Goal: Communication & Community: Answer question/provide support

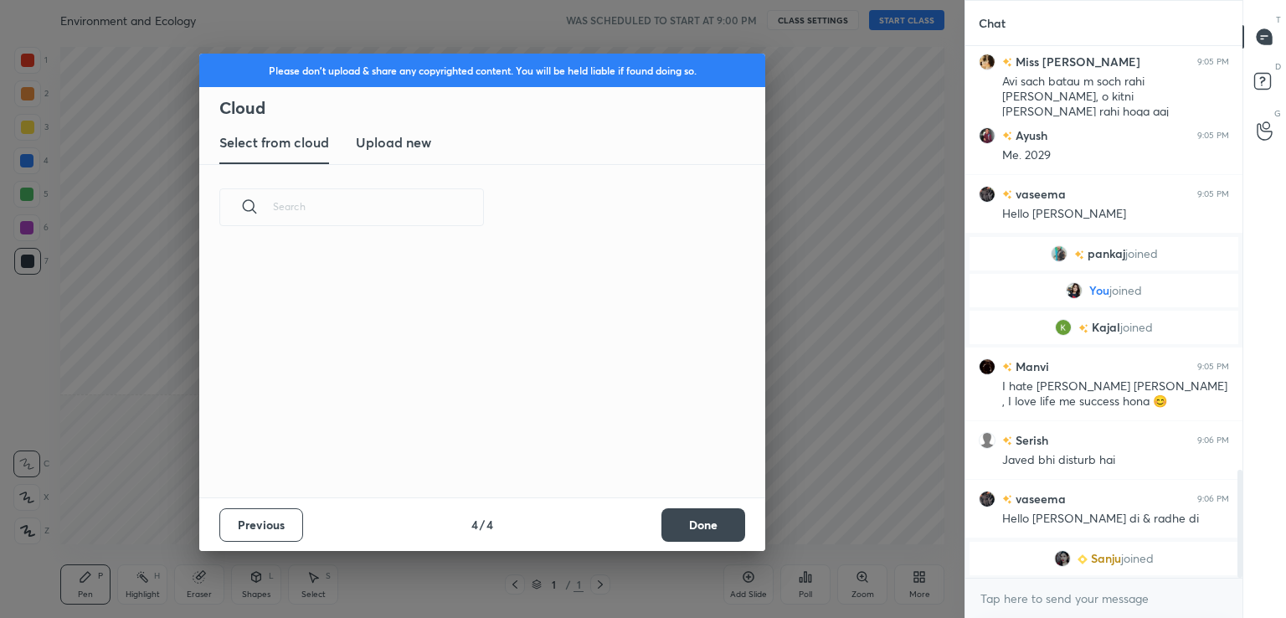
scroll to position [248, 538]
drag, startPoint x: 708, startPoint y: 521, endPoint x: 736, endPoint y: 466, distance: 61.4
click at [709, 518] on button "Done" at bounding box center [704, 524] width 84 height 33
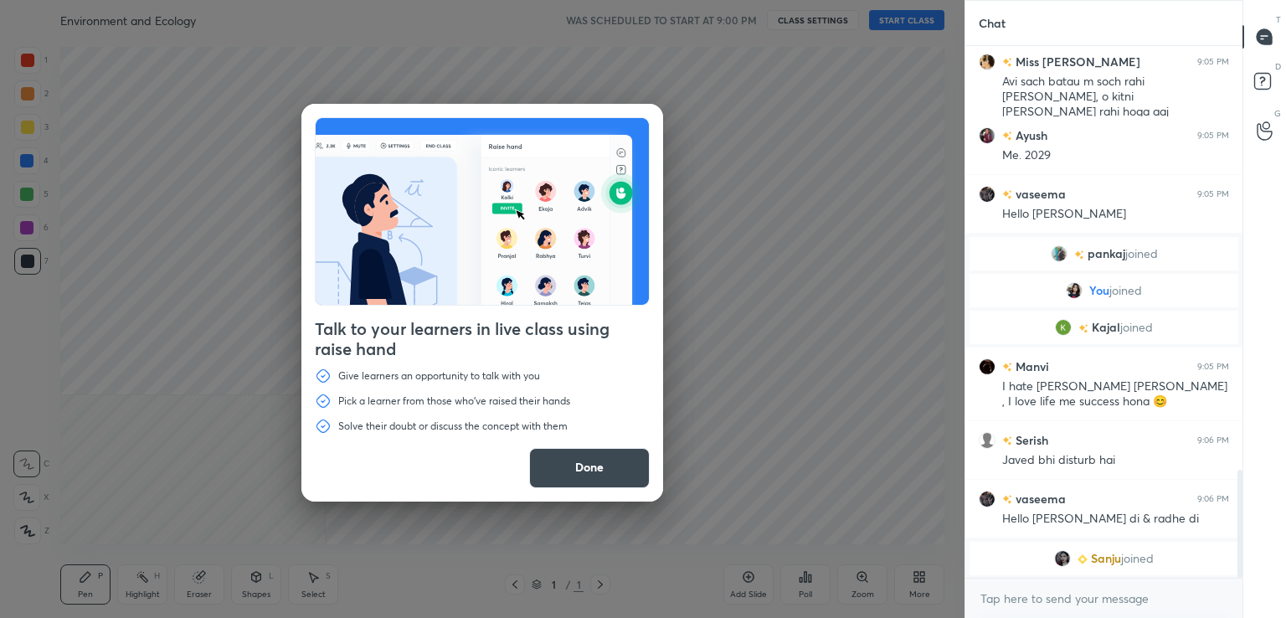
scroll to position [2067, 0]
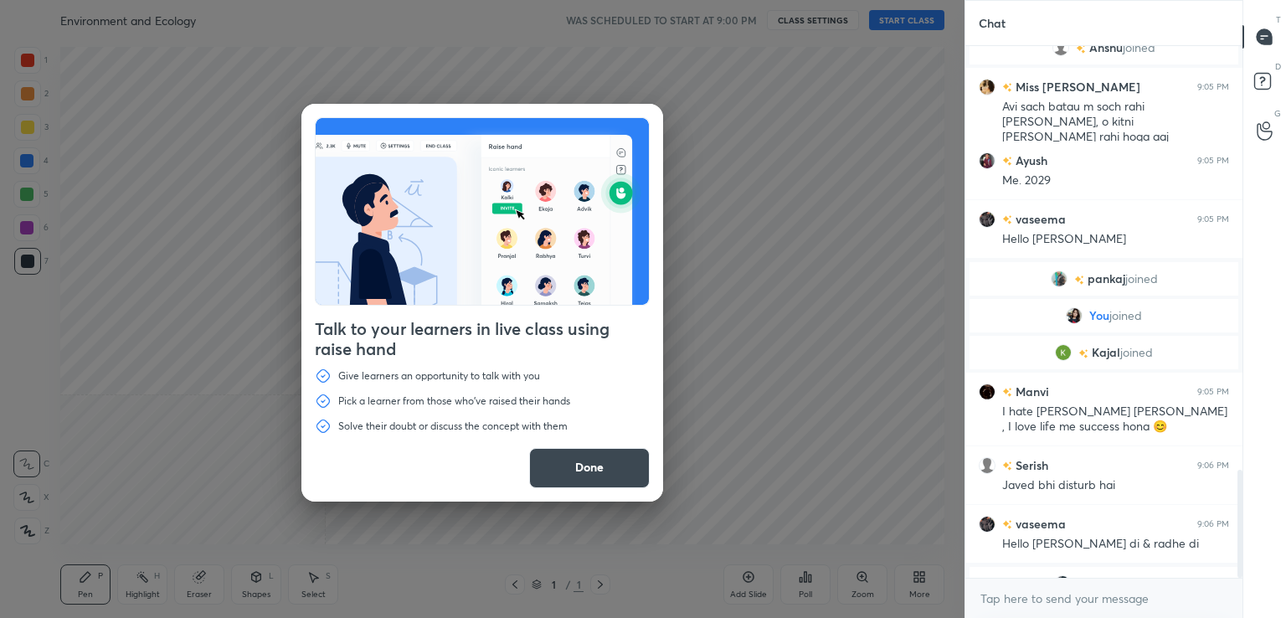
click at [604, 455] on button "Done" at bounding box center [589, 468] width 121 height 40
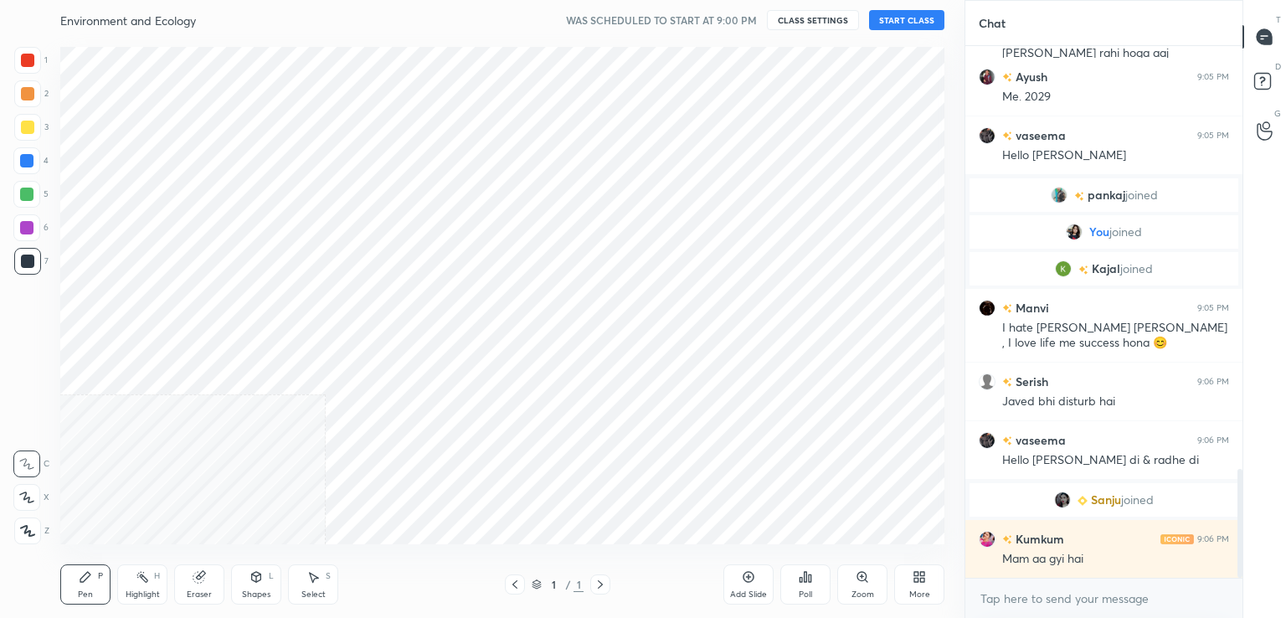
click at [906, 18] on button "START CLASS" at bounding box center [906, 20] width 75 height 20
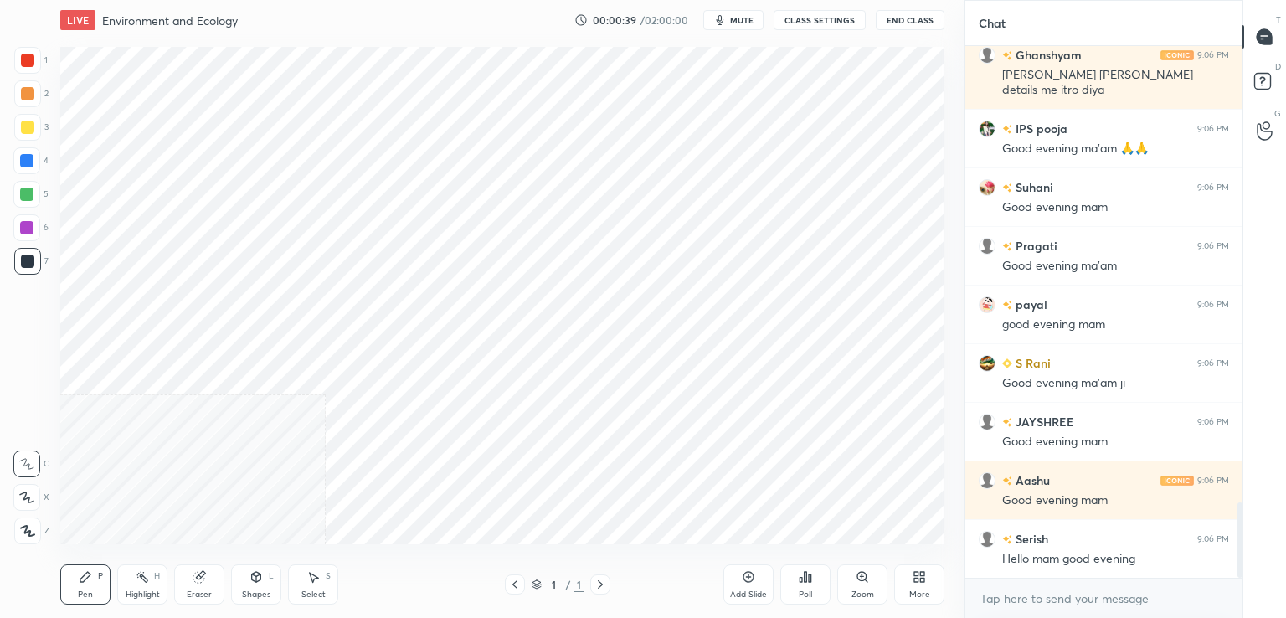
scroll to position [3238, 0]
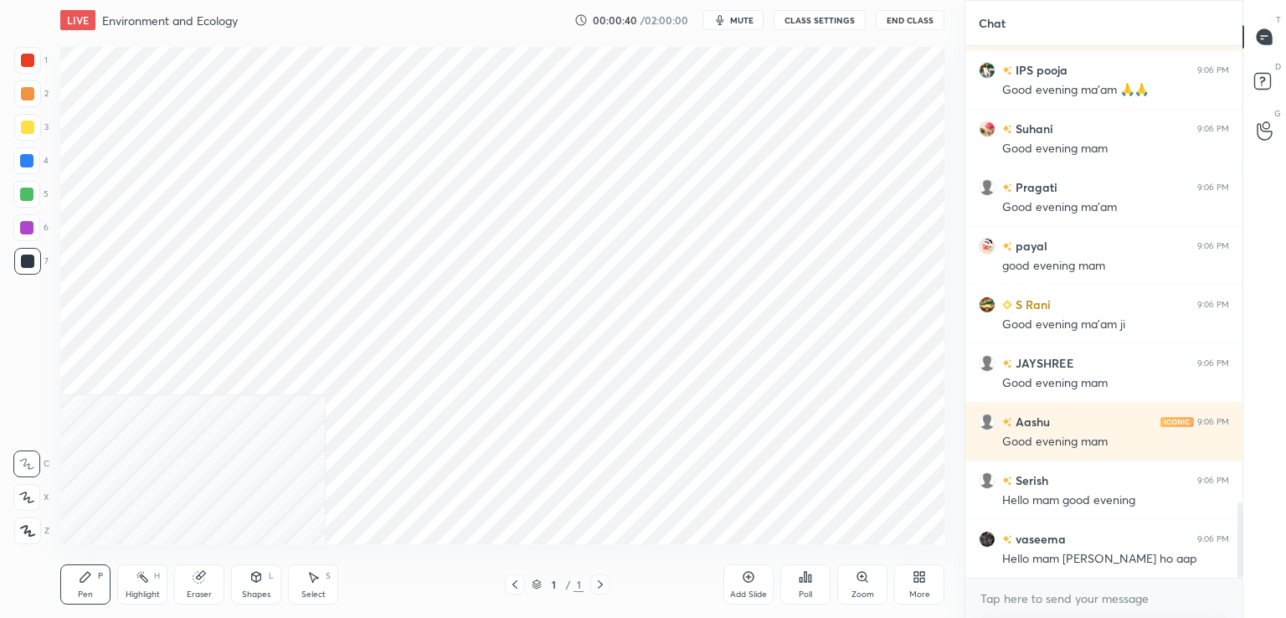
click at [801, 21] on button "CLASS SETTINGS" at bounding box center [820, 20] width 92 height 20
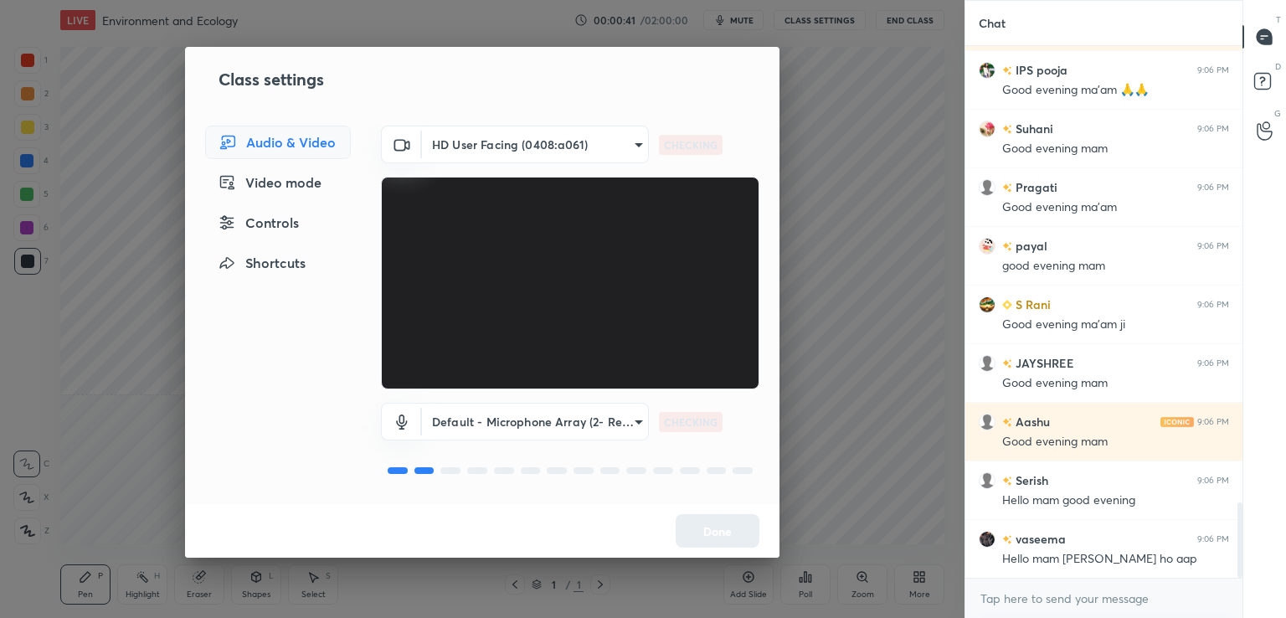
click at [482, 144] on body "1 2 3 4 5 6 7 C X Z C X Z E E Erase all H H LIVE Environment and Ecology 00:00:…" at bounding box center [643, 309] width 1286 height 618
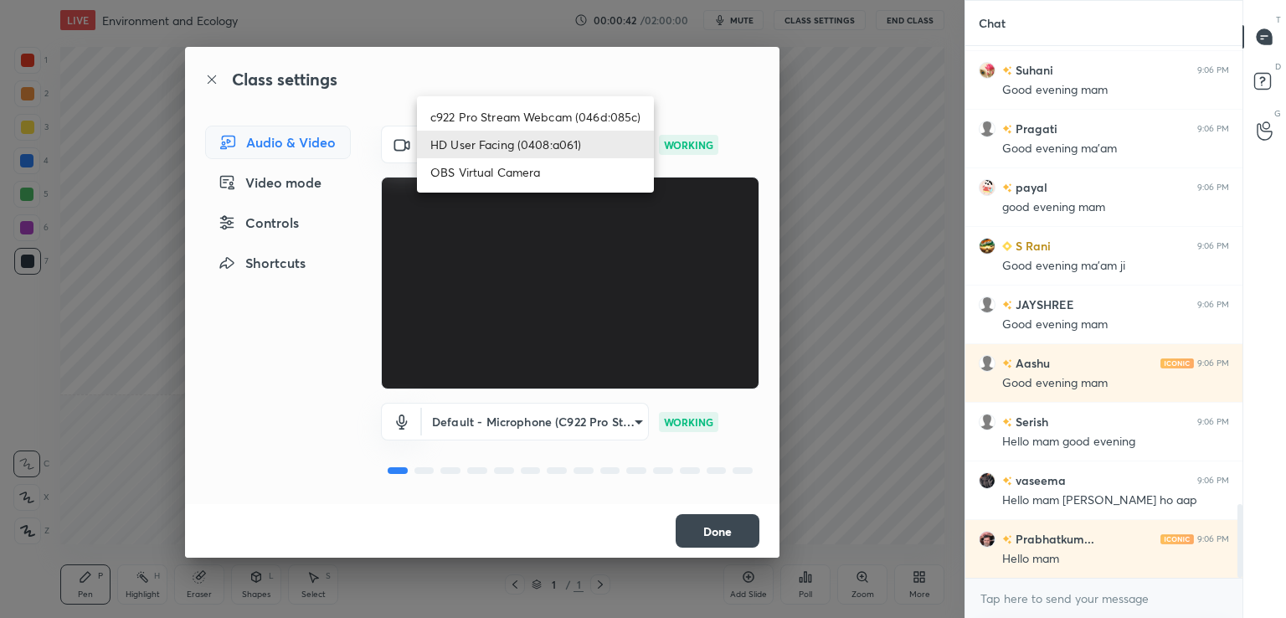
click at [476, 114] on li "c922 Pro Stream Webcam (046d:085c)" at bounding box center [535, 117] width 237 height 28
type input "7b04e3ba9ca7bac7d406d1742ac39db2ead3c71da92c704aa00584b4fd2b80a1"
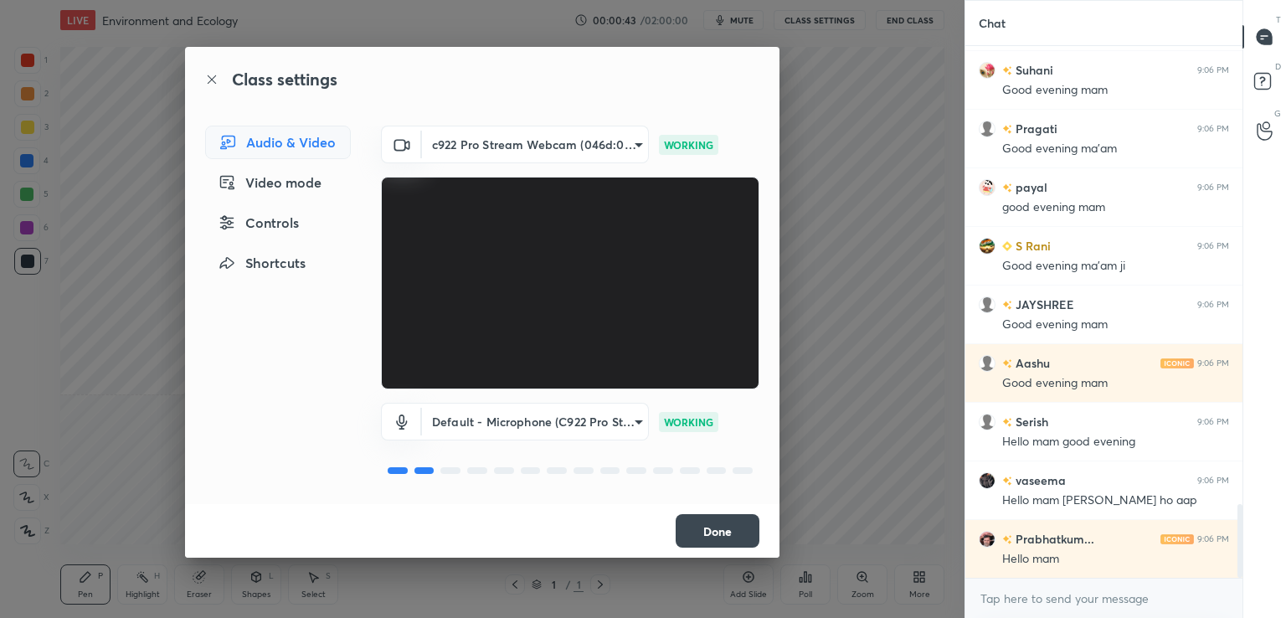
scroll to position [3355, 0]
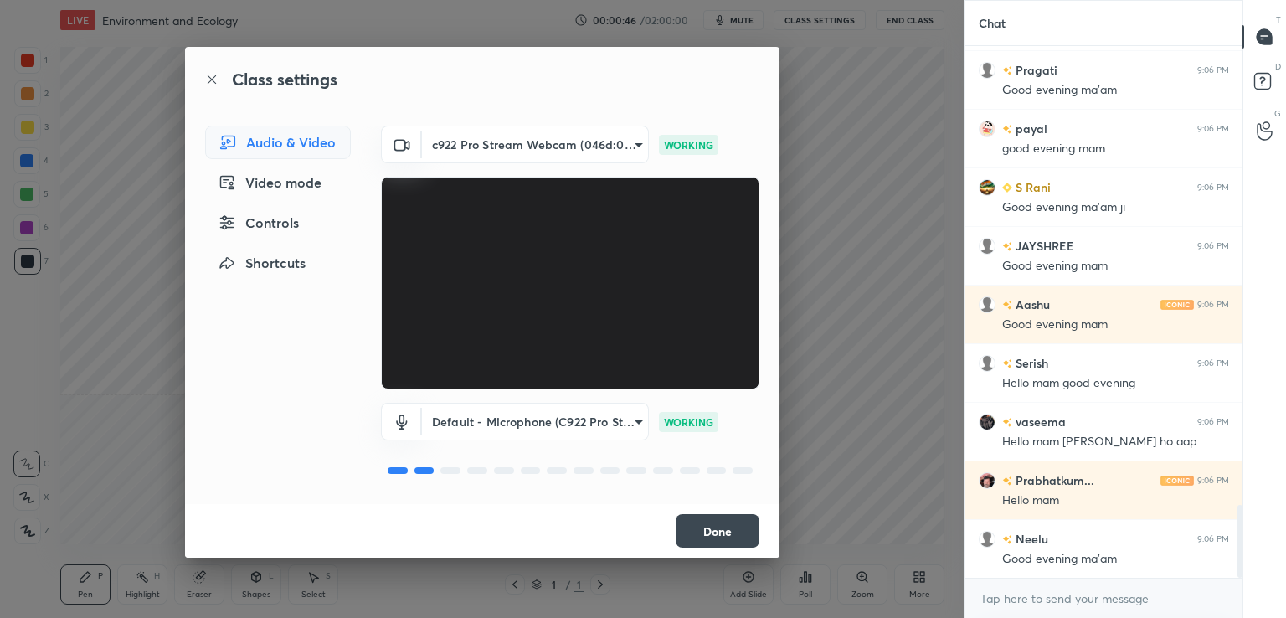
click at [712, 530] on button "Done" at bounding box center [718, 530] width 84 height 33
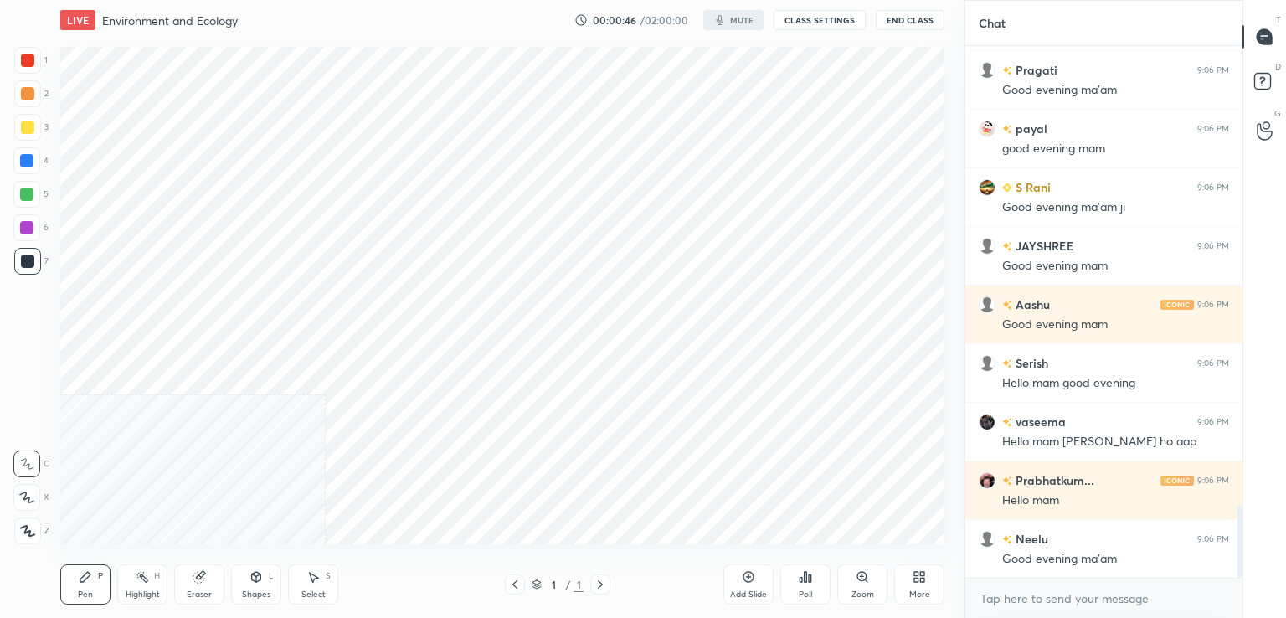
scroll to position [0, 0]
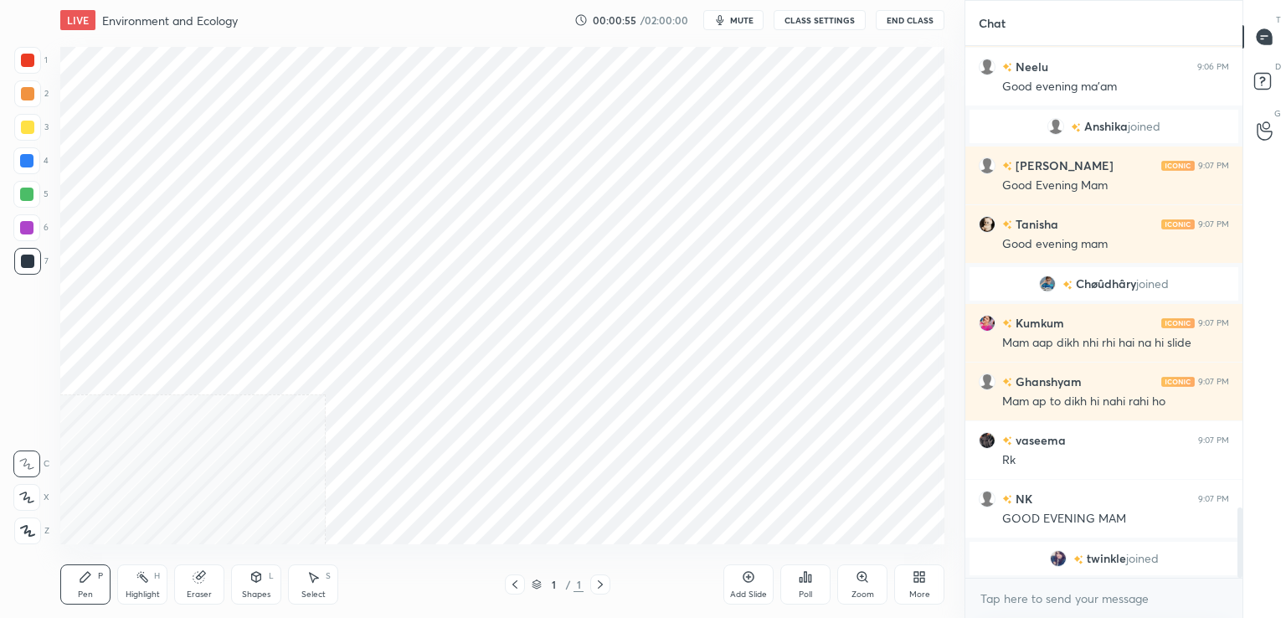
click at [29, 525] on icon at bounding box center [27, 531] width 15 height 12
click at [23, 168] on div at bounding box center [26, 160] width 27 height 27
click at [22, 158] on div at bounding box center [26, 160] width 13 height 13
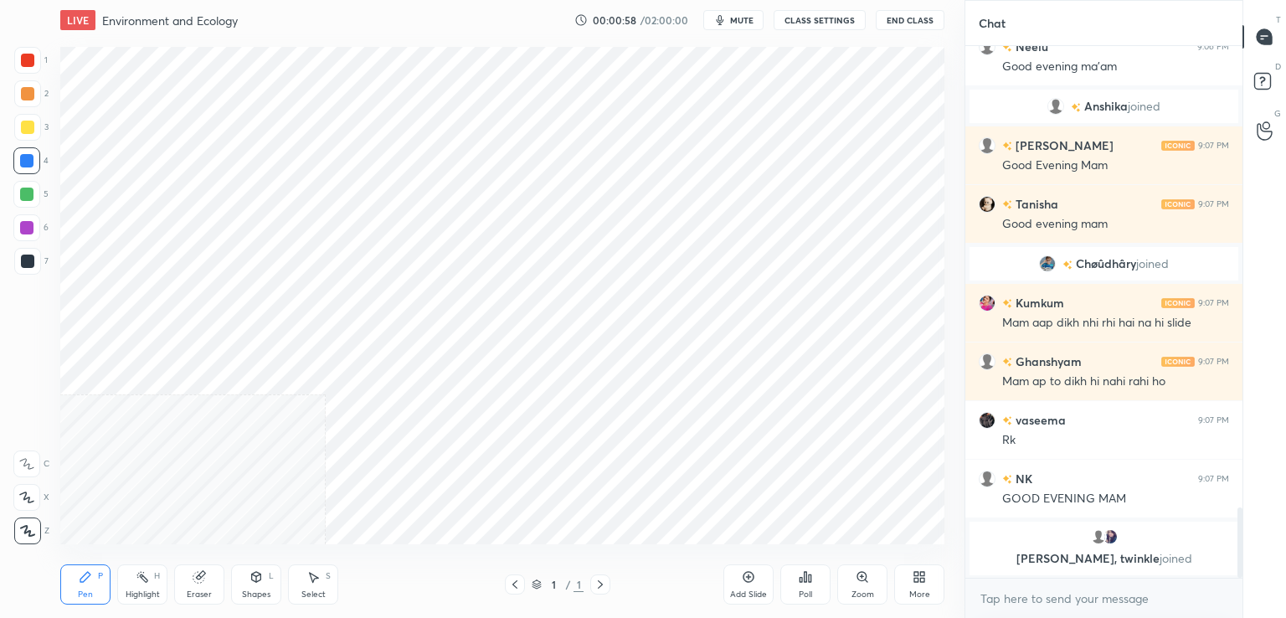
click at [918, 590] on div "More" at bounding box center [920, 594] width 21 height 8
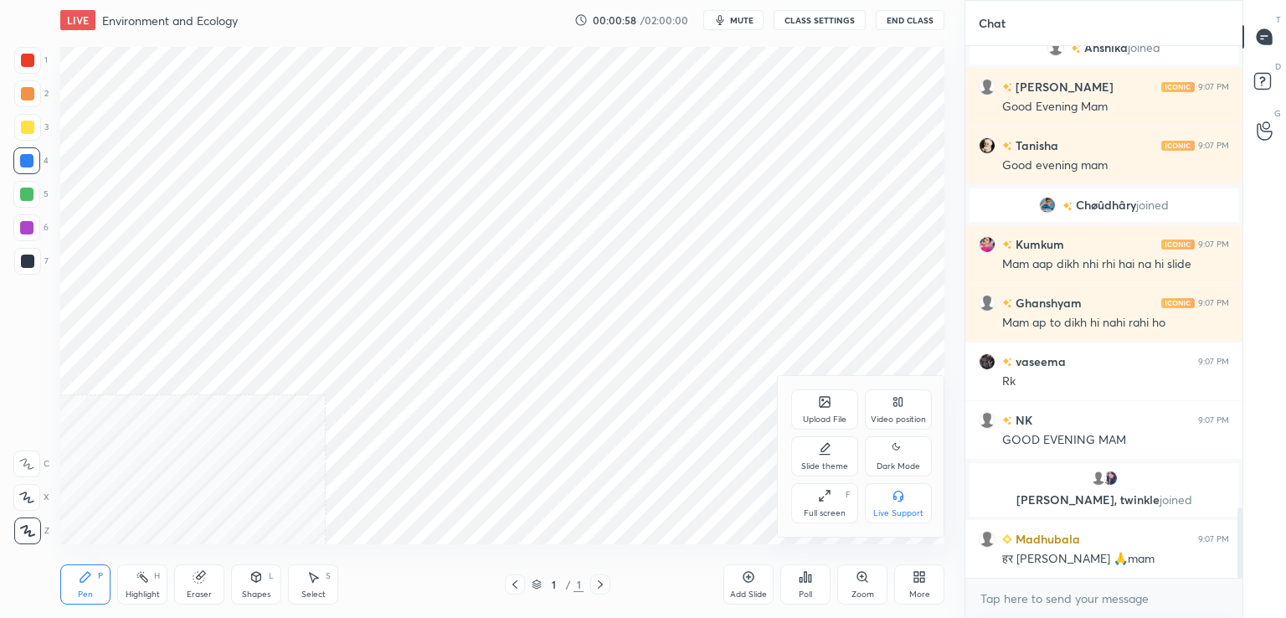
click at [905, 416] on div "Video position" at bounding box center [898, 419] width 55 height 8
click at [914, 513] on div "Bottom right" at bounding box center [898, 513] width 50 height 8
click at [929, 575] on div "More" at bounding box center [919, 584] width 50 height 40
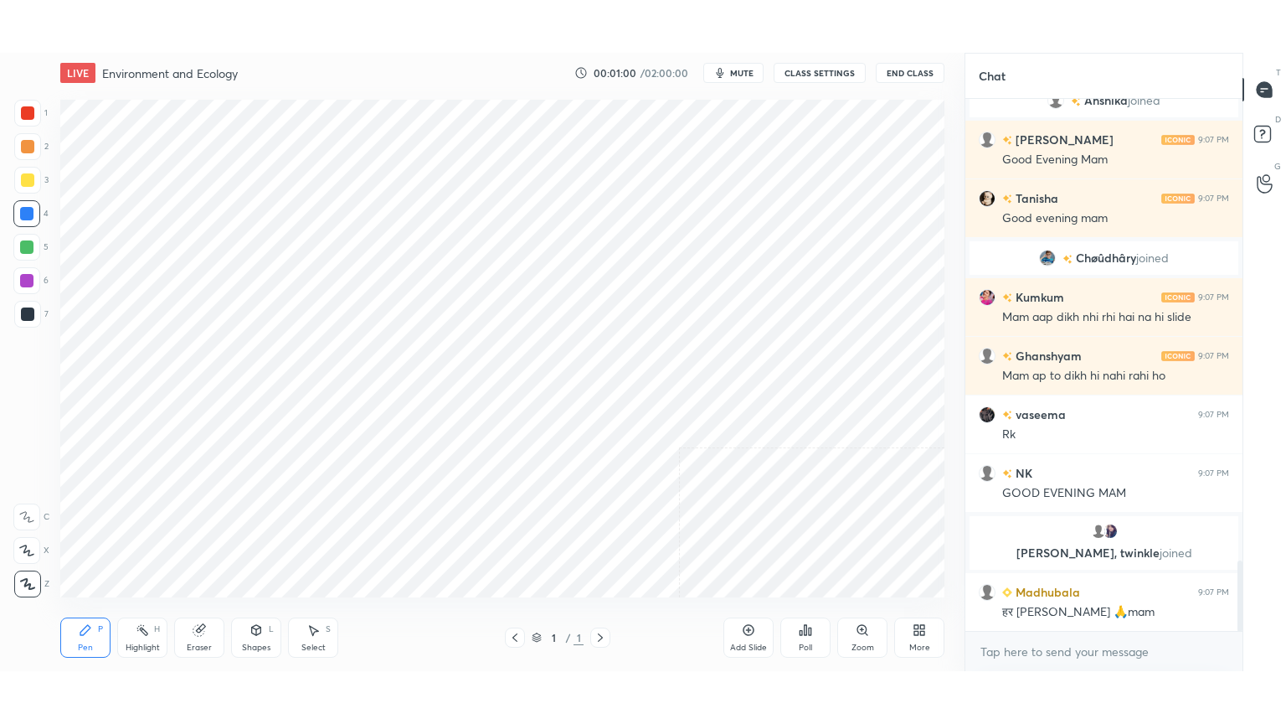
scroll to position [3576, 0]
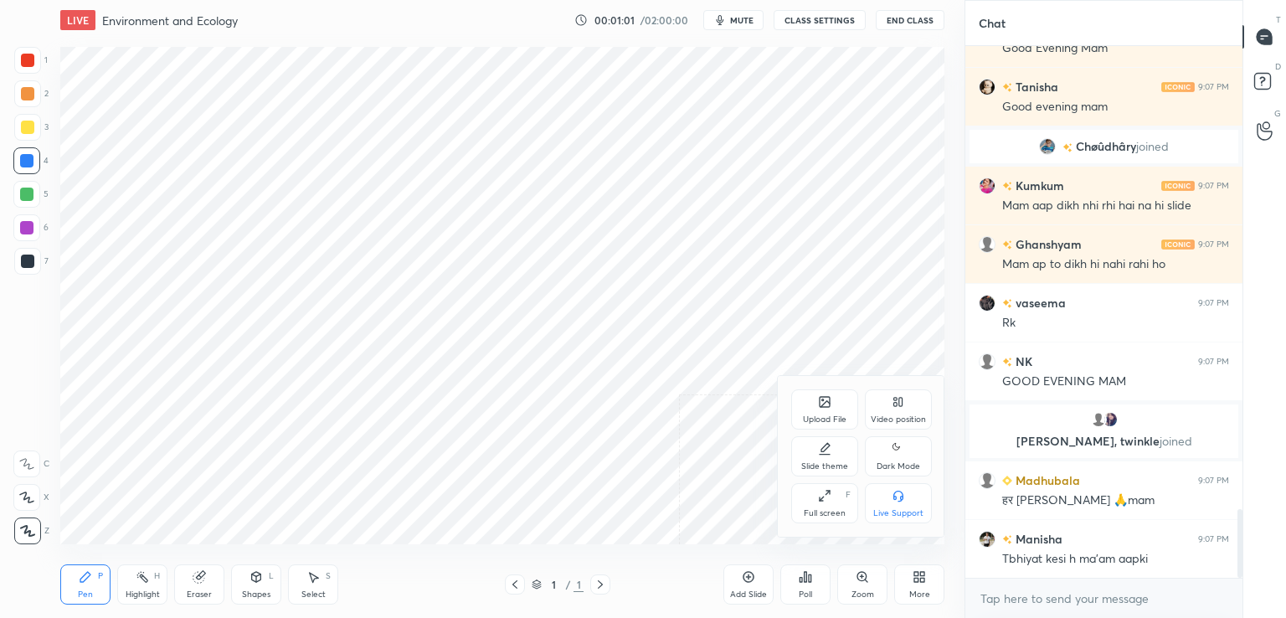
drag, startPoint x: 834, startPoint y: 502, endPoint x: 835, endPoint y: 575, distance: 72.0
click at [835, 502] on div "Full screen F" at bounding box center [824, 503] width 67 height 40
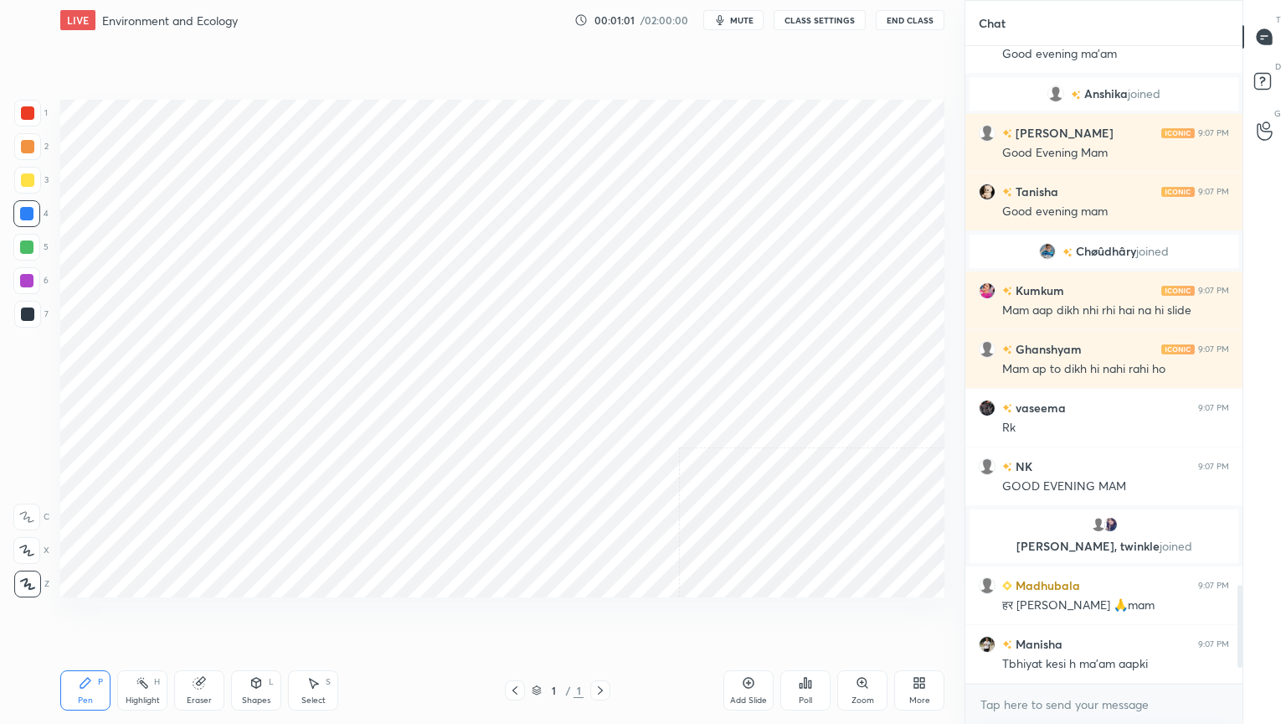
scroll to position [616, 898]
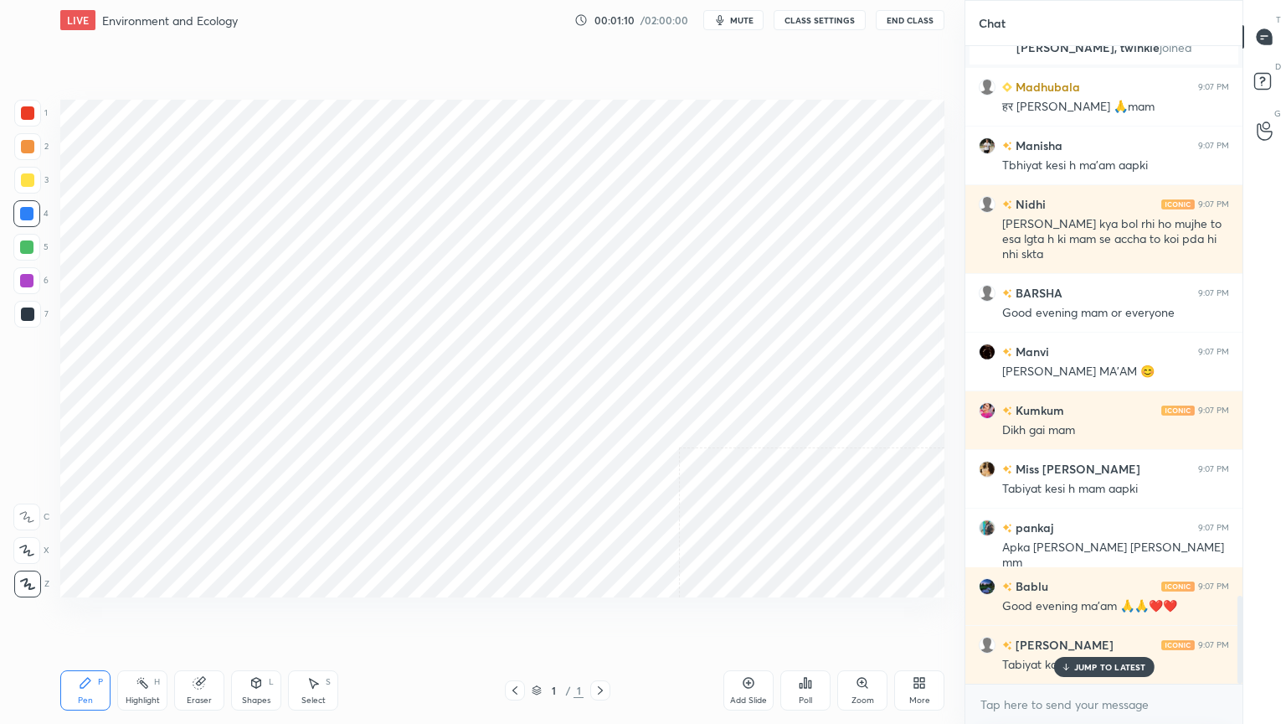
click at [812, 24] on button "CLASS SETTINGS" at bounding box center [820, 20] width 92 height 20
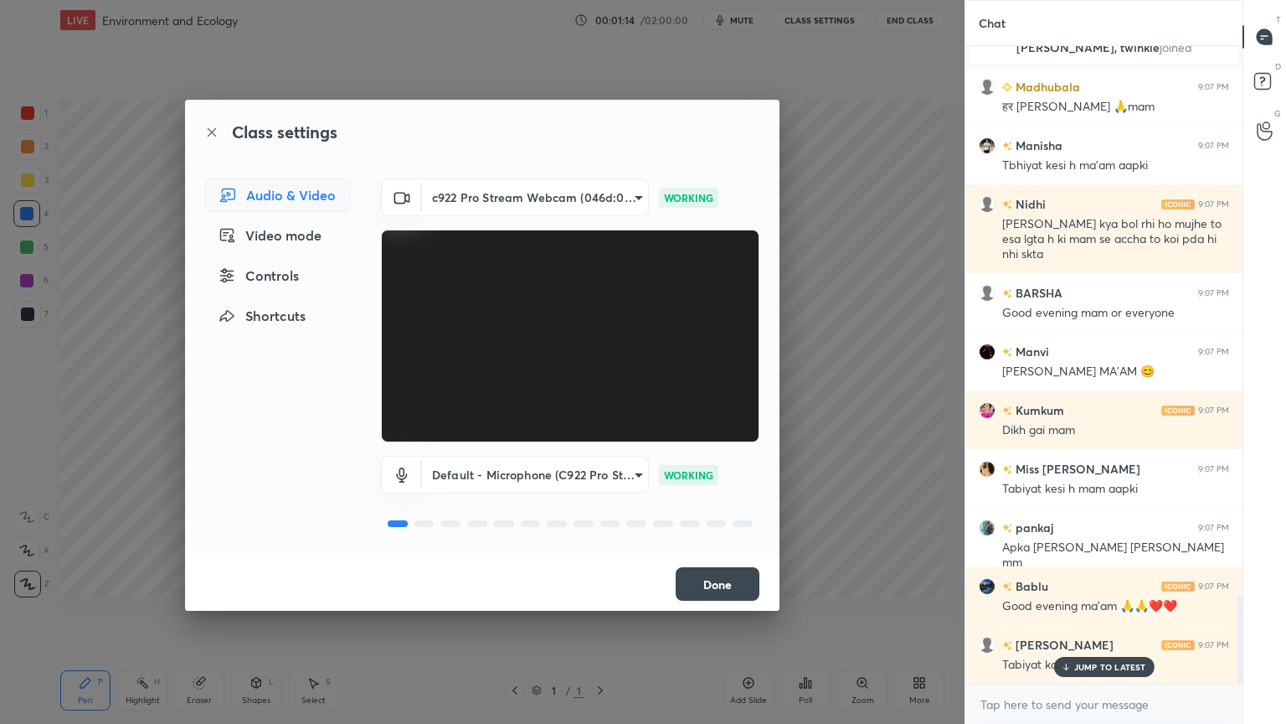
click at [741, 584] on button "Done" at bounding box center [718, 583] width 84 height 33
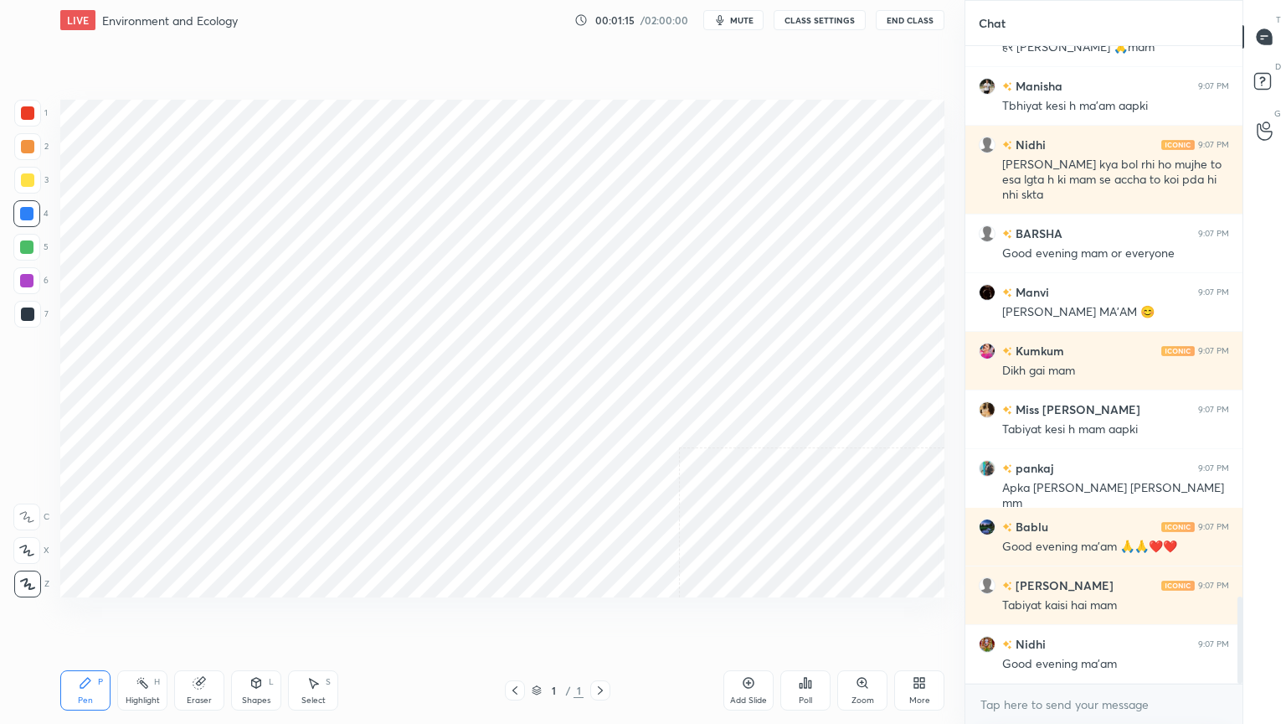
click at [813, 26] on button "CLASS SETTINGS" at bounding box center [820, 20] width 92 height 20
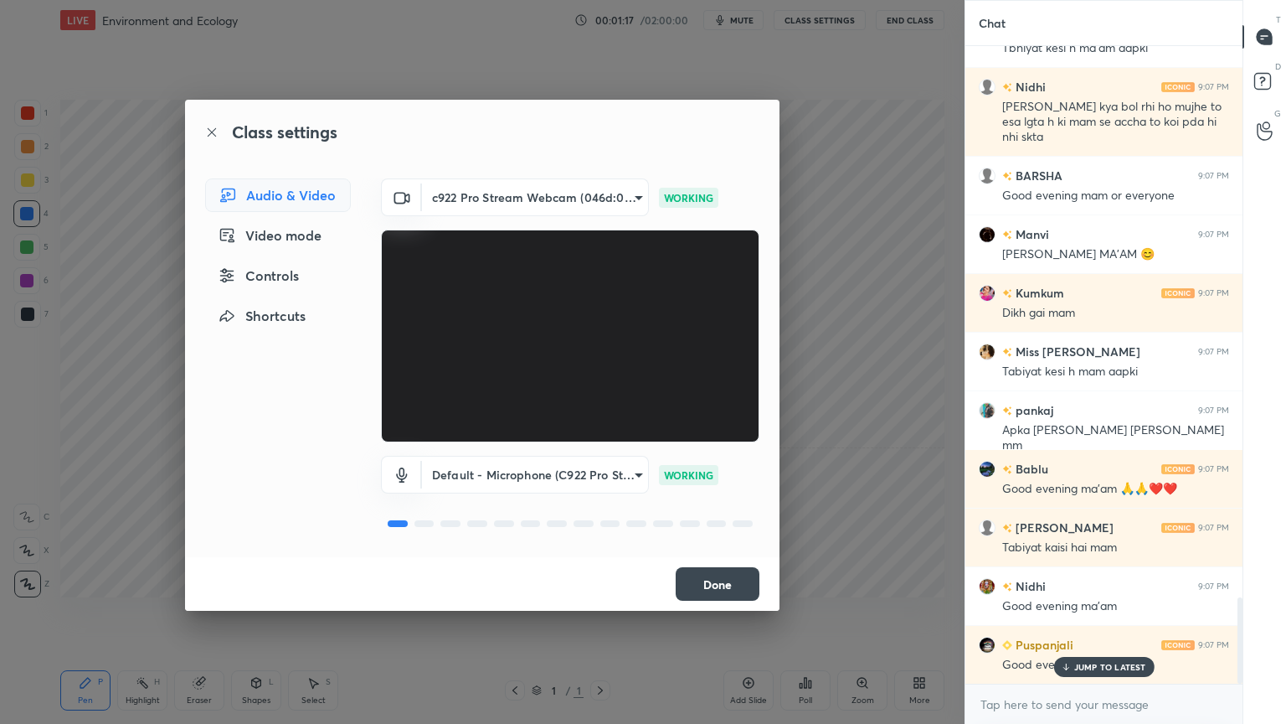
click at [722, 584] on button "Done" at bounding box center [718, 583] width 84 height 33
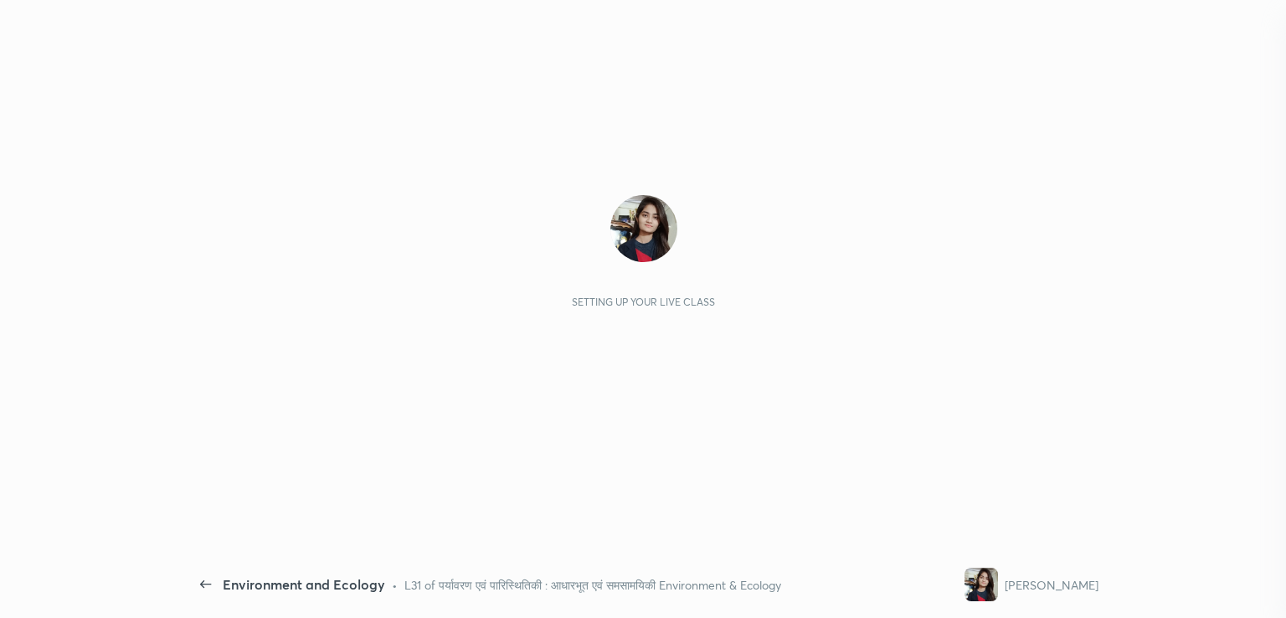
scroll to position [2221, 0]
type textarea "x"
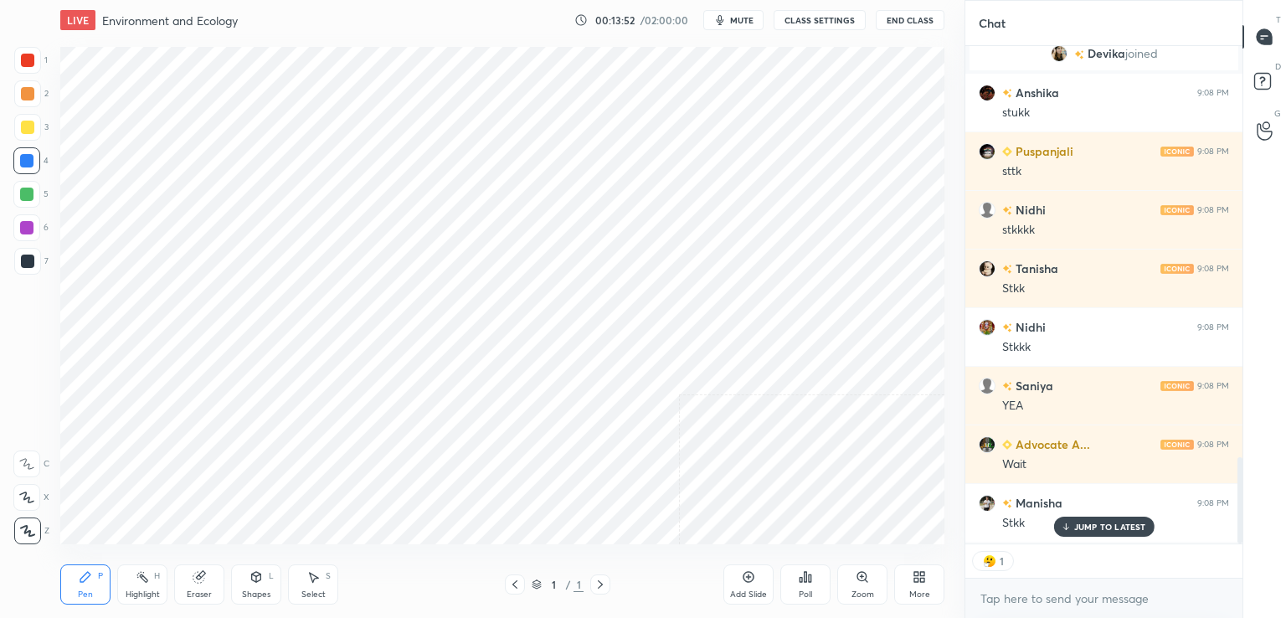
scroll to position [2371, 0]
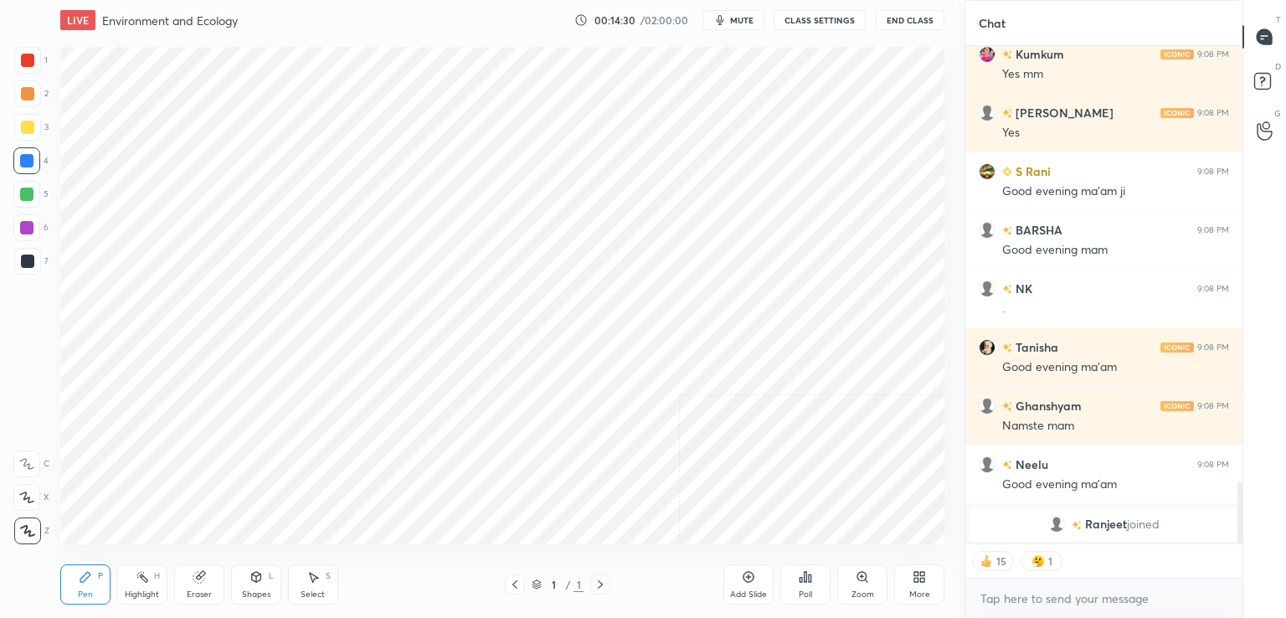
click at [930, 585] on div "More" at bounding box center [919, 584] width 50 height 40
click at [817, 503] on div "Full screen F" at bounding box center [824, 503] width 67 height 40
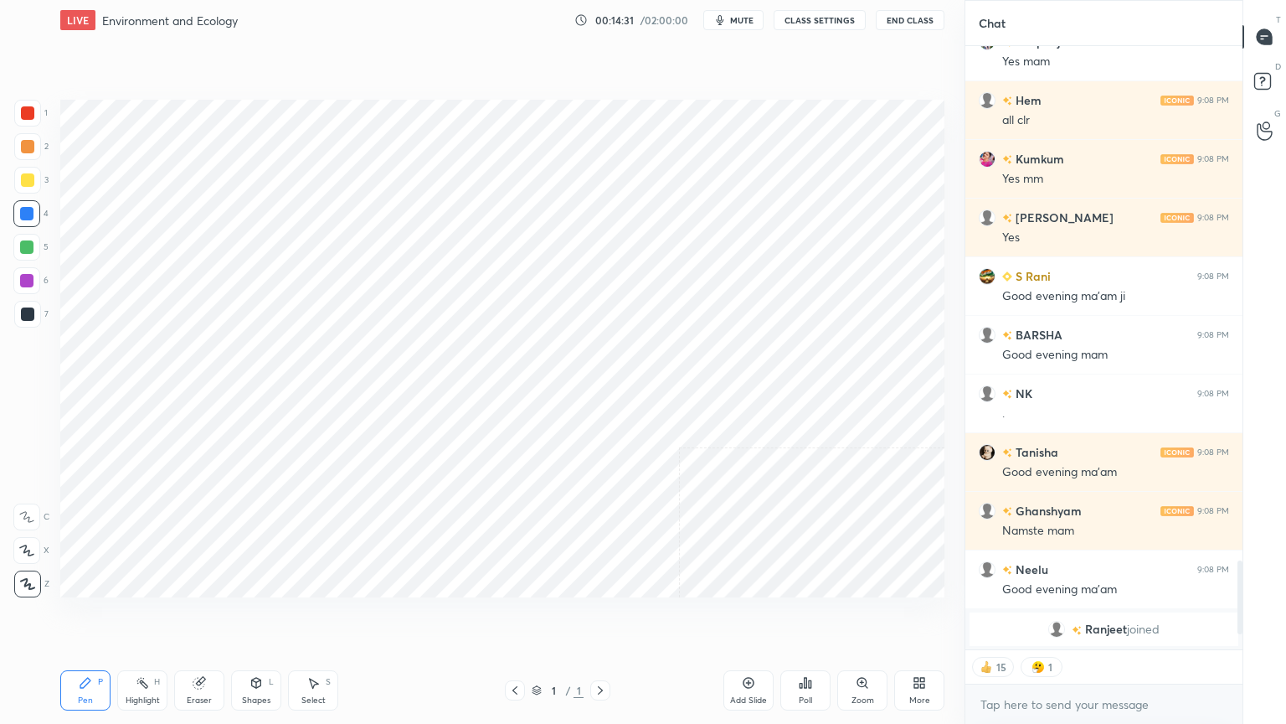
click at [918, 617] on div "More" at bounding box center [919, 690] width 50 height 40
click at [832, 516] on div "Upload File" at bounding box center [824, 515] width 67 height 40
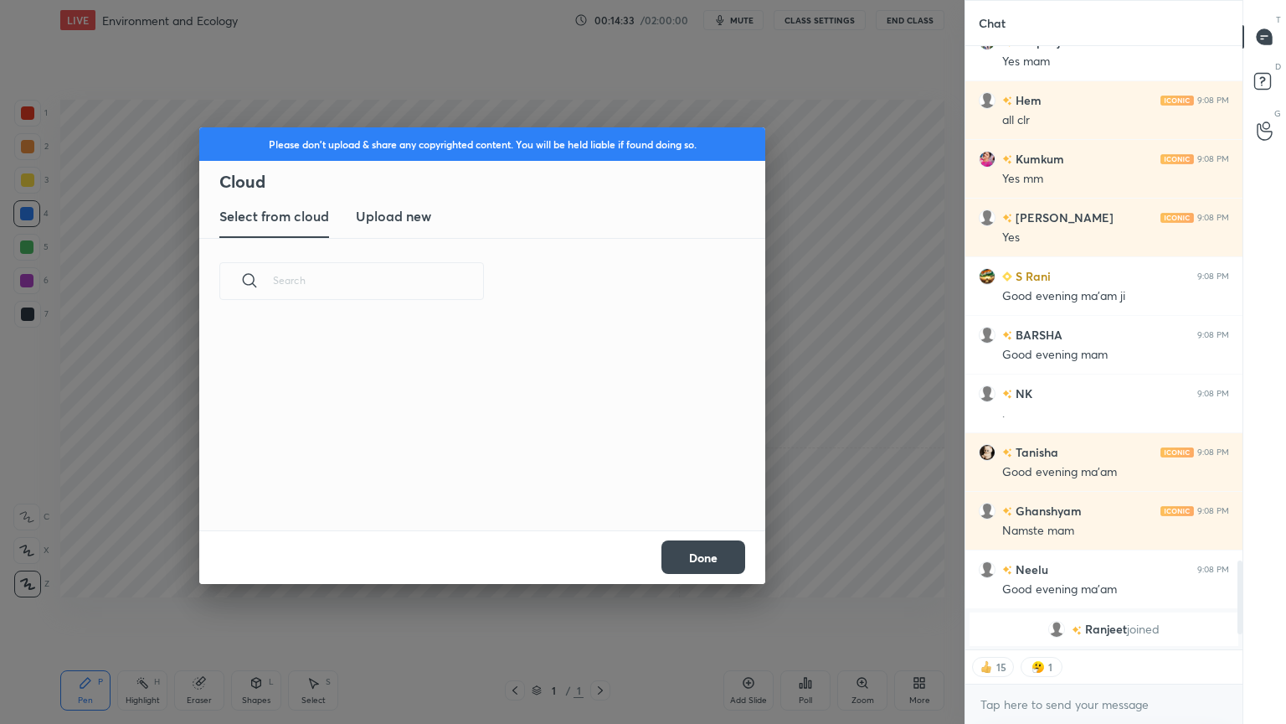
click at [418, 210] on h3 "Upload new" at bounding box center [393, 216] width 75 height 20
click at [496, 492] on label "Browse" at bounding box center [483, 482] width 75 height 27
click at [446, 492] on input "Browse" at bounding box center [446, 482] width 0 height 27
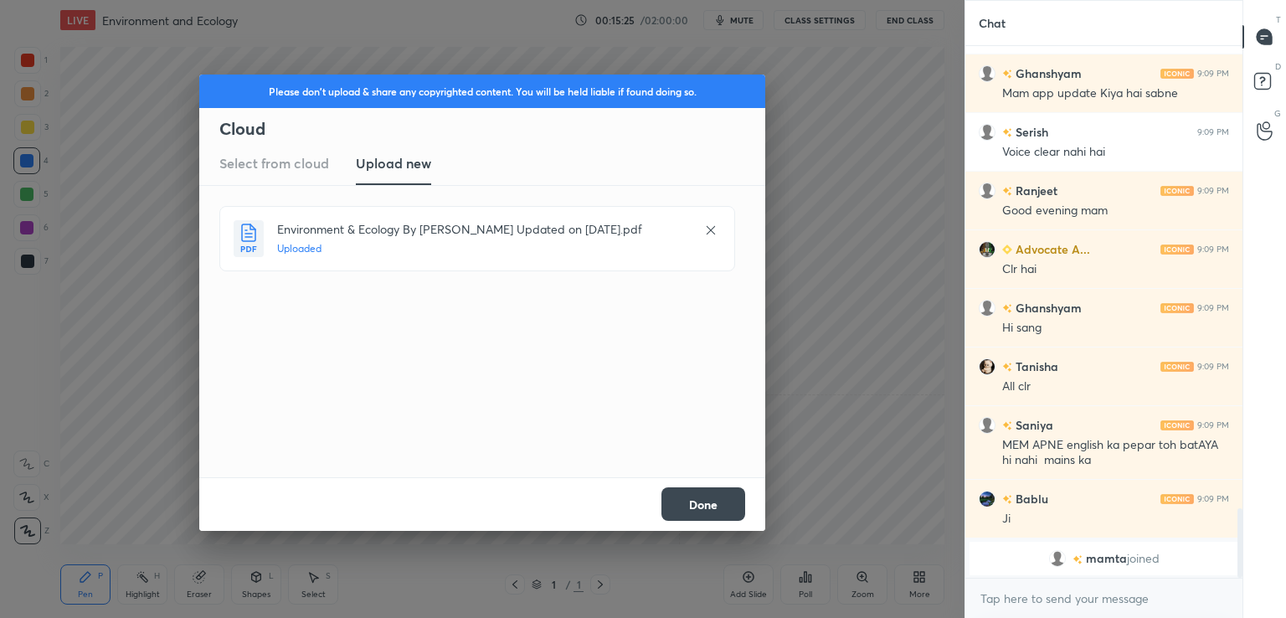
drag, startPoint x: 704, startPoint y: 502, endPoint x: 665, endPoint y: 442, distance: 71.3
click at [704, 501] on button "Done" at bounding box center [704, 503] width 84 height 33
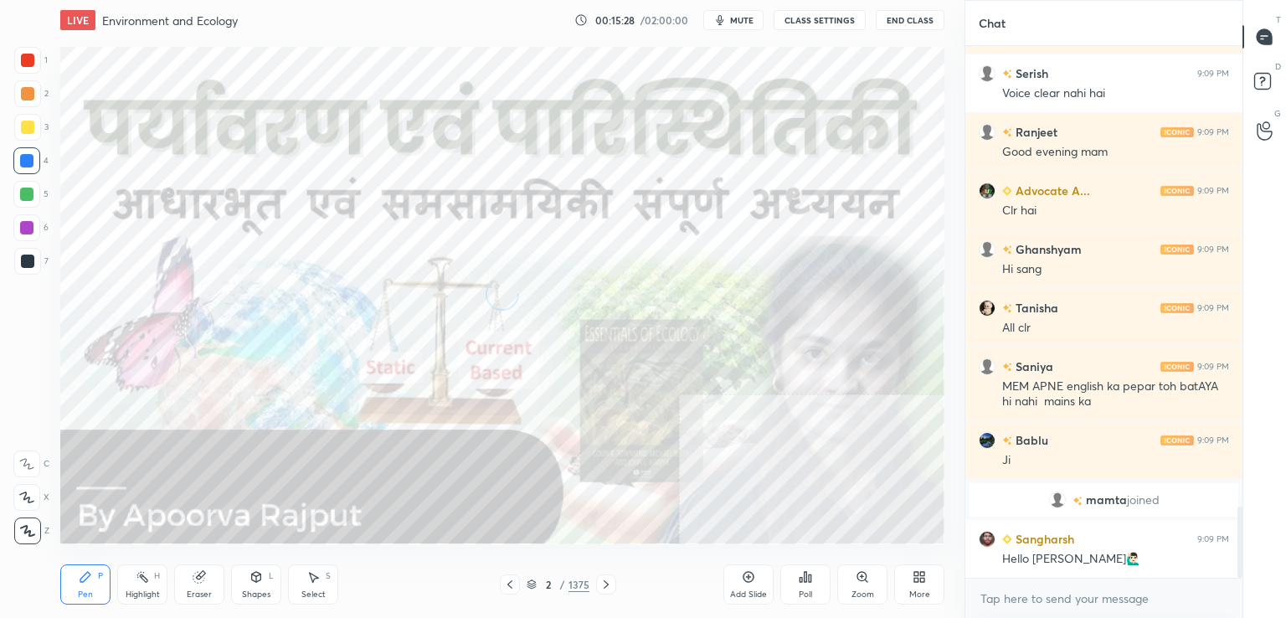
click at [917, 584] on icon at bounding box center [919, 576] width 13 height 13
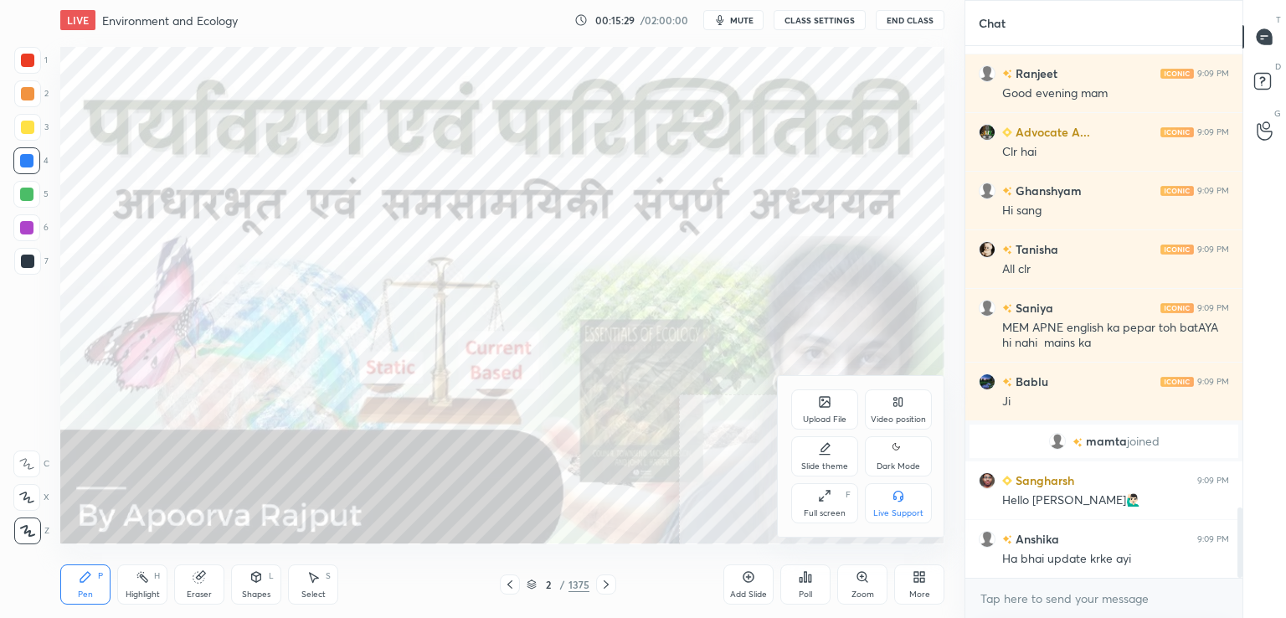
click at [821, 507] on div "Full screen F" at bounding box center [824, 503] width 67 height 40
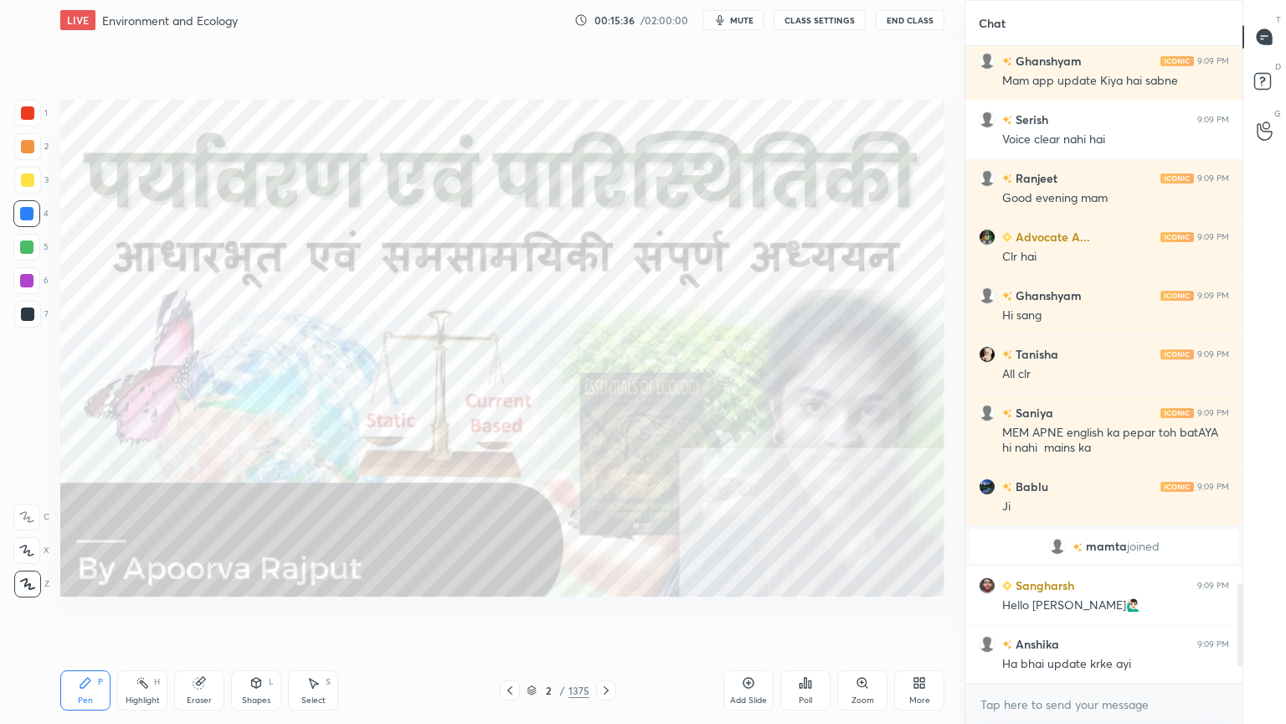
click at [26, 218] on div at bounding box center [26, 213] width 27 height 27
drag, startPoint x: 530, startPoint y: 695, endPoint x: 538, endPoint y: 689, distance: 9.5
click at [530, 617] on div "2 / 1375" at bounding box center [558, 690] width 63 height 15
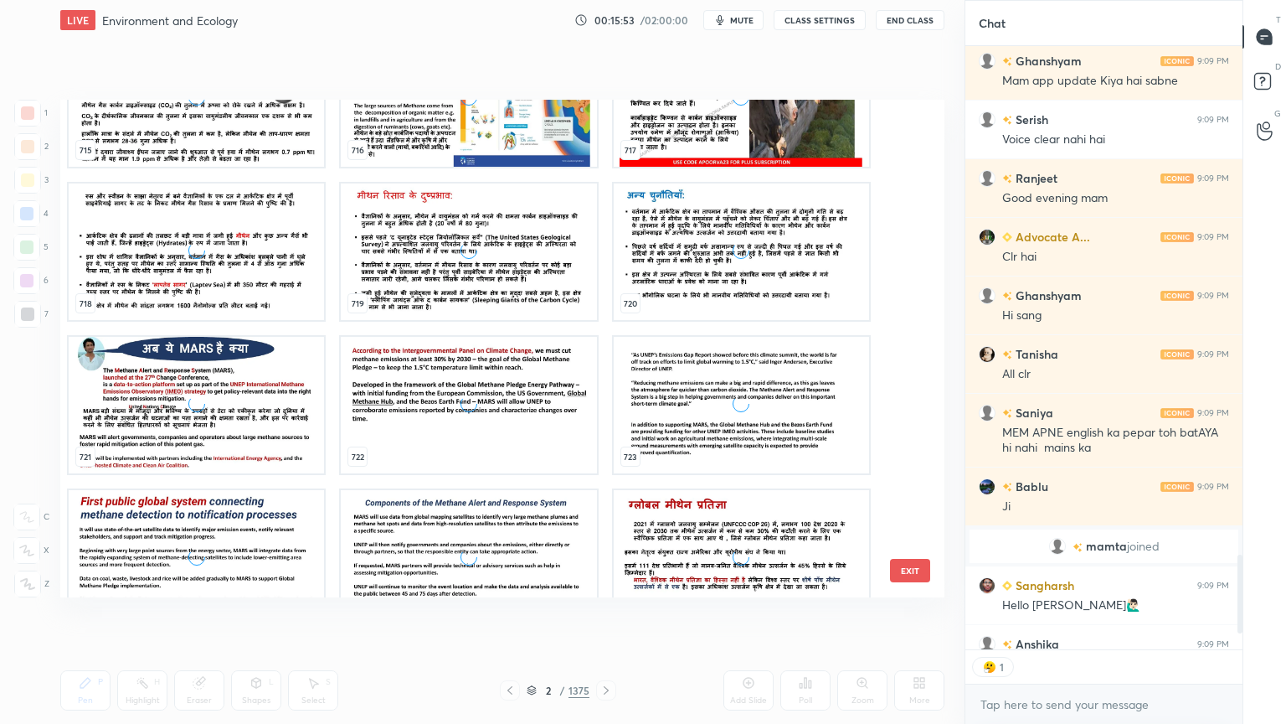
scroll to position [5, 5]
click at [461, 436] on div "grid" at bounding box center [468, 405] width 255 height 137
click at [461, 437] on div "grid" at bounding box center [468, 405] width 255 height 137
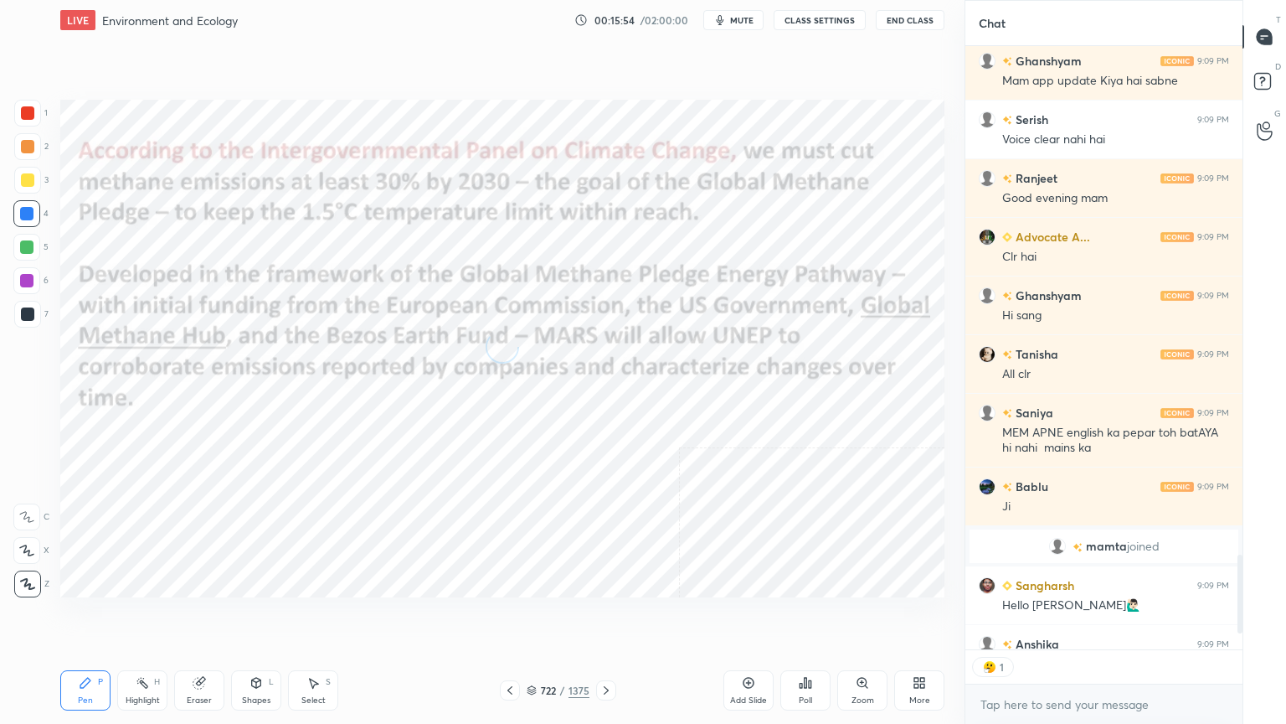
click at [460, 437] on div "grid" at bounding box center [468, 405] width 255 height 137
click at [459, 435] on div "grid" at bounding box center [468, 405] width 255 height 137
drag, startPoint x: 530, startPoint y: 688, endPoint x: 534, endPoint y: 680, distance: 8.6
click at [532, 617] on icon at bounding box center [532, 690] width 10 height 10
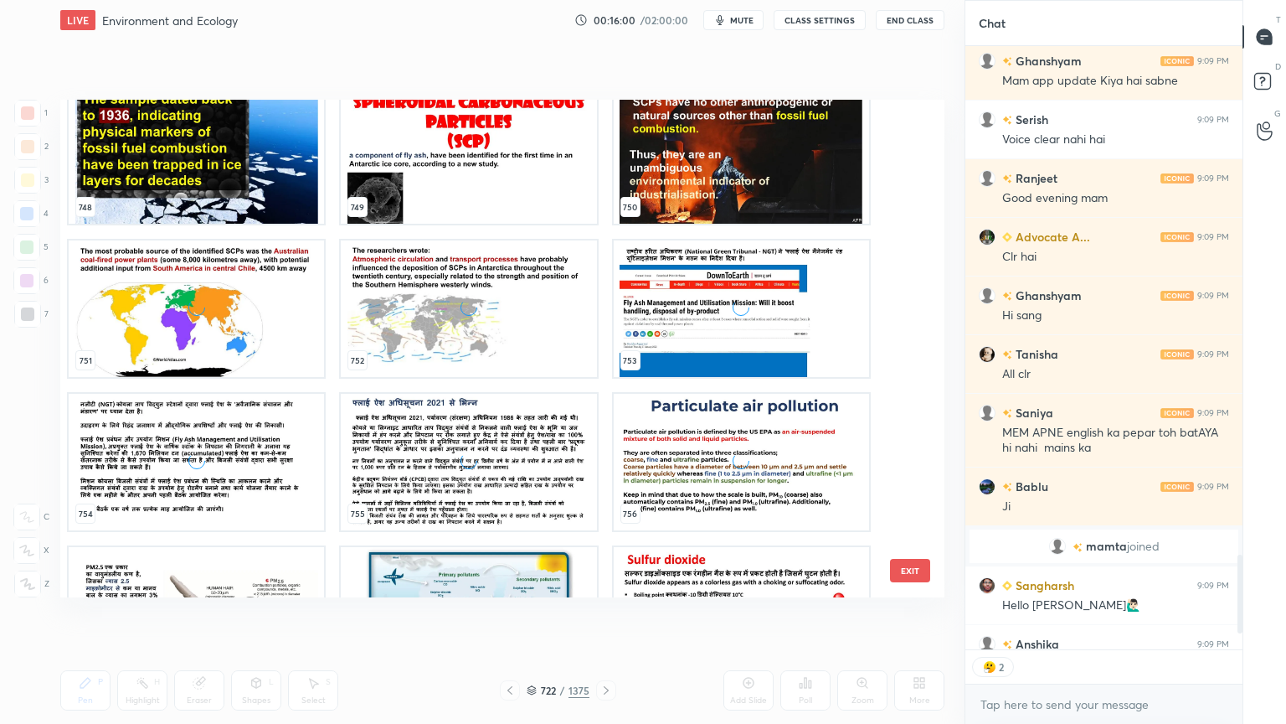
scroll to position [38300, 0]
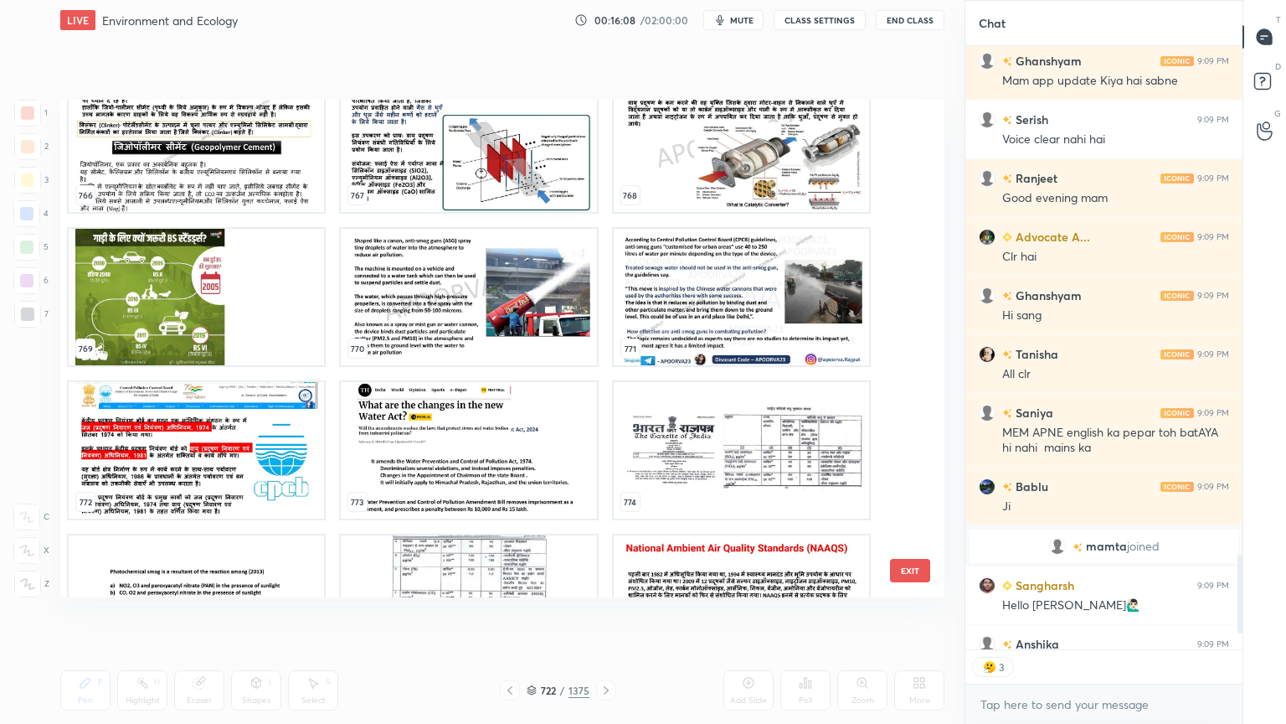
click at [513, 198] on img "grid" at bounding box center [468, 143] width 255 height 137
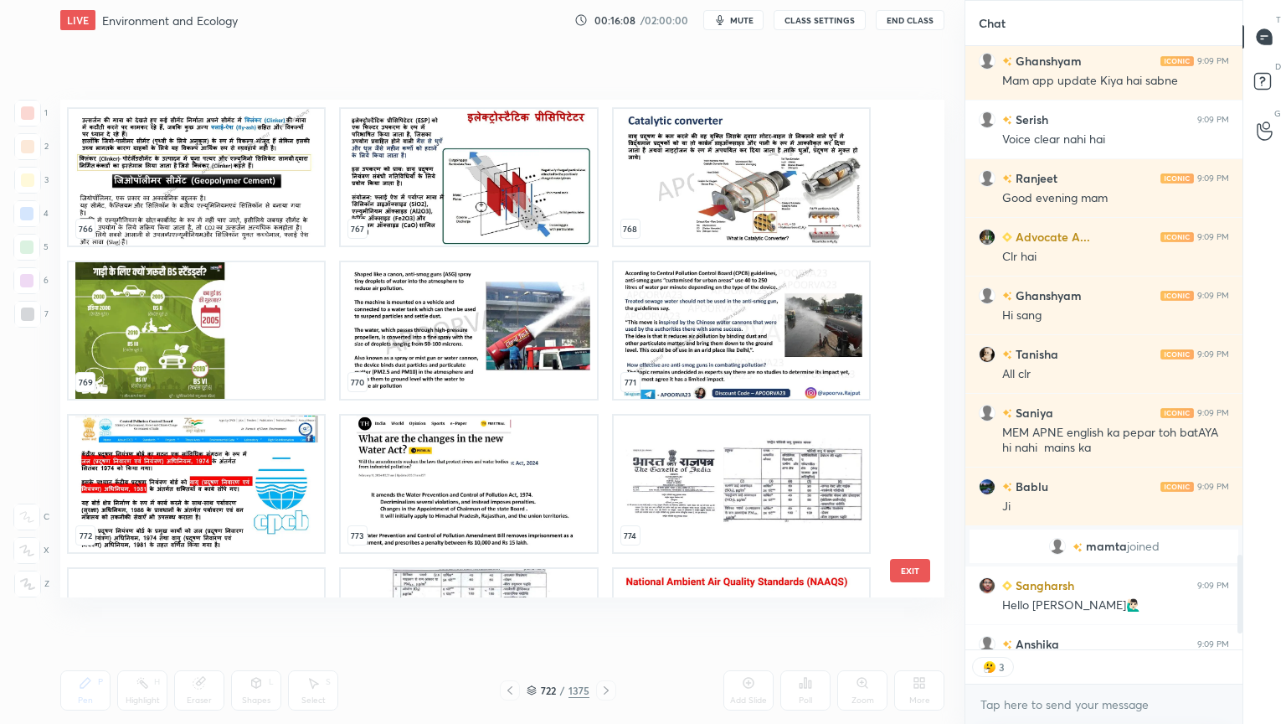
click at [513, 198] on div "766 767 768 769 770 771 772 773 774 775 776 777 778 779 780" at bounding box center [487, 348] width 855 height 497
click at [510, 197] on img "grid" at bounding box center [468, 177] width 255 height 137
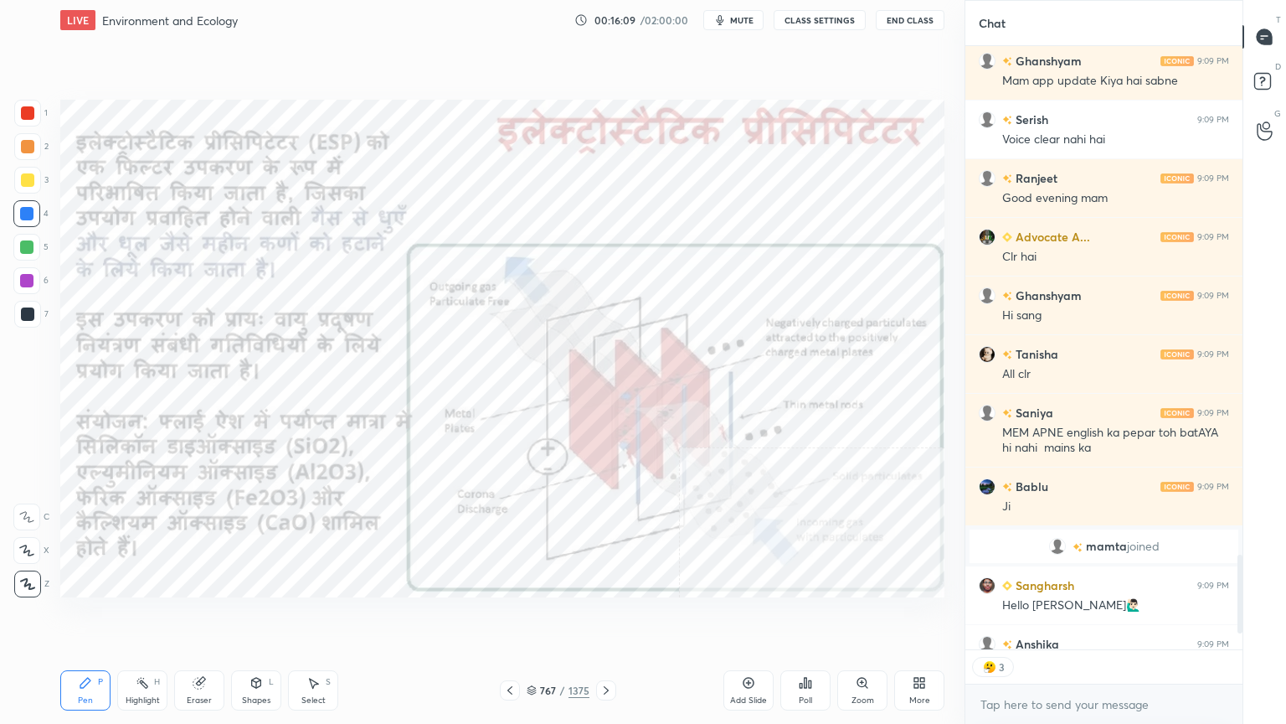
click at [509, 196] on img "grid" at bounding box center [468, 177] width 255 height 137
click at [830, 23] on button "CLASS SETTINGS" at bounding box center [820, 20] width 92 height 20
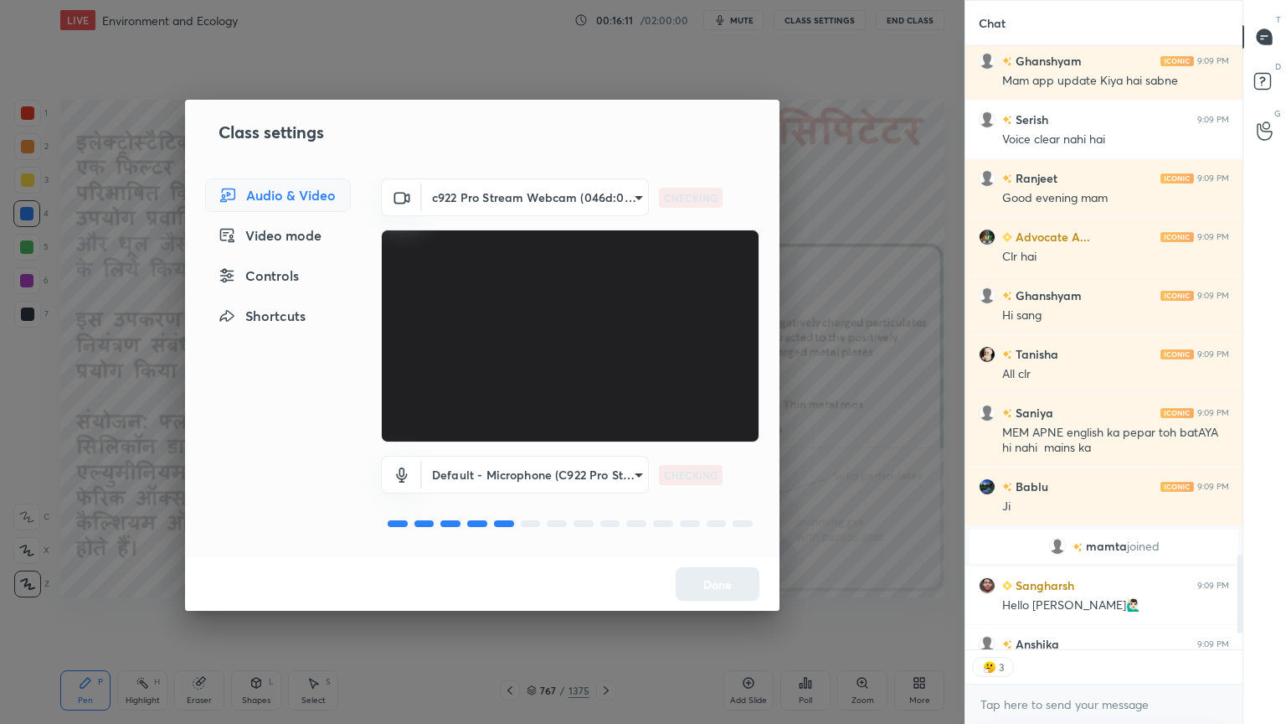
click at [265, 282] on div "Controls" at bounding box center [278, 275] width 146 height 33
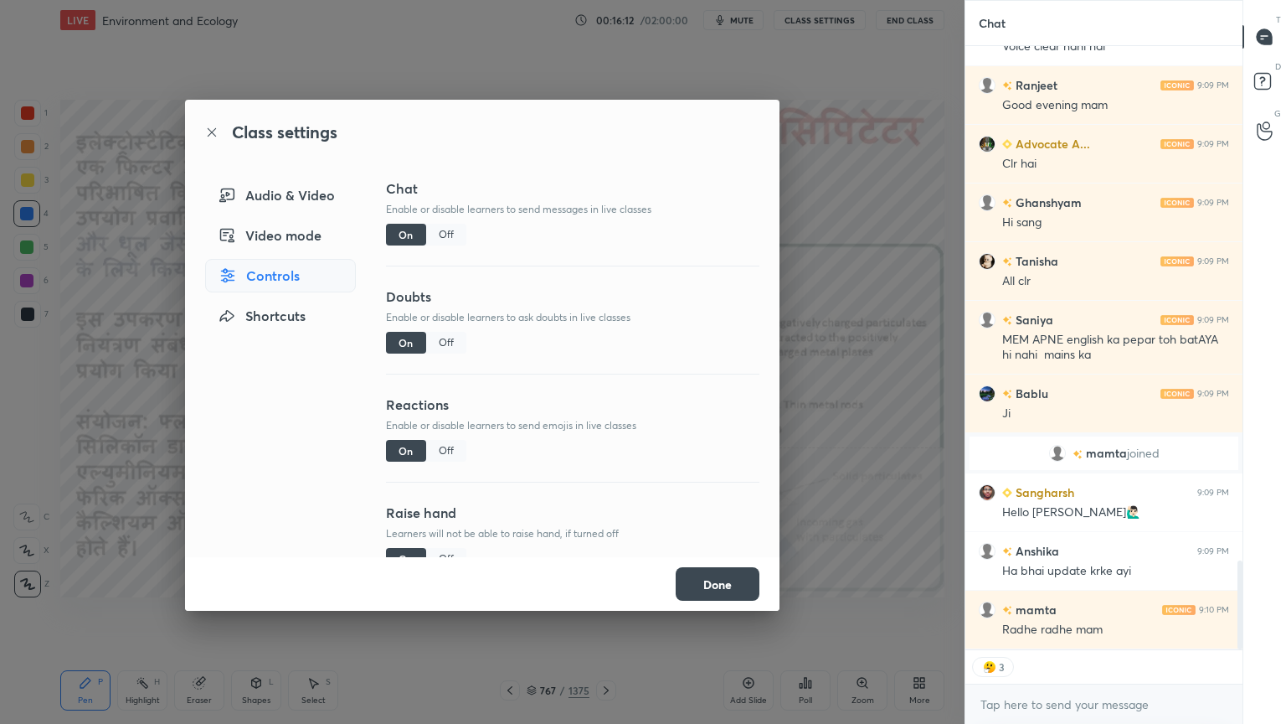
click at [446, 451] on div "Off" at bounding box center [446, 451] width 40 height 22
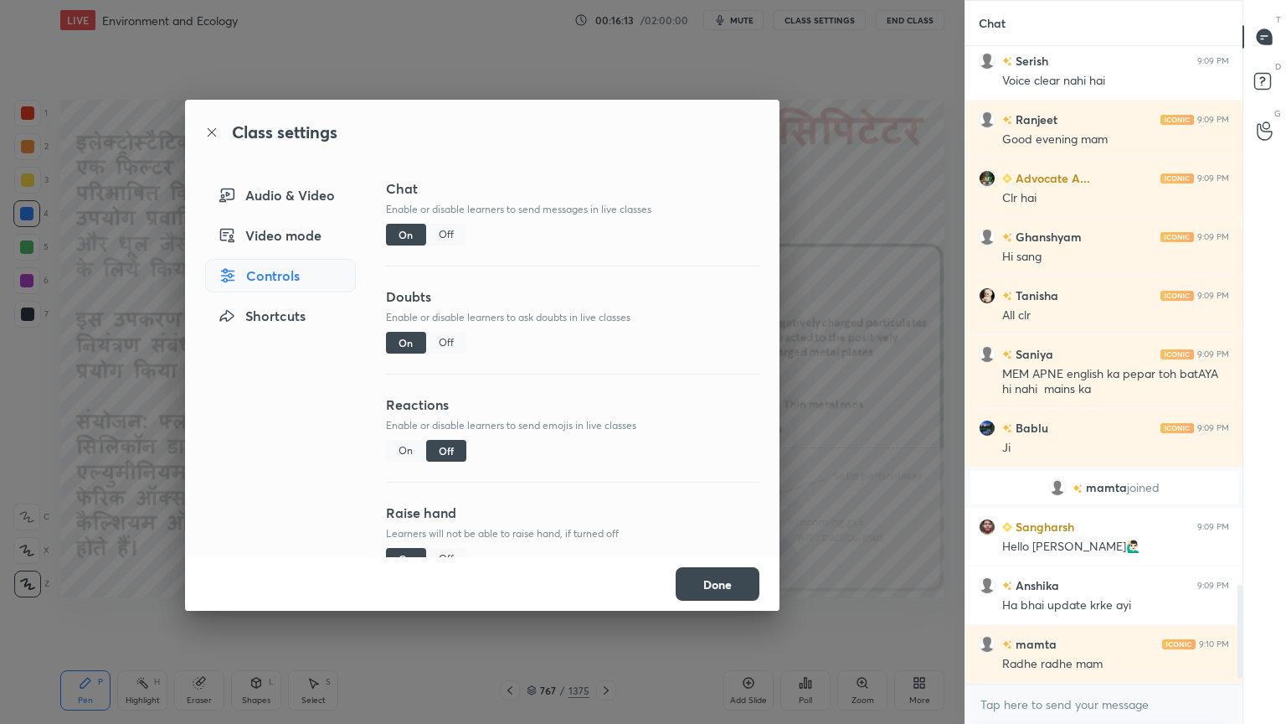
click at [738, 590] on button "Done" at bounding box center [718, 583] width 84 height 33
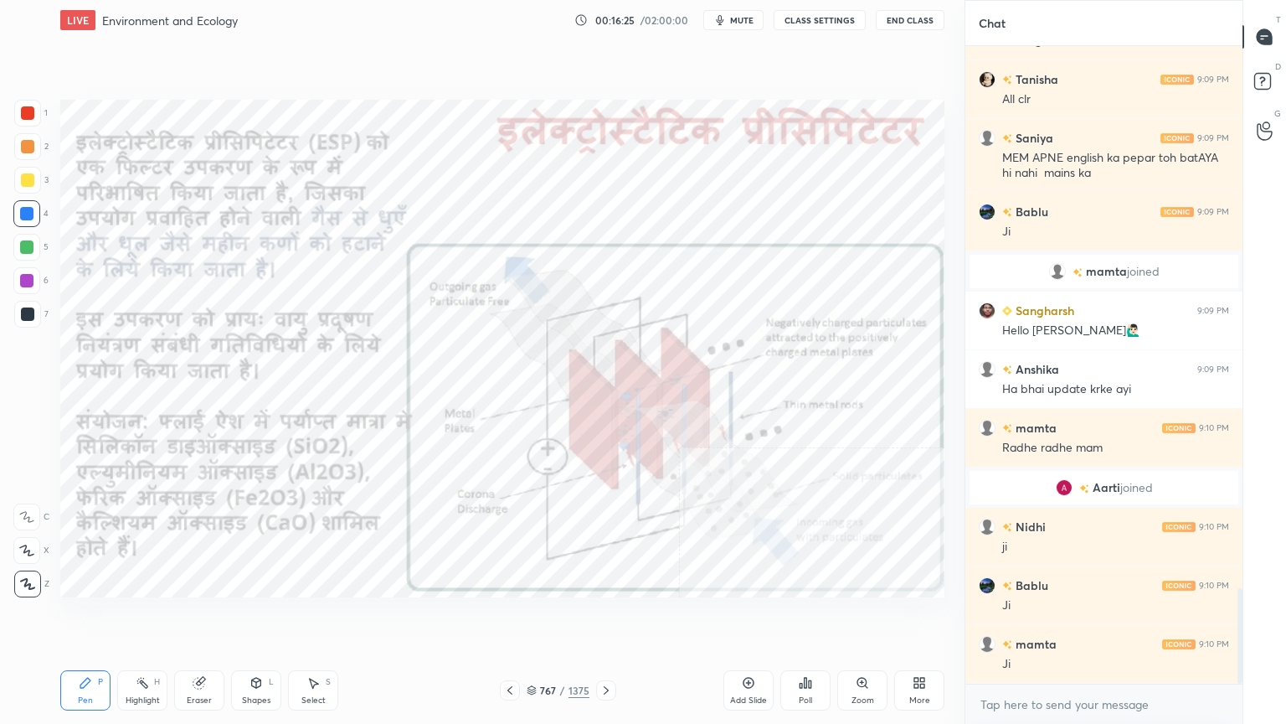
click at [605, 617] on icon at bounding box center [606, 689] width 13 height 13
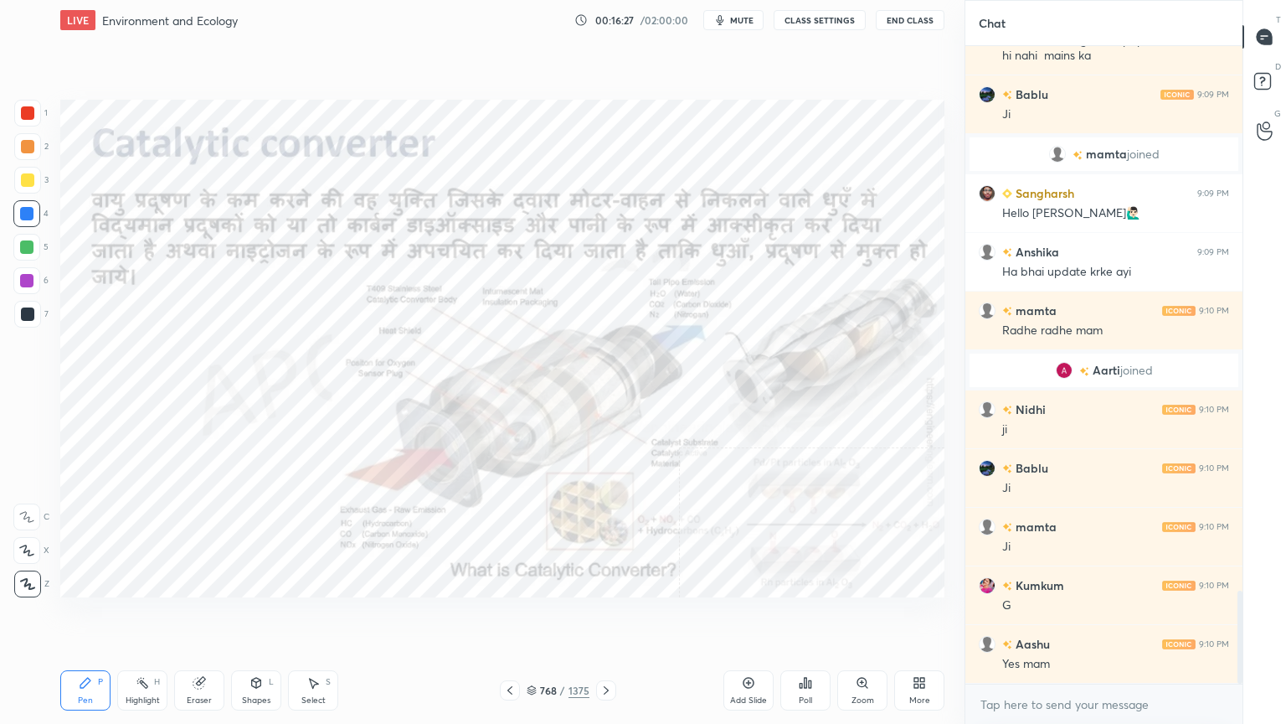
click at [605, 617] on icon at bounding box center [606, 689] width 13 height 13
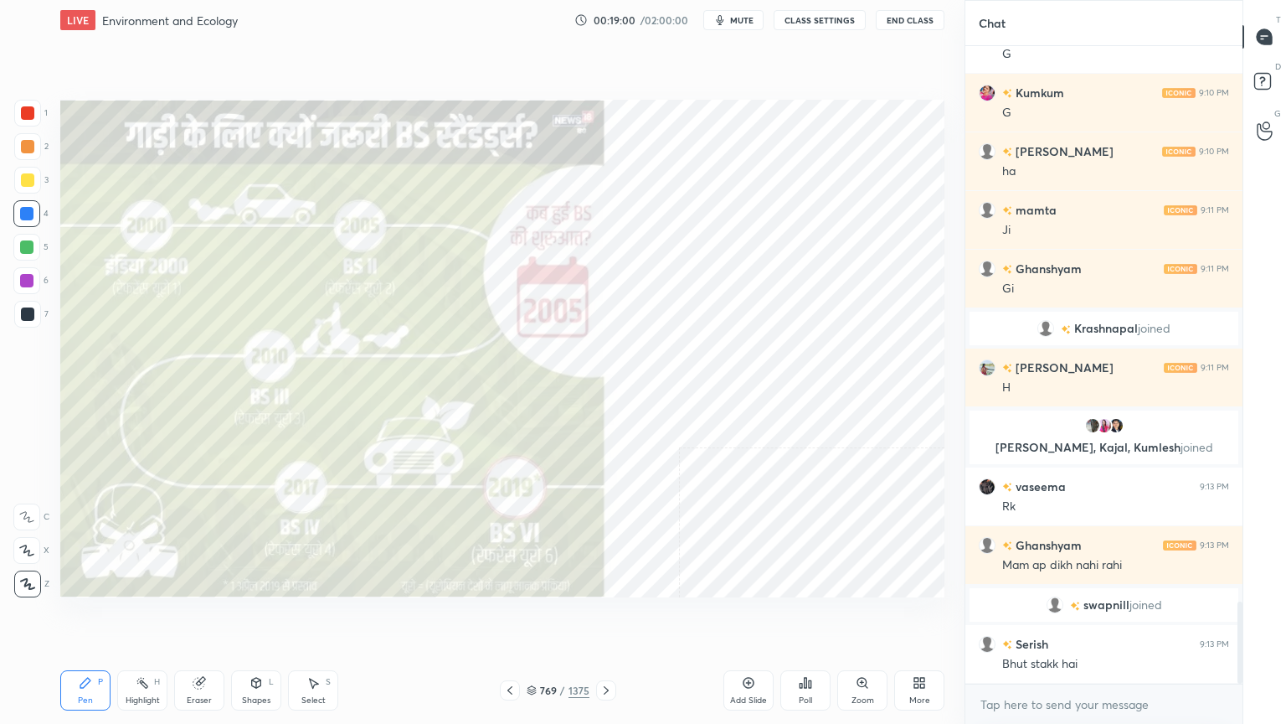
scroll to position [4358, 0]
click at [315, 617] on div "Select S" at bounding box center [313, 690] width 50 height 40
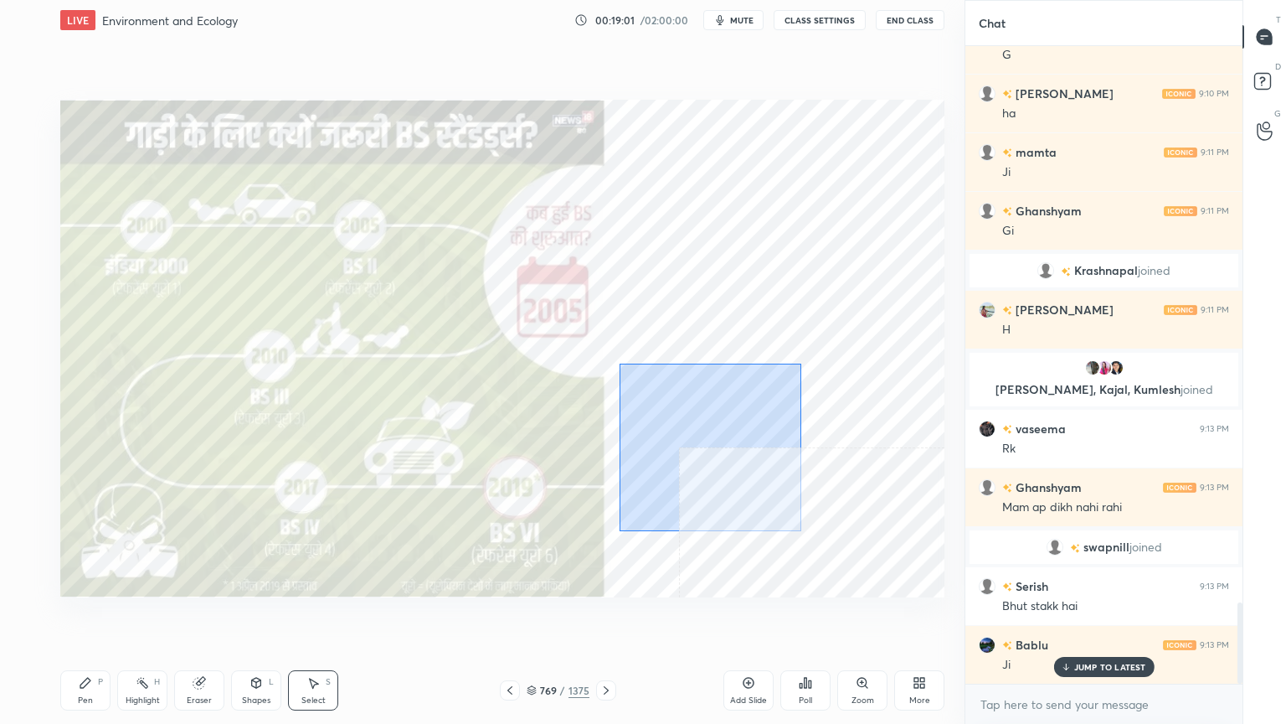
drag, startPoint x: 620, startPoint y: 363, endPoint x: 777, endPoint y: 513, distance: 216.8
click at [794, 523] on div "0 ° Undo Copy Duplicate Duplicate to new slide Delete" at bounding box center [502, 348] width 884 height 497
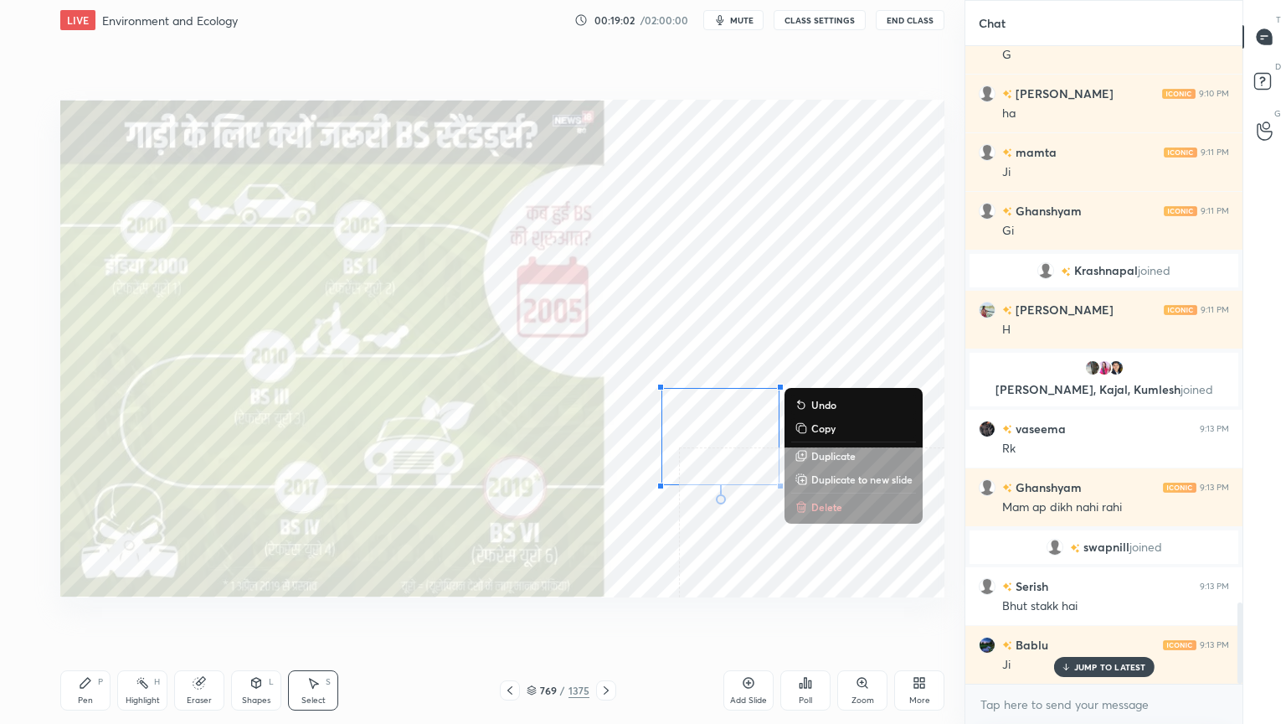
click at [811, 513] on button "Delete" at bounding box center [853, 507] width 125 height 20
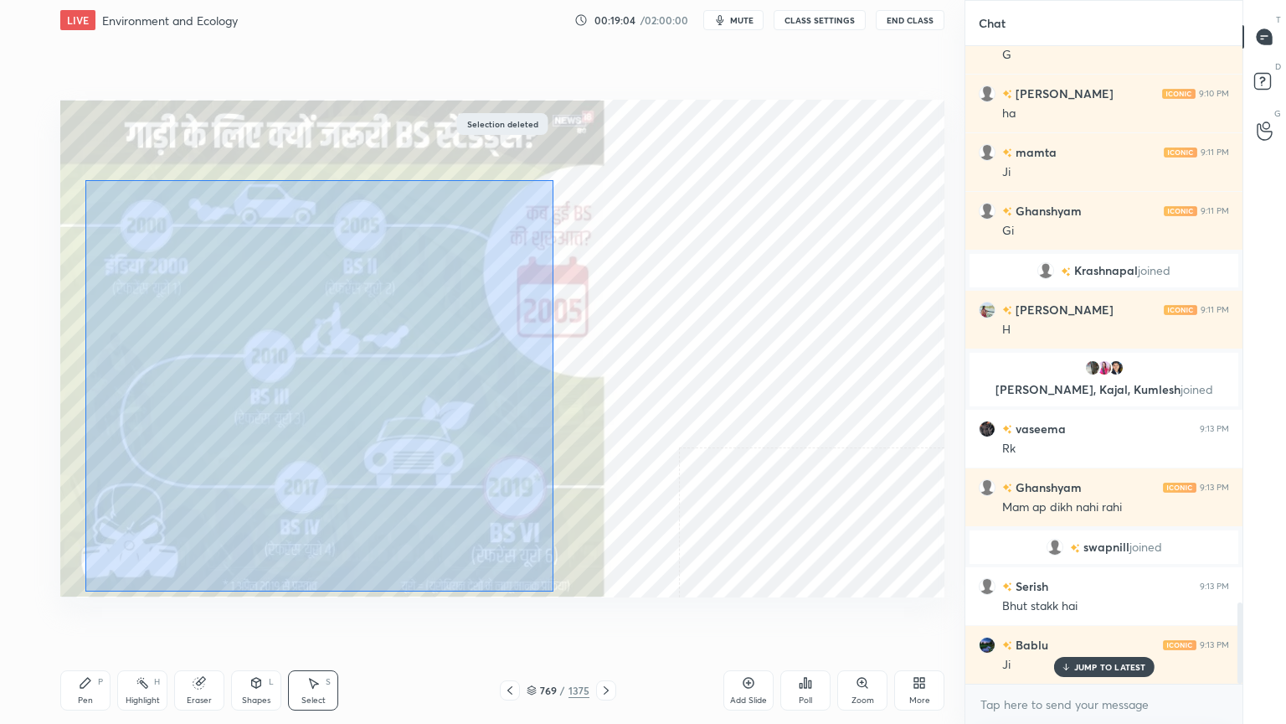
drag, startPoint x: 85, startPoint y: 180, endPoint x: 542, endPoint y: 575, distance: 603.3
click at [544, 585] on div "0 ° Undo Copy Duplicate Duplicate to new slide Delete" at bounding box center [502, 348] width 884 height 497
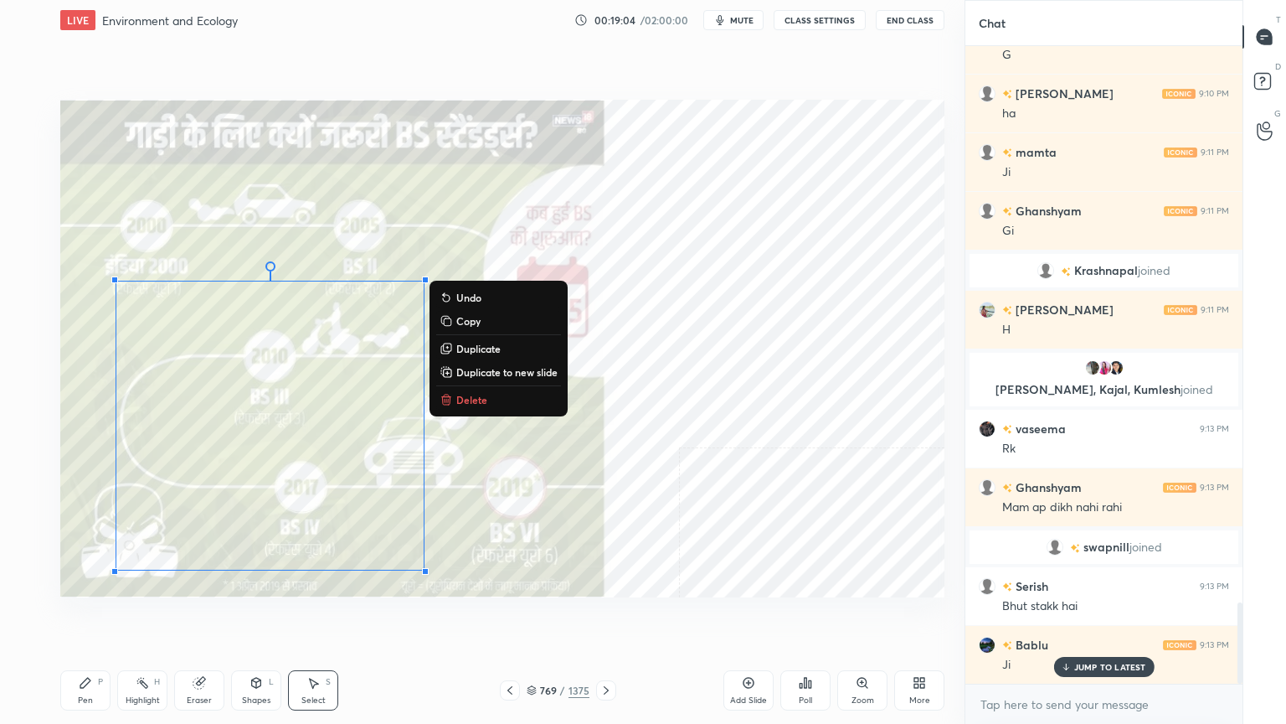
click at [459, 389] on div "0 ° Undo Copy Duplicate Duplicate to new slide Delete" at bounding box center [502, 348] width 884 height 497
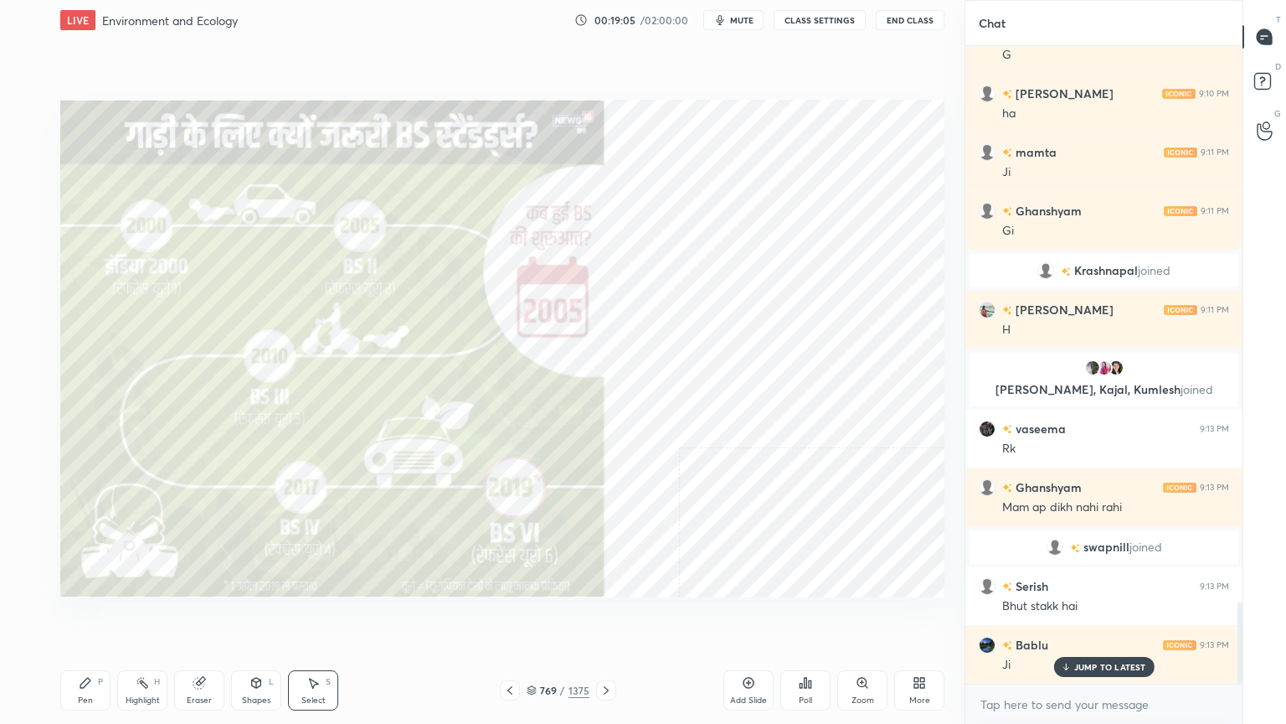
click at [92, 617] on div "Pen" at bounding box center [85, 700] width 15 height 8
click at [289, 617] on div "Pen P Highlight H Eraser Shapes L Select S" at bounding box center [226, 690] width 332 height 40
click at [284, 617] on div "Pen P Highlight H Eraser Shapes L Select S" at bounding box center [226, 690] width 332 height 40
click at [307, 617] on icon at bounding box center [313, 682] width 13 height 13
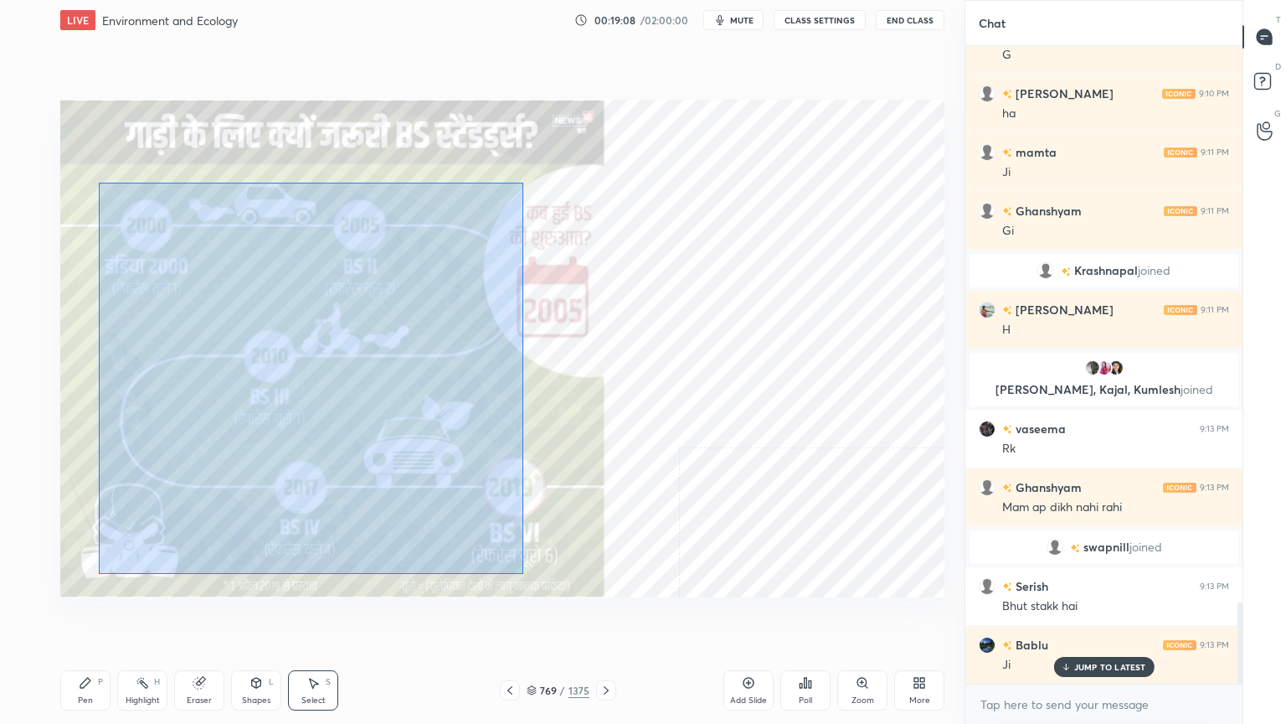
drag, startPoint x: 186, startPoint y: 254, endPoint x: 525, endPoint y: 564, distance: 459.4
click at [526, 573] on div "0 ° Undo Copy Duplicate Duplicate to new slide Delete" at bounding box center [502, 348] width 884 height 497
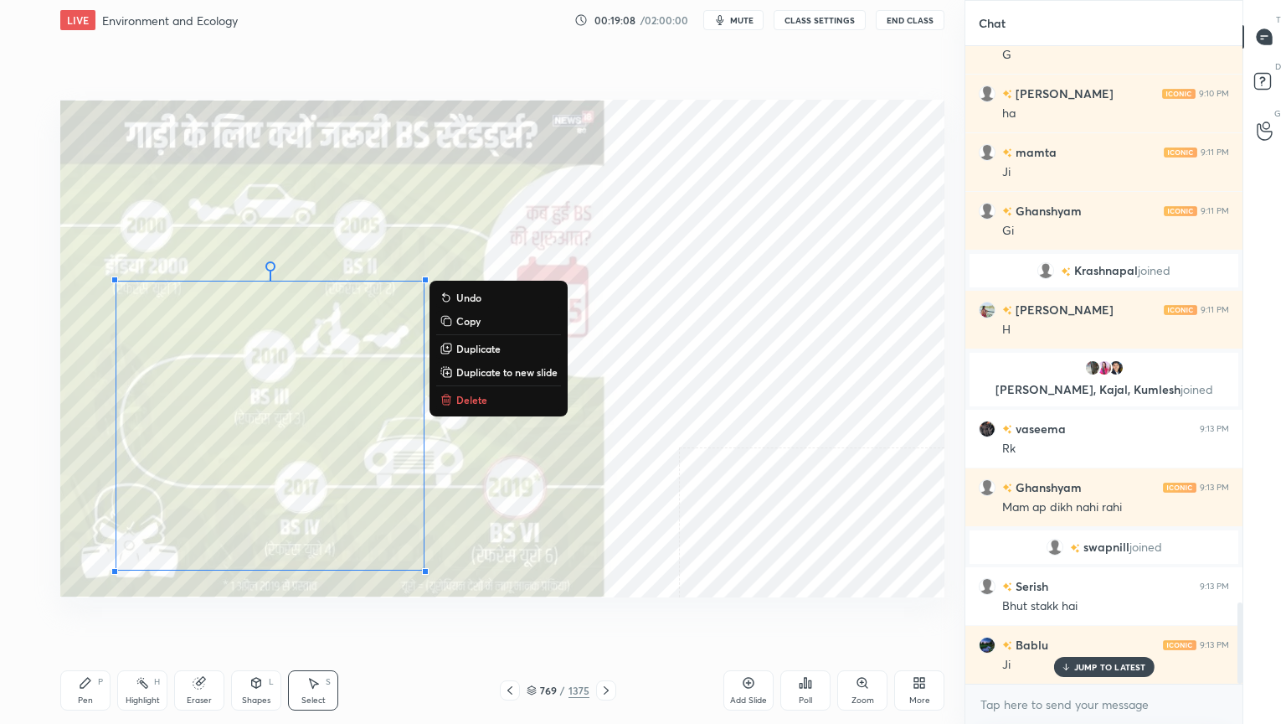
click at [478, 397] on p "Delete" at bounding box center [471, 399] width 31 height 13
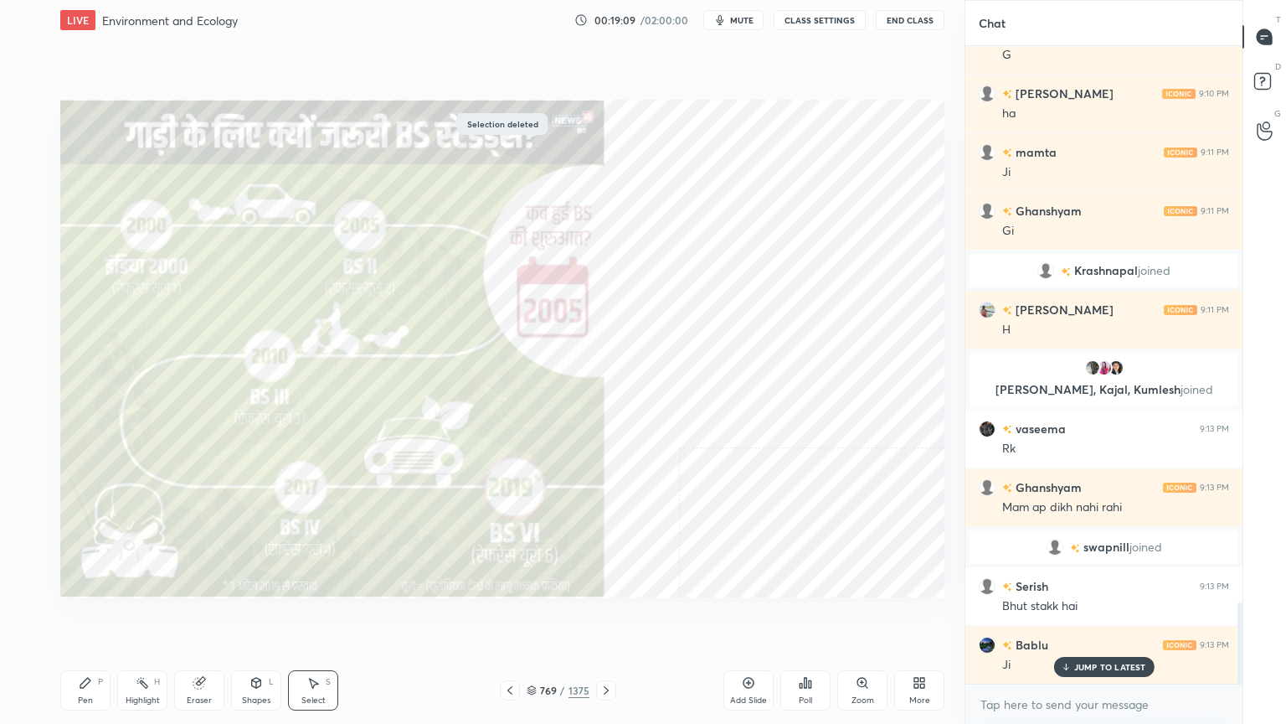
click at [102, 617] on div "Pen P" at bounding box center [85, 690] width 50 height 40
click at [108, 617] on div "Pen P" at bounding box center [85, 690] width 50 height 40
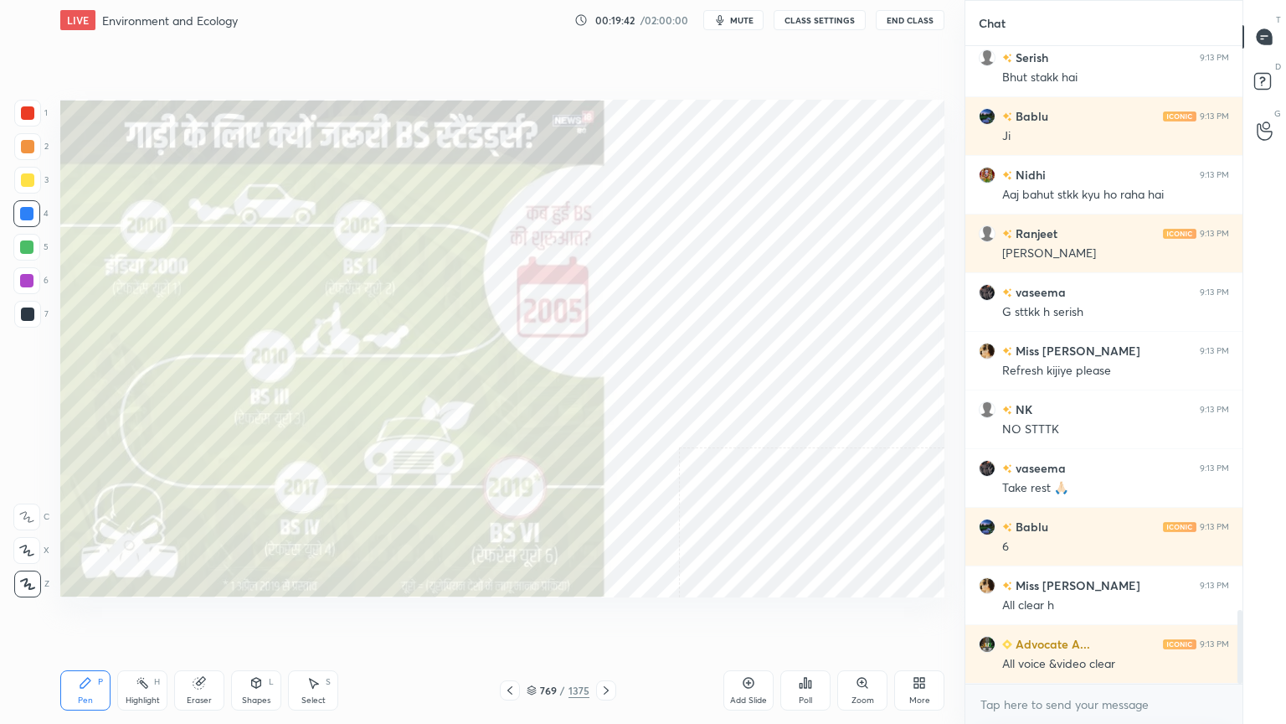
scroll to position [4944, 0]
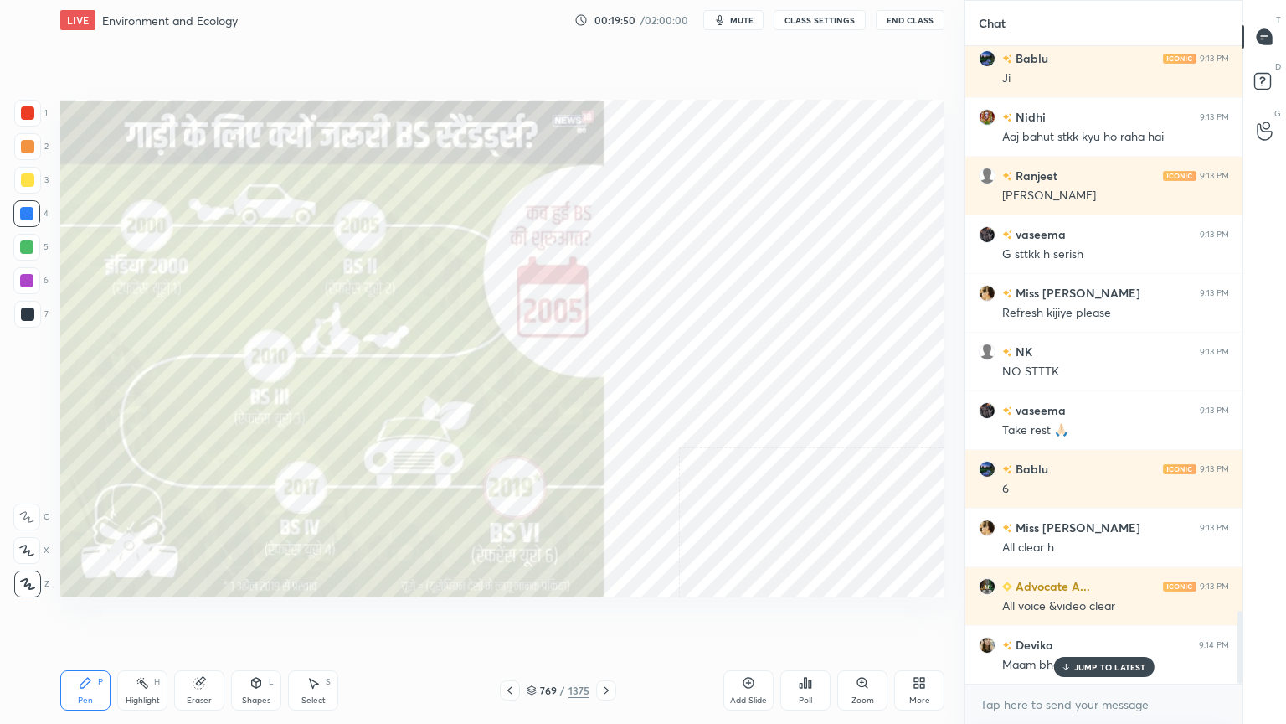
click at [1087, 617] on p "JUMP TO LATEST" at bounding box center [1110, 667] width 72 height 10
click at [1071, 617] on textarea at bounding box center [1104, 704] width 250 height 27
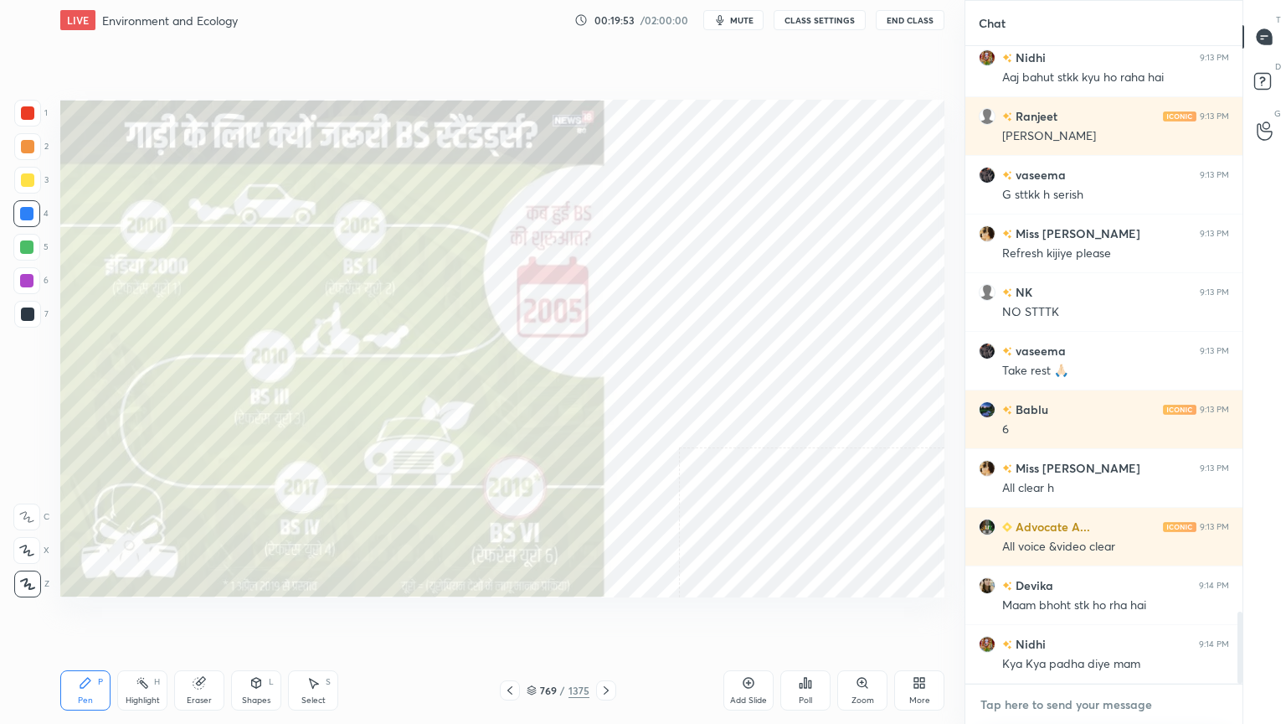
scroll to position [5062, 0]
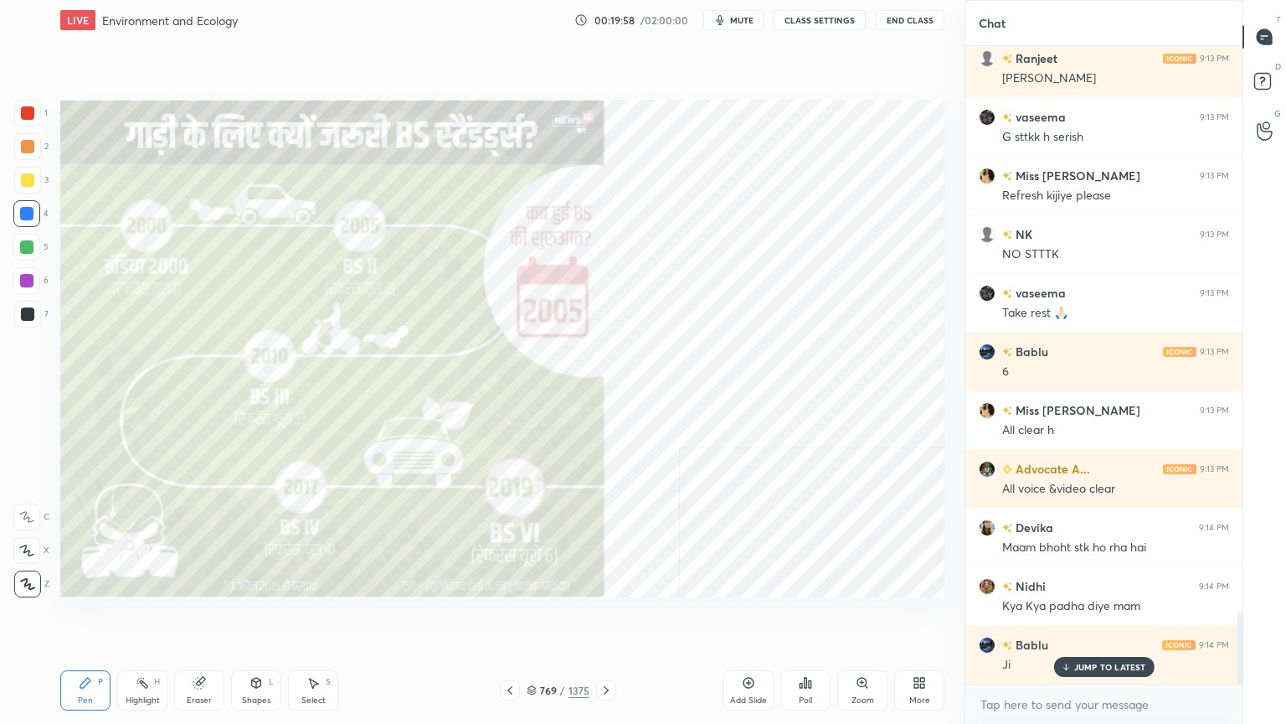
click at [198, 617] on icon at bounding box center [199, 682] width 13 height 13
click at [204, 617] on icon at bounding box center [199, 682] width 13 height 13
click at [30, 546] on icon at bounding box center [27, 550] width 9 height 8
click at [100, 617] on div "P" at bounding box center [100, 682] width 5 height 8
click at [100, 617] on div "Pen P" at bounding box center [85, 690] width 50 height 40
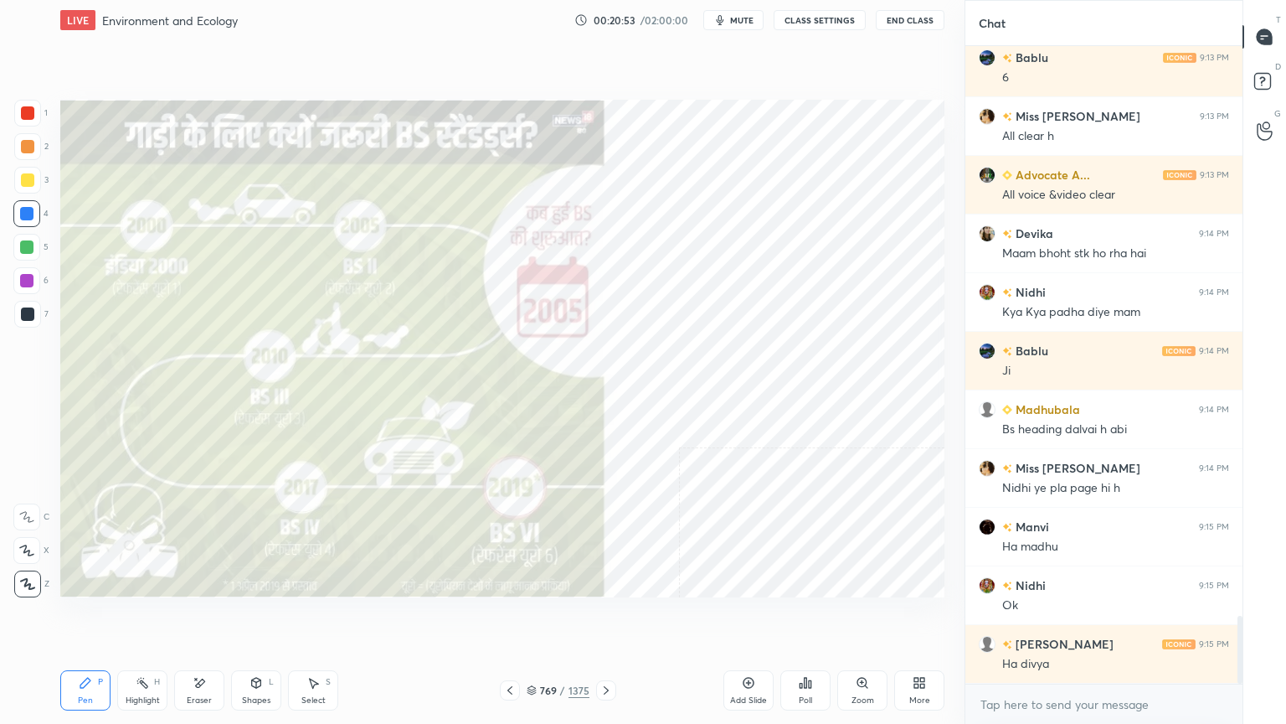
scroll to position [5429, 0]
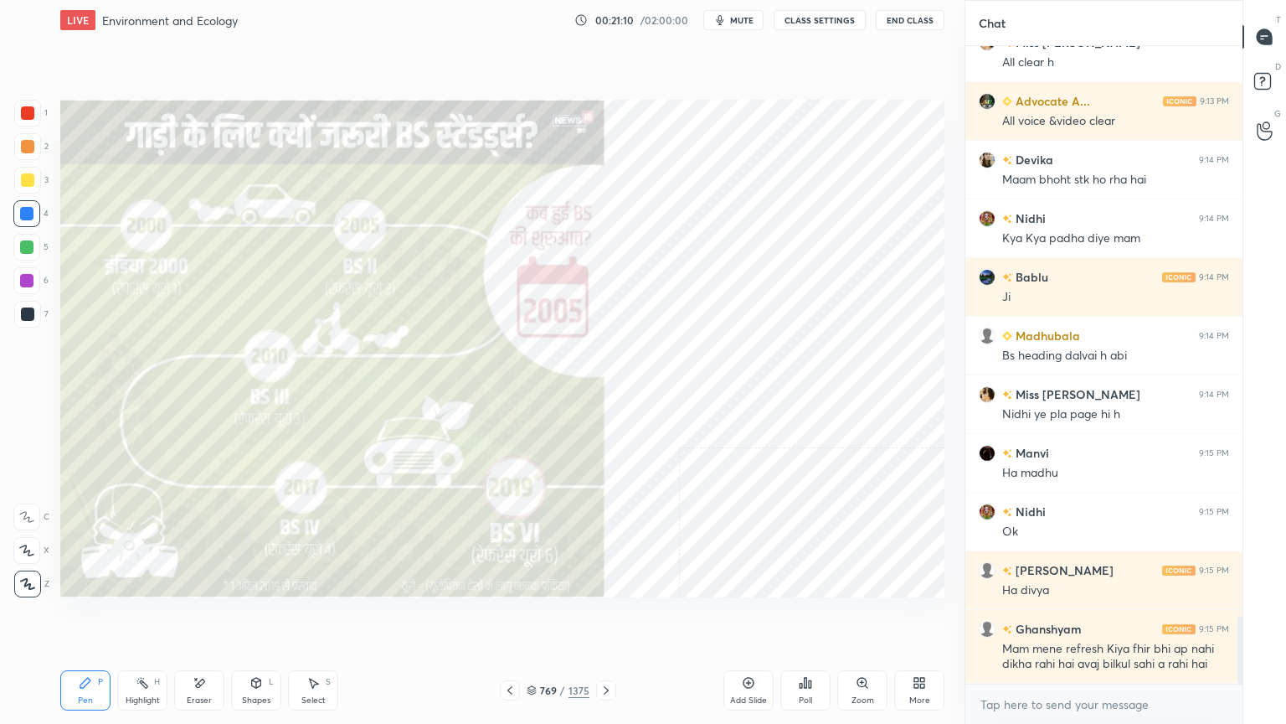
click at [209, 617] on div "Eraser" at bounding box center [199, 690] width 50 height 40
click at [29, 584] on span "Erase all" at bounding box center [26, 584] width 25 height 12
drag, startPoint x: 29, startPoint y: 580, endPoint x: 49, endPoint y: 556, distance: 31.5
click at [30, 578] on div "1 2 3 4 5 6 7 C X Z E E Erase all H H" at bounding box center [27, 348] width 54 height 497
click at [603, 617] on icon at bounding box center [606, 689] width 13 height 13
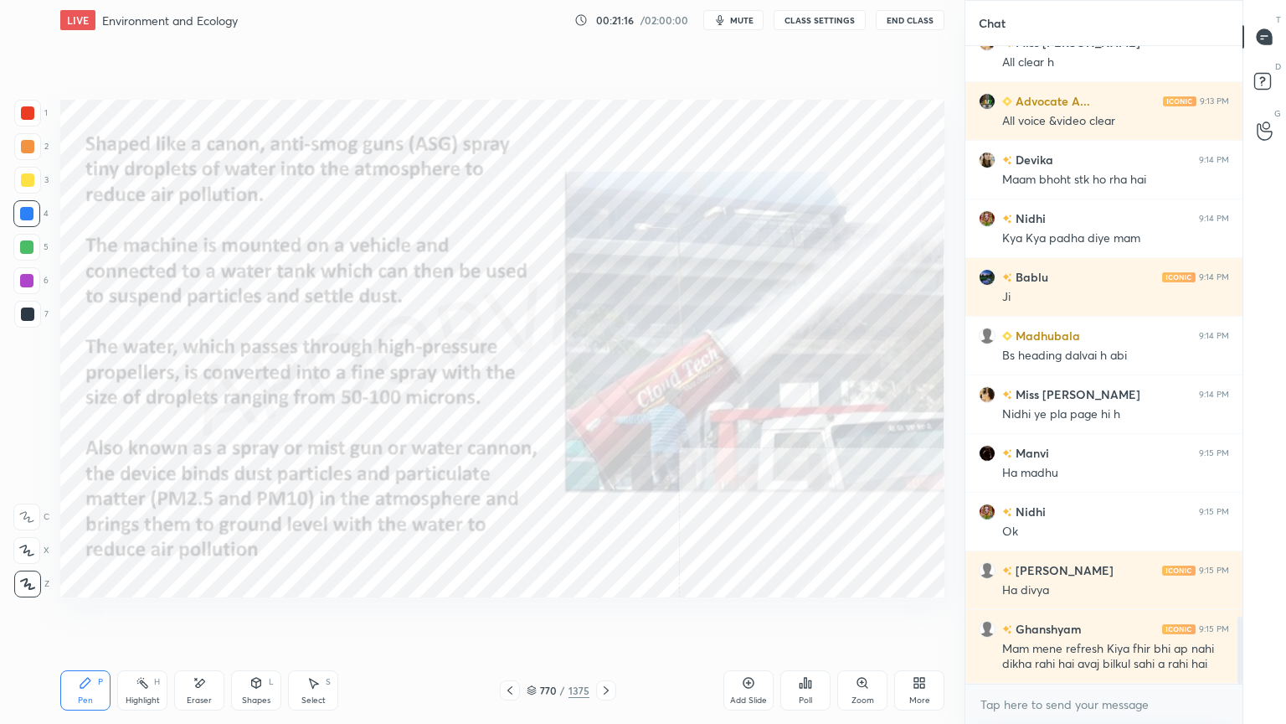
click at [503, 617] on icon at bounding box center [509, 689] width 13 height 13
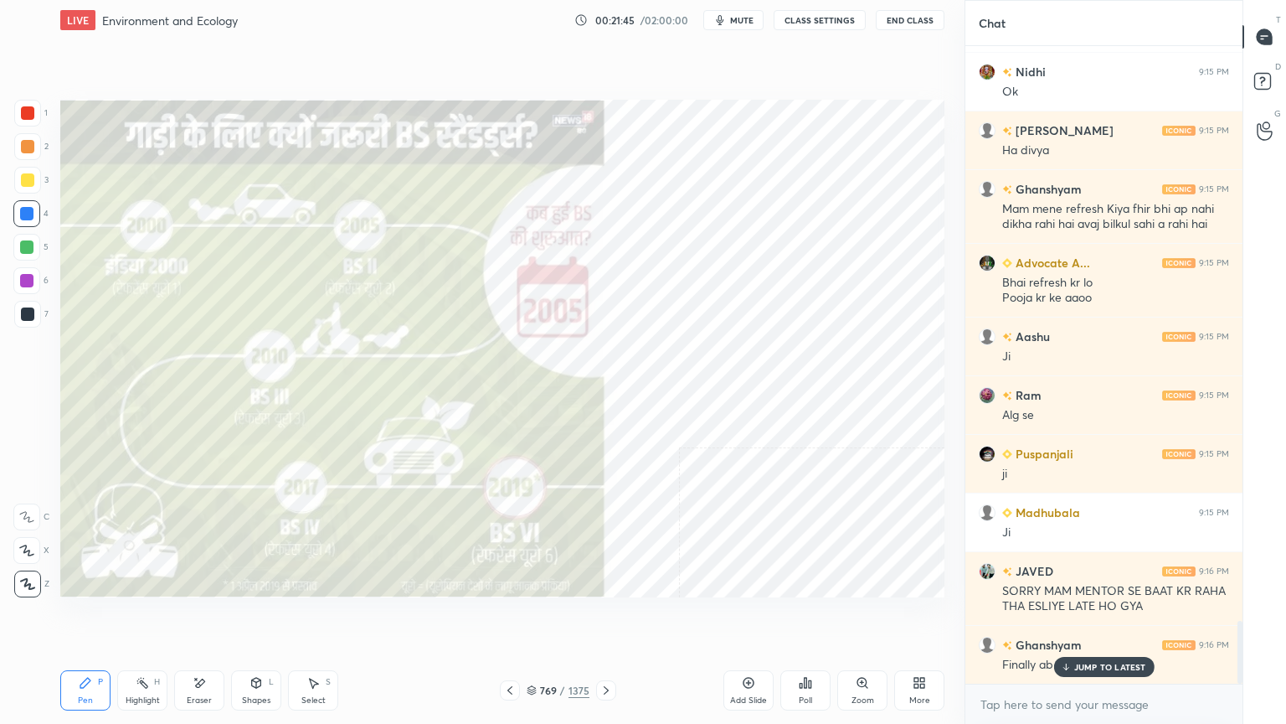
scroll to position [5929, 0]
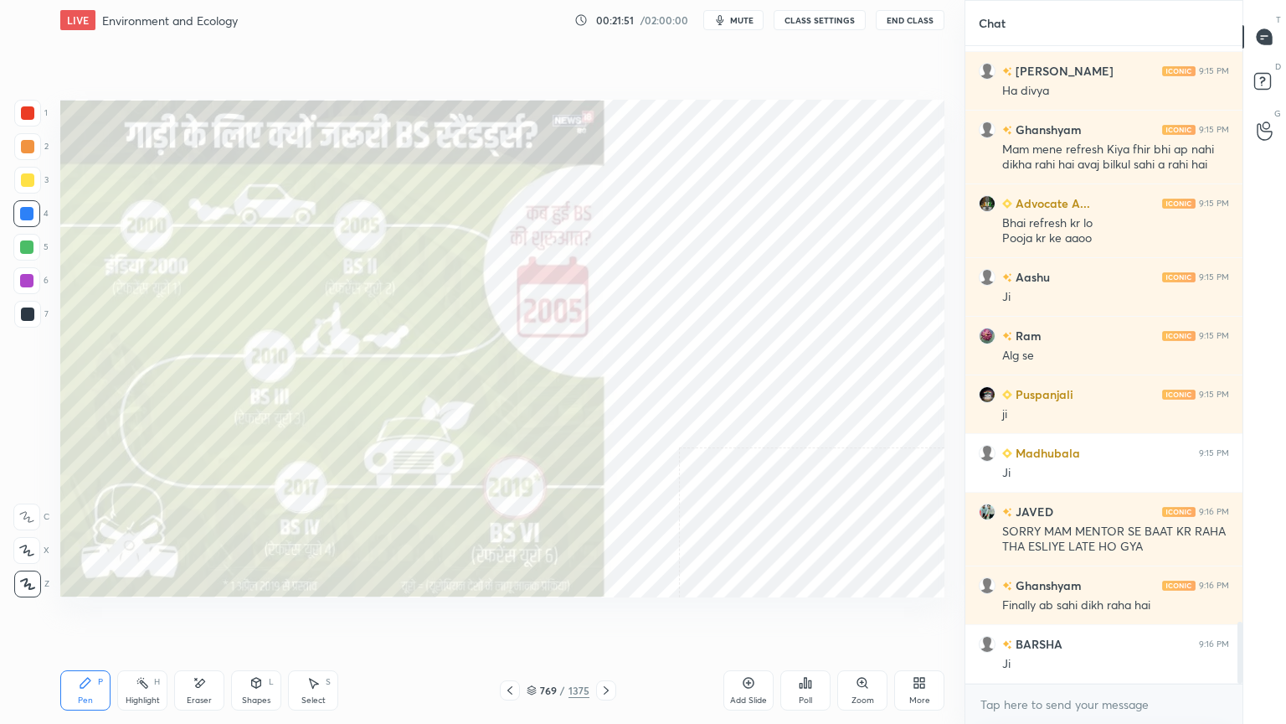
click at [209, 617] on div "Eraser" at bounding box center [199, 690] width 50 height 40
click at [33, 580] on span "Erase all" at bounding box center [26, 584] width 25 height 12
click at [603, 617] on icon at bounding box center [606, 689] width 13 height 13
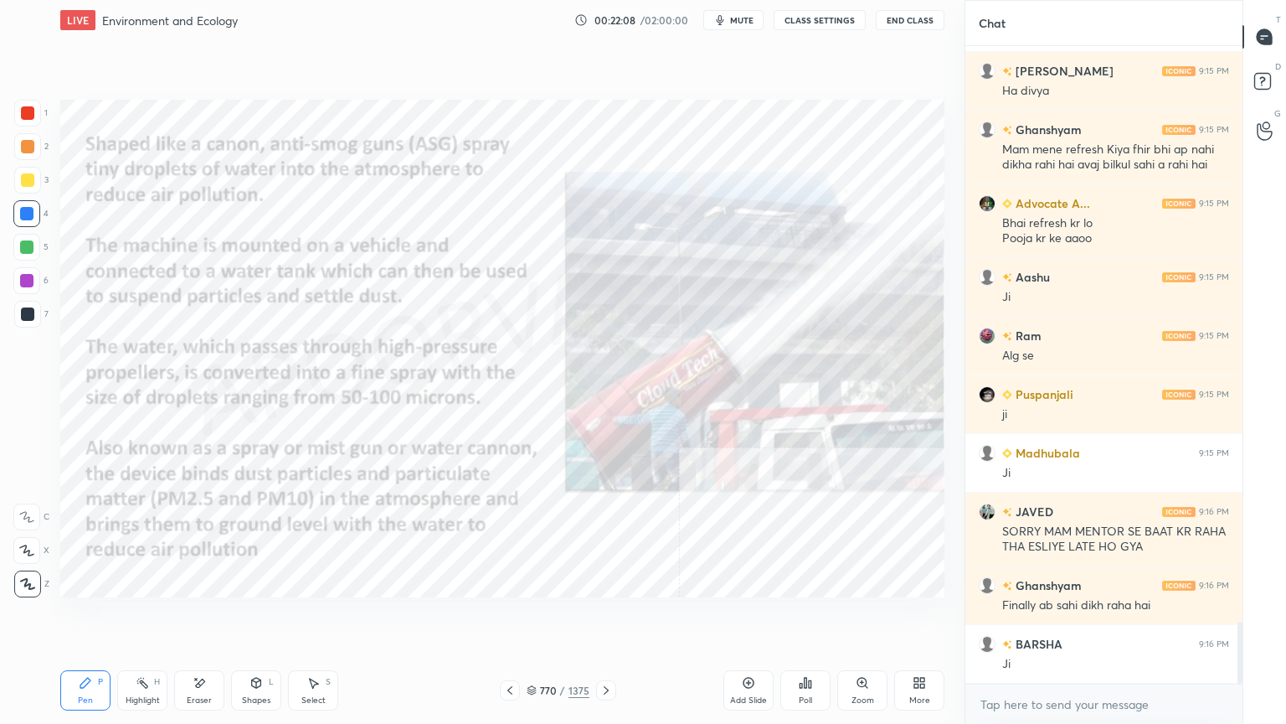
click at [511, 617] on div at bounding box center [510, 690] width 20 height 20
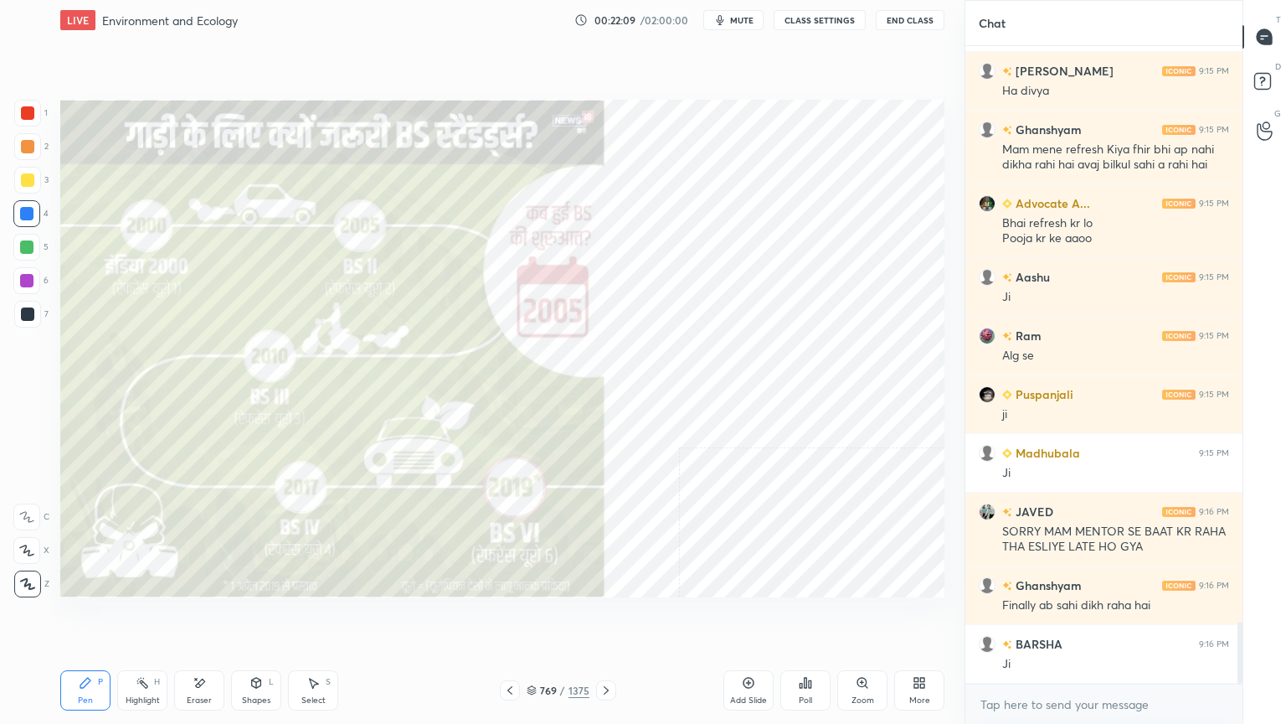
click at [513, 617] on div at bounding box center [510, 690] width 20 height 20
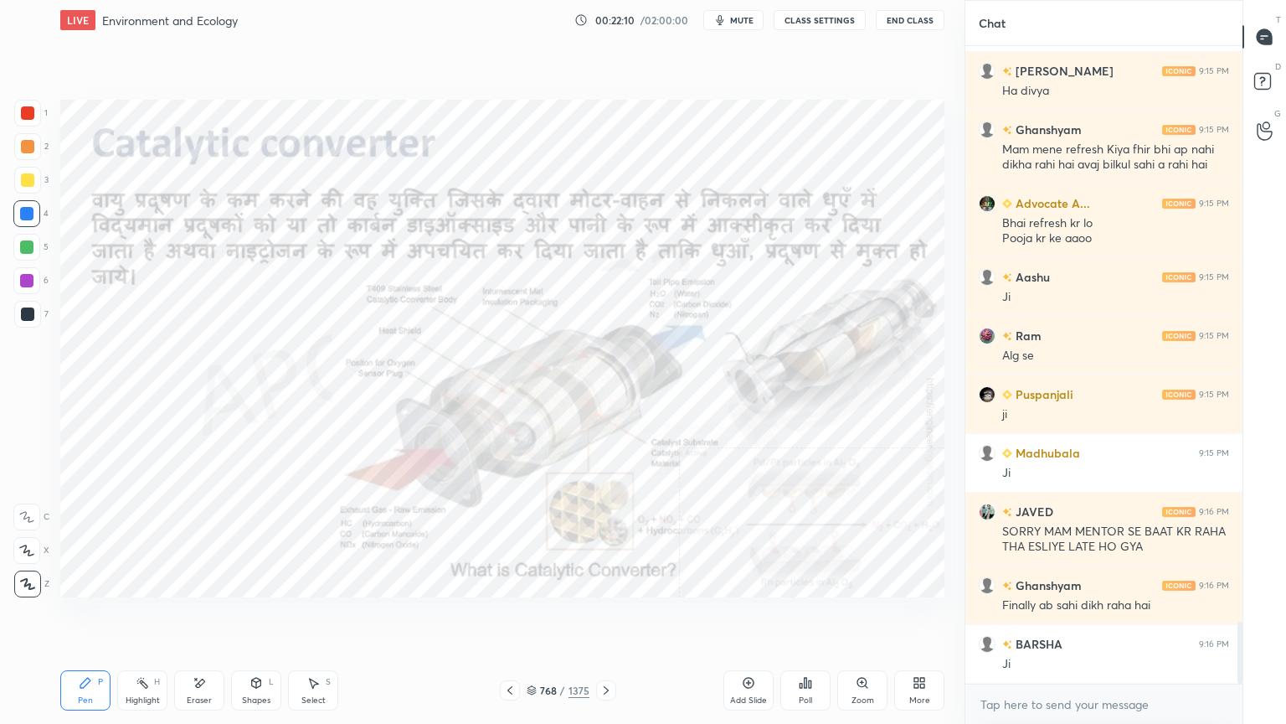
click at [511, 617] on div at bounding box center [510, 690] width 20 height 20
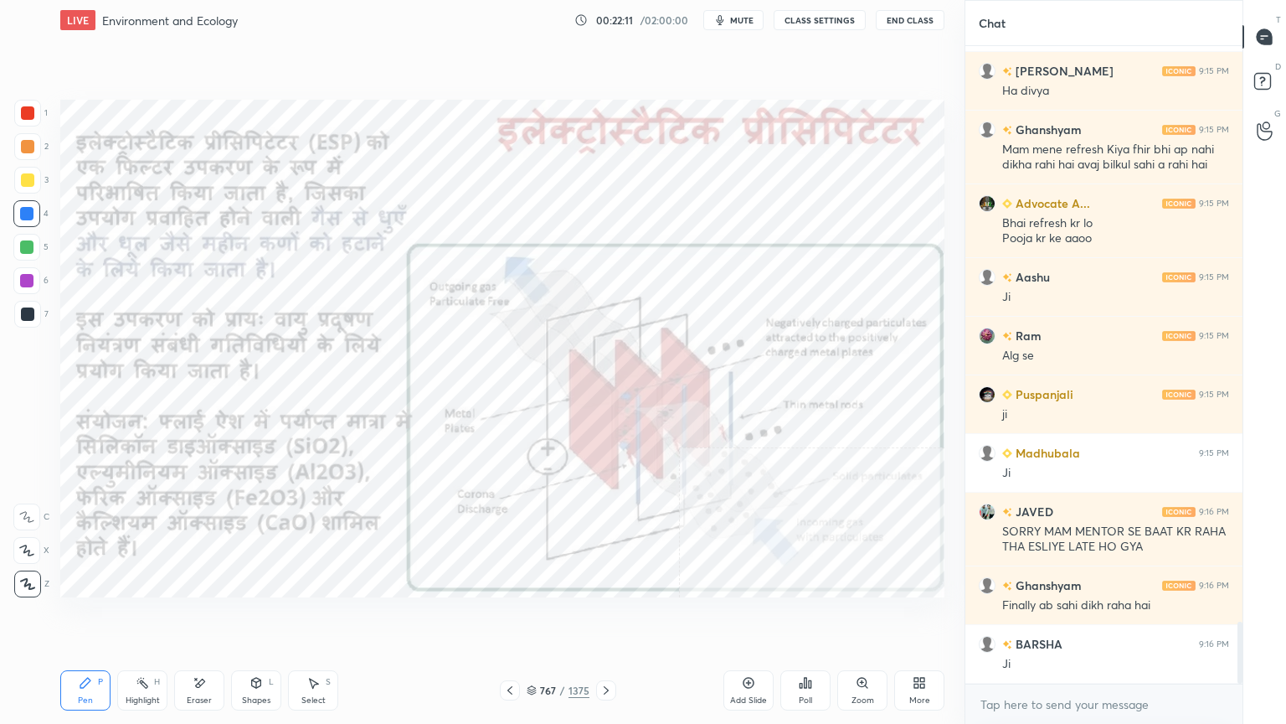
click at [606, 617] on icon at bounding box center [606, 689] width 13 height 13
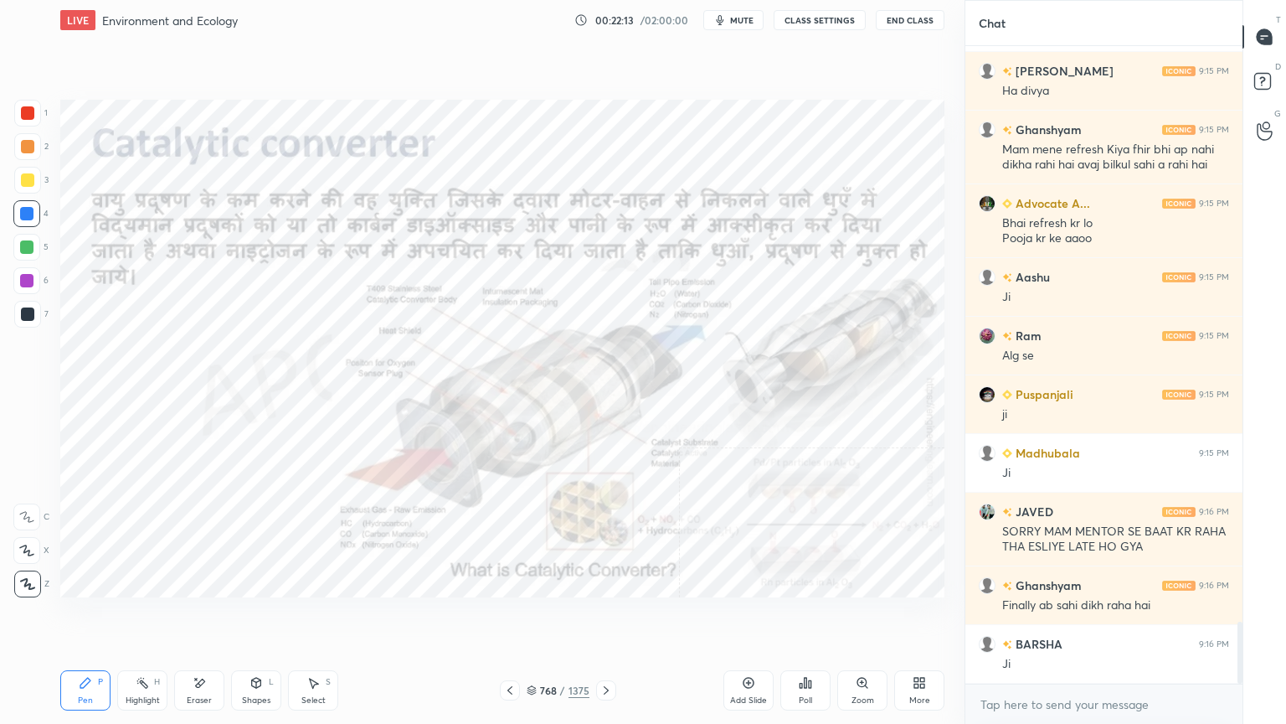
click at [601, 617] on icon at bounding box center [606, 689] width 13 height 13
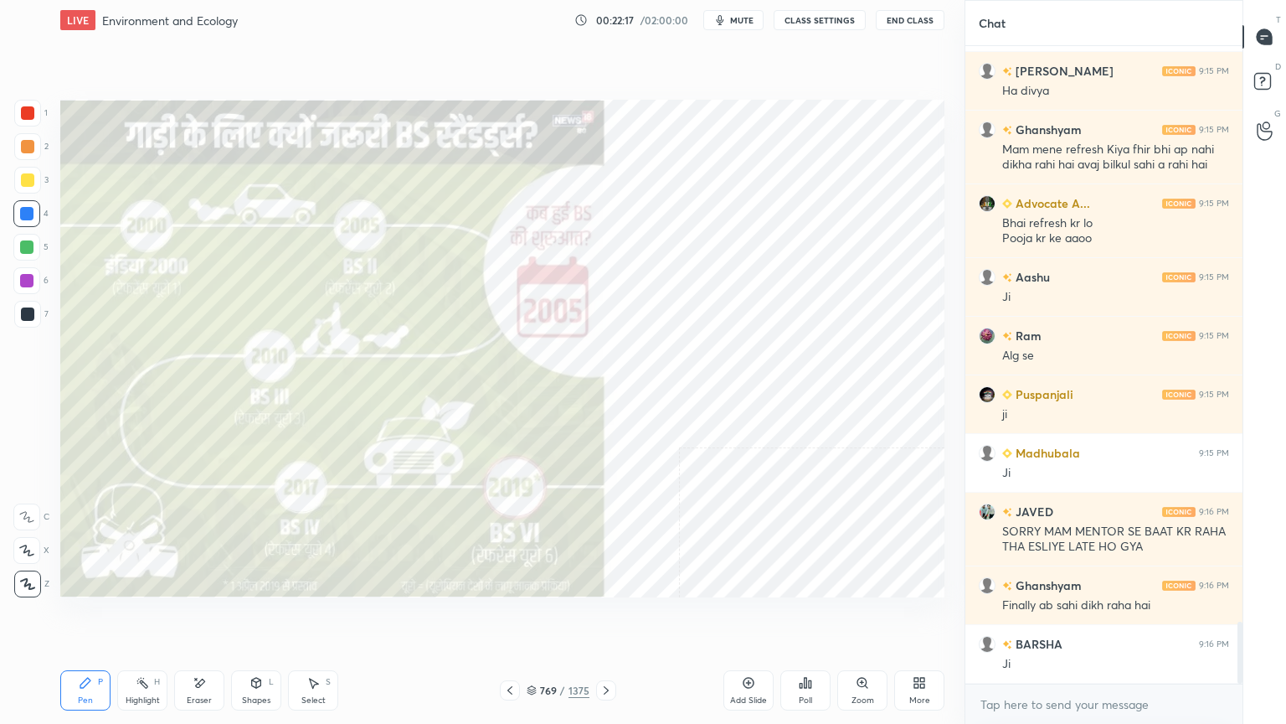
click at [603, 617] on icon at bounding box center [606, 689] width 13 height 13
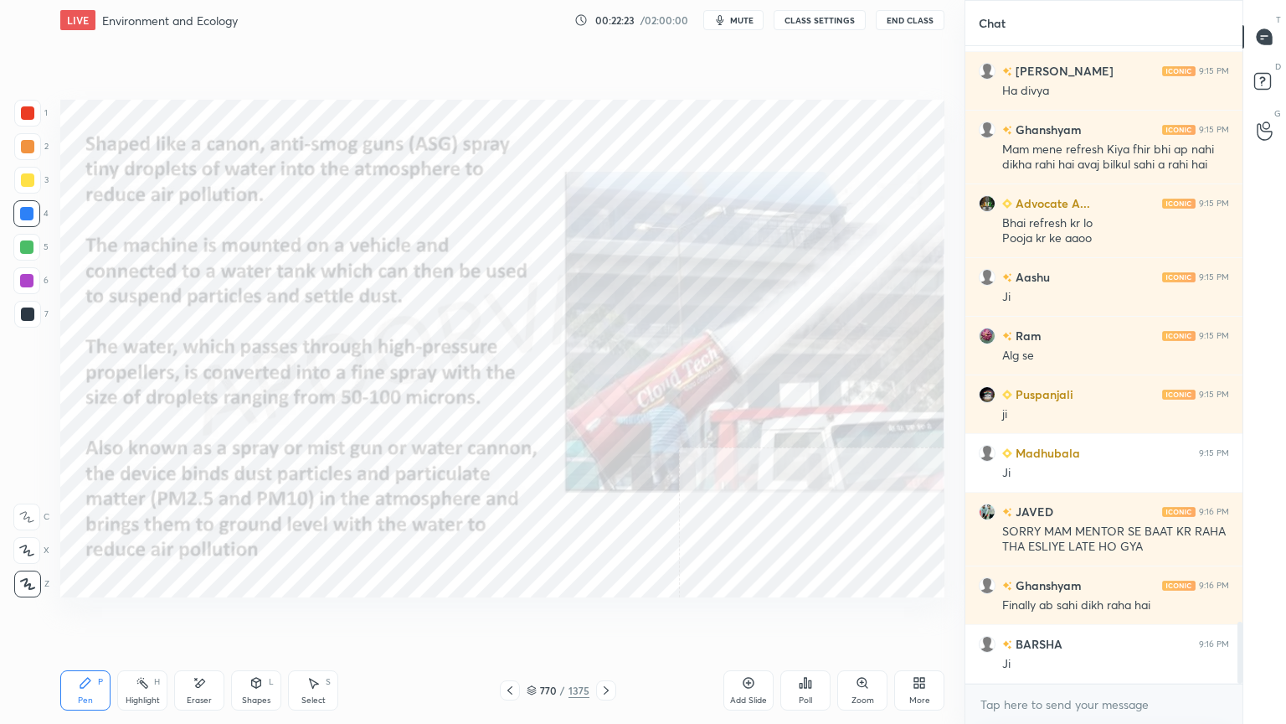
click at [201, 617] on div "Eraser" at bounding box center [199, 700] width 25 height 8
click at [33, 570] on div "Erase all" at bounding box center [26, 583] width 27 height 27
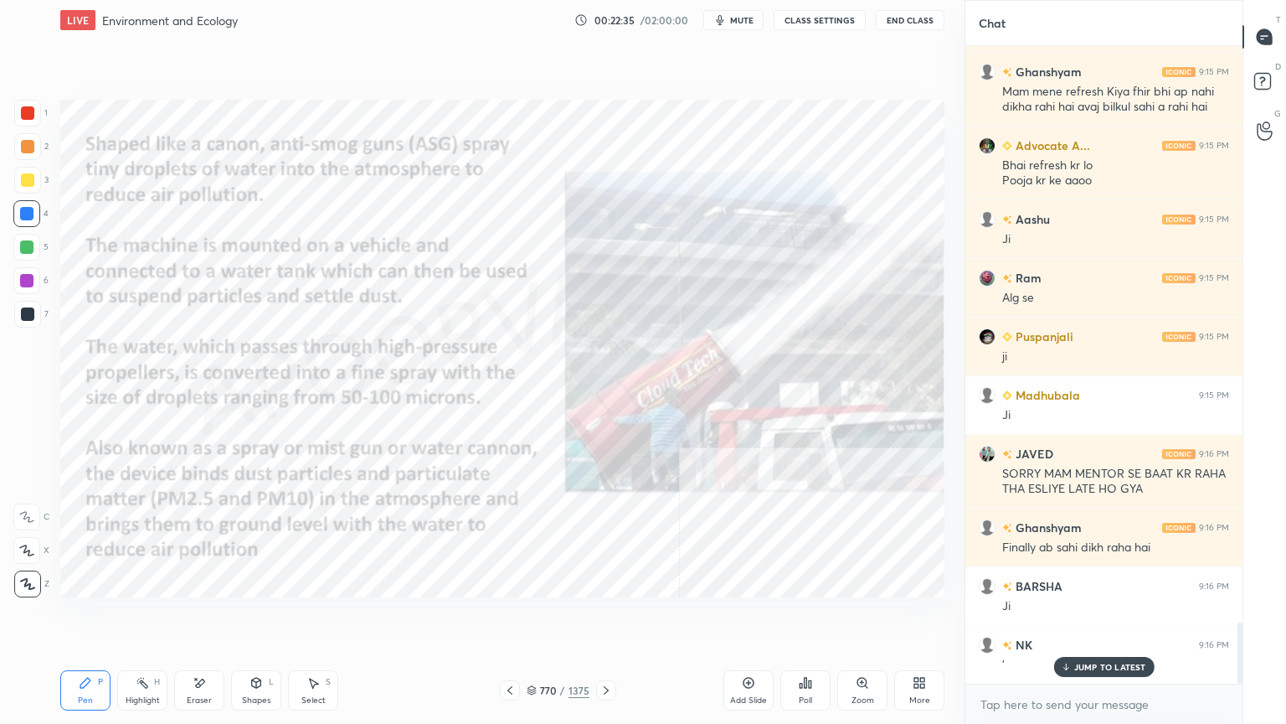
click at [205, 617] on div "Eraser" at bounding box center [199, 690] width 50 height 40
click at [31, 578] on span "Erase all" at bounding box center [26, 584] width 25 height 12
click at [607, 617] on icon at bounding box center [606, 689] width 13 height 13
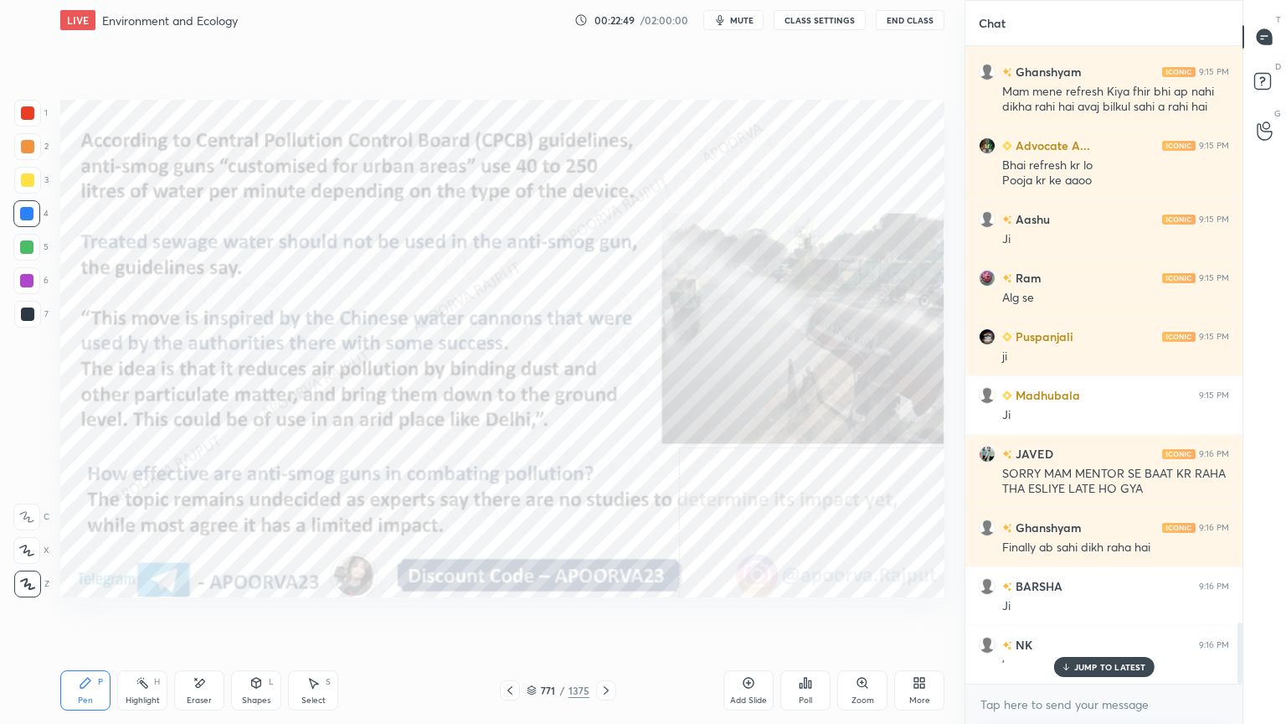
scroll to position [6046, 0]
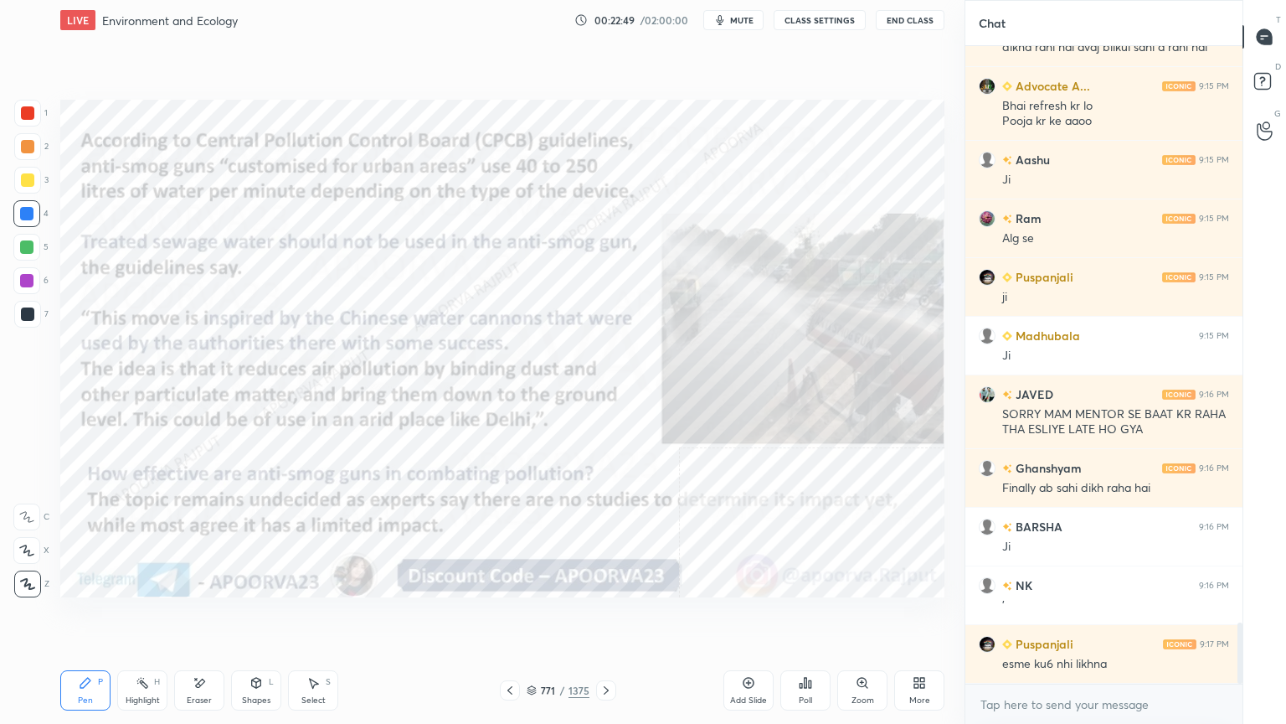
click at [198, 617] on div "Eraser" at bounding box center [199, 700] width 25 height 8
click at [33, 564] on div "Erase all" at bounding box center [28, 580] width 30 height 33
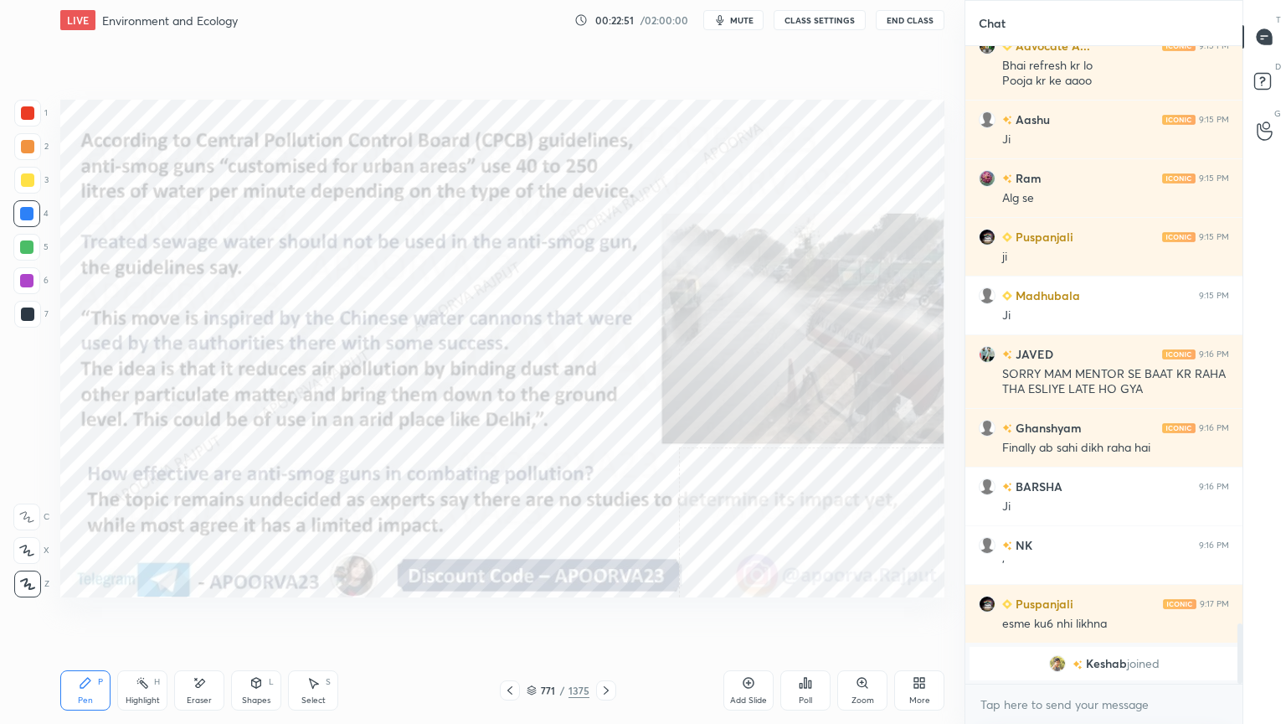
click at [520, 617] on div "771 / 1375" at bounding box center [558, 690] width 116 height 20
click at [513, 617] on icon at bounding box center [509, 689] width 13 height 13
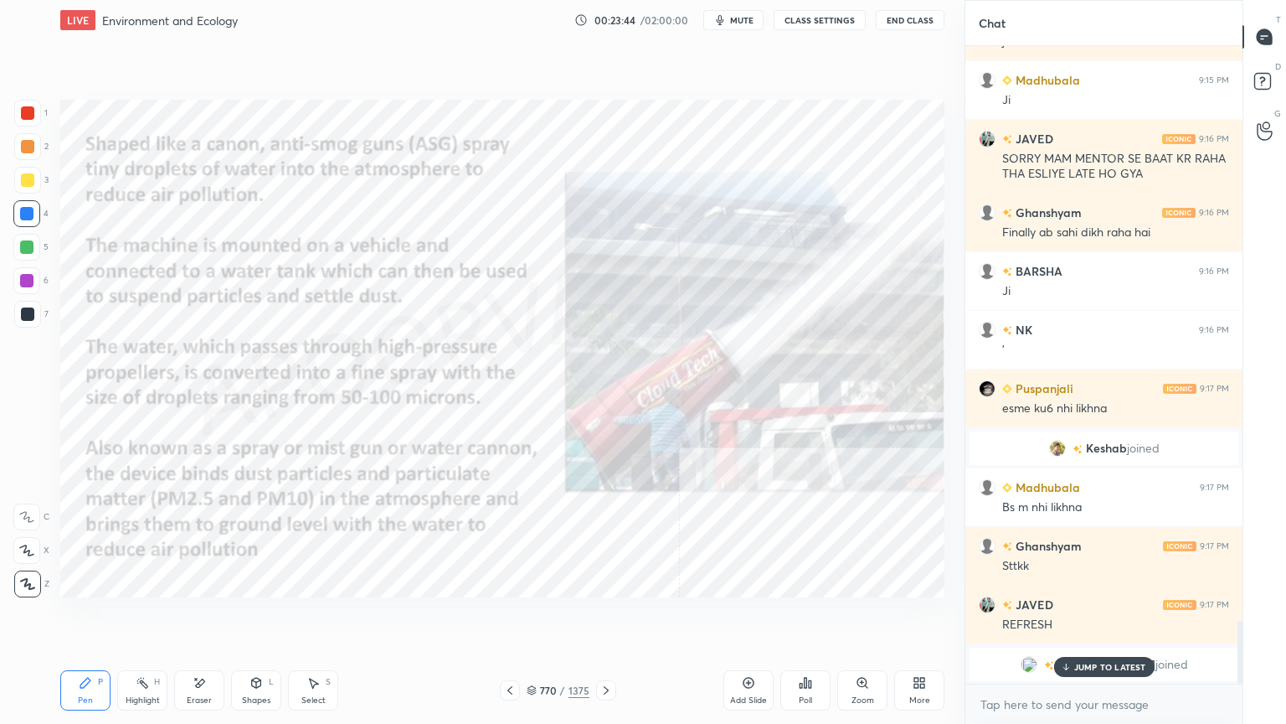
scroll to position [5912, 0]
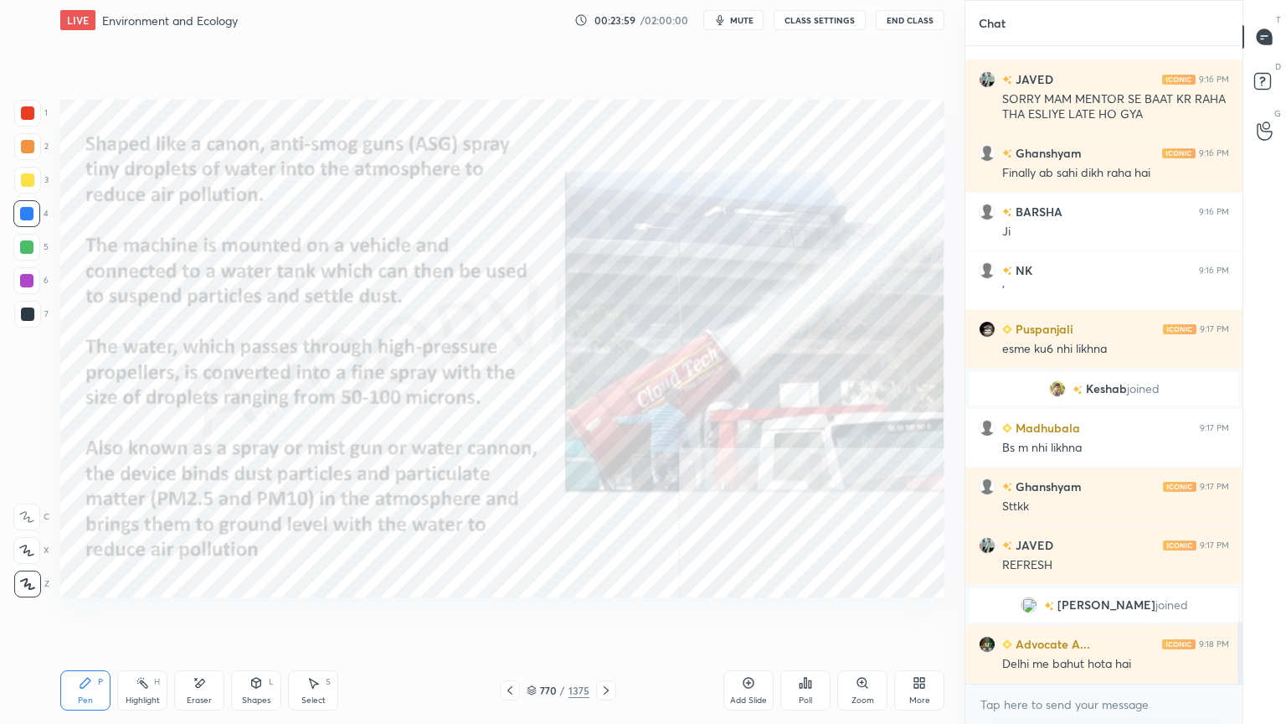
click at [31, 214] on div at bounding box center [26, 213] width 13 height 13
click at [30, 213] on div at bounding box center [26, 213] width 13 height 13
click at [29, 211] on div at bounding box center [26, 213] width 13 height 13
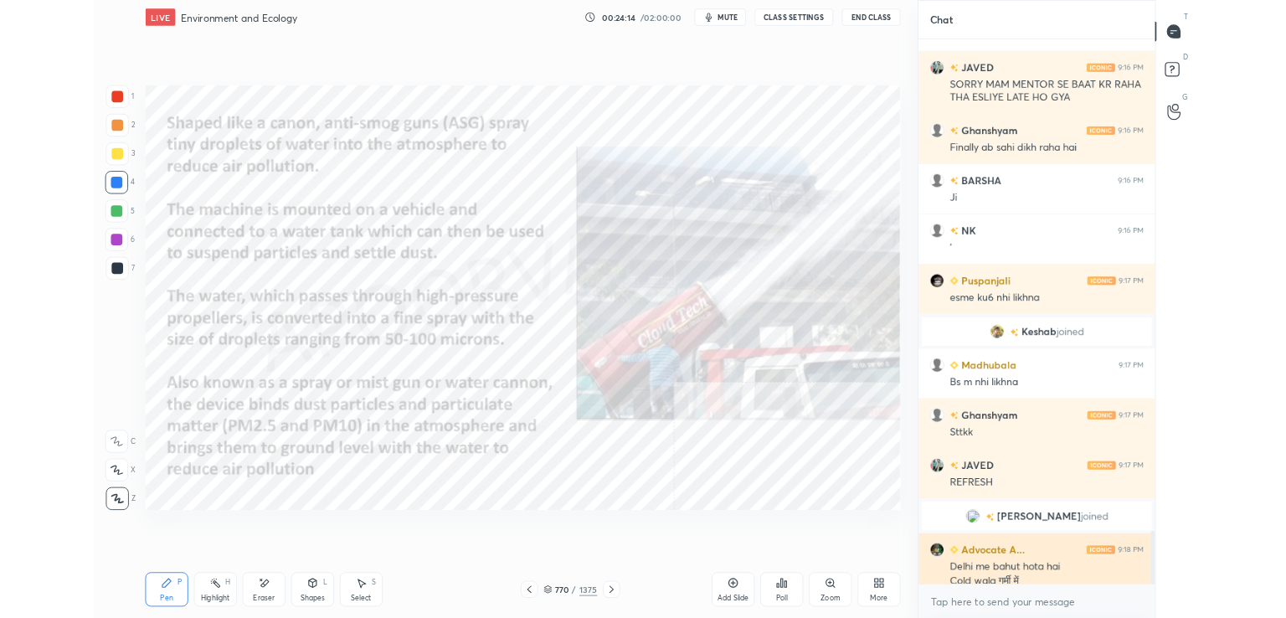
scroll to position [5929, 0]
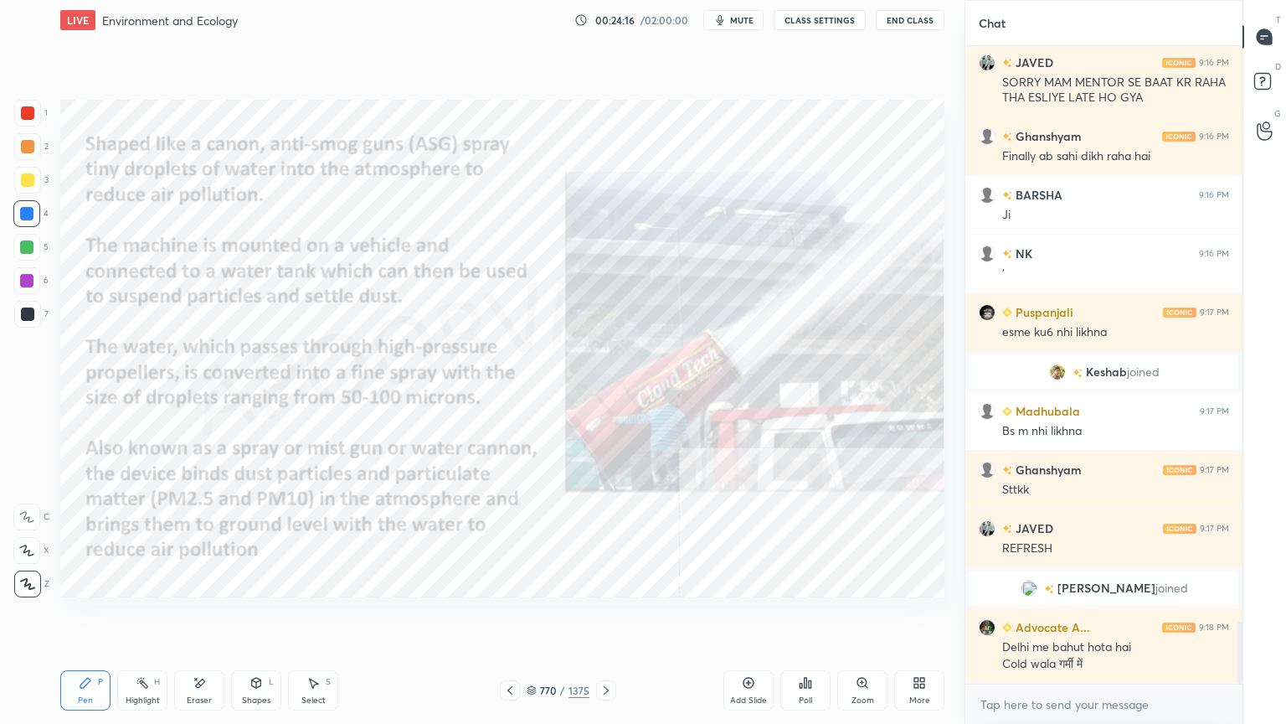
click at [924, 617] on div "More" at bounding box center [919, 690] width 50 height 40
click at [828, 609] on div "Full screen F" at bounding box center [824, 609] width 67 height 40
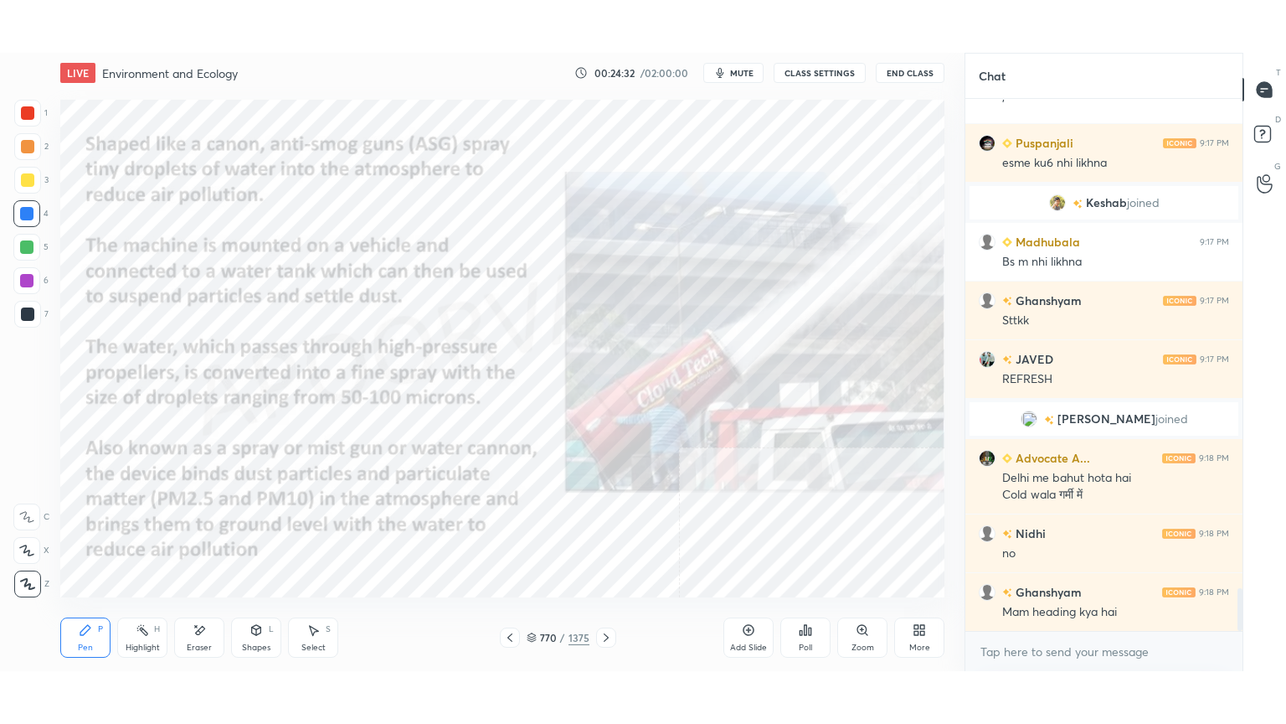
scroll to position [6209, 0]
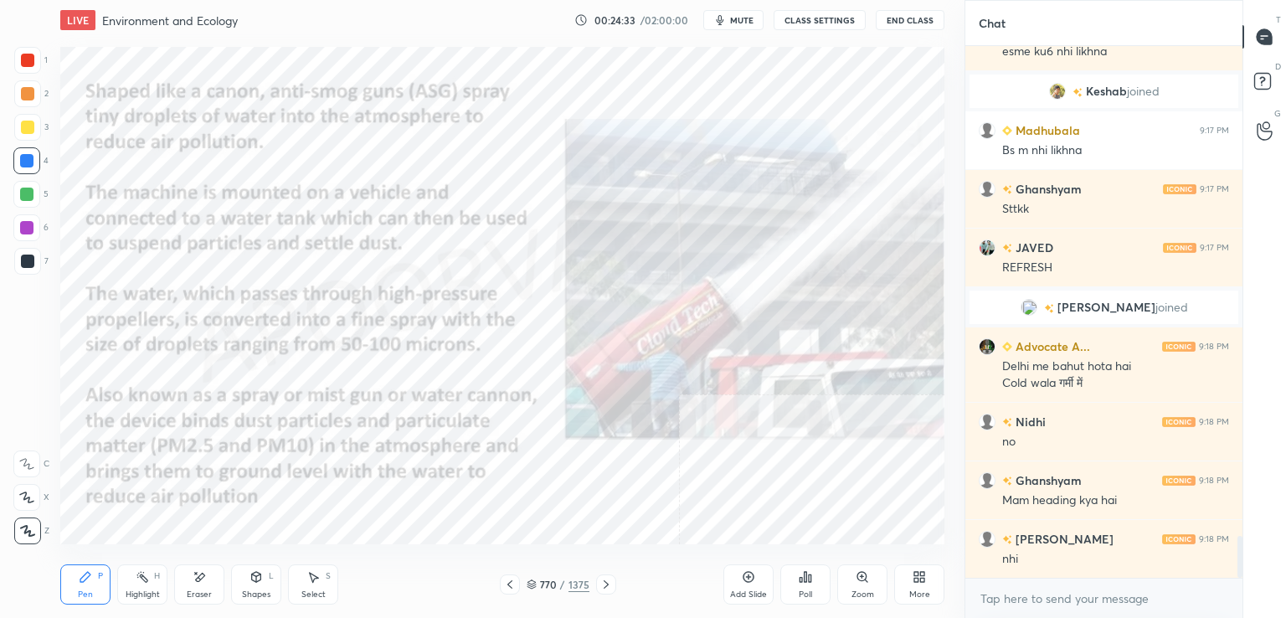
click at [912, 587] on div "More" at bounding box center [919, 584] width 50 height 40
click at [831, 503] on div "Full screen F" at bounding box center [824, 503] width 67 height 40
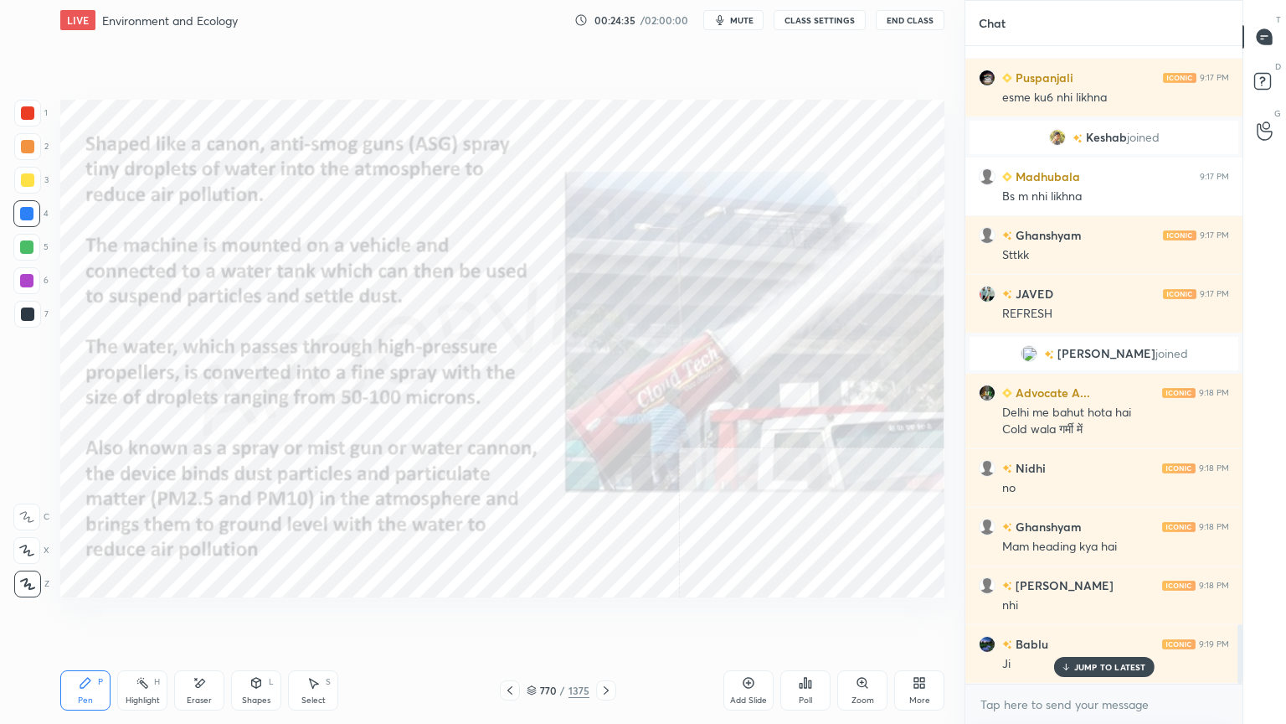
scroll to position [6221, 0]
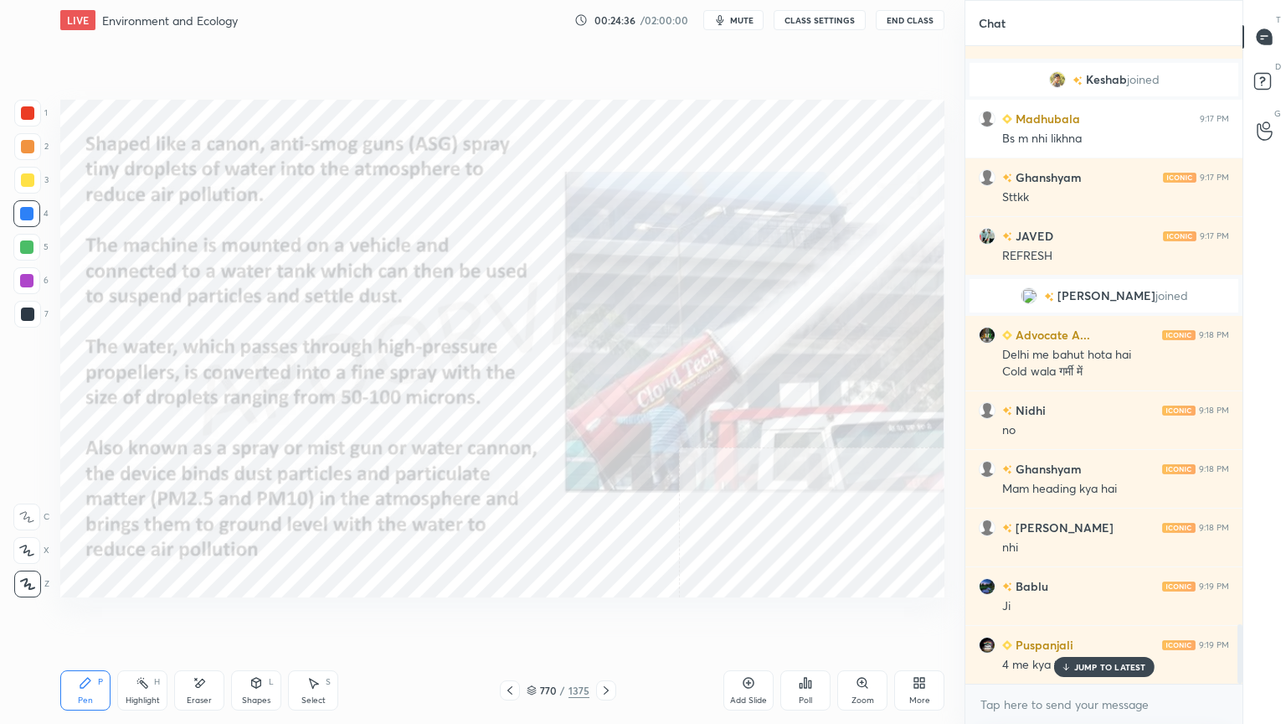
click at [208, 617] on div "Eraser" at bounding box center [199, 700] width 25 height 8
click at [29, 582] on span "Erase all" at bounding box center [26, 584] width 25 height 12
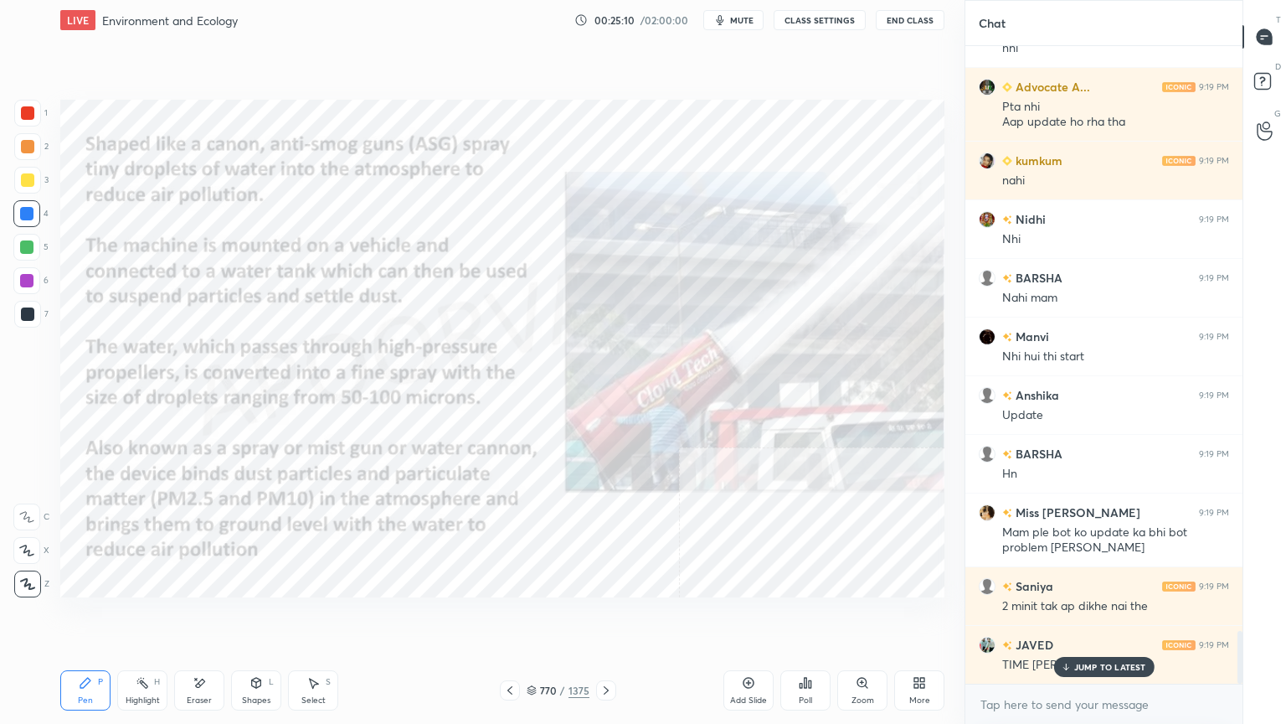
scroll to position [7028, 0]
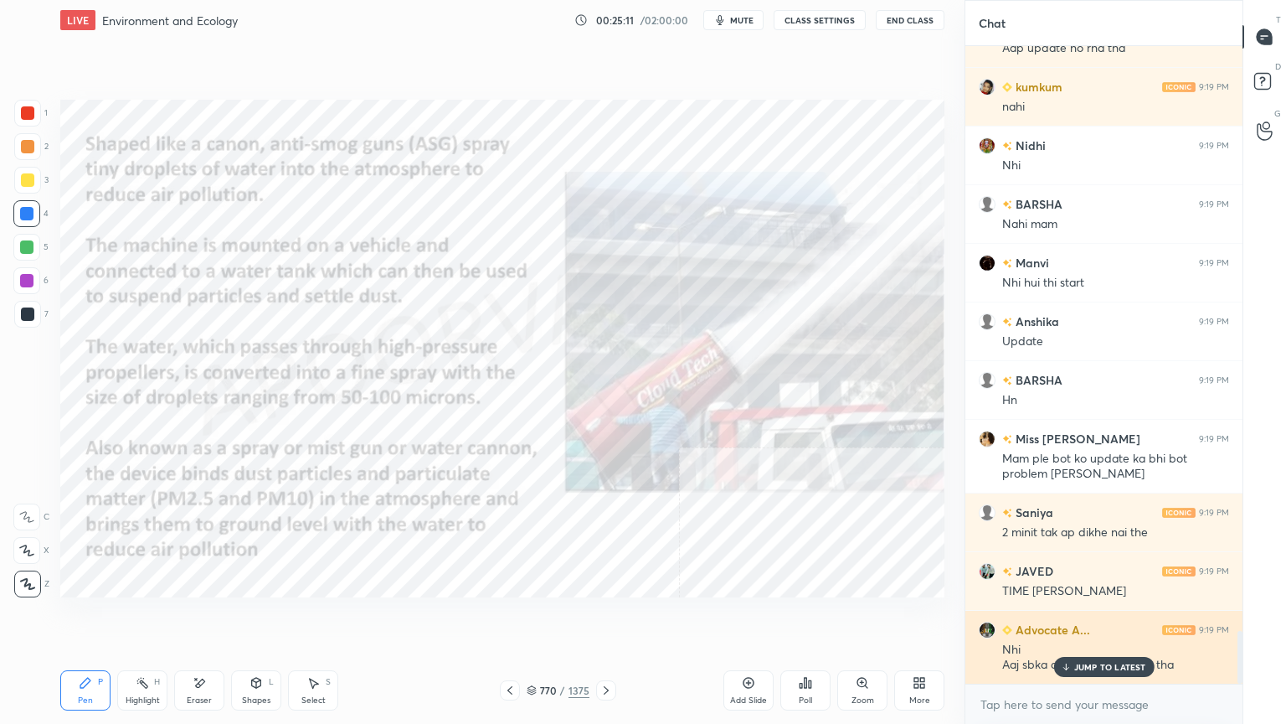
click at [1085, 617] on p "JUMP TO LATEST" at bounding box center [1110, 667] width 72 height 10
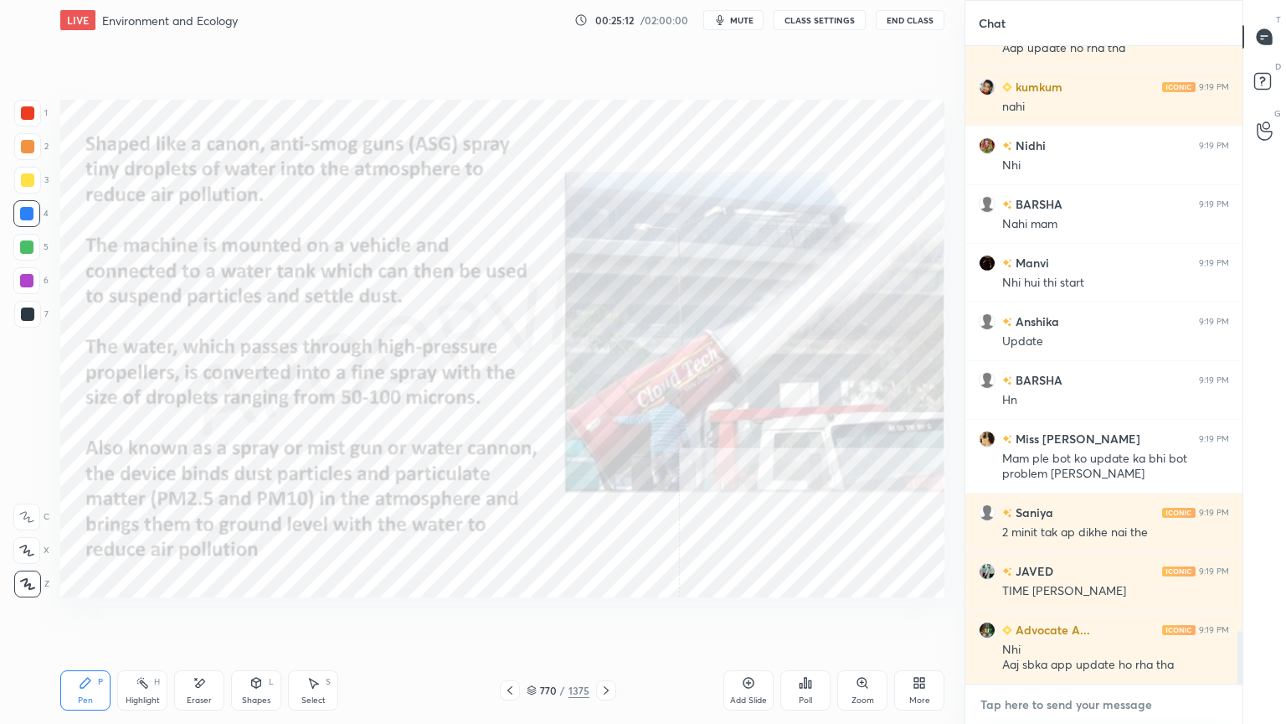
click at [1074, 617] on textarea at bounding box center [1104, 704] width 250 height 27
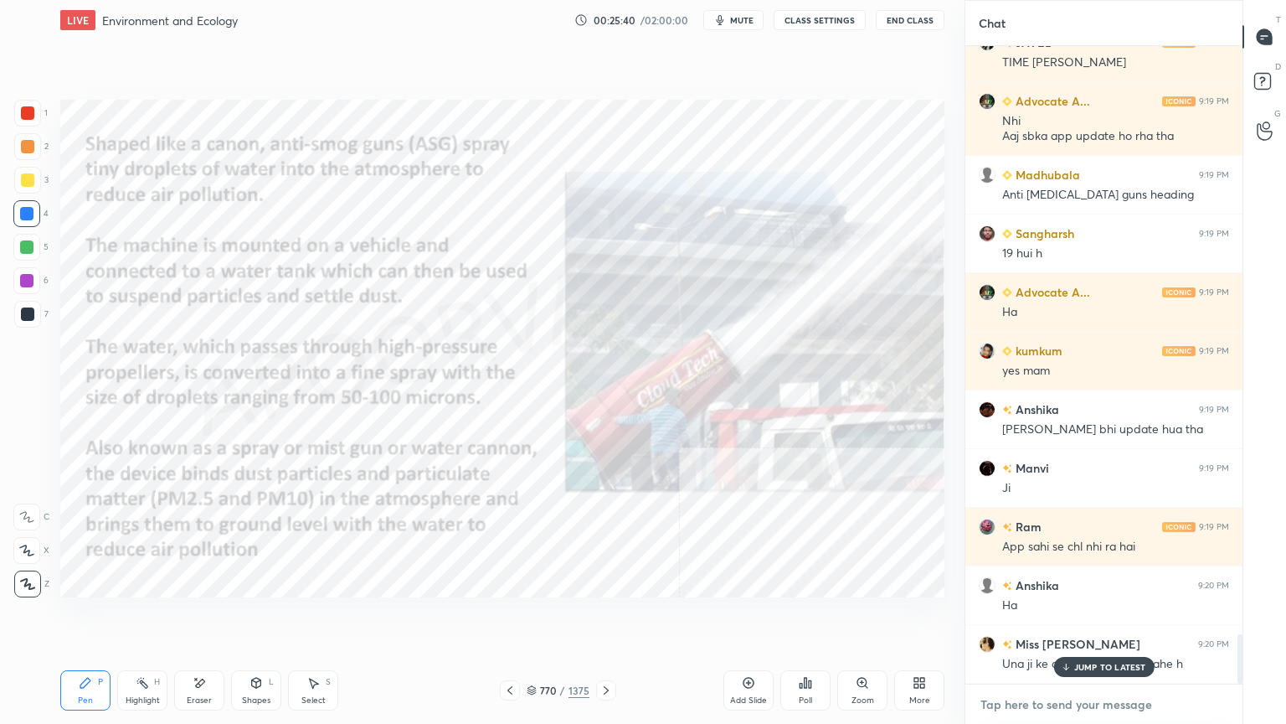
scroll to position [7614, 0]
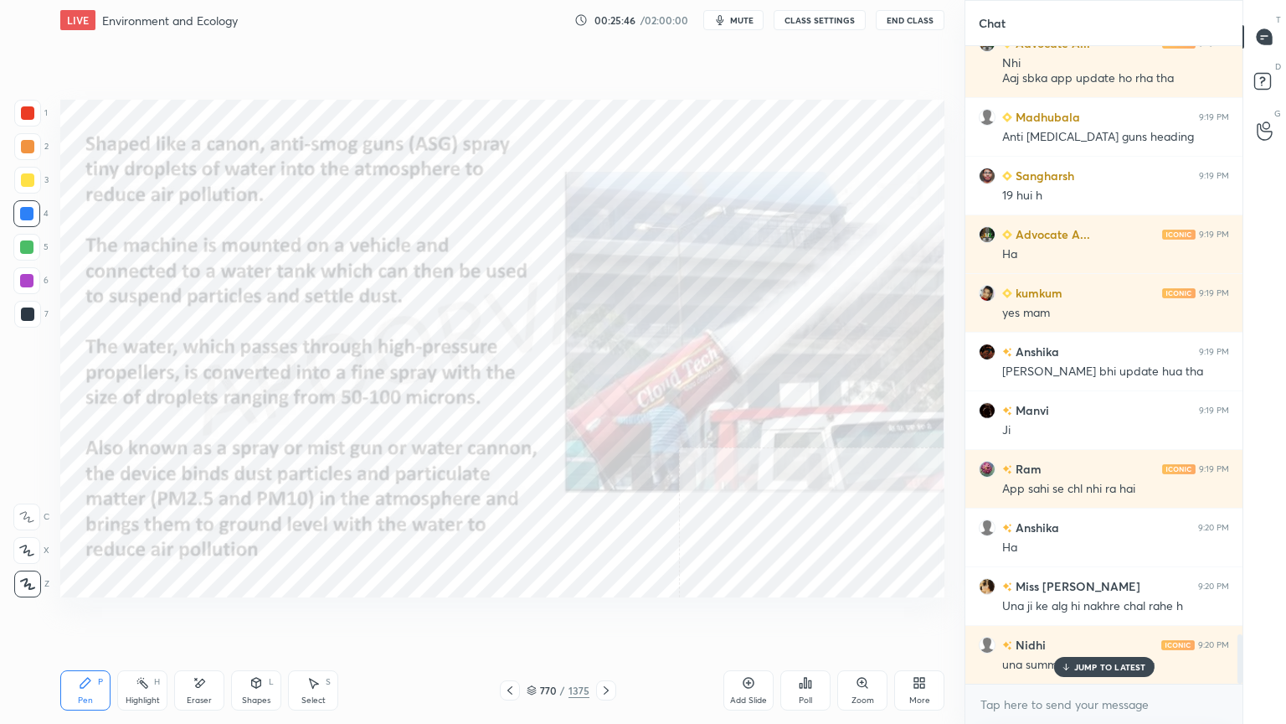
click at [200, 617] on div "Eraser" at bounding box center [199, 700] width 25 height 8
click at [25, 578] on span "Erase all" at bounding box center [26, 584] width 25 height 12
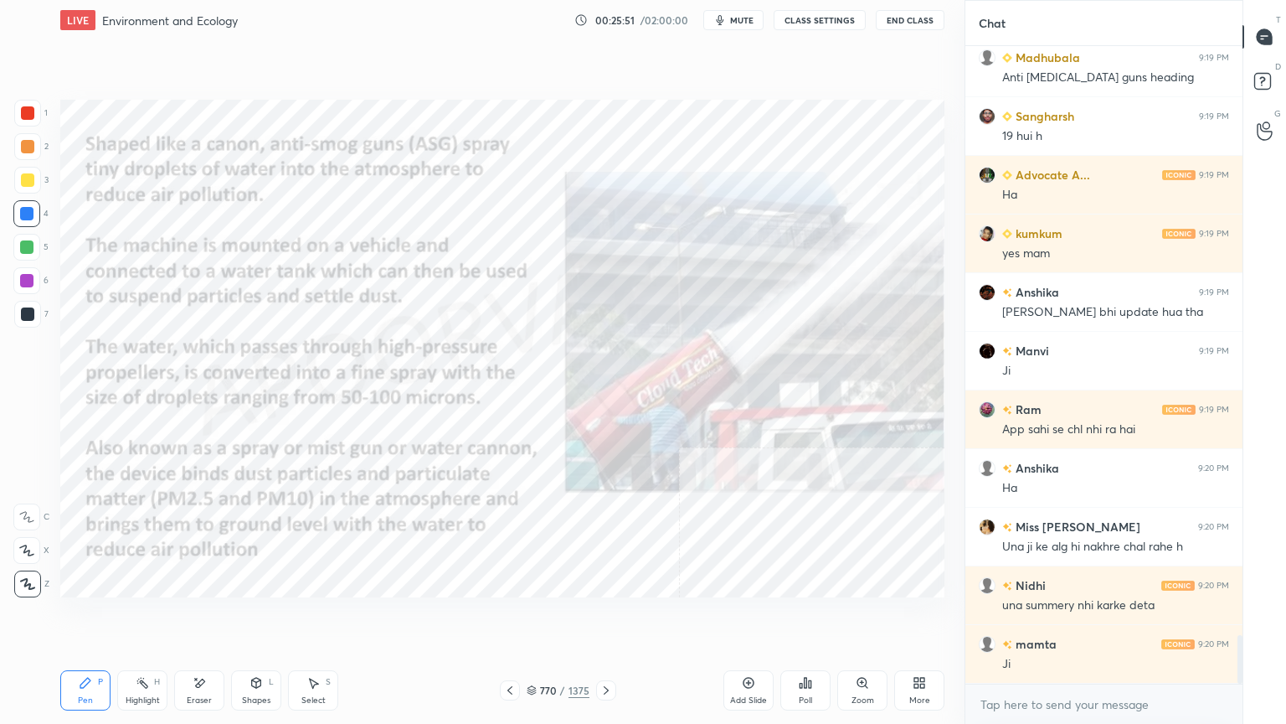
click at [609, 617] on icon at bounding box center [606, 689] width 13 height 13
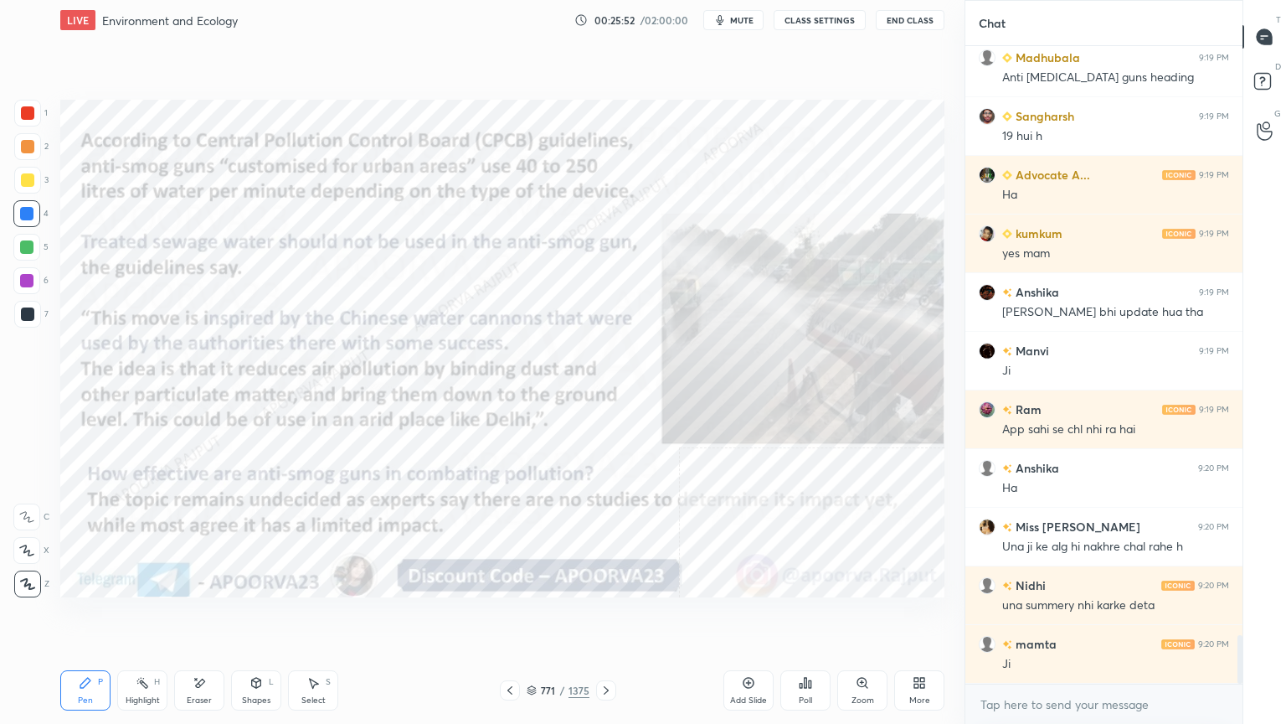
click at [609, 617] on icon at bounding box center [606, 689] width 13 height 13
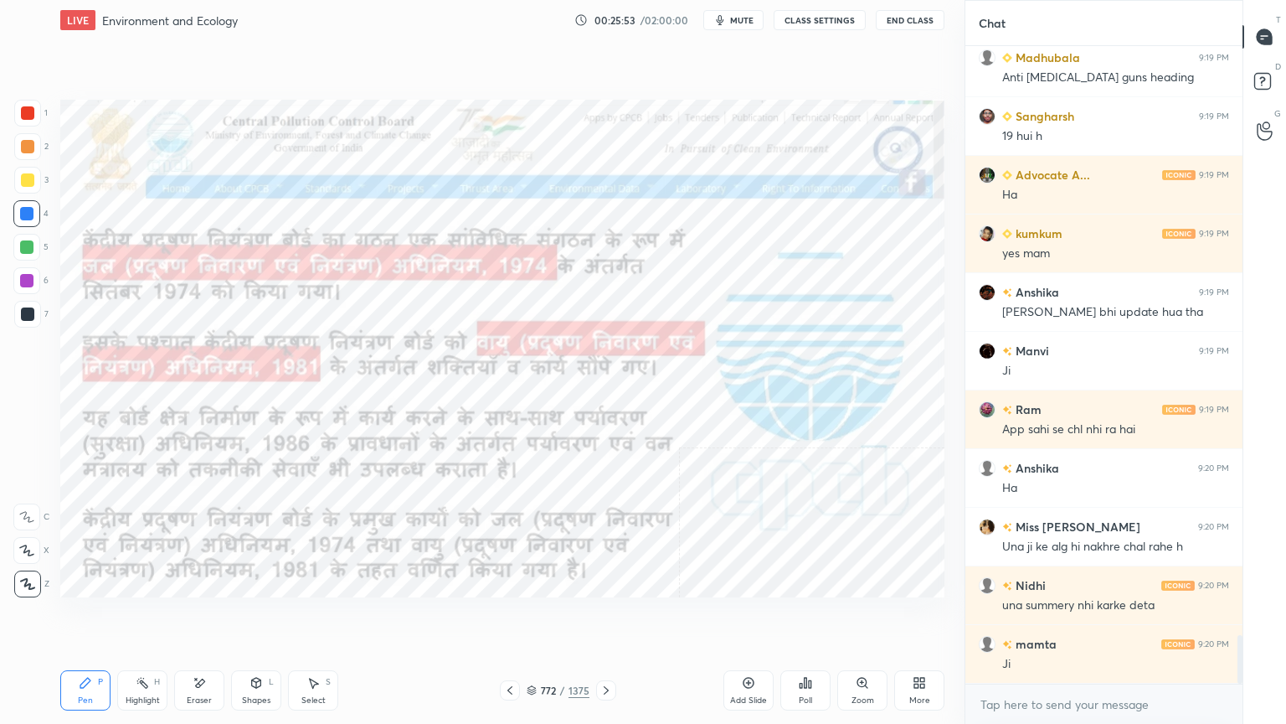
drag, startPoint x: 609, startPoint y: 683, endPoint x: 606, endPoint y: 671, distance: 12.8
click at [606, 617] on div "Pen P Highlight H Eraser Shapes L Select S 772 / 1375 Add Slide Poll Zoom More" at bounding box center [502, 690] width 884 height 67
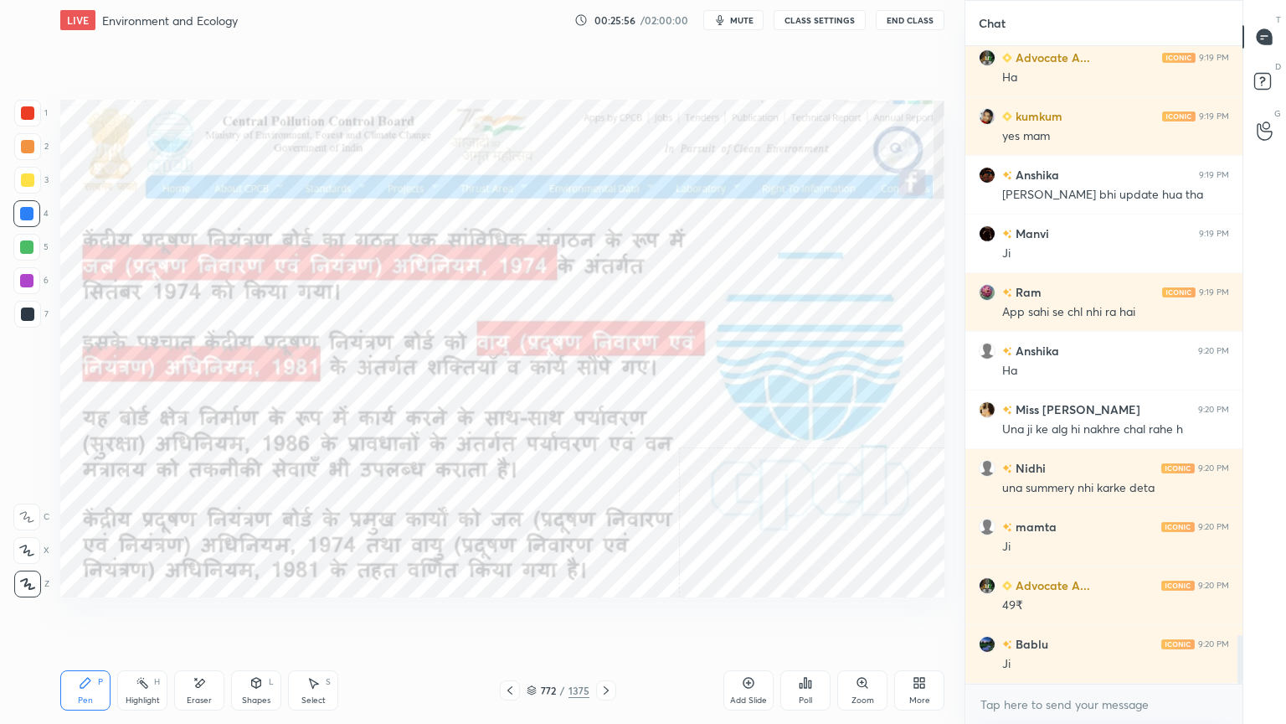
scroll to position [7849, 0]
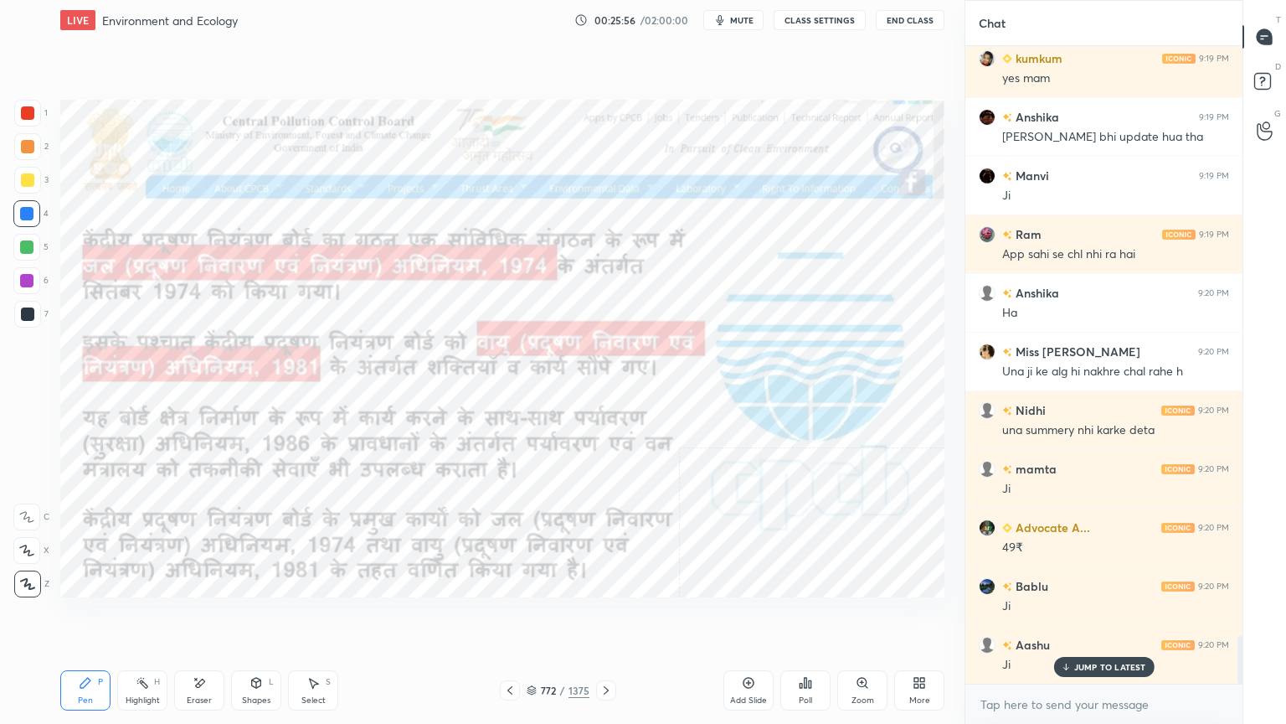
drag, startPoint x: 533, startPoint y: 688, endPoint x: 541, endPoint y: 686, distance: 8.5
click at [533, 617] on icon at bounding box center [532, 690] width 10 height 10
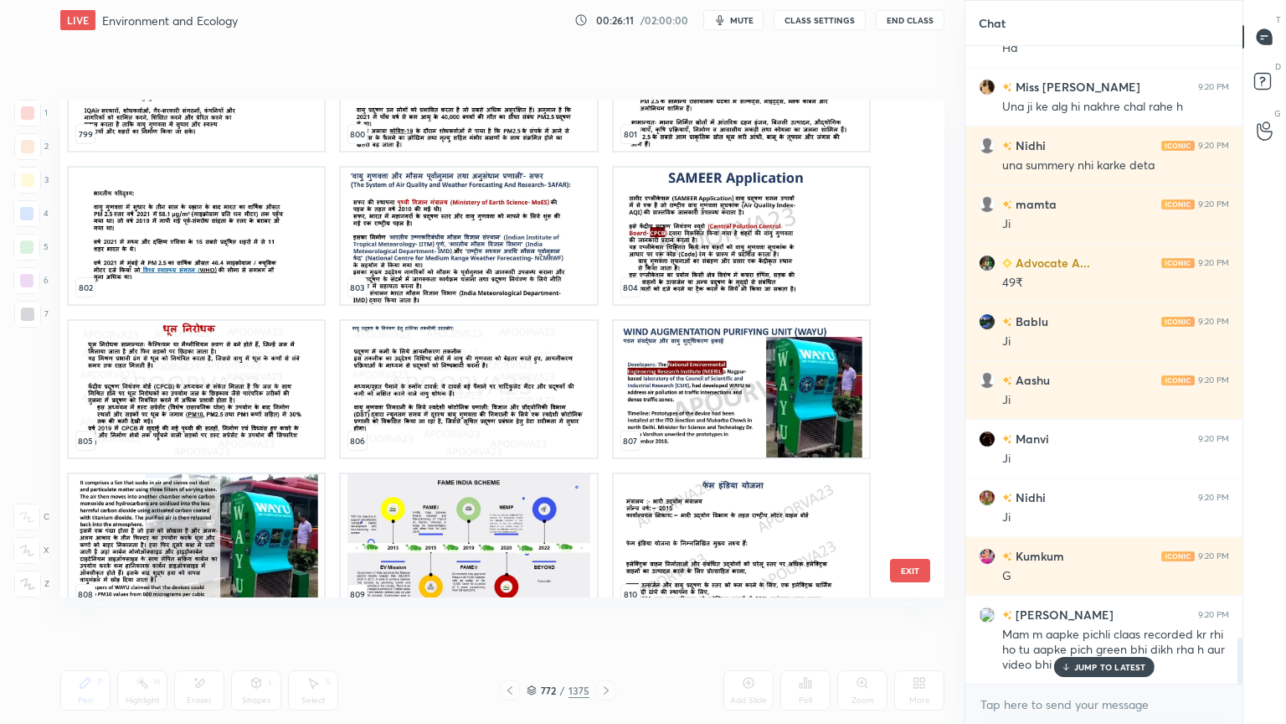
scroll to position [40977, 0]
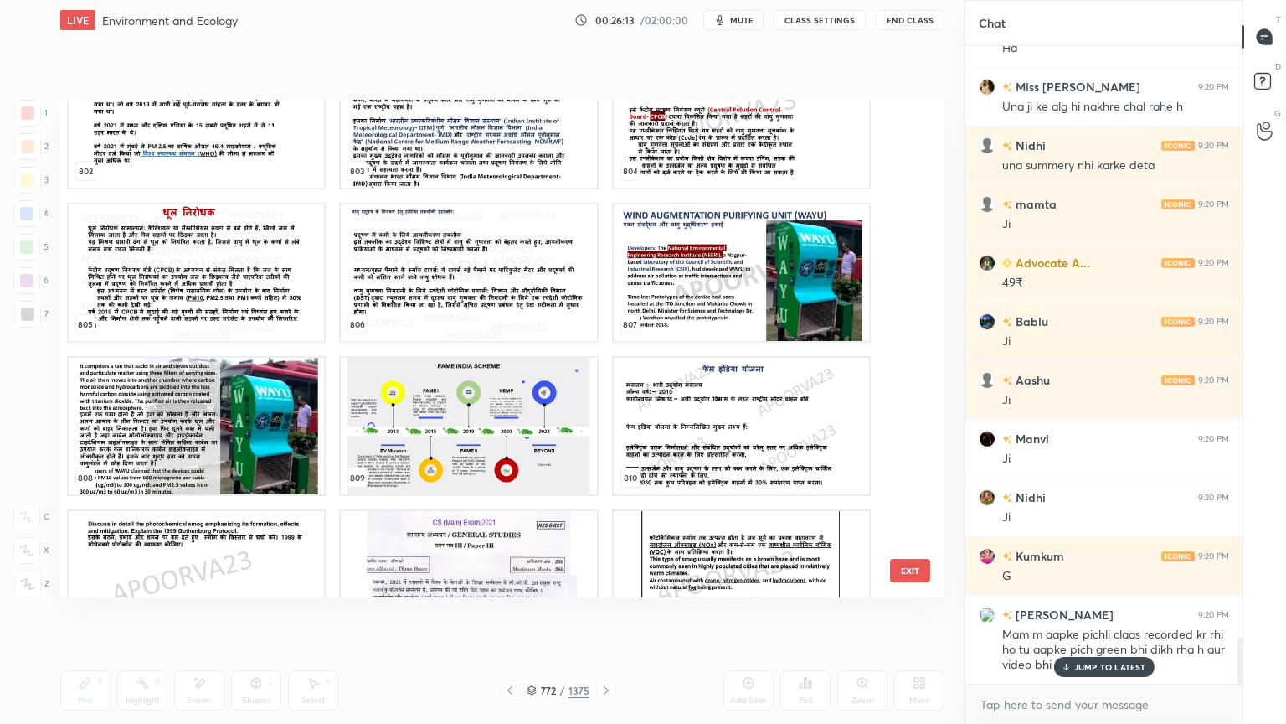
click at [706, 260] on img "grid" at bounding box center [741, 272] width 255 height 137
click at [710, 259] on img "grid" at bounding box center [741, 272] width 255 height 137
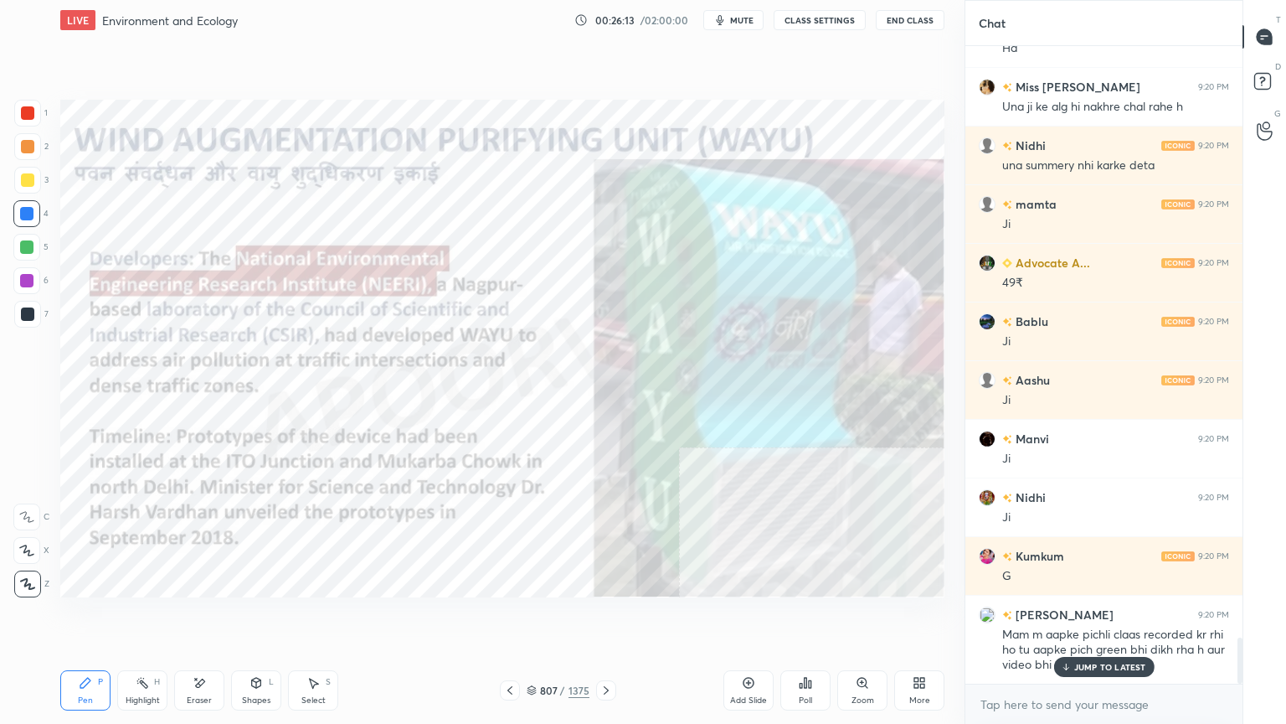
click at [710, 258] on img "grid" at bounding box center [741, 272] width 255 height 137
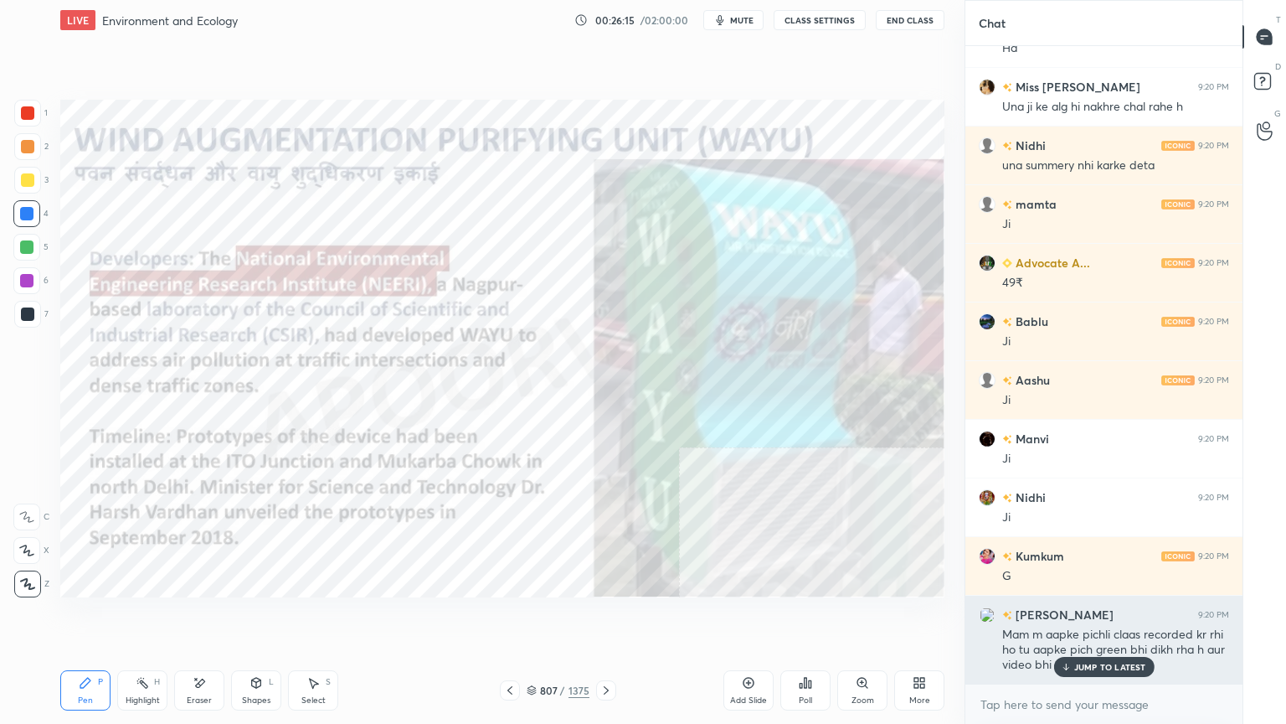
click at [1123, 617] on p "JUMP TO LATEST" at bounding box center [1110, 667] width 72 height 10
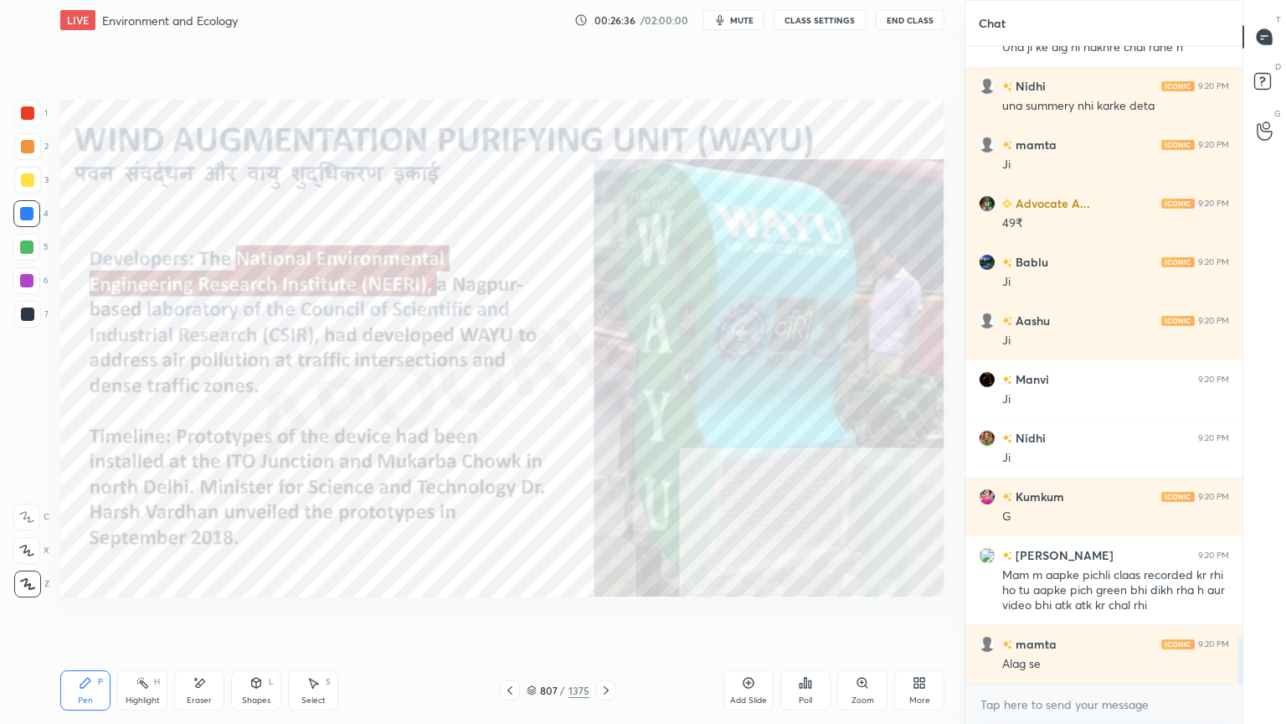
scroll to position [8231, 0]
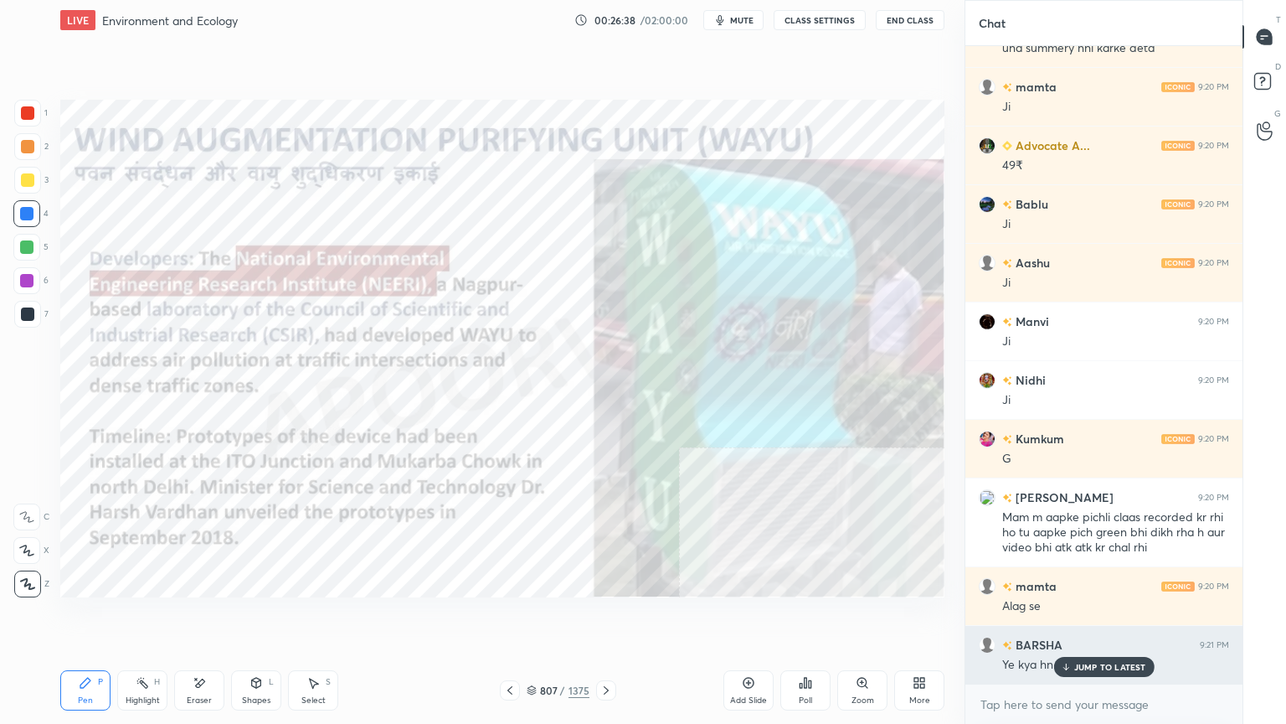
click at [1085, 617] on div "JUMP TO LATEST" at bounding box center [1104, 667] width 100 height 20
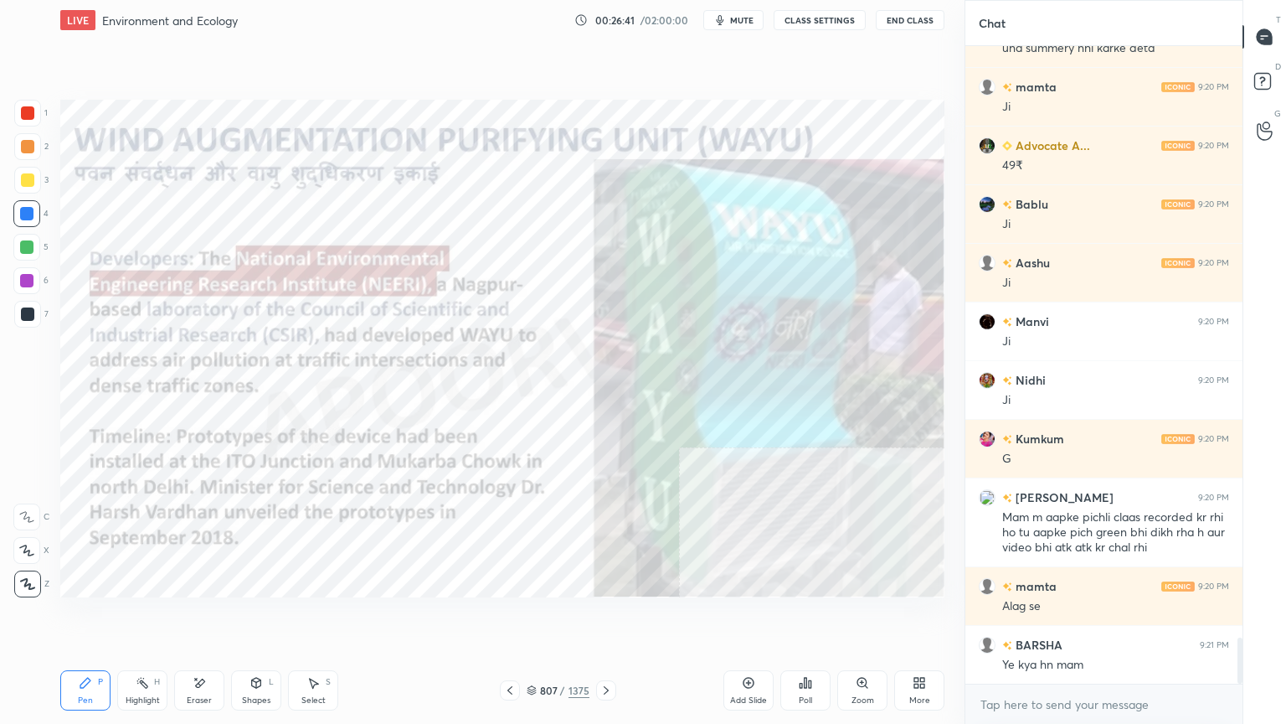
click at [923, 617] on icon at bounding box center [919, 682] width 13 height 13
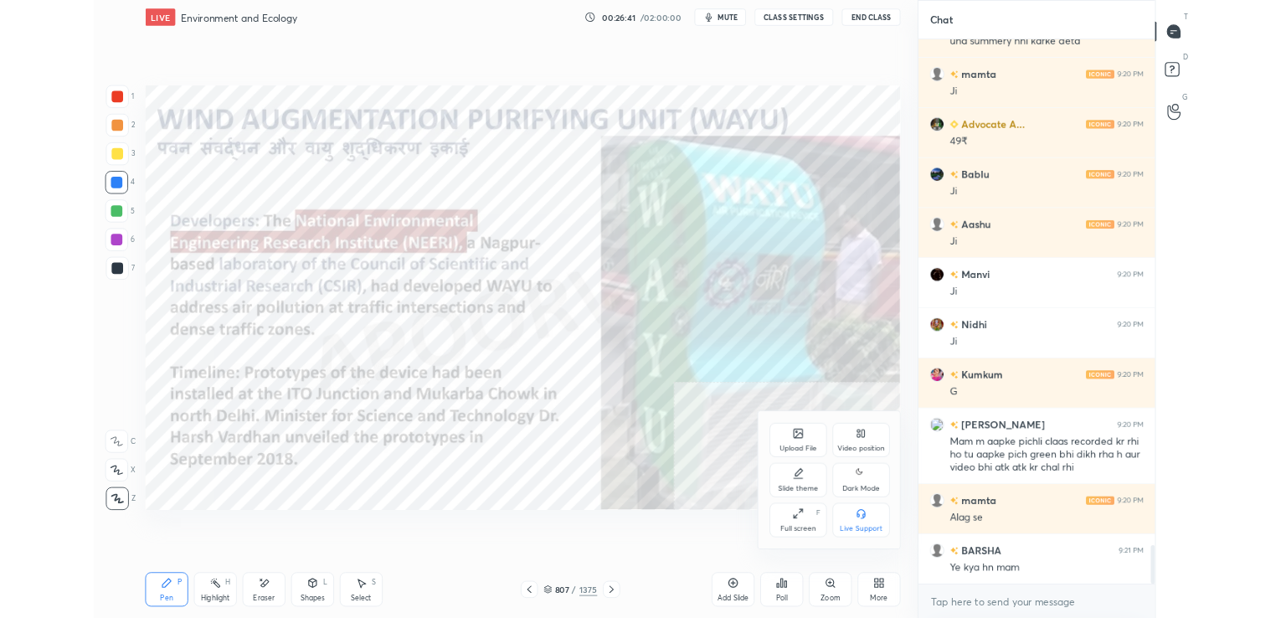
scroll to position [8290, 0]
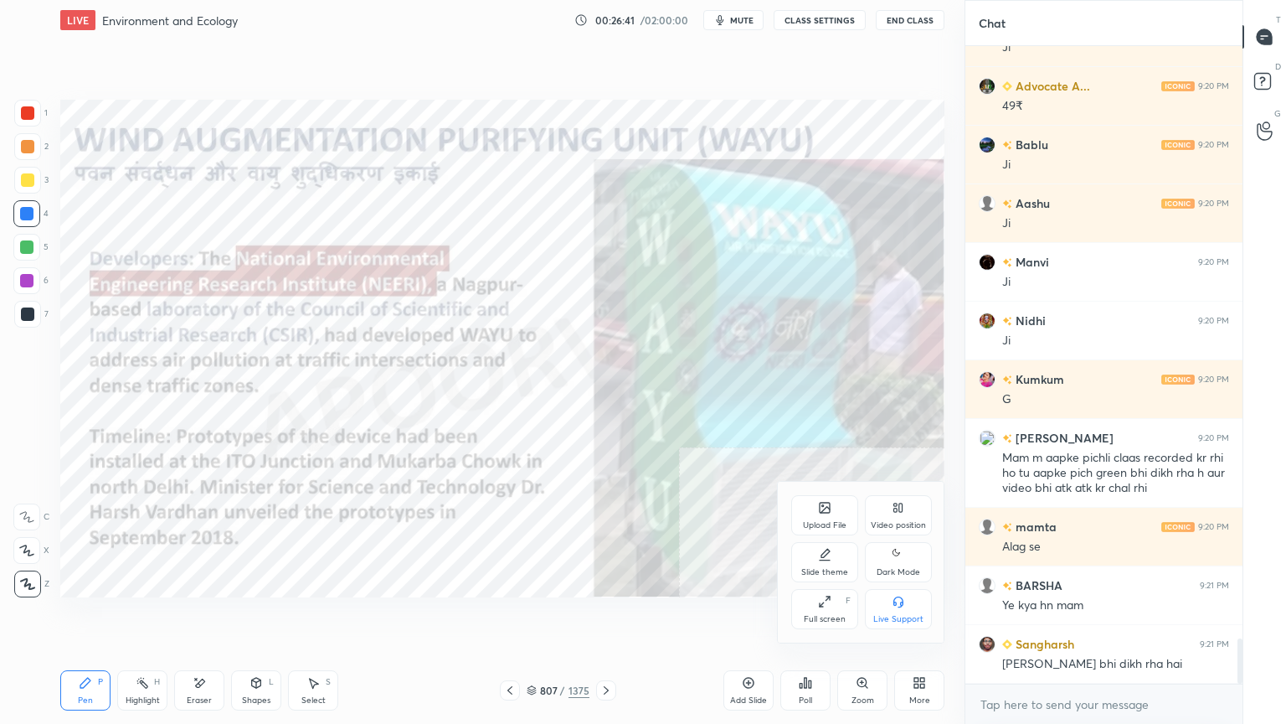
click at [823, 611] on div "Full screen F" at bounding box center [824, 609] width 67 height 40
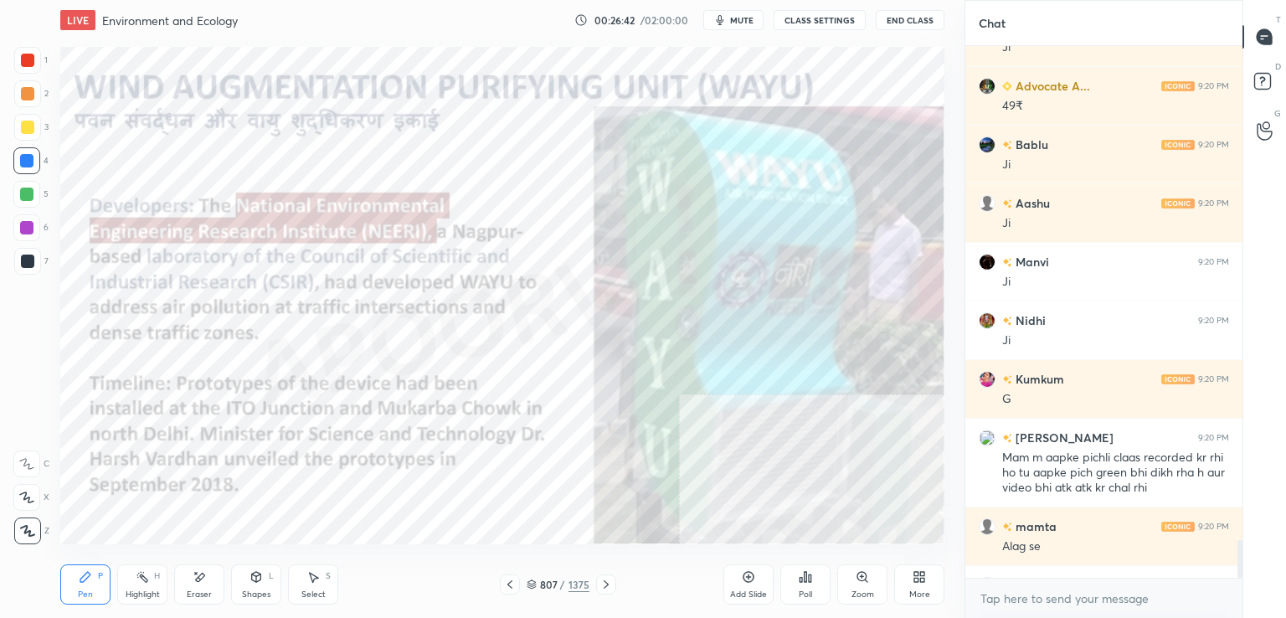
scroll to position [83236, 82850]
type textarea "x"
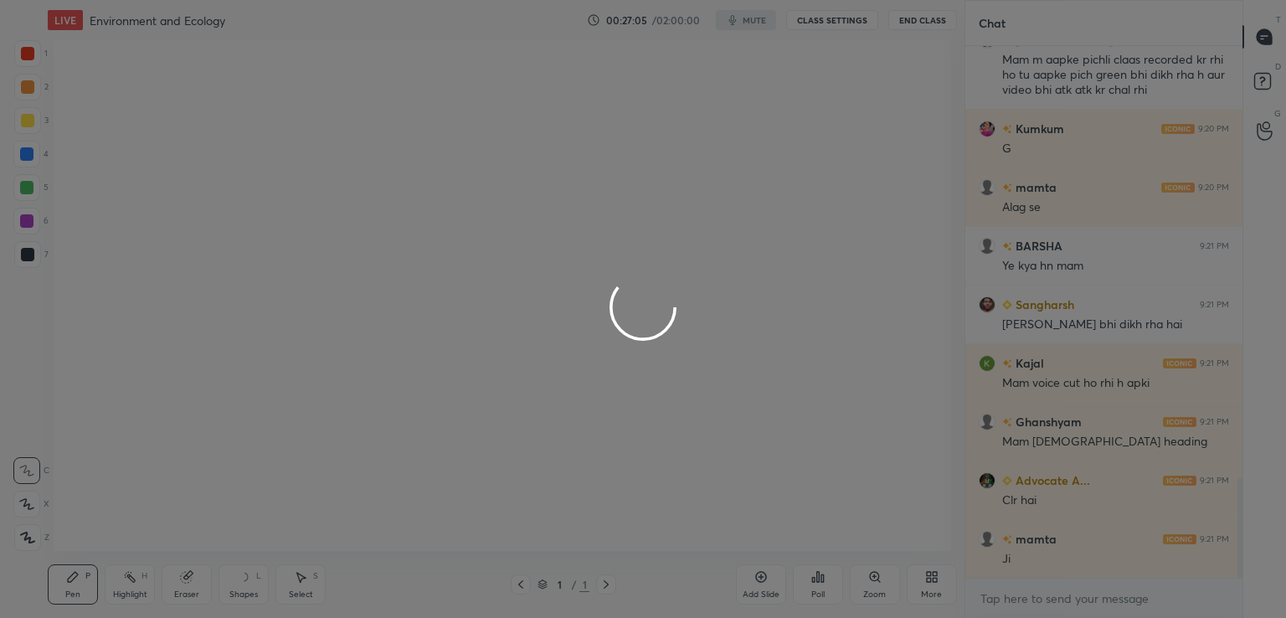
scroll to position [83236, 82850]
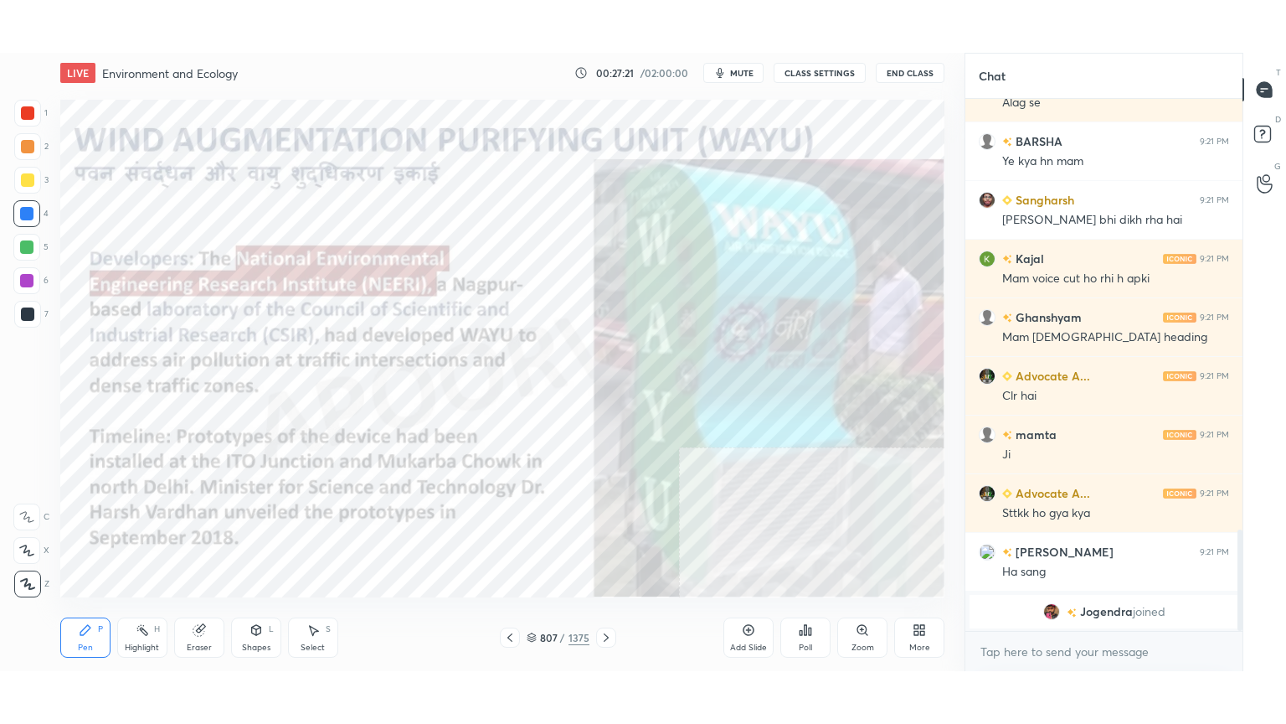
scroll to position [2000, 0]
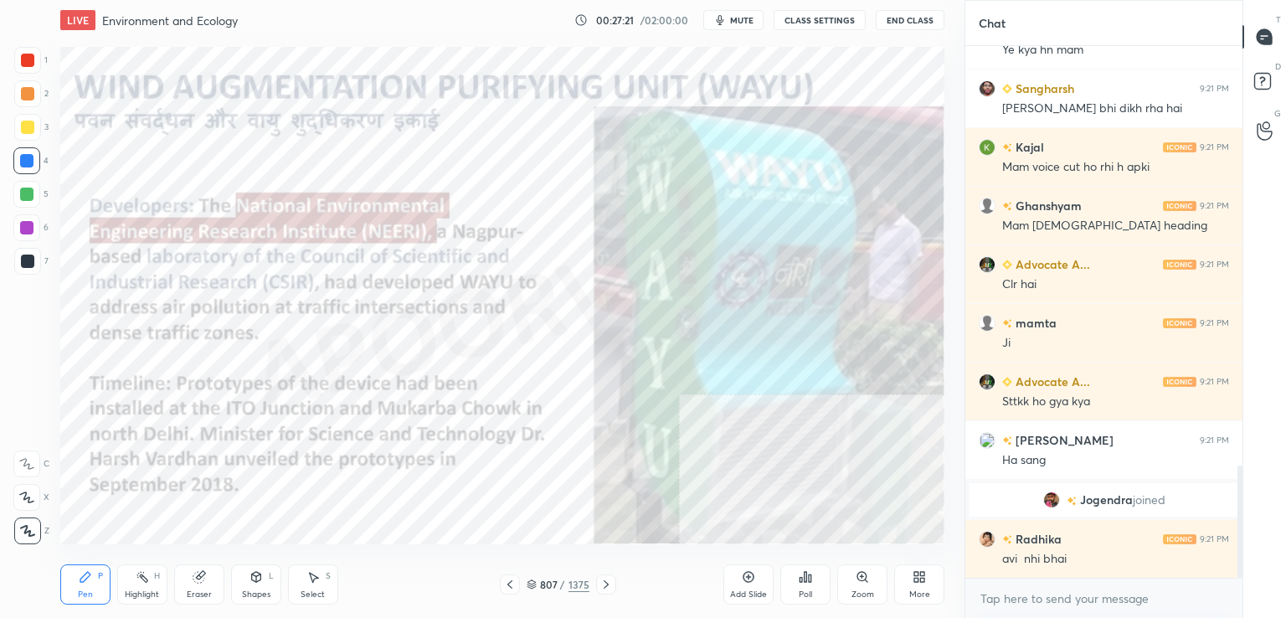
click at [916, 584] on div "More" at bounding box center [919, 584] width 50 height 40
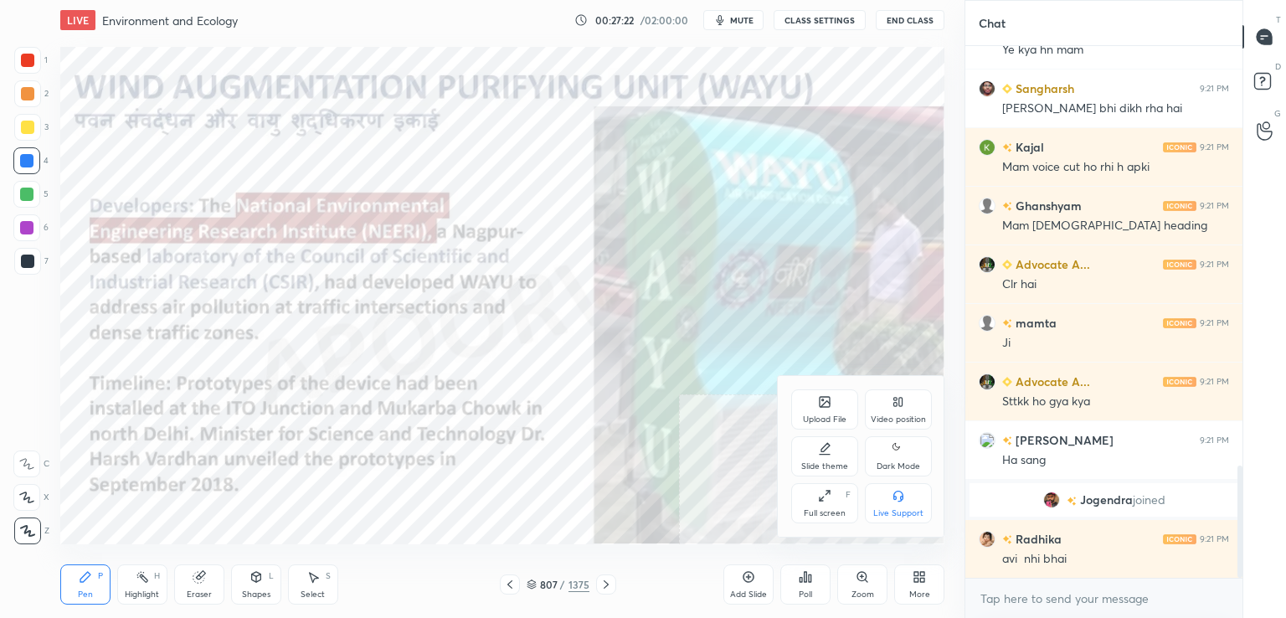
click at [827, 505] on div "Full screen F" at bounding box center [824, 503] width 67 height 40
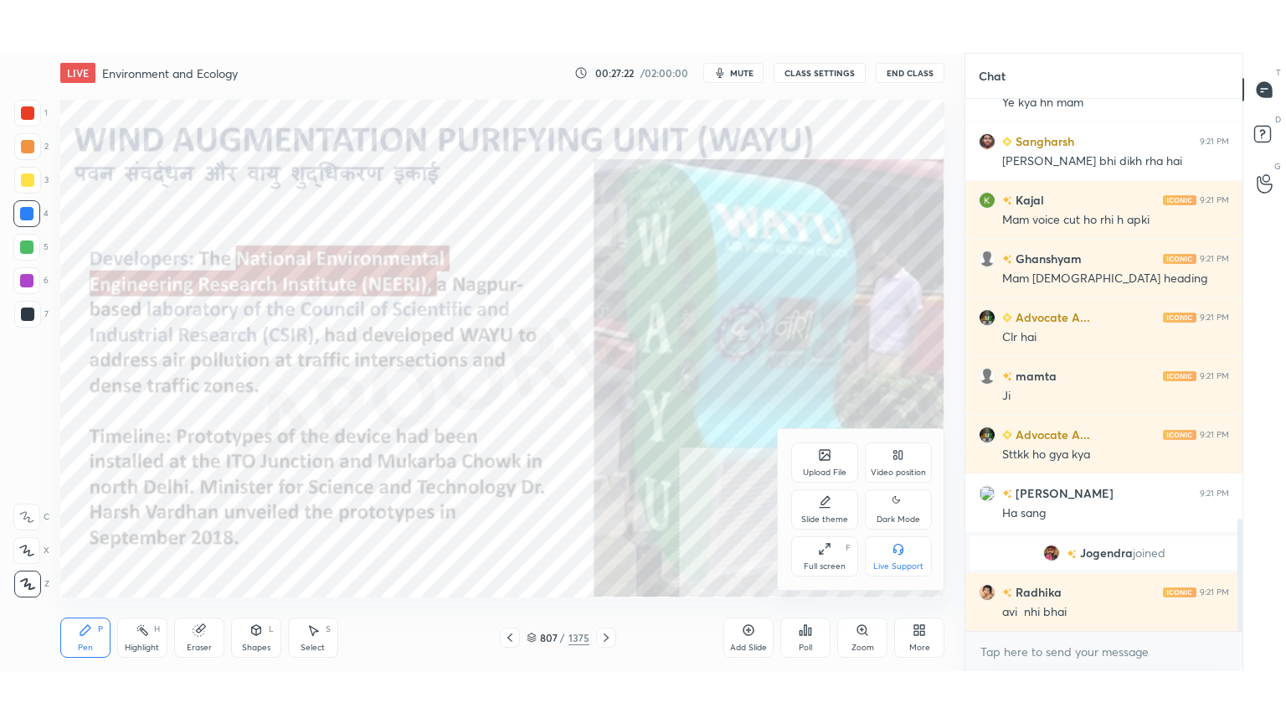
scroll to position [1895, 0]
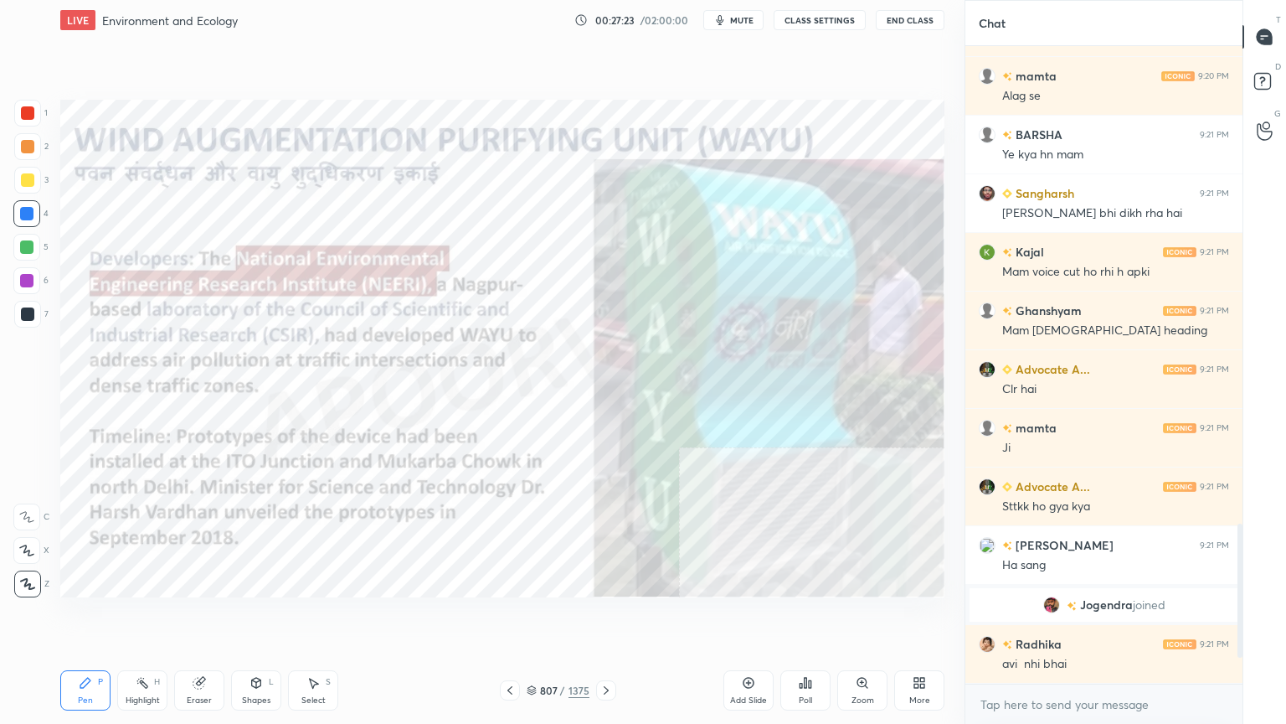
click at [738, 610] on div "Setting up your live class Poll for secs No correct answer Start poll" at bounding box center [503, 348] width 898 height 616
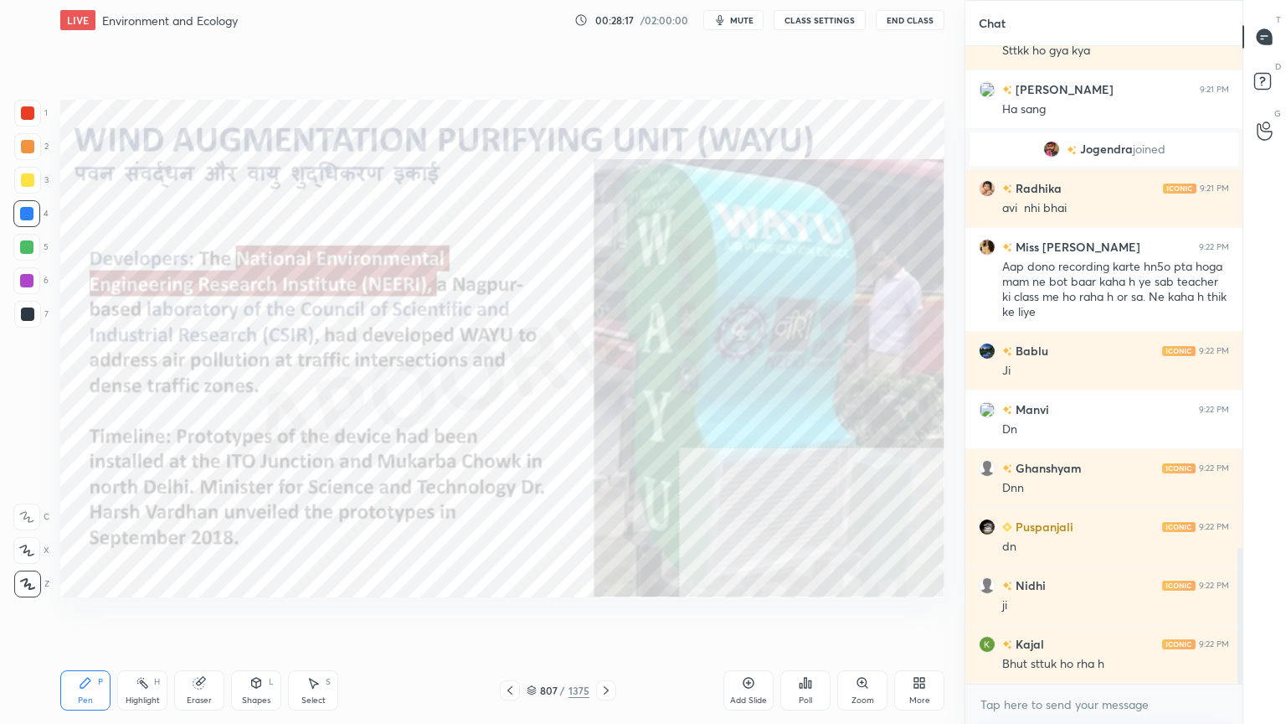
scroll to position [2409, 0]
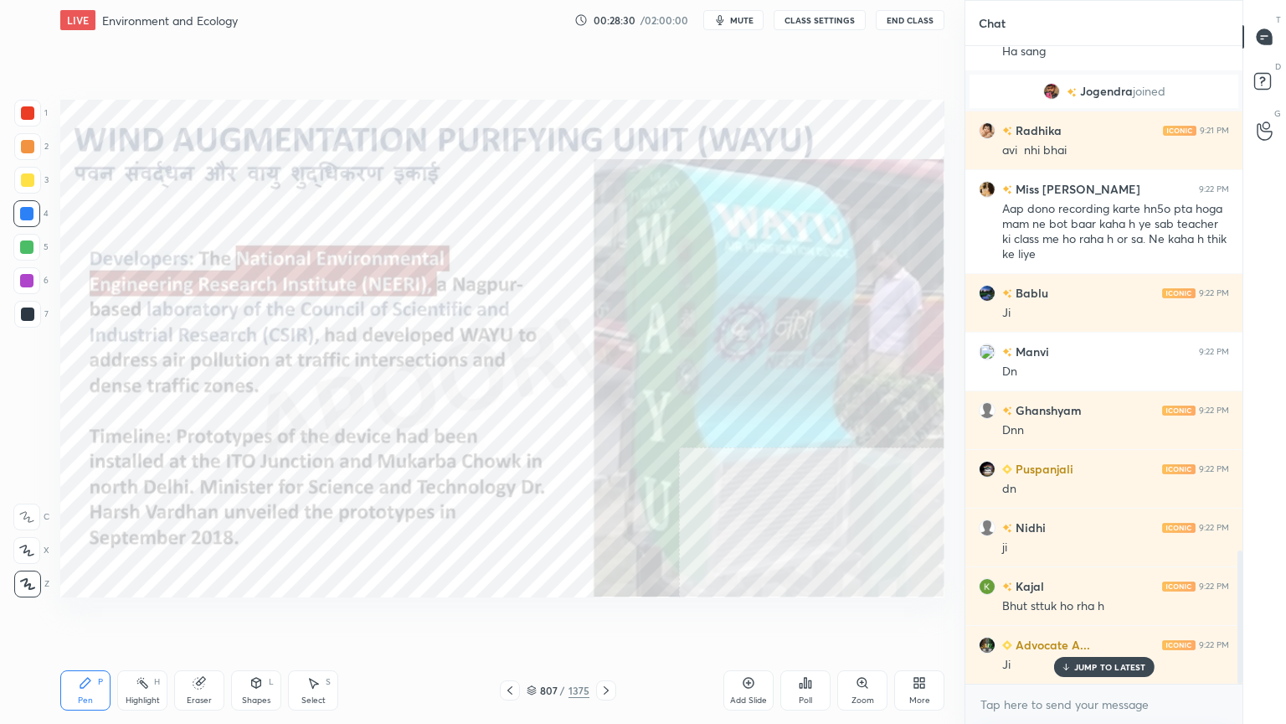
click at [609, 617] on icon at bounding box center [606, 689] width 13 height 13
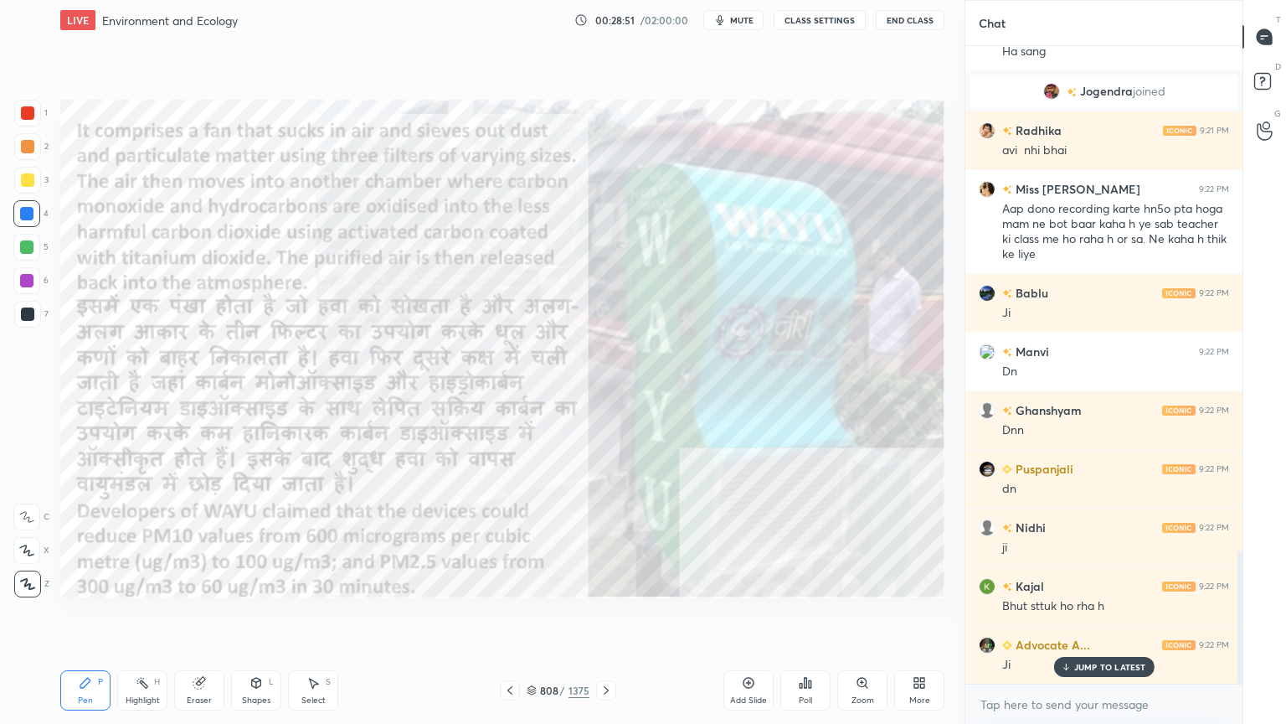
click at [215, 617] on div "Eraser" at bounding box center [199, 690] width 50 height 40
click at [33, 570] on div "Erase all" at bounding box center [26, 583] width 27 height 27
click at [29, 569] on div "1 2 3 4 5 6 7 C X Z C X Z E E Erase all H H" at bounding box center [27, 348] width 54 height 497
click at [512, 617] on icon at bounding box center [509, 689] width 13 height 13
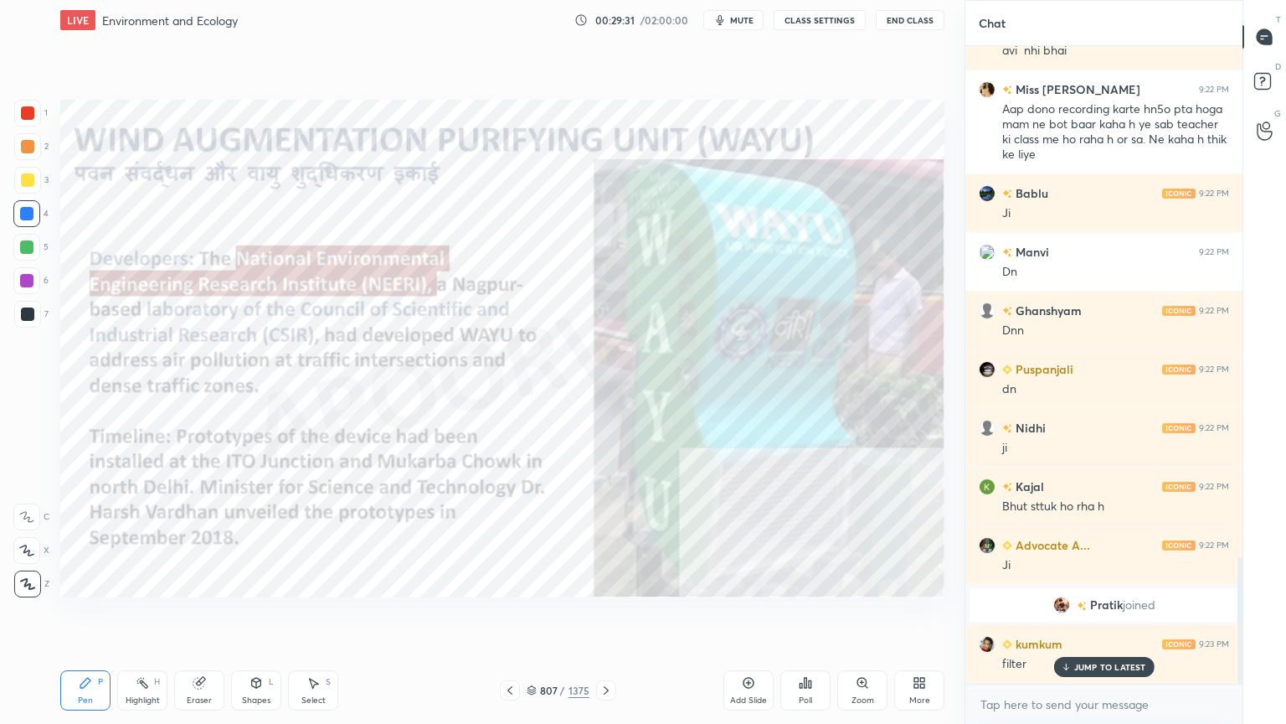
scroll to position [2566, 0]
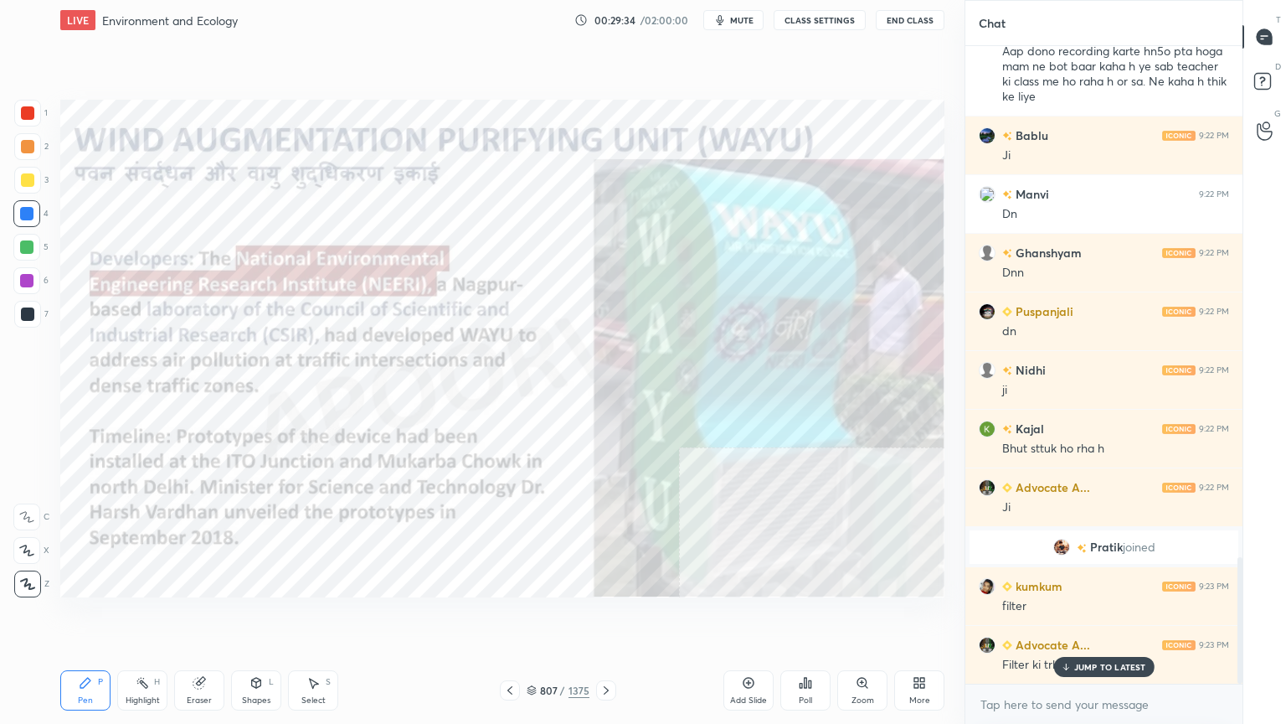
click at [1089, 617] on p "JUMP TO LATEST" at bounding box center [1110, 667] width 72 height 10
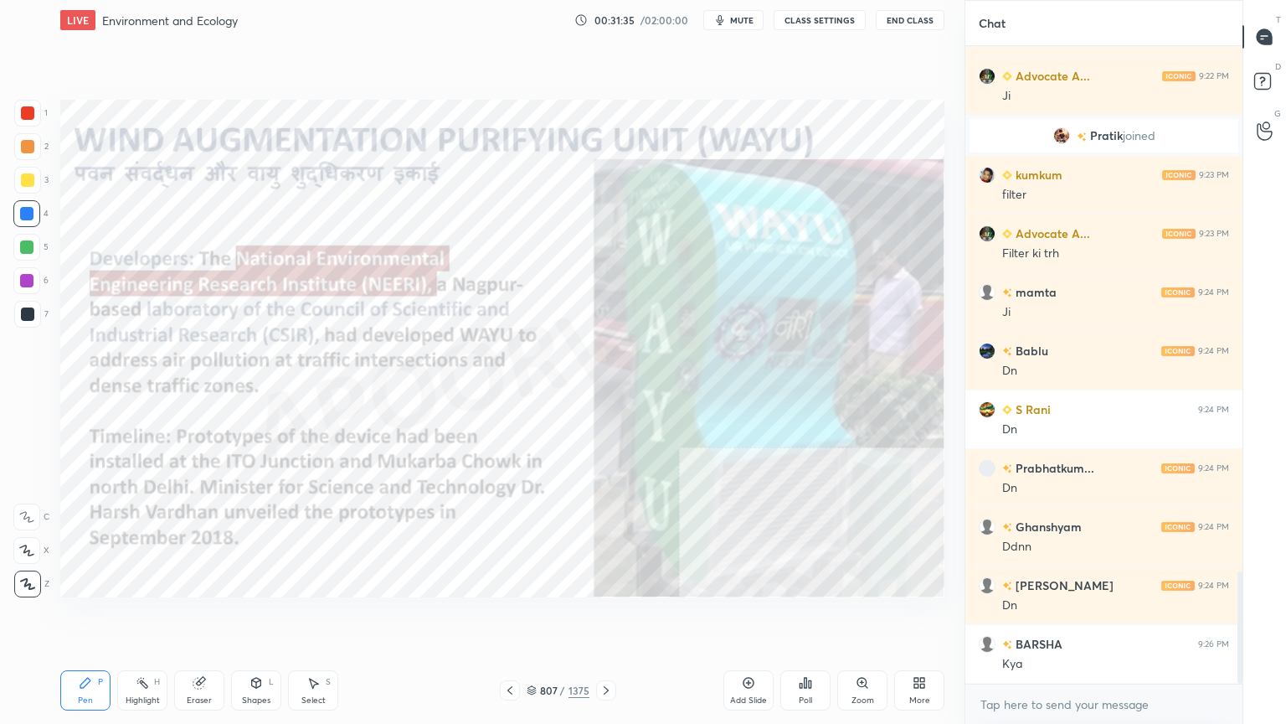
scroll to position [3035, 0]
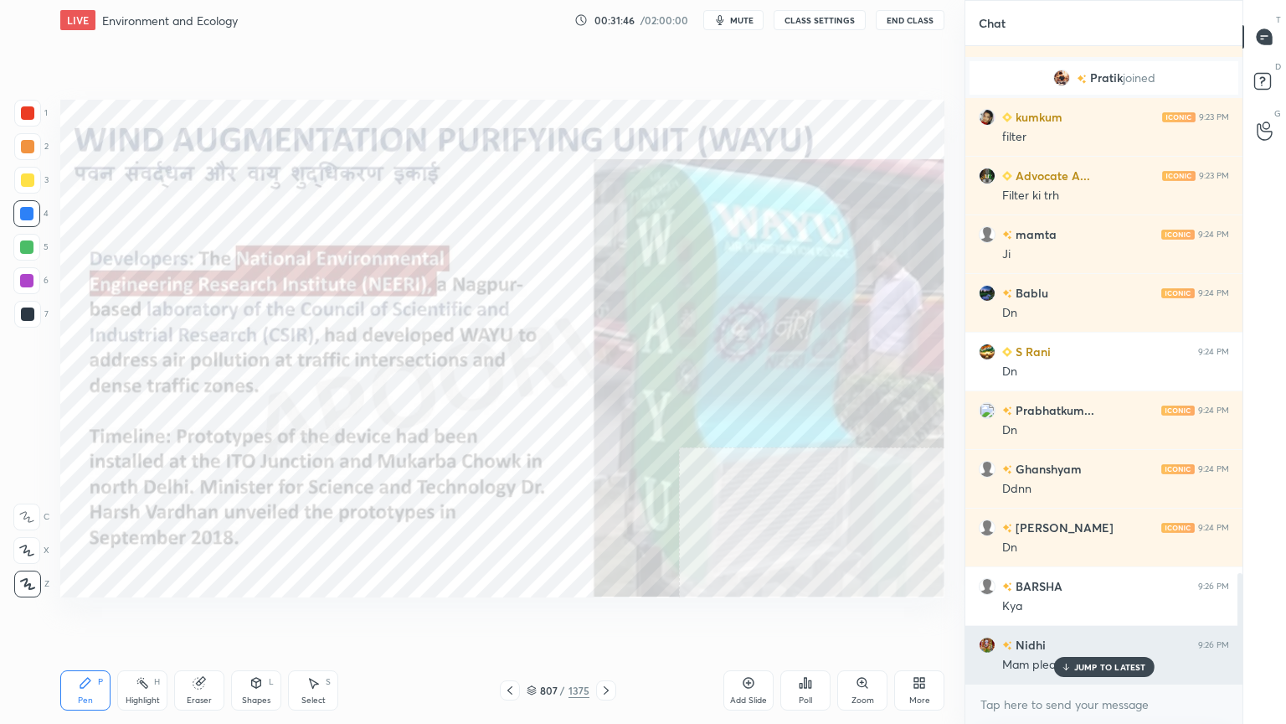
click at [1100, 617] on div "JUMP TO LATEST" at bounding box center [1104, 667] width 100 height 20
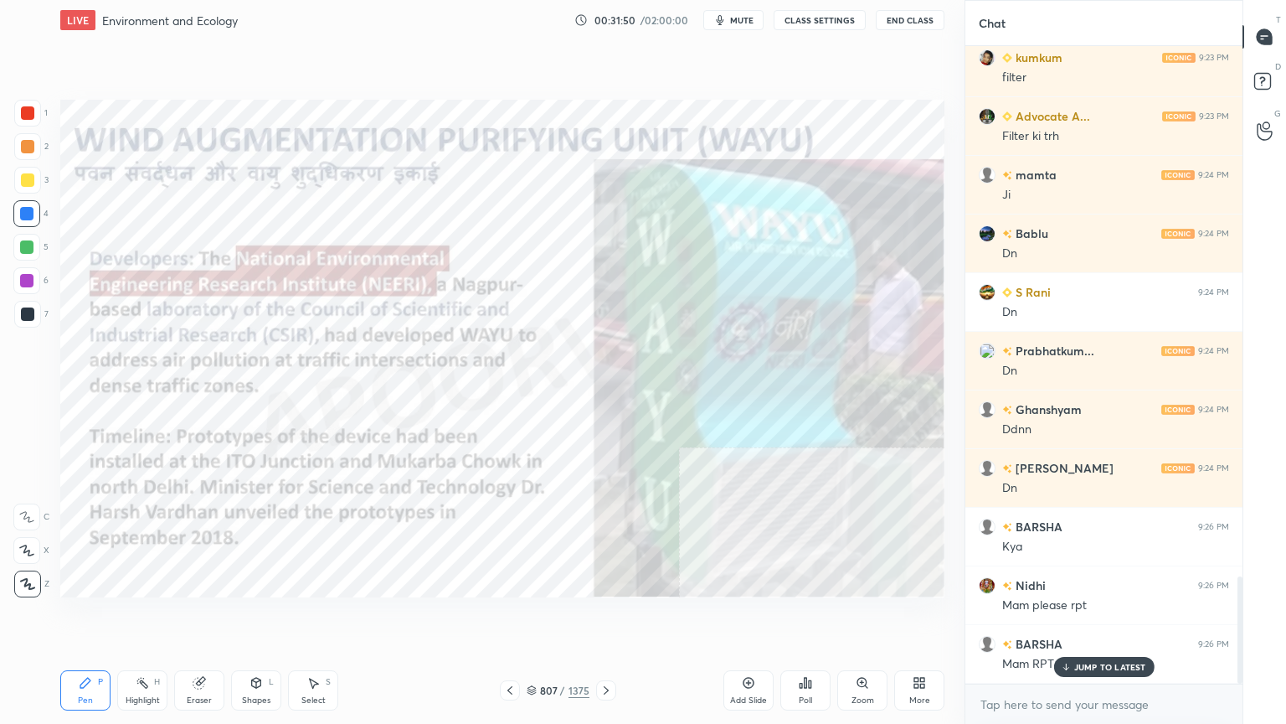
scroll to position [3152, 0]
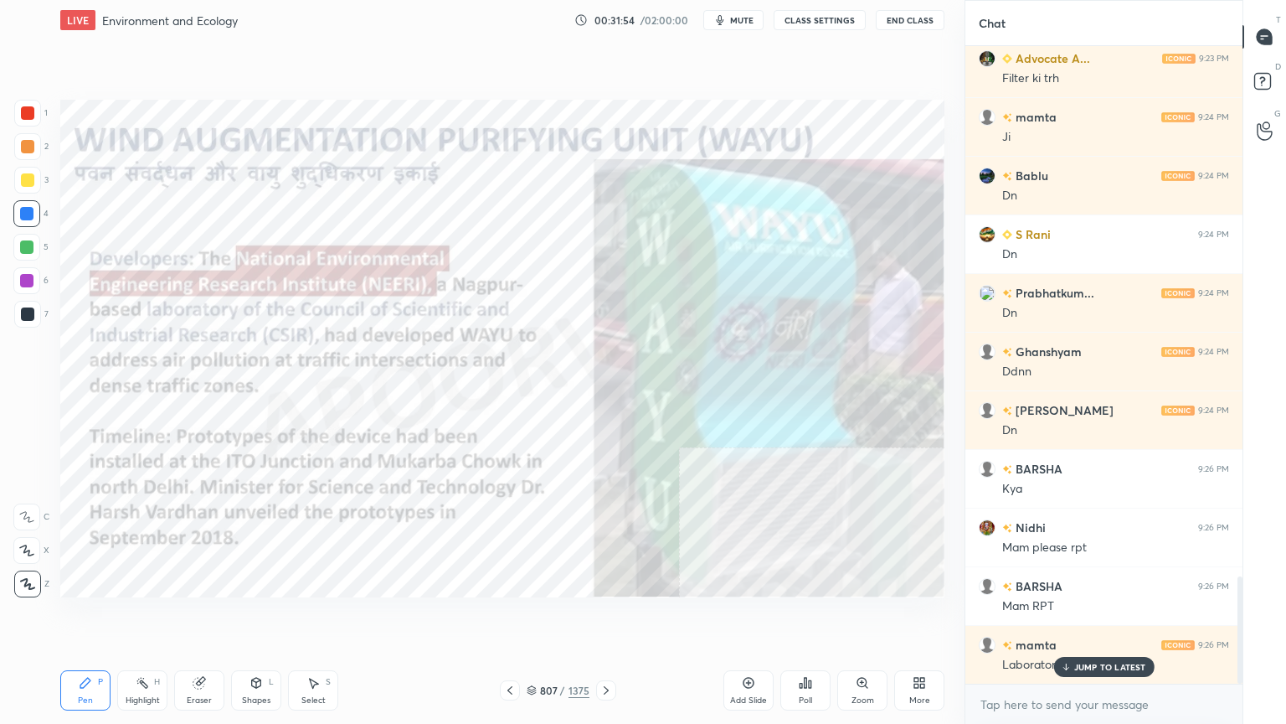
click at [1085, 617] on p "JUMP TO LATEST" at bounding box center [1110, 667] width 72 height 10
click at [1079, 617] on textarea at bounding box center [1104, 704] width 250 height 27
click at [605, 617] on icon at bounding box center [606, 689] width 13 height 13
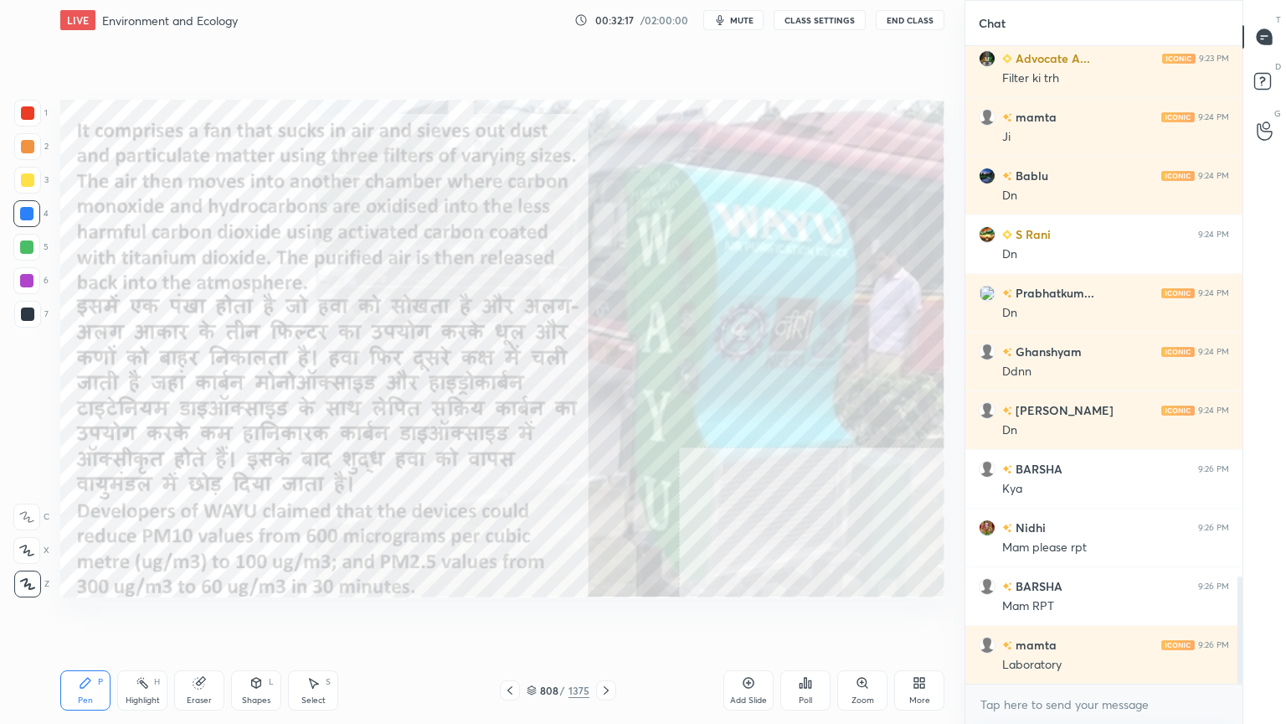
click at [509, 617] on icon at bounding box center [509, 689] width 13 height 13
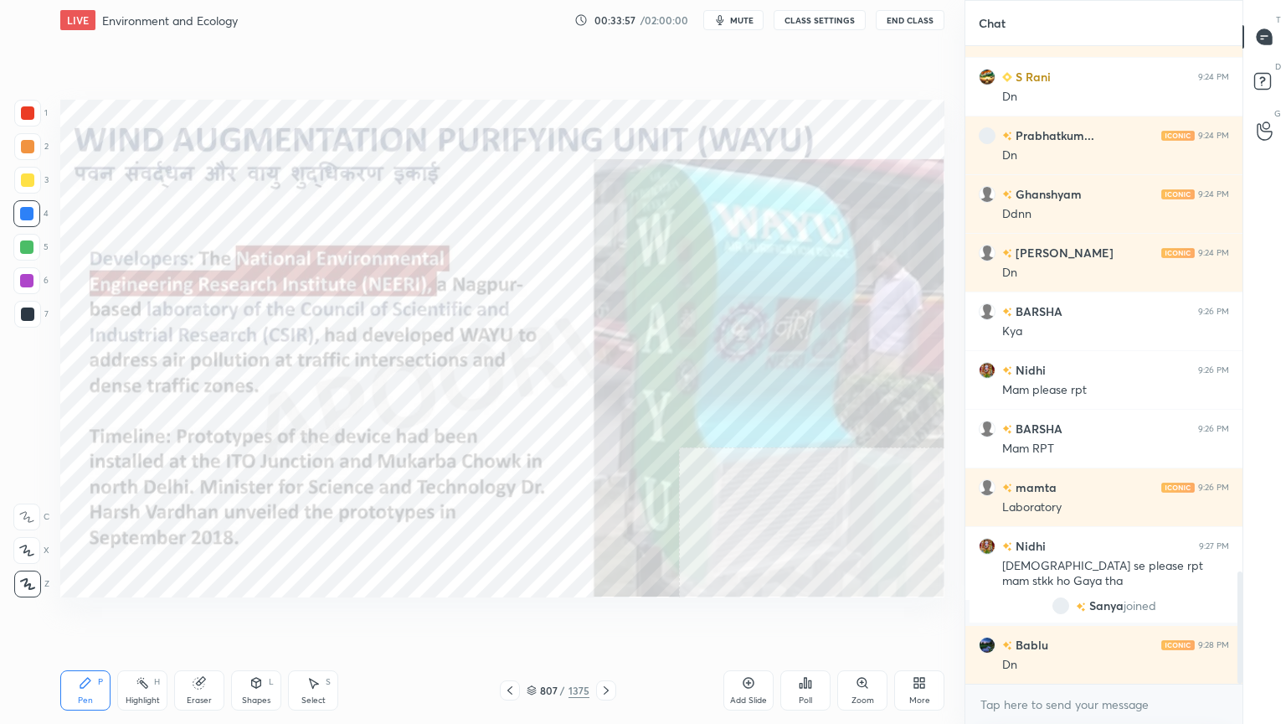
scroll to position [2987, 0]
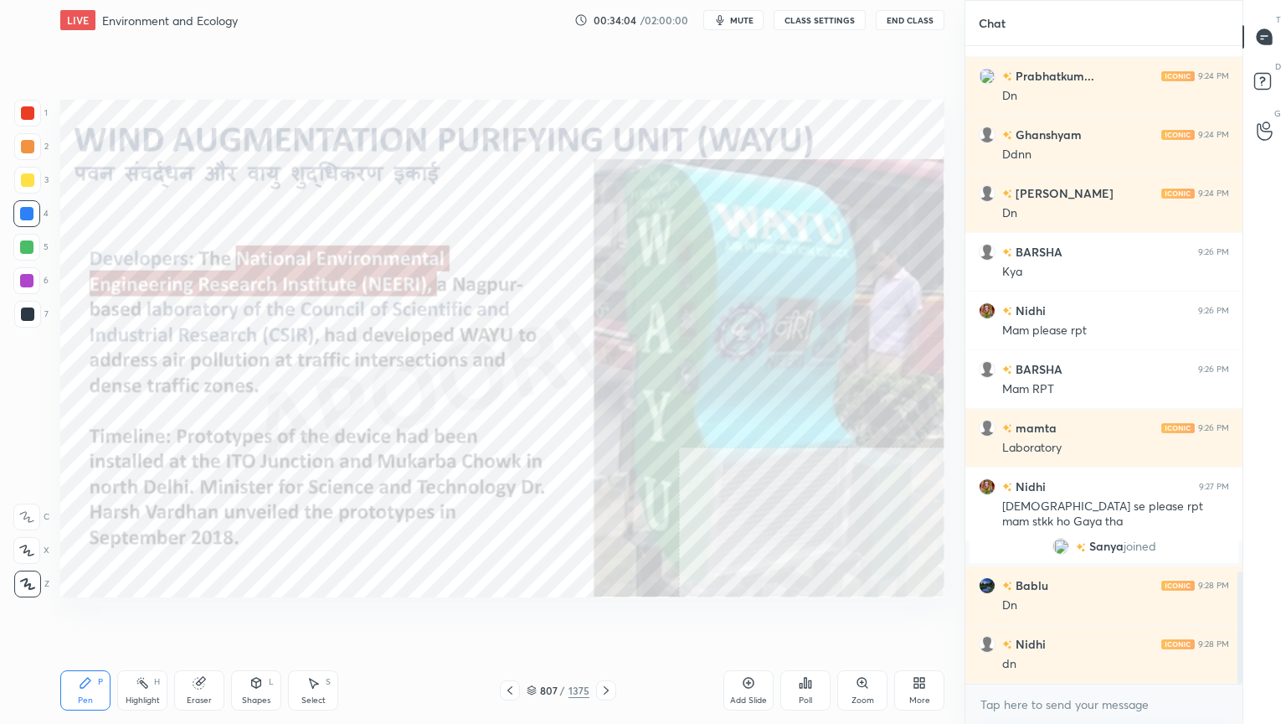
click at [202, 617] on div "Eraser" at bounding box center [199, 690] width 50 height 40
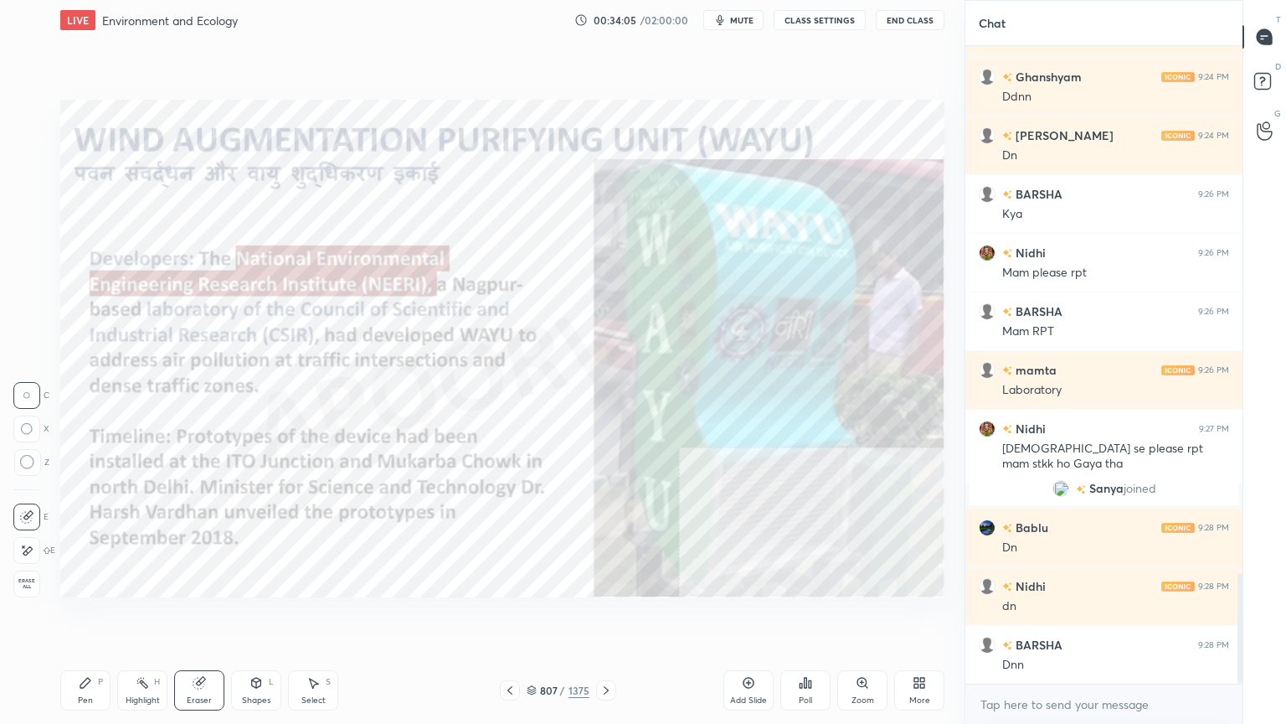
click at [23, 584] on span "Erase all" at bounding box center [26, 584] width 25 height 12
click at [27, 578] on div "1 2 3 4 5 6 7 C X Z C X Z E E Erase all H H" at bounding box center [27, 348] width 54 height 497
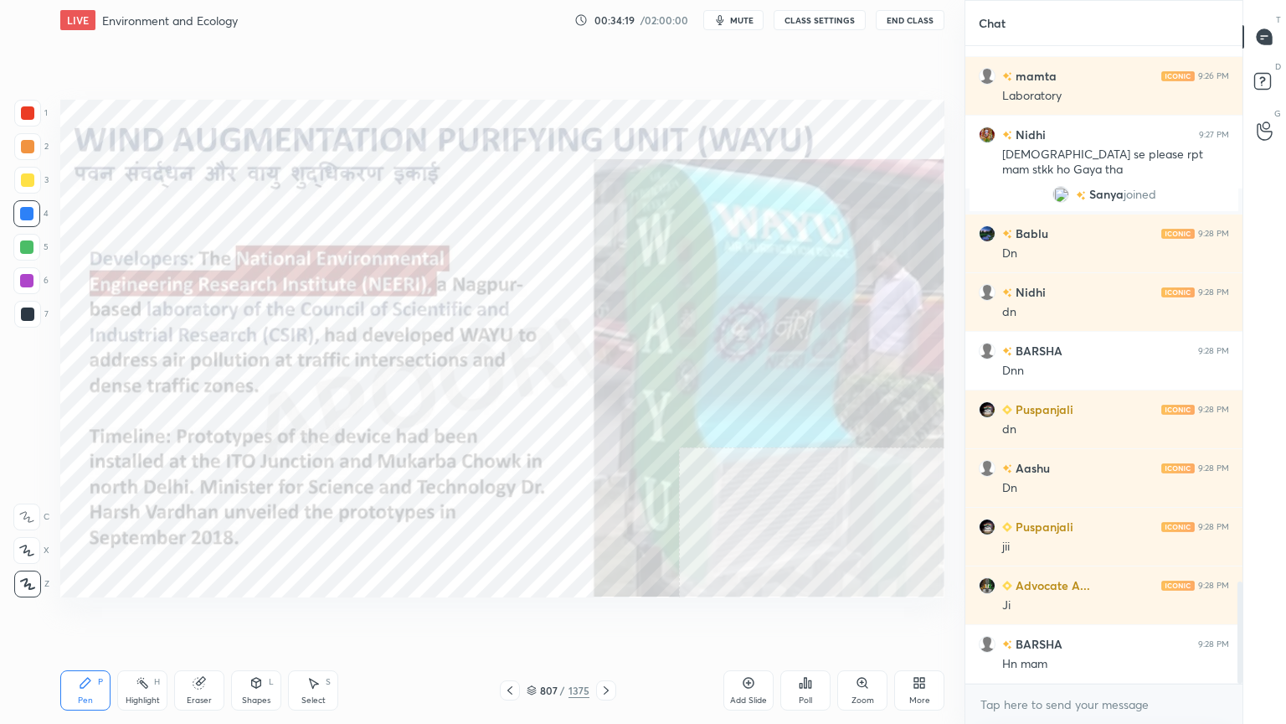
scroll to position [3397, 0]
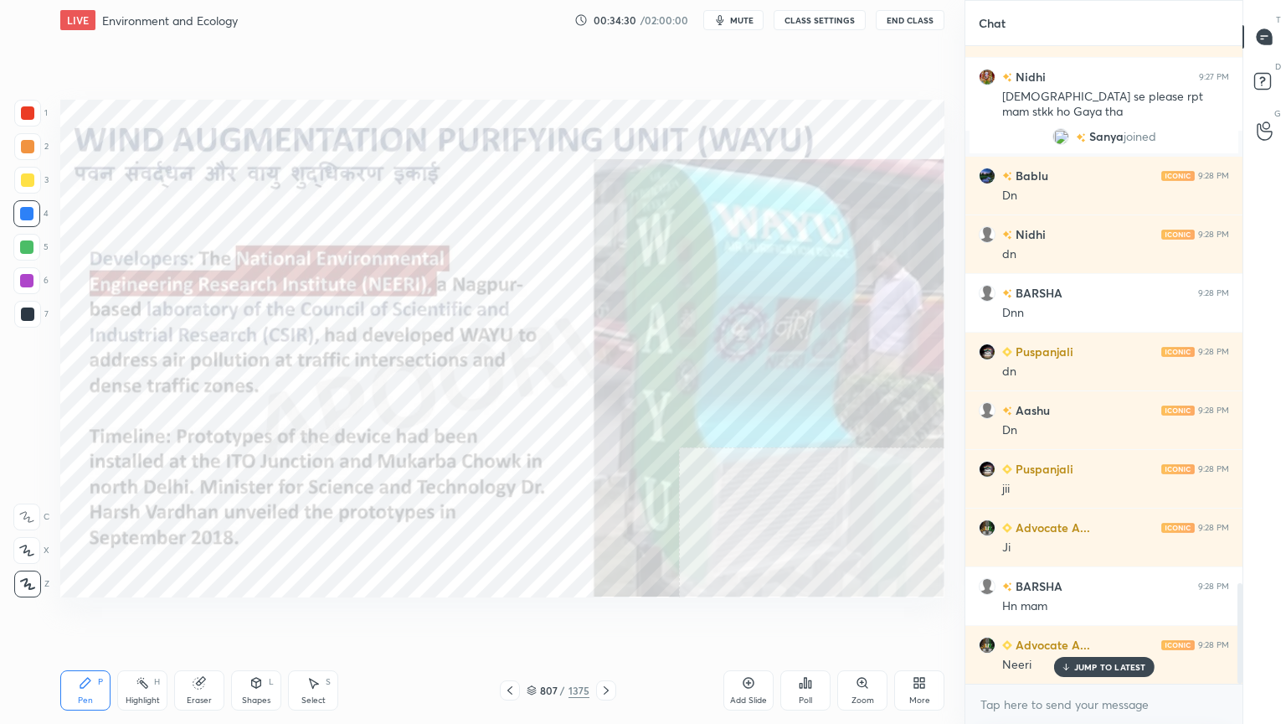
click at [201, 617] on div "Eraser" at bounding box center [199, 700] width 25 height 8
click at [22, 586] on span "Erase all" at bounding box center [26, 584] width 25 height 12
click at [35, 573] on div "1 2 3 4 5 6 7 C X Z C X Z E E Erase all H H" at bounding box center [27, 348] width 54 height 497
click at [203, 617] on div "Eraser" at bounding box center [199, 700] width 25 height 8
click at [28, 586] on span "Erase all" at bounding box center [26, 584] width 25 height 12
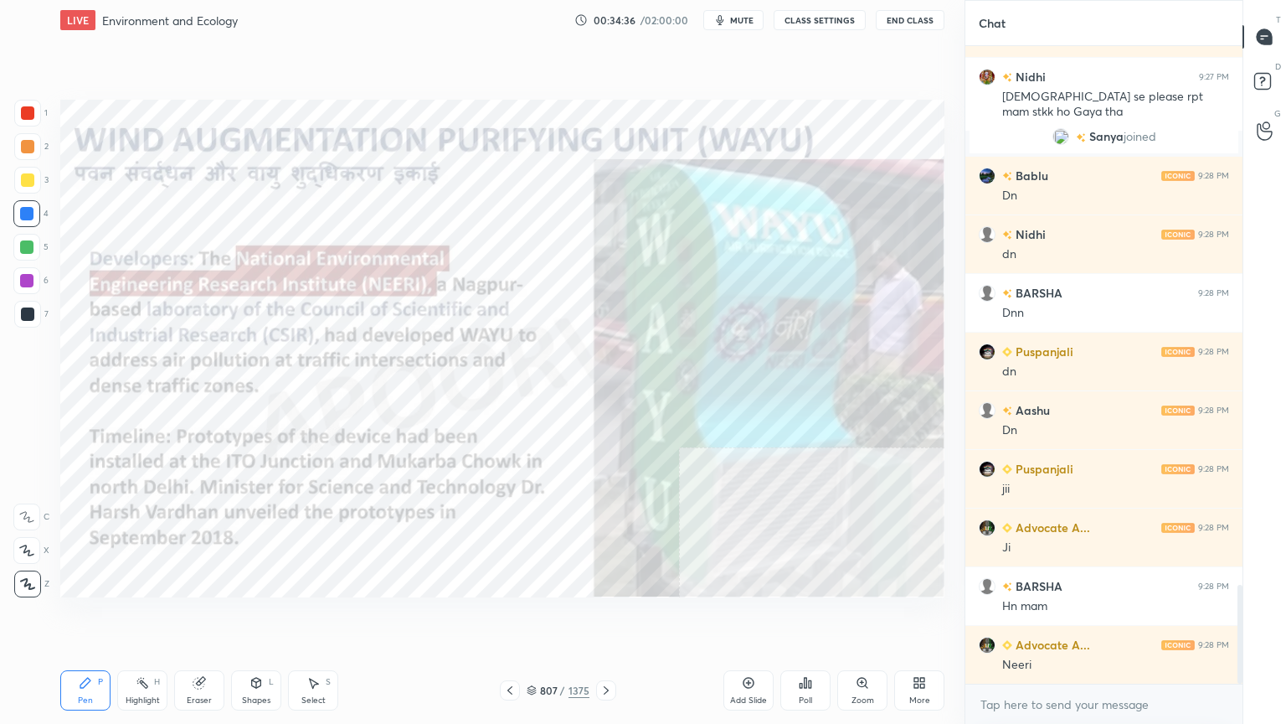
scroll to position [3456, 0]
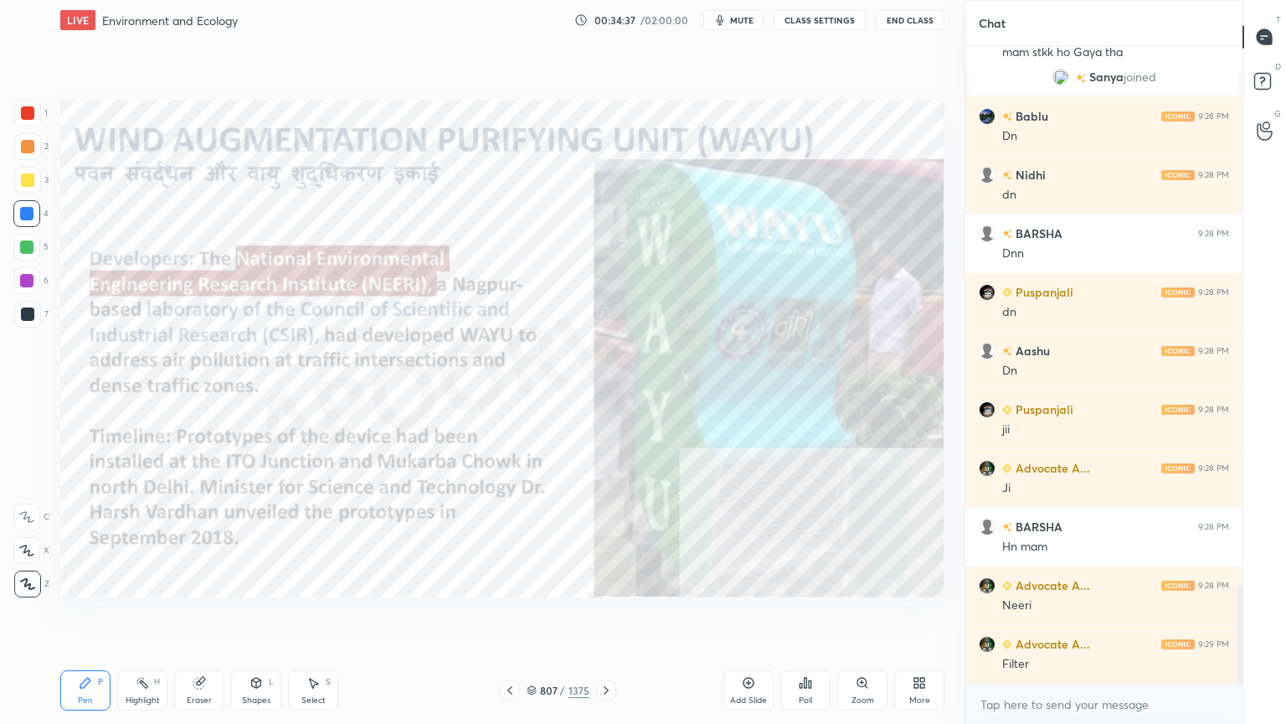
click at [198, 617] on div "Eraser" at bounding box center [199, 700] width 25 height 8
click at [28, 580] on span "Erase all" at bounding box center [26, 584] width 25 height 12
click at [538, 617] on div "807 / 1375" at bounding box center [558, 690] width 63 height 15
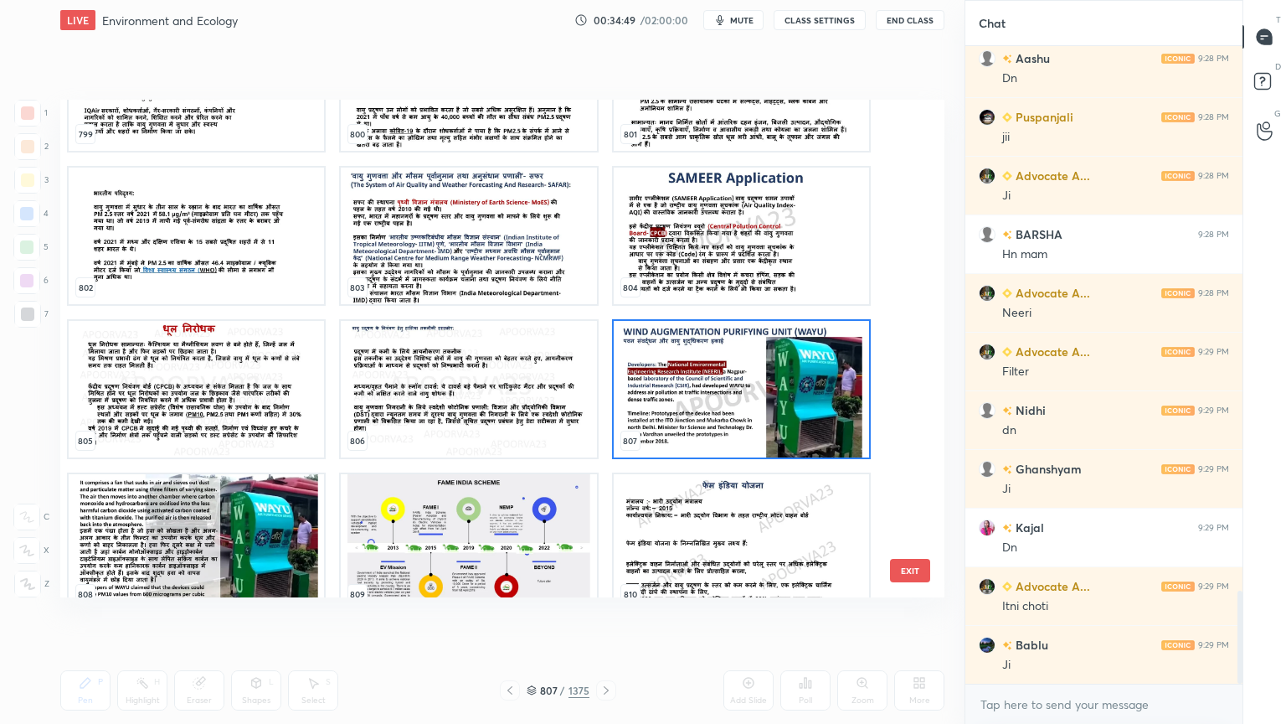
scroll to position [40977, 0]
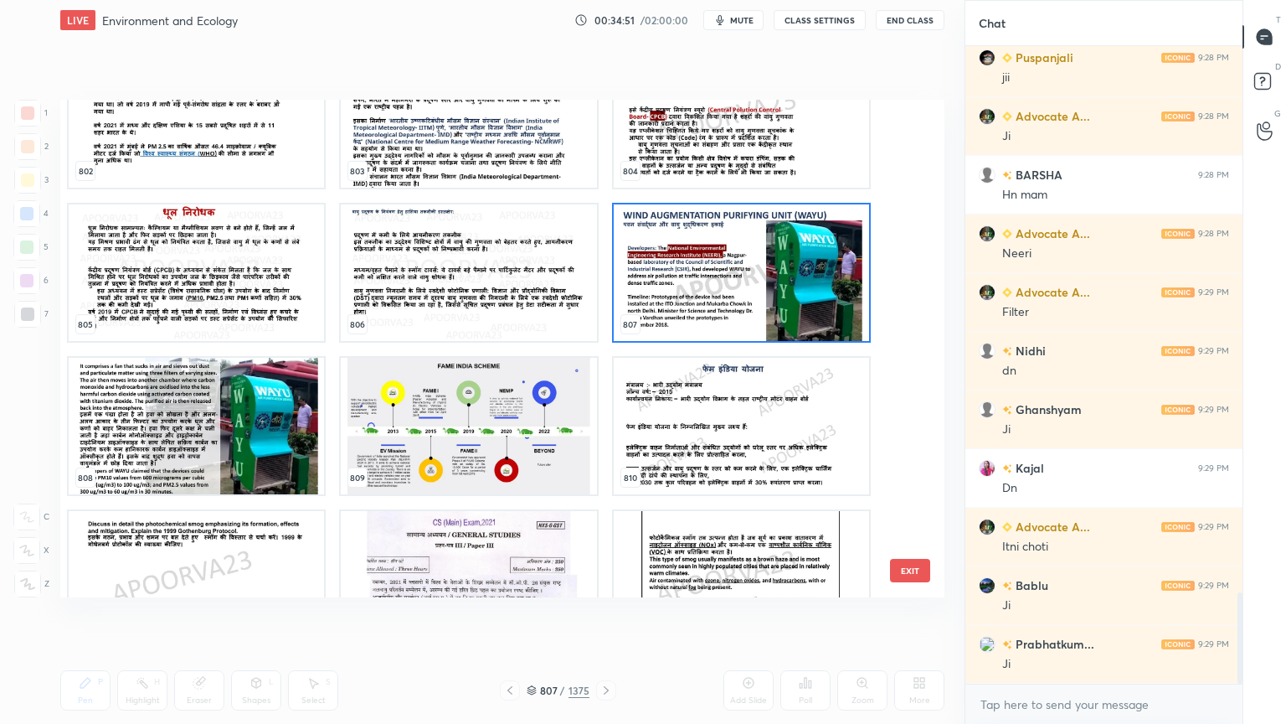
click at [702, 140] on img "grid" at bounding box center [741, 119] width 255 height 137
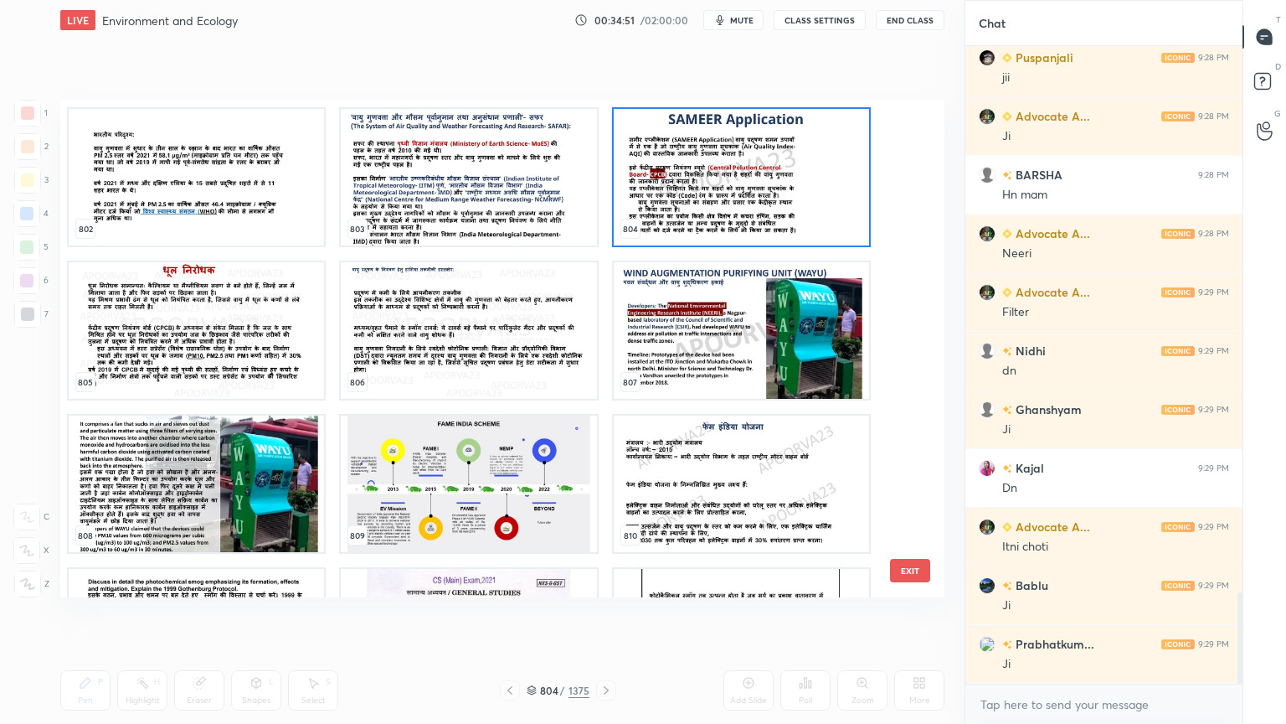
click at [703, 141] on img "grid" at bounding box center [741, 177] width 255 height 137
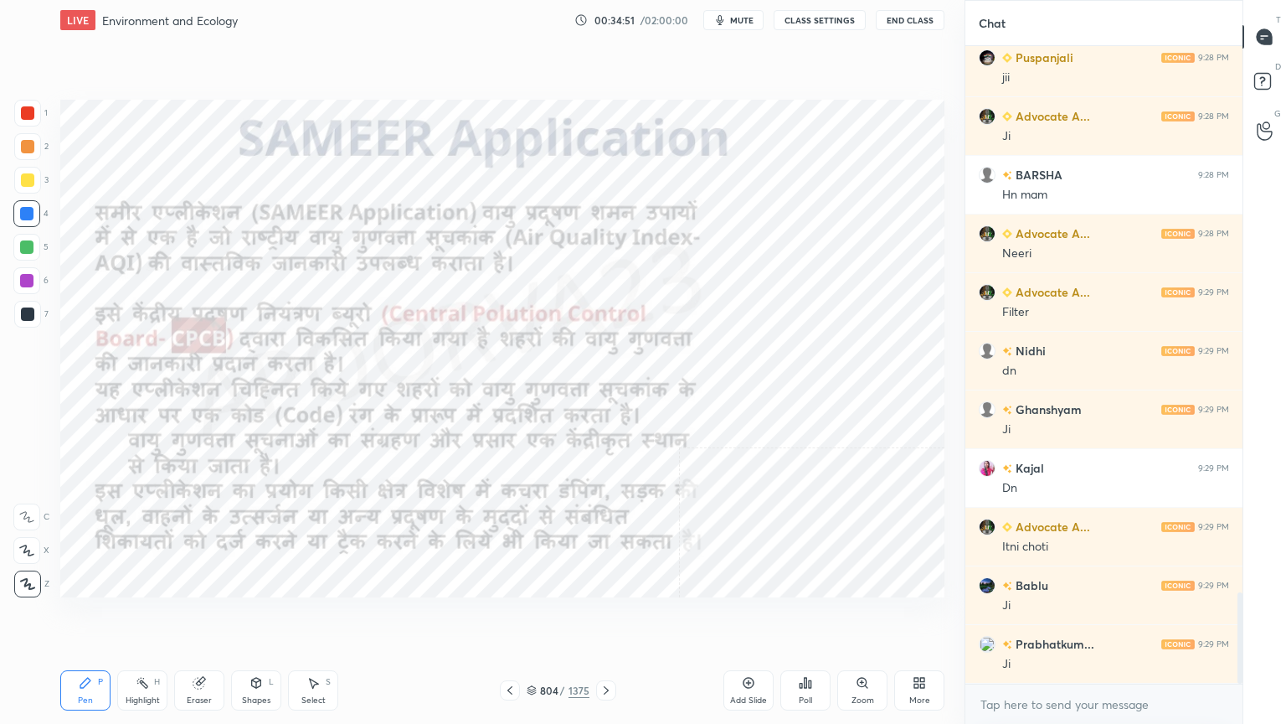
click at [703, 140] on img "grid" at bounding box center [741, 177] width 255 height 137
click at [23, 212] on div at bounding box center [26, 213] width 13 height 13
click at [28, 209] on div at bounding box center [26, 213] width 13 height 13
click at [509, 617] on icon at bounding box center [509, 689] width 13 height 13
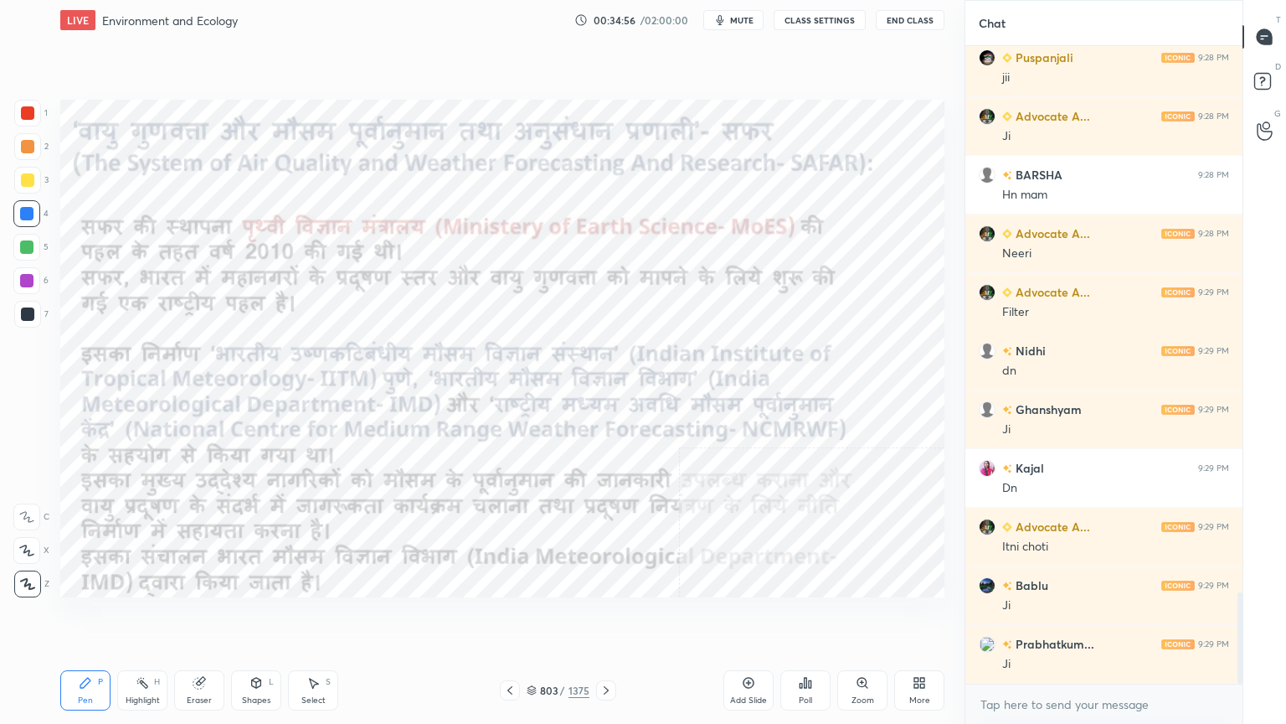
click at [506, 617] on icon at bounding box center [509, 689] width 13 height 13
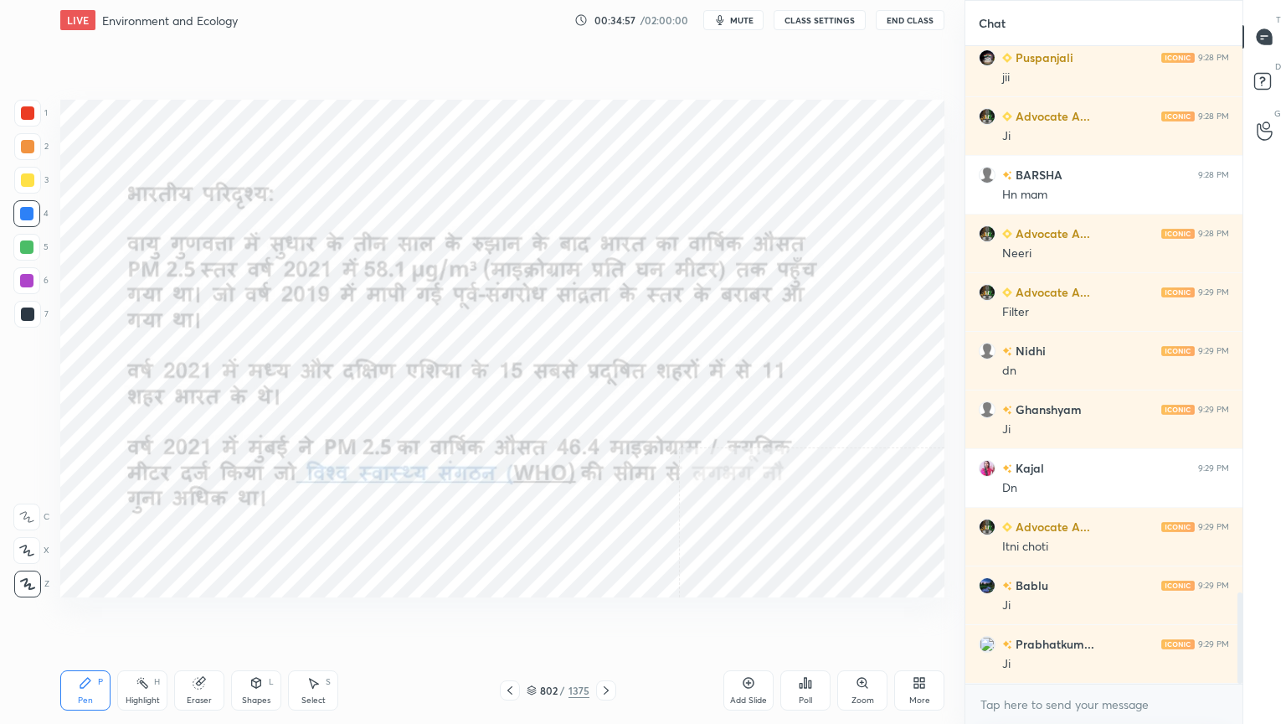
click at [600, 617] on icon at bounding box center [606, 689] width 13 height 13
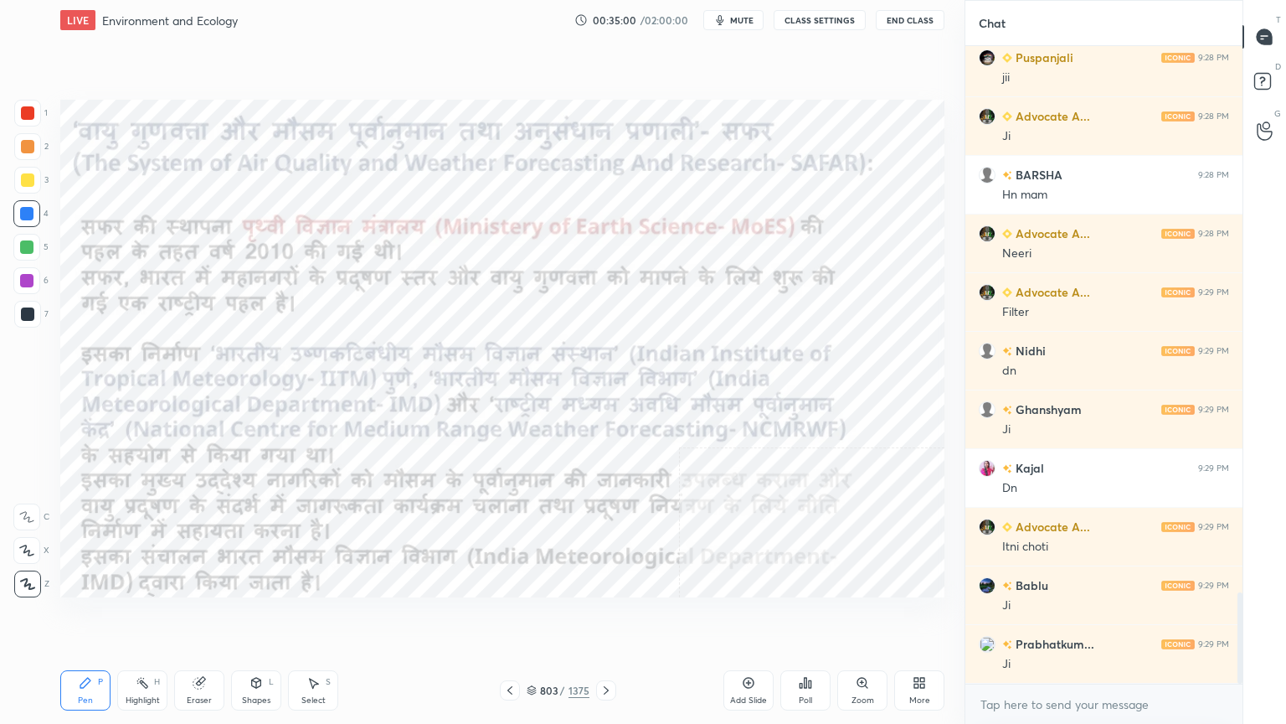
click at [508, 617] on icon at bounding box center [510, 690] width 5 height 8
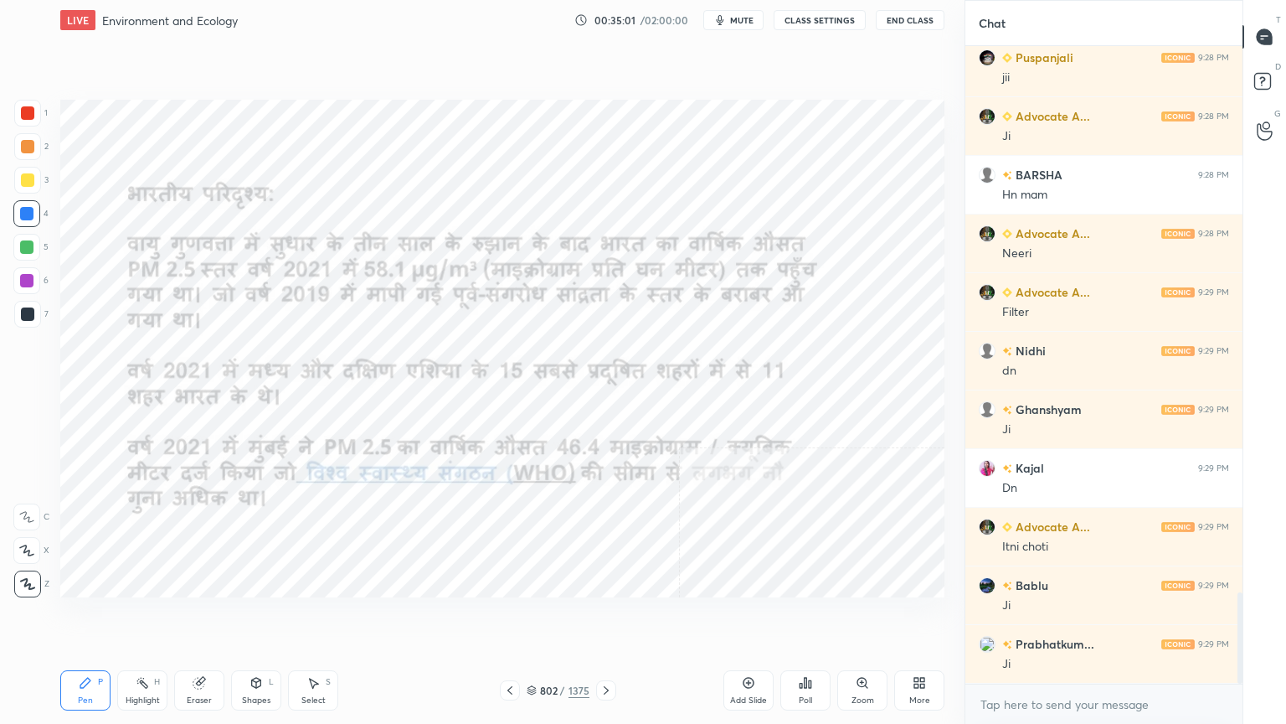
click at [508, 617] on icon at bounding box center [509, 689] width 13 height 13
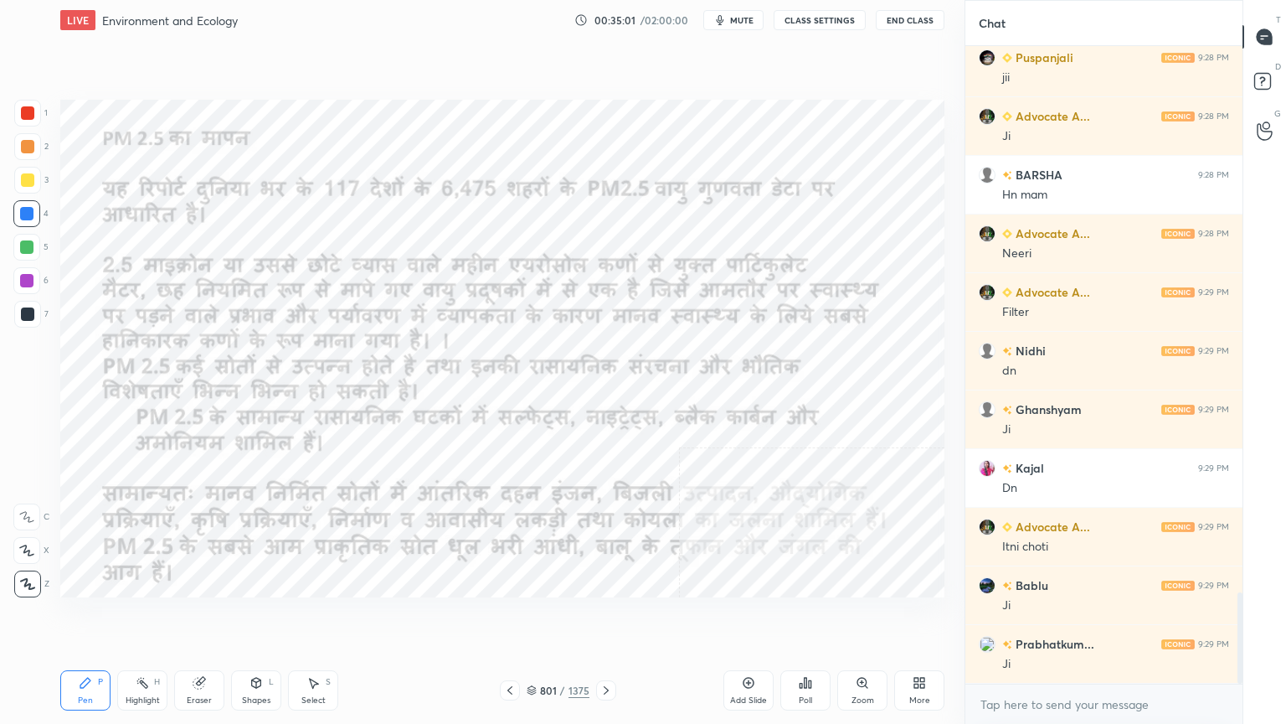
click at [506, 617] on icon at bounding box center [509, 689] width 13 height 13
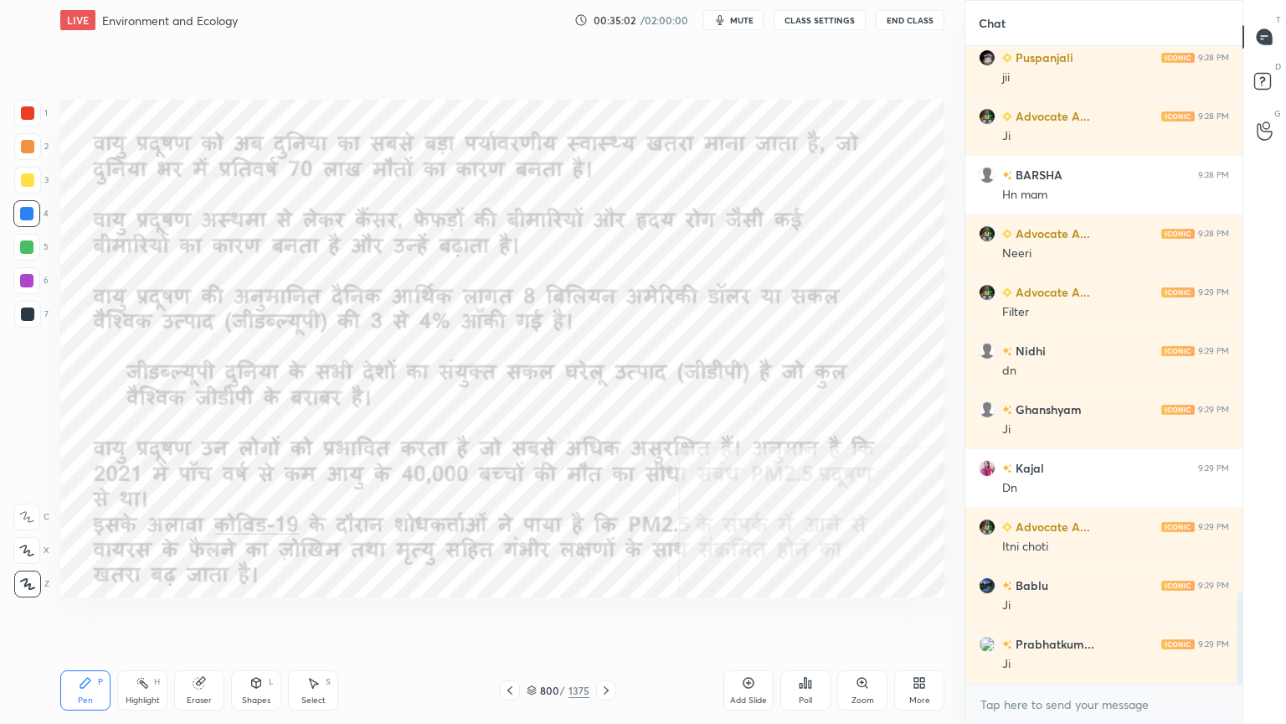
click at [508, 617] on icon at bounding box center [509, 689] width 13 height 13
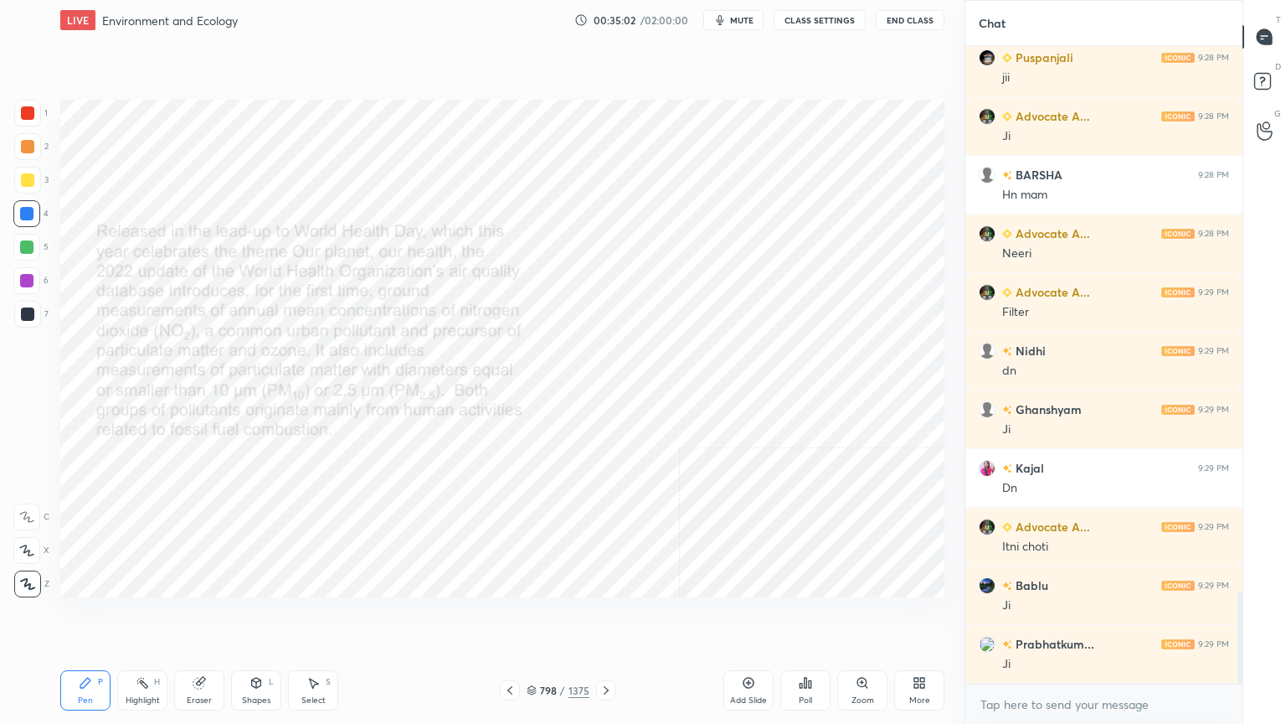
click at [508, 617] on icon at bounding box center [509, 689] width 13 height 13
click at [509, 617] on div at bounding box center [510, 690] width 20 height 20
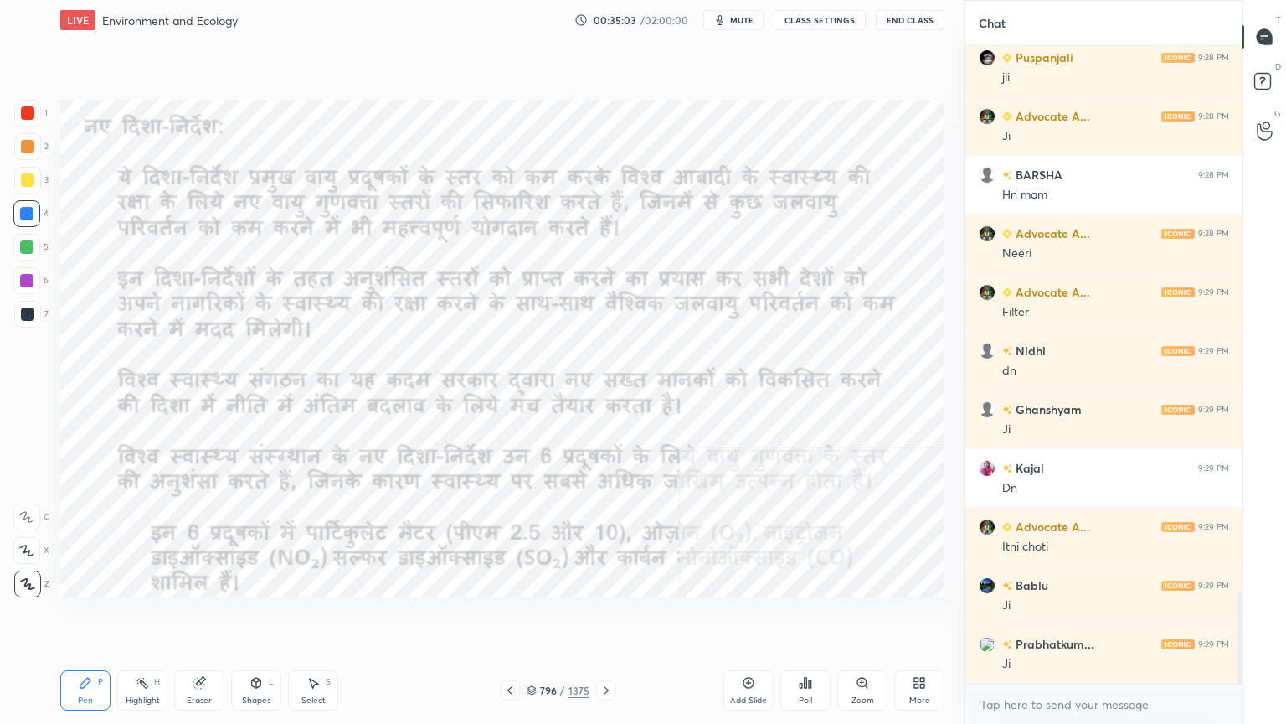
click at [509, 617] on div at bounding box center [510, 690] width 20 height 20
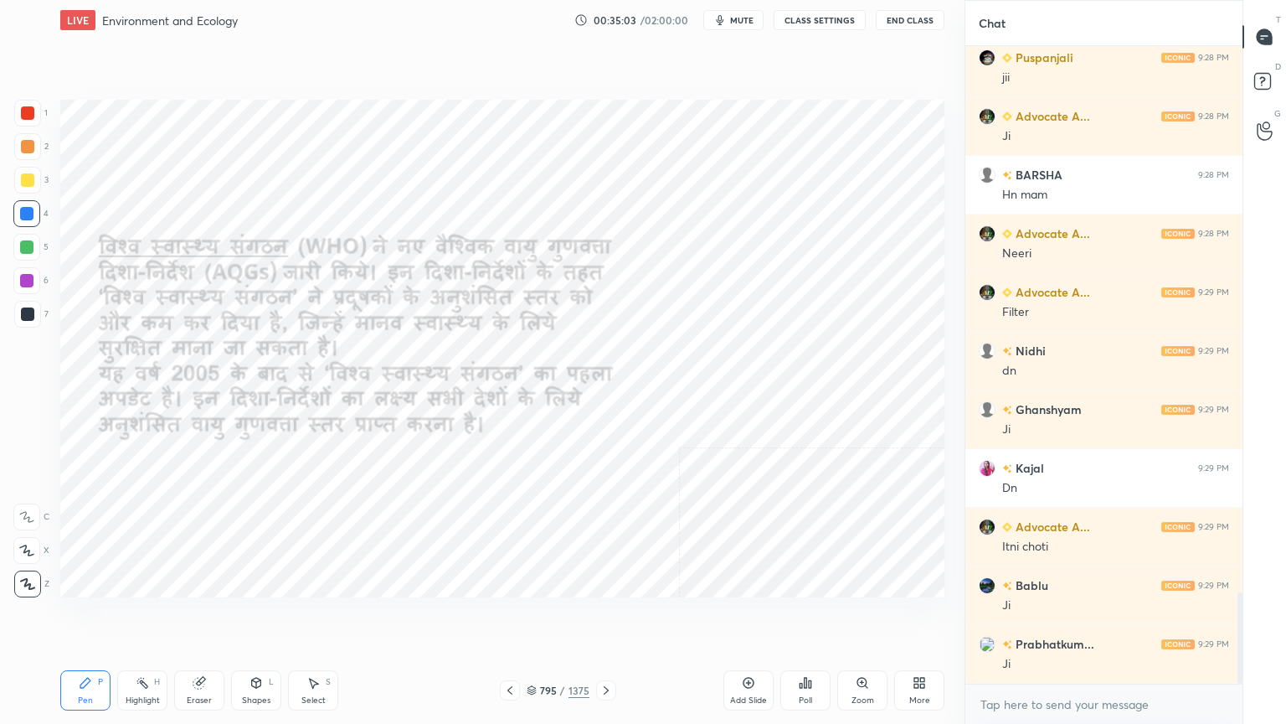
click at [612, 617] on div at bounding box center [606, 690] width 20 height 20
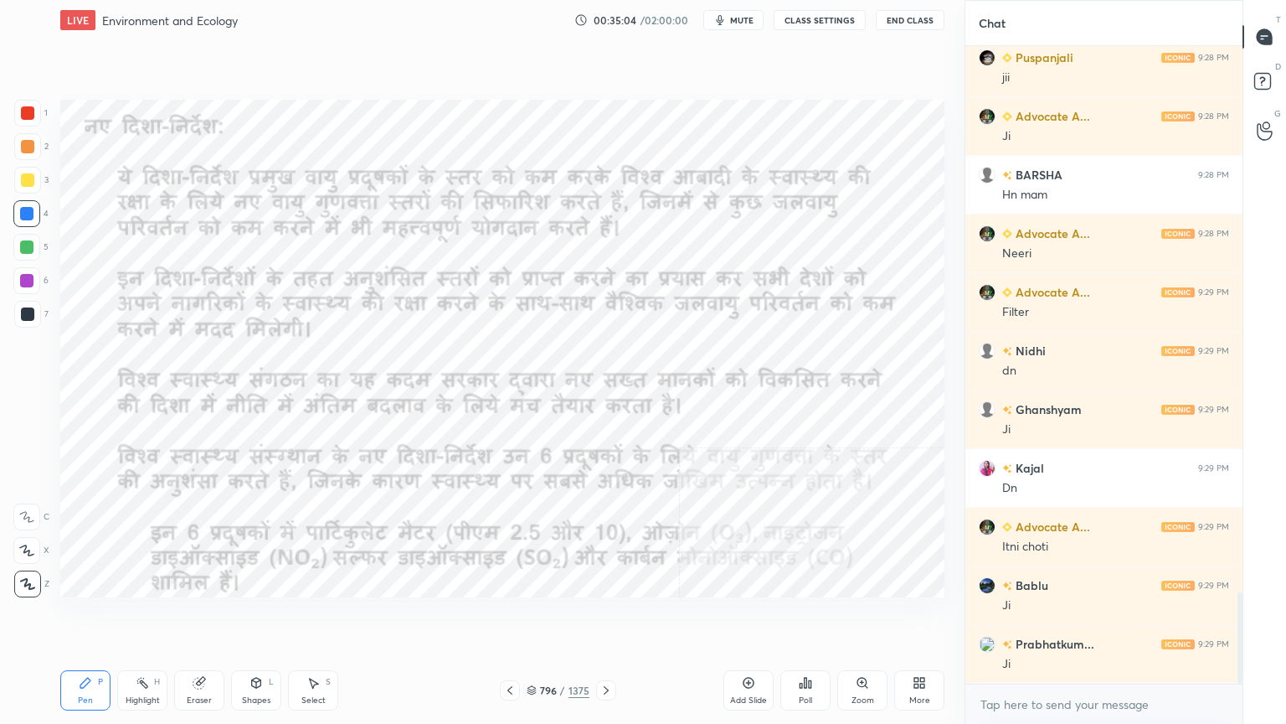
click at [607, 617] on div at bounding box center [606, 690] width 20 height 20
click at [605, 617] on div at bounding box center [606, 690] width 20 height 20
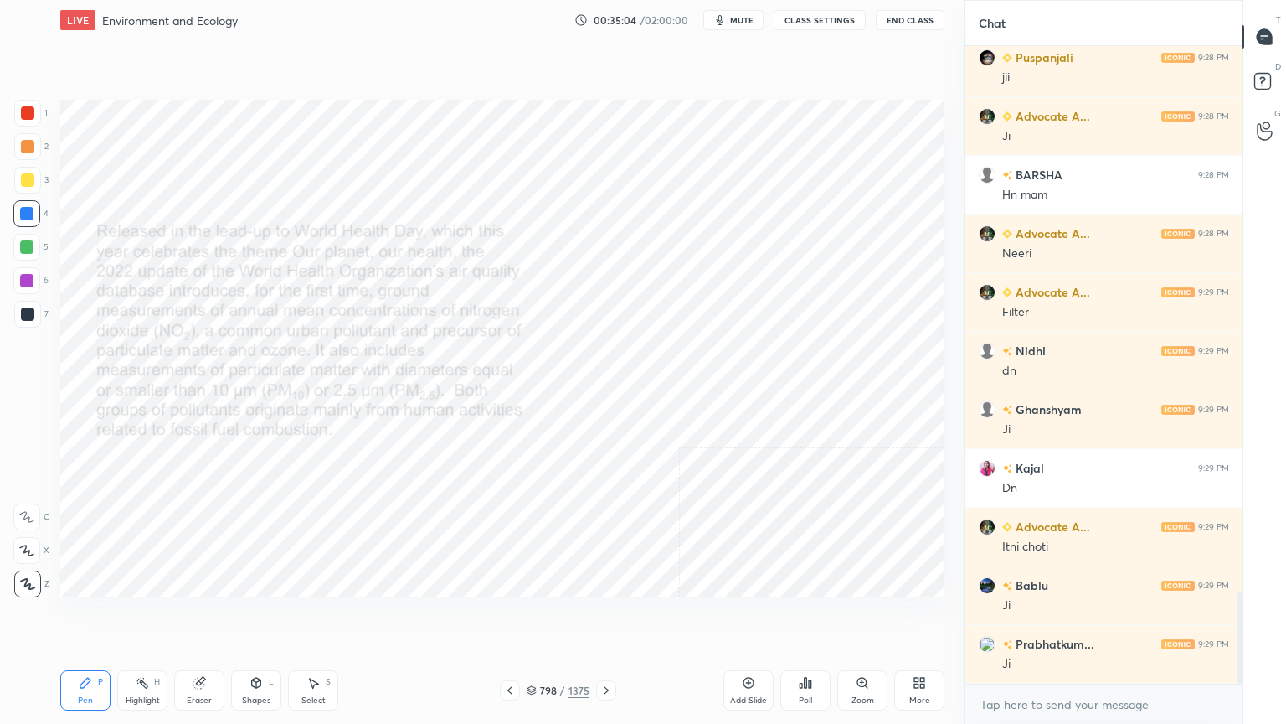
click at [605, 617] on div at bounding box center [606, 690] width 20 height 20
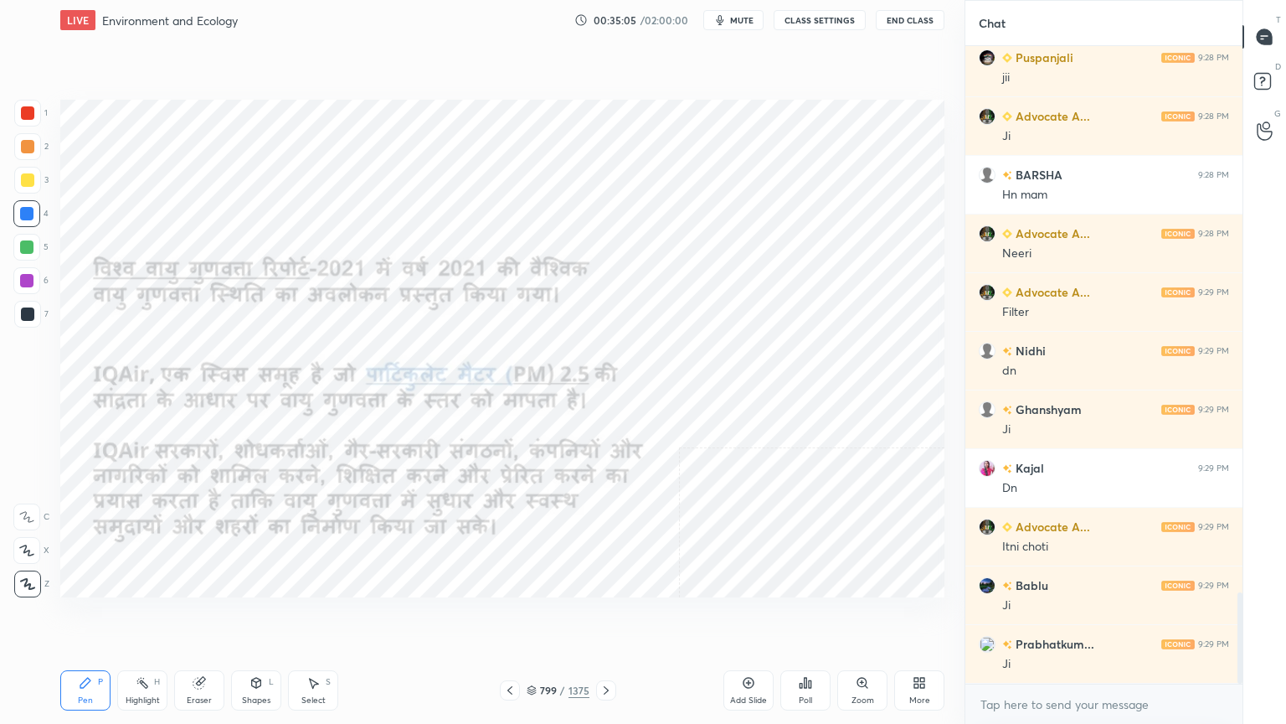
click at [604, 617] on div at bounding box center [606, 690] width 20 height 20
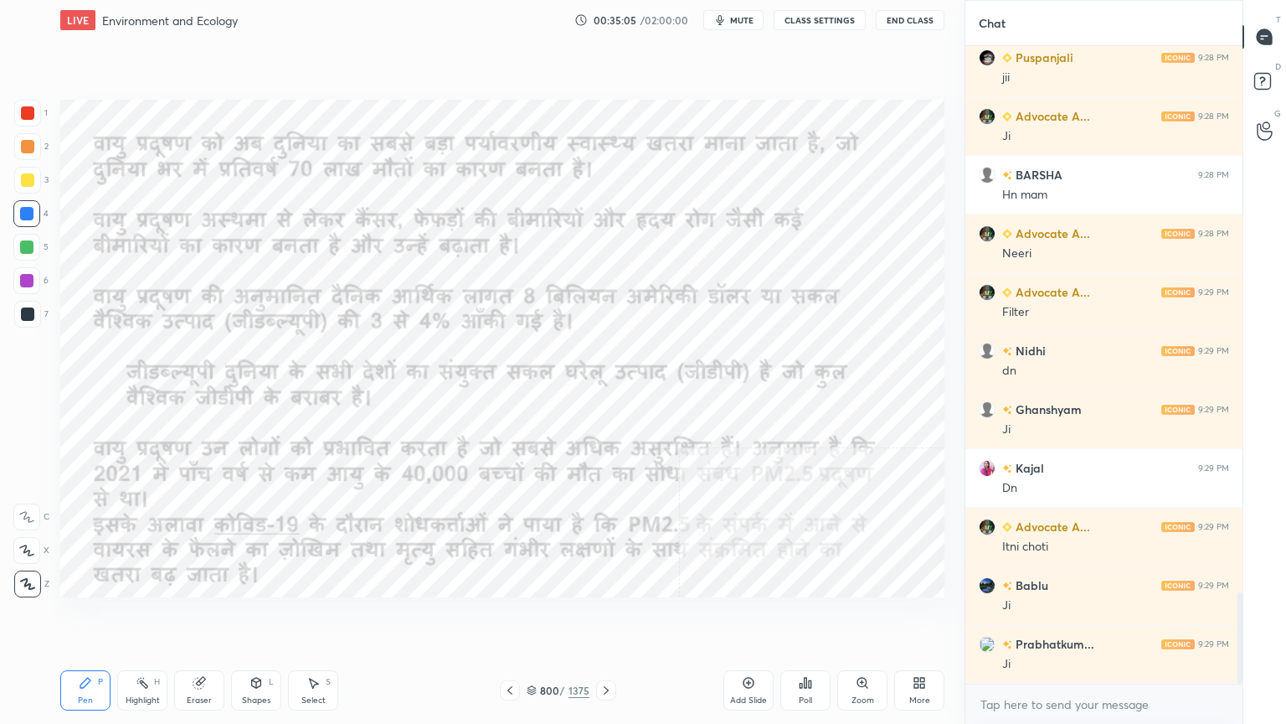
click at [604, 617] on div at bounding box center [606, 690] width 20 height 20
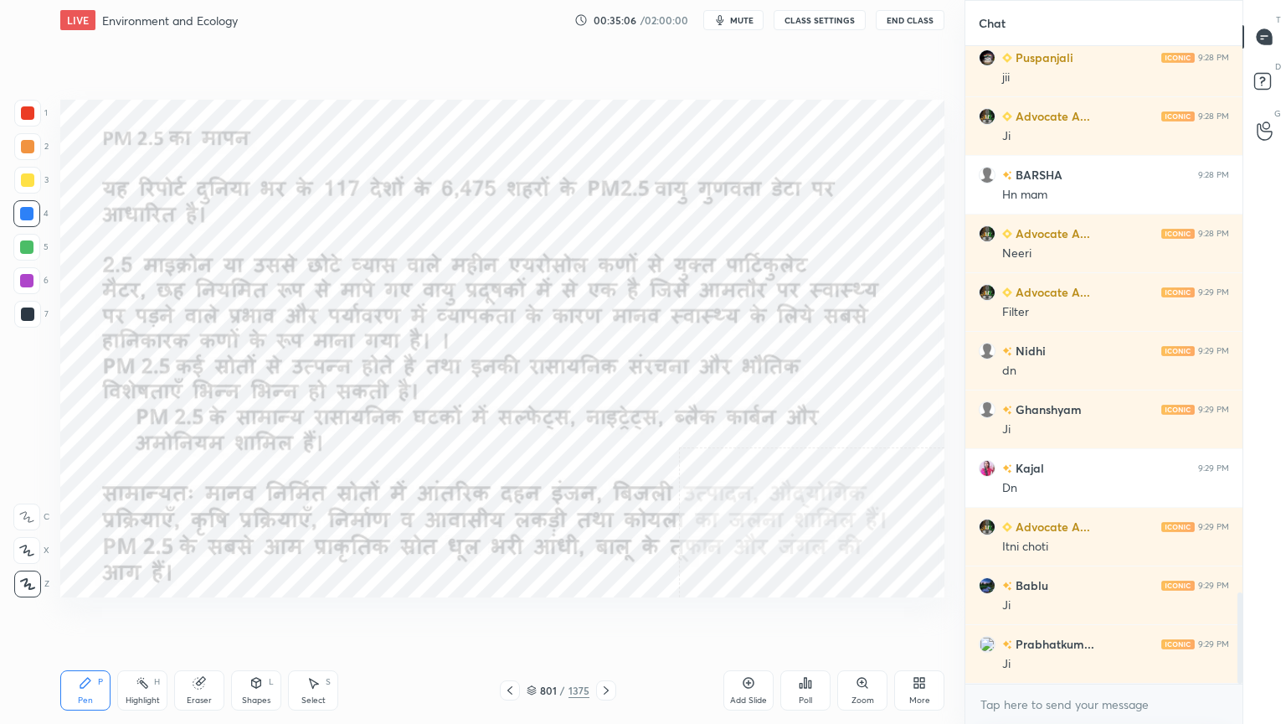
click at [605, 617] on div at bounding box center [606, 690] width 20 height 20
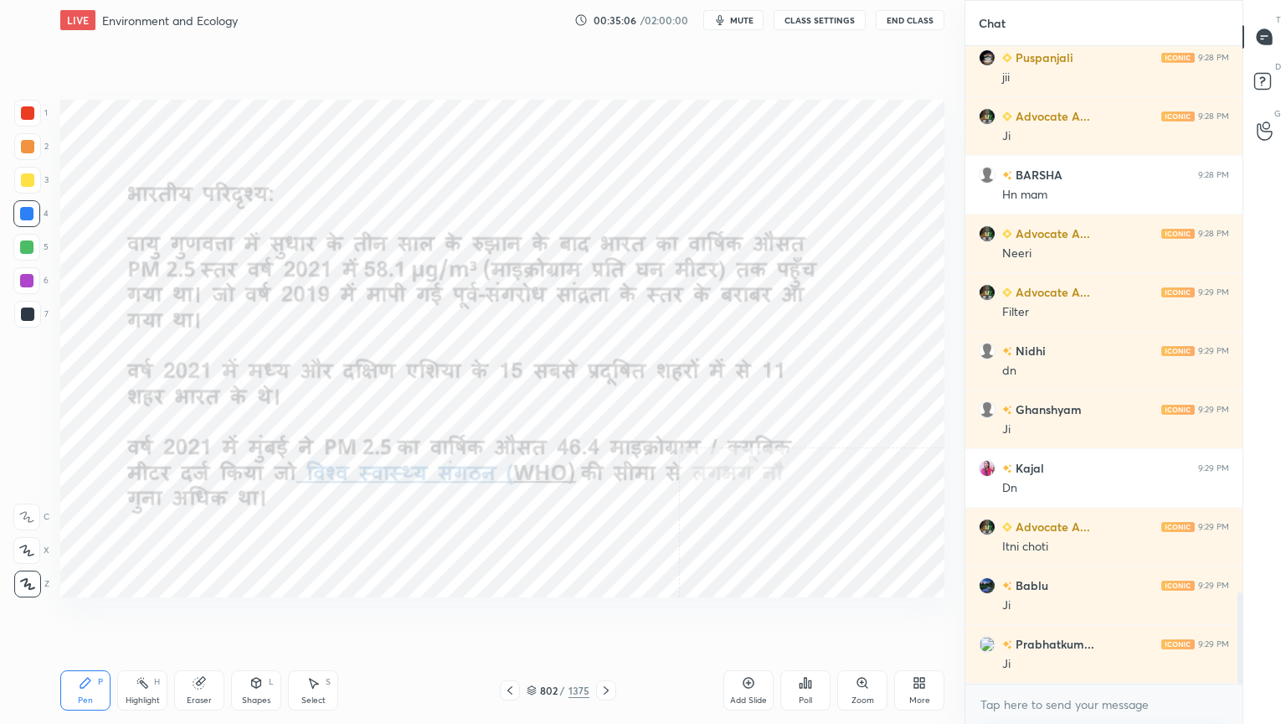
click at [604, 617] on div at bounding box center [606, 690] width 20 height 20
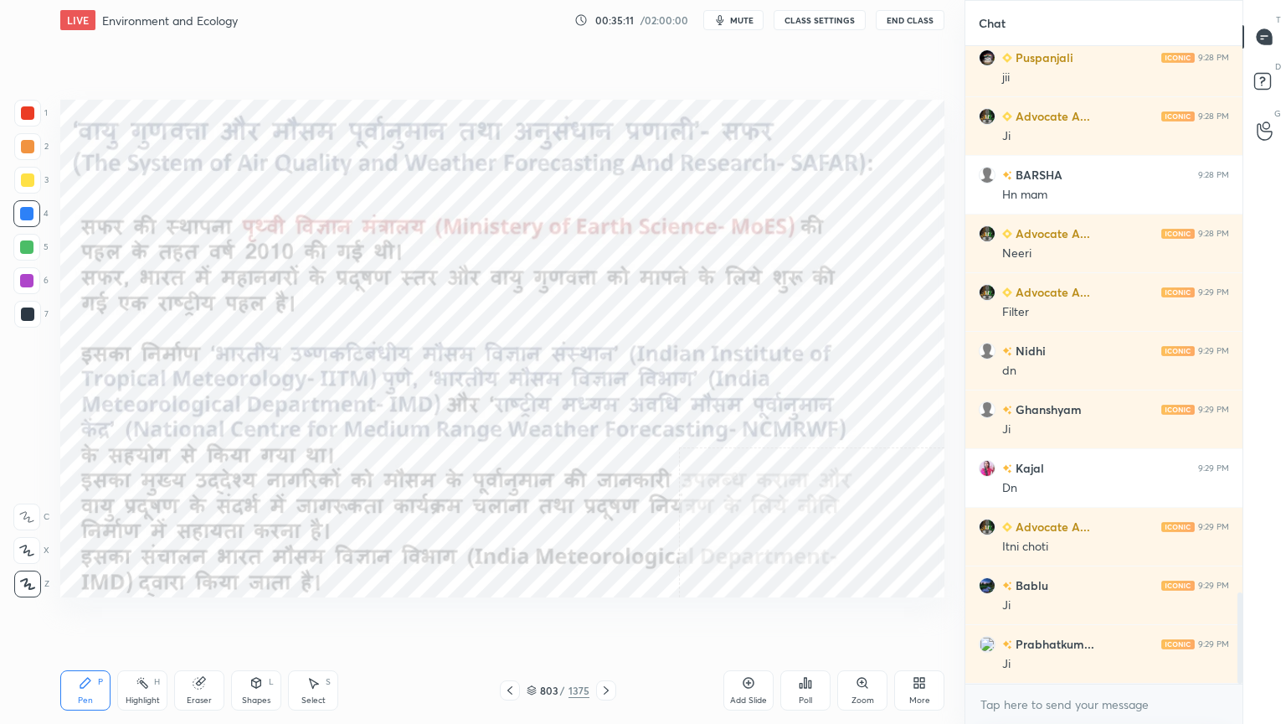
scroll to position [3866, 0]
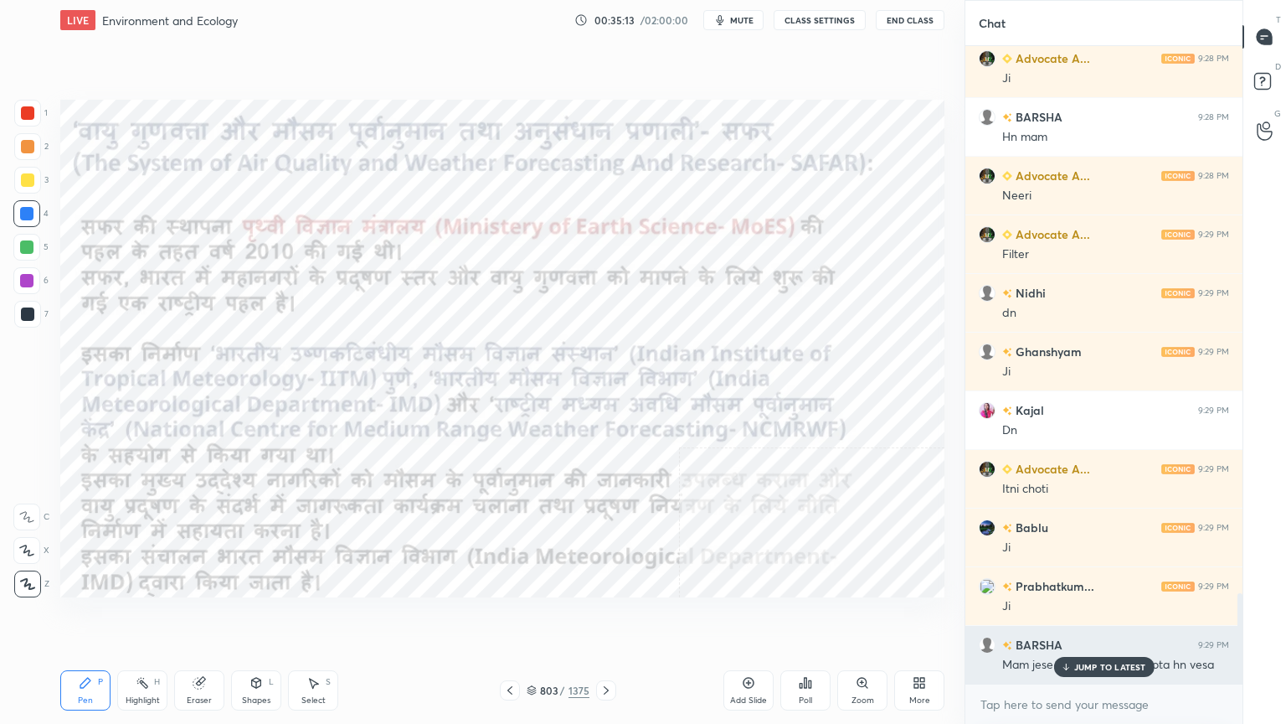
click at [1082, 617] on p "JUMP TO LATEST" at bounding box center [1110, 667] width 72 height 10
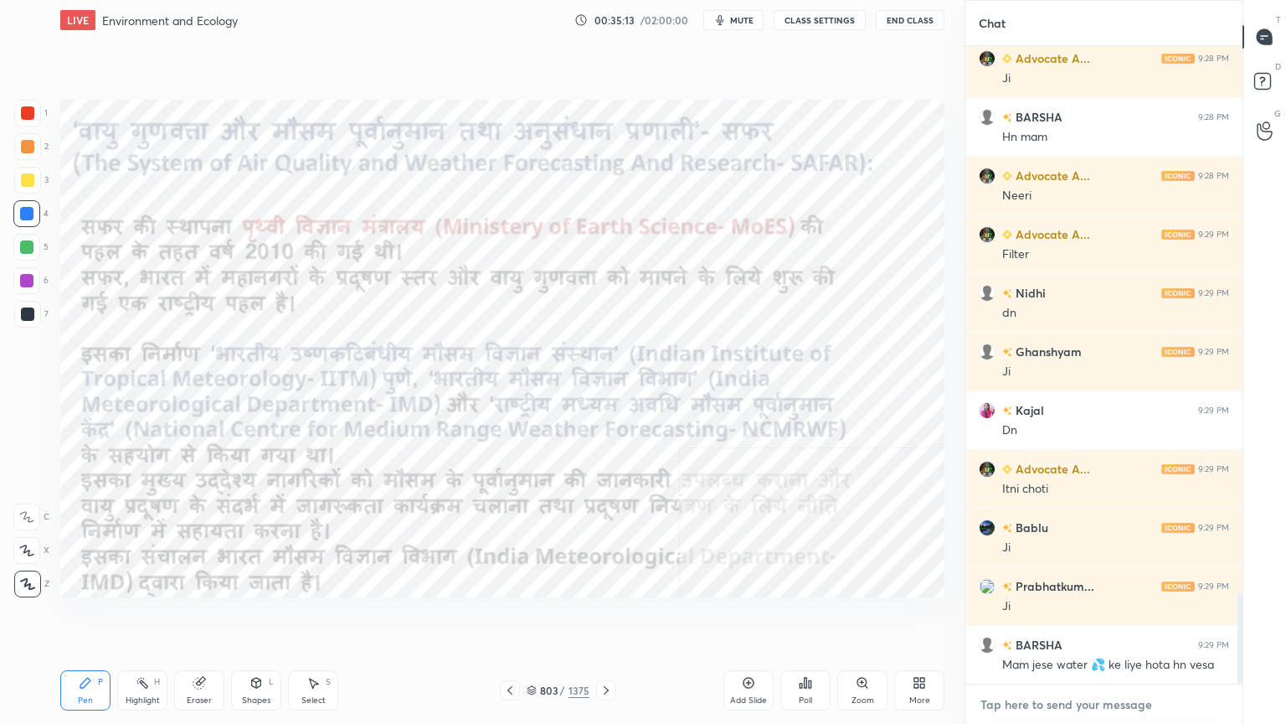
click at [1080, 617] on textarea at bounding box center [1104, 704] width 250 height 27
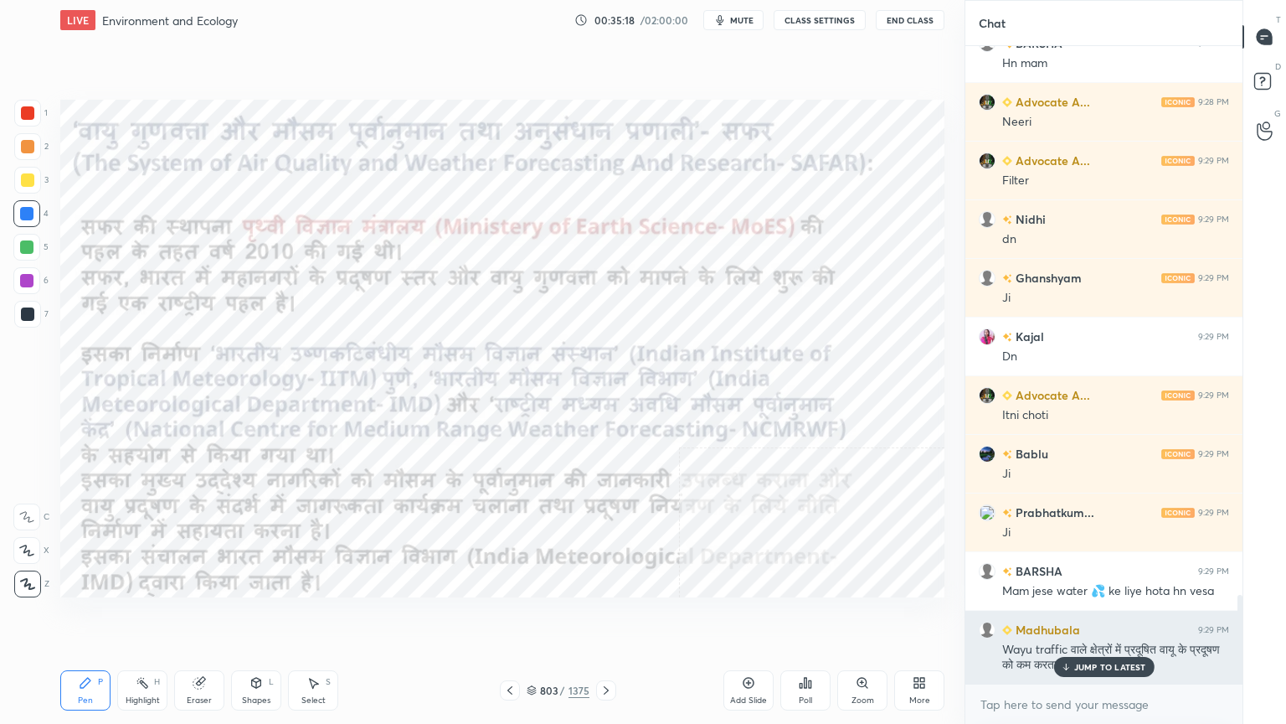
click at [1099, 617] on div "JUMP TO LATEST" at bounding box center [1104, 667] width 100 height 20
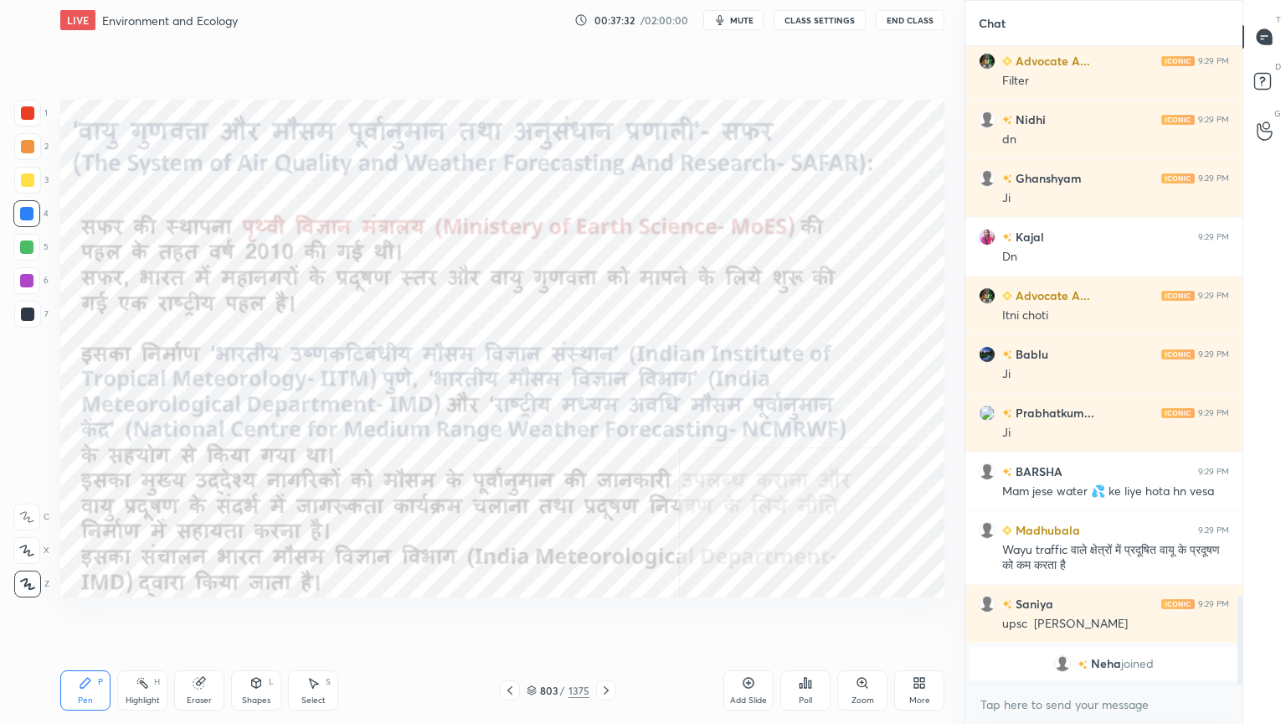
scroll to position [4059, 0]
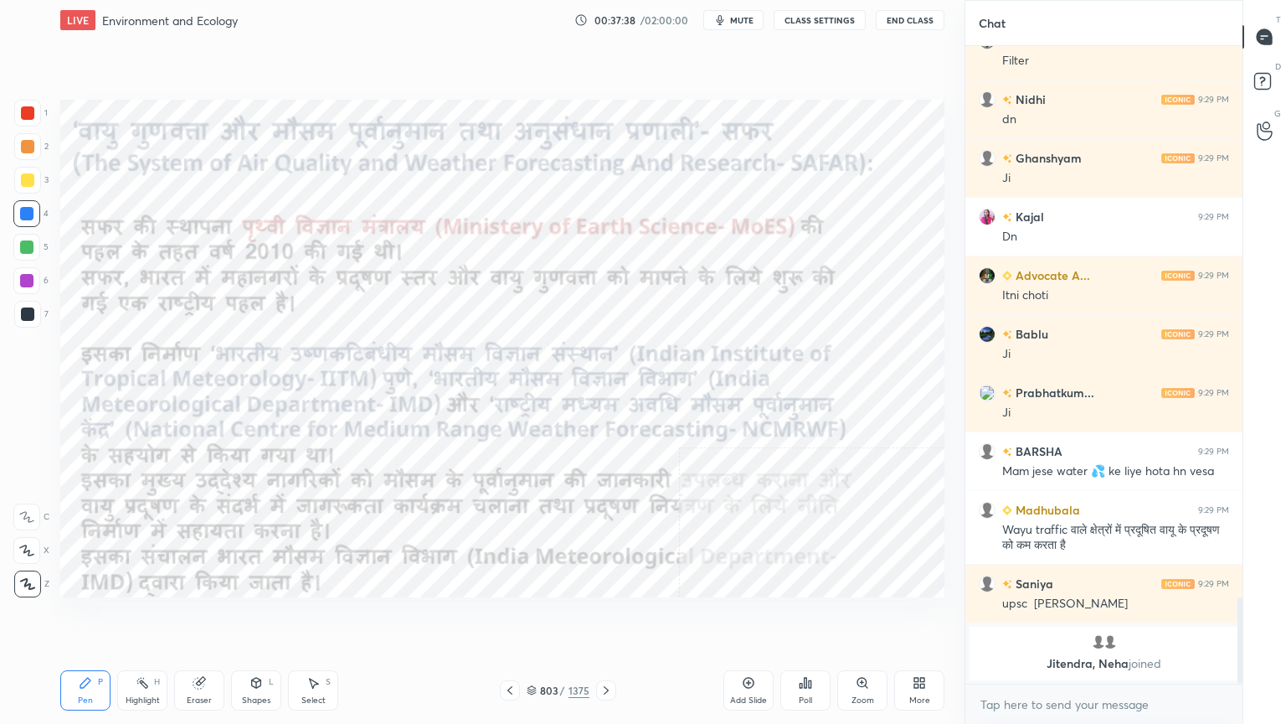
click at [208, 617] on div "Eraser" at bounding box center [199, 690] width 50 height 40
drag, startPoint x: 36, startPoint y: 581, endPoint x: 49, endPoint y: 576, distance: 14.3
click at [34, 580] on span "Erase all" at bounding box center [26, 584] width 25 height 12
drag, startPoint x: 537, startPoint y: 686, endPoint x: 564, endPoint y: 670, distance: 31.9
click at [533, 617] on icon at bounding box center [532, 690] width 10 height 10
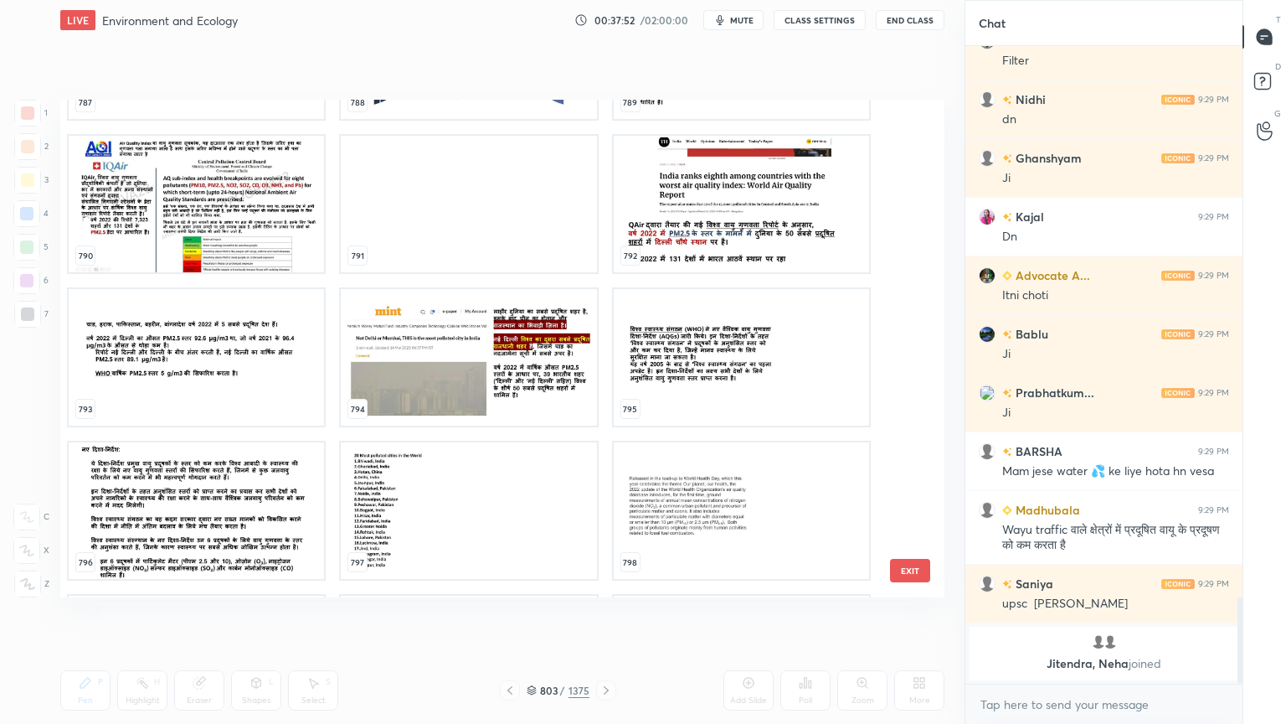
scroll to position [40162, 0]
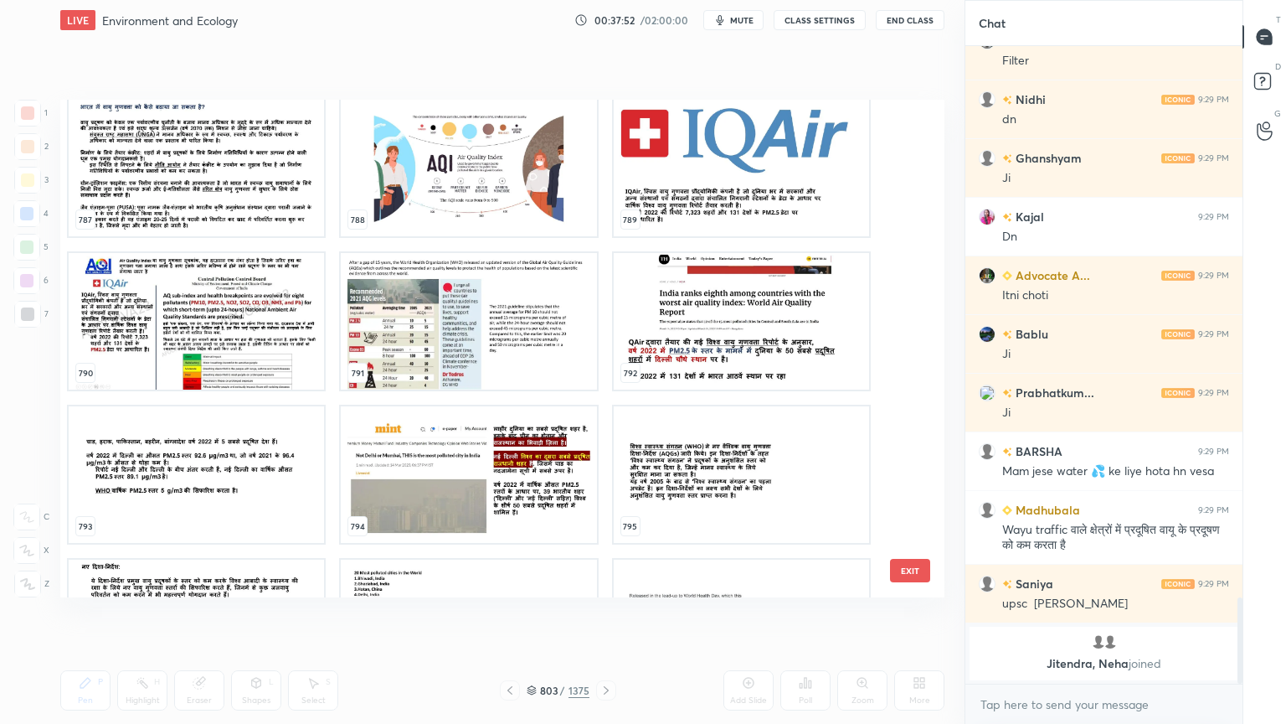
click at [898, 578] on button "EXIT" at bounding box center [910, 570] width 40 height 23
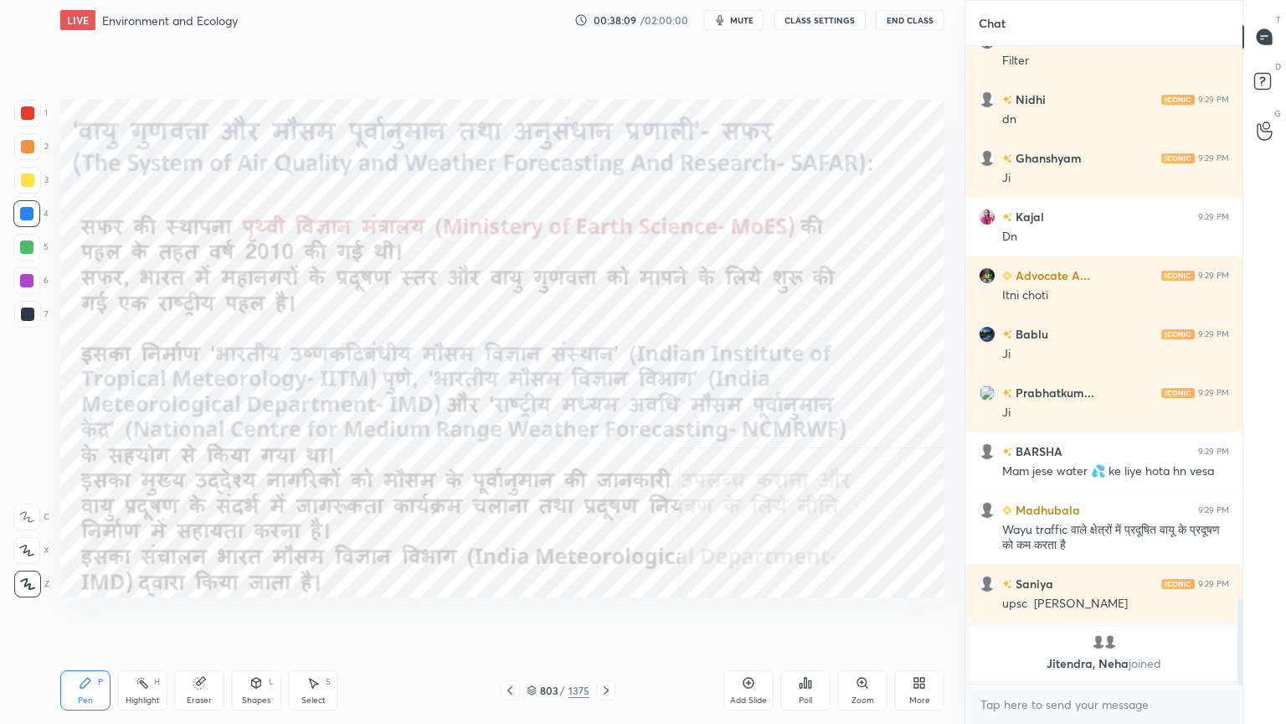
click at [749, 617] on icon at bounding box center [748, 682] width 13 height 13
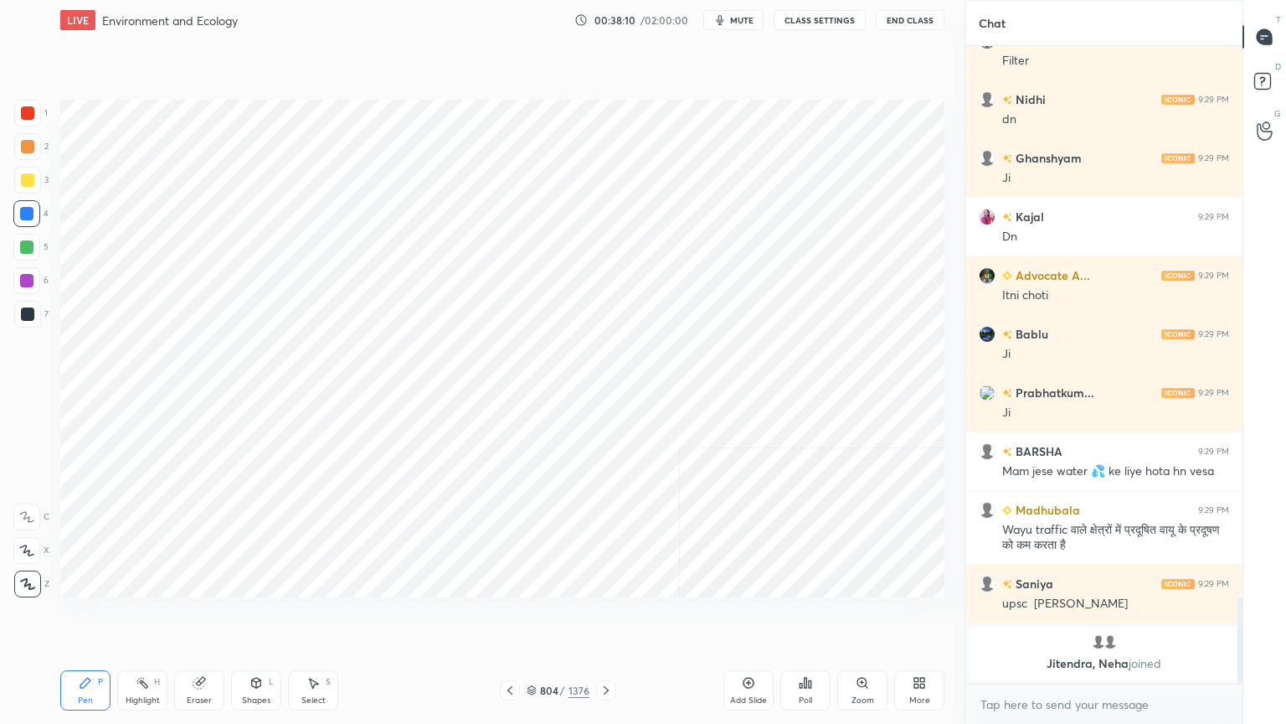
scroll to position [3741, 0]
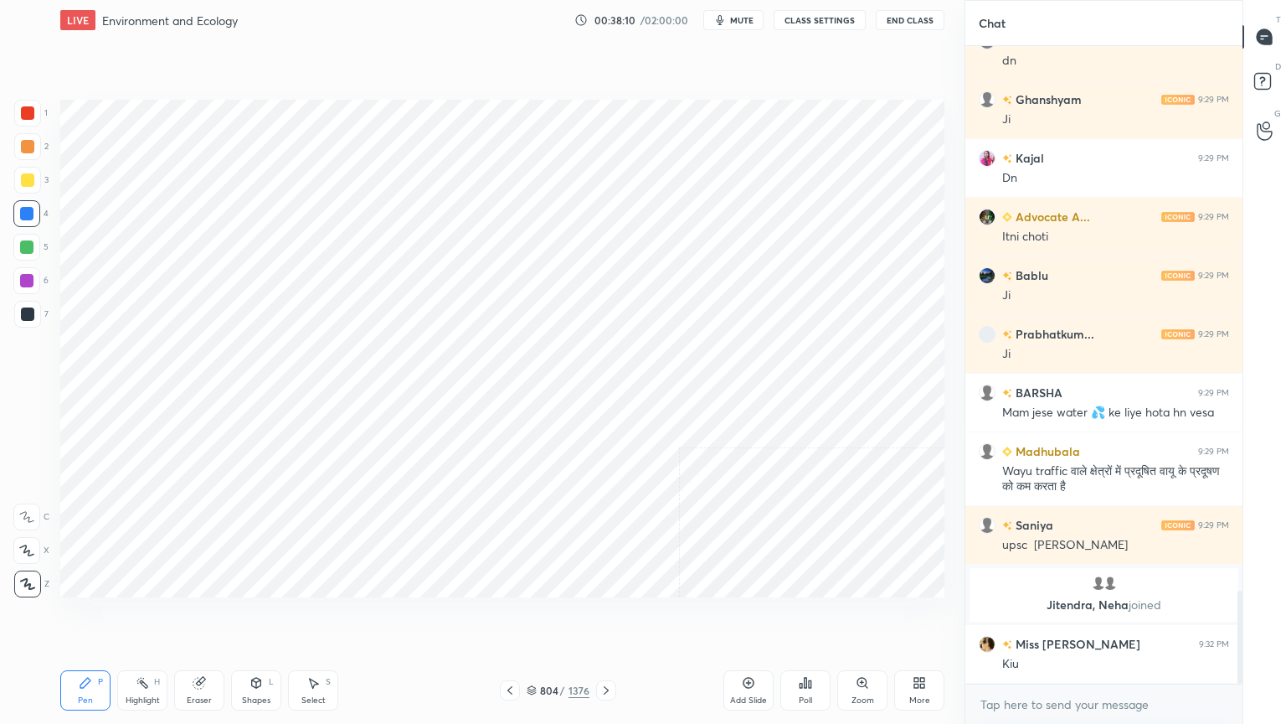
drag, startPoint x: 511, startPoint y: 686, endPoint x: 555, endPoint y: 680, distance: 44.8
click at [512, 617] on icon at bounding box center [509, 689] width 13 height 13
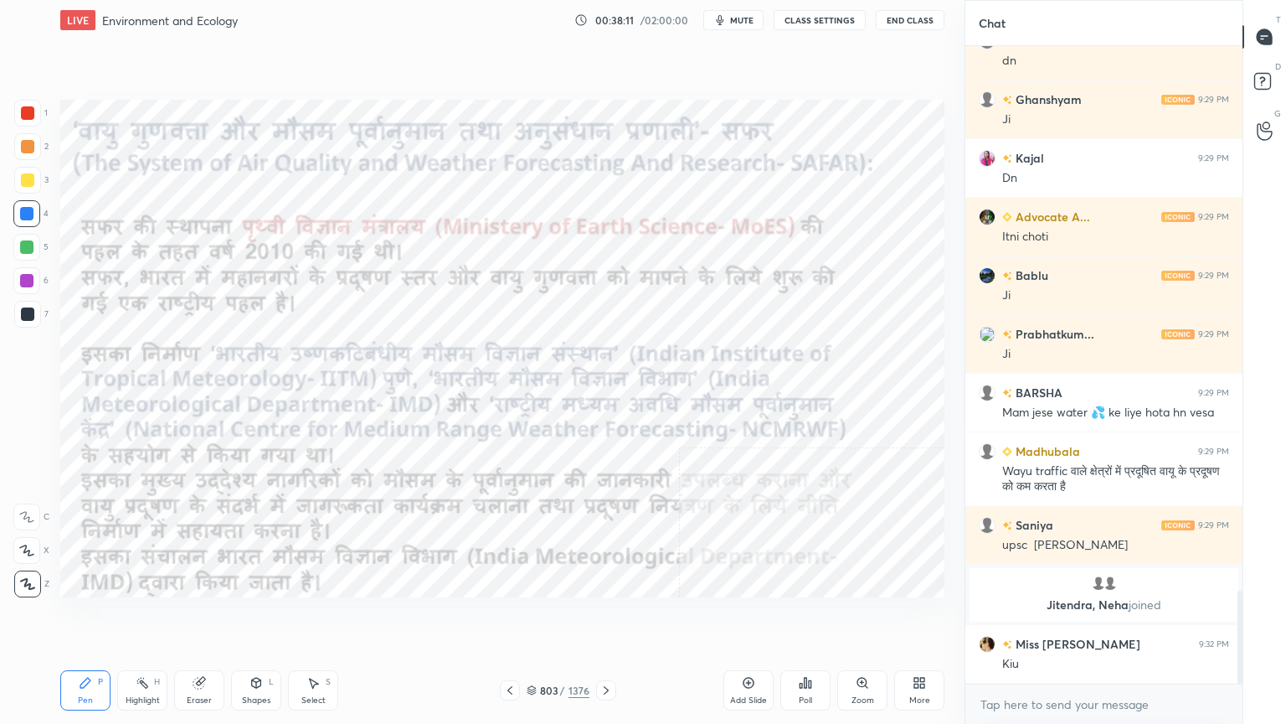
click at [916, 617] on icon at bounding box center [917, 685] width 4 height 4
click at [827, 564] on div "Slide theme" at bounding box center [824, 562] width 67 height 40
click at [825, 617] on div "Dark Blank" at bounding box center [825, 619] width 42 height 8
drag, startPoint x: 693, startPoint y: 649, endPoint x: 724, endPoint y: 620, distance: 42.7
click at [695, 617] on div at bounding box center [643, 362] width 1286 height 724
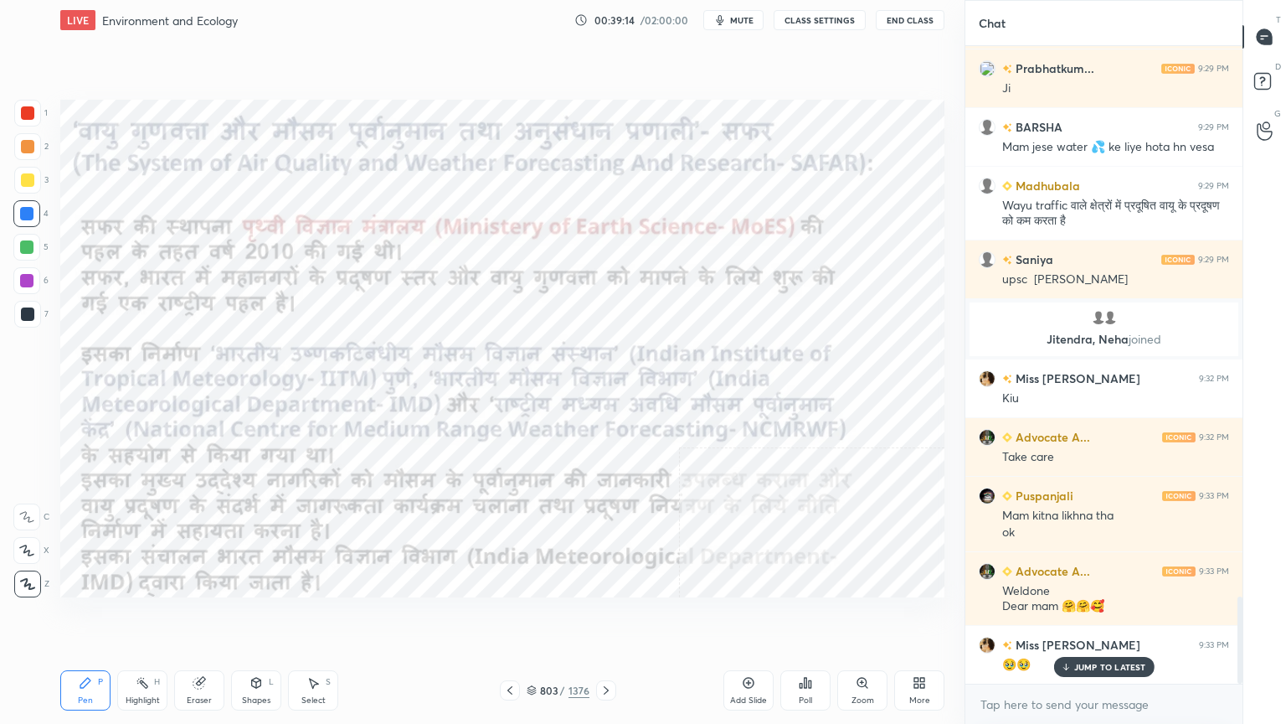
scroll to position [4023, 0]
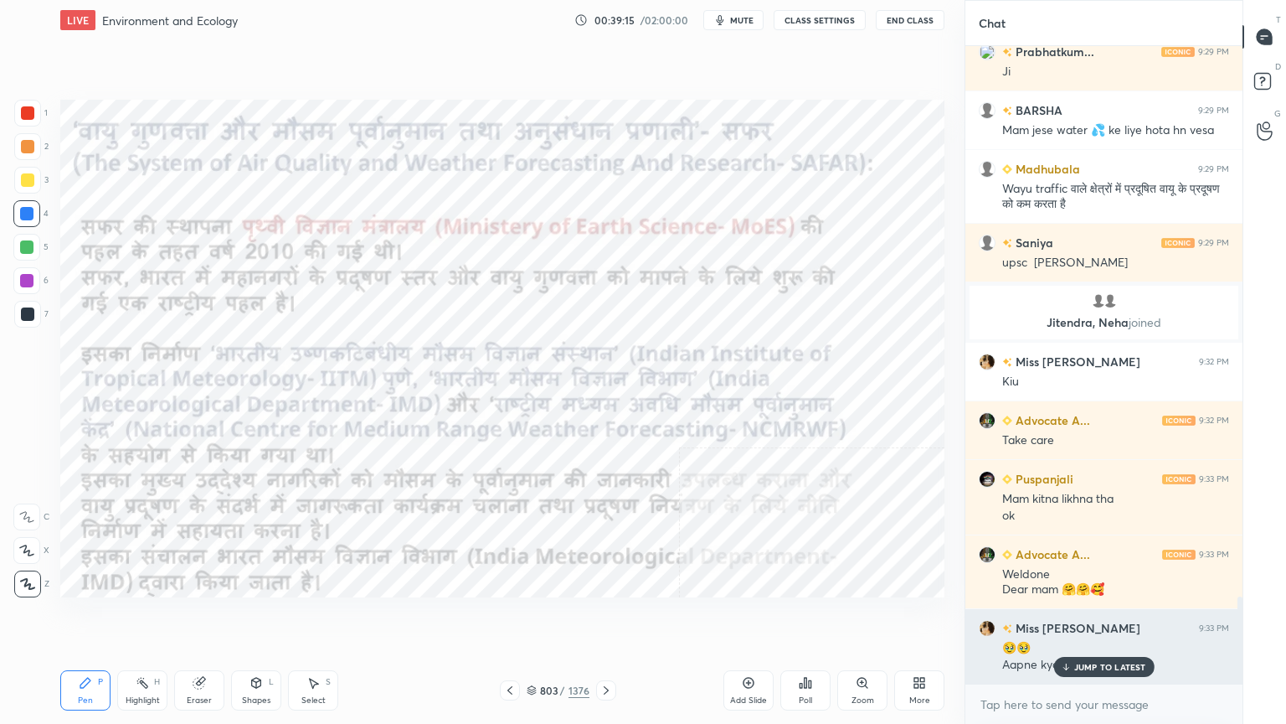
click at [1102, 617] on p "JUMP TO LATEST" at bounding box center [1110, 667] width 72 height 10
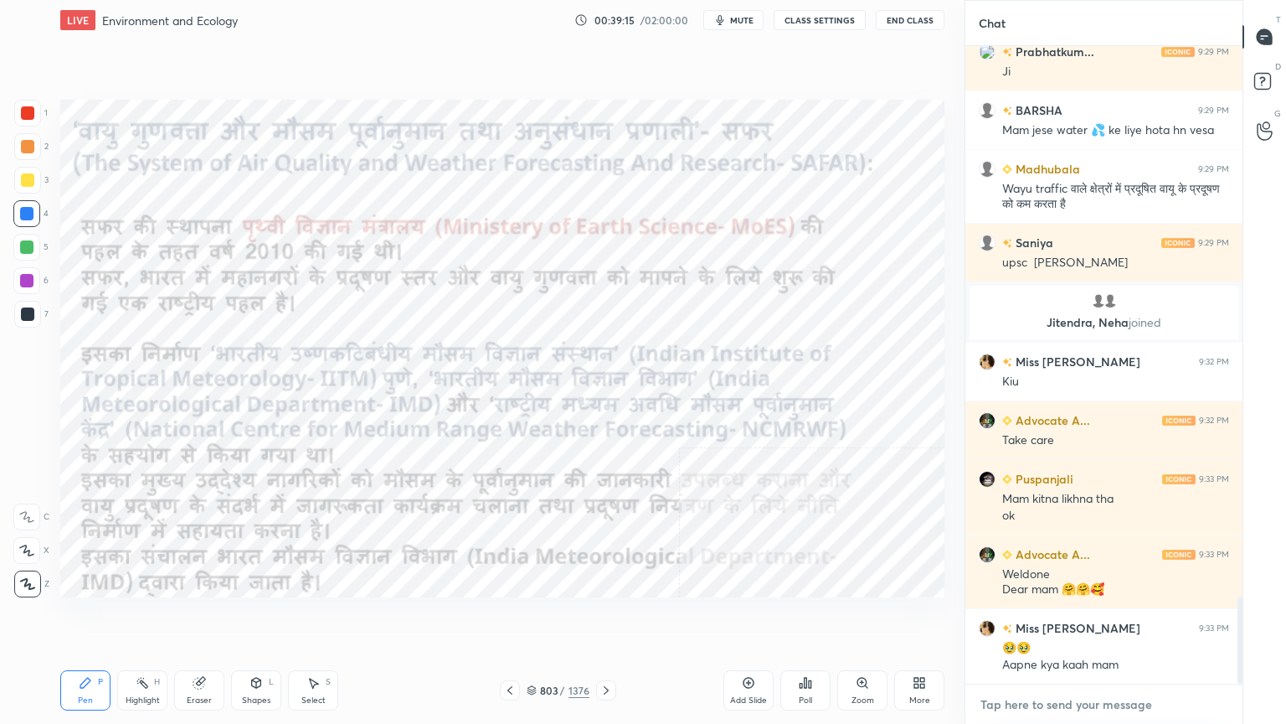
click at [1092, 617] on textarea at bounding box center [1104, 704] width 250 height 27
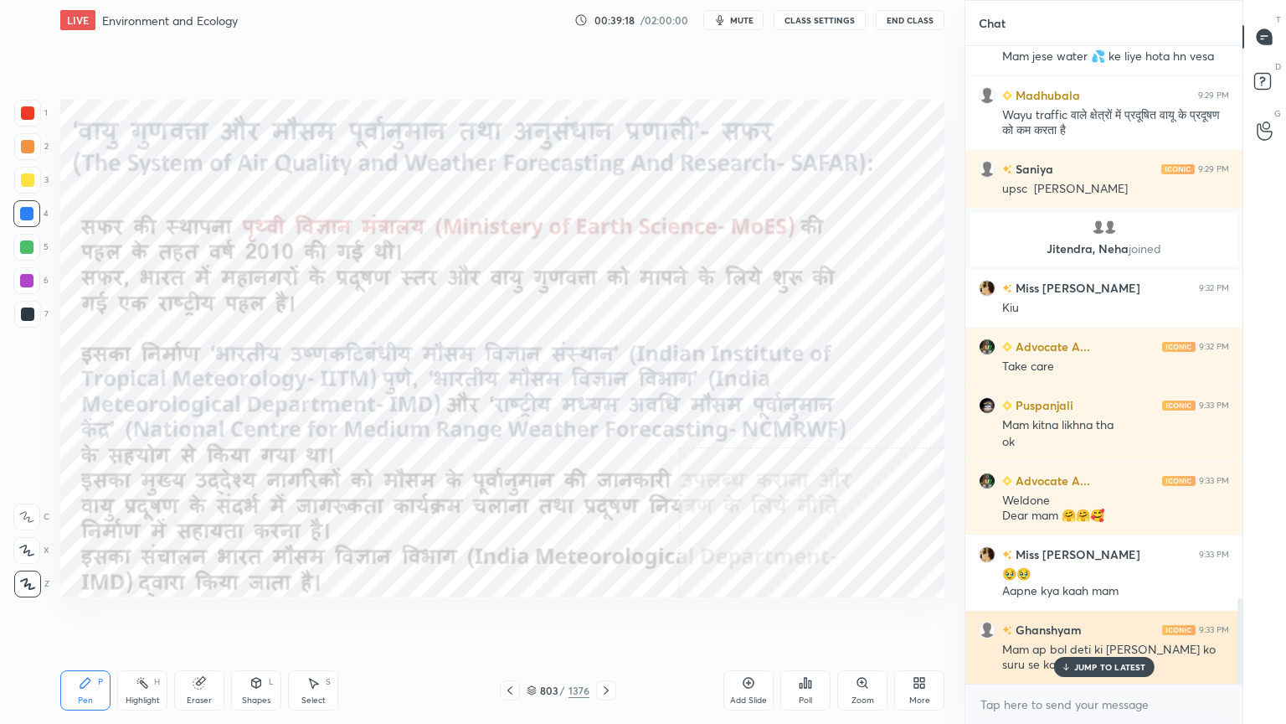
click at [1076, 617] on p "JUMP TO LATEST" at bounding box center [1110, 667] width 72 height 10
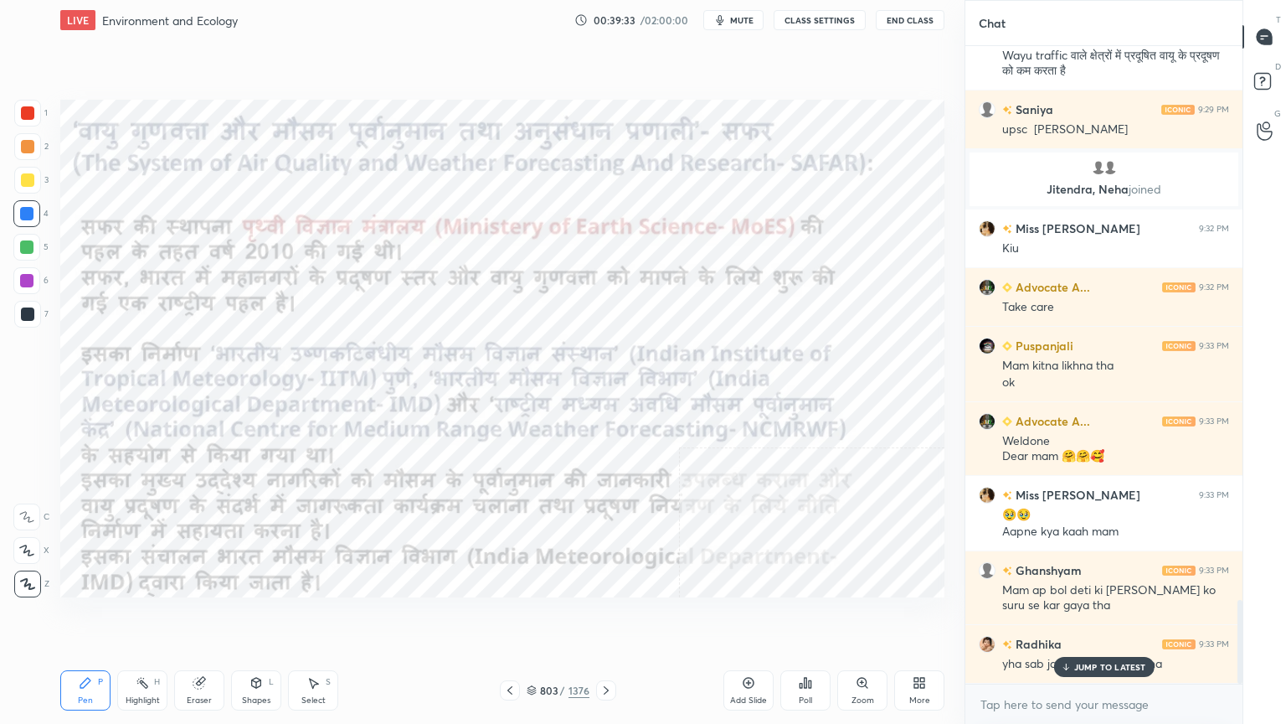
scroll to position [4214, 0]
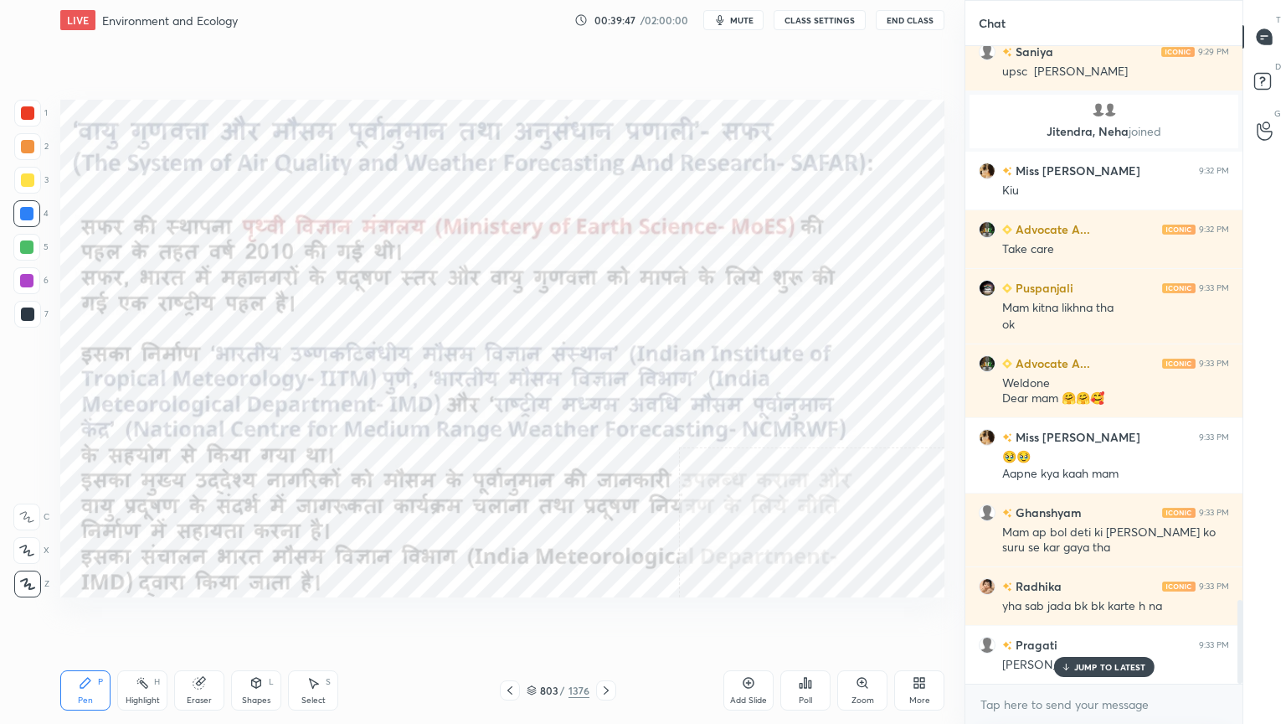
click at [208, 617] on div "Eraser" at bounding box center [199, 690] width 50 height 40
drag, startPoint x: 315, startPoint y: 680, endPoint x: 384, endPoint y: 630, distance: 85.1
click at [320, 617] on div "Select S" at bounding box center [313, 690] width 50 height 40
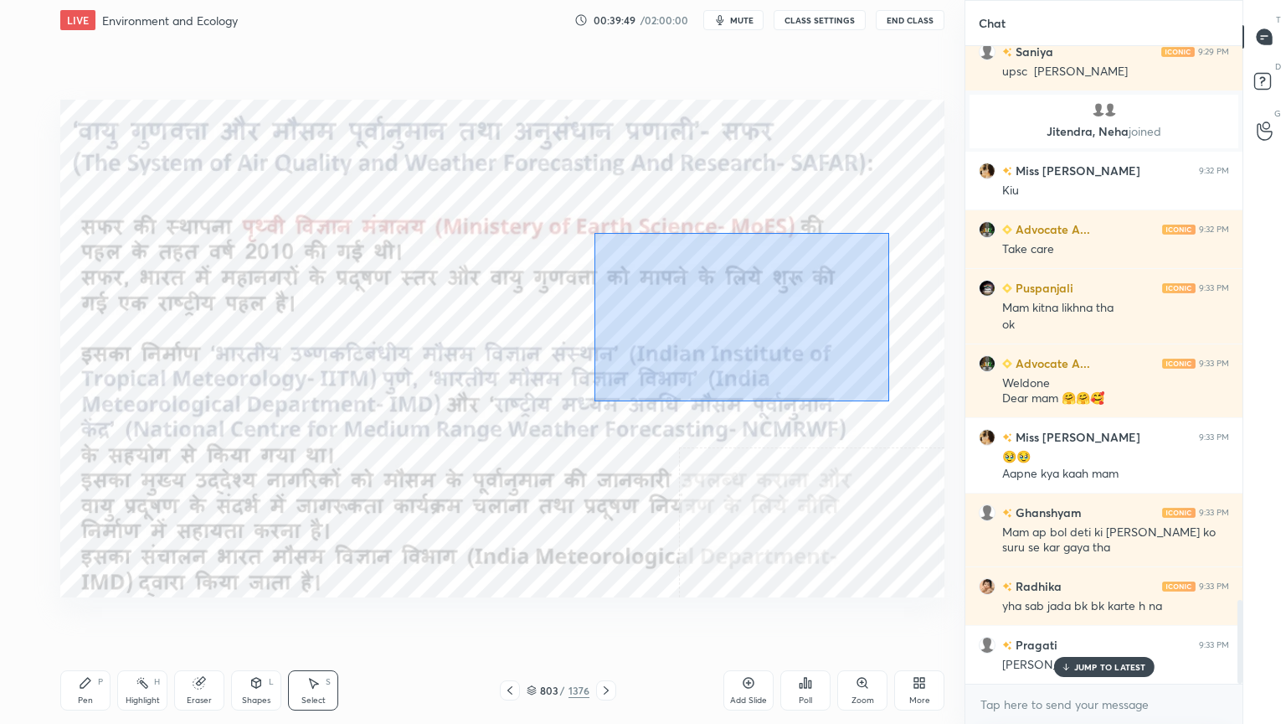
drag, startPoint x: 595, startPoint y: 232, endPoint x: 893, endPoint y: 404, distance: 344.0
click at [899, 408] on div "0 ° Undo Copy Duplicate Duplicate to new slide Delete" at bounding box center [502, 348] width 884 height 497
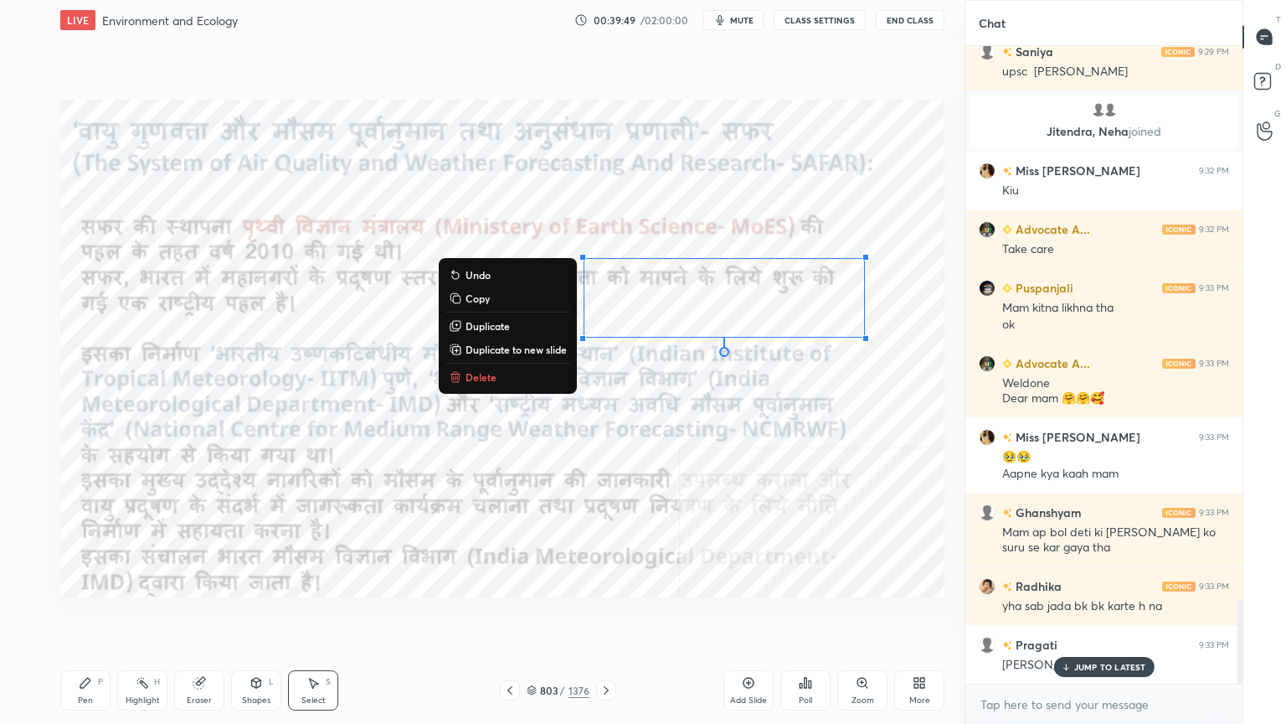
click at [482, 370] on p "Delete" at bounding box center [481, 376] width 31 height 13
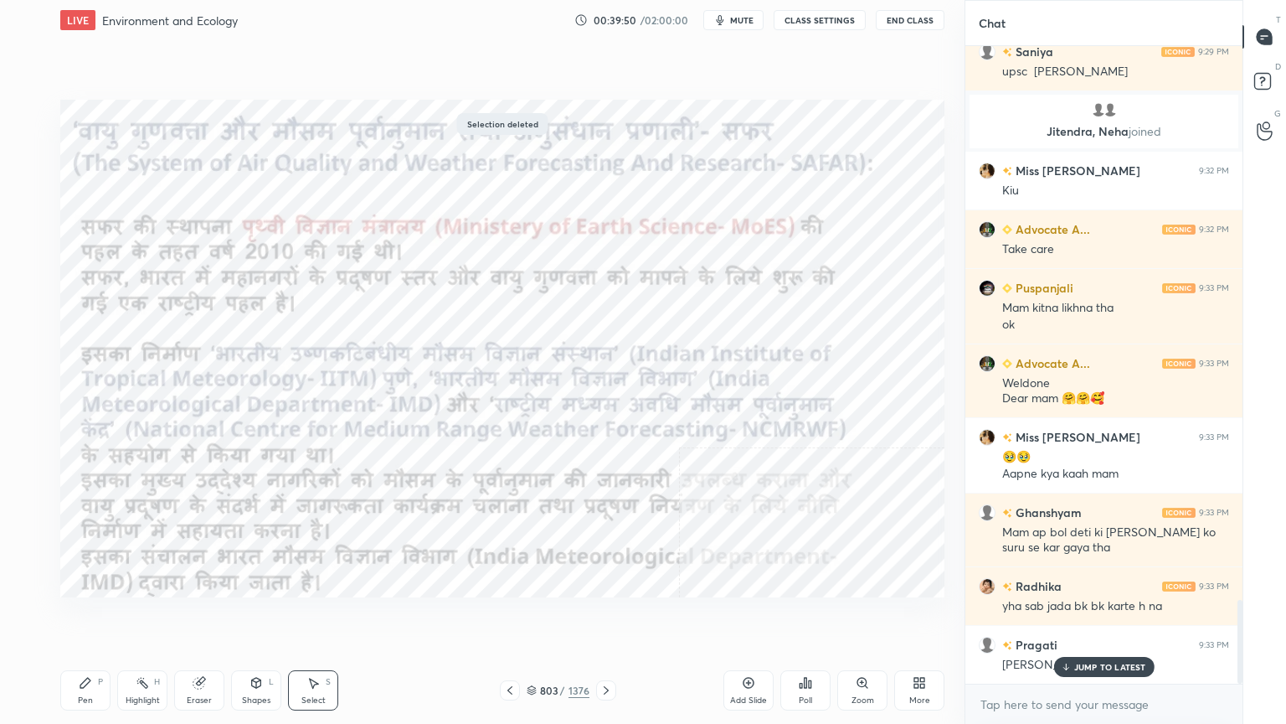
click at [97, 617] on div "Pen P" at bounding box center [85, 690] width 50 height 40
click at [100, 617] on div "Pen P" at bounding box center [85, 690] width 50 height 40
click at [1097, 617] on p "JUMP TO LATEST" at bounding box center [1110, 667] width 72 height 10
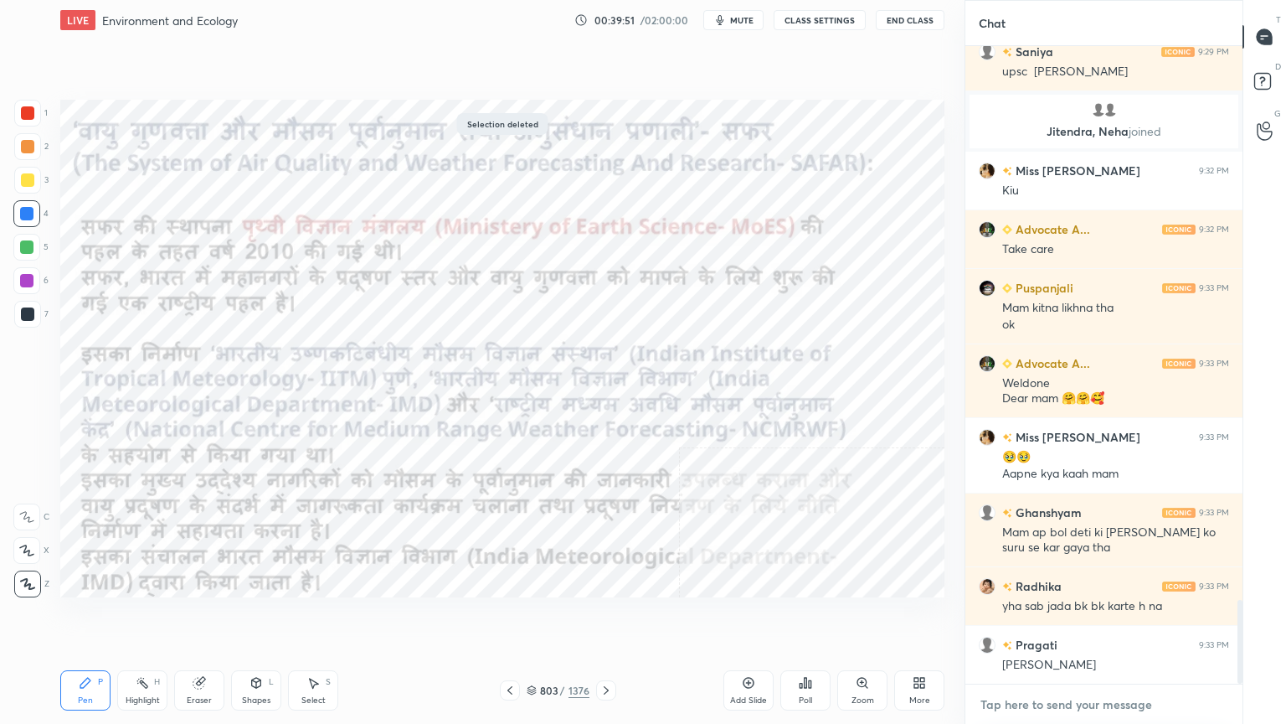
click at [1098, 617] on textarea at bounding box center [1104, 704] width 250 height 27
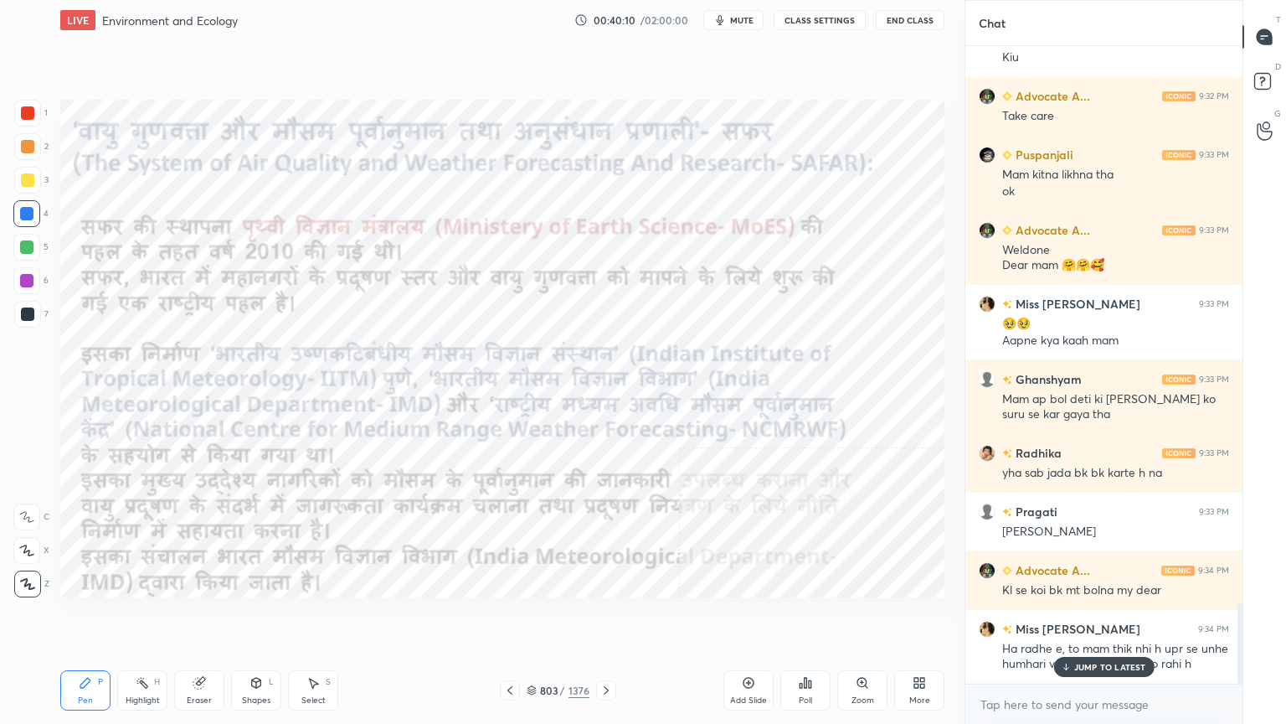
scroll to position [4405, 0]
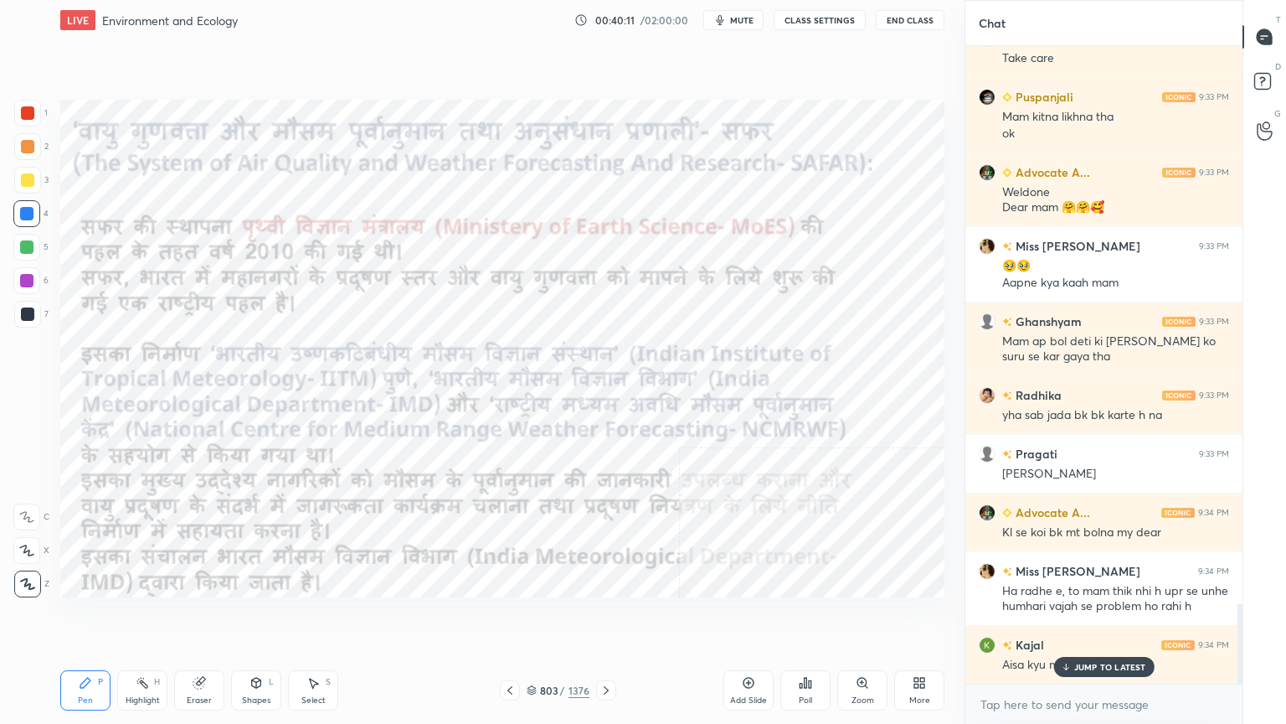
click at [305, 617] on div "Select" at bounding box center [313, 700] width 24 height 8
drag, startPoint x: 315, startPoint y: 690, endPoint x: 357, endPoint y: 611, distance: 89.2
click at [315, 617] on div "Select S" at bounding box center [313, 690] width 50 height 40
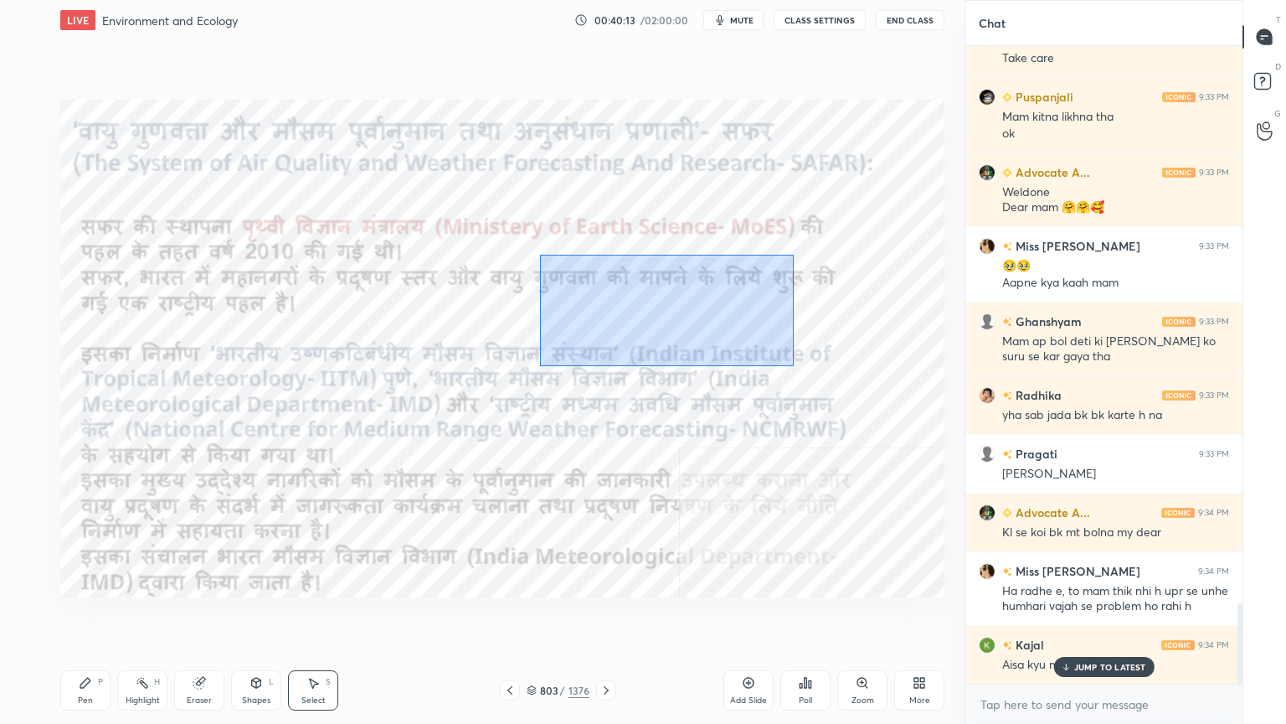
drag, startPoint x: 640, startPoint y: 305, endPoint x: 913, endPoint y: 405, distance: 290.6
click at [914, 405] on div "0 ° Undo Copy Duplicate Duplicate to new slide Delete" at bounding box center [502, 348] width 884 height 497
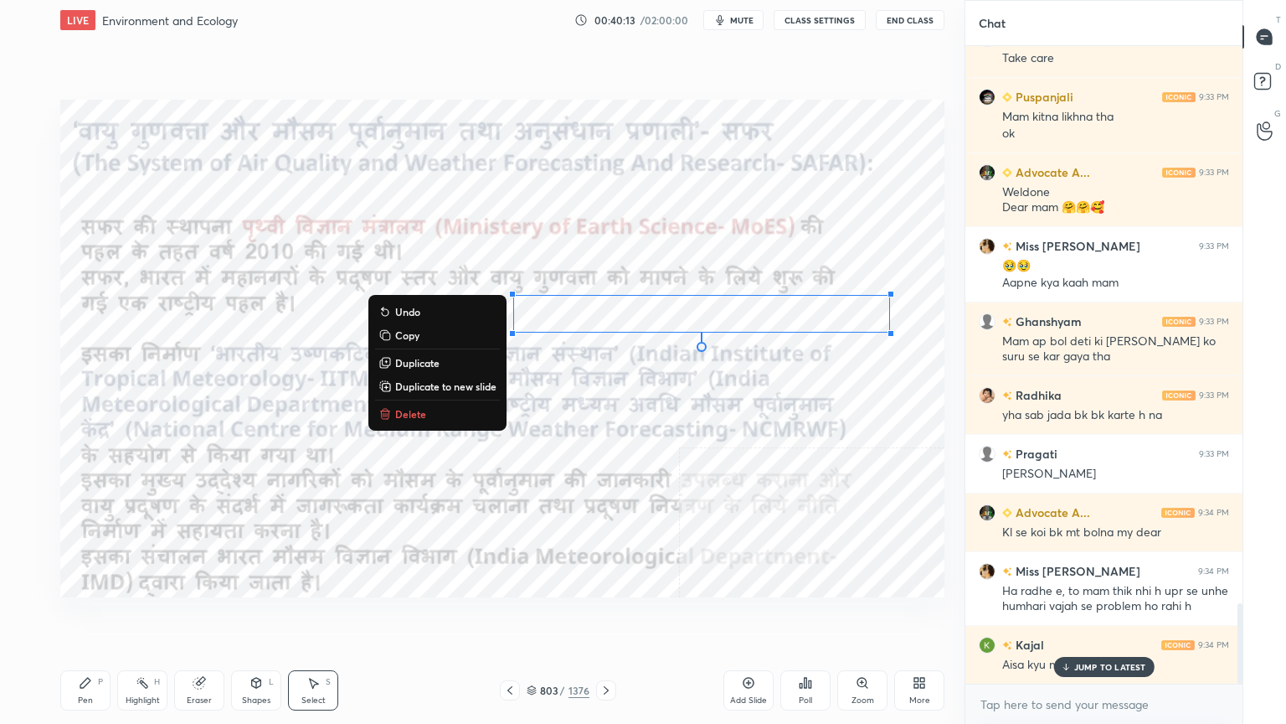
click at [397, 412] on p "Delete" at bounding box center [410, 413] width 31 height 13
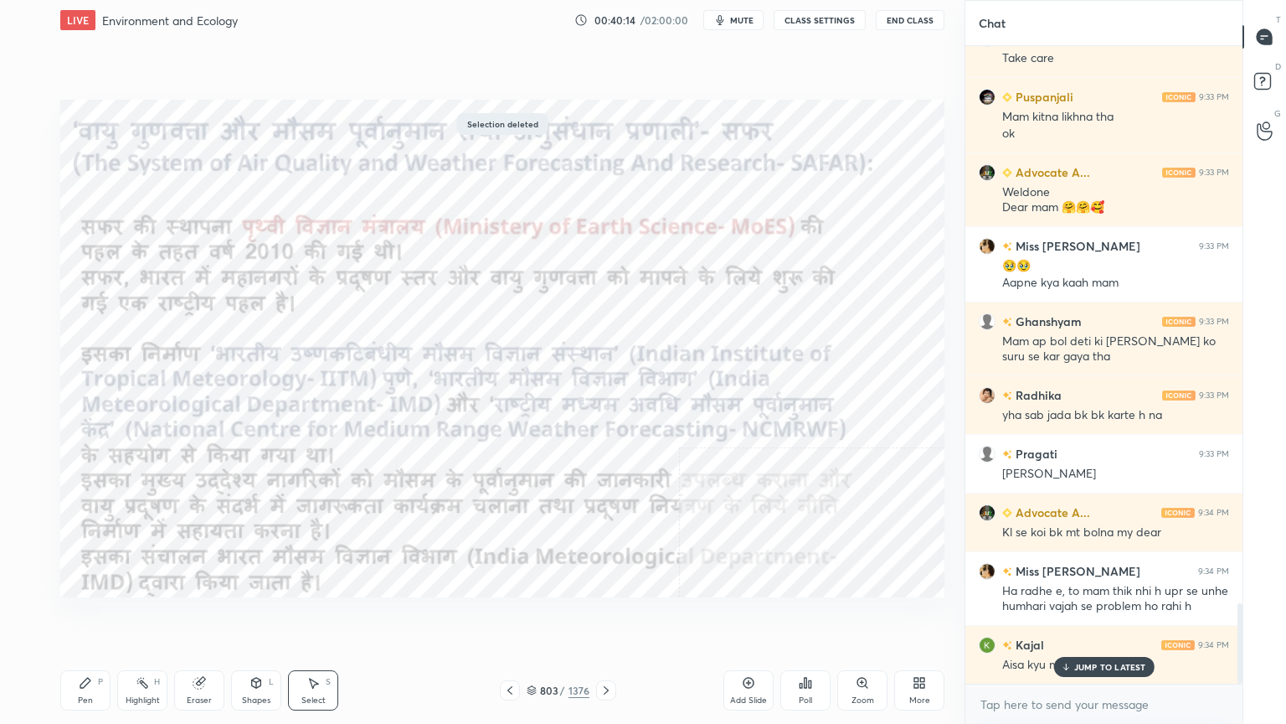
click at [75, 617] on div "Pen P" at bounding box center [85, 690] width 50 height 40
click at [89, 617] on div "Pen P" at bounding box center [85, 690] width 50 height 40
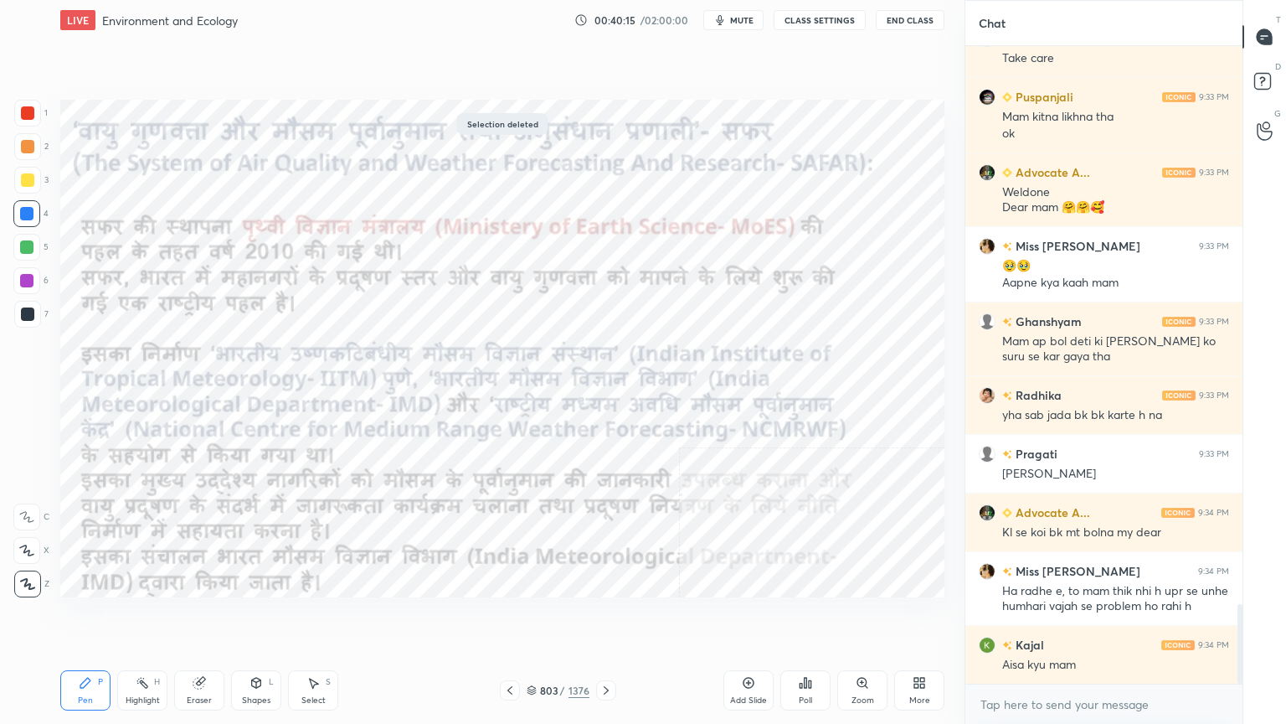
scroll to position [4465, 0]
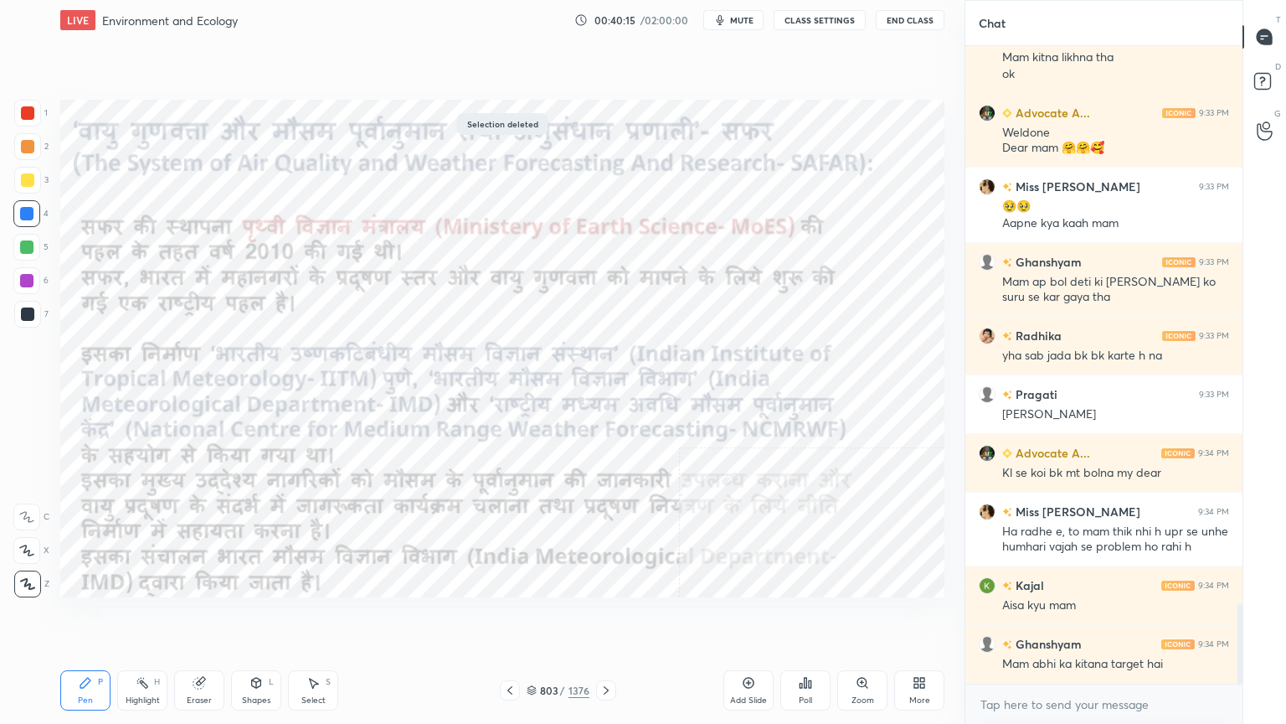
drag, startPoint x: 1084, startPoint y: 663, endPoint x: 1075, endPoint y: 699, distance: 37.0
click at [1084, 617] on div "Advocate A... 9:32 PM Take care [PERSON_NAME] 9:33 PM Mam kitna likhna tha ok A…" at bounding box center [1104, 364] width 277 height 637
click at [1066, 617] on textarea at bounding box center [1104, 704] width 250 height 27
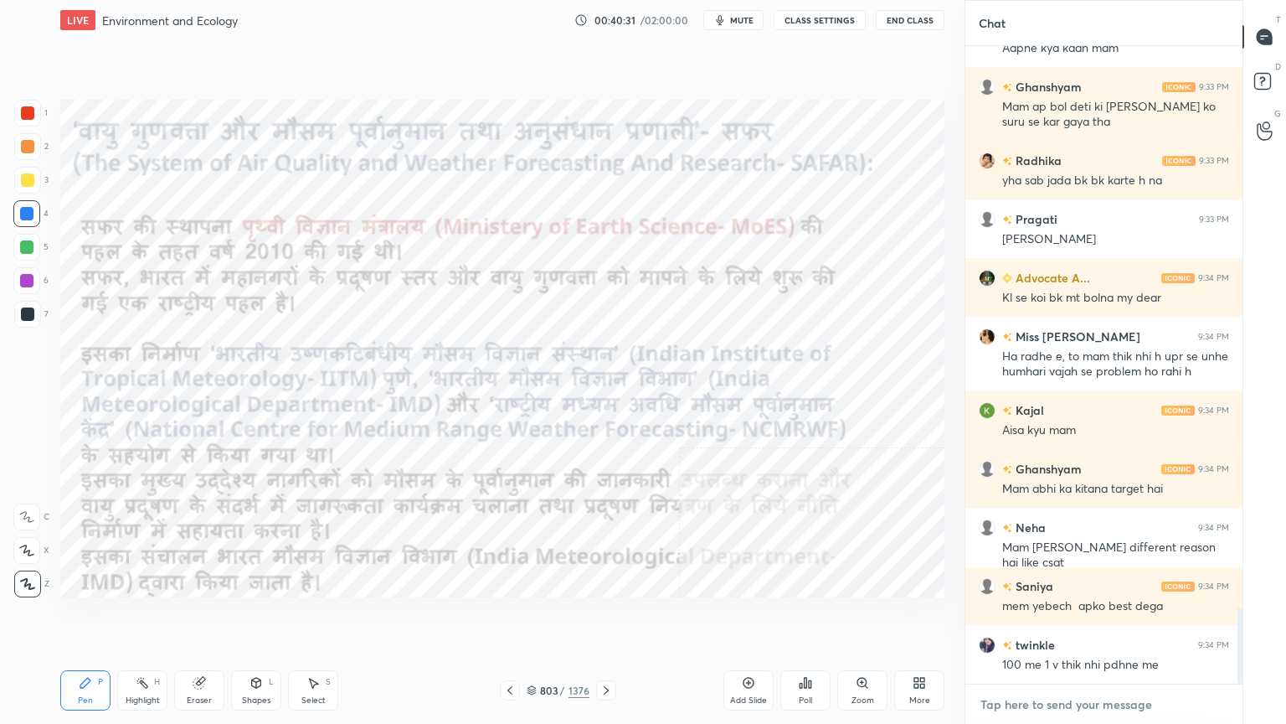
scroll to position [4699, 0]
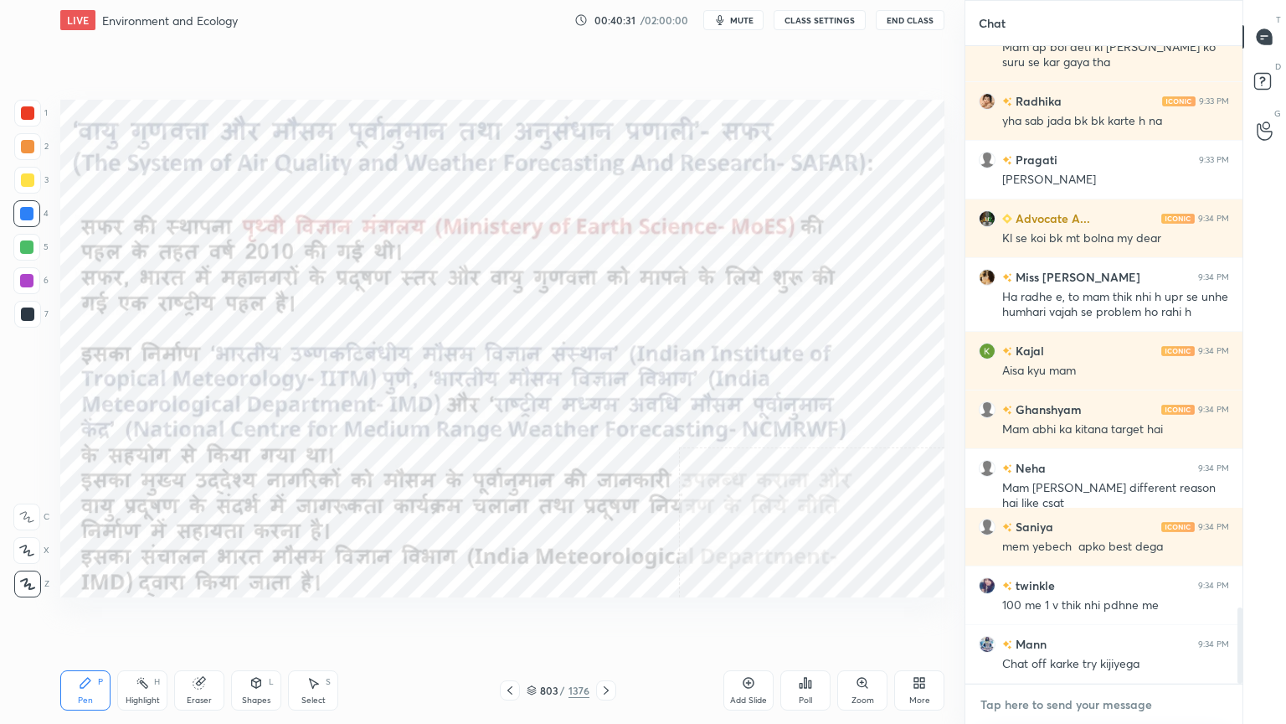
click at [1065, 617] on textarea at bounding box center [1104, 704] width 250 height 27
click at [1065, 617] on div "x" at bounding box center [1104, 703] width 277 height 39
click at [1053, 617] on div "x" at bounding box center [1104, 703] width 277 height 39
click at [1041, 617] on div "x" at bounding box center [1104, 703] width 277 height 39
click at [220, 617] on div "Eraser" at bounding box center [199, 690] width 50 height 40
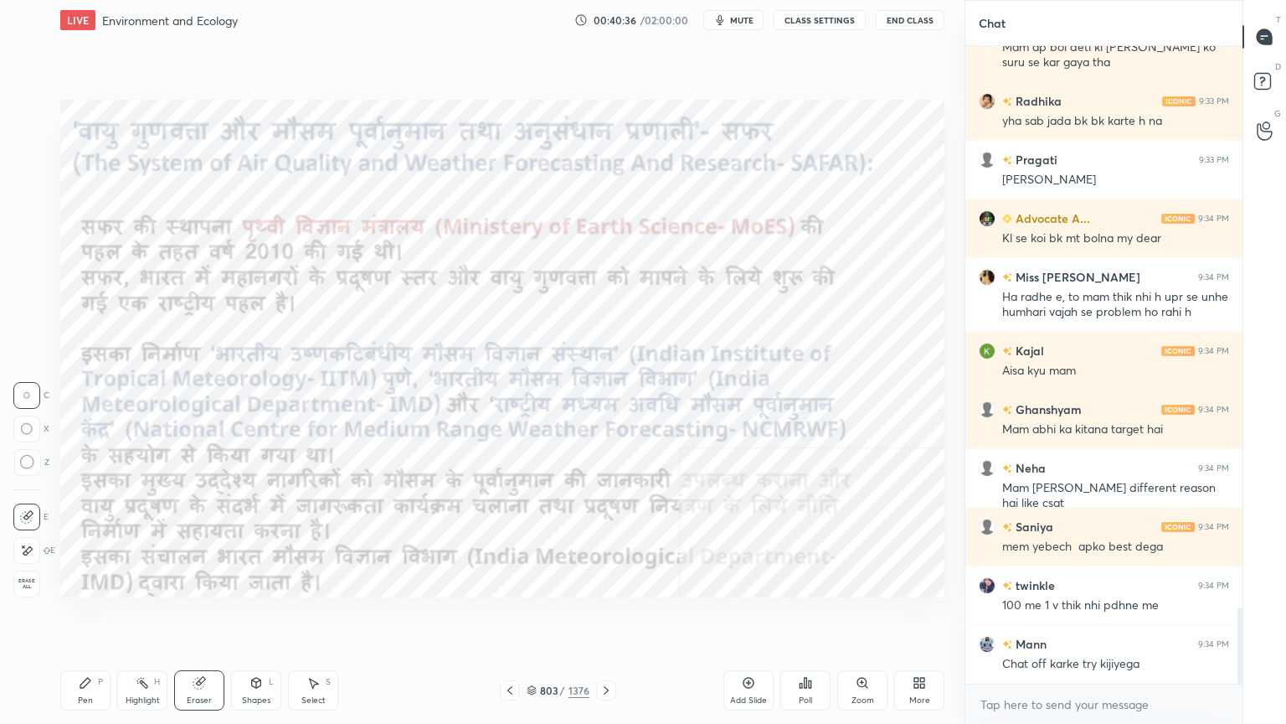
click at [41, 574] on div "Erase all" at bounding box center [28, 583] width 30 height 27
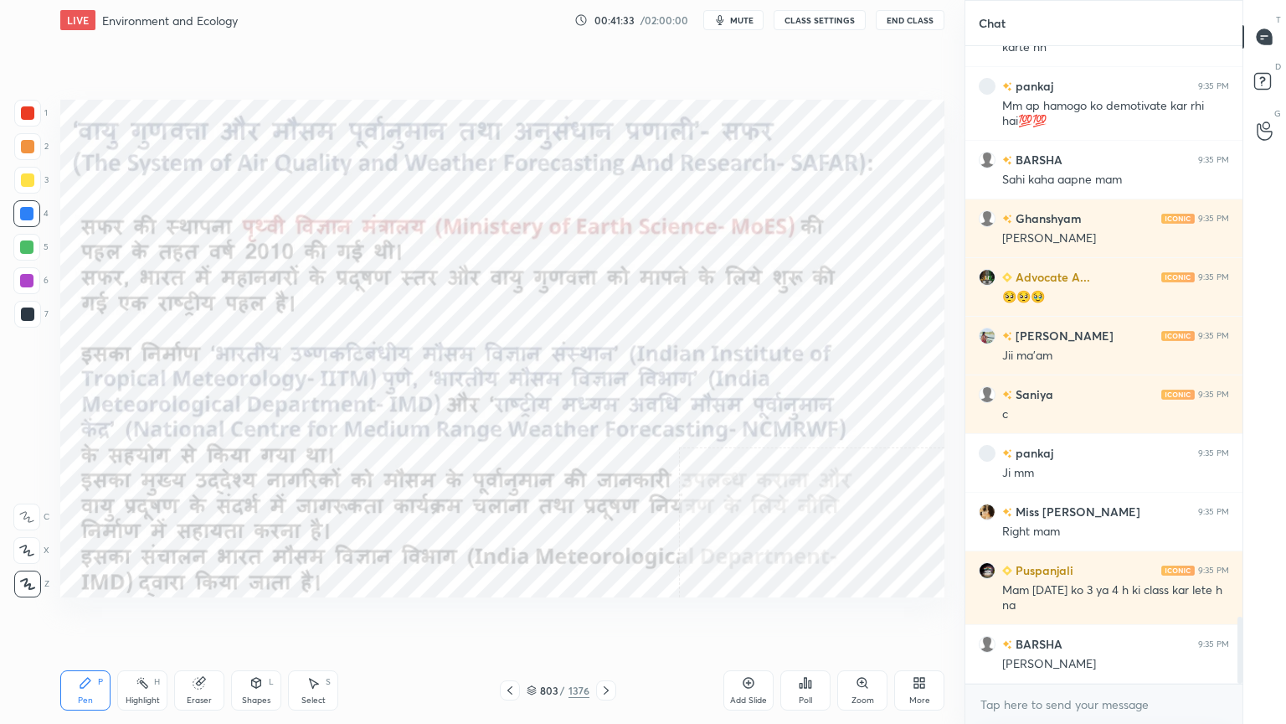
scroll to position [5447, 0]
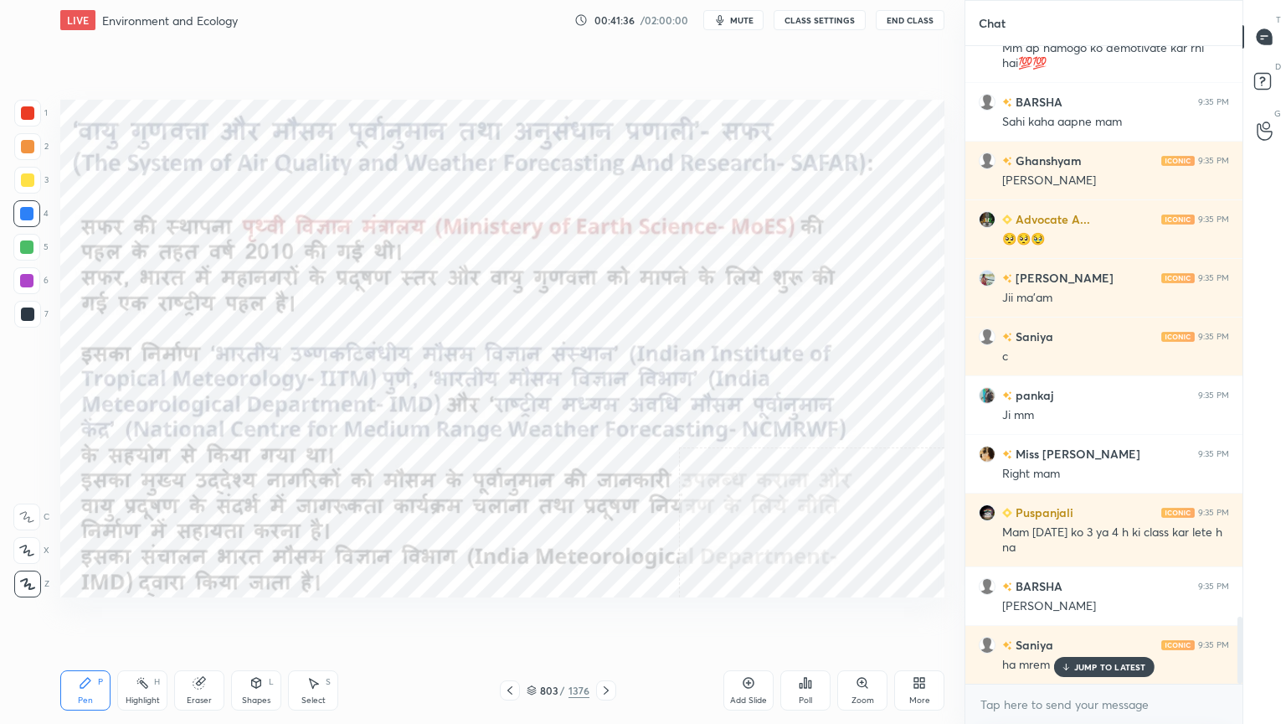
click at [1090, 617] on p "JUMP TO LATEST" at bounding box center [1110, 667] width 72 height 10
click at [1080, 617] on textarea at bounding box center [1104, 704] width 250 height 27
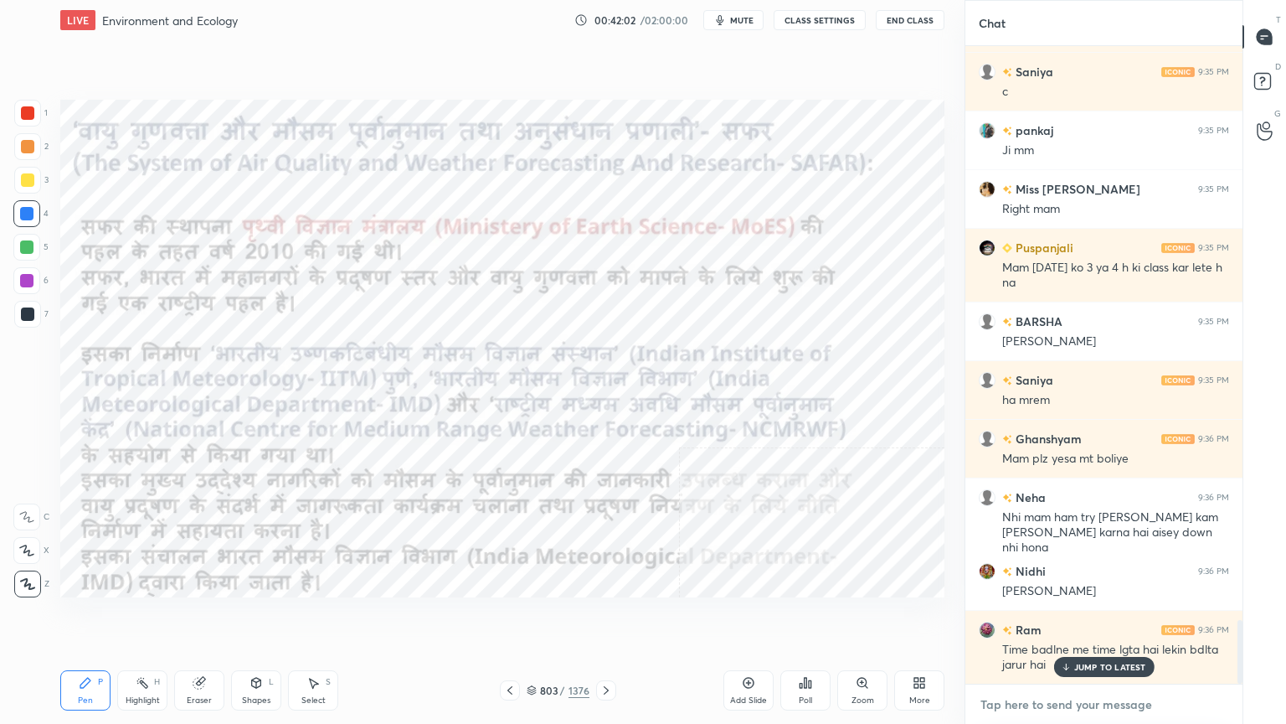
scroll to position [5771, 0]
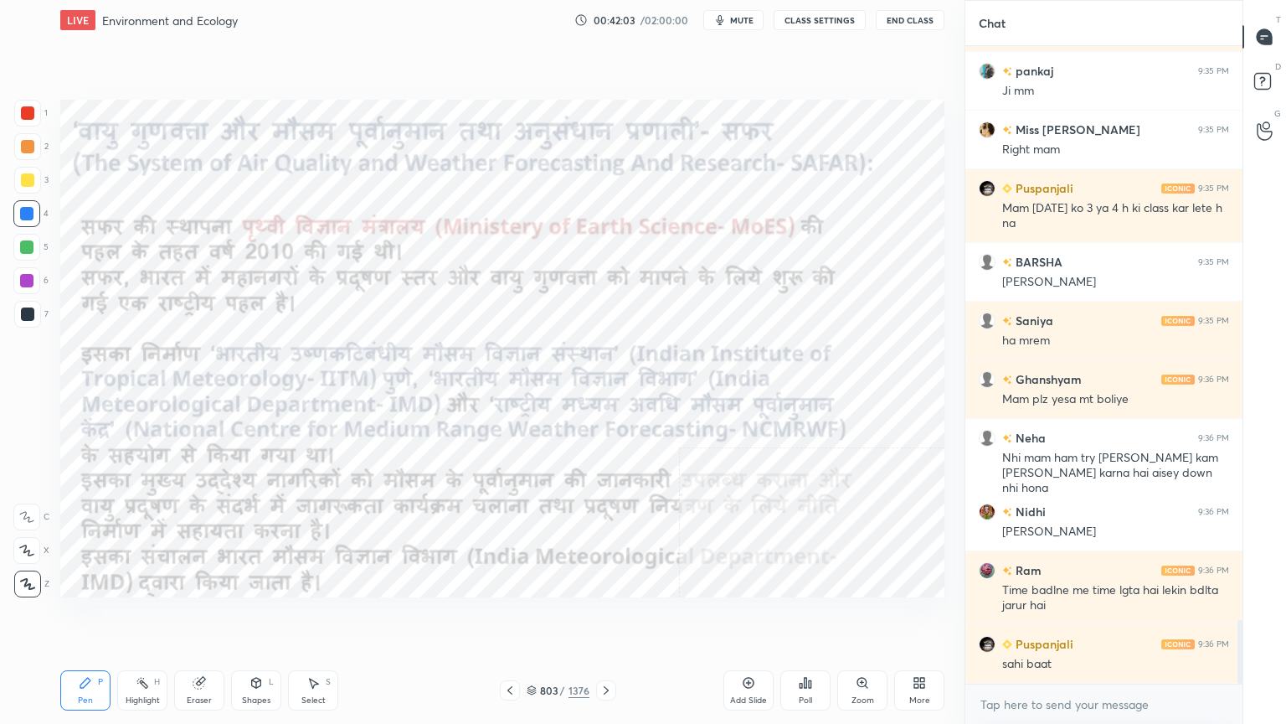
click at [38, 218] on div at bounding box center [26, 213] width 27 height 27
click at [41, 214] on div "4" at bounding box center [30, 213] width 35 height 27
click at [201, 617] on div "Eraser" at bounding box center [199, 690] width 50 height 40
drag, startPoint x: 31, startPoint y: 589, endPoint x: 40, endPoint y: 576, distance: 15.6
click at [29, 586] on span "Erase all" at bounding box center [26, 584] width 25 height 12
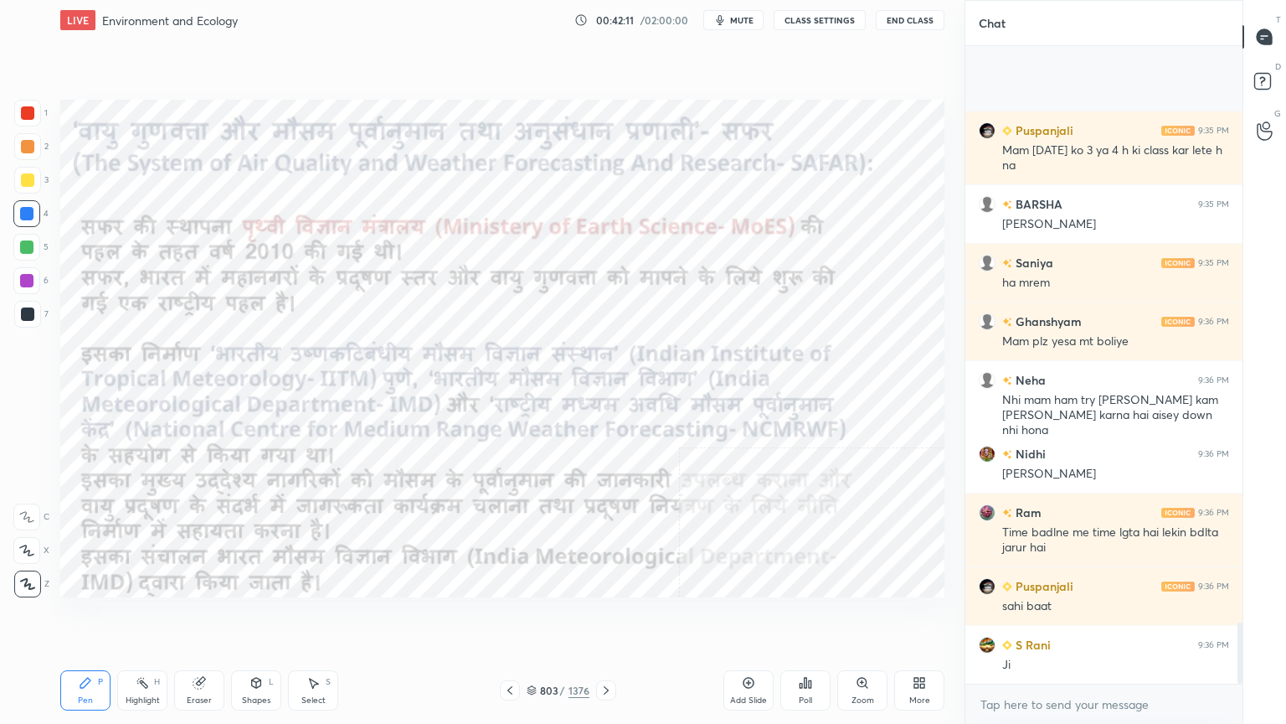
scroll to position [6006, 0]
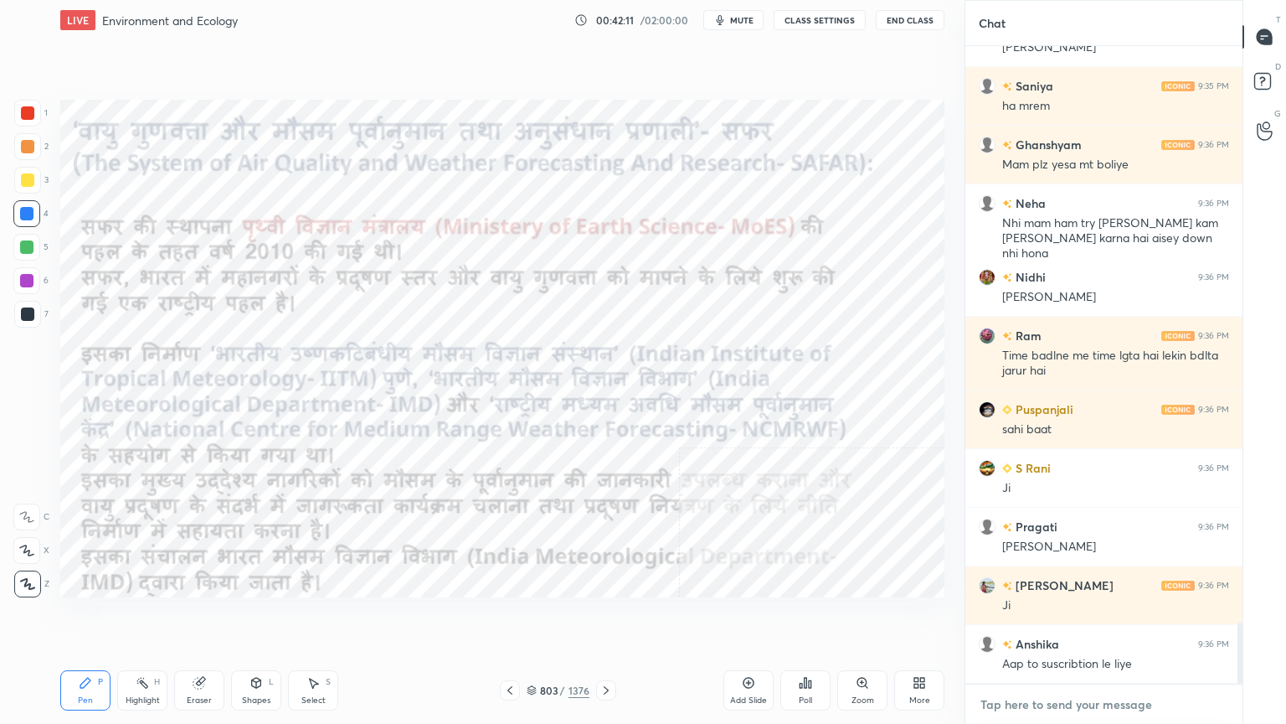
drag, startPoint x: 1059, startPoint y: 715, endPoint x: 1055, endPoint y: 703, distance: 13.0
click at [1057, 617] on textarea at bounding box center [1104, 704] width 250 height 27
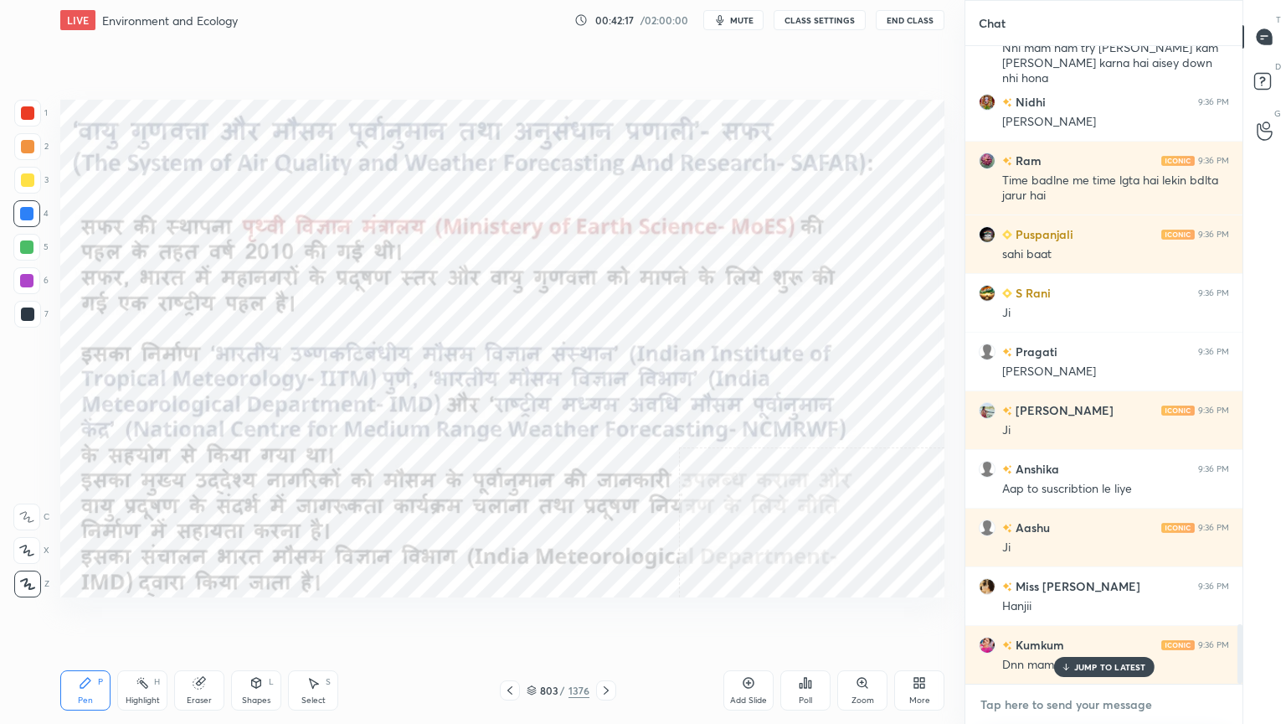
scroll to position [6298, 0]
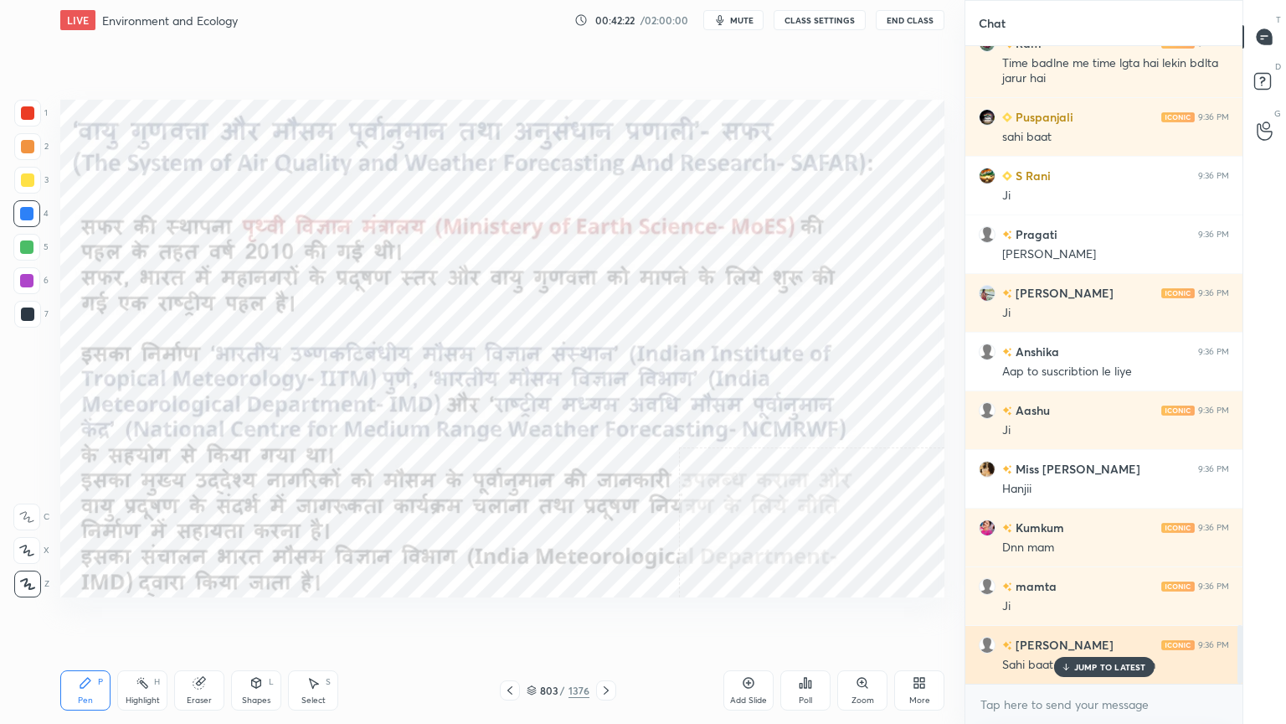
click at [1082, 617] on div "JUMP TO LATEST" at bounding box center [1104, 667] width 100 height 20
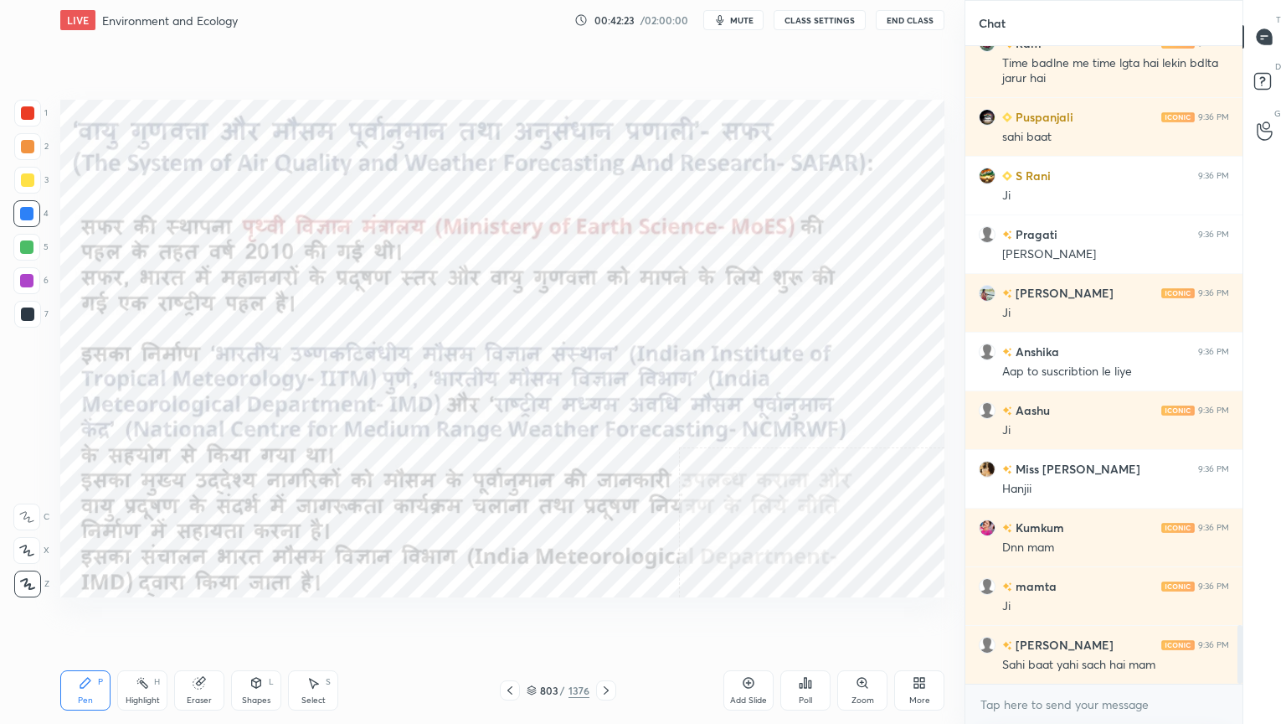
click at [1061, 617] on div "x" at bounding box center [1104, 703] width 277 height 39
click at [203, 617] on div "Eraser" at bounding box center [199, 690] width 50 height 40
click at [29, 569] on div "Erase all" at bounding box center [28, 580] width 30 height 33
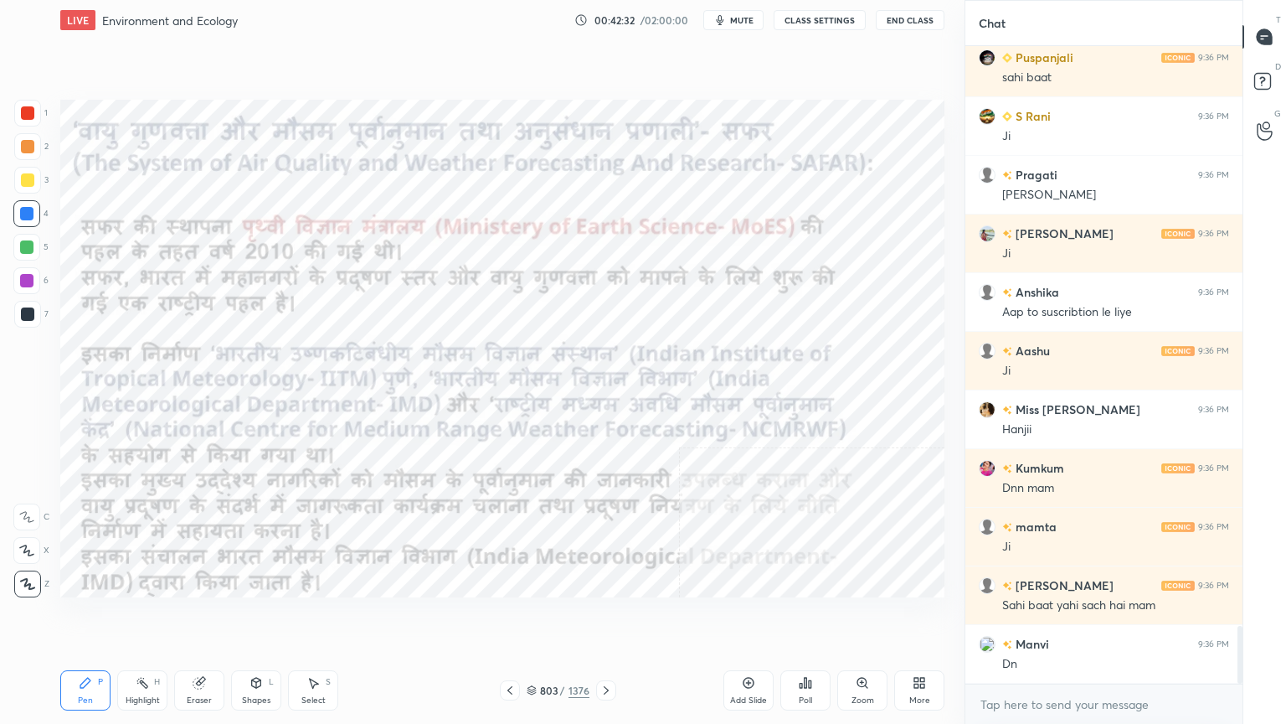
click at [536, 617] on icon at bounding box center [532, 690] width 10 height 10
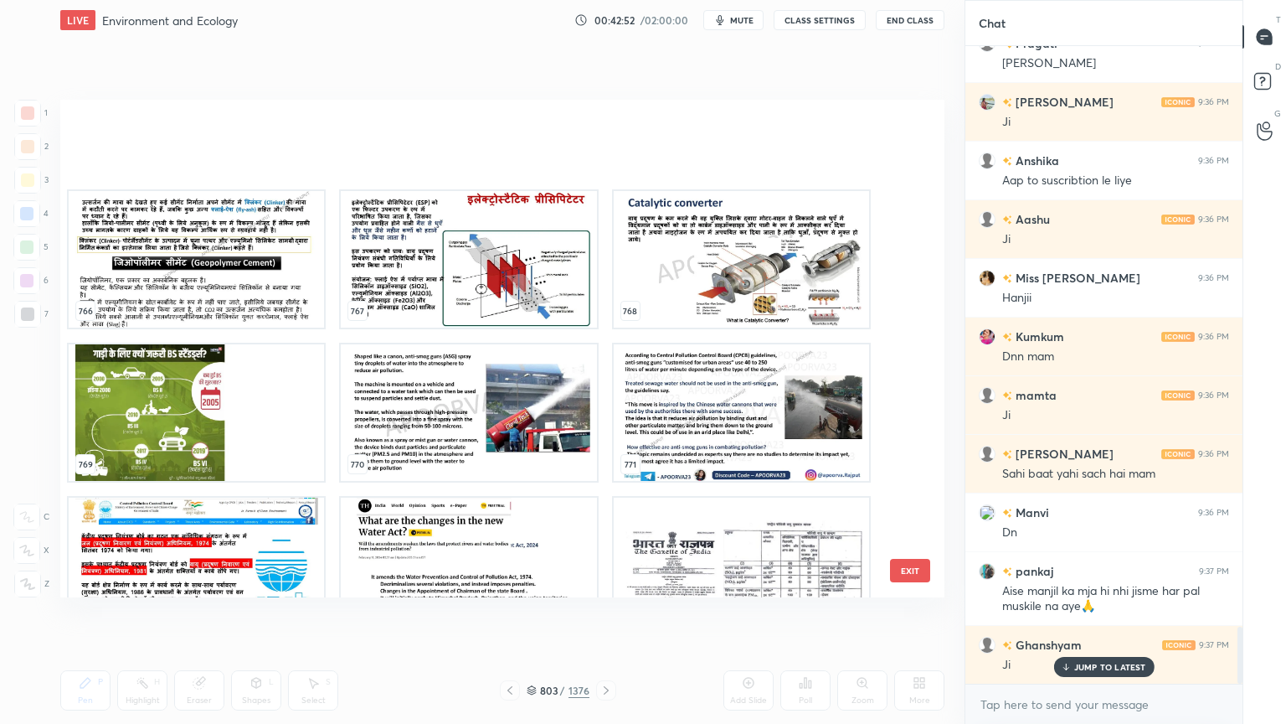
scroll to position [39114, 0]
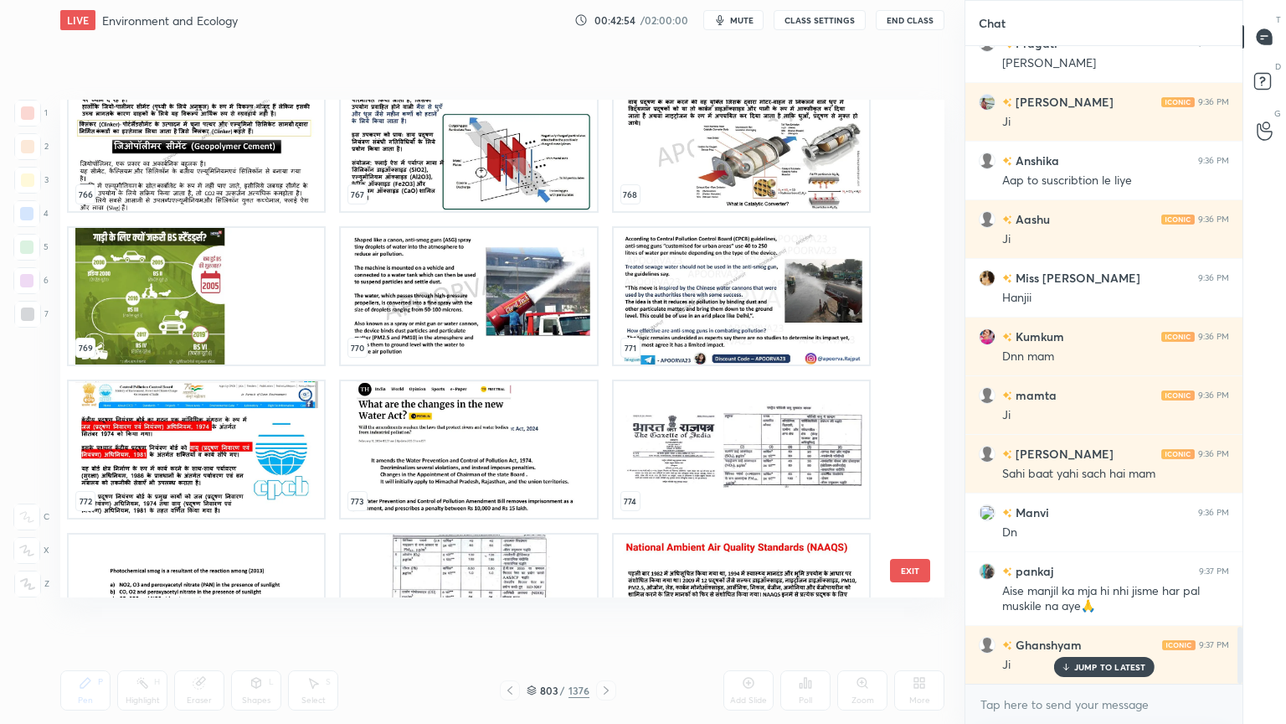
click at [111, 474] on img "grid" at bounding box center [196, 449] width 255 height 137
click at [117, 472] on img "grid" at bounding box center [196, 449] width 255 height 137
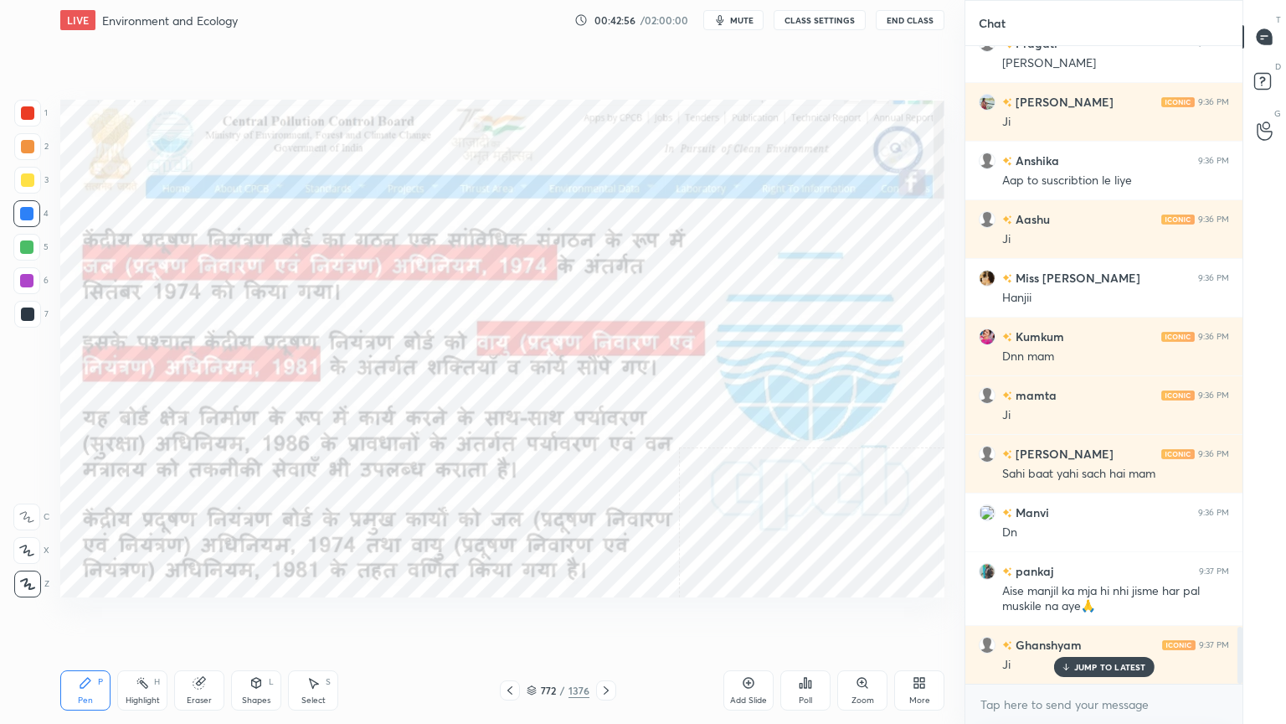
click at [36, 213] on div at bounding box center [26, 213] width 27 height 27
click at [32, 215] on div at bounding box center [26, 213] width 13 height 13
click at [201, 617] on div "Eraser" at bounding box center [199, 690] width 50 height 40
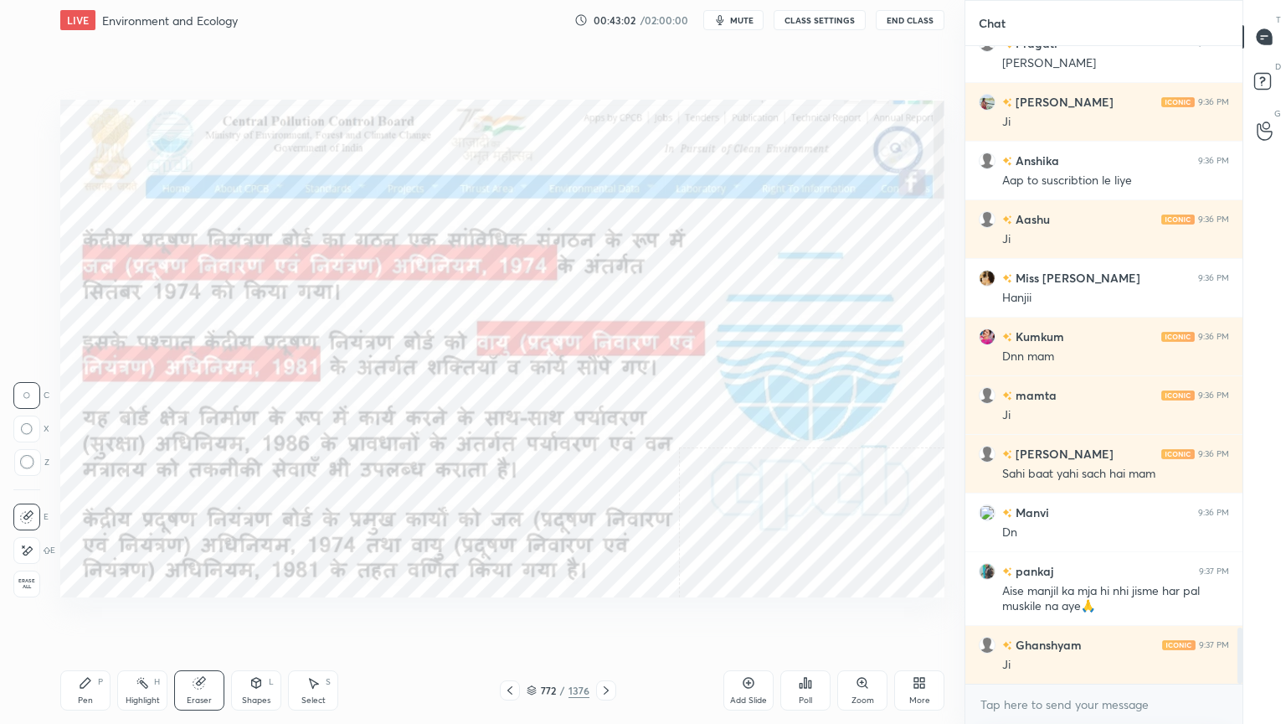
scroll to position [6548, 0]
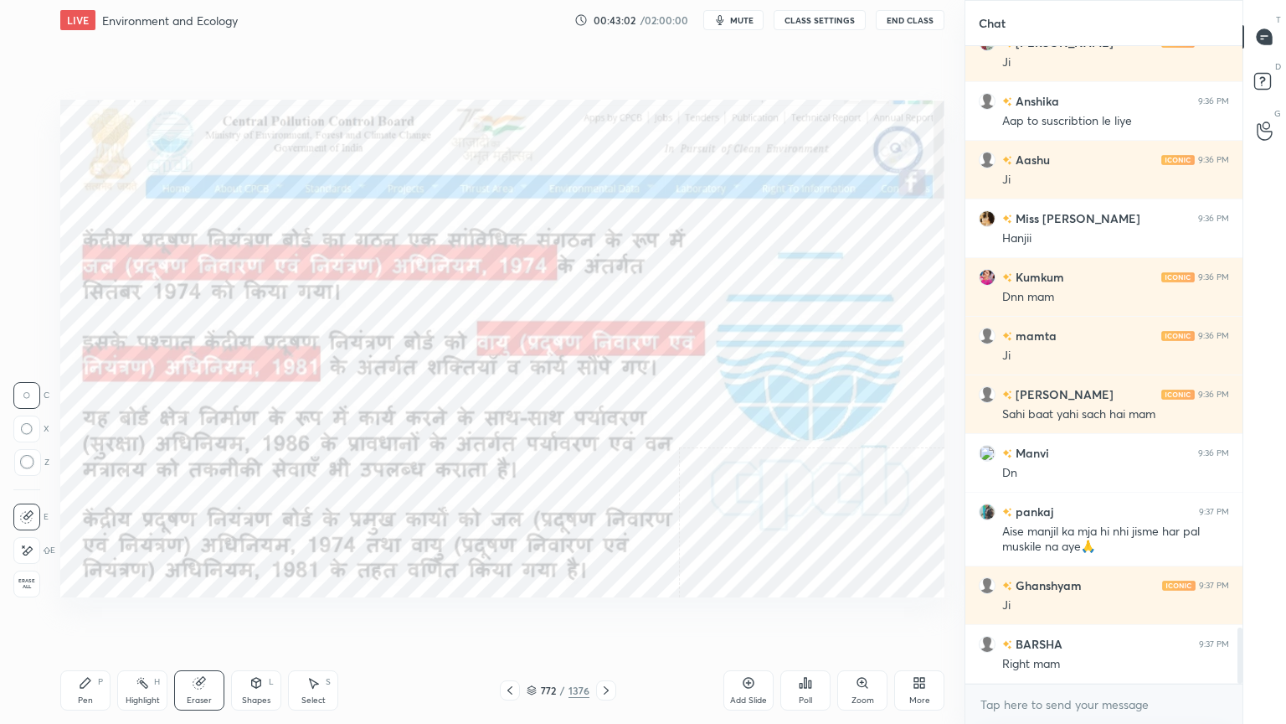
click at [13, 575] on div "1 2 3 4 5 6 7 C X Z C X Z E E Erase all H H" at bounding box center [27, 348] width 54 height 497
click at [27, 570] on div "Erase all" at bounding box center [26, 583] width 27 height 27
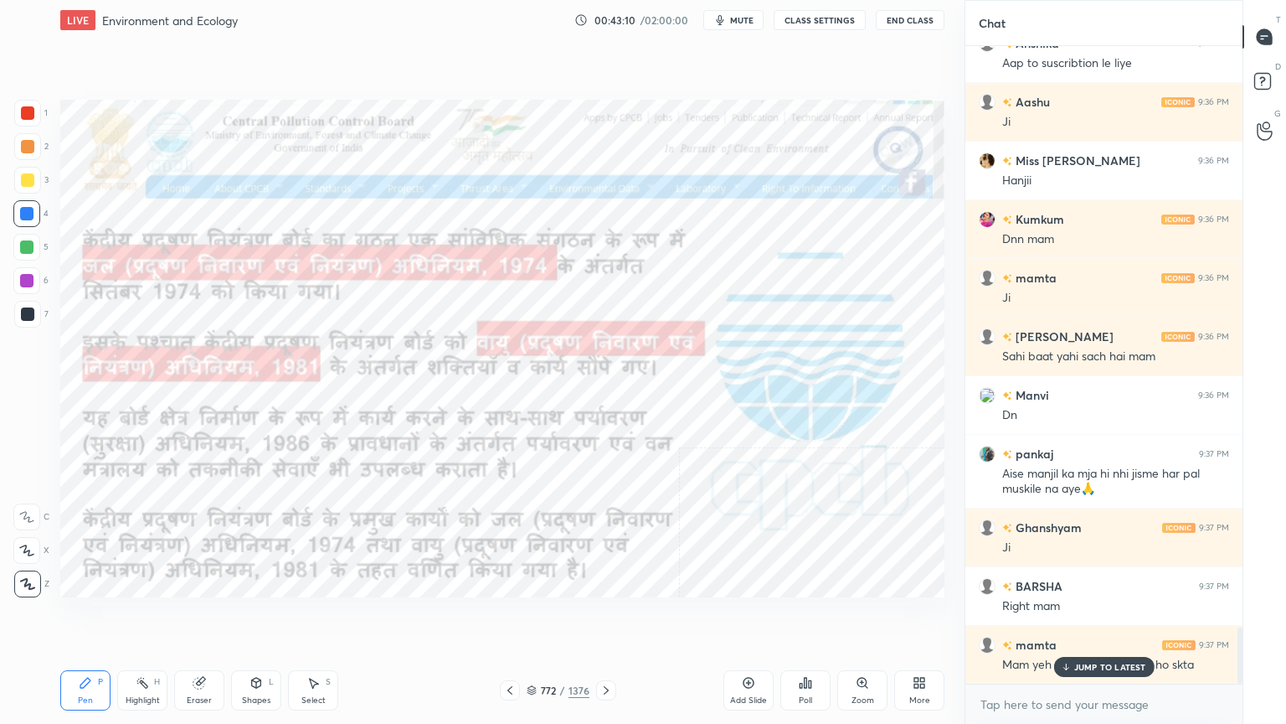
click at [1095, 617] on p "JUMP TO LATEST" at bounding box center [1110, 667] width 72 height 10
click at [1084, 617] on textarea at bounding box center [1104, 704] width 250 height 27
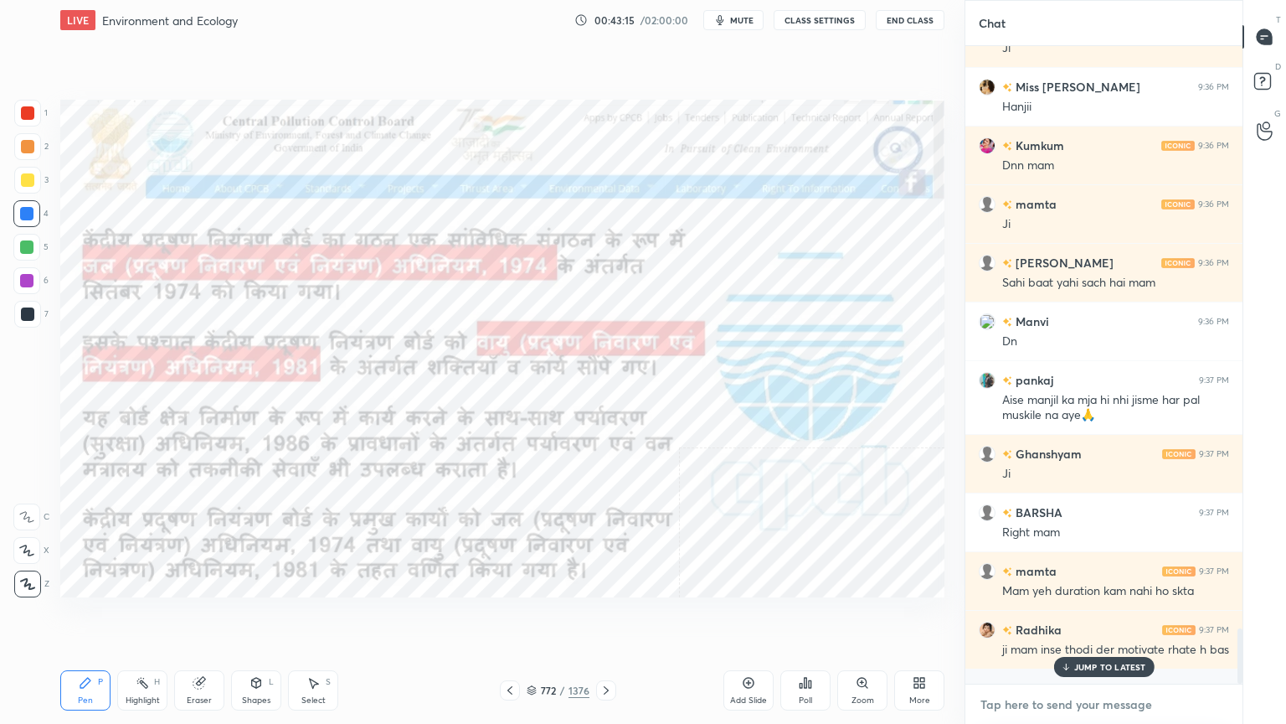
scroll to position [6739, 0]
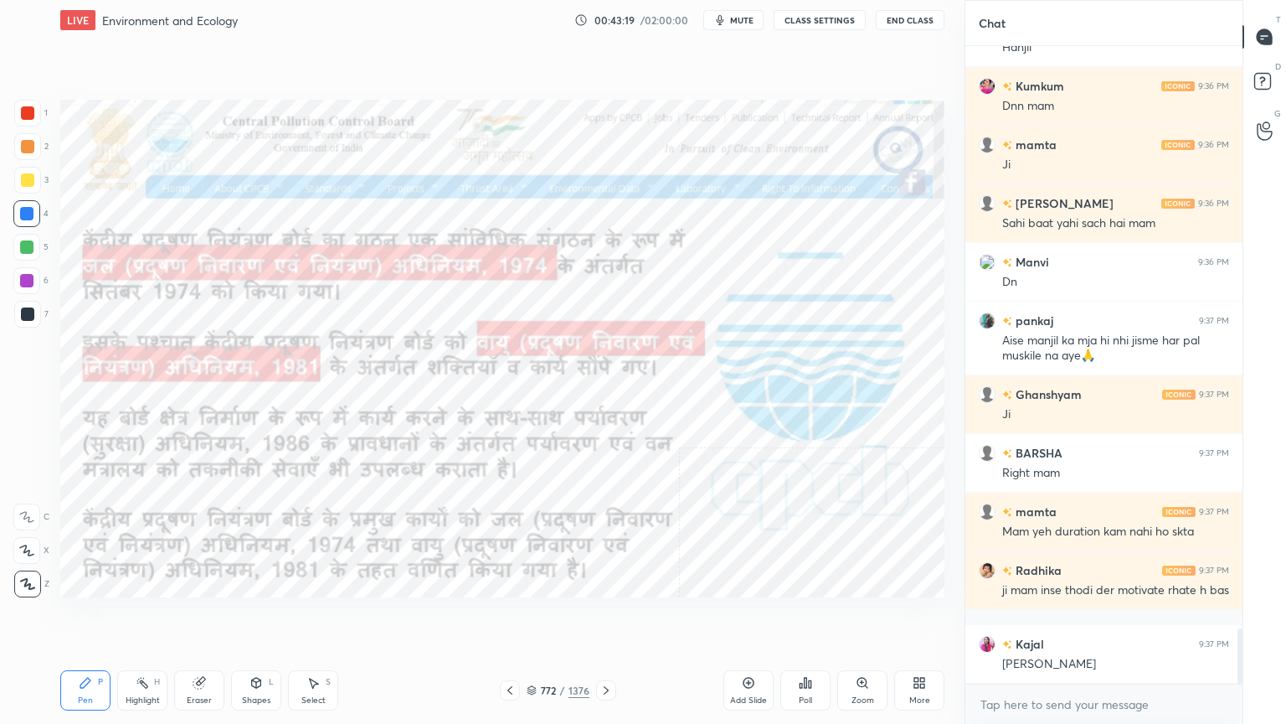
click at [28, 221] on div at bounding box center [26, 213] width 27 height 27
click at [27, 219] on div at bounding box center [26, 213] width 27 height 27
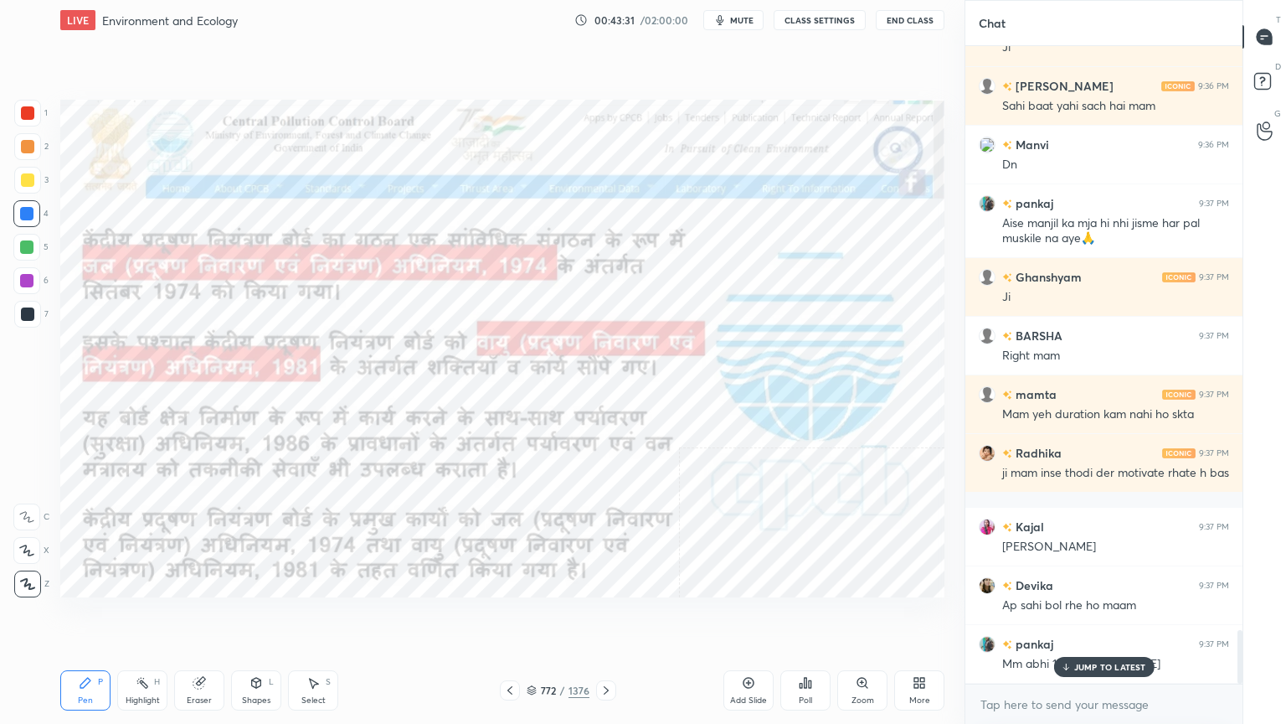
scroll to position [6914, 0]
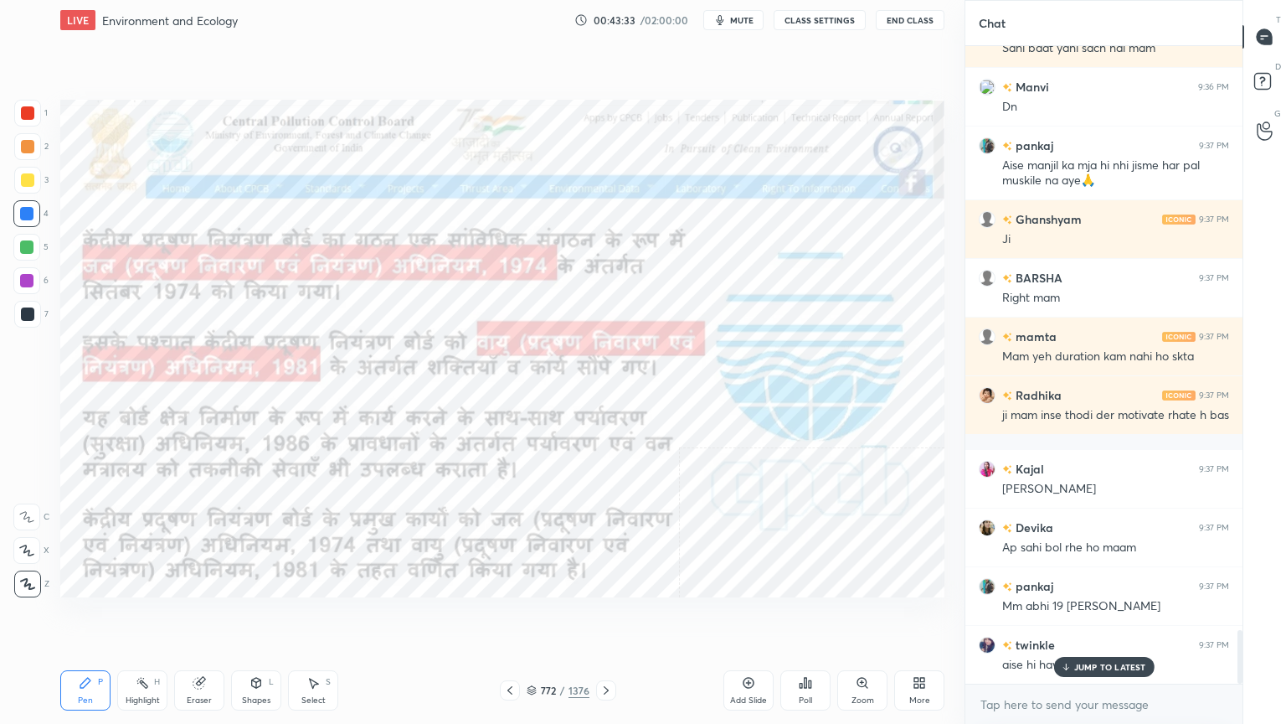
drag, startPoint x: 1079, startPoint y: 666, endPoint x: 1073, endPoint y: 700, distance: 34.8
click at [1079, 617] on p "JUMP TO LATEST" at bounding box center [1110, 667] width 72 height 10
click at [1074, 617] on textarea at bounding box center [1104, 704] width 250 height 27
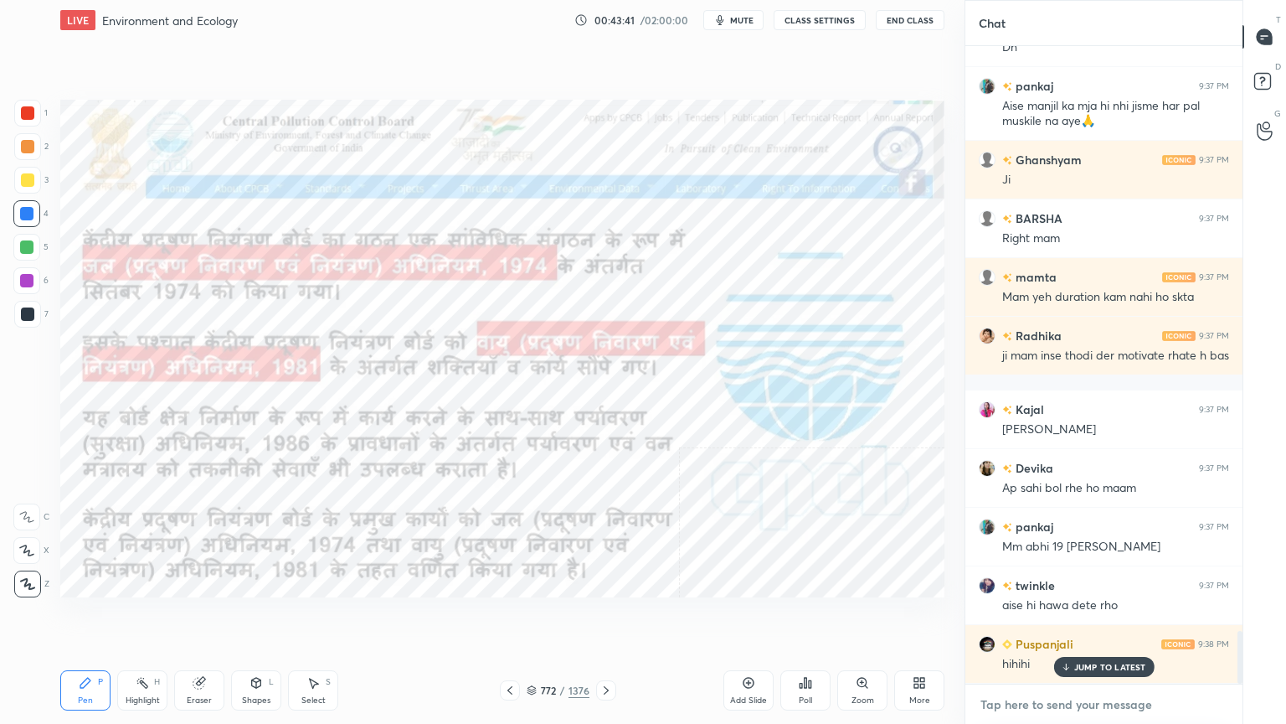
scroll to position [7031, 0]
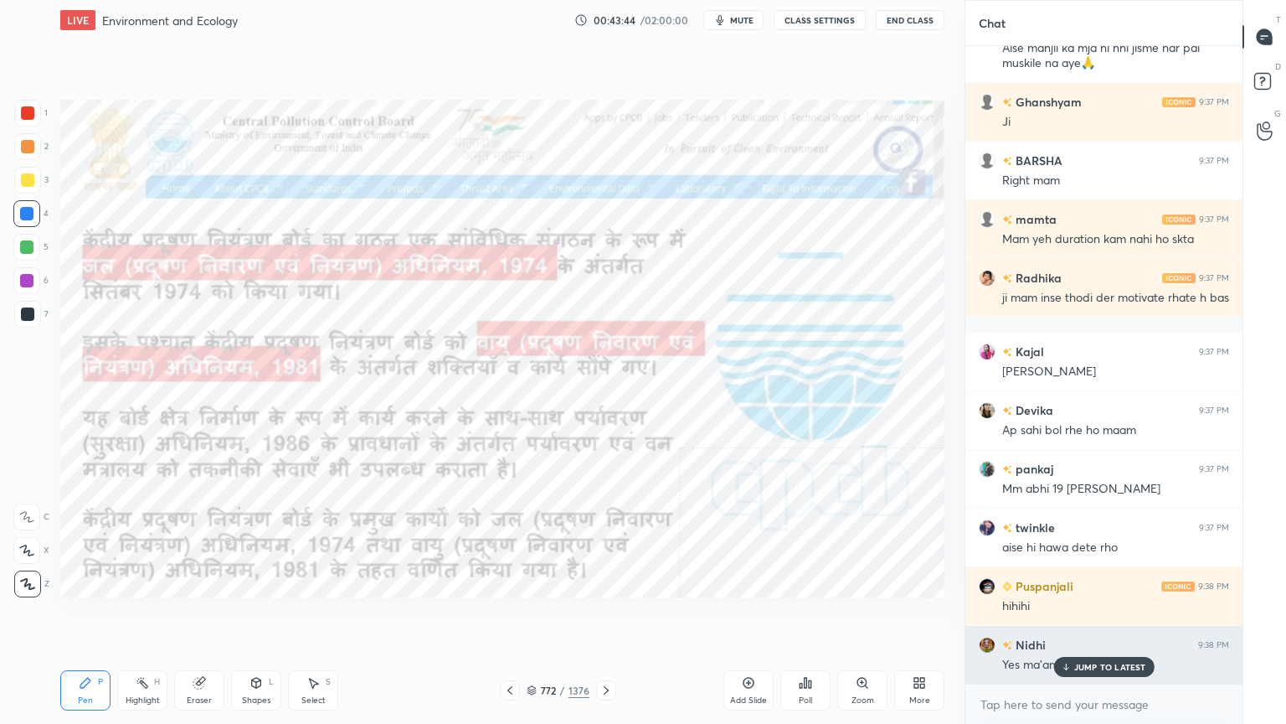
click at [1078, 617] on p "JUMP TO LATEST" at bounding box center [1110, 667] width 72 height 10
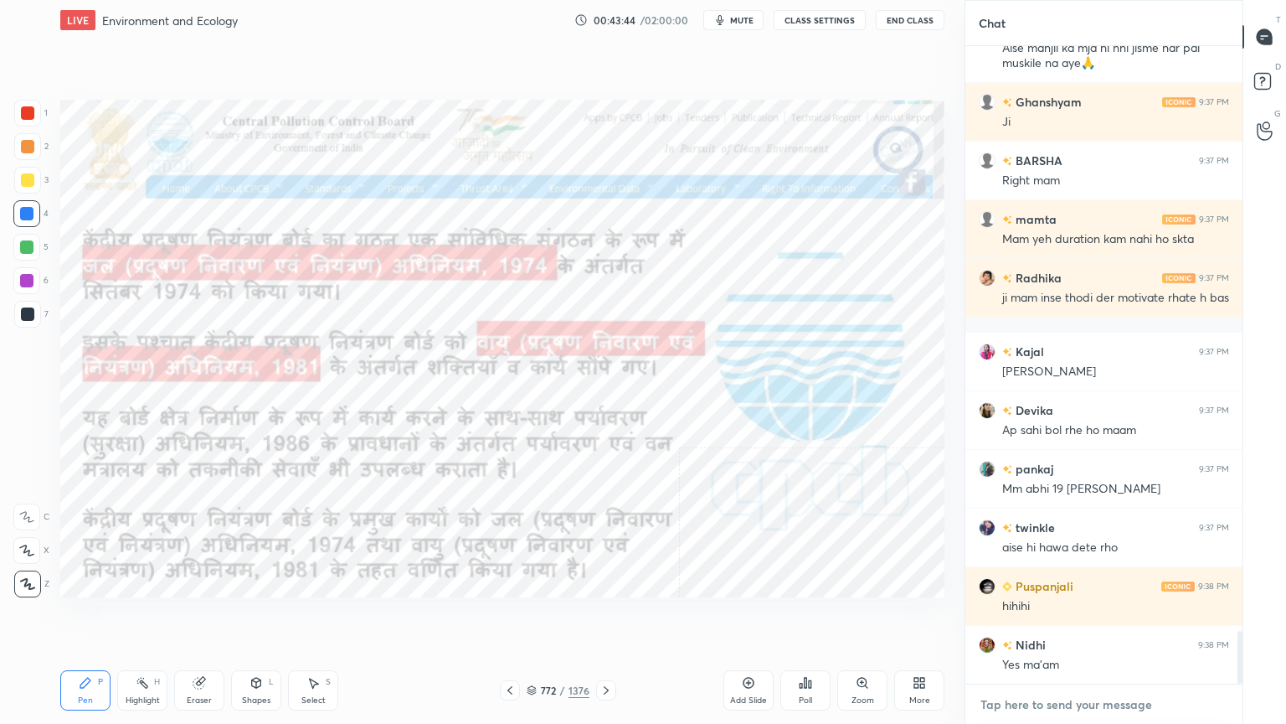
click at [1062, 617] on textarea at bounding box center [1104, 704] width 250 height 27
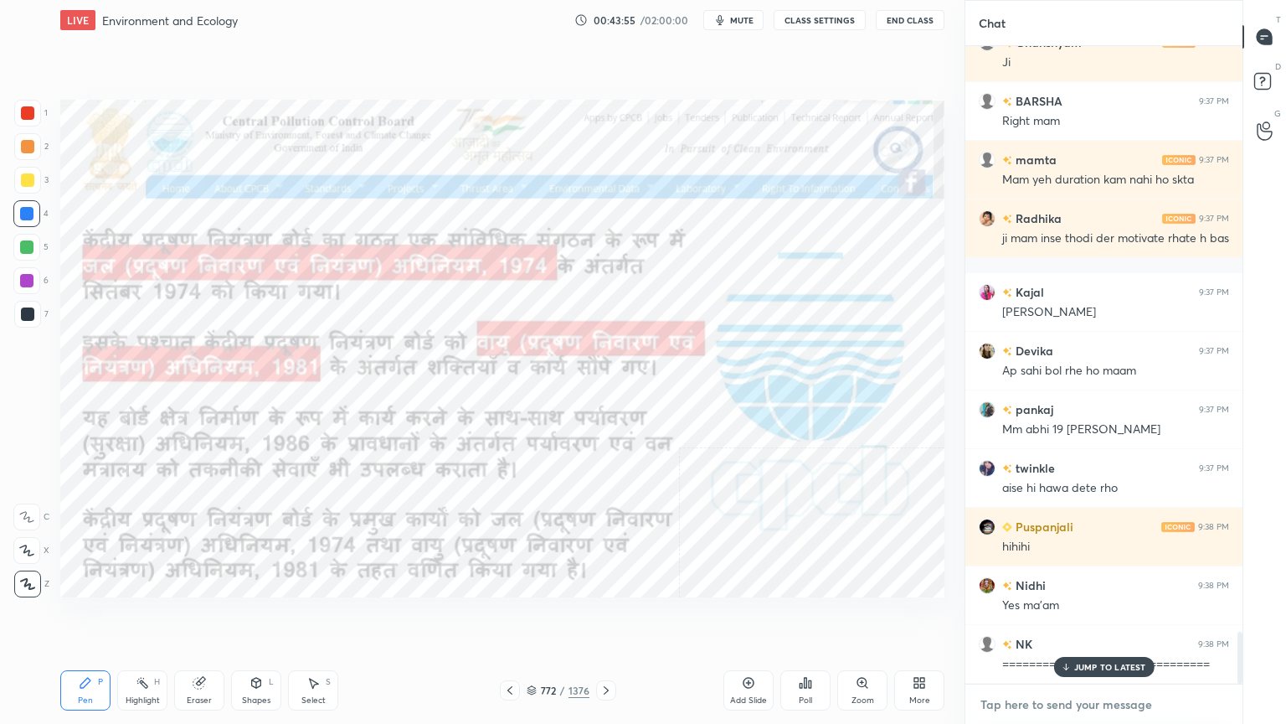
scroll to position [7149, 0]
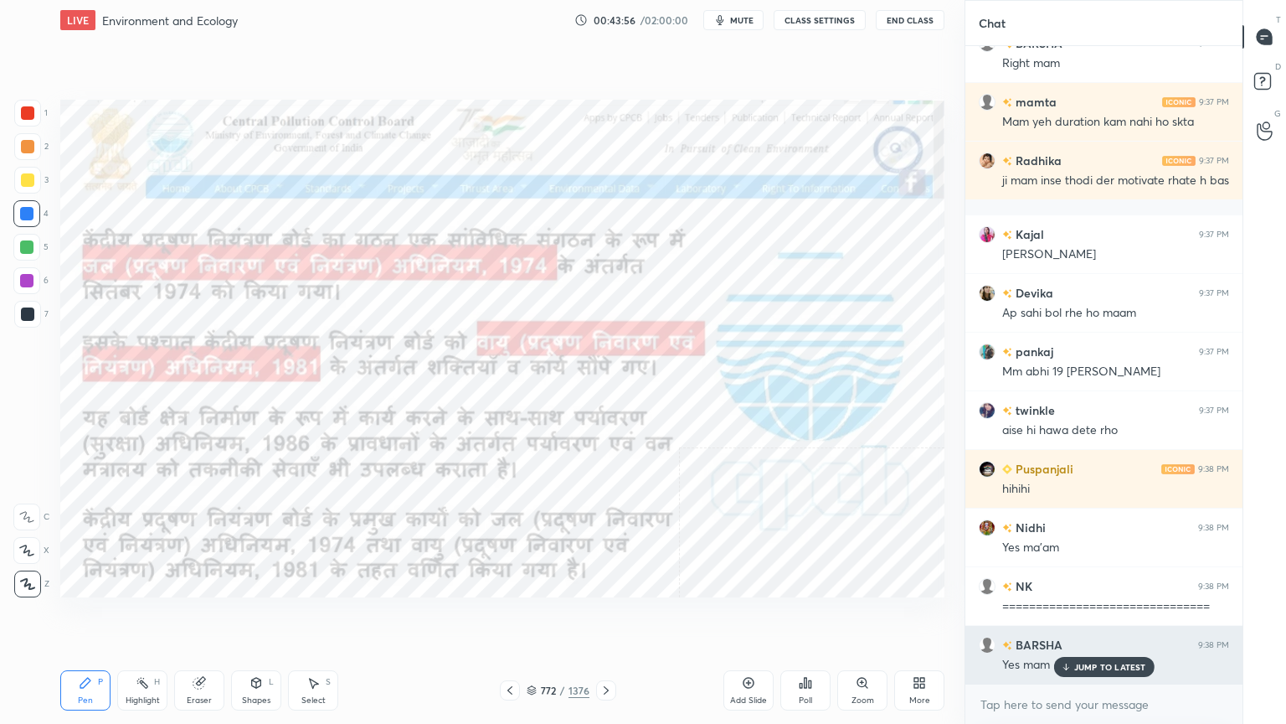
click at [1110, 617] on p "JUMP TO LATEST" at bounding box center [1110, 667] width 72 height 10
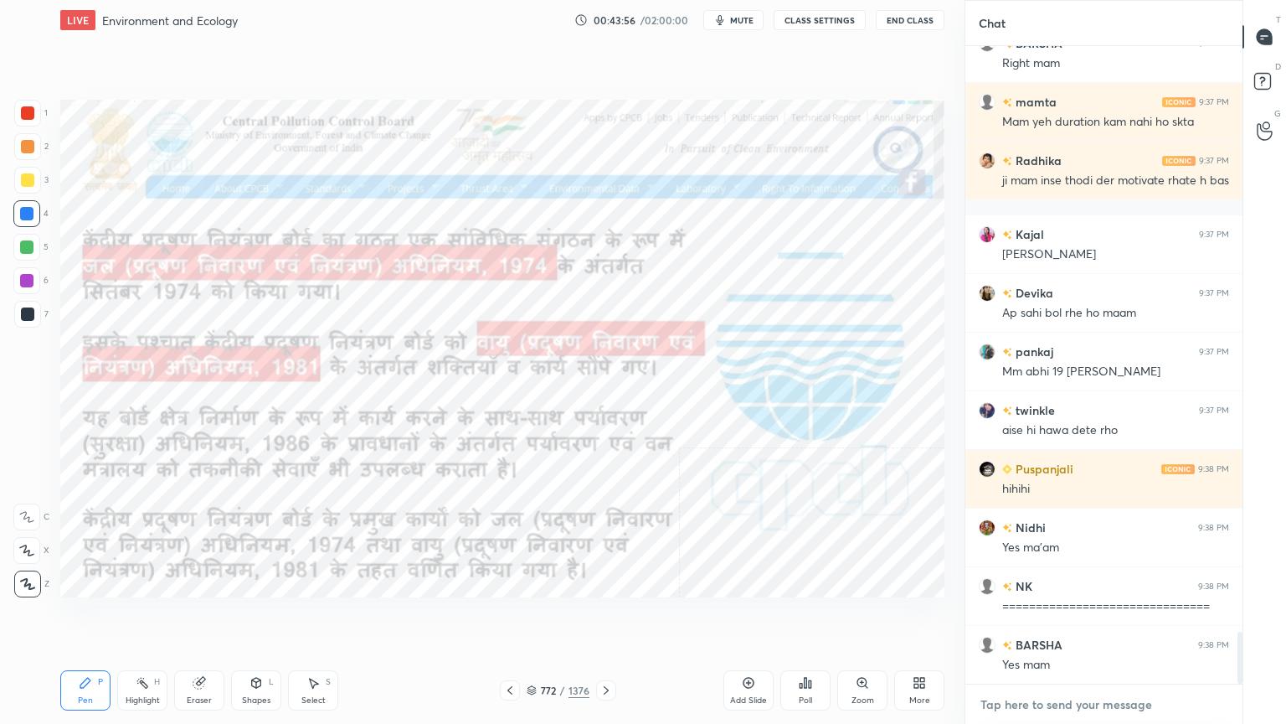
click at [1113, 617] on textarea at bounding box center [1104, 704] width 250 height 27
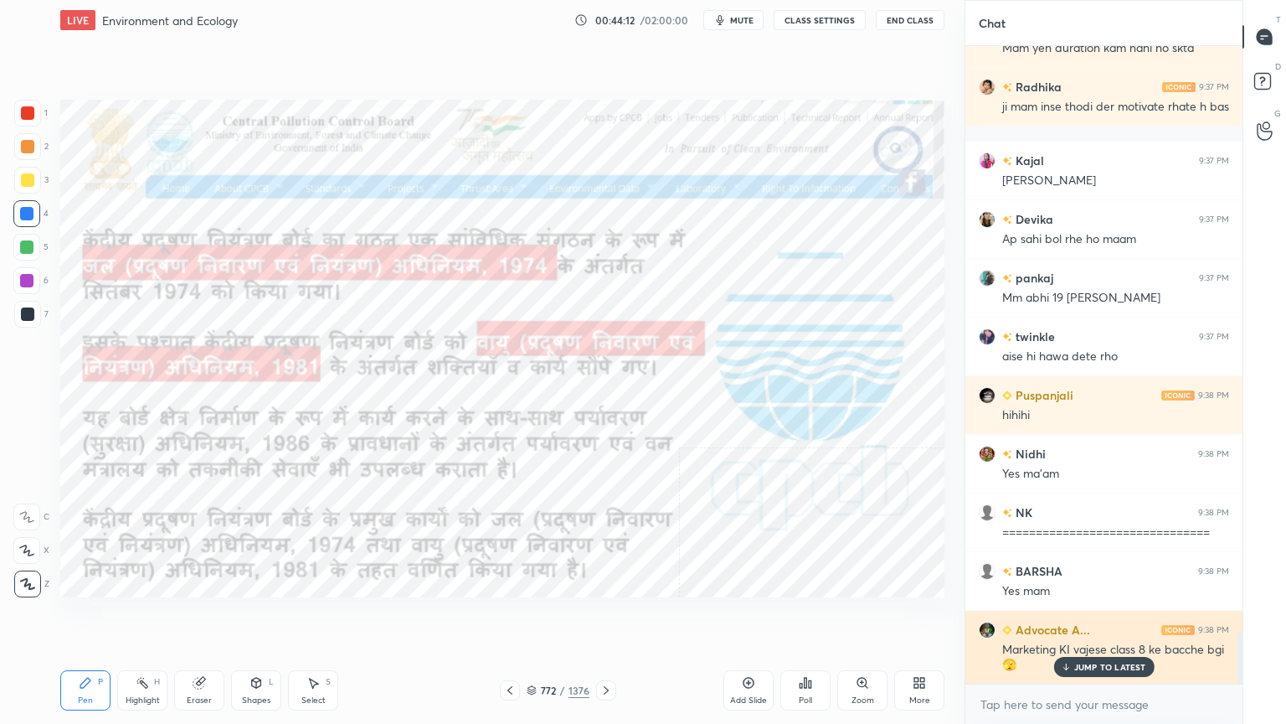
click at [1095, 617] on p "JUMP TO LATEST" at bounding box center [1110, 667] width 72 height 10
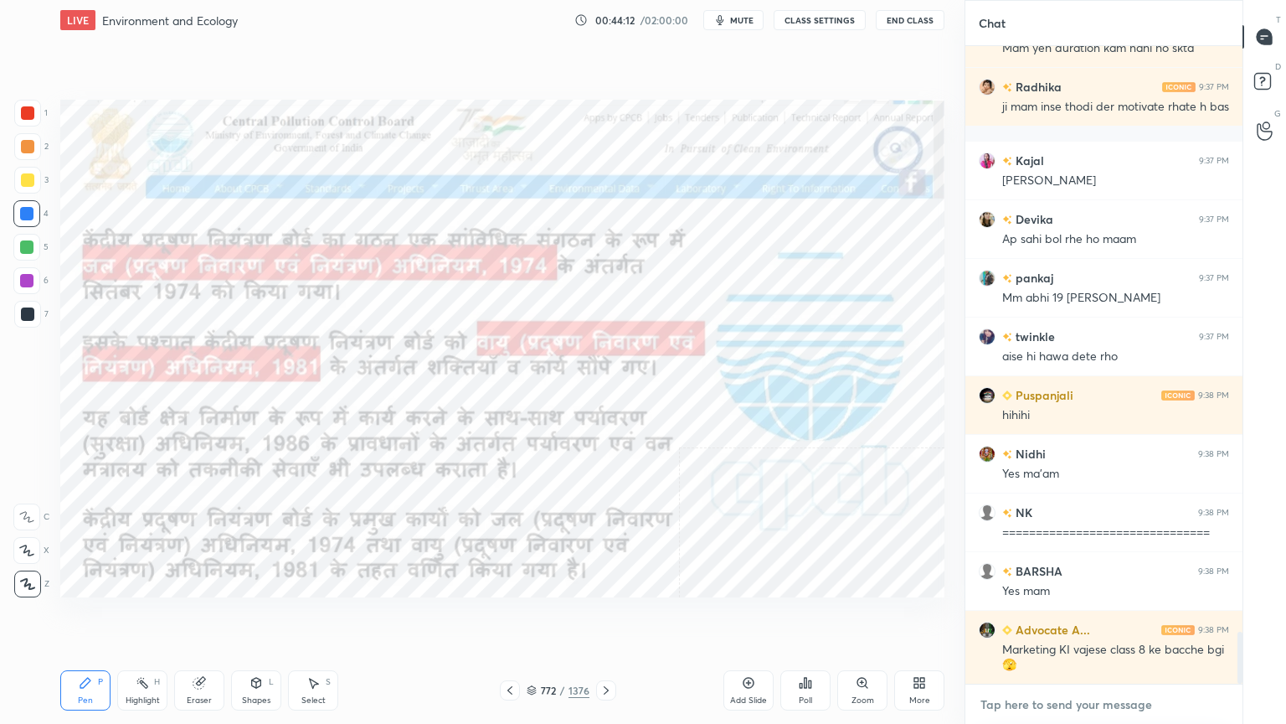
click at [1085, 617] on textarea at bounding box center [1104, 704] width 250 height 27
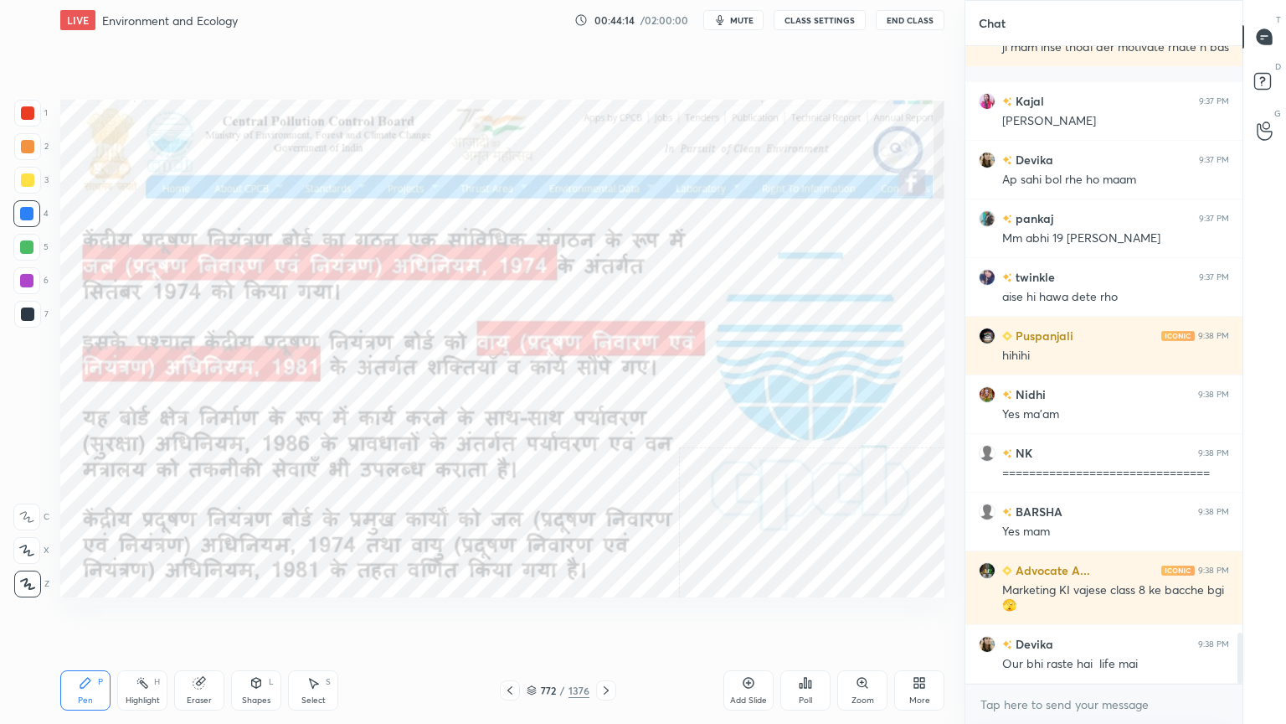
click at [29, 210] on div at bounding box center [26, 213] width 13 height 13
drag, startPoint x: 30, startPoint y: 214, endPoint x: 47, endPoint y: 206, distance: 18.7
click at [30, 214] on div at bounding box center [26, 213] width 13 height 13
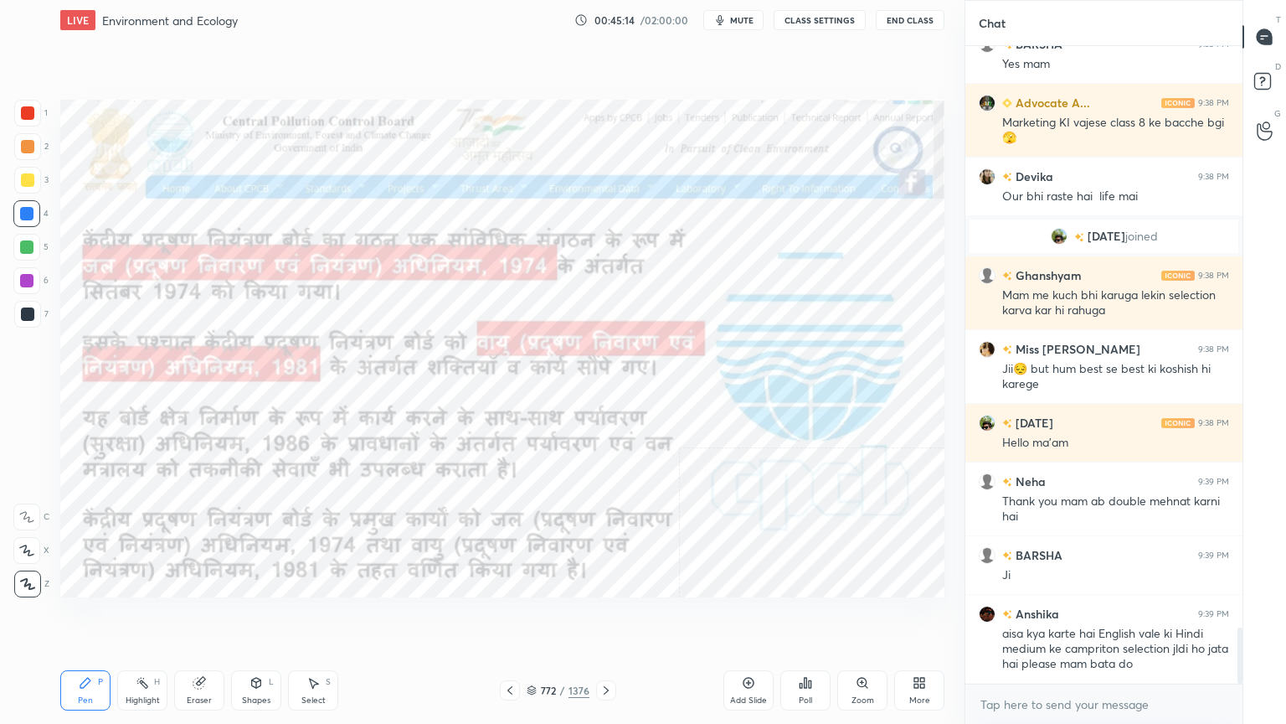
scroll to position [6683, 0]
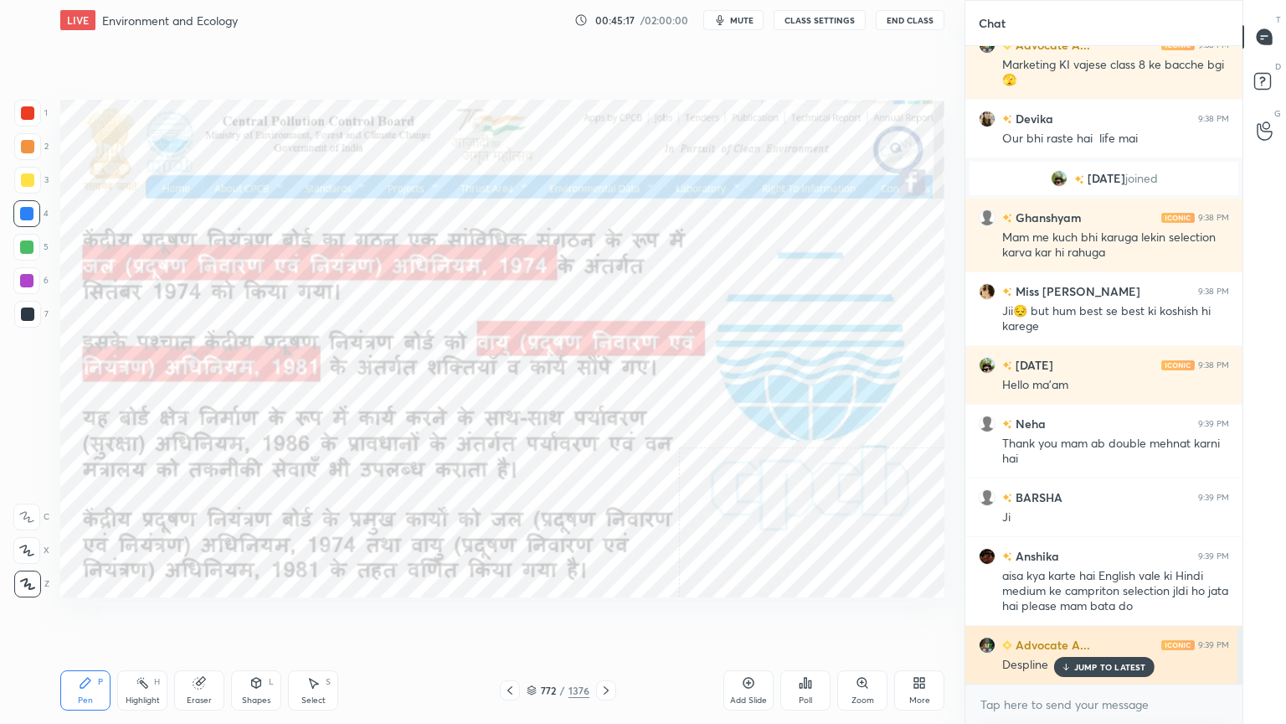
click at [1080, 617] on p "JUMP TO LATEST" at bounding box center [1110, 667] width 72 height 10
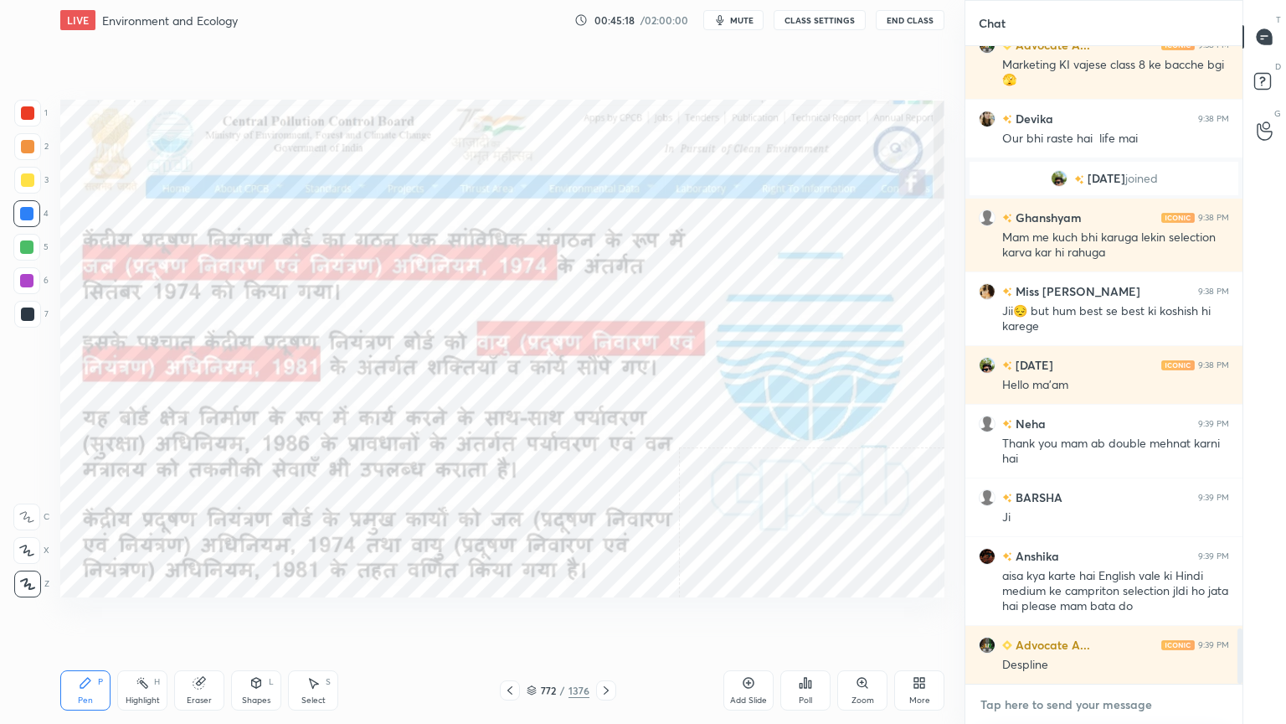
click at [1078, 617] on textarea at bounding box center [1104, 704] width 250 height 27
click at [36, 216] on div at bounding box center [26, 213] width 27 height 27
drag, startPoint x: 744, startPoint y: 636, endPoint x: 762, endPoint y: 634, distance: 18.5
click at [748, 617] on div "Setting up your live class Poll for secs No correct answer Start poll" at bounding box center [503, 348] width 898 height 616
click at [767, 617] on div "Setting up your live class Poll for secs No correct answer Start poll" at bounding box center [503, 348] width 898 height 616
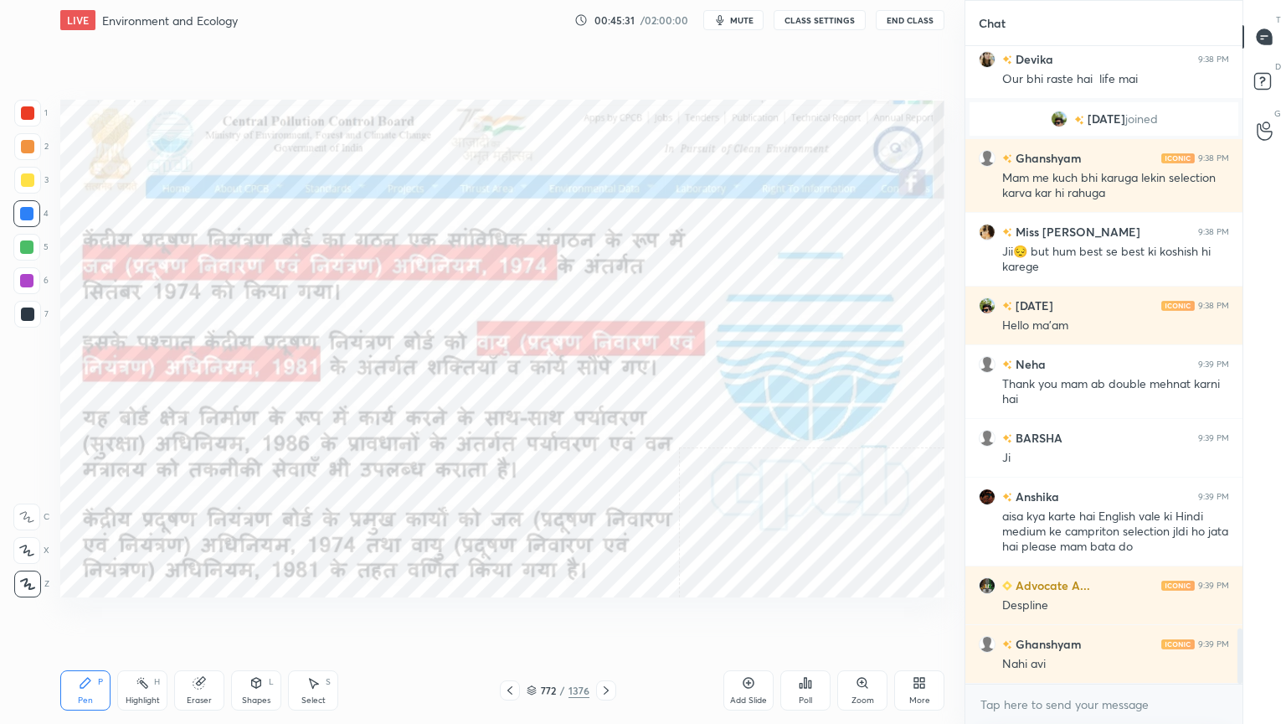
scroll to position [6800, 0]
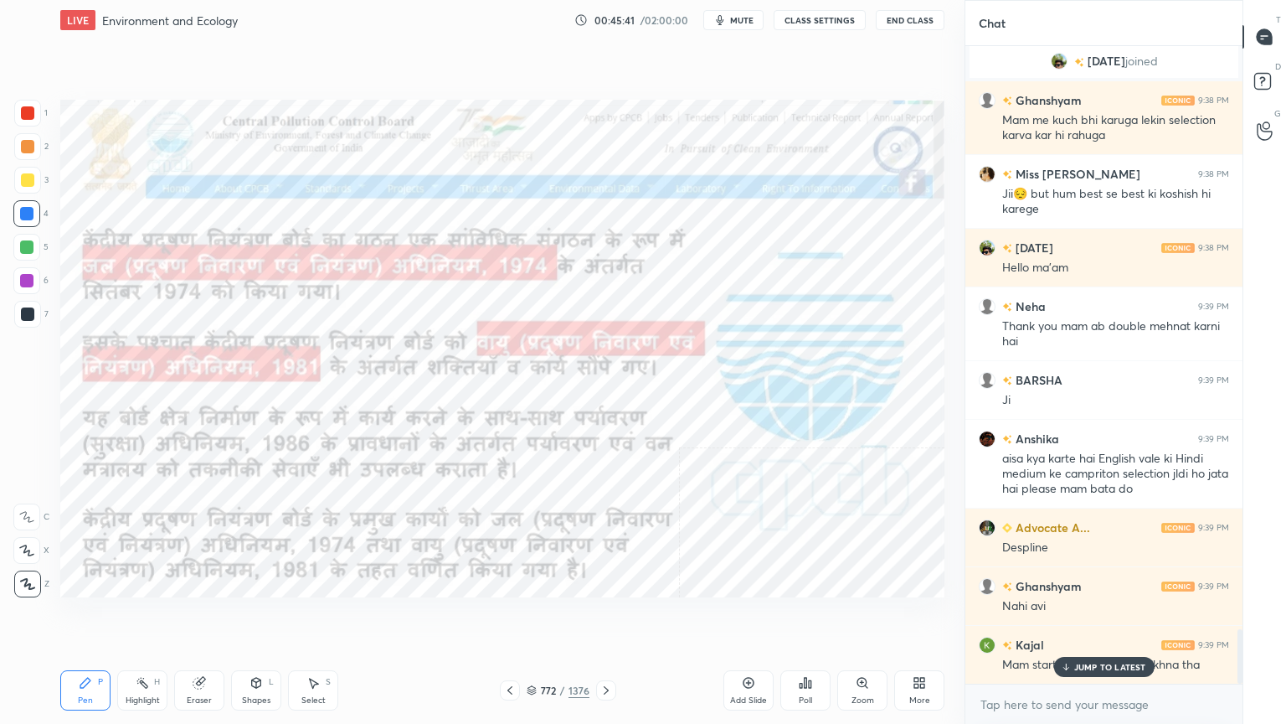
click at [1085, 617] on p "JUMP TO LATEST" at bounding box center [1110, 667] width 72 height 10
click at [1082, 617] on textarea at bounding box center [1104, 704] width 250 height 27
click at [1059, 617] on div "x" at bounding box center [1104, 703] width 277 height 39
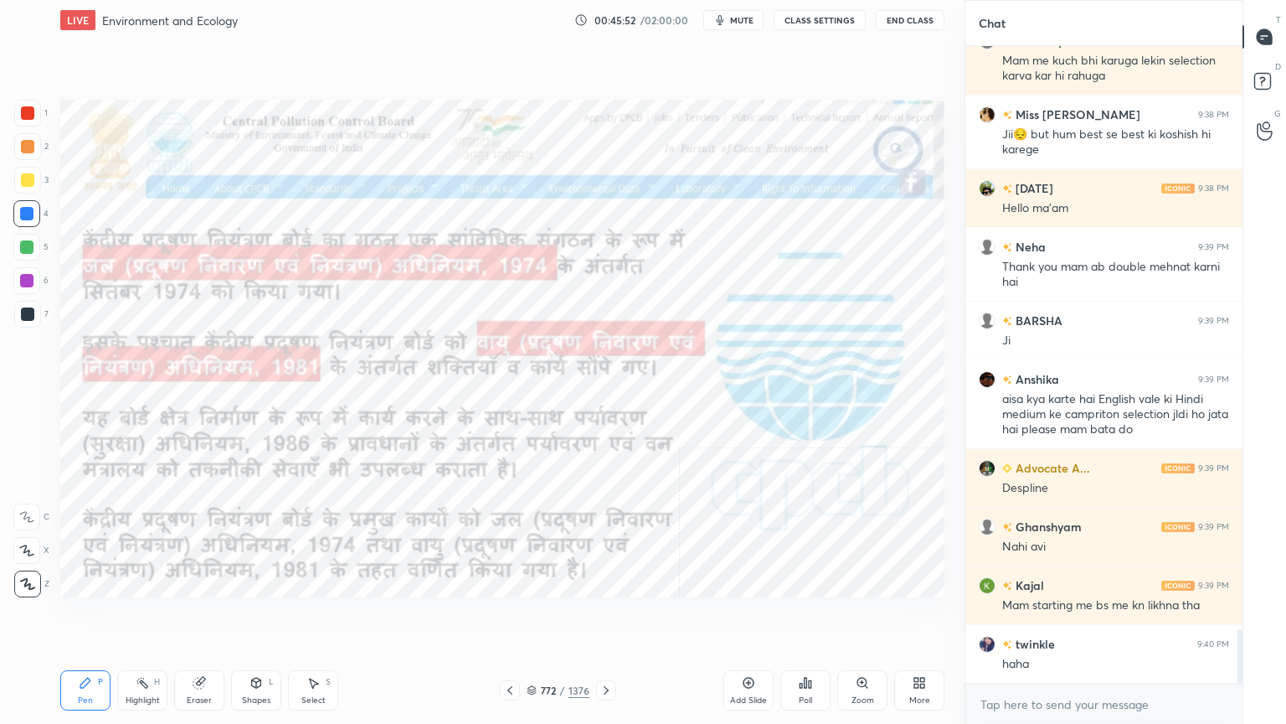
click at [30, 217] on div at bounding box center [26, 213] width 13 height 13
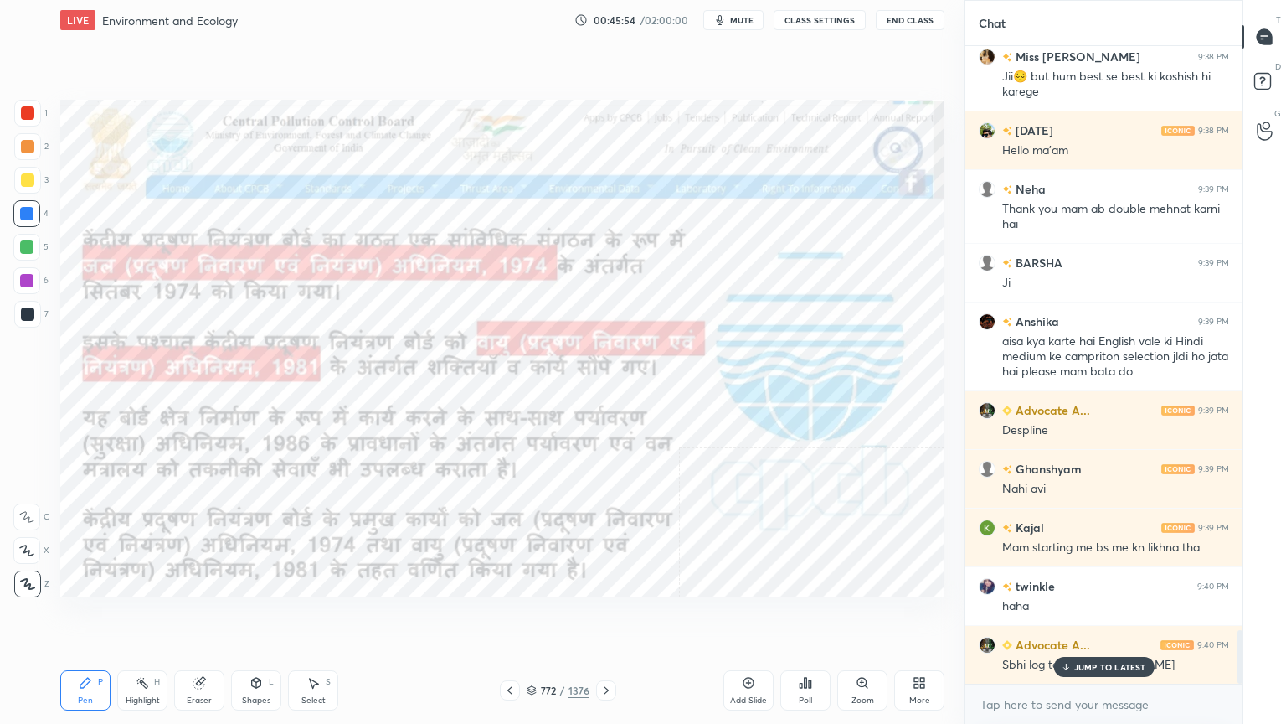
drag, startPoint x: 1077, startPoint y: 667, endPoint x: 1074, endPoint y: 696, distance: 28.7
click at [1078, 617] on p "JUMP TO LATEST" at bounding box center [1110, 667] width 72 height 10
click at [1071, 617] on textarea at bounding box center [1104, 704] width 250 height 27
click at [20, 218] on div at bounding box center [26, 213] width 27 height 27
click at [29, 221] on div at bounding box center [26, 213] width 27 height 27
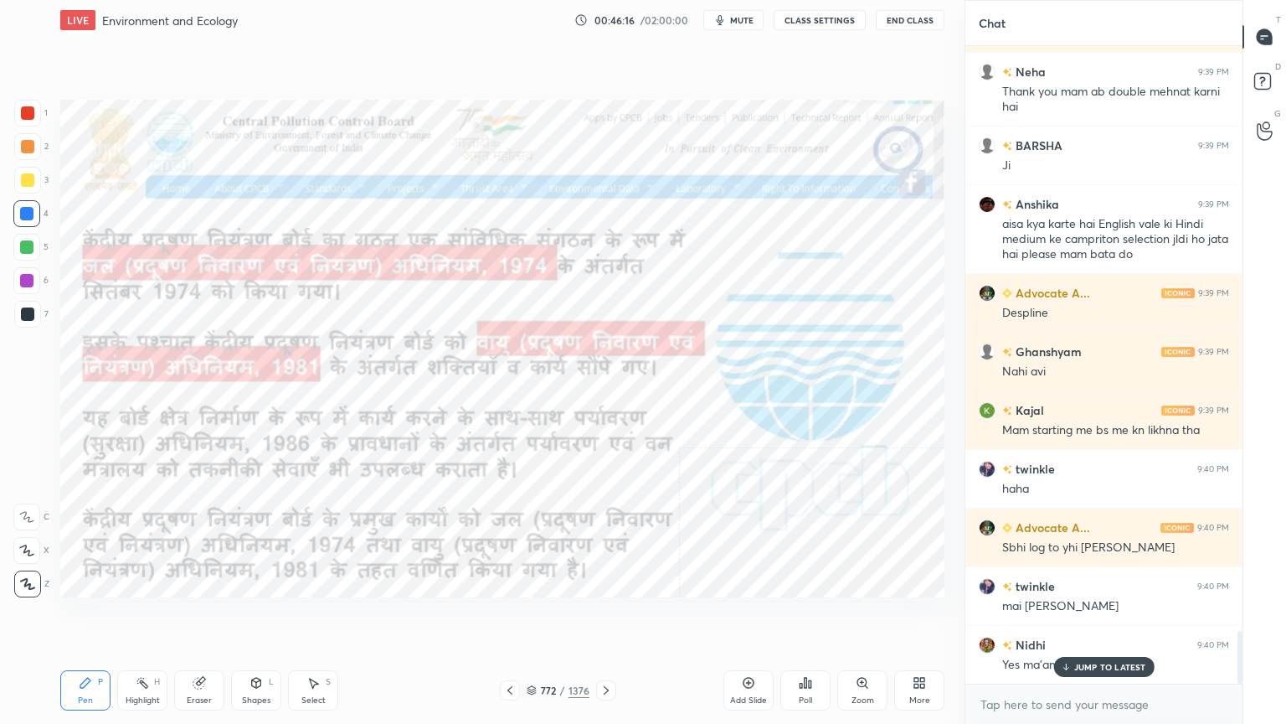
scroll to position [7094, 0]
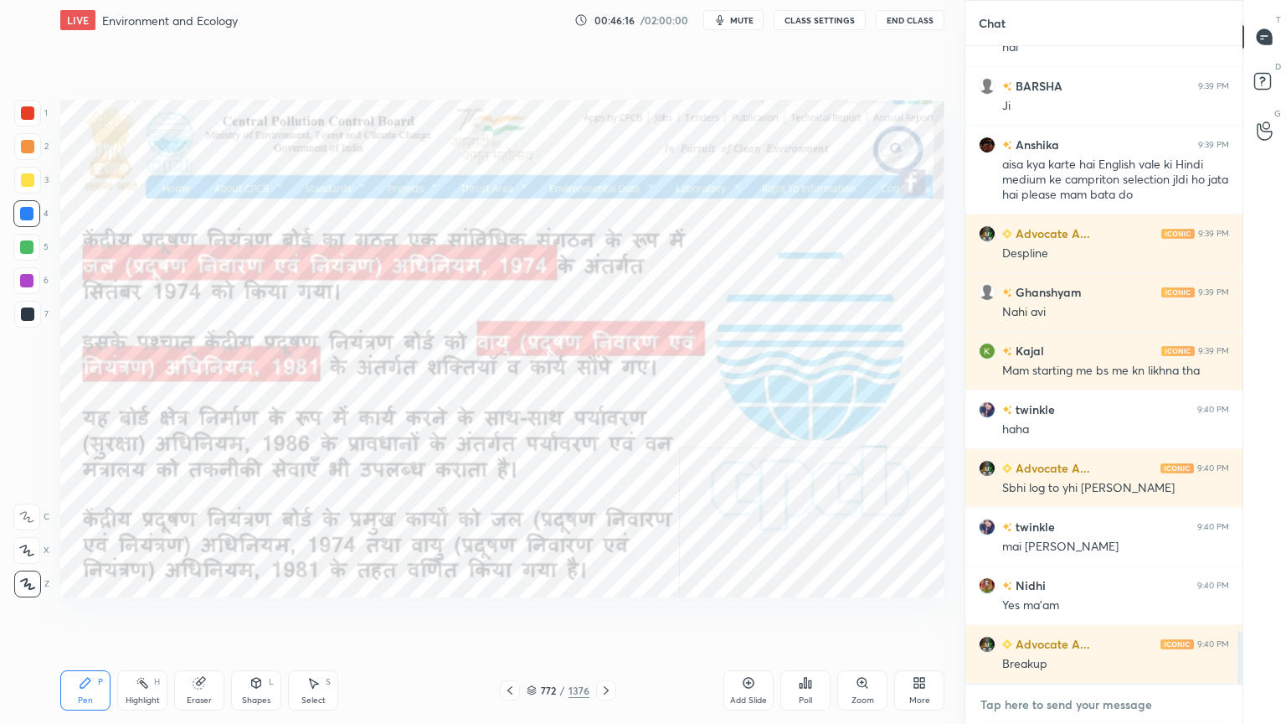
click at [1071, 617] on textarea at bounding box center [1104, 704] width 250 height 27
click at [1085, 617] on div "x" at bounding box center [1104, 703] width 277 height 39
click at [1083, 617] on div "x" at bounding box center [1104, 703] width 277 height 39
click at [1085, 617] on div "x" at bounding box center [1104, 703] width 277 height 39
click at [1087, 617] on div "x" at bounding box center [1104, 703] width 277 height 39
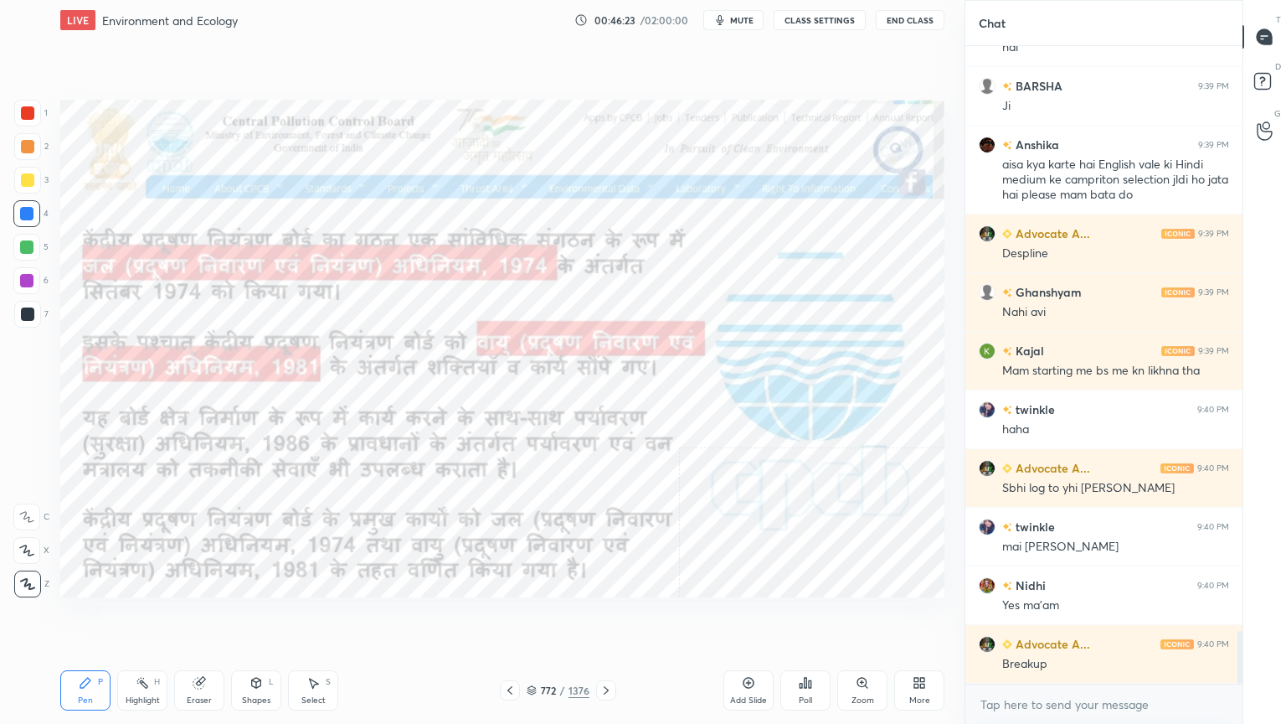
type textarea "x"
drag, startPoint x: 10, startPoint y: 224, endPoint x: 23, endPoint y: 218, distance: 14.6
click at [13, 221] on div "1 2 3 4 5 6 7 C X Z C X Z E E Erase all H H" at bounding box center [27, 348] width 54 height 497
drag, startPoint x: 29, startPoint y: 216, endPoint x: 59, endPoint y: 208, distance: 31.3
click at [33, 215] on div at bounding box center [26, 213] width 13 height 13
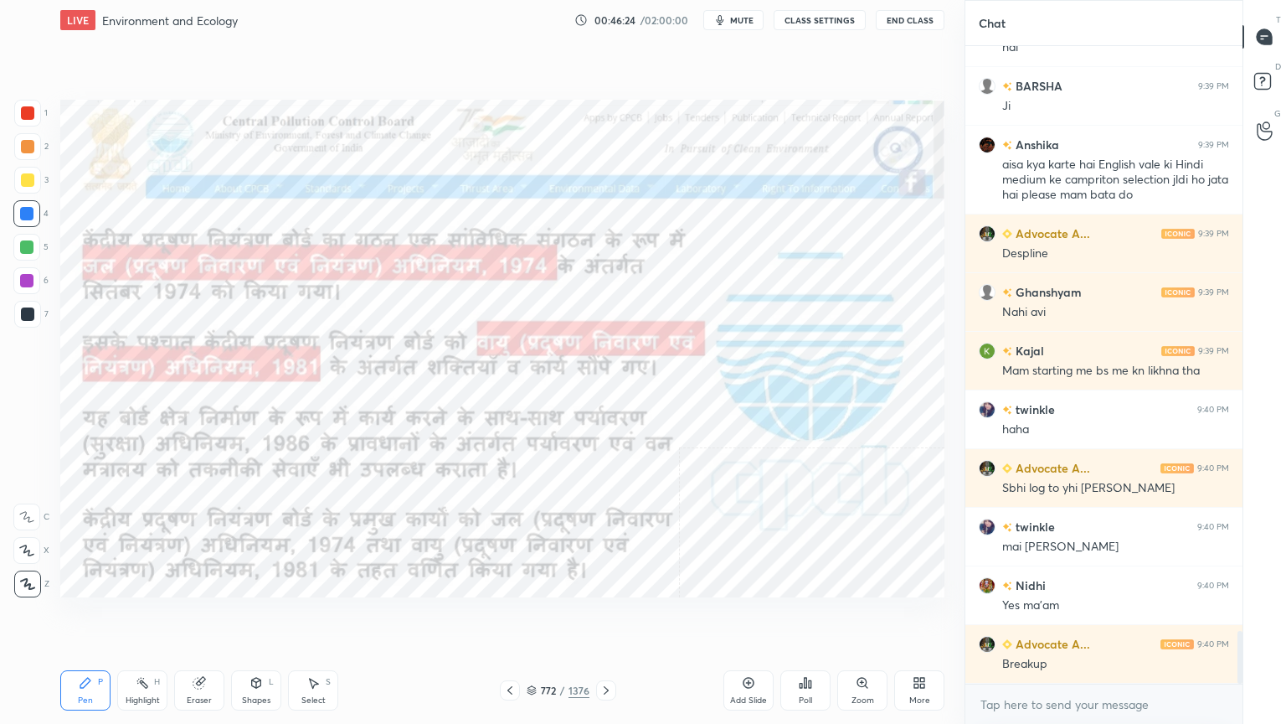
click at [811, 20] on button "CLASS SETTINGS" at bounding box center [820, 20] width 92 height 20
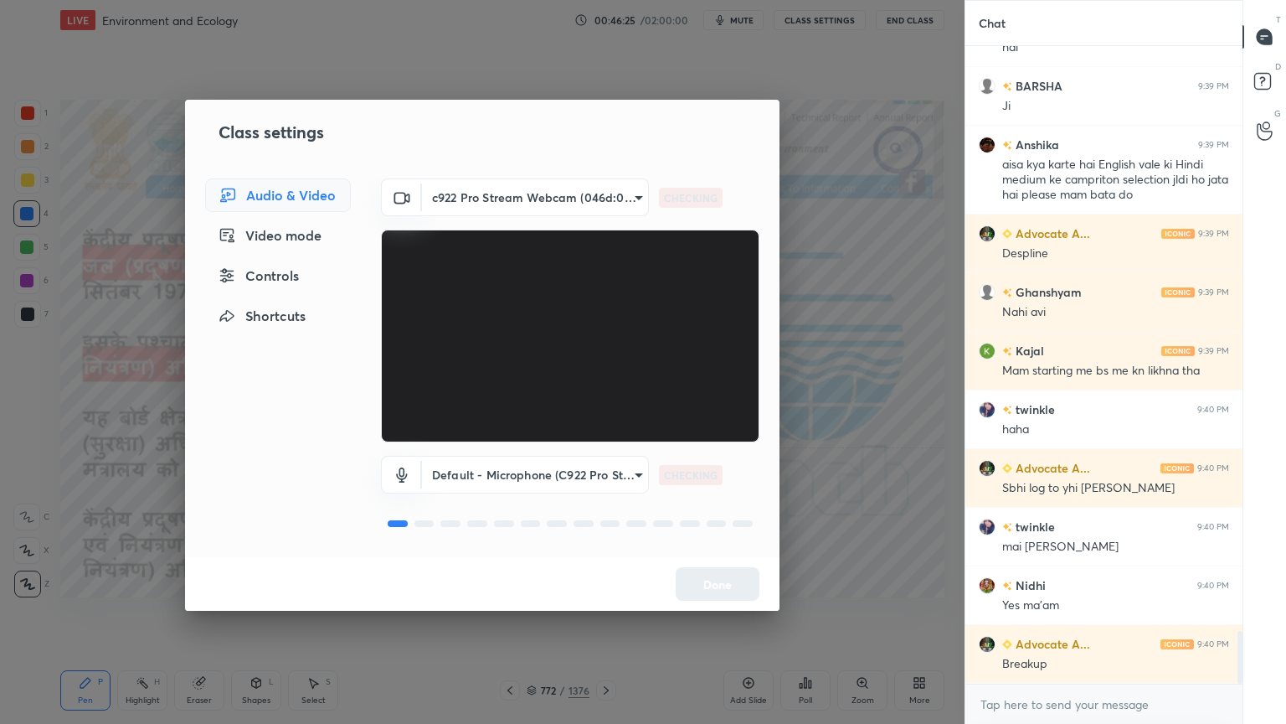
click at [283, 275] on div "Controls" at bounding box center [278, 275] width 146 height 33
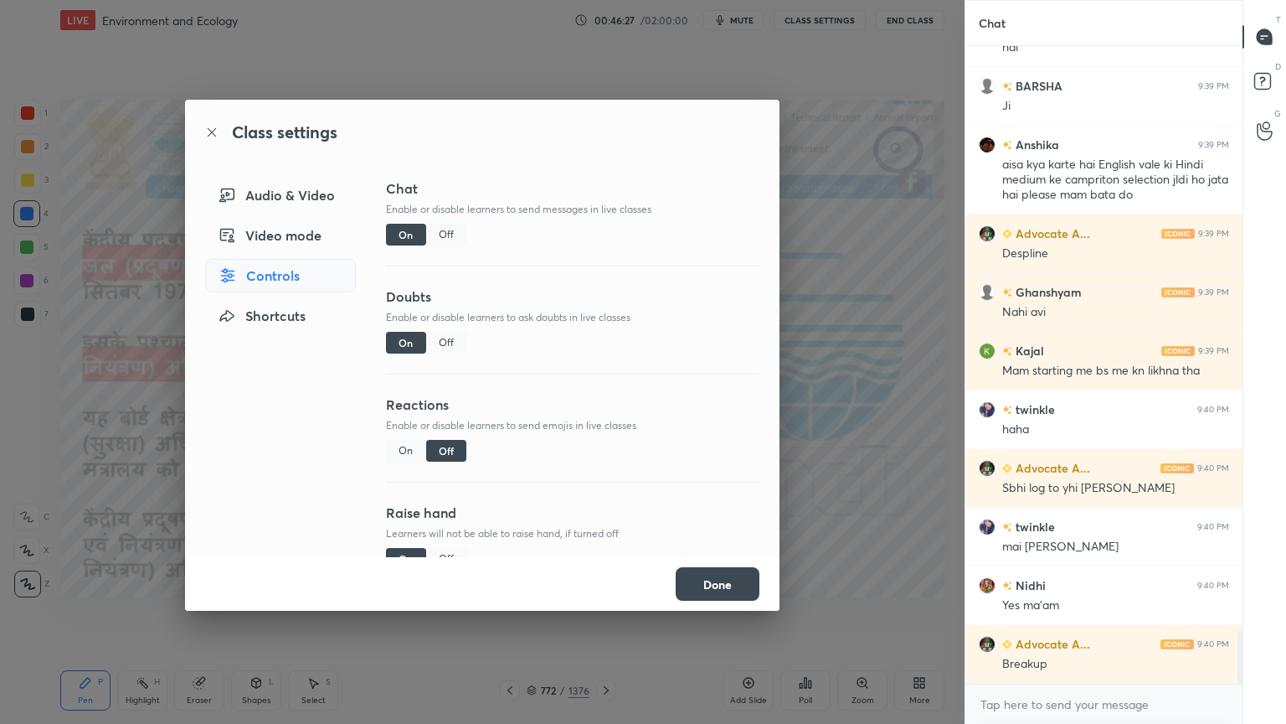
click at [719, 592] on button "Done" at bounding box center [718, 583] width 84 height 33
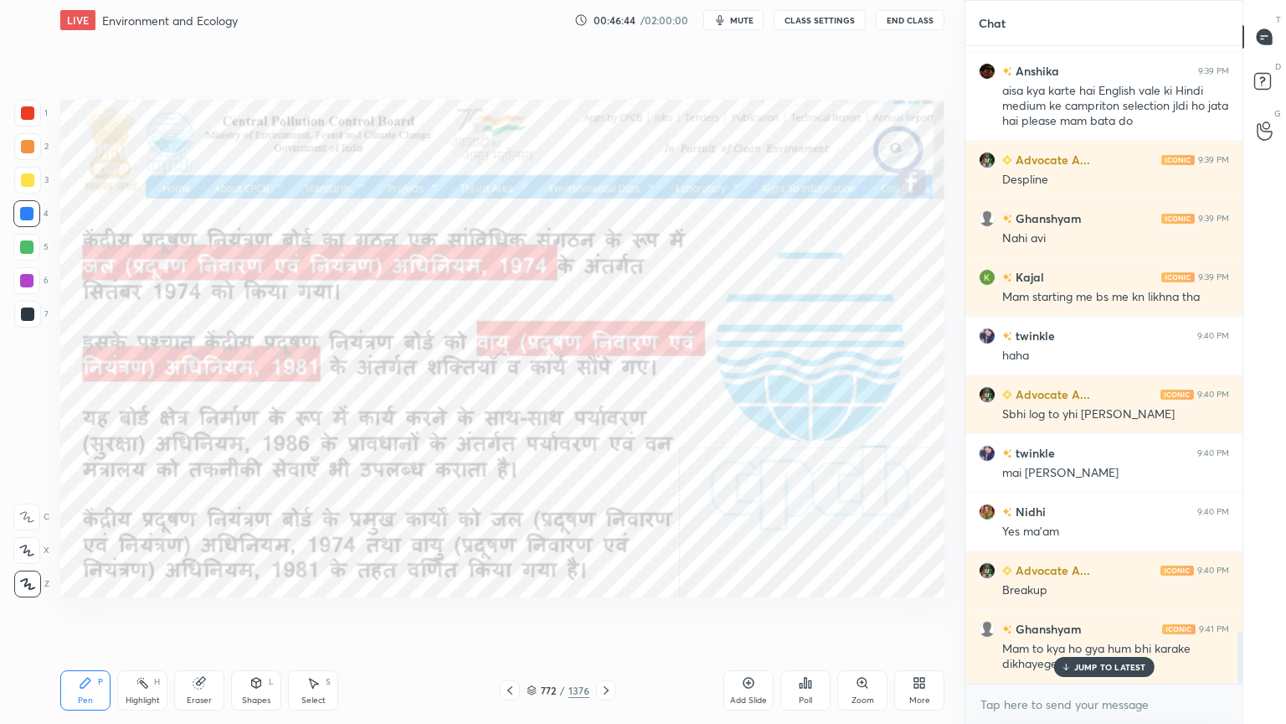
scroll to position [7226, 0]
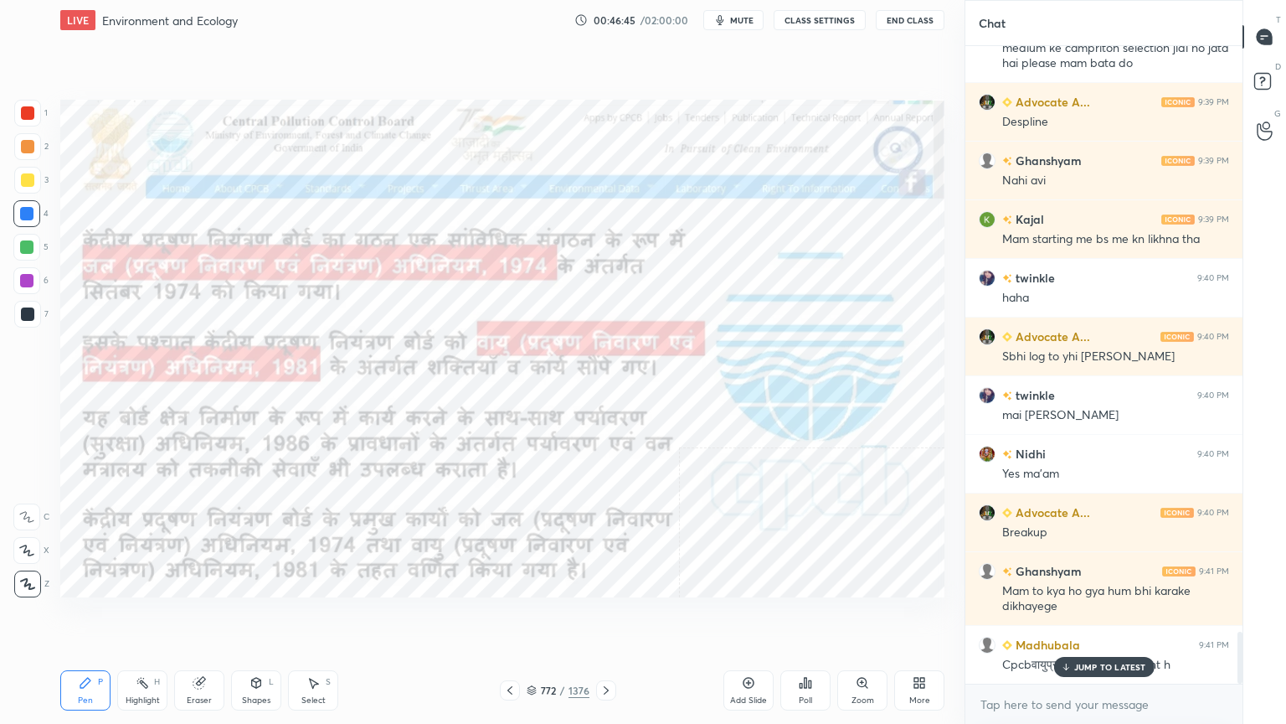
click at [822, 26] on button "CLASS SETTINGS" at bounding box center [820, 20] width 92 height 20
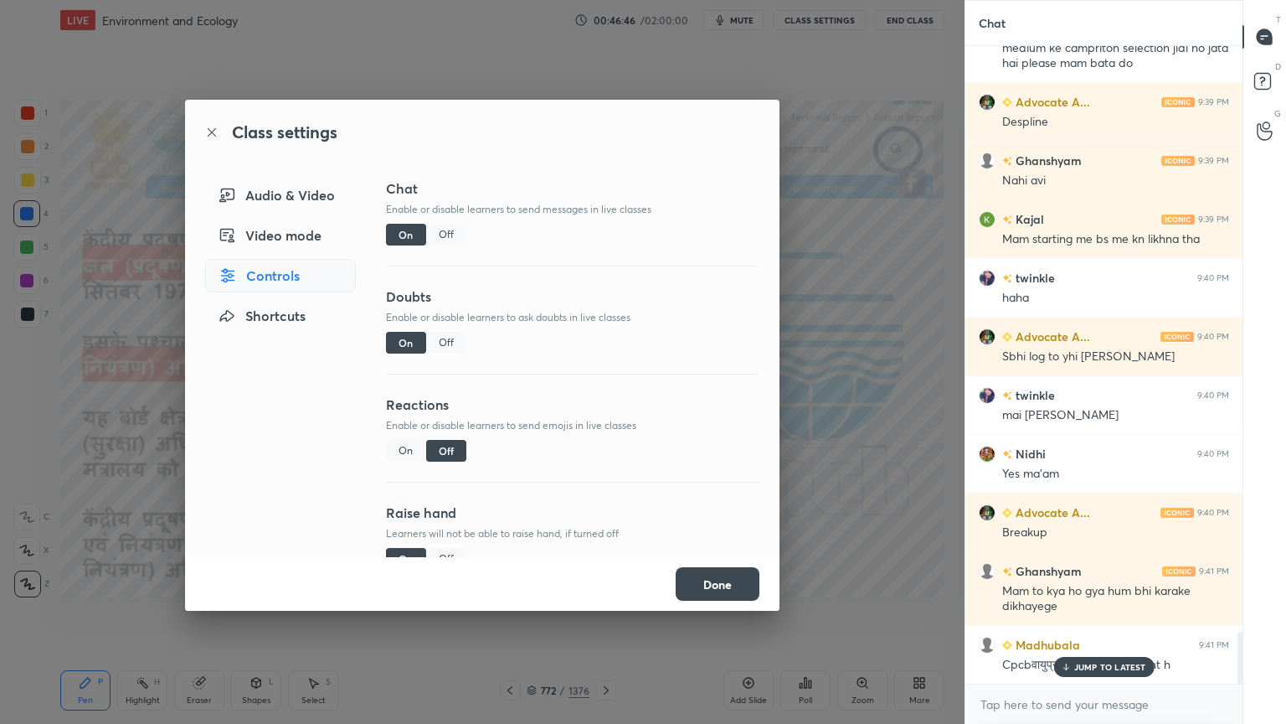
click at [443, 237] on div "Off" at bounding box center [446, 235] width 40 height 22
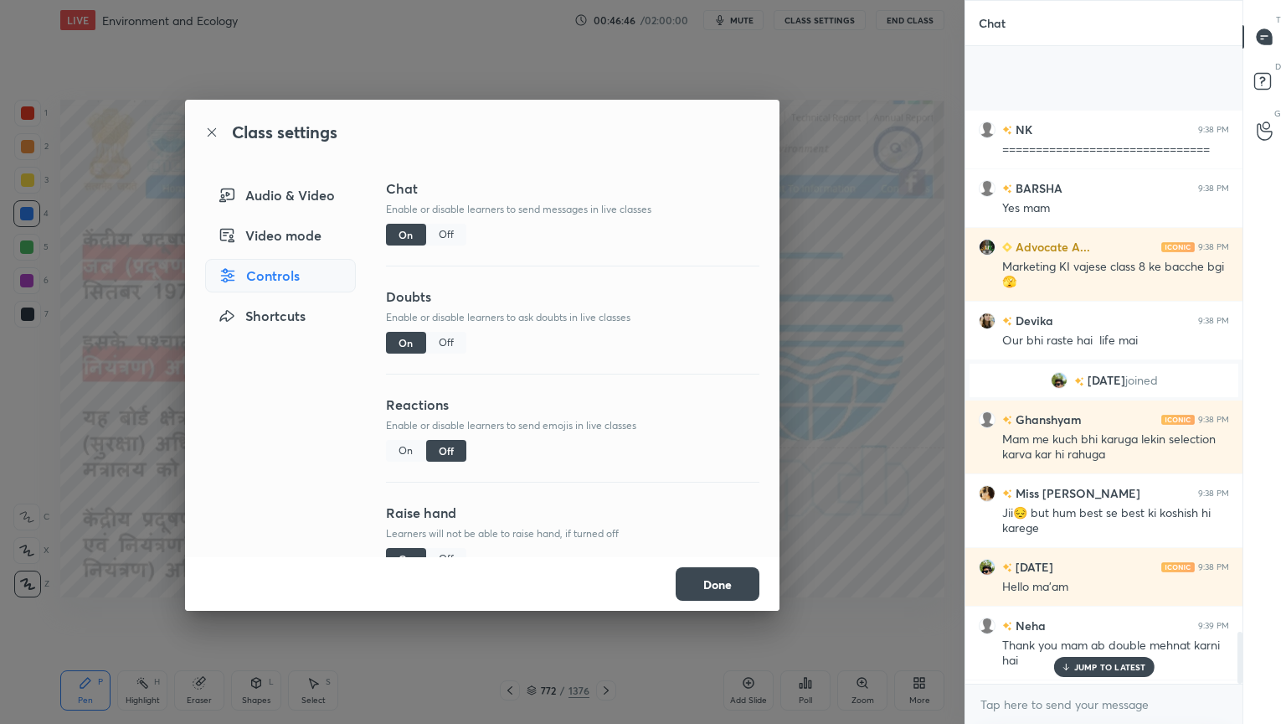
scroll to position [599, 272]
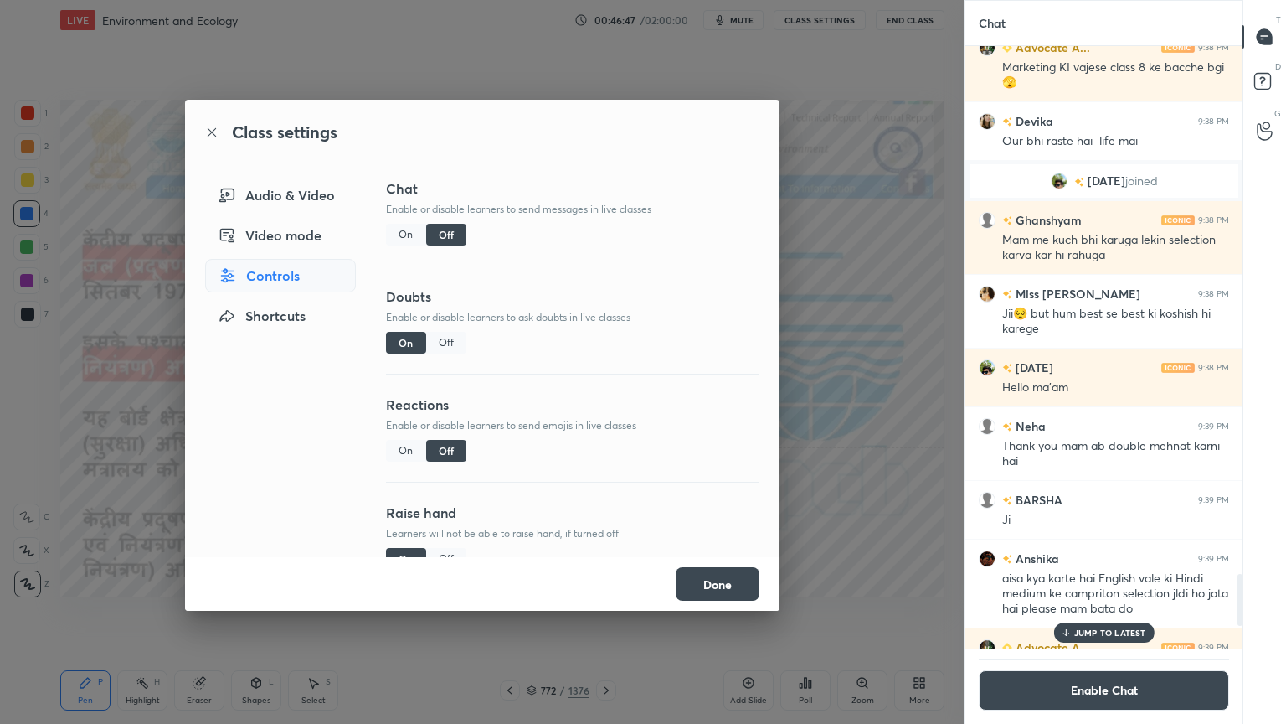
click at [708, 584] on button "Done" at bounding box center [718, 583] width 84 height 33
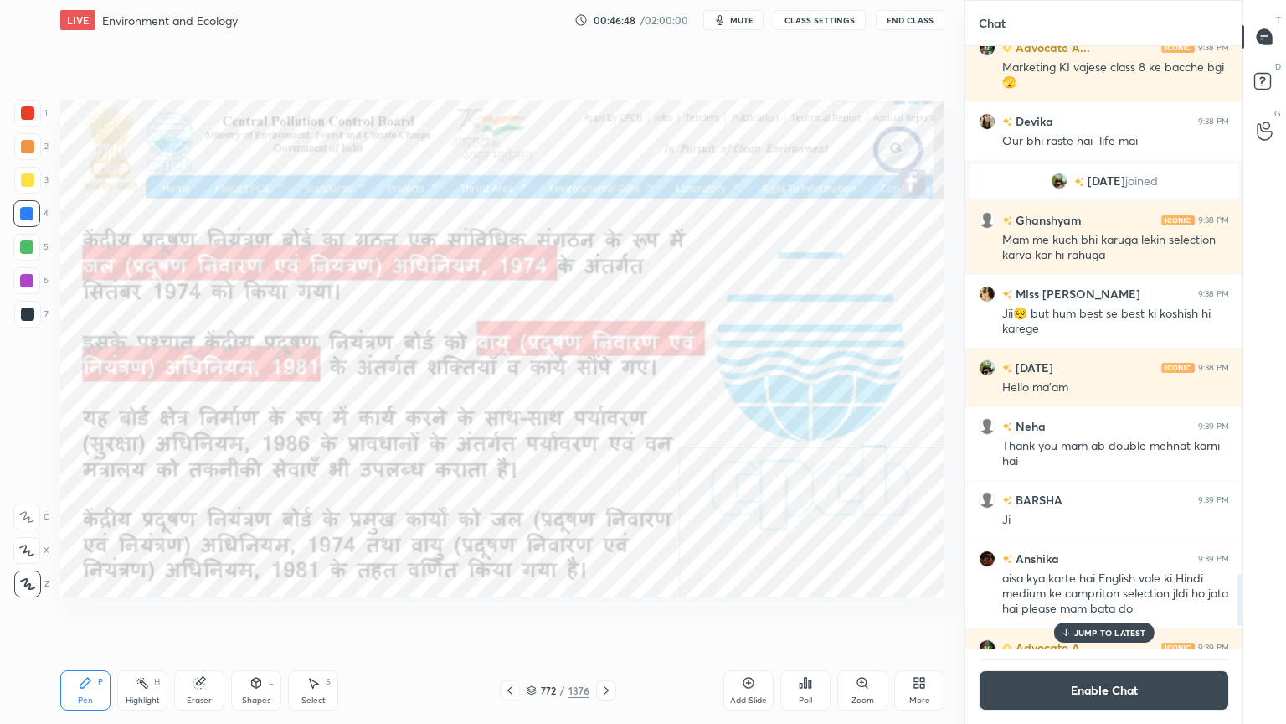
click at [1099, 617] on p "JUMP TO LATEST" at bounding box center [1110, 632] width 72 height 10
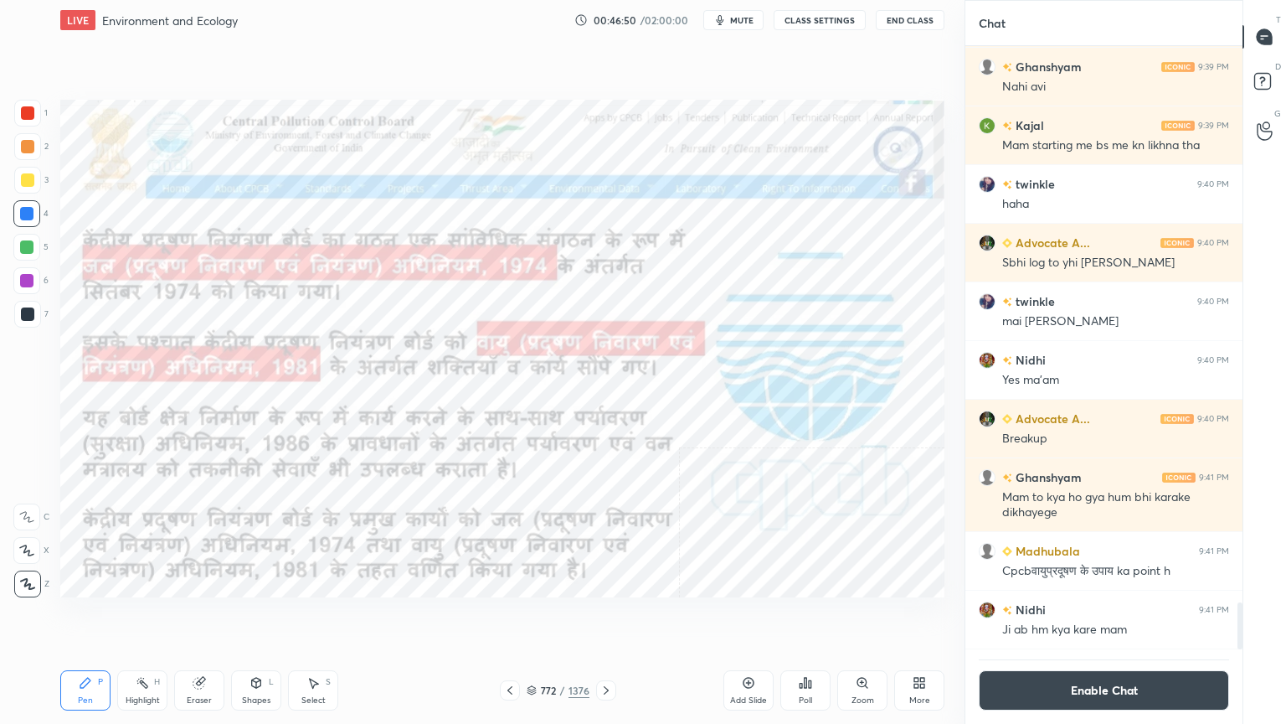
drag, startPoint x: 766, startPoint y: 636, endPoint x: 796, endPoint y: 641, distance: 29.6
click at [775, 617] on div "Setting up your live class Poll for secs No correct answer Start poll" at bounding box center [503, 348] width 898 height 616
click at [916, 617] on div "More" at bounding box center [919, 690] width 50 height 40
click at [818, 610] on div "Dark Blank" at bounding box center [824, 609] width 67 height 40
click at [740, 617] on div at bounding box center [643, 362] width 1286 height 724
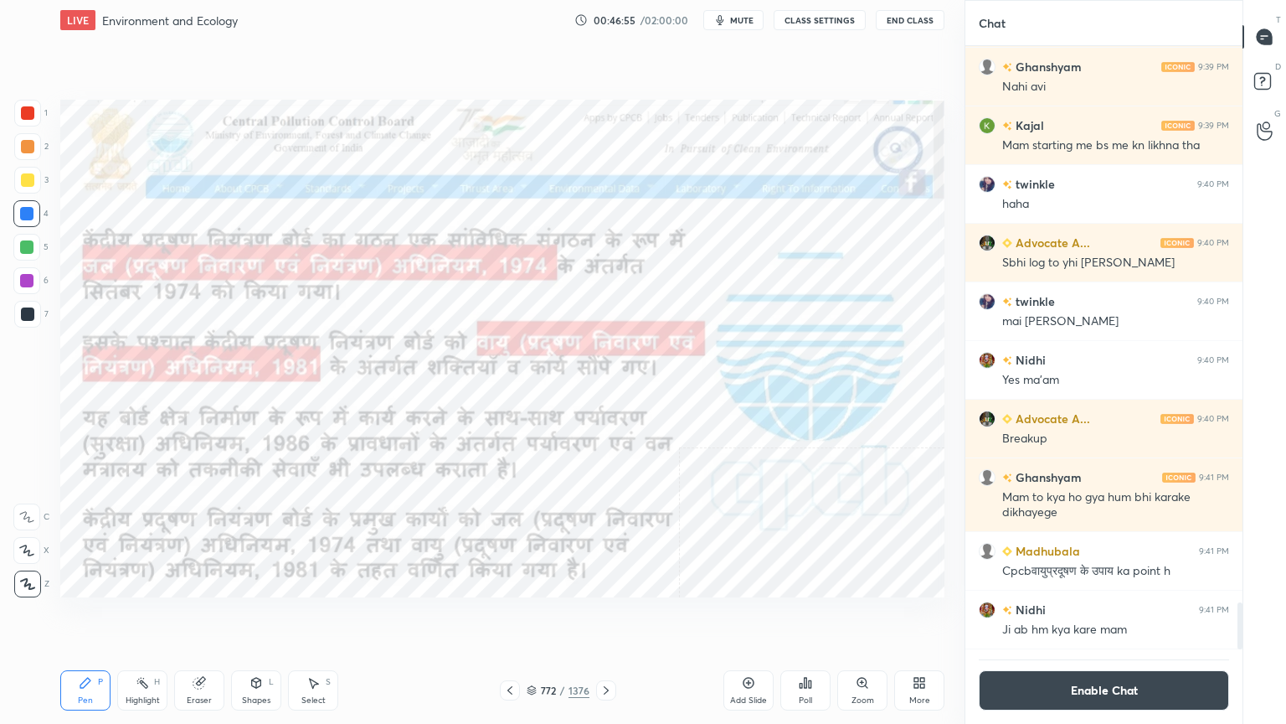
click at [753, 617] on icon at bounding box center [749, 683] width 11 height 11
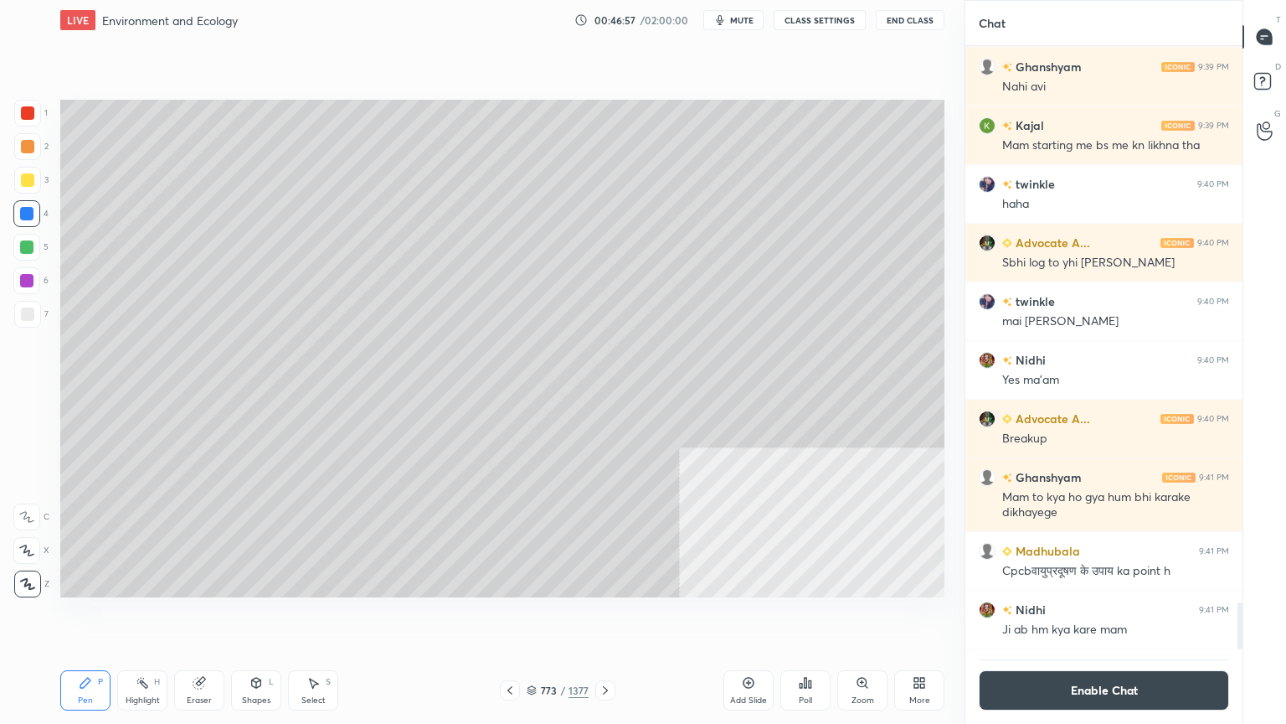
click at [28, 312] on div at bounding box center [27, 313] width 13 height 13
click at [33, 311] on div at bounding box center [27, 313] width 13 height 13
click at [507, 617] on div at bounding box center [510, 690] width 20 height 20
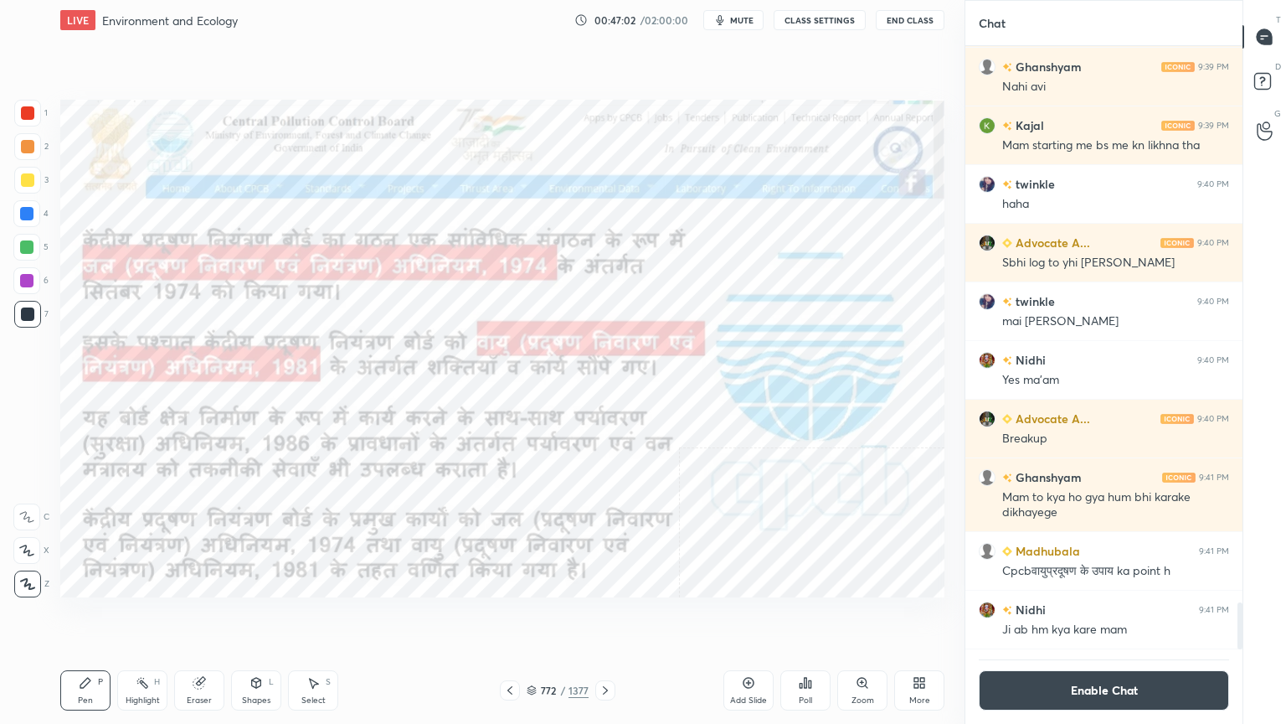
click at [602, 617] on icon at bounding box center [605, 689] width 13 height 13
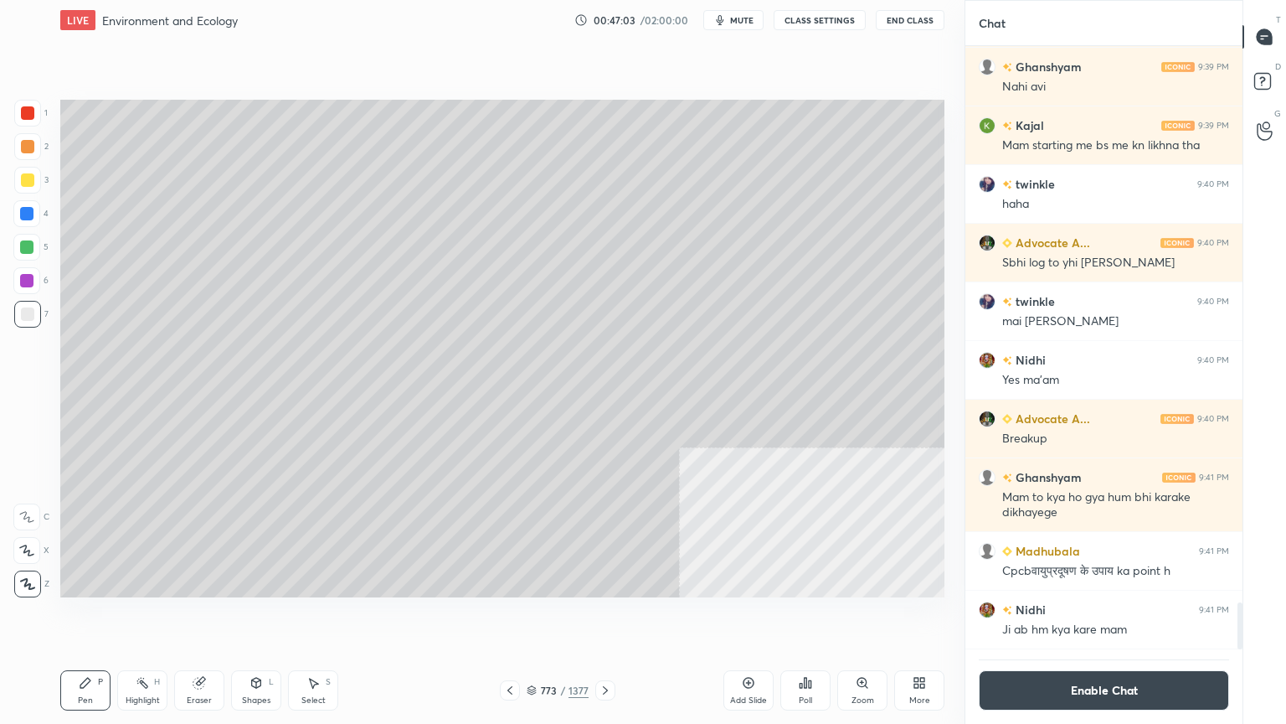
click at [28, 218] on div at bounding box center [26, 213] width 13 height 13
click at [30, 314] on div at bounding box center [27, 313] width 13 height 13
click at [37, 214] on div at bounding box center [26, 213] width 27 height 27
click at [42, 207] on div "4" at bounding box center [30, 213] width 35 height 27
click at [21, 310] on div at bounding box center [27, 313] width 13 height 13
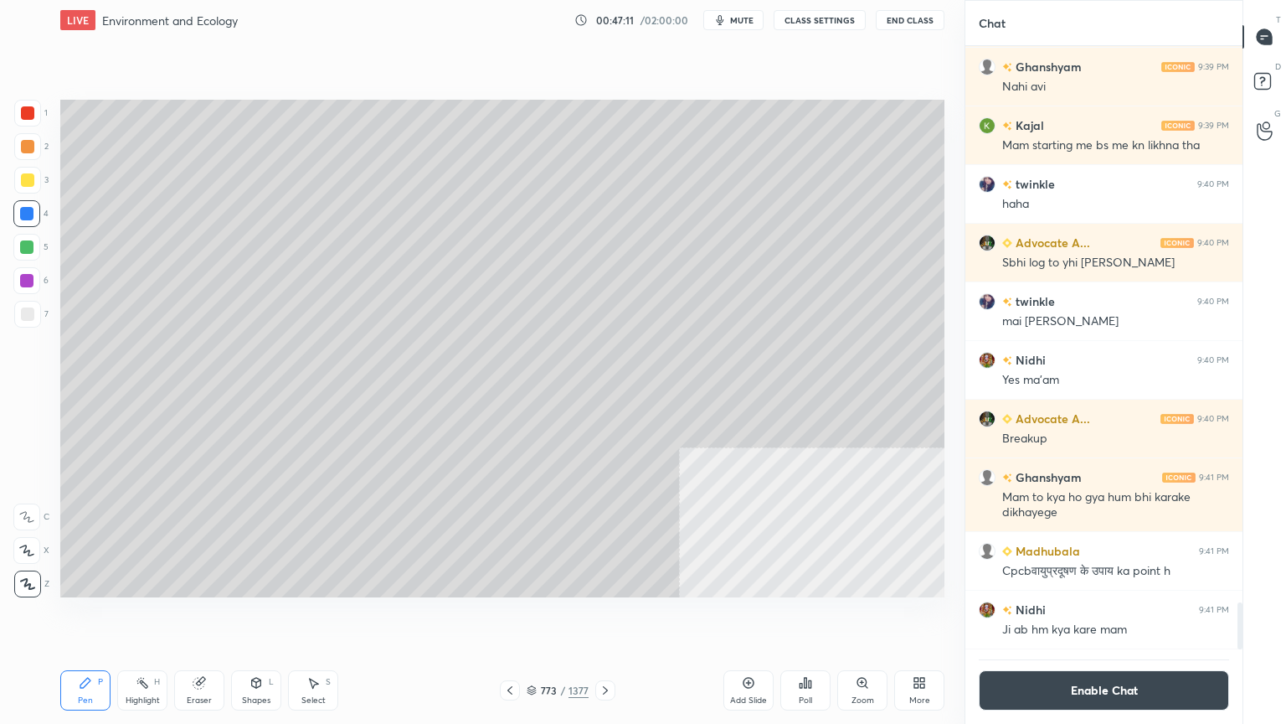
click at [37, 312] on div at bounding box center [27, 314] width 27 height 27
click at [38, 214] on div at bounding box center [26, 213] width 27 height 27
click at [42, 210] on div "4" at bounding box center [30, 213] width 35 height 27
click at [23, 313] on div at bounding box center [27, 313] width 13 height 13
click at [315, 617] on div "Select" at bounding box center [313, 700] width 24 height 8
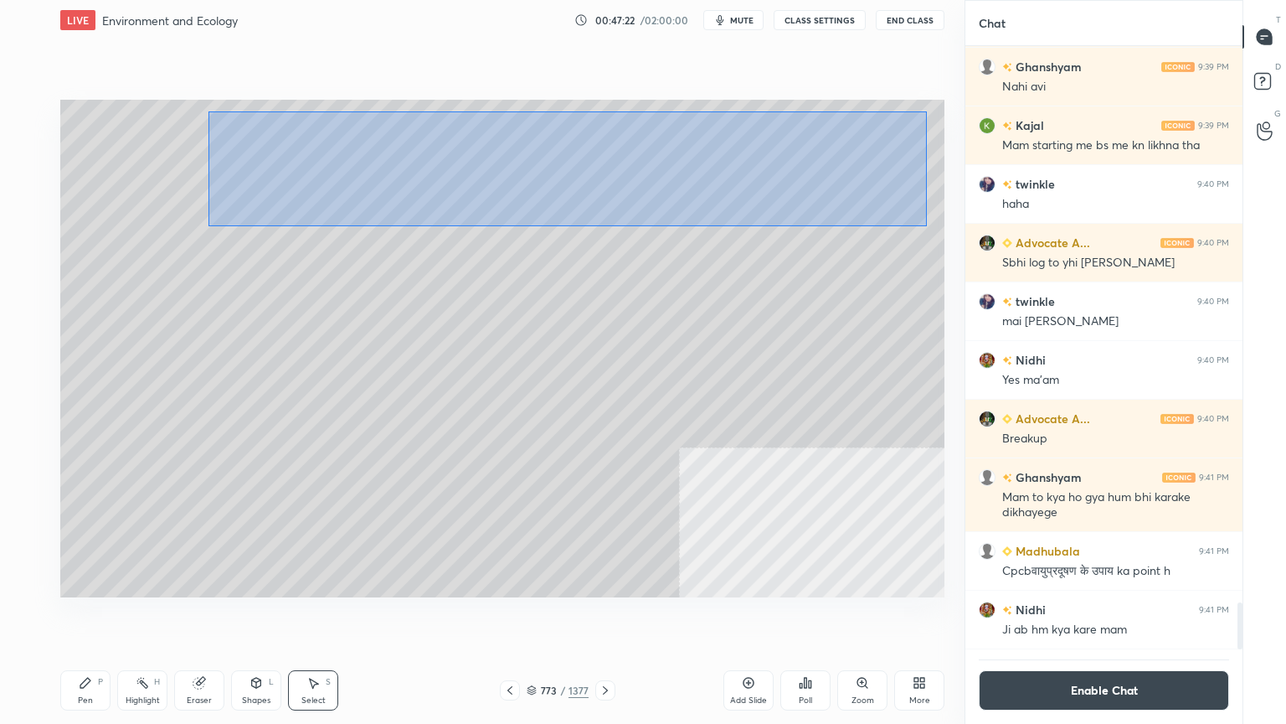
drag, startPoint x: 208, startPoint y: 111, endPoint x: 866, endPoint y: 198, distance: 664.0
click at [927, 223] on div "0 ° Undo Copy Duplicate Duplicate to new slide Delete" at bounding box center [502, 348] width 884 height 497
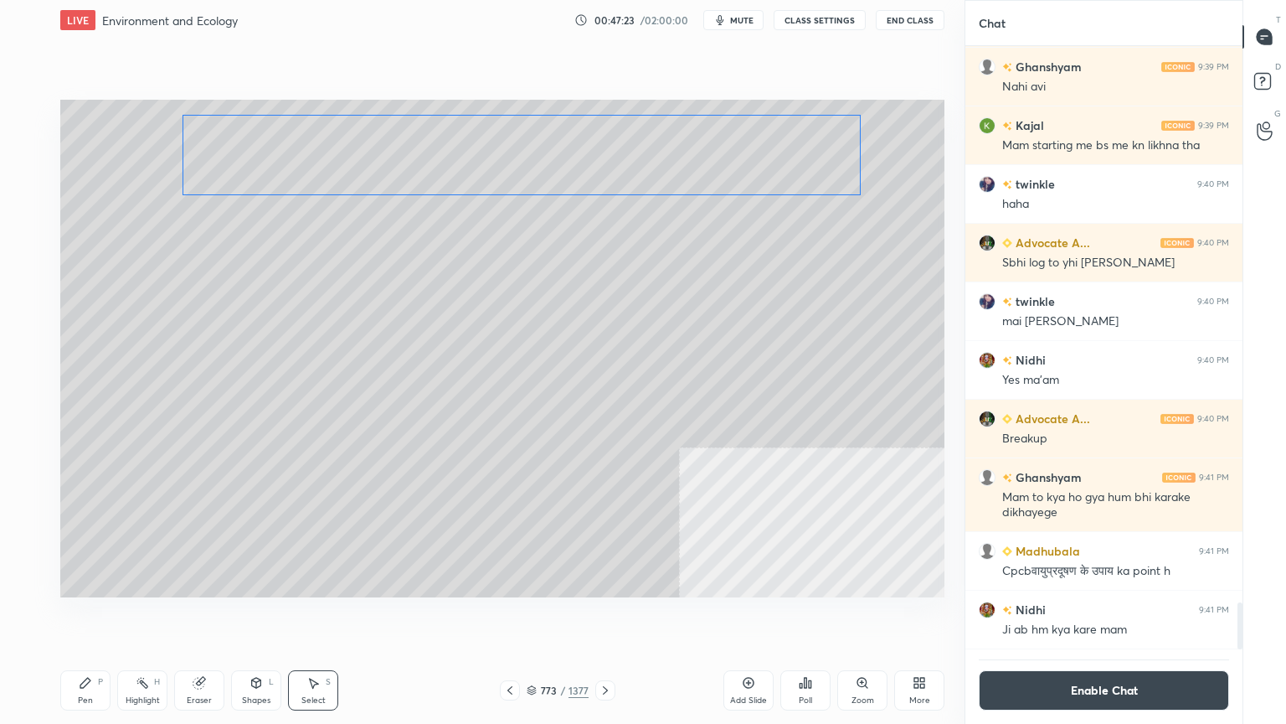
drag, startPoint x: 807, startPoint y: 175, endPoint x: 786, endPoint y: 174, distance: 21.0
click at [791, 174] on div "0 ° Undo Copy Duplicate Duplicate to new slide Delete" at bounding box center [502, 348] width 884 height 497
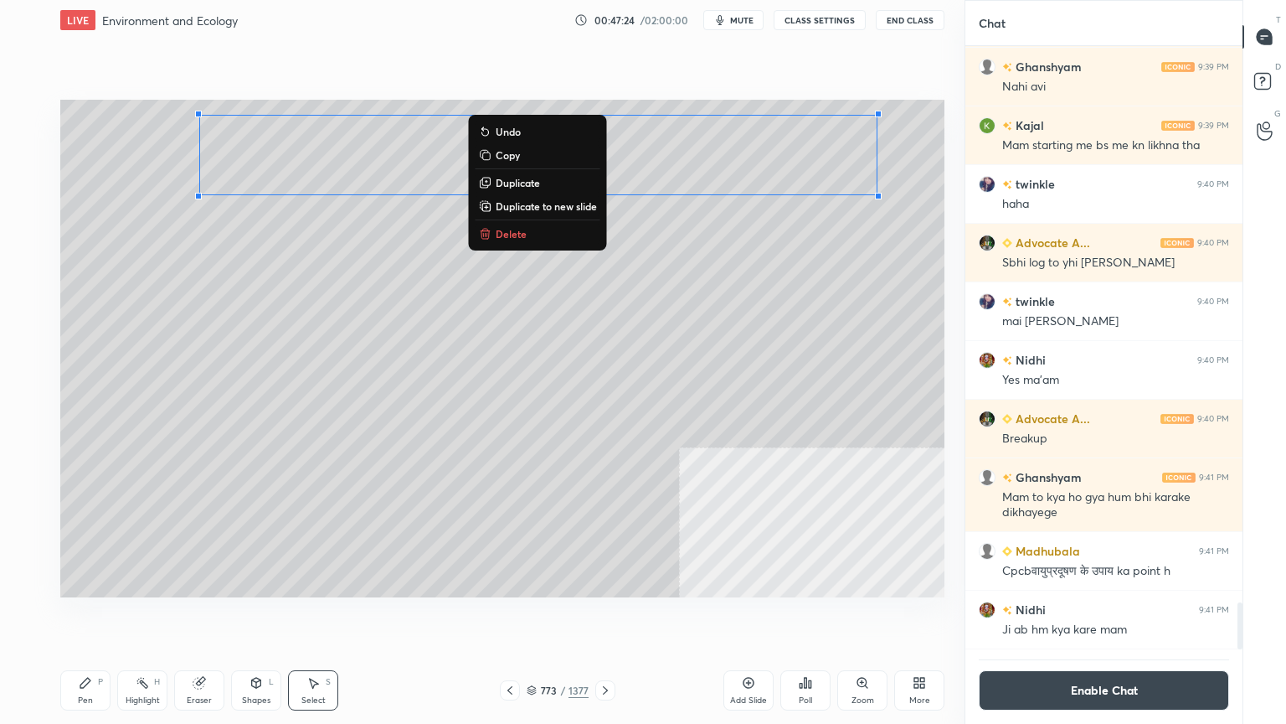
click at [95, 617] on div "Pen P" at bounding box center [85, 690] width 50 height 40
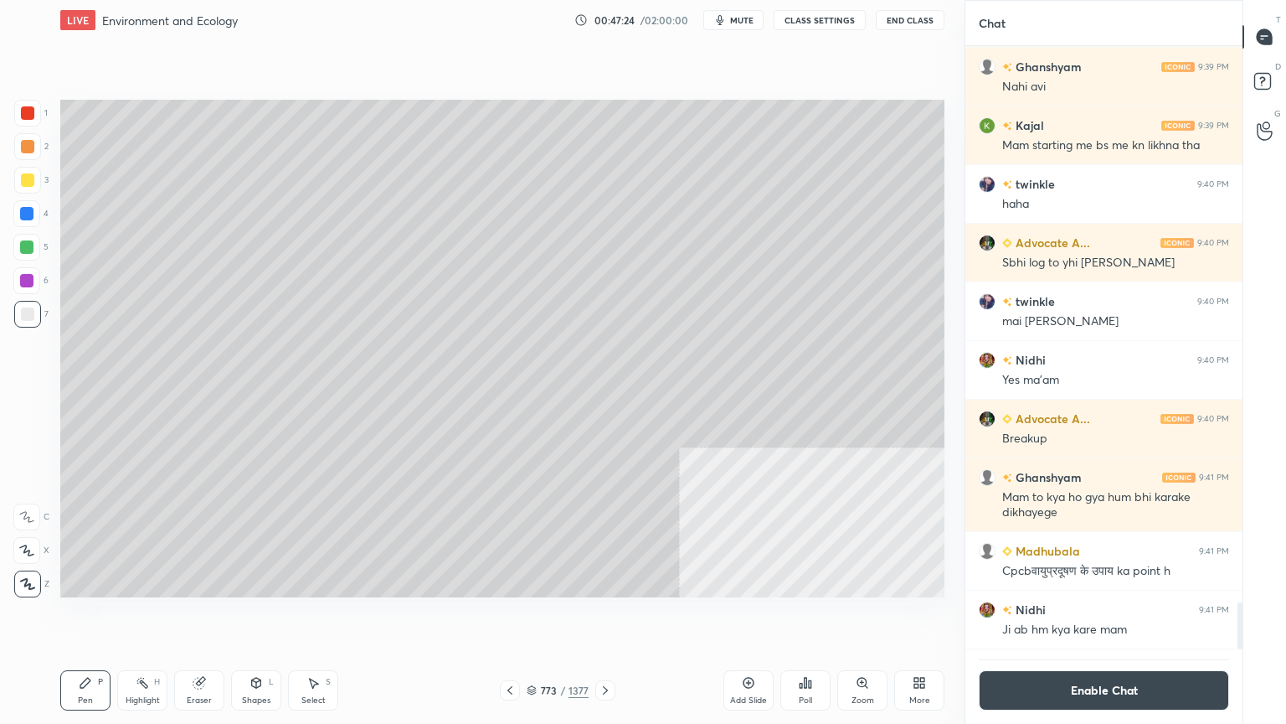
click at [95, 617] on div "Pen P" at bounding box center [85, 690] width 50 height 40
click at [30, 218] on div at bounding box center [26, 213] width 13 height 13
click at [37, 321] on div at bounding box center [27, 314] width 27 height 27
click at [38, 322] on div at bounding box center [27, 314] width 27 height 27
click at [27, 213] on div at bounding box center [26, 213] width 13 height 13
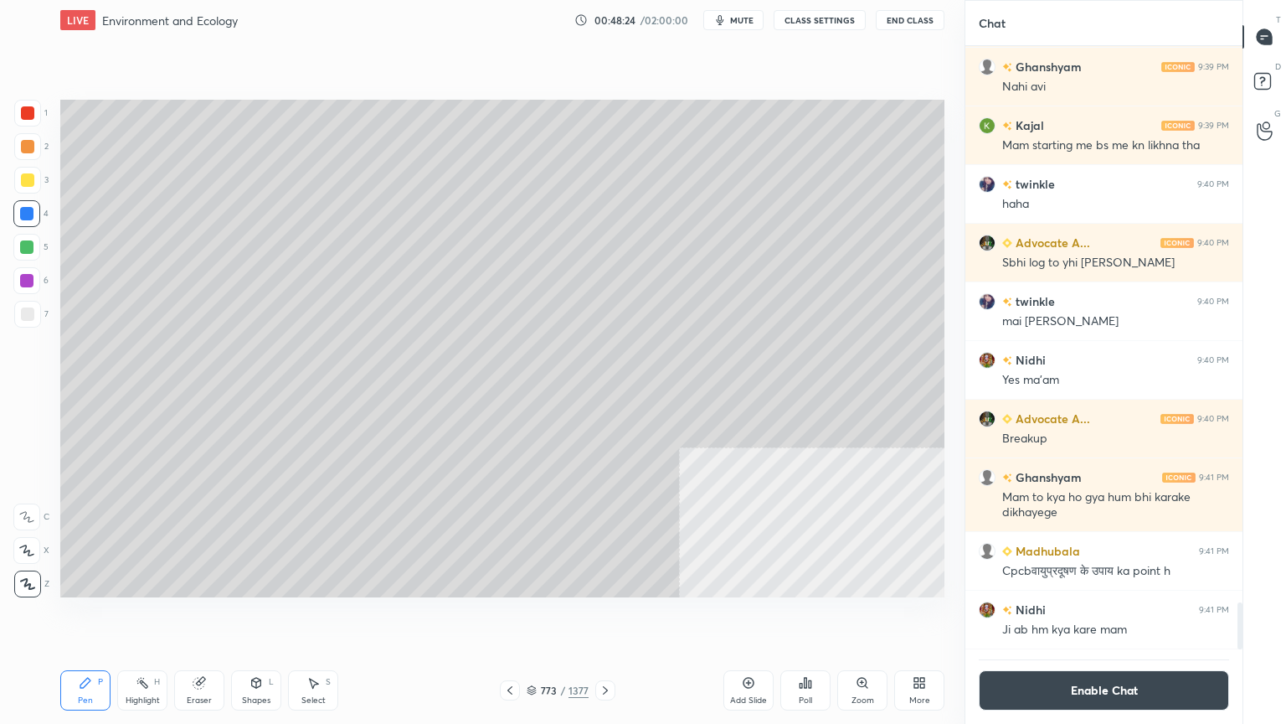
click at [27, 313] on div at bounding box center [27, 313] width 13 height 13
click at [23, 211] on div at bounding box center [26, 213] width 13 height 13
click at [27, 213] on div at bounding box center [26, 213] width 13 height 13
drag, startPoint x: 316, startPoint y: 703, endPoint x: 319, endPoint y: 685, distance: 18.7
click at [319, 617] on div "Select" at bounding box center [313, 700] width 24 height 8
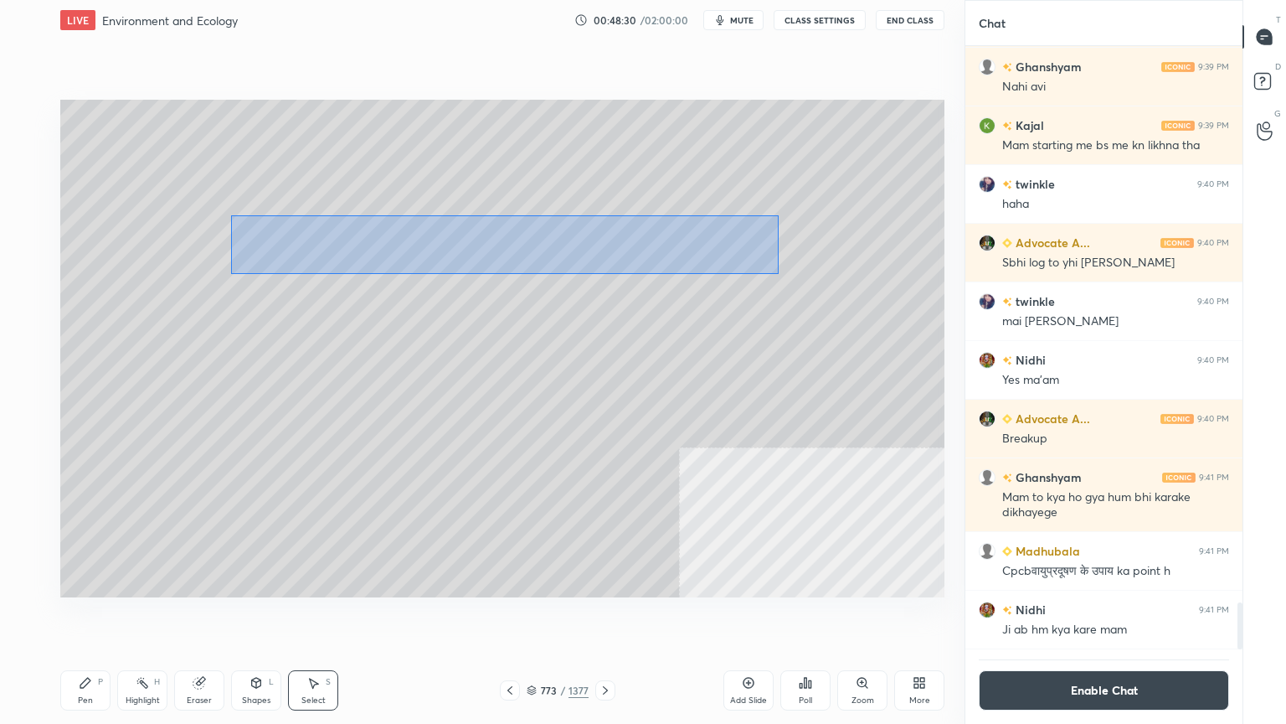
drag, startPoint x: 231, startPoint y: 216, endPoint x: 777, endPoint y: 272, distance: 548.9
click at [777, 272] on div "0 ° Undo Copy Duplicate Duplicate to new slide Delete" at bounding box center [502, 348] width 884 height 497
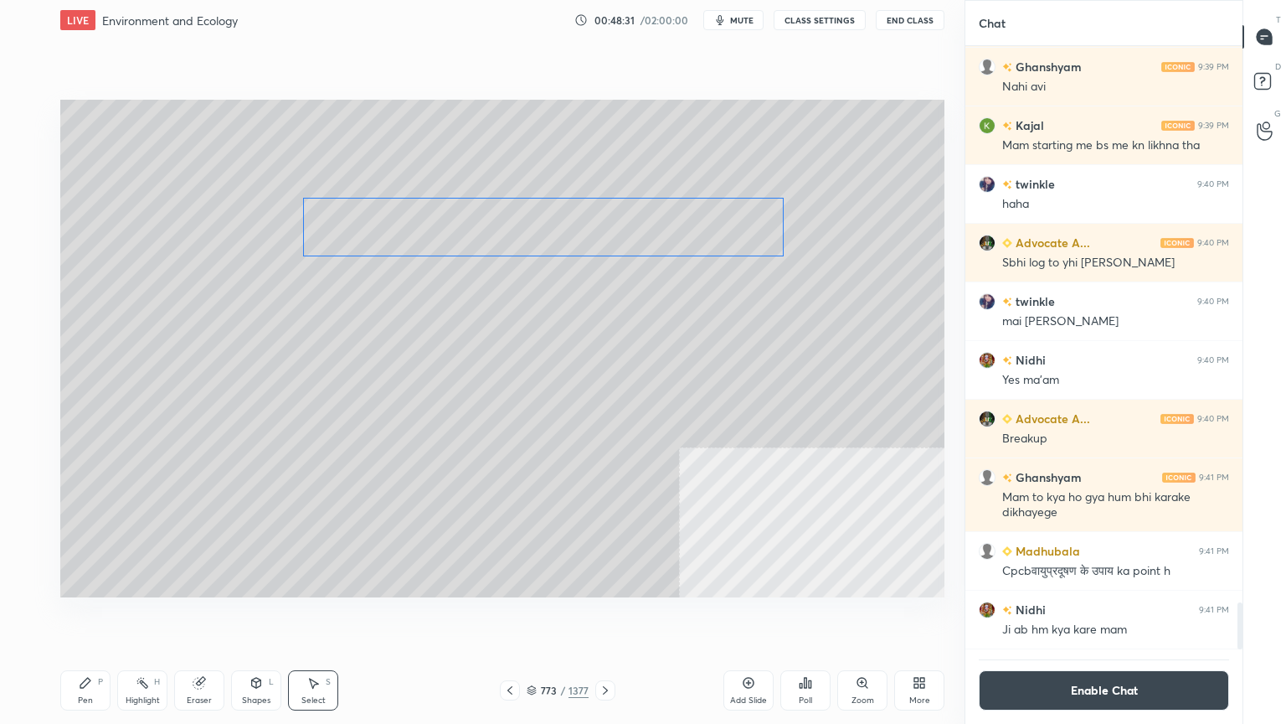
drag, startPoint x: 651, startPoint y: 245, endPoint x: 665, endPoint y: 247, distance: 14.5
click at [685, 240] on div "0 ° Undo Copy Duplicate Duplicate to new slide Delete" at bounding box center [502, 348] width 884 height 497
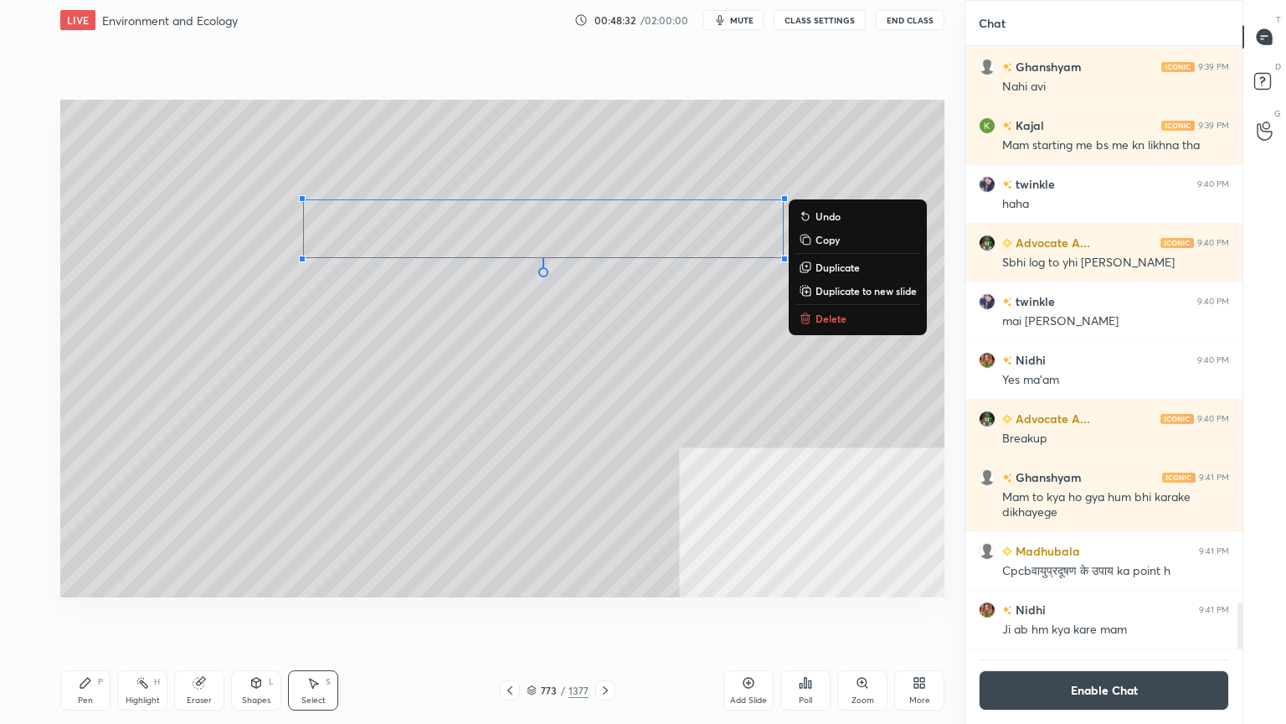
drag, startPoint x: 83, startPoint y: 691, endPoint x: 271, endPoint y: 660, distance: 190.1
click at [82, 617] on div "Pen P" at bounding box center [85, 690] width 50 height 40
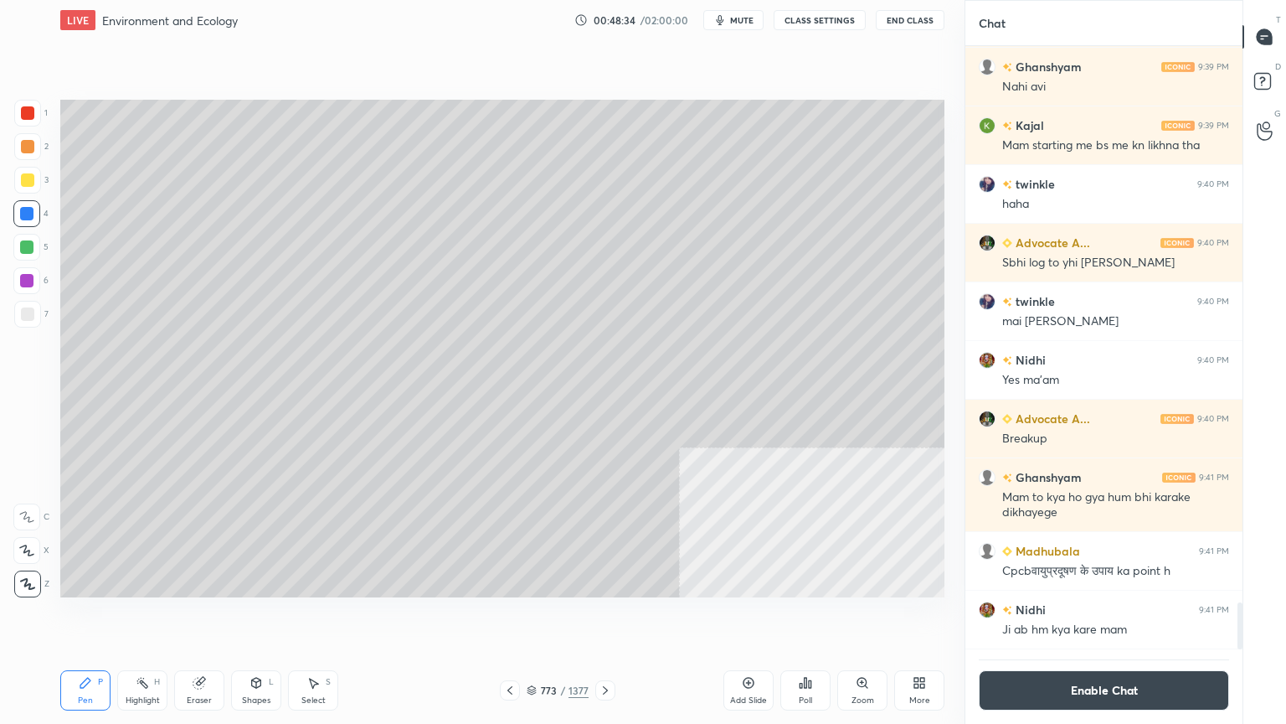
click at [508, 617] on div "Setting up your live class Poll for secs No correct answer Start poll" at bounding box center [503, 348] width 898 height 616
drag, startPoint x: 510, startPoint y: 691, endPoint x: 518, endPoint y: 685, distance: 10.2
click at [511, 617] on icon at bounding box center [509, 689] width 13 height 13
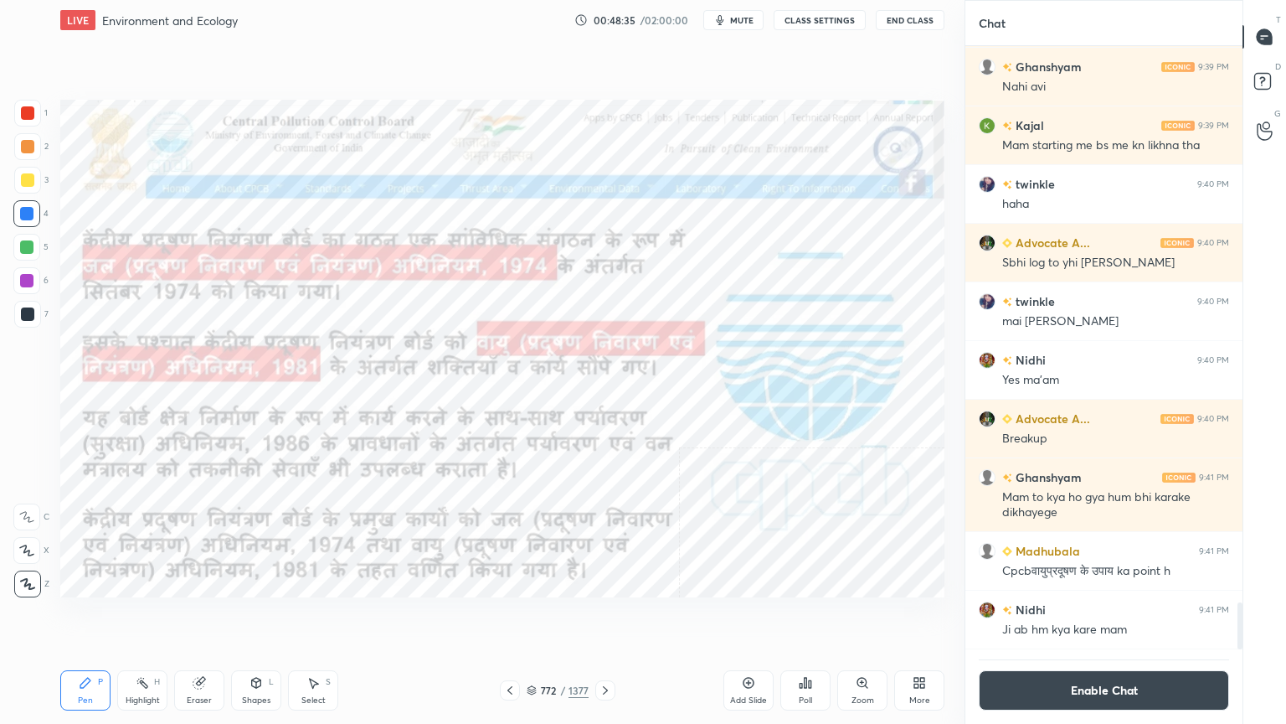
click at [29, 214] on div at bounding box center [26, 213] width 13 height 13
click at [626, 19] on div "00:48:55 / 02:00:00 mute CLASS SETTINGS End Class" at bounding box center [760, 20] width 370 height 20
click at [624, 20] on div "00:48:55 / 02:00:00 mute CLASS SETTINGS End Class" at bounding box center [760, 20] width 370 height 20
click at [626, 21] on div "00:48:55 / 02:00:00 mute CLASS SETTINGS End Class" at bounding box center [760, 20] width 370 height 20
click at [204, 617] on icon at bounding box center [199, 682] width 13 height 13
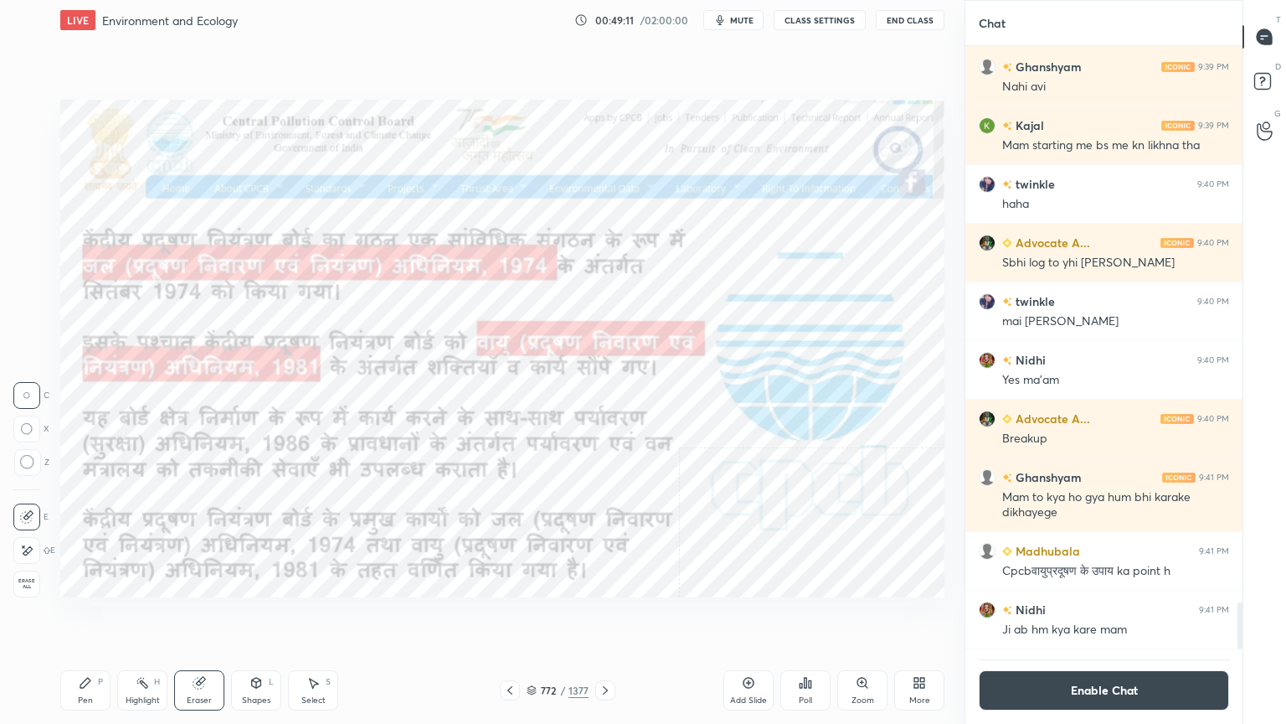
click at [27, 584] on span "Erase all" at bounding box center [26, 584] width 25 height 12
click at [608, 617] on div at bounding box center [605, 690] width 20 height 20
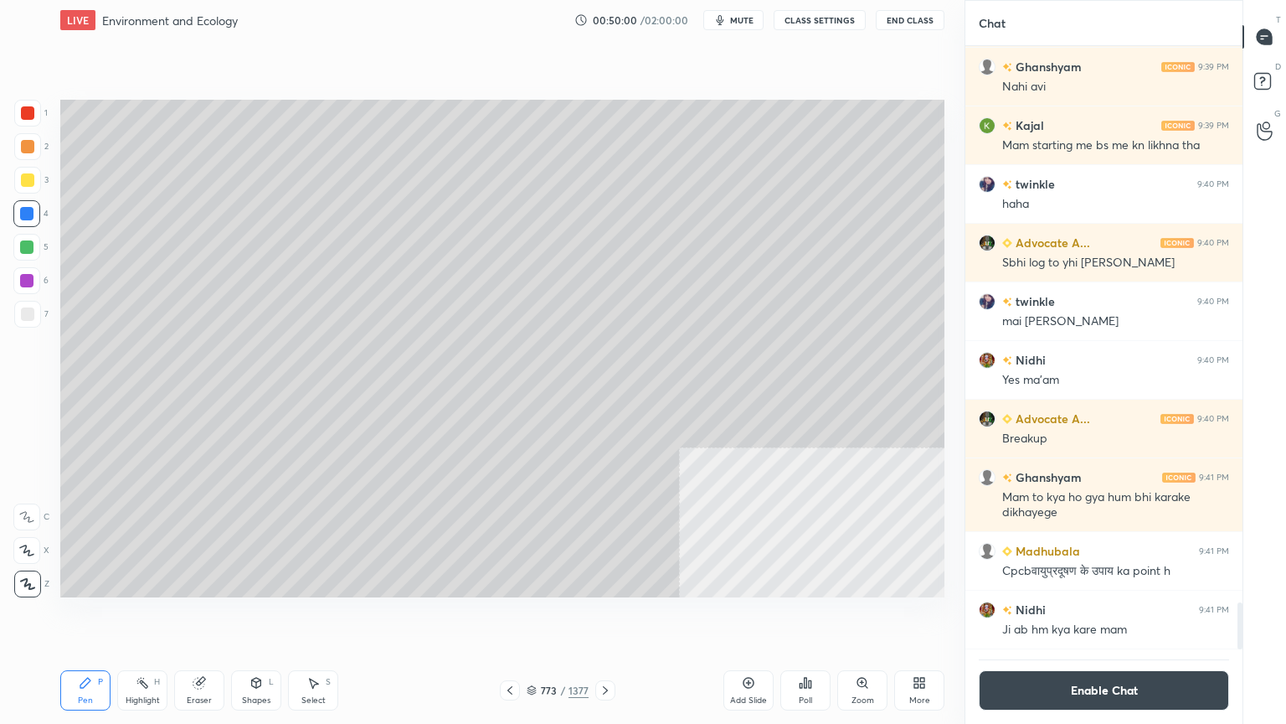
click at [19, 322] on div at bounding box center [27, 314] width 27 height 27
click at [20, 320] on div at bounding box center [27, 314] width 27 height 27
click at [32, 182] on div at bounding box center [27, 180] width 27 height 27
click at [32, 183] on div at bounding box center [27, 179] width 13 height 13
click at [34, 312] on div at bounding box center [27, 314] width 27 height 27
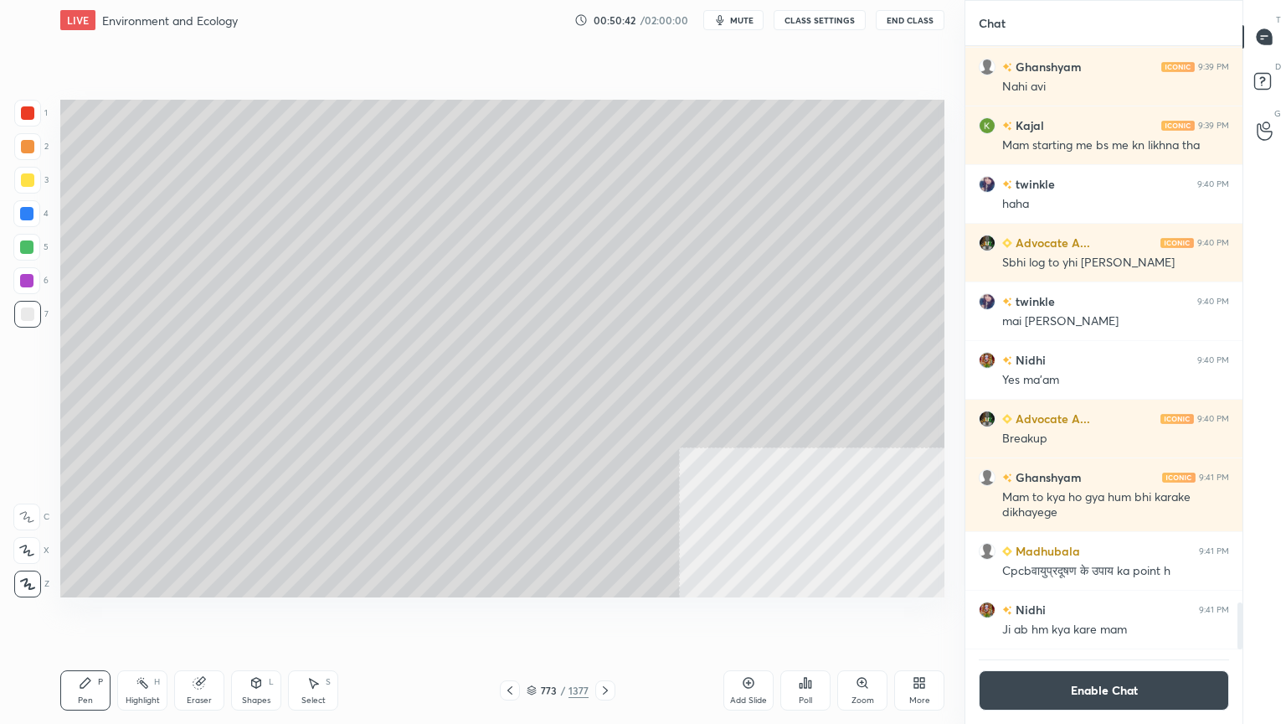
click at [39, 309] on div at bounding box center [27, 314] width 27 height 27
click at [28, 218] on div at bounding box center [26, 213] width 13 height 13
drag, startPoint x: 28, startPoint y: 218, endPoint x: 47, endPoint y: 219, distance: 19.3
click at [32, 217] on div at bounding box center [26, 213] width 13 height 13
drag, startPoint x: 516, startPoint y: 653, endPoint x: 527, endPoint y: 655, distance: 11.0
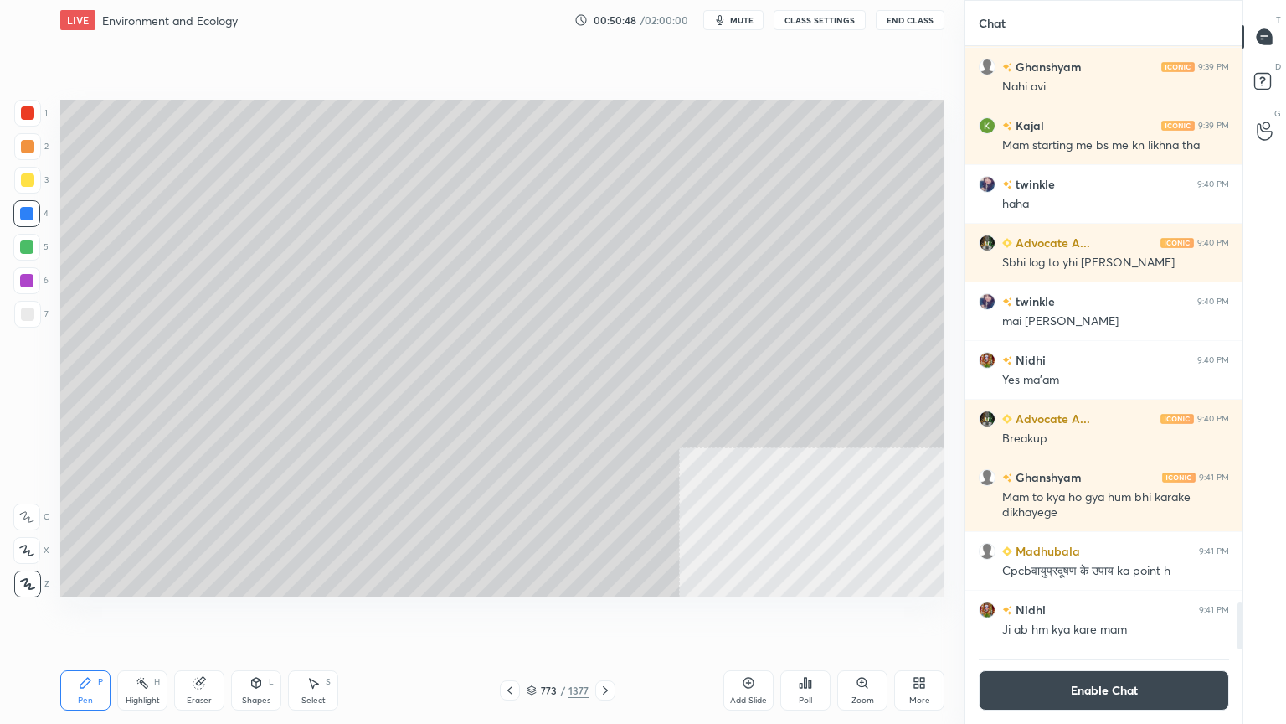
click at [528, 617] on div "Setting up your live class Poll for secs No correct answer Start poll" at bounding box center [503, 348] width 898 height 616
drag, startPoint x: 312, startPoint y: 689, endPoint x: 430, endPoint y: 600, distance: 147.7
click at [315, 617] on div "Select S" at bounding box center [313, 690] width 50 height 40
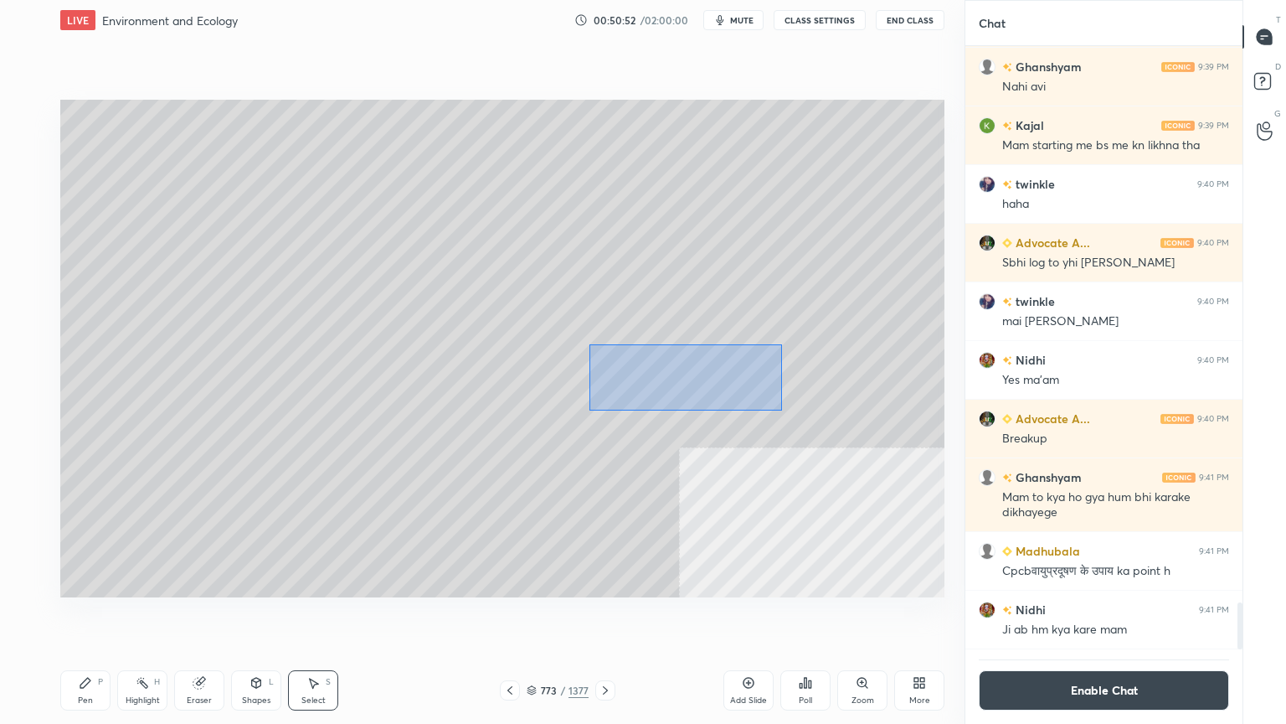
drag, startPoint x: 592, startPoint y: 345, endPoint x: 819, endPoint y: 402, distance: 234.0
click at [870, 424] on div "0 ° Undo Copy Duplicate Duplicate to new slide Delete" at bounding box center [502, 348] width 884 height 497
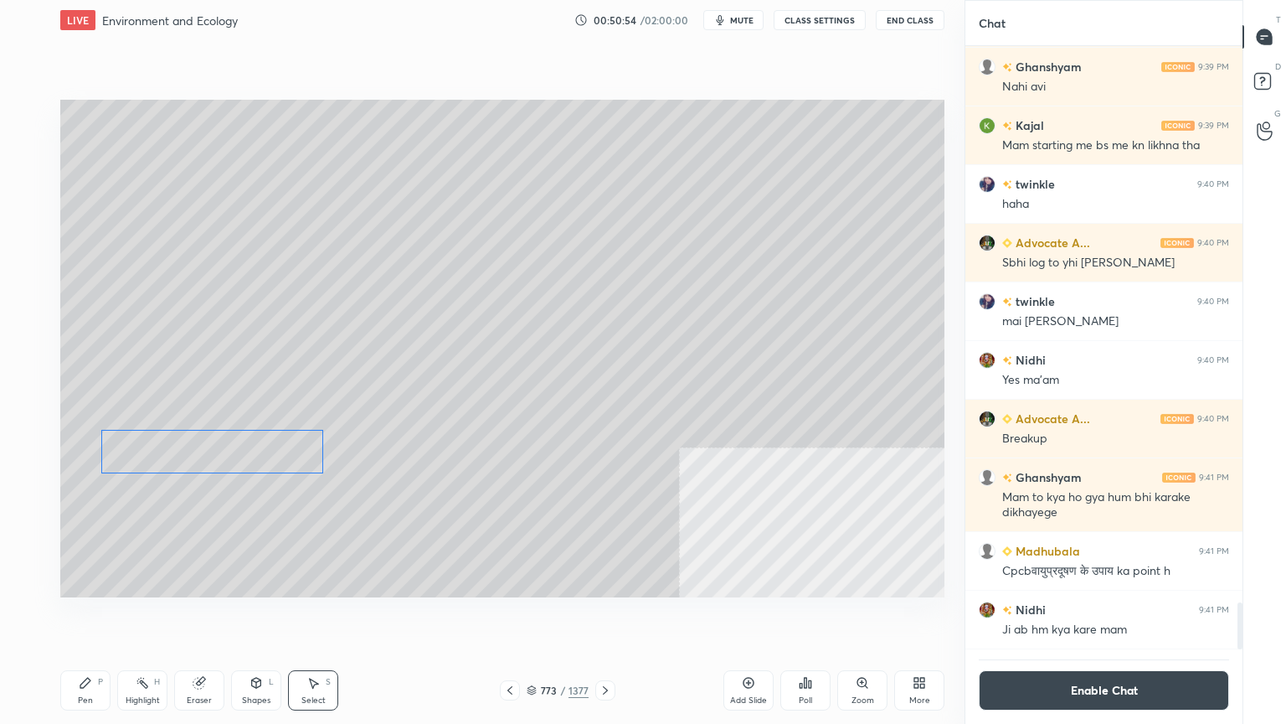
drag, startPoint x: 724, startPoint y: 402, endPoint x: 183, endPoint y: 515, distance: 553.5
click at [223, 468] on div "0 ° Undo Copy Duplicate Duplicate to new slide Delete" at bounding box center [502, 348] width 884 height 497
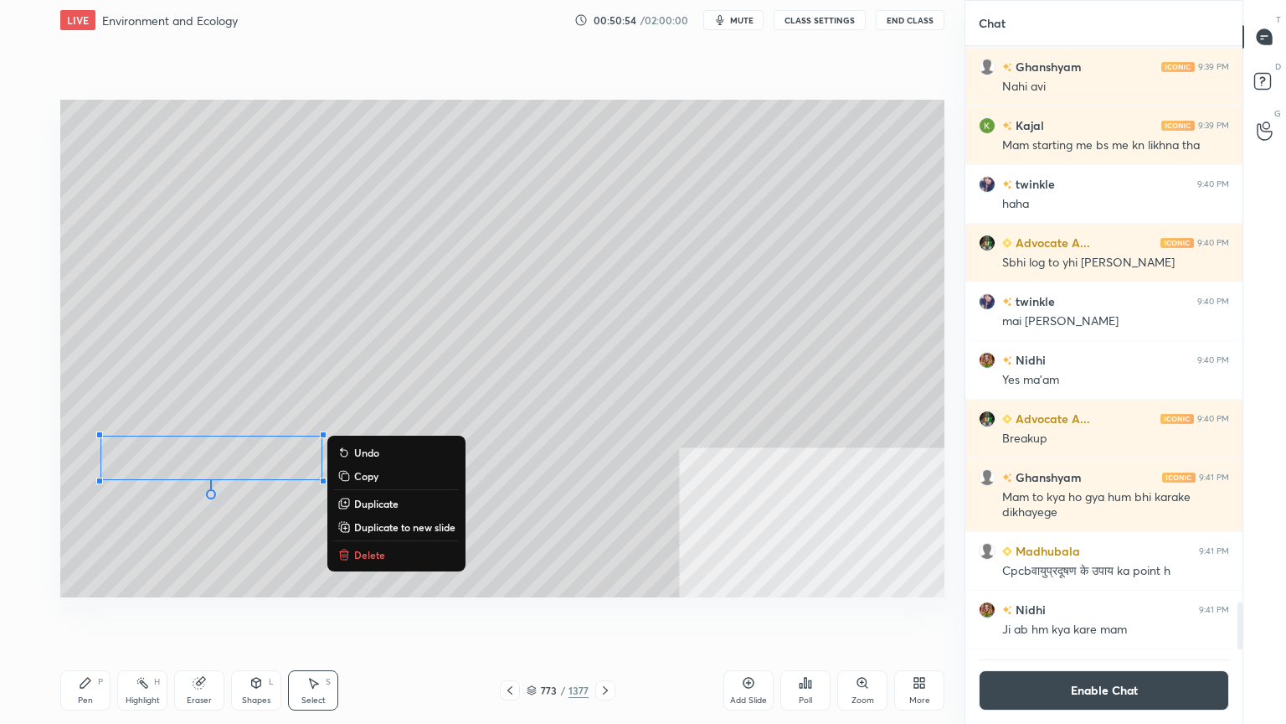
drag, startPoint x: 84, startPoint y: 707, endPoint x: 94, endPoint y: 656, distance: 52.1
click at [87, 617] on div "Pen P" at bounding box center [85, 690] width 50 height 40
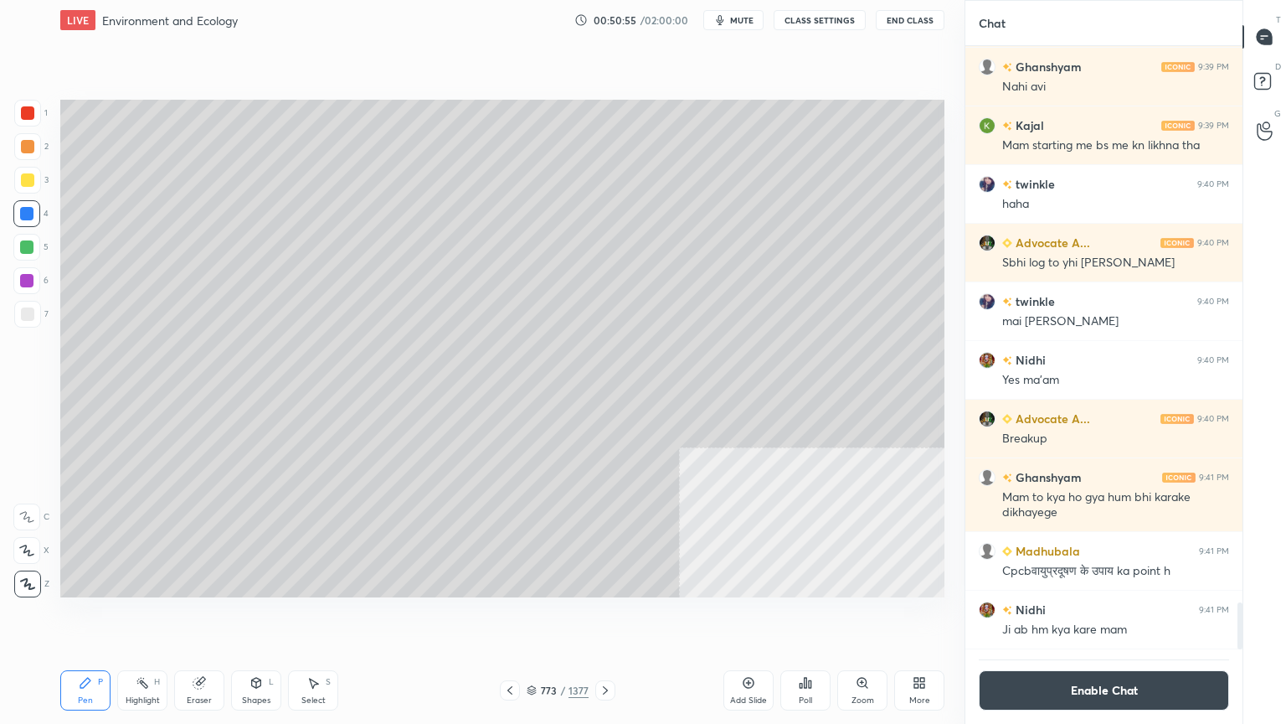
drag, startPoint x: 23, startPoint y: 180, endPoint x: 31, endPoint y: 183, distance: 8.7
click at [23, 181] on div at bounding box center [27, 179] width 13 height 13
click at [319, 617] on icon at bounding box center [313, 682] width 13 height 13
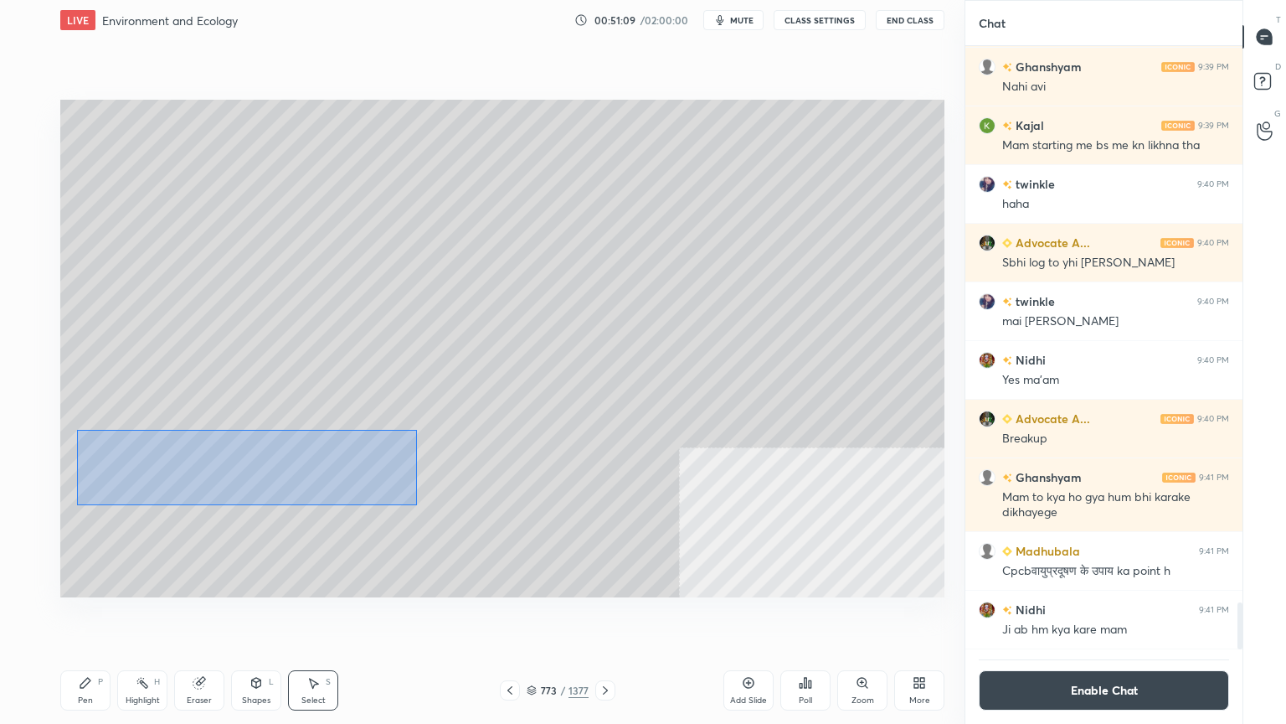
drag, startPoint x: 77, startPoint y: 430, endPoint x: 291, endPoint y: 464, distance: 217.1
click at [399, 494] on div "0 ° Undo Copy Duplicate Duplicate to new slide Delete" at bounding box center [502, 348] width 884 height 497
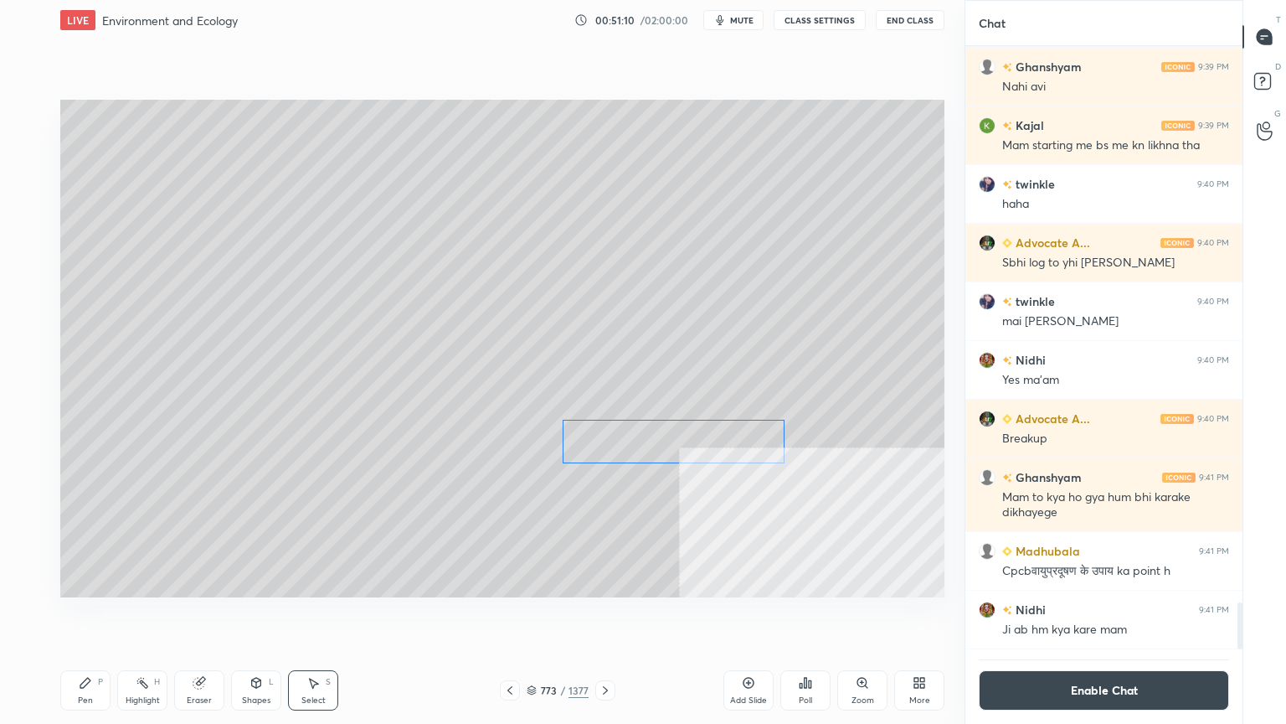
drag, startPoint x: 335, startPoint y: 472, endPoint x: 618, endPoint y: 466, distance: 283.1
click at [728, 448] on div "0 ° Undo Copy Duplicate Duplicate to new slide Delete" at bounding box center [502, 348] width 884 height 497
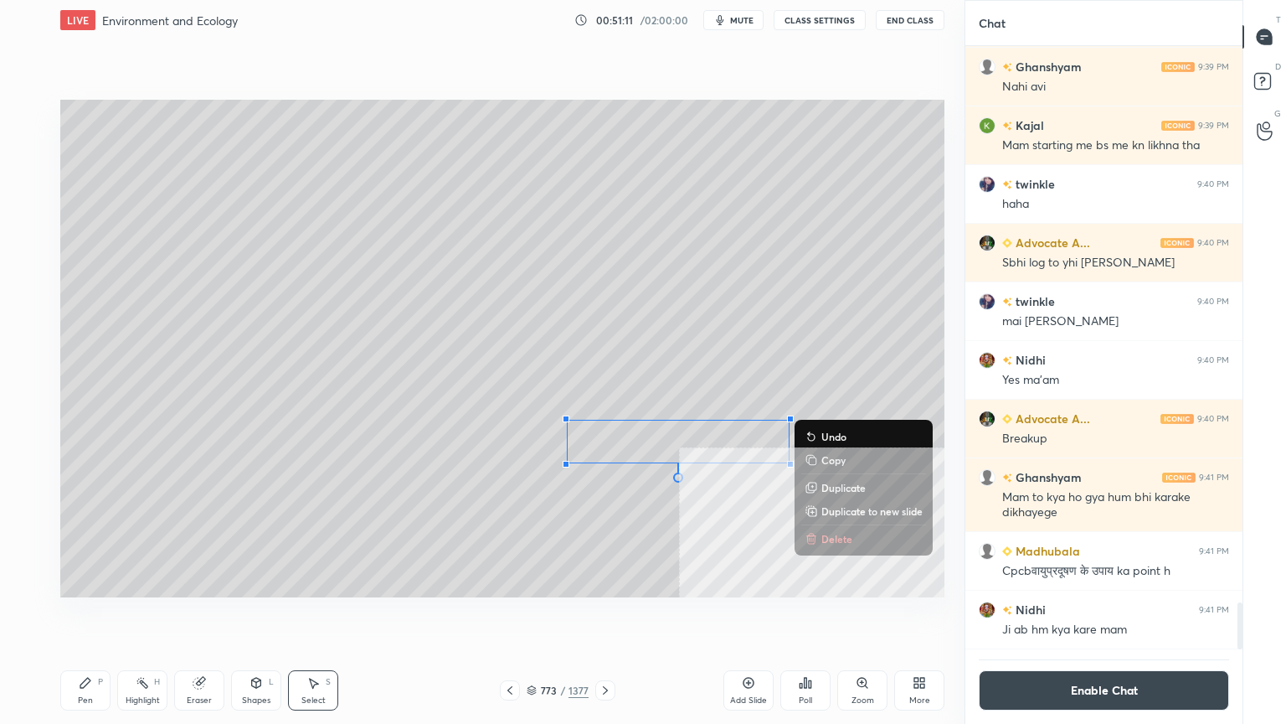
click at [90, 617] on icon at bounding box center [85, 682] width 13 height 13
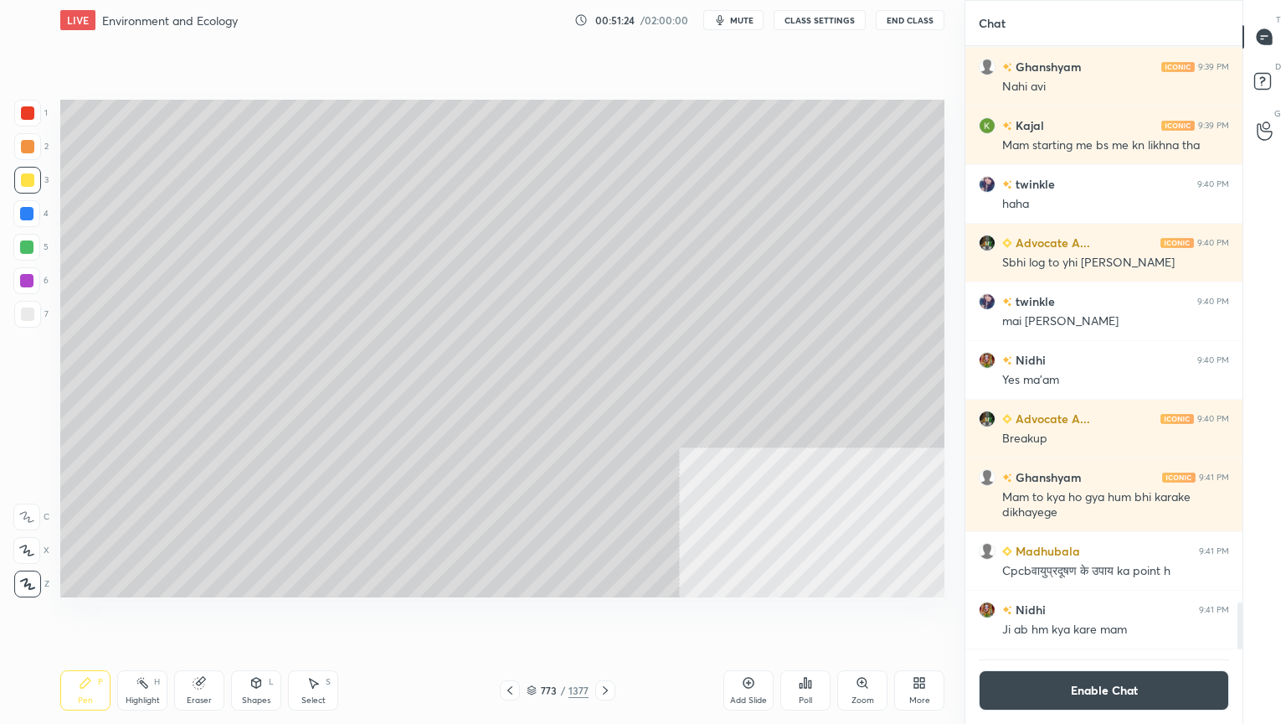
click at [194, 617] on div "Eraser" at bounding box center [199, 690] width 50 height 40
click at [210, 617] on div "Eraser" at bounding box center [199, 690] width 50 height 40
click at [30, 550] on icon at bounding box center [26, 551] width 13 height 14
click at [93, 617] on div "Pen P" at bounding box center [85, 690] width 50 height 40
click at [97, 617] on div "Pen P" at bounding box center [85, 690] width 50 height 40
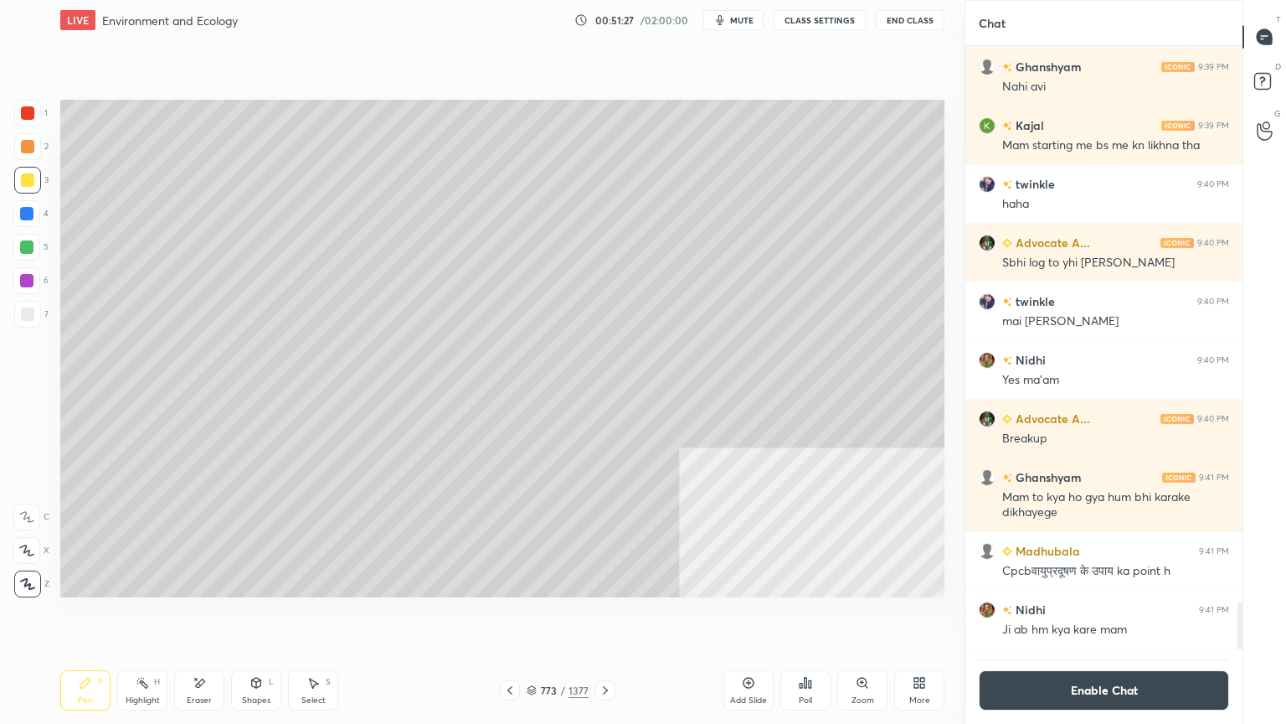
click at [31, 322] on div at bounding box center [27, 314] width 27 height 27
click at [325, 617] on div "Select S" at bounding box center [313, 690] width 50 height 40
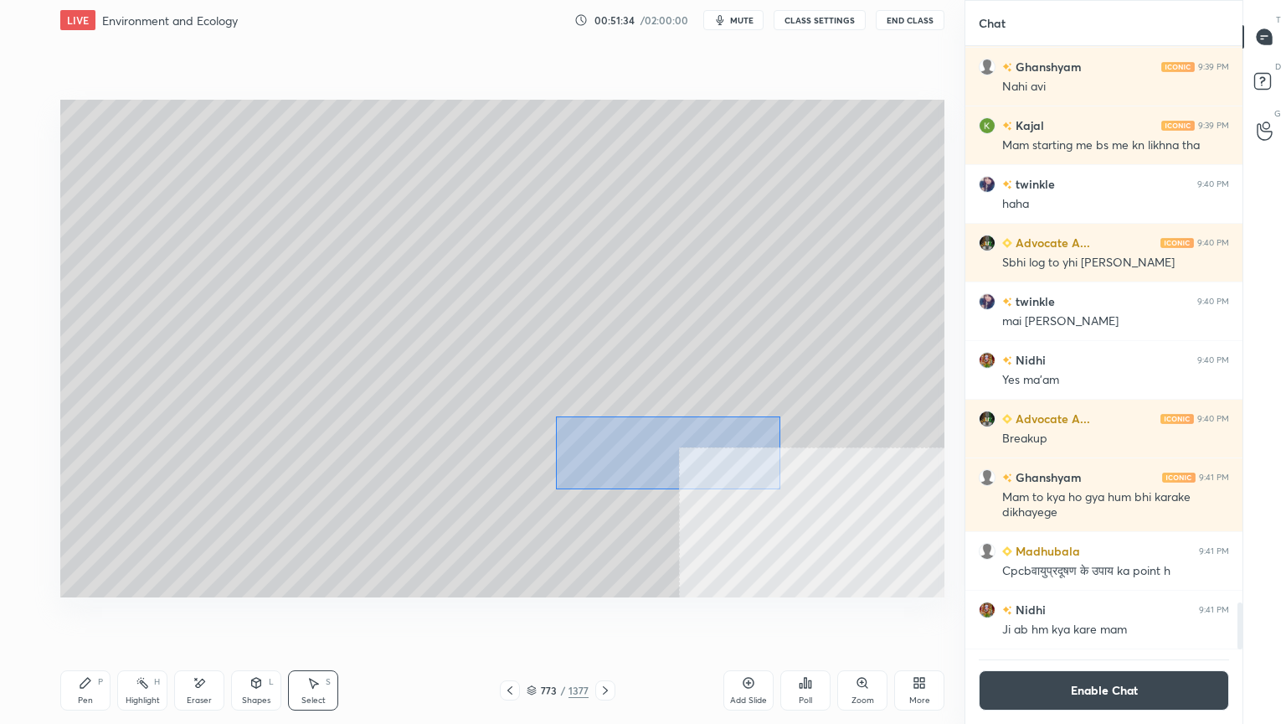
drag, startPoint x: 609, startPoint y: 442, endPoint x: 825, endPoint y: 489, distance: 221.1
click at [850, 497] on div "0 ° Undo Copy Duplicate Duplicate to new slide Delete" at bounding box center [502, 348] width 884 height 497
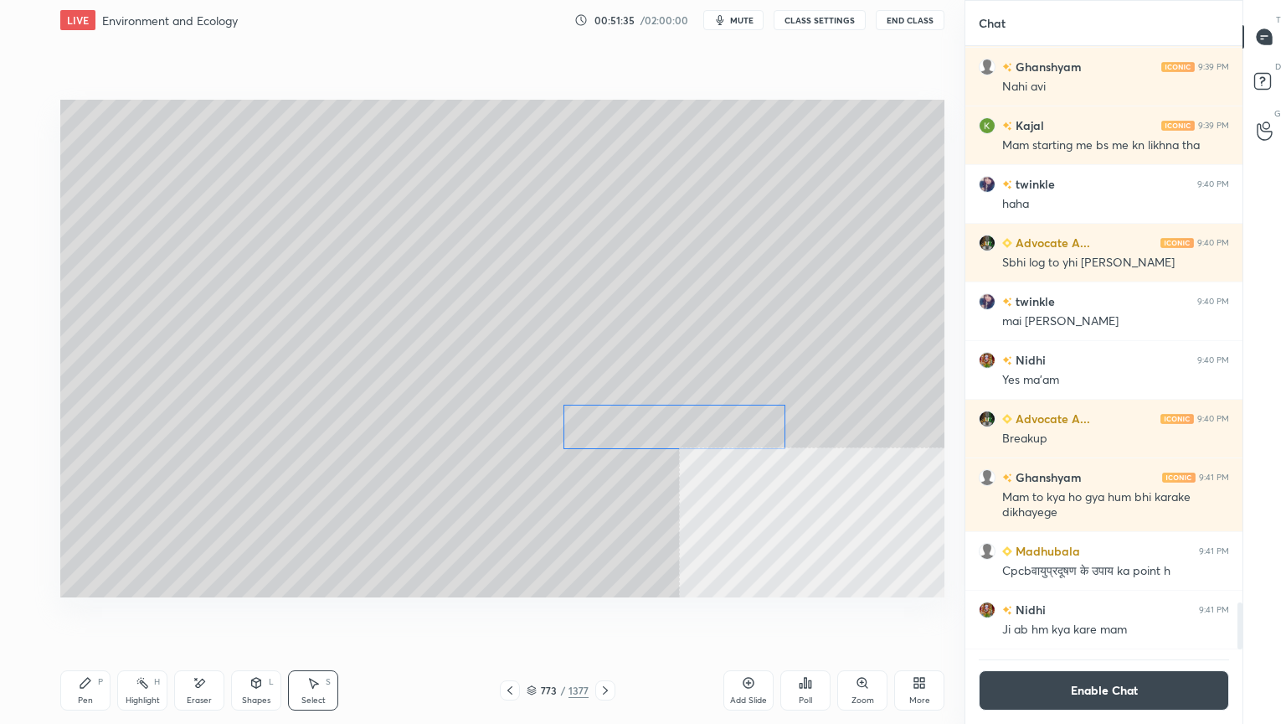
click at [700, 428] on div "0 ° Undo Copy Duplicate Duplicate to new slide Delete" at bounding box center [502, 348] width 884 height 497
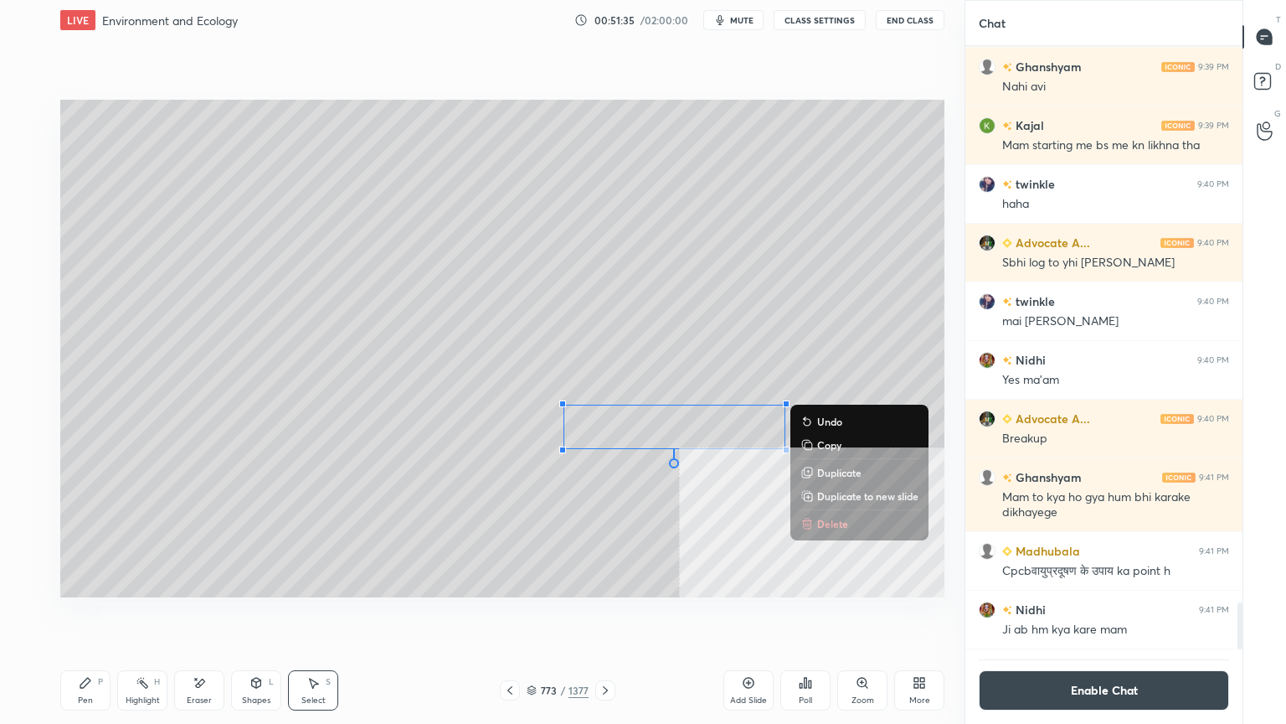
click at [274, 533] on div "0 ° Undo Copy Duplicate Duplicate to new slide Delete" at bounding box center [502, 348] width 884 height 497
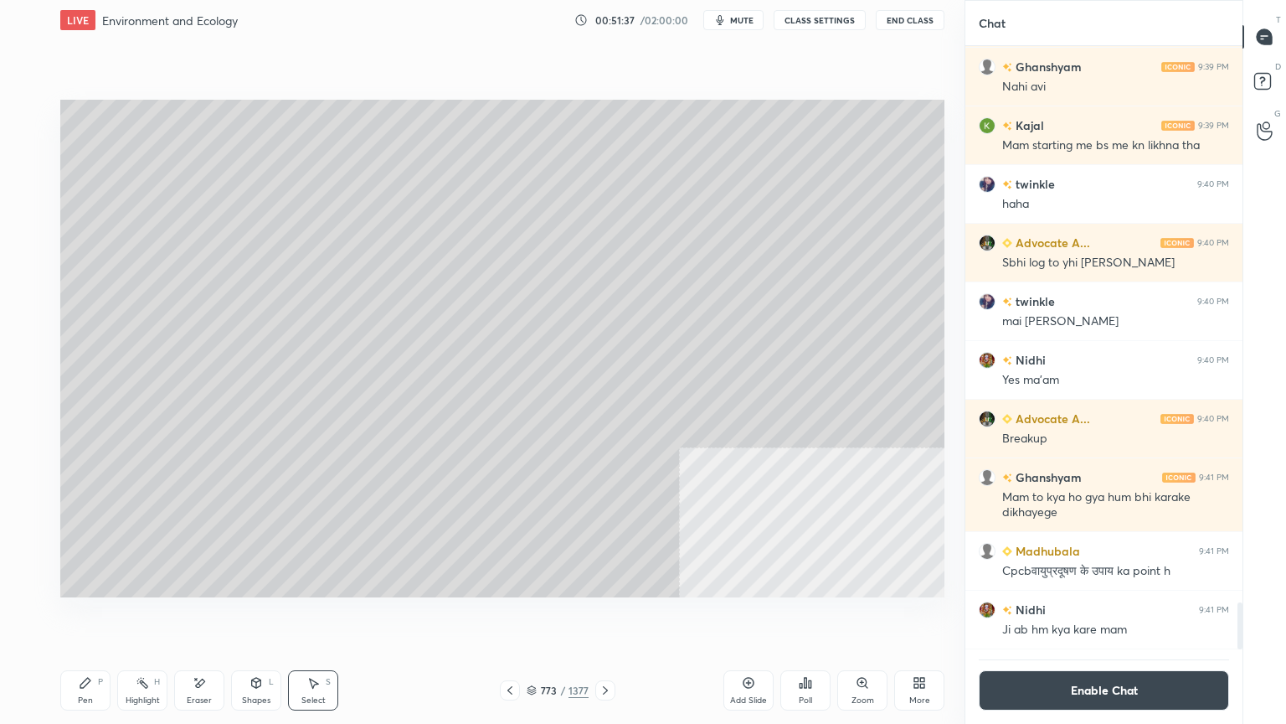
click at [66, 617] on div "Pen P" at bounding box center [85, 690] width 50 height 40
click at [80, 617] on div "Pen" at bounding box center [85, 700] width 15 height 8
click at [1105, 617] on button "Enable Chat" at bounding box center [1104, 690] width 250 height 40
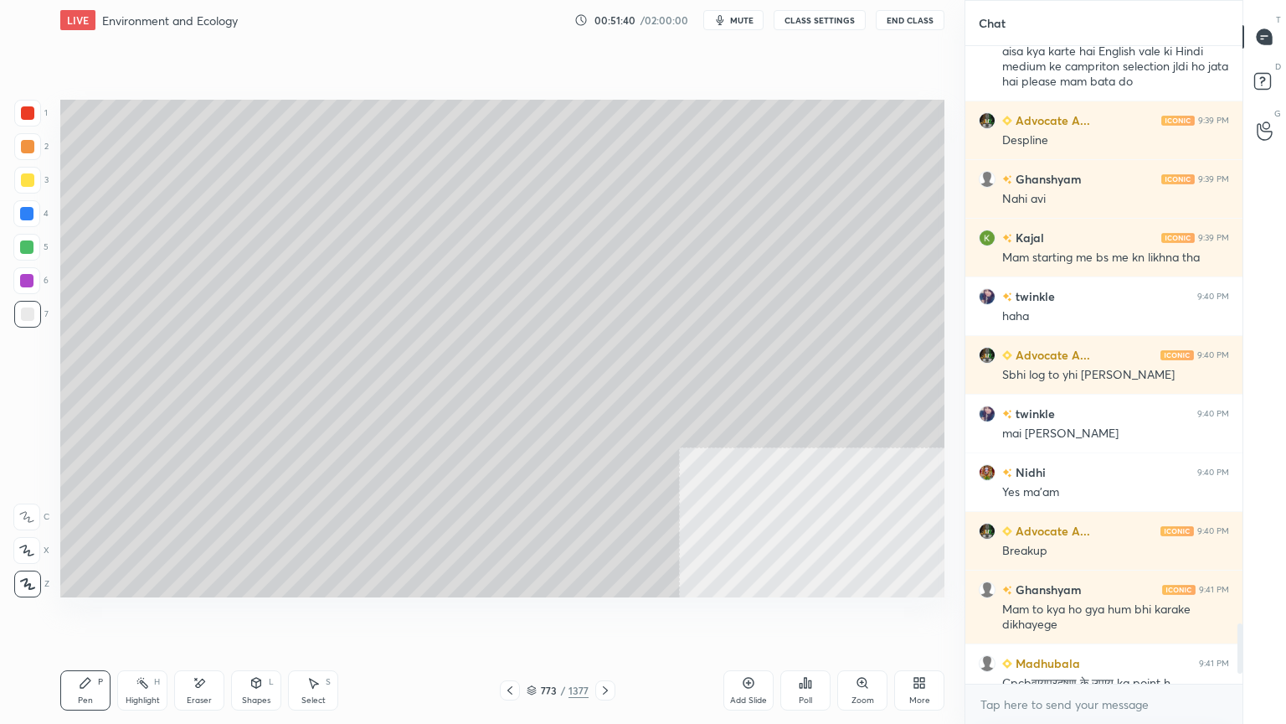
click at [38, 215] on div at bounding box center [26, 213] width 27 height 27
click at [32, 214] on div at bounding box center [26, 213] width 13 height 13
click at [33, 209] on div at bounding box center [26, 213] width 13 height 13
click at [530, 617] on div "Setting up your live class Poll for secs No correct answer Start poll" at bounding box center [503, 348] width 898 height 616
click at [536, 617] on icon at bounding box center [532, 690] width 10 height 10
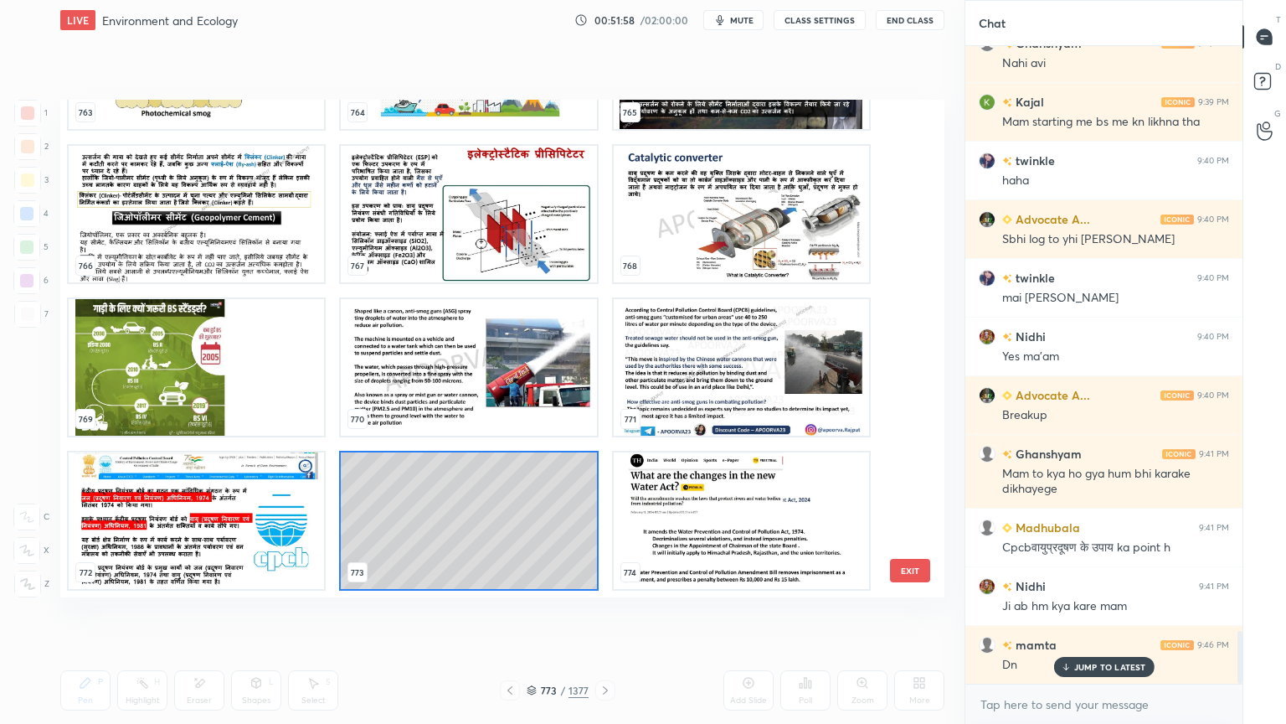
scroll to position [7068, 0]
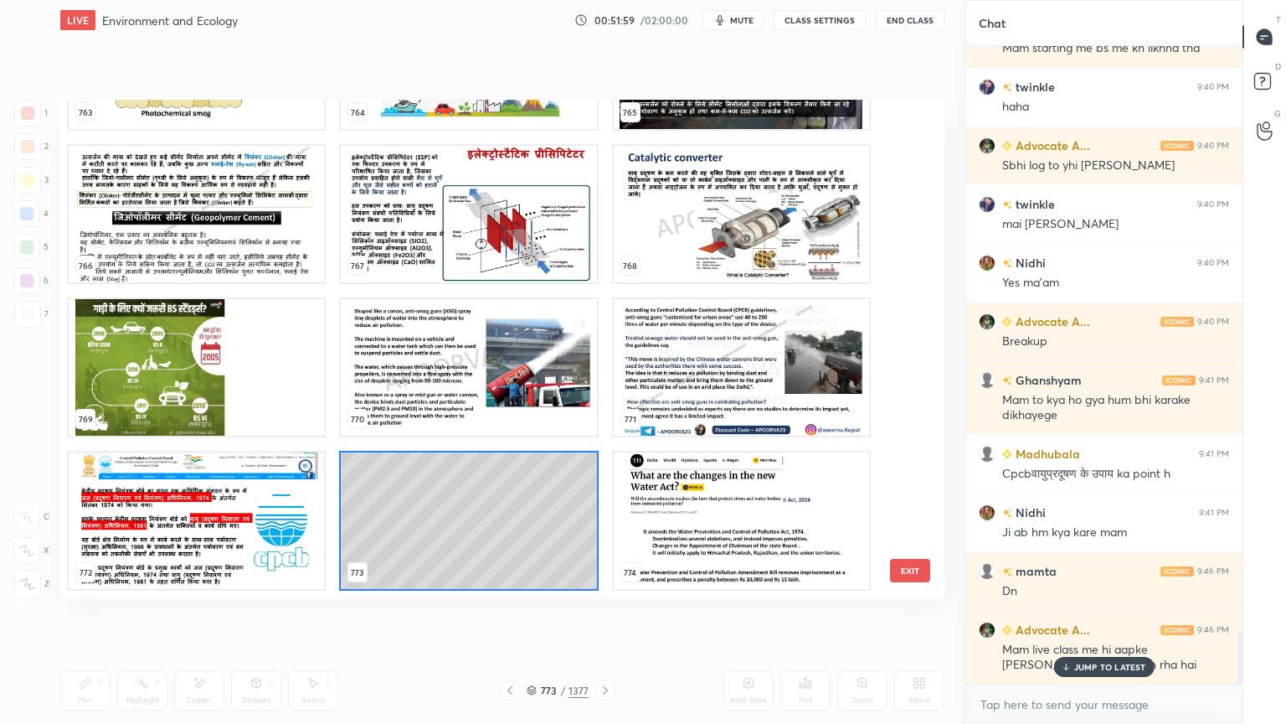
click at [910, 574] on button "EXIT" at bounding box center [910, 570] width 40 height 23
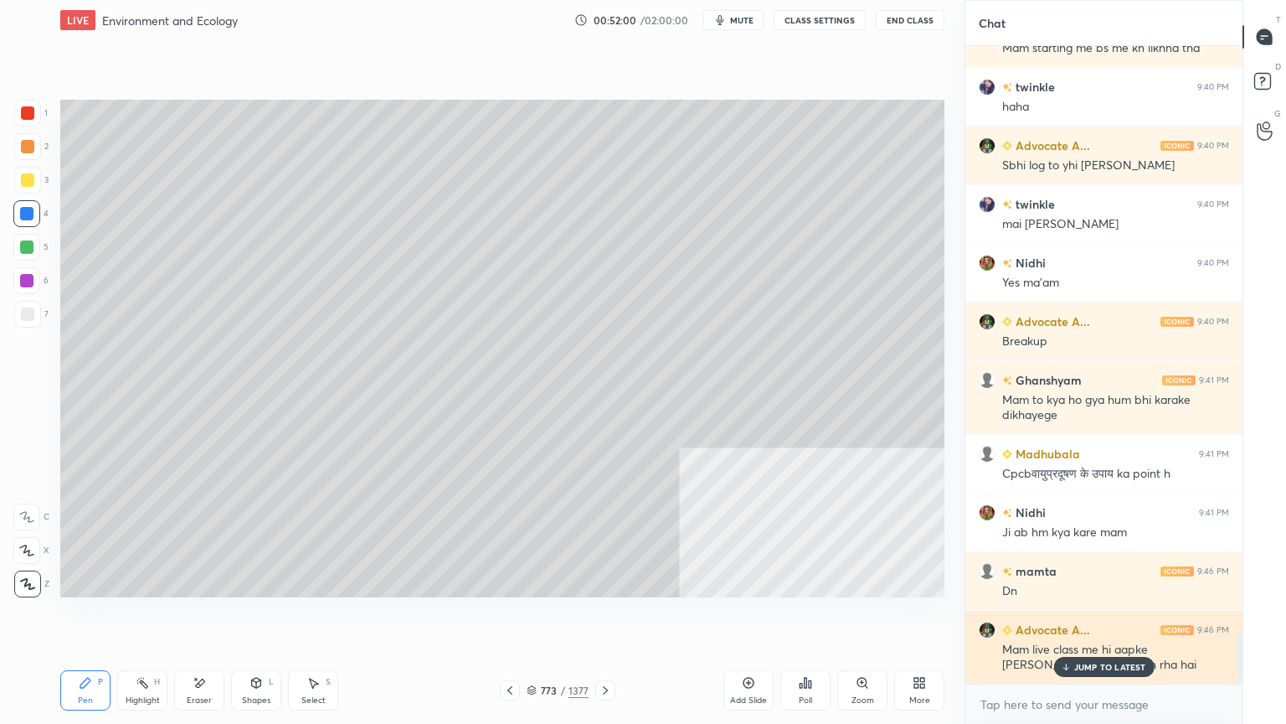
click at [1105, 617] on p "JUMP TO LATEST" at bounding box center [1110, 667] width 72 height 10
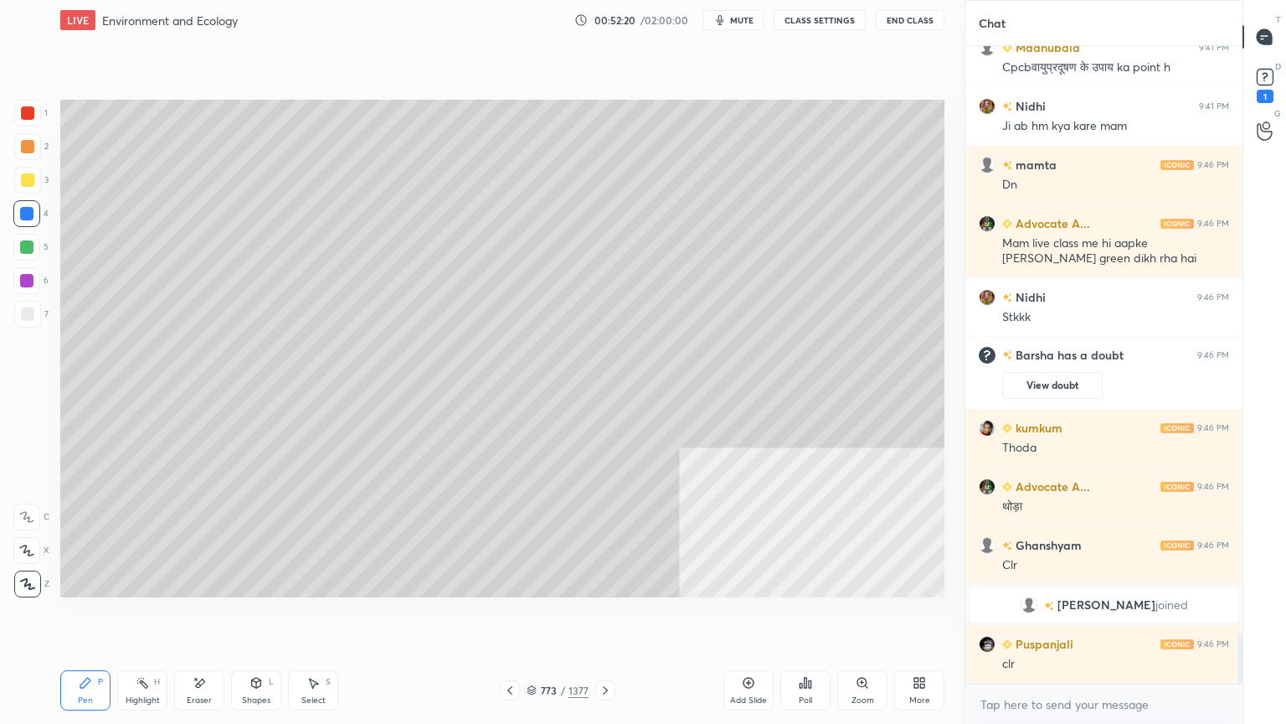
scroll to position [7450, 0]
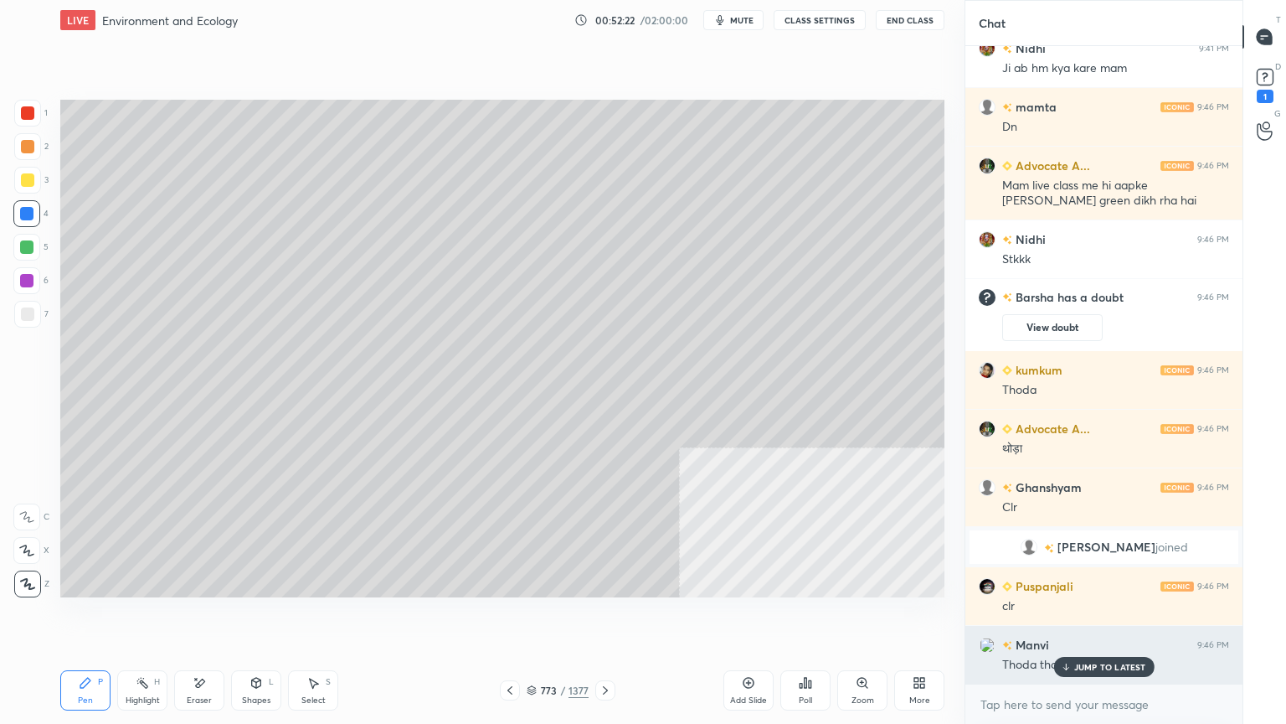
click at [1083, 617] on p "JUMP TO LATEST" at bounding box center [1110, 667] width 72 height 10
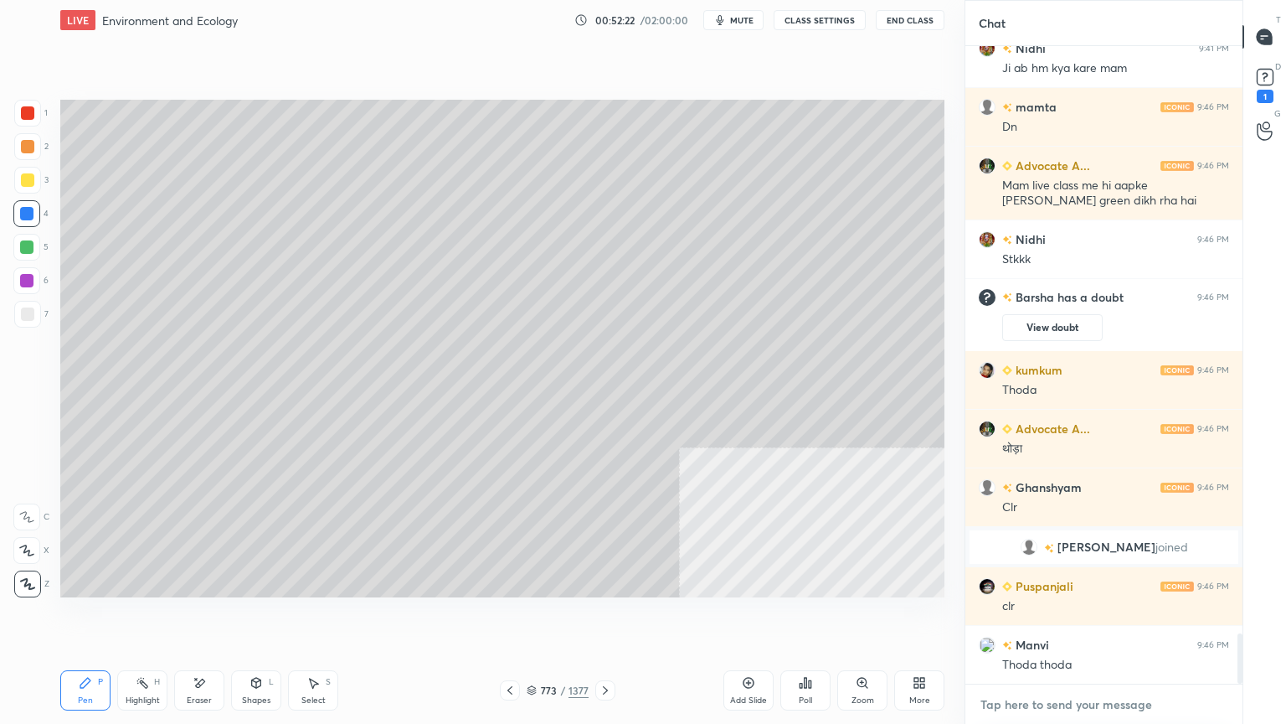
click at [1072, 617] on textarea at bounding box center [1104, 704] width 250 height 27
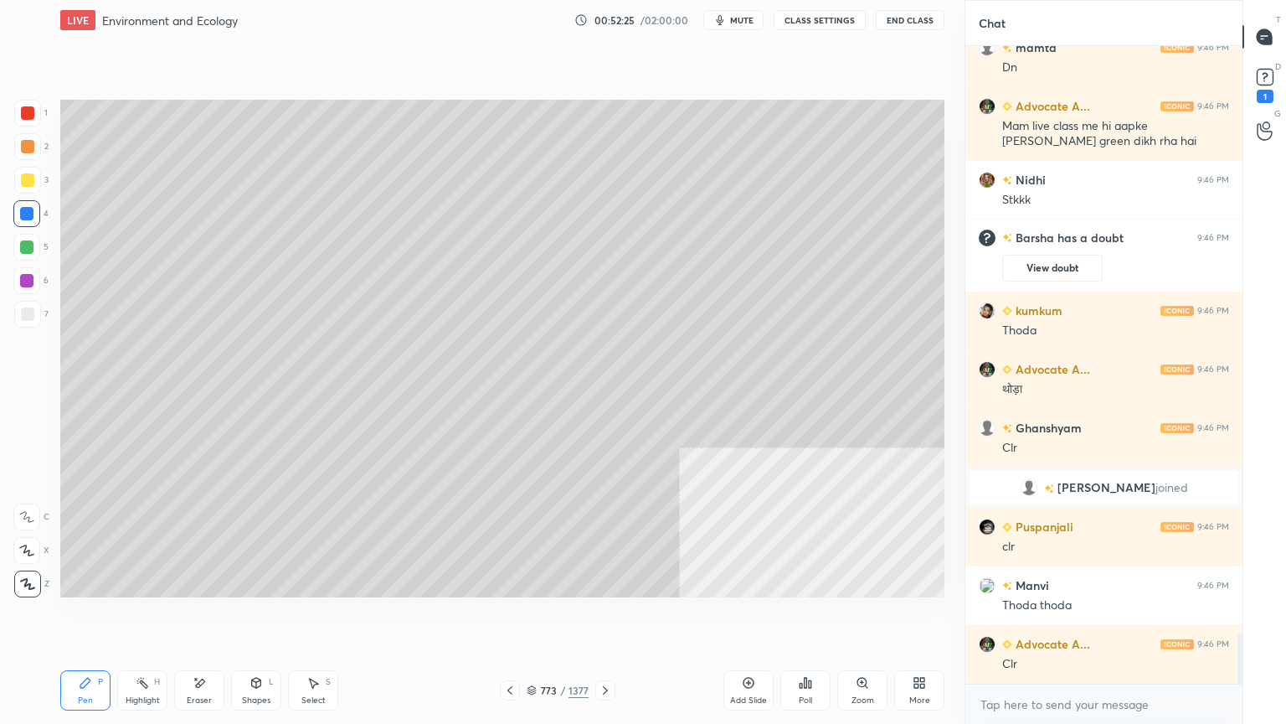
click at [30, 314] on div at bounding box center [27, 313] width 13 height 13
click at [33, 312] on div at bounding box center [27, 314] width 27 height 27
click at [31, 312] on div at bounding box center [27, 314] width 27 height 27
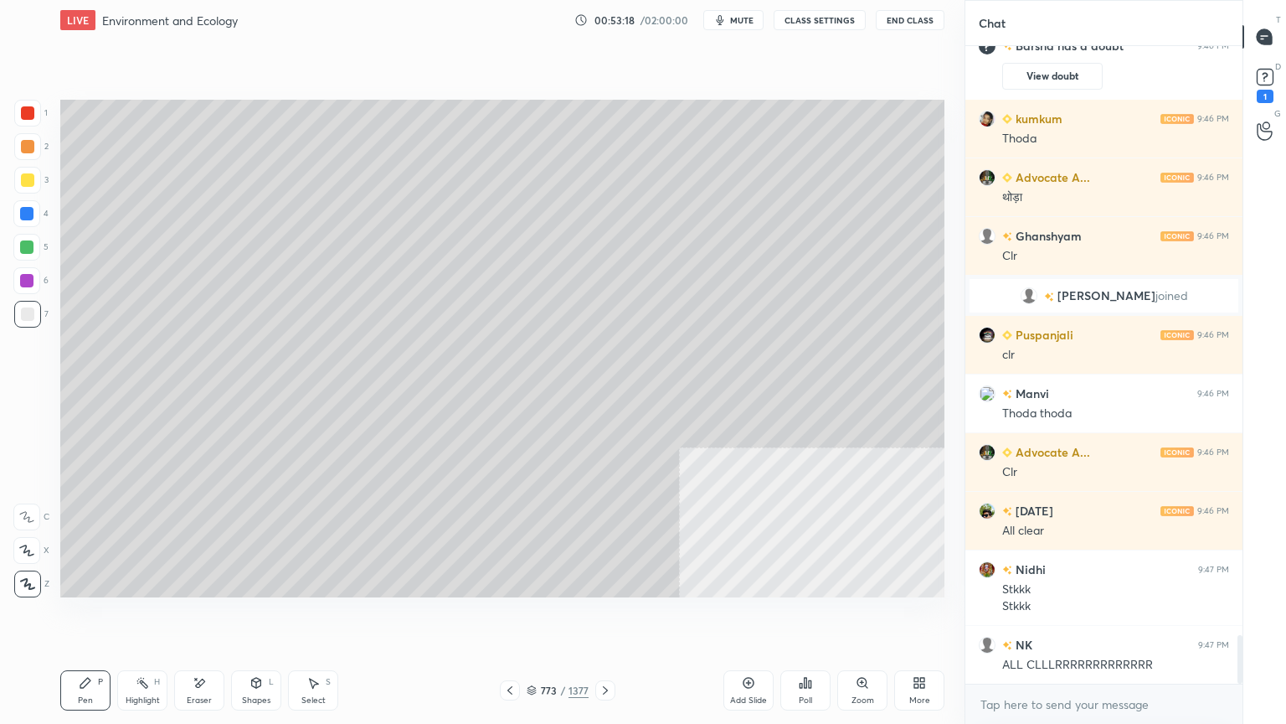
scroll to position [7761, 0]
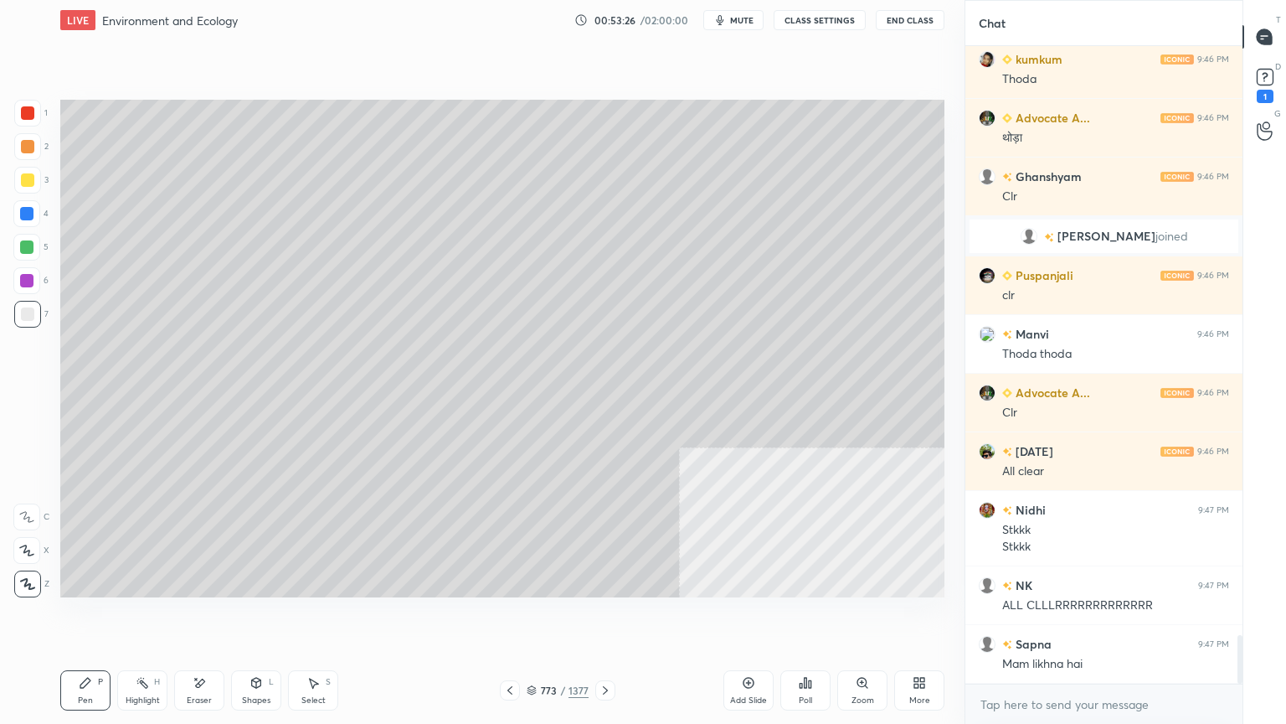
drag, startPoint x: 506, startPoint y: 691, endPoint x: 526, endPoint y: 687, distance: 20.5
click at [506, 617] on icon at bounding box center [509, 689] width 13 height 13
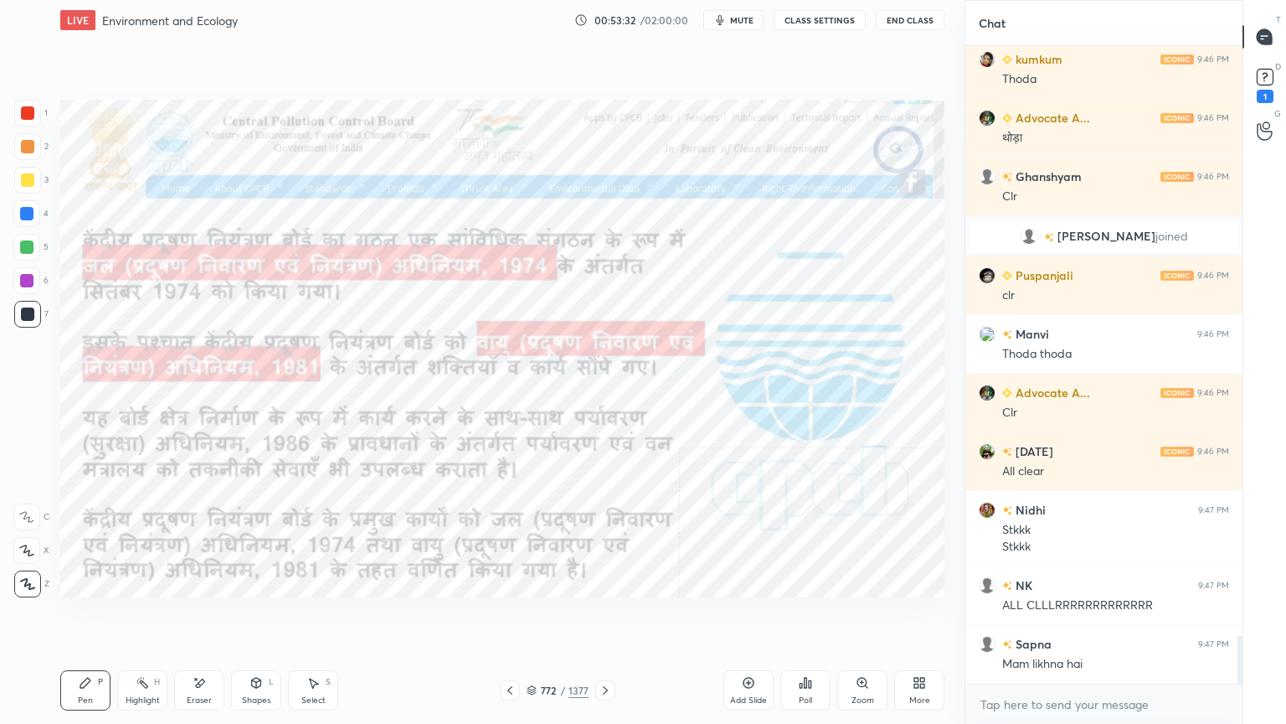
click at [604, 617] on icon at bounding box center [605, 690] width 5 height 8
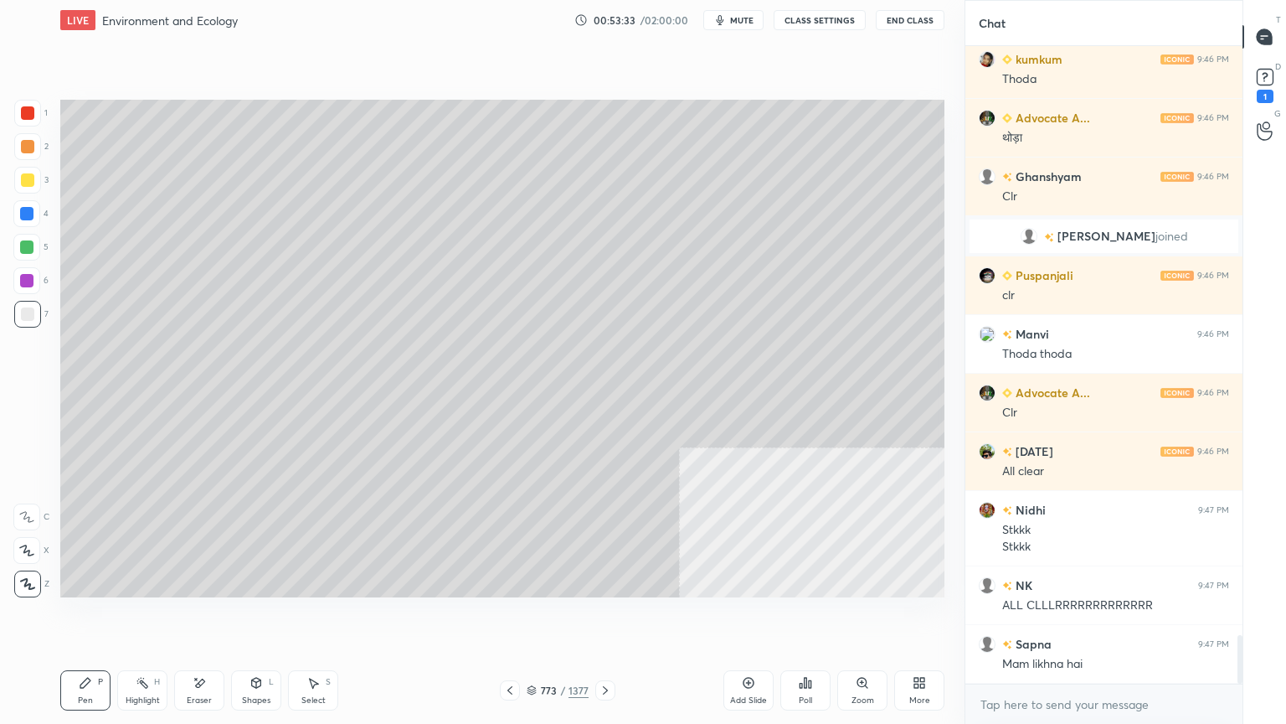
click at [22, 327] on div "7" at bounding box center [31, 317] width 34 height 33
click at [28, 183] on div at bounding box center [27, 179] width 13 height 13
click at [28, 188] on div at bounding box center [27, 180] width 27 height 27
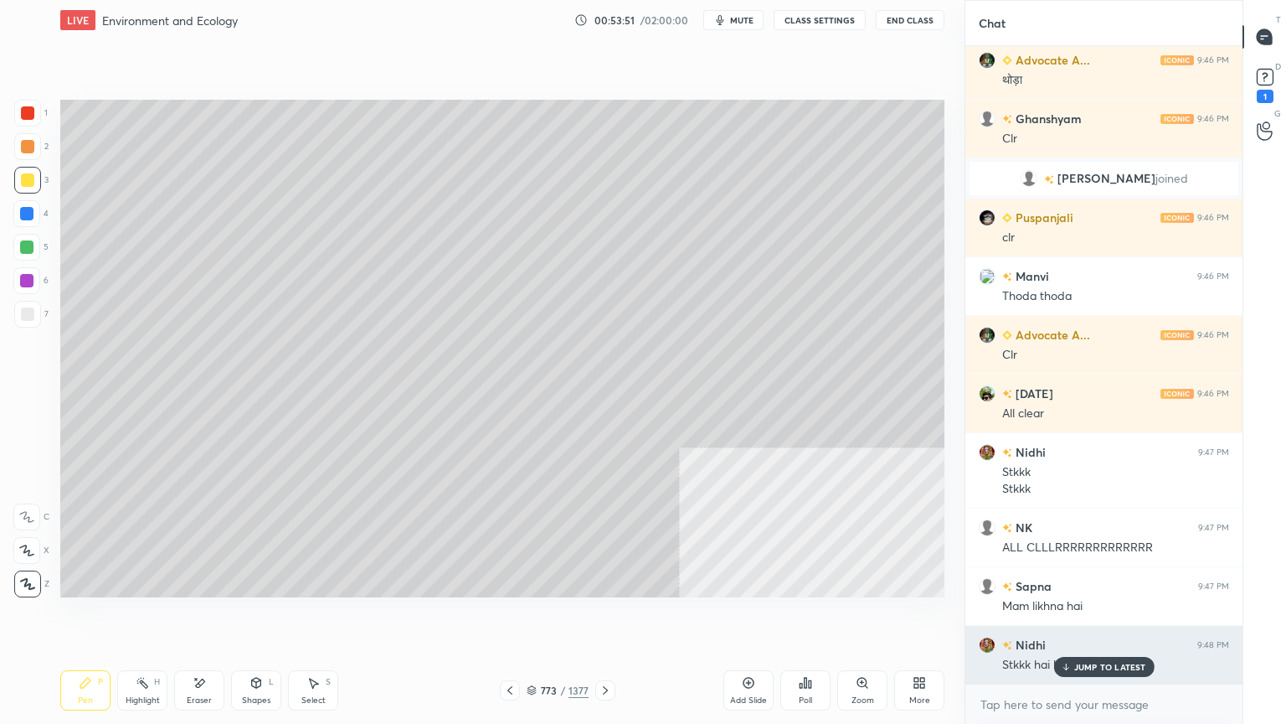
click at [1115, 617] on div "JUMP TO LATEST" at bounding box center [1104, 667] width 100 height 20
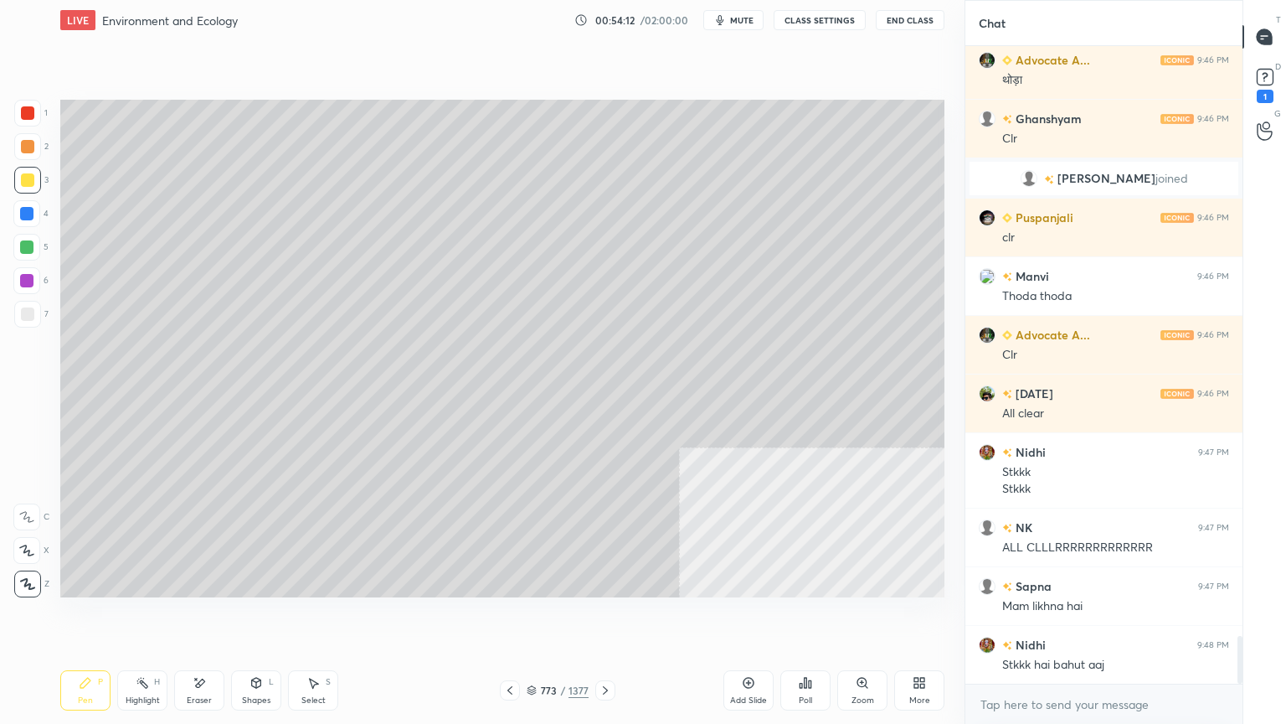
scroll to position [7892, 0]
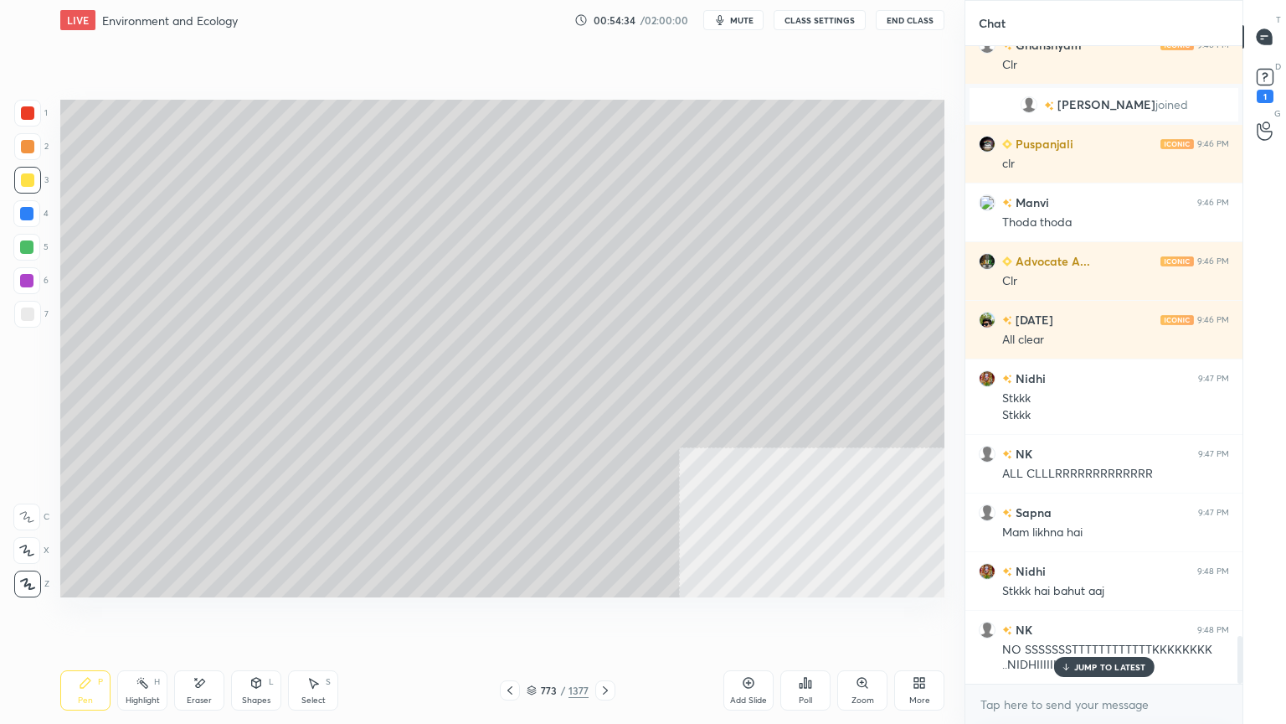
click at [320, 617] on div "Select" at bounding box center [313, 700] width 24 height 8
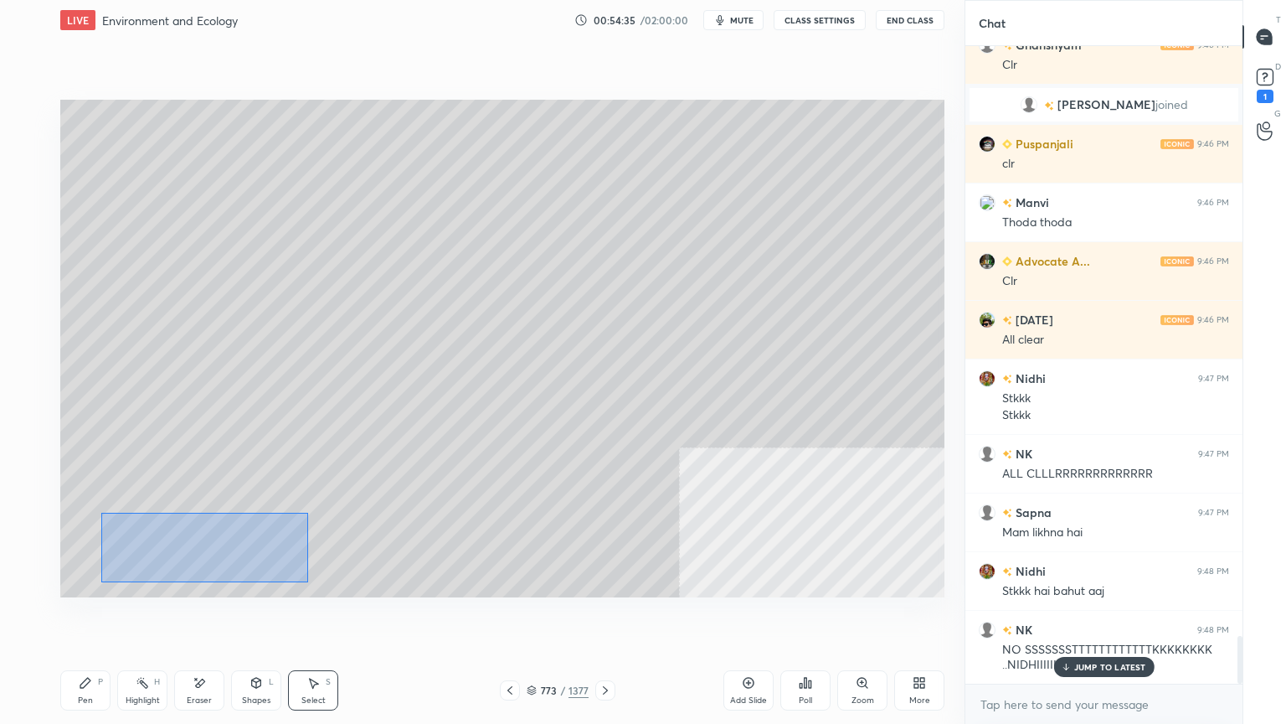
drag, startPoint x: 100, startPoint y: 513, endPoint x: 299, endPoint y: 576, distance: 208.4
click at [301, 579] on div "0 ° Undo Copy Duplicate Duplicate to new slide Delete" at bounding box center [502, 348] width 884 height 497
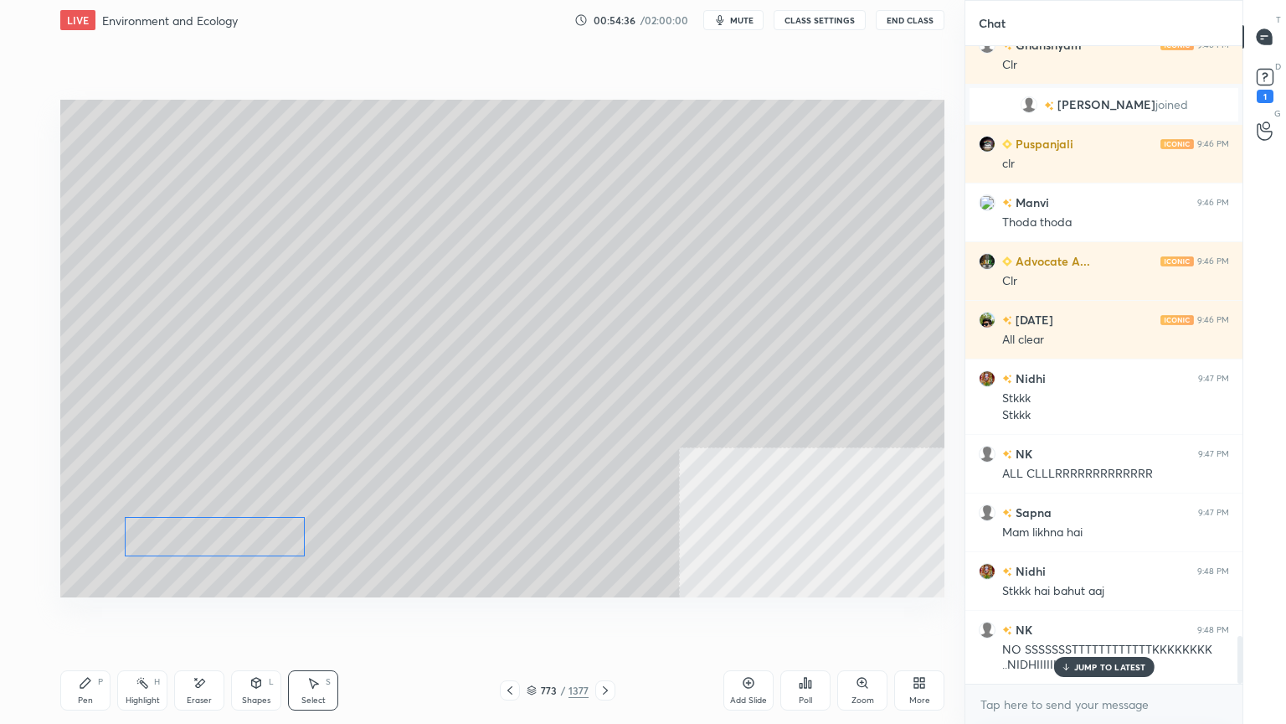
drag, startPoint x: 250, startPoint y: 542, endPoint x: 234, endPoint y: 518, distance: 28.3
click at [270, 533] on div "0 ° Undo Copy Duplicate Duplicate to new slide Delete" at bounding box center [502, 348] width 884 height 497
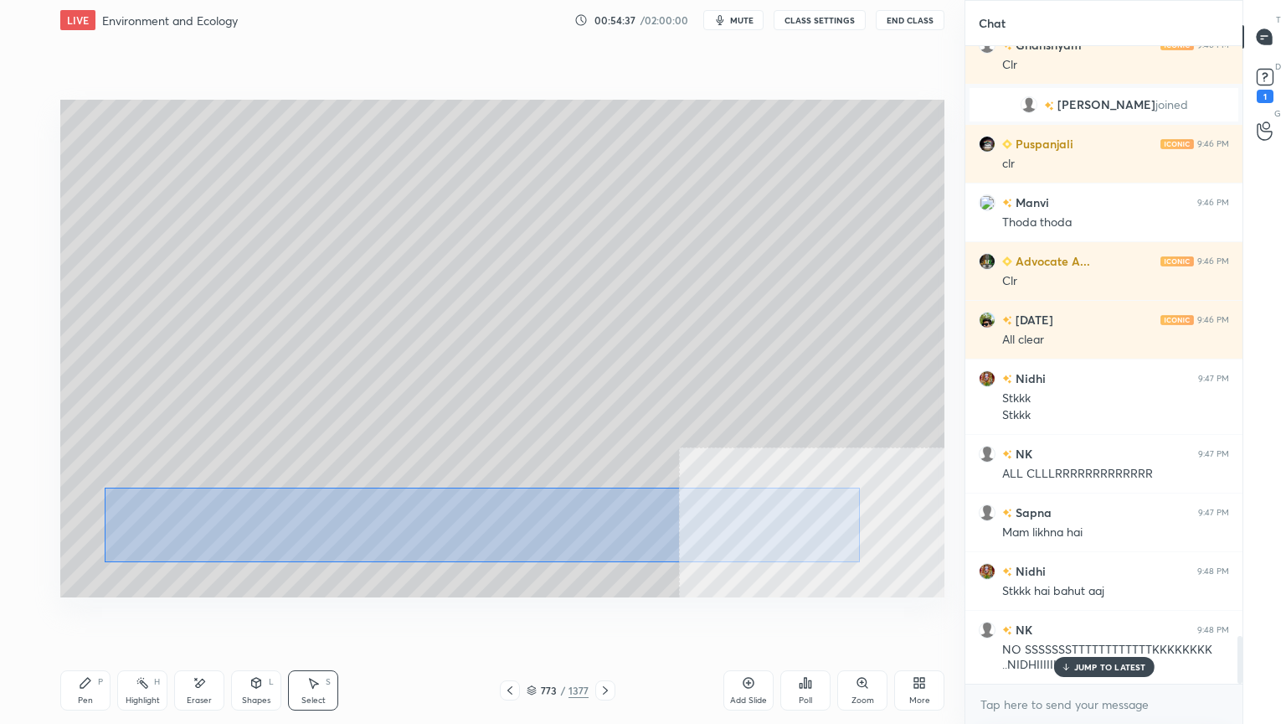
drag, startPoint x: 105, startPoint y: 488, endPoint x: 855, endPoint y: 557, distance: 753.5
click at [872, 564] on div "0 ° Undo Copy Duplicate Duplicate to new slide Delete" at bounding box center [502, 348] width 884 height 497
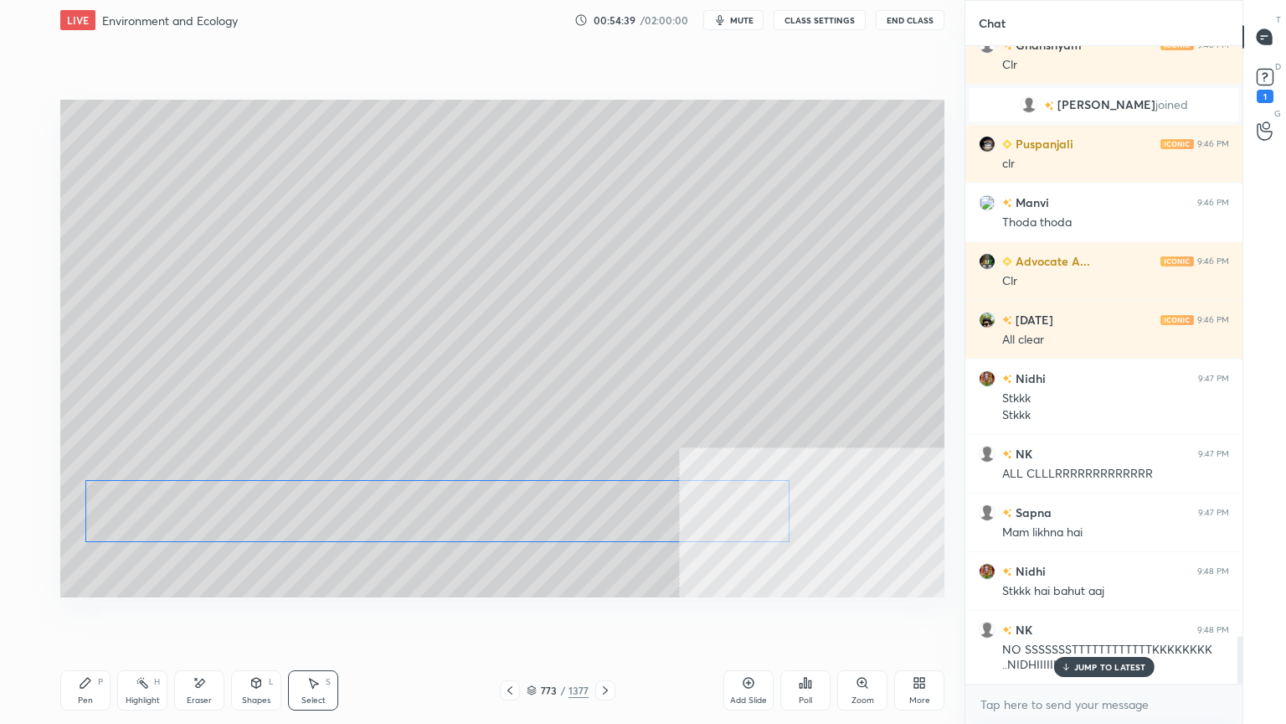
drag, startPoint x: 658, startPoint y: 530, endPoint x: 623, endPoint y: 514, distance: 38.6
click at [635, 513] on div "0 ° Undo Copy Duplicate Duplicate to new slide Delete" at bounding box center [502, 348] width 884 height 497
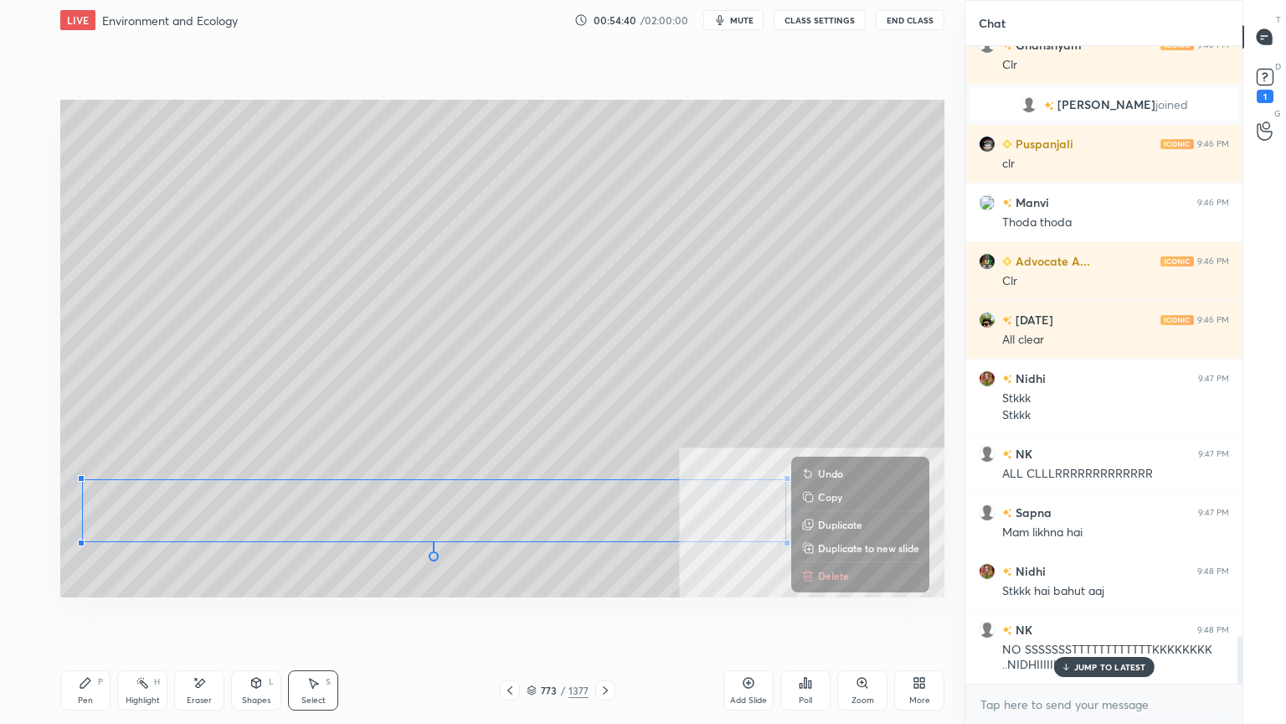
click at [94, 617] on div "Pen P" at bounding box center [85, 690] width 50 height 40
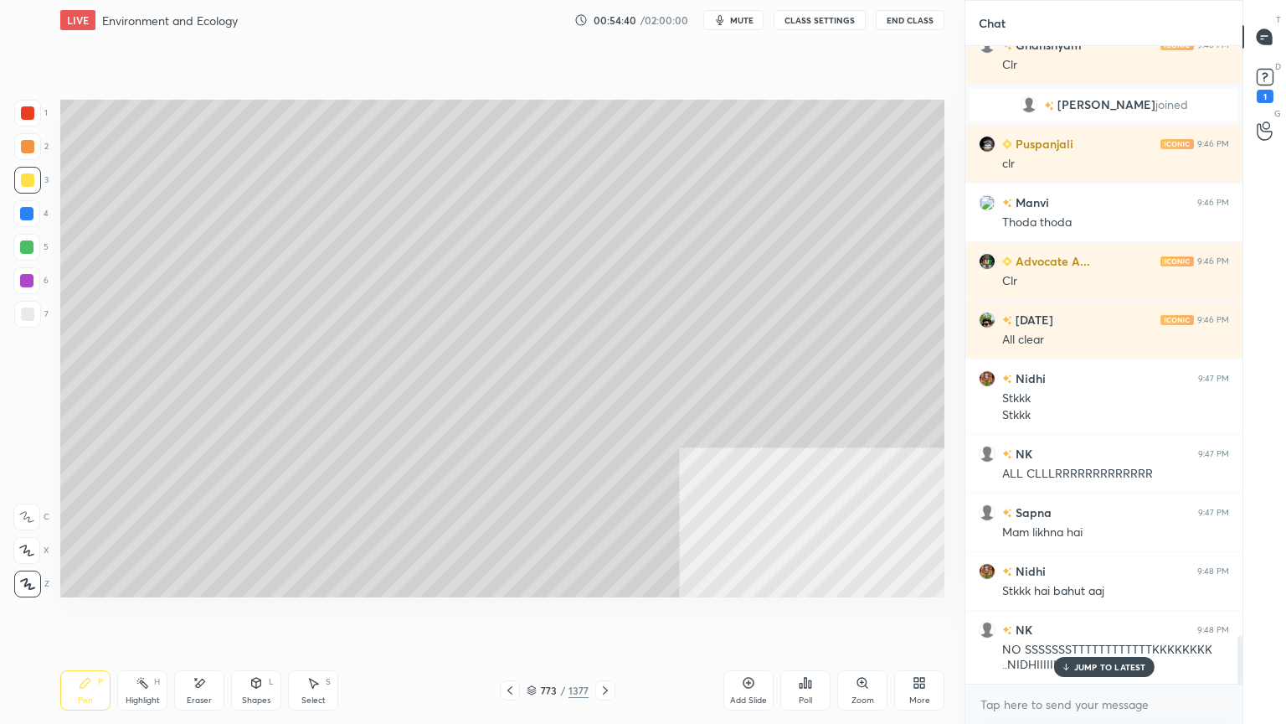
click at [102, 617] on div "Pen P" at bounding box center [85, 690] width 50 height 40
click at [927, 617] on div "More" at bounding box center [919, 690] width 50 height 40
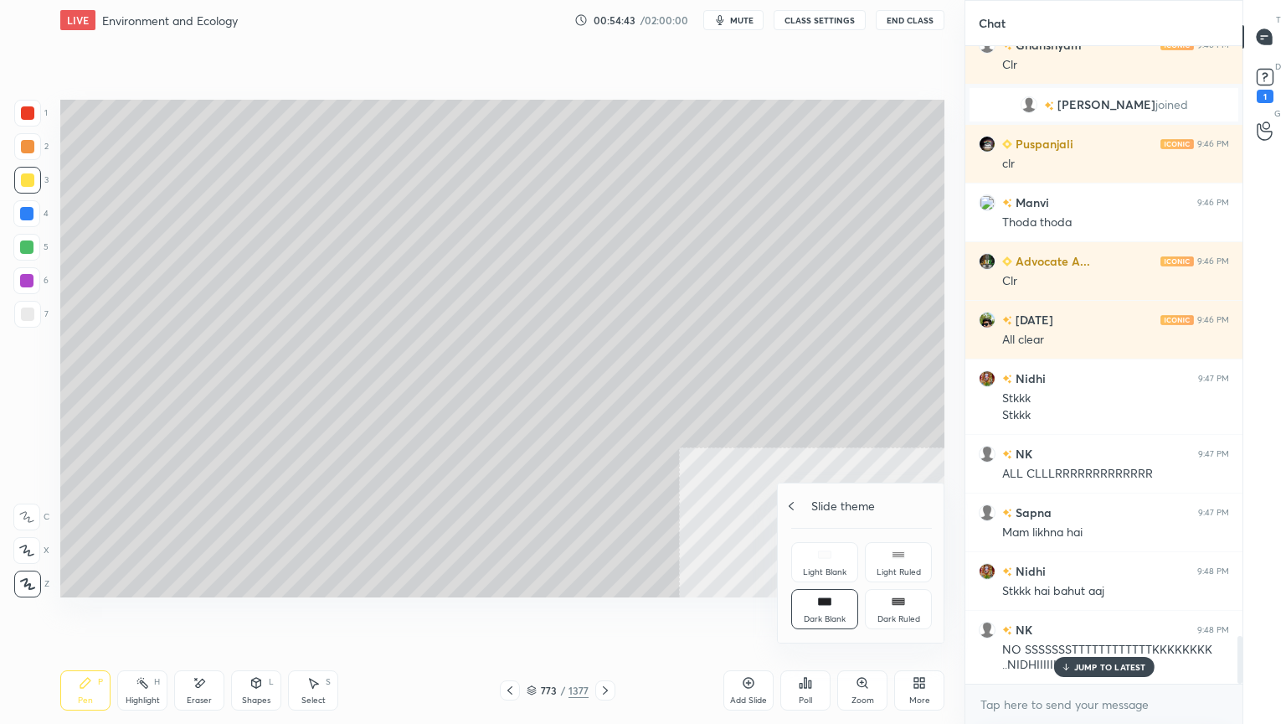
click at [804, 499] on div "Slide theme" at bounding box center [861, 506] width 141 height 18
click at [893, 499] on div "Video position" at bounding box center [898, 515] width 67 height 40
click at [831, 611] on div "Bottom left" at bounding box center [824, 609] width 67 height 40
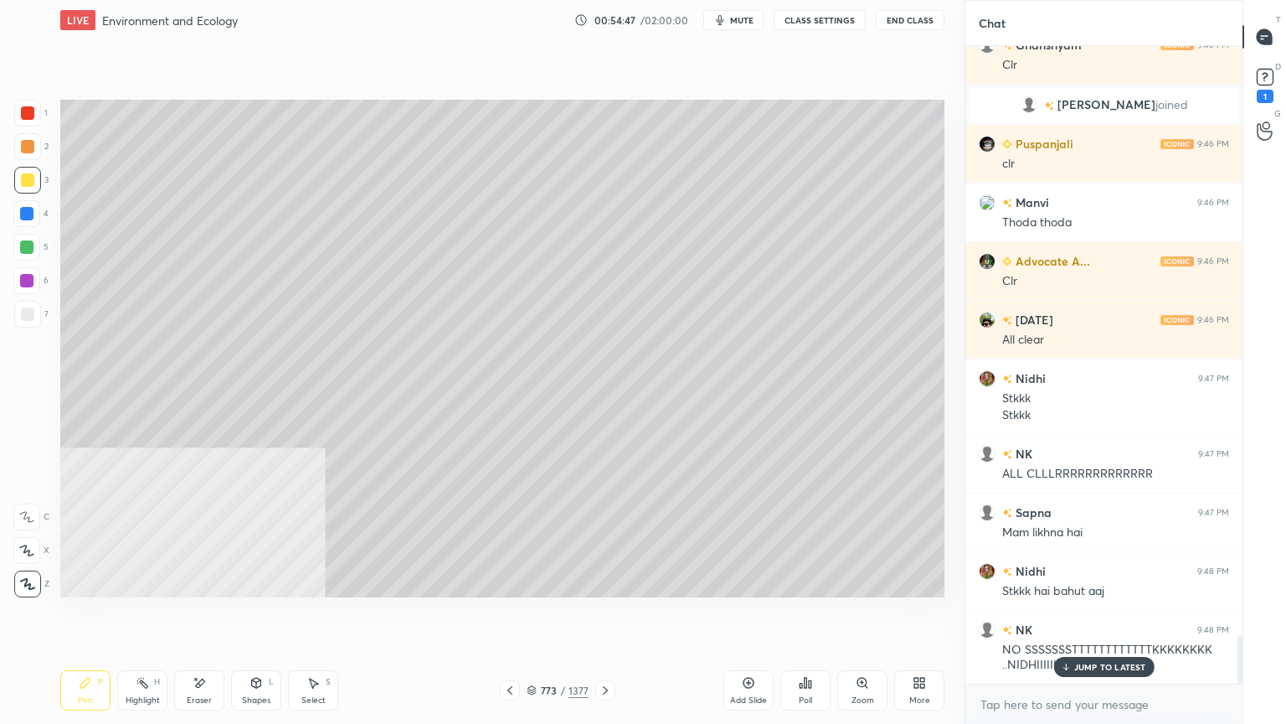
click at [917, 617] on icon at bounding box center [917, 680] width 4 height 4
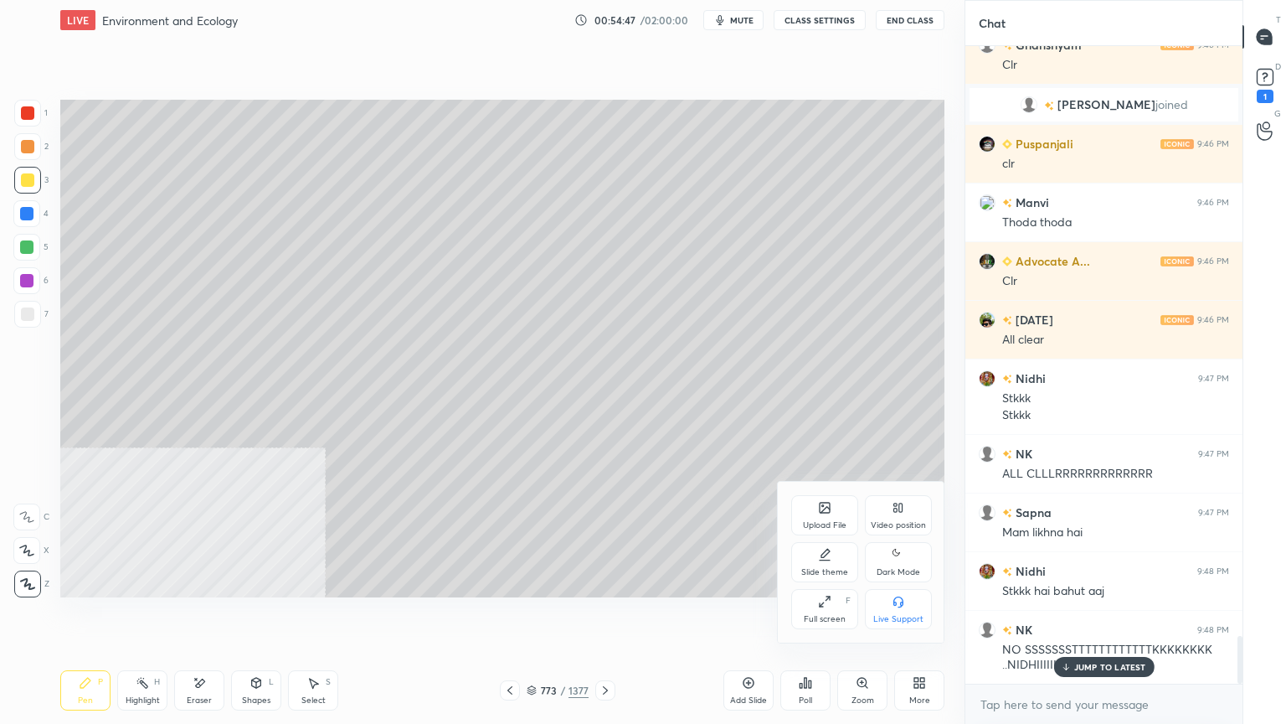
click at [899, 524] on div "Video position" at bounding box center [898, 525] width 55 height 8
click at [916, 607] on div "Bottom right" at bounding box center [898, 609] width 67 height 40
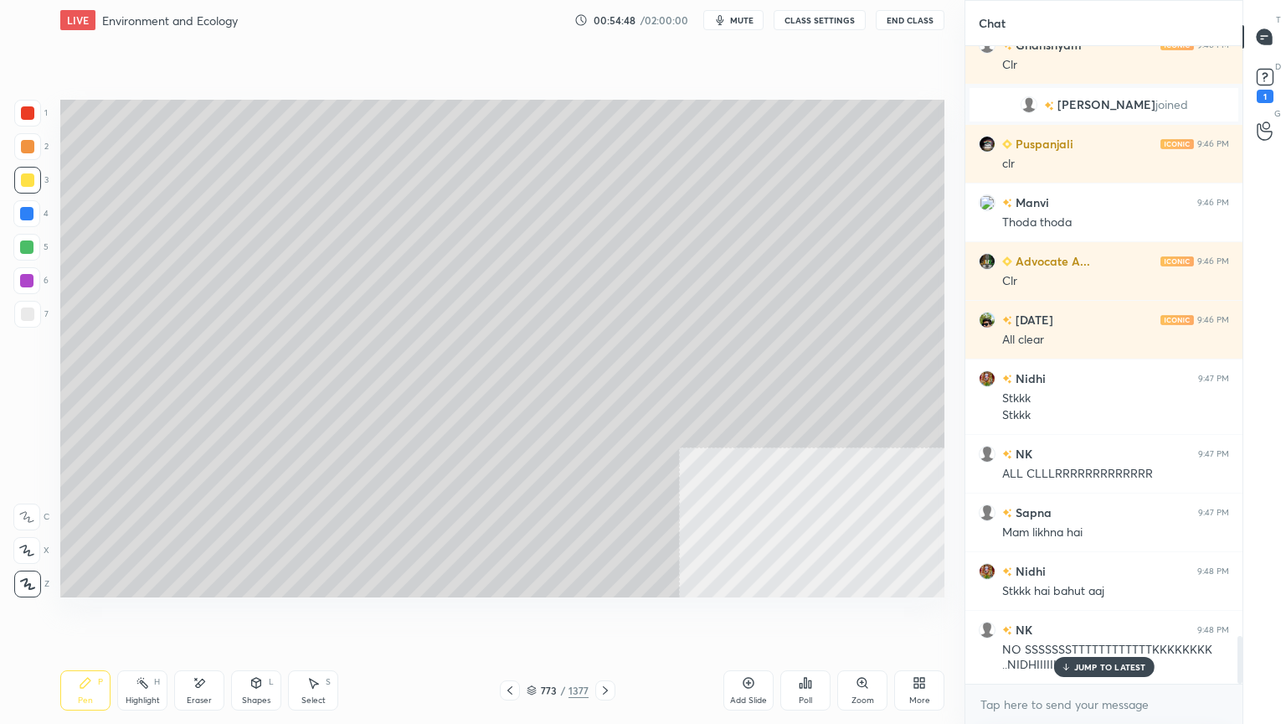
click at [22, 317] on div at bounding box center [27, 313] width 13 height 13
click at [23, 319] on div at bounding box center [27, 313] width 13 height 13
click at [509, 617] on icon at bounding box center [509, 689] width 13 height 13
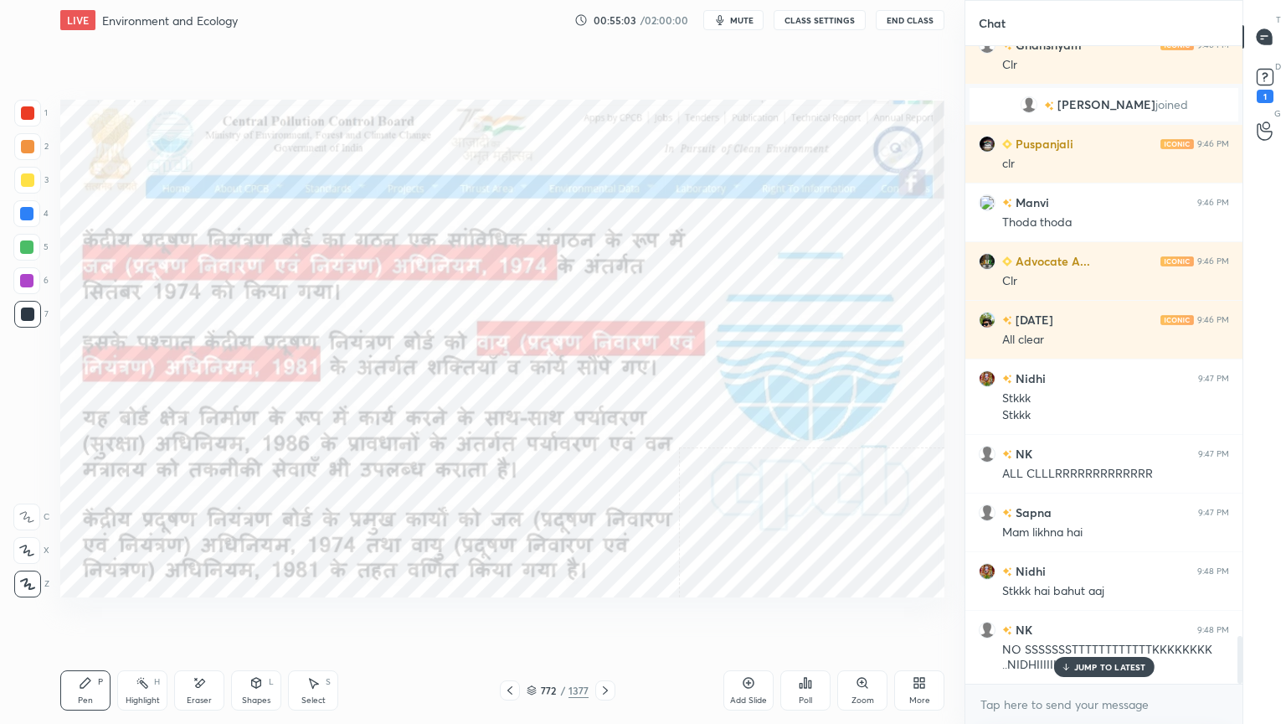
click at [599, 617] on icon at bounding box center [605, 689] width 13 height 13
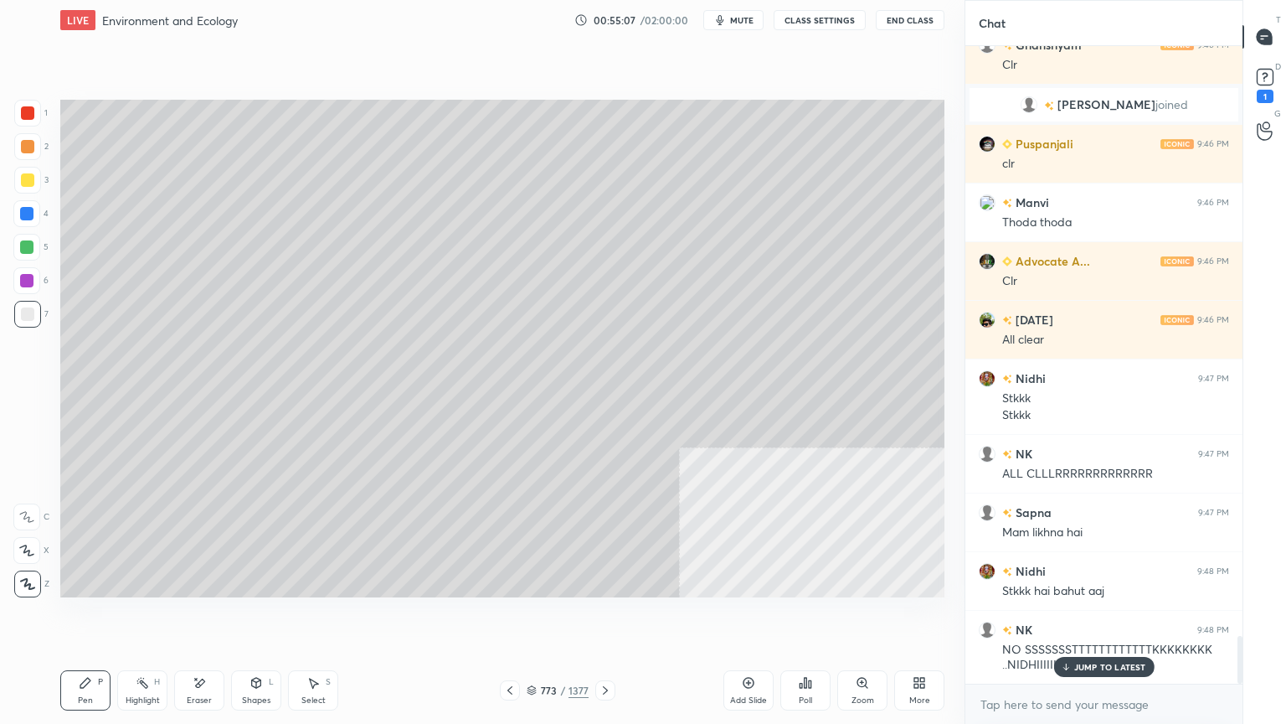
scroll to position [7952, 0]
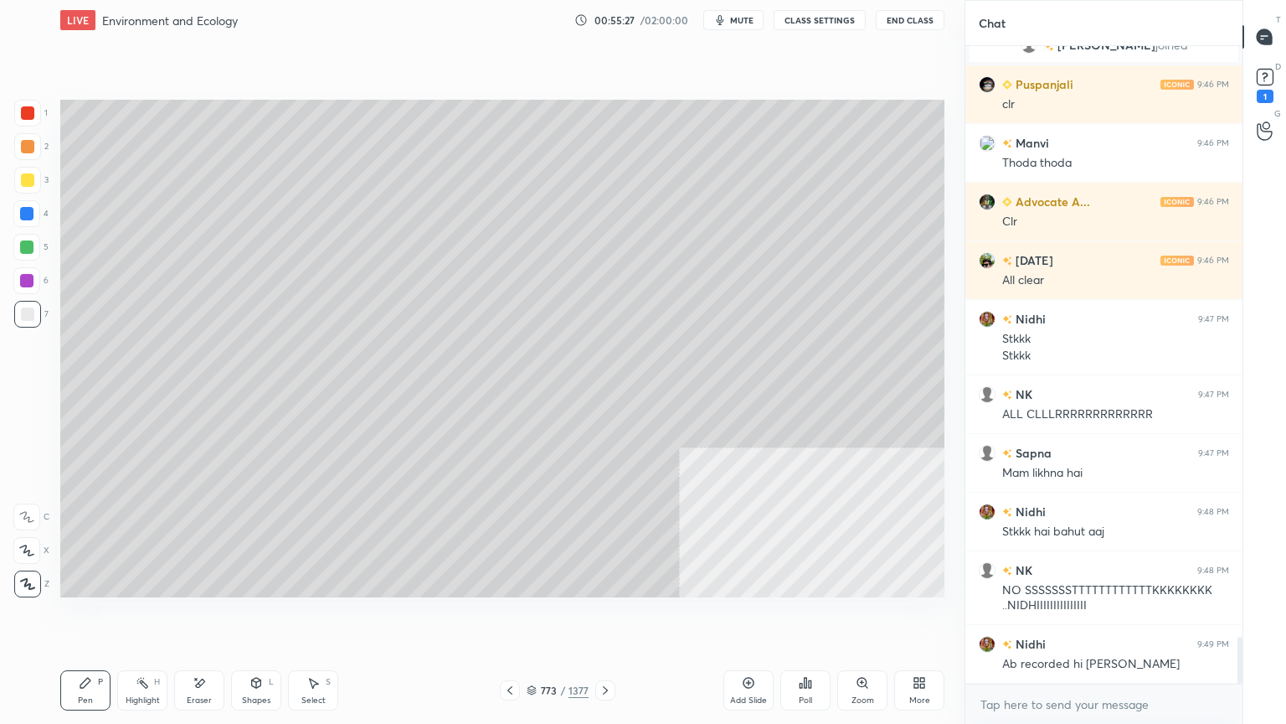
click at [516, 617] on icon at bounding box center [509, 689] width 13 height 13
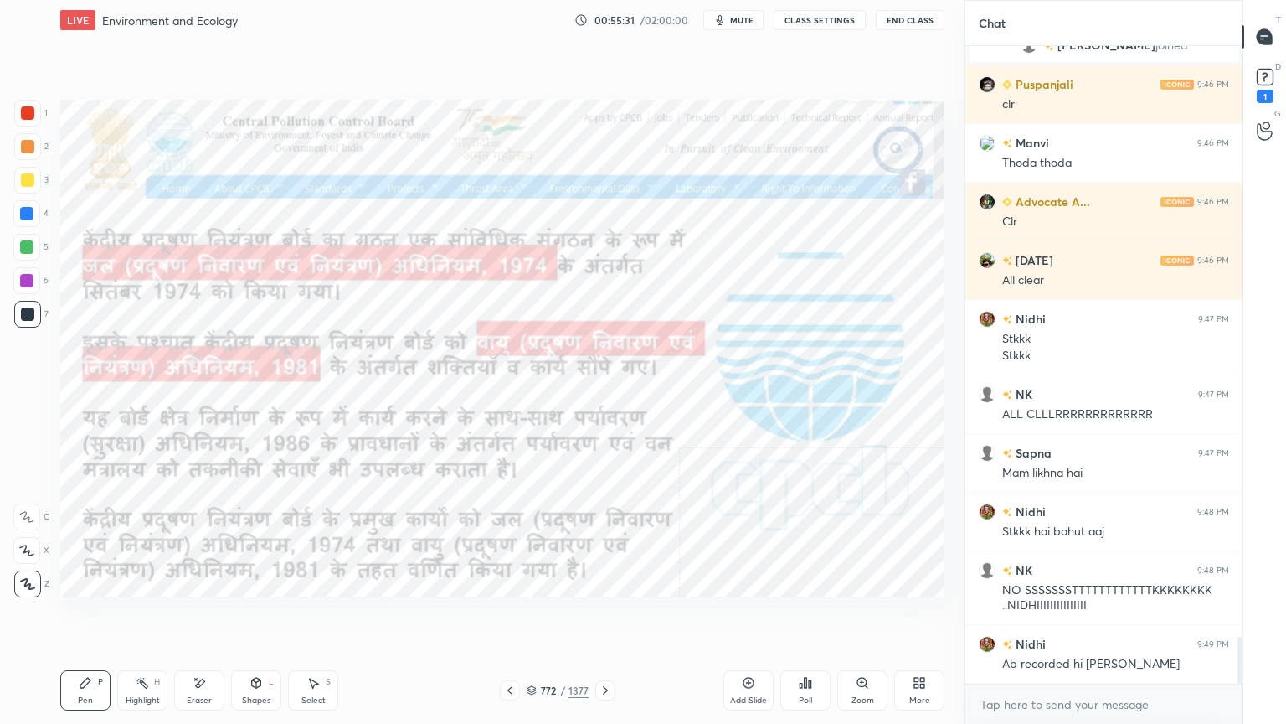
scroll to position [8010, 0]
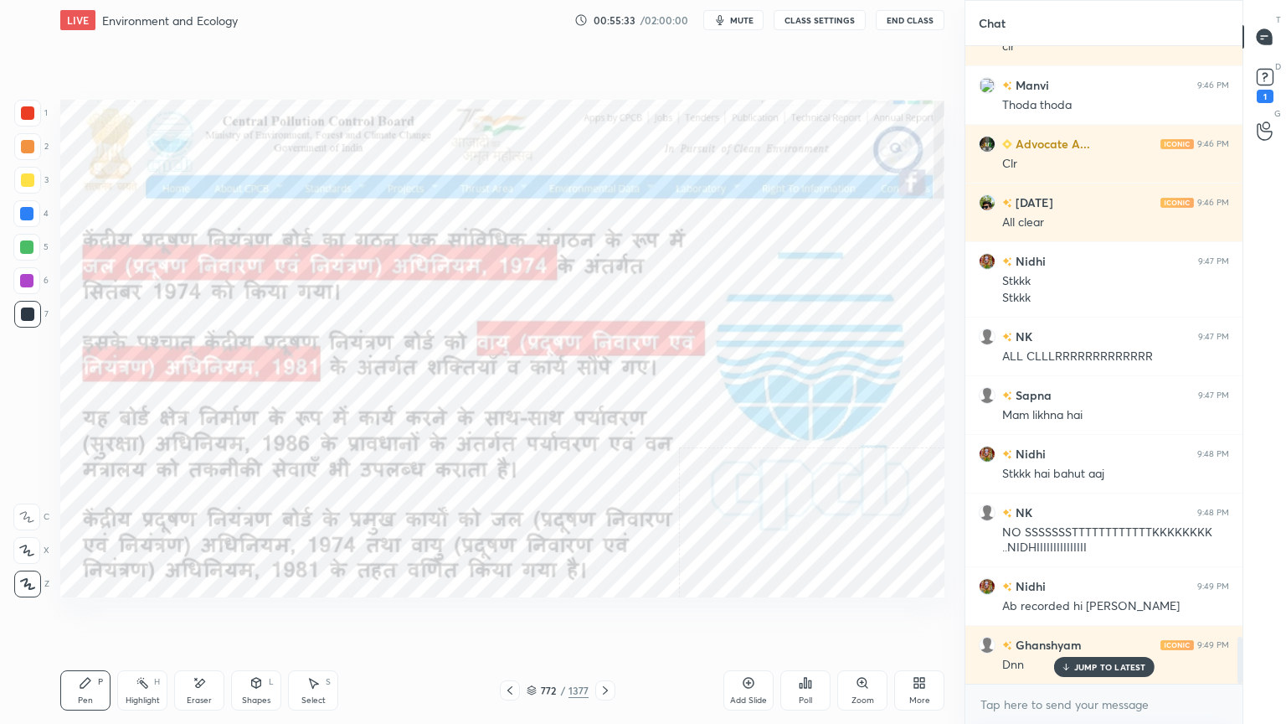
click at [606, 617] on icon at bounding box center [605, 689] width 13 height 13
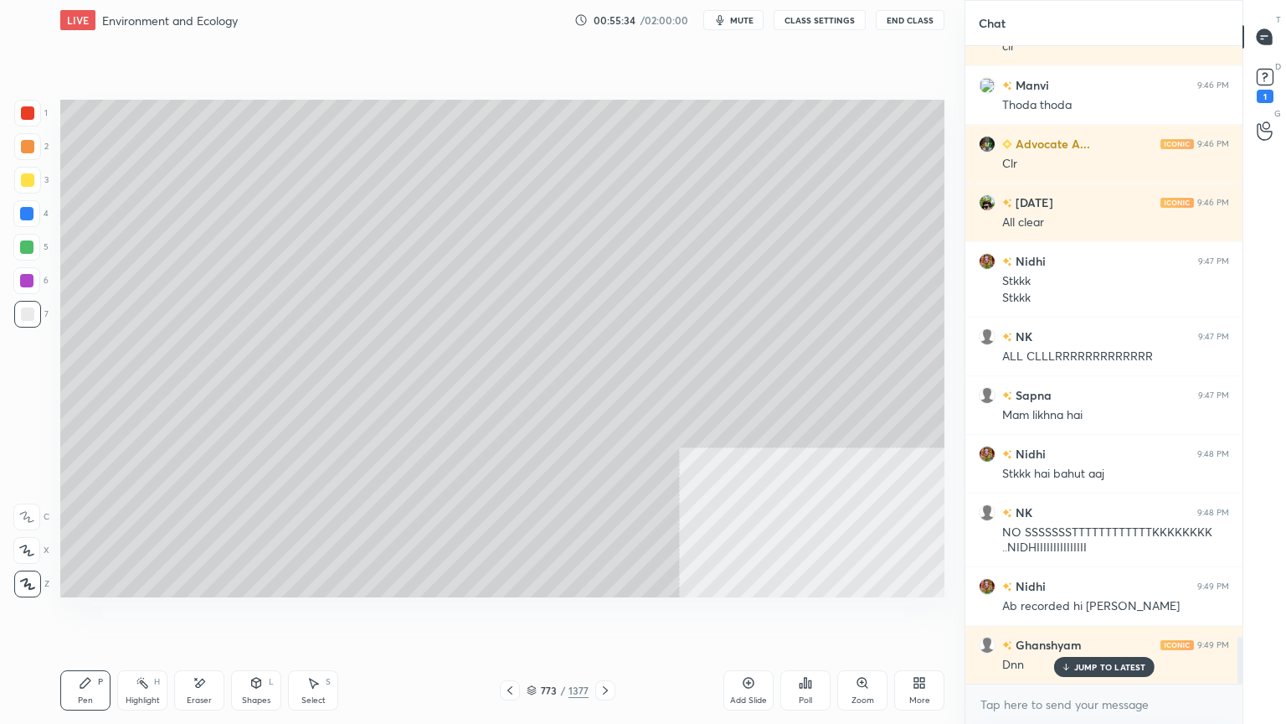
drag, startPoint x: 1069, startPoint y: 672, endPoint x: 1072, endPoint y: 699, distance: 27.0
click at [1069, 617] on div "JUMP TO LATEST" at bounding box center [1104, 667] width 100 height 20
click at [1072, 617] on textarea at bounding box center [1104, 704] width 250 height 27
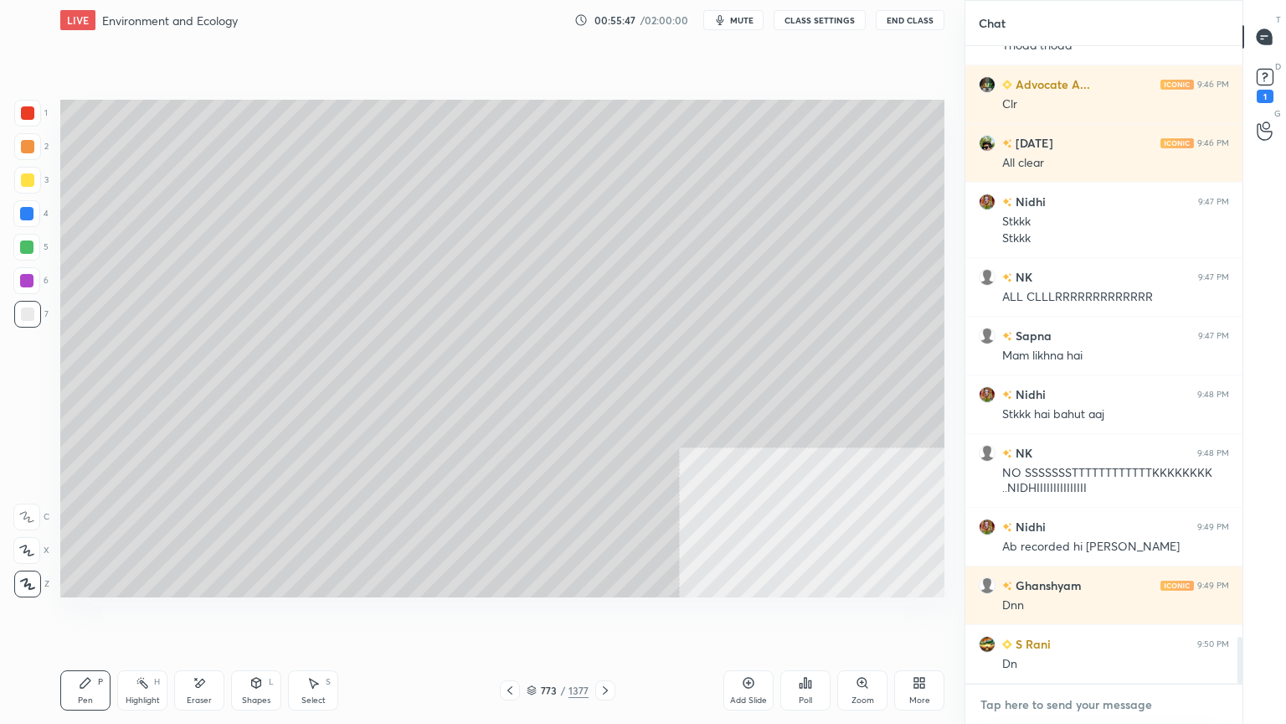
scroll to position [8127, 0]
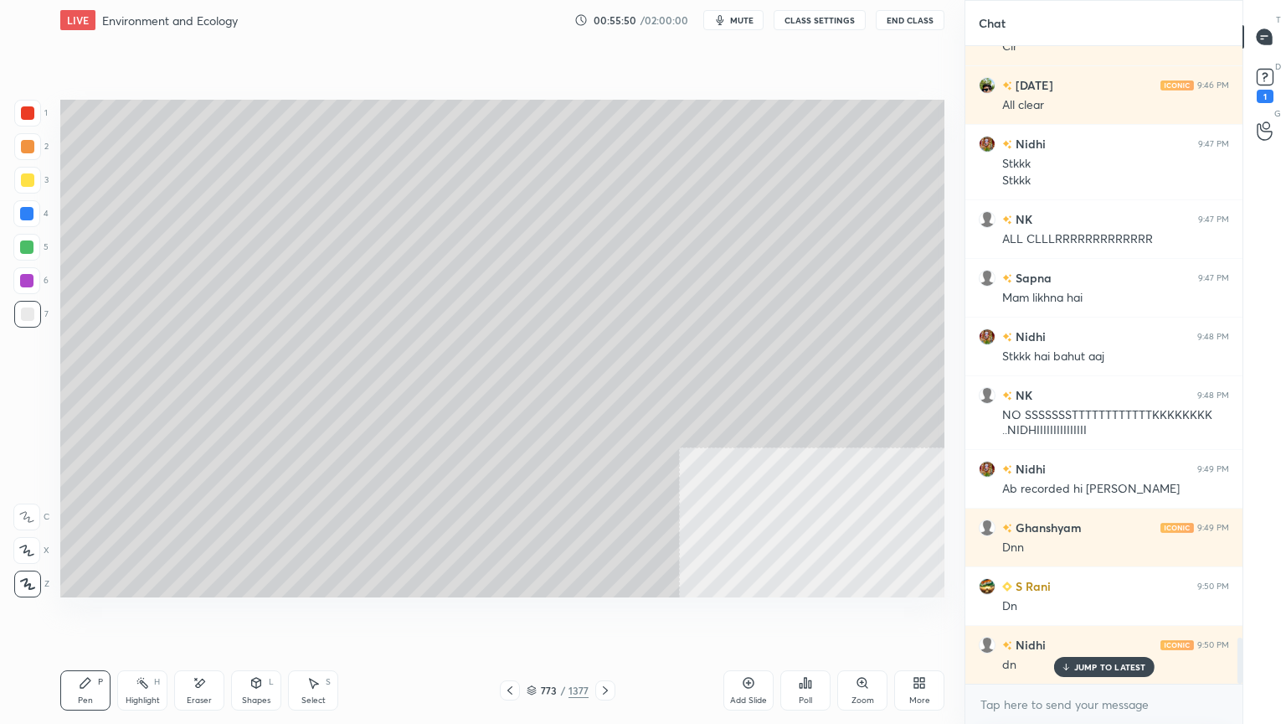
drag, startPoint x: 332, startPoint y: 697, endPoint x: 321, endPoint y: 698, distance: 11.0
click at [327, 617] on div "Select S" at bounding box center [313, 690] width 50 height 40
click at [318, 617] on div "Select" at bounding box center [313, 700] width 24 height 8
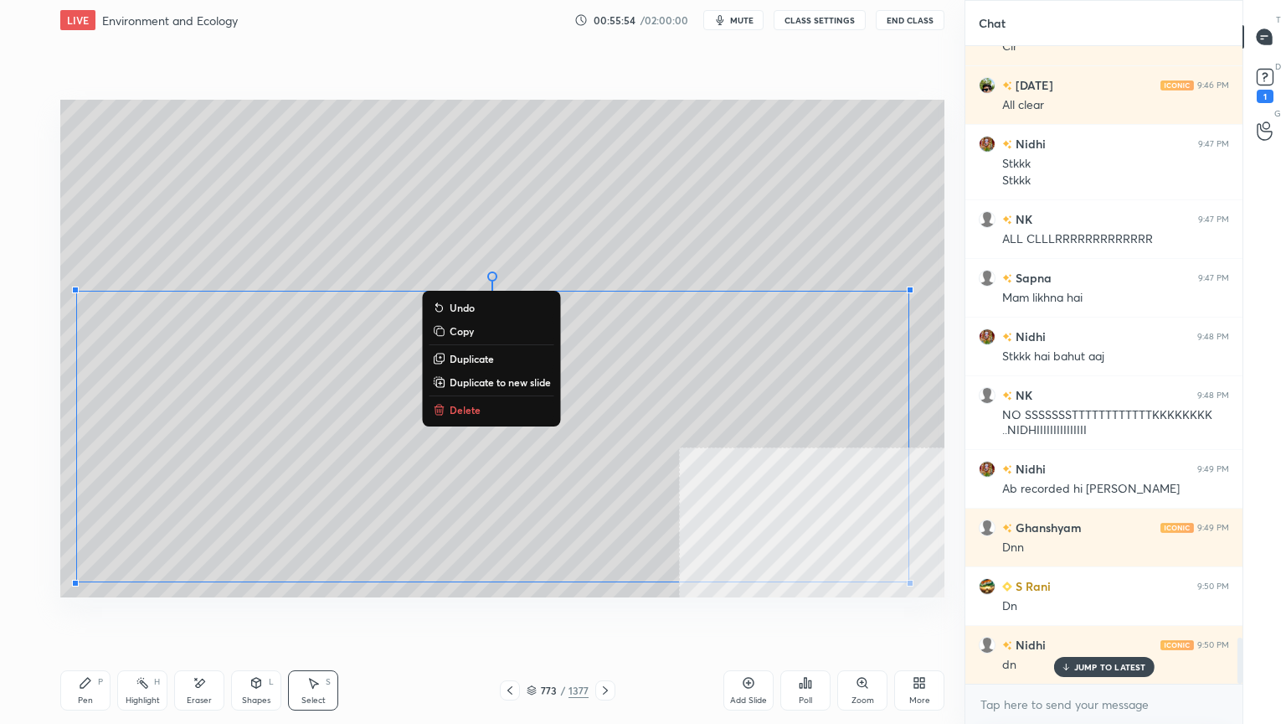
drag, startPoint x: 70, startPoint y: 278, endPoint x: 894, endPoint y: 573, distance: 875.2
click at [938, 602] on div "0 ° Undo Copy Duplicate Duplicate to new slide Delete Setting up your live clas…" at bounding box center [503, 348] width 898 height 616
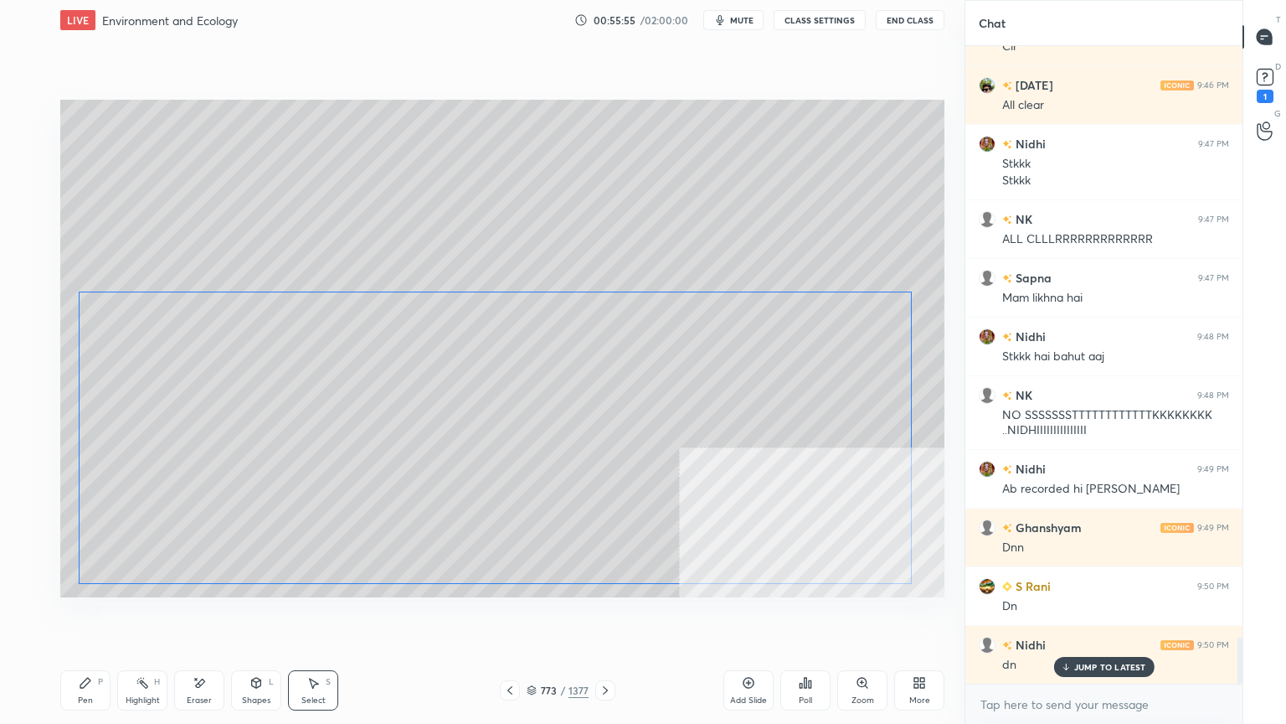
drag, startPoint x: 677, startPoint y: 417, endPoint x: 657, endPoint y: 416, distance: 20.1
click at [670, 422] on div "0 ° Undo Copy Duplicate Duplicate to new slide Delete" at bounding box center [502, 348] width 884 height 497
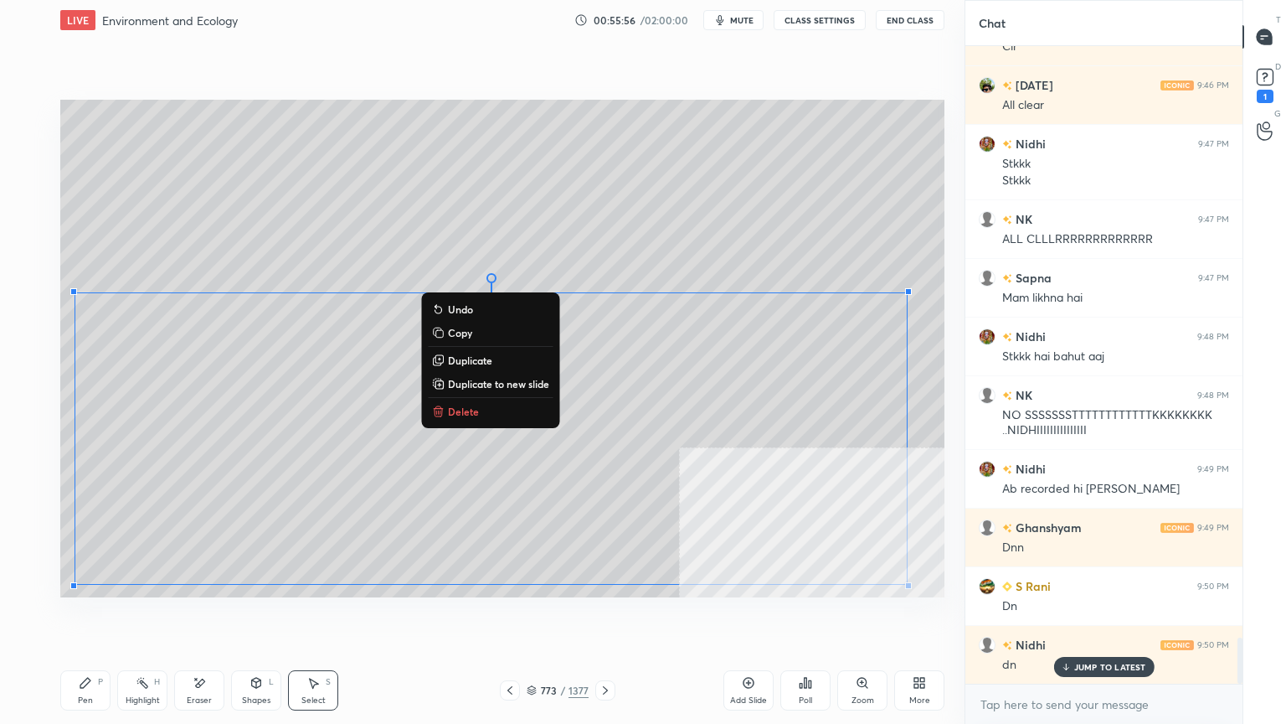
drag, startPoint x: 0, startPoint y: 208, endPoint x: 57, endPoint y: 224, distance: 59.4
click at [0, 208] on div "1 2 3 4 5 6 7 C X Z E E Erase all H H" at bounding box center [27, 348] width 54 height 497
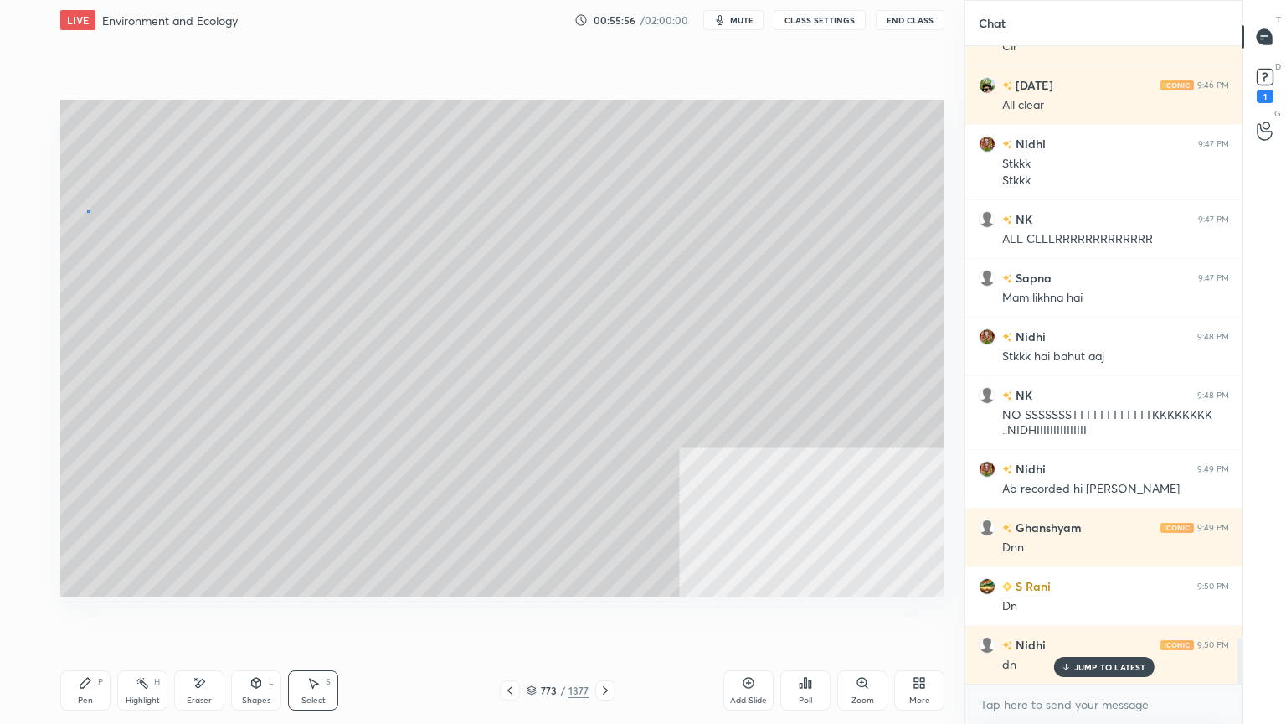
click at [85, 211] on div "0 ° Undo Copy Duplicate Duplicate to new slide Delete" at bounding box center [502, 348] width 884 height 497
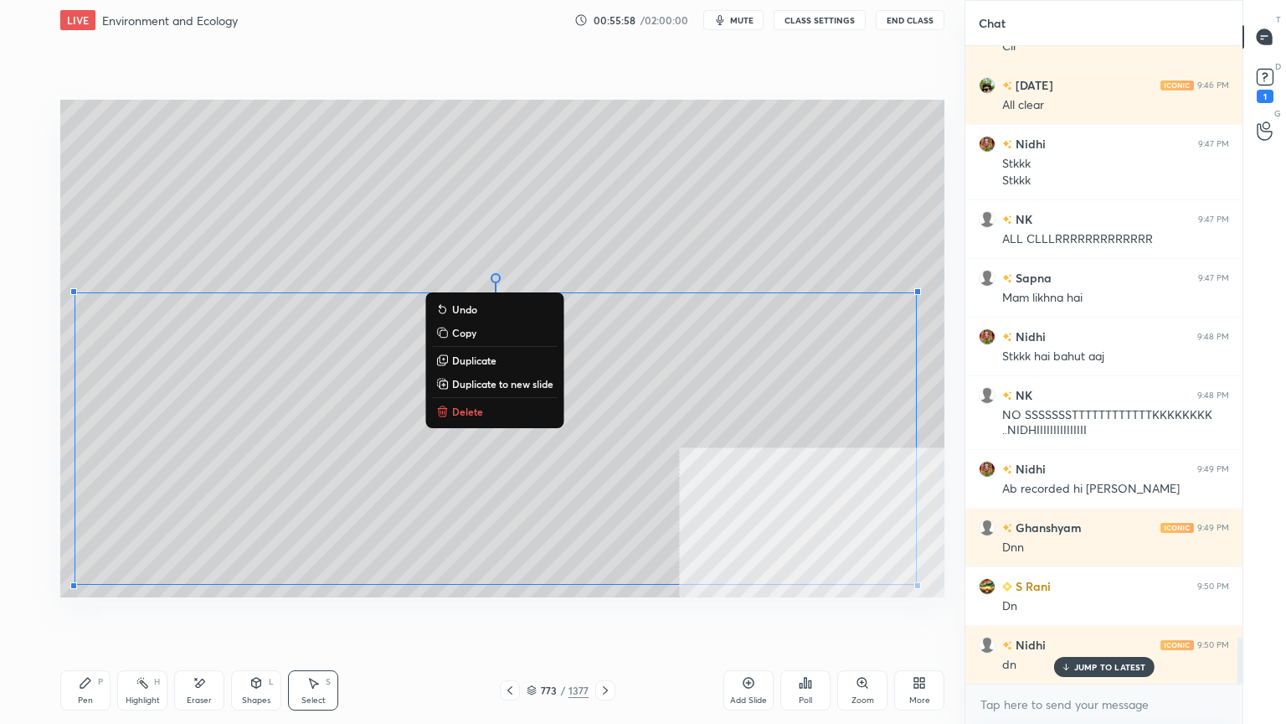
drag, startPoint x: 66, startPoint y: 265, endPoint x: 950, endPoint y: 591, distance: 942.0
click at [950, 591] on div "0 ° Undo Copy Duplicate Duplicate to new slide Delete Setting up your live clas…" at bounding box center [503, 348] width 898 height 616
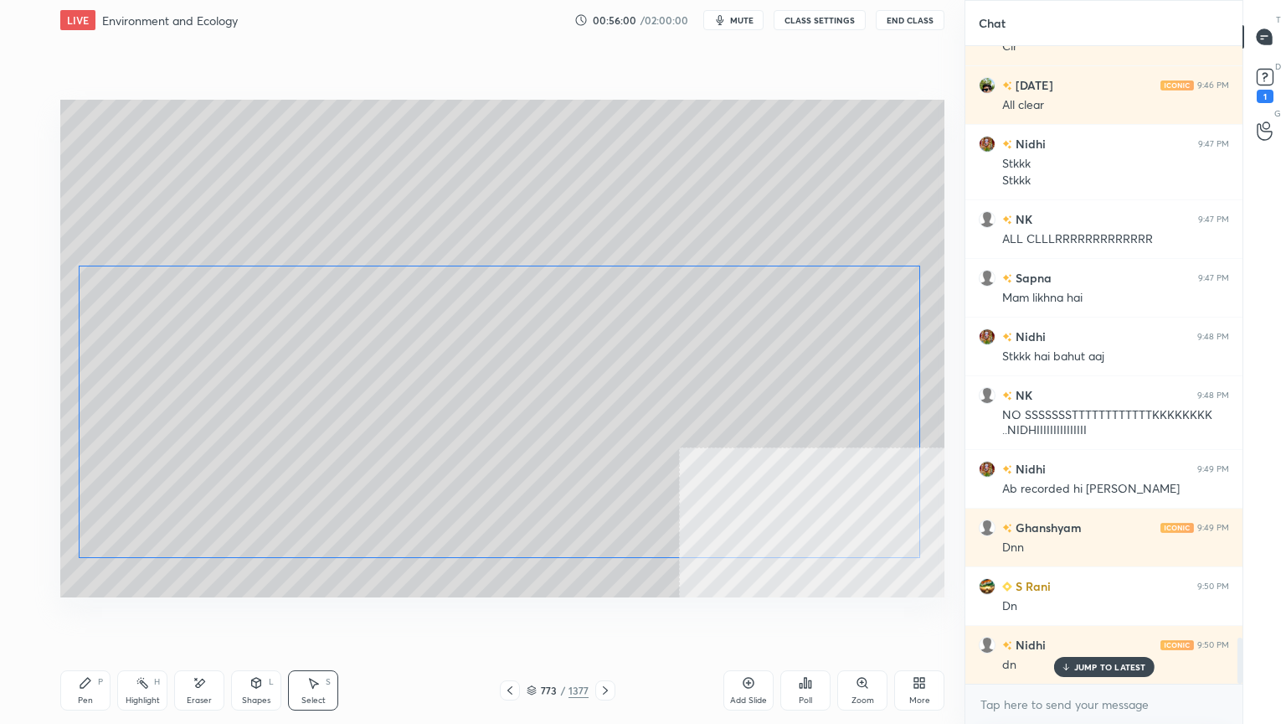
drag, startPoint x: 725, startPoint y: 483, endPoint x: 692, endPoint y: 471, distance: 35.8
click at [727, 459] on div "0 ° Undo Copy Duplicate Duplicate to new slide Delete" at bounding box center [502, 348] width 884 height 497
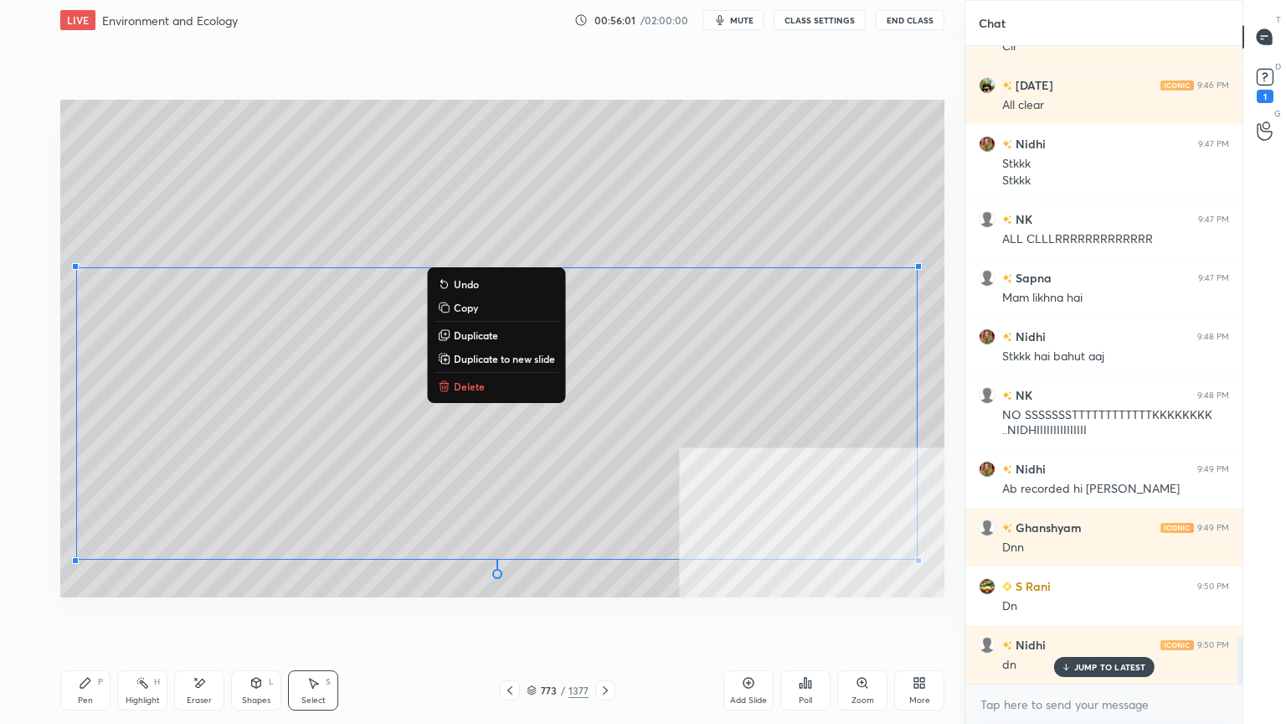
drag, startPoint x: 82, startPoint y: 690, endPoint x: 106, endPoint y: 626, distance: 67.8
click at [82, 617] on div "Pen P" at bounding box center [85, 690] width 50 height 40
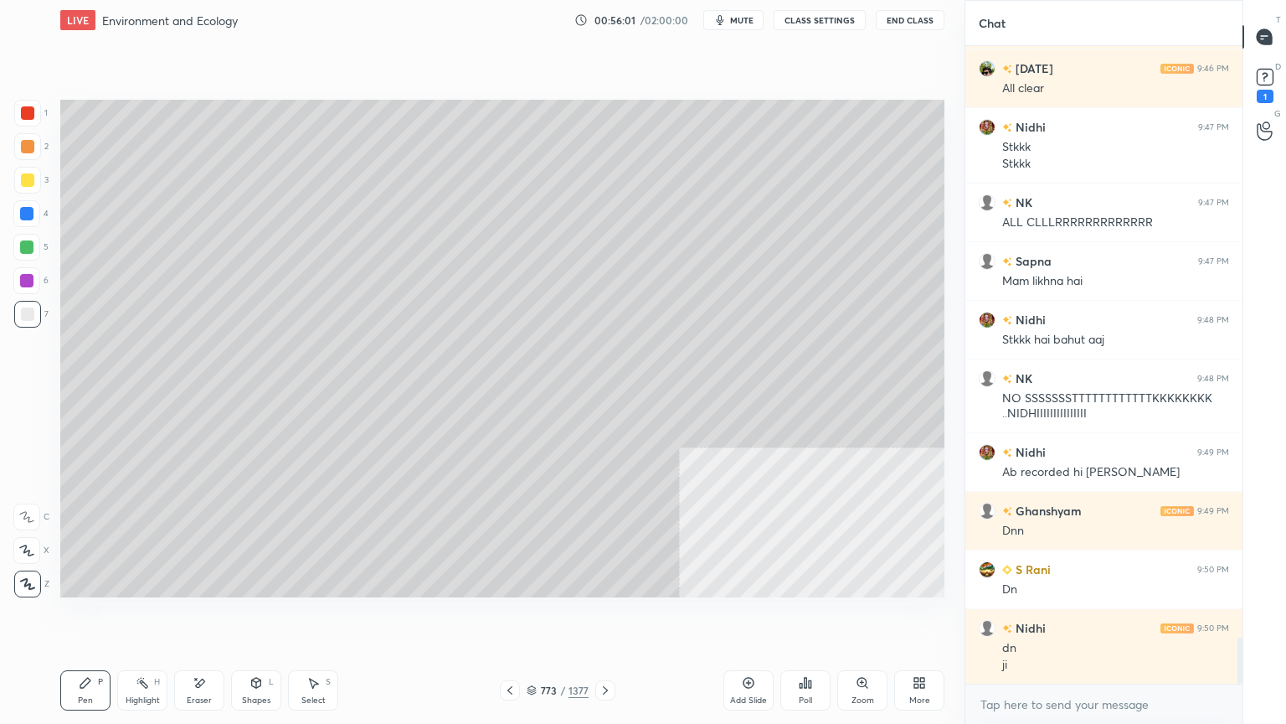
click at [23, 209] on div at bounding box center [26, 213] width 13 height 13
drag, startPoint x: 25, startPoint y: 214, endPoint x: 59, endPoint y: 245, distance: 45.1
click at [23, 214] on div at bounding box center [26, 213] width 13 height 13
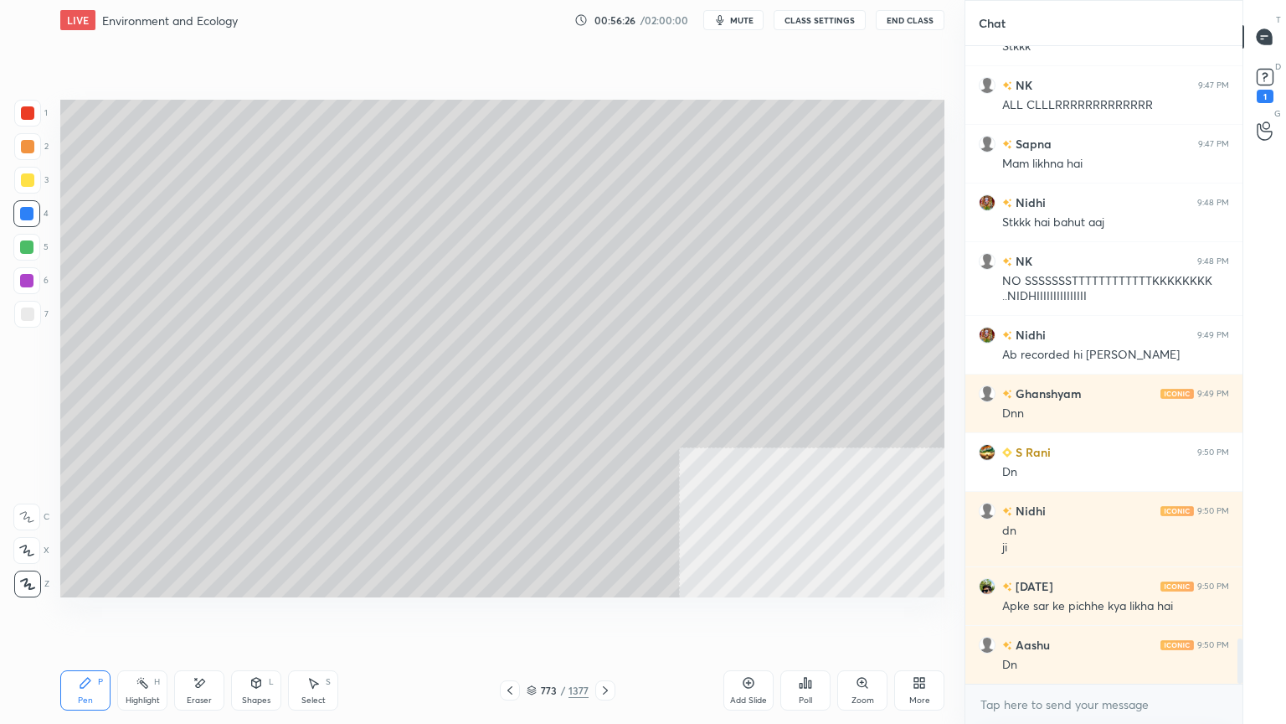
scroll to position [8320, 0]
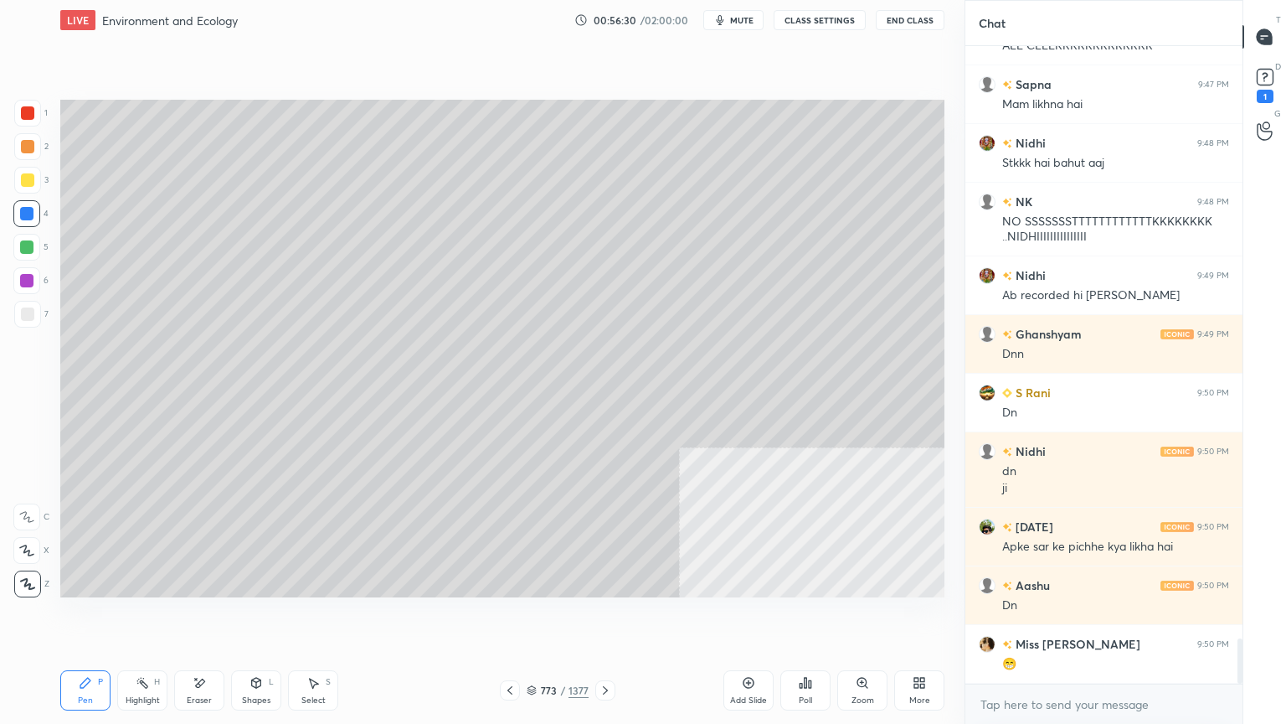
click at [30, 208] on div at bounding box center [26, 213] width 13 height 13
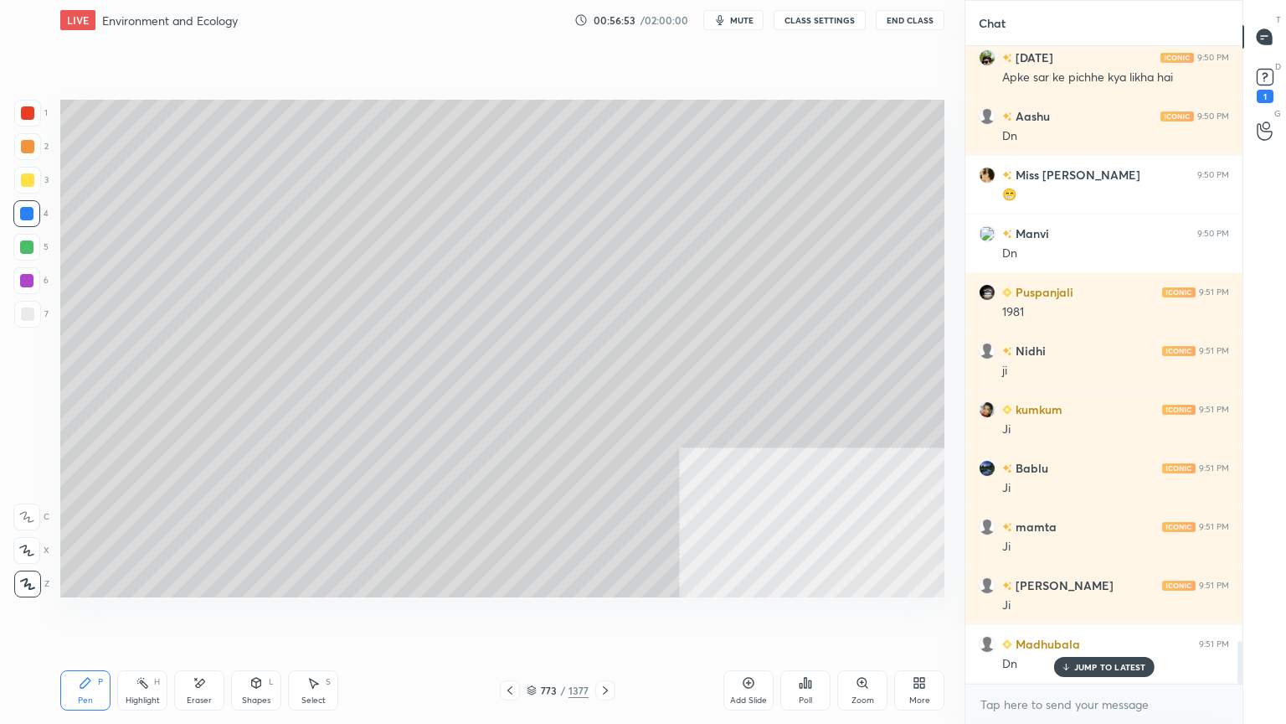
scroll to position [8847, 0]
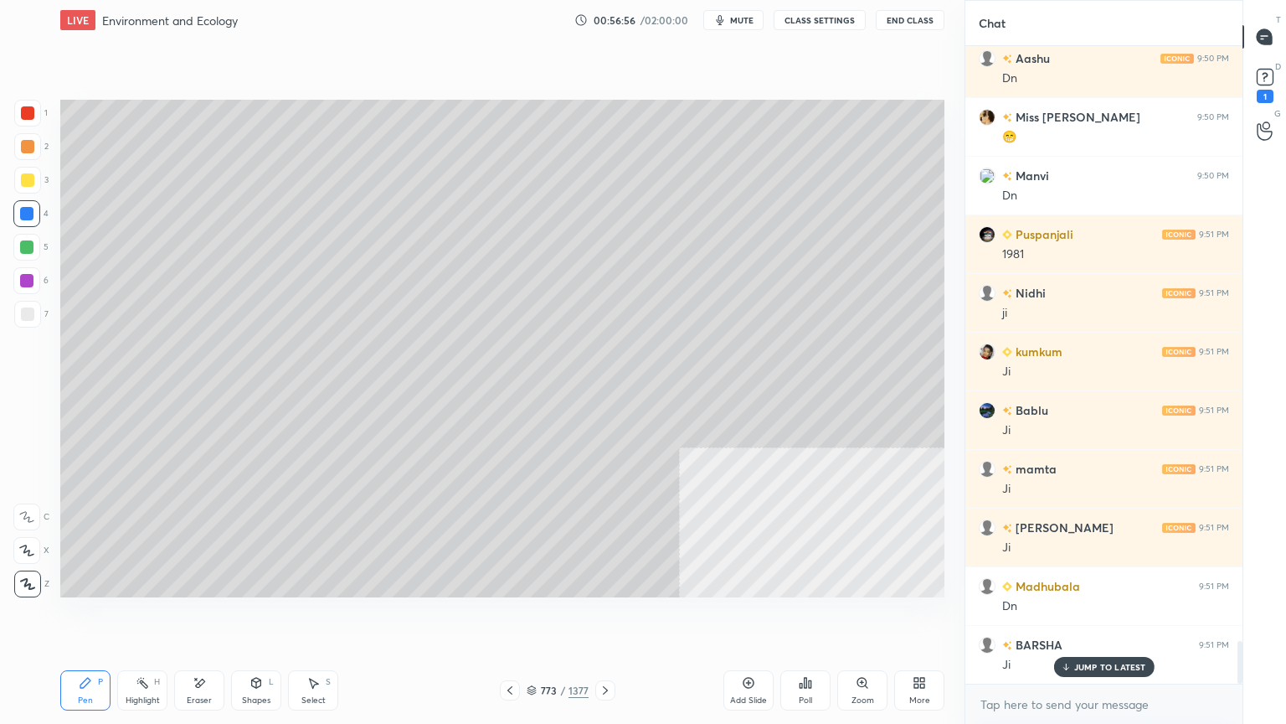
click at [516, 617] on icon at bounding box center [509, 689] width 13 height 13
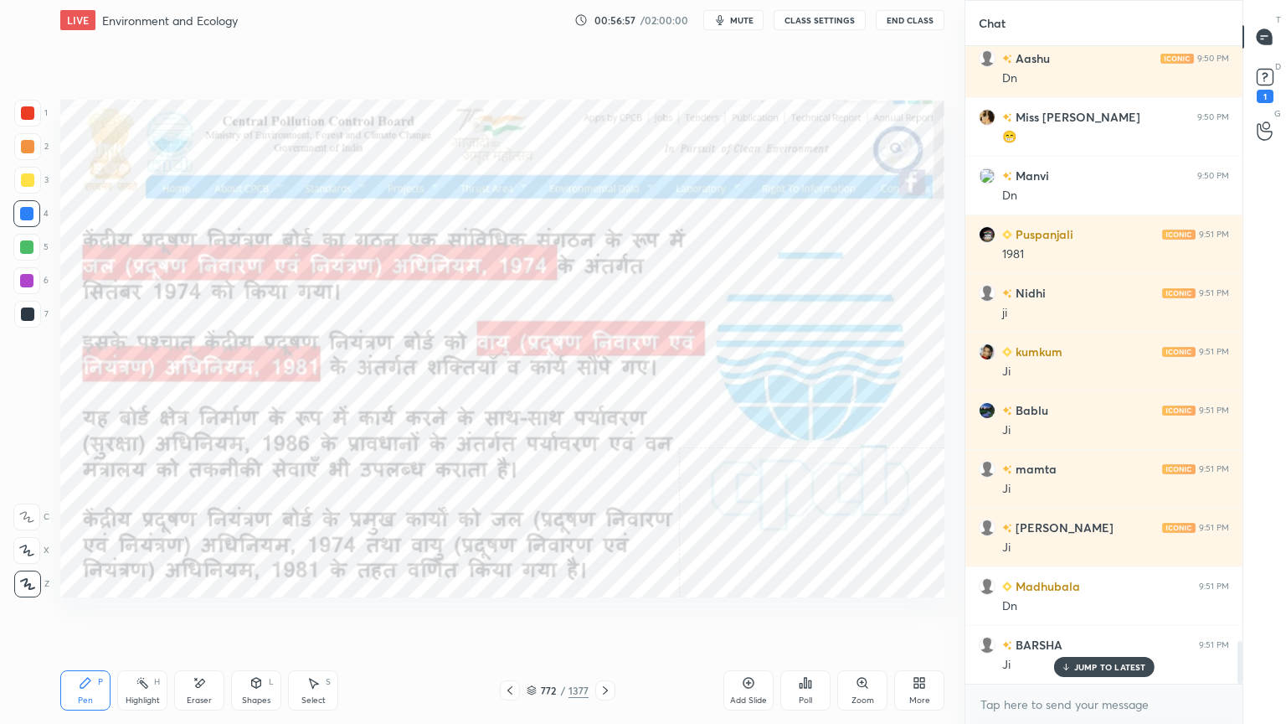
click at [41, 204] on div "4" at bounding box center [30, 213] width 35 height 27
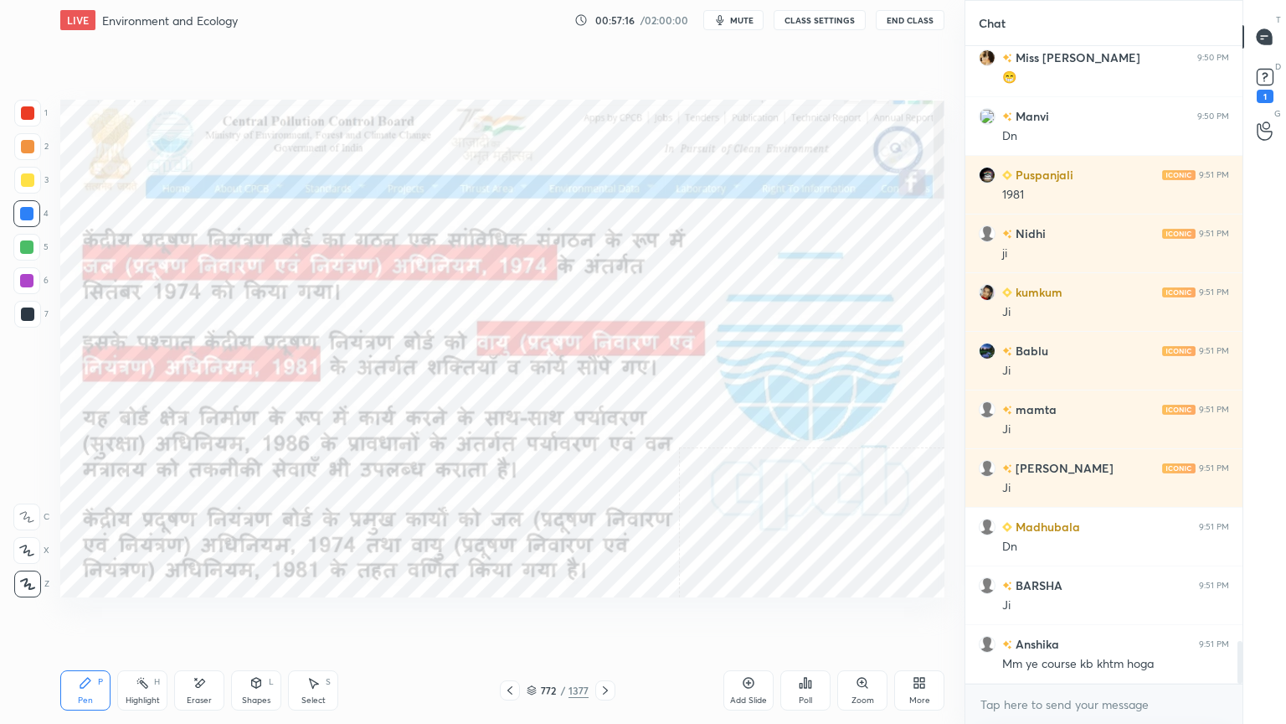
scroll to position [8947, 0]
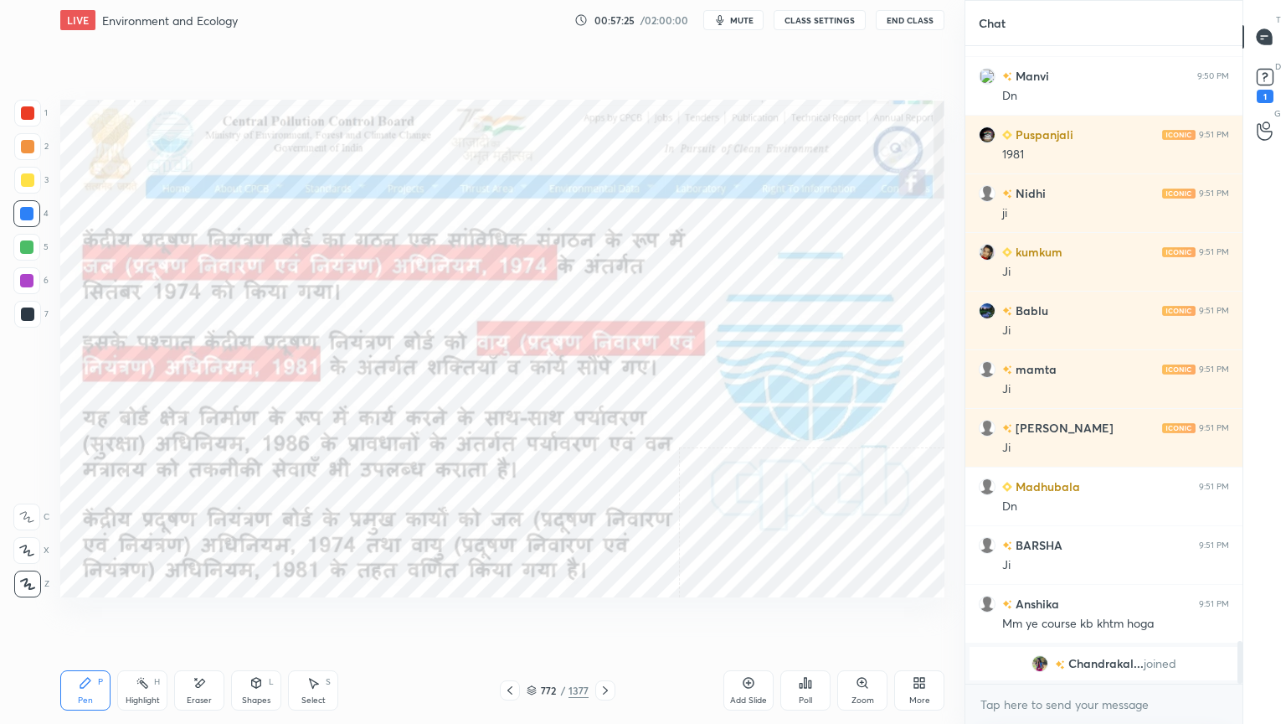
click at [606, 617] on icon at bounding box center [605, 689] width 13 height 13
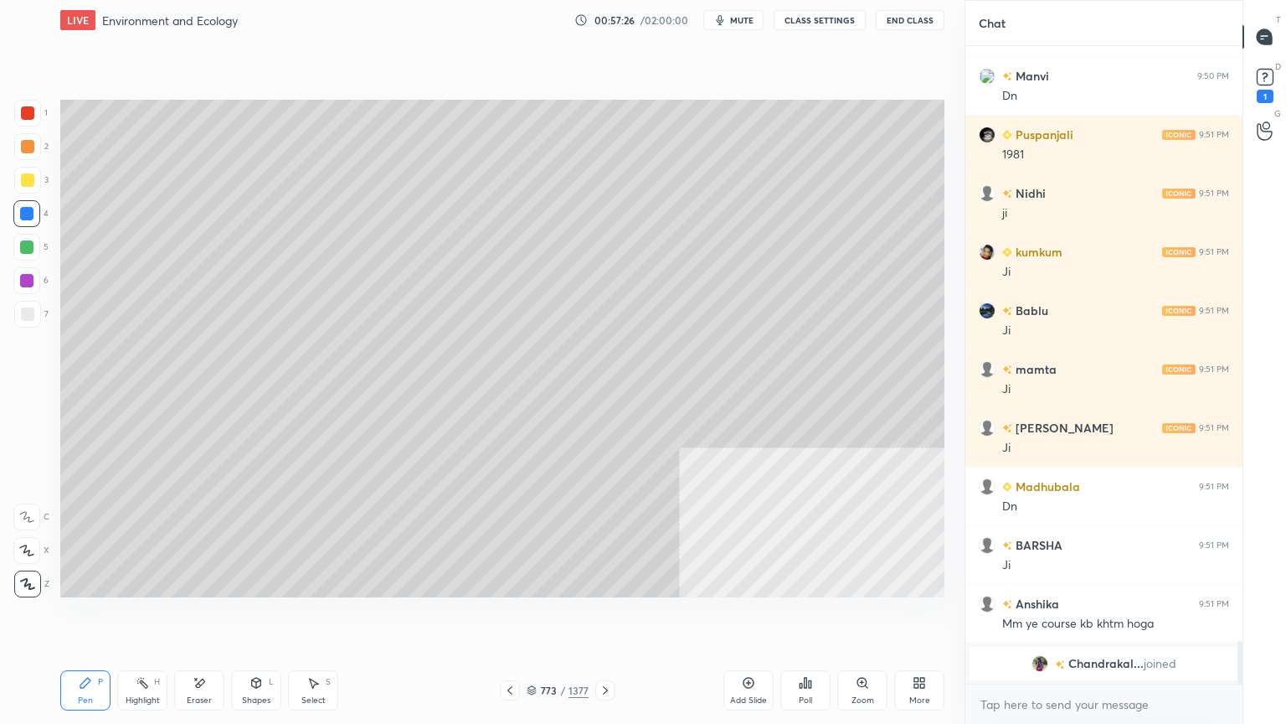
scroll to position [8454, 0]
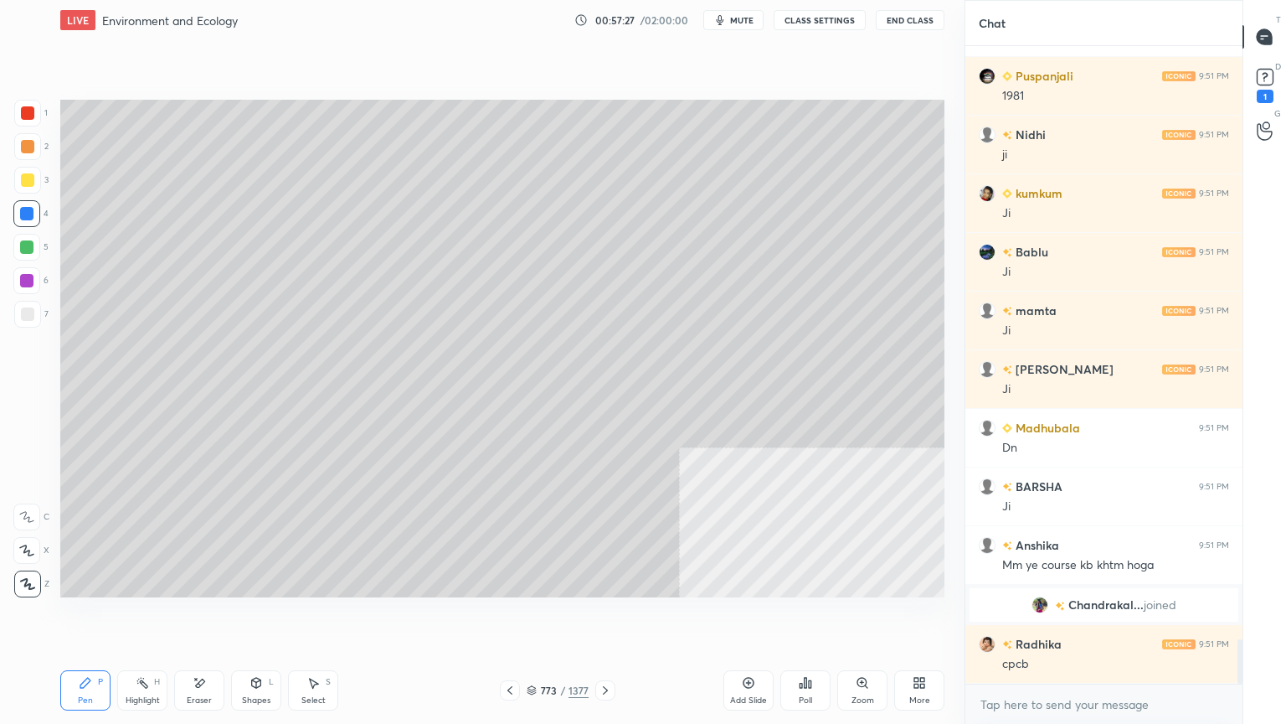
click at [606, 617] on div at bounding box center [605, 690] width 20 height 20
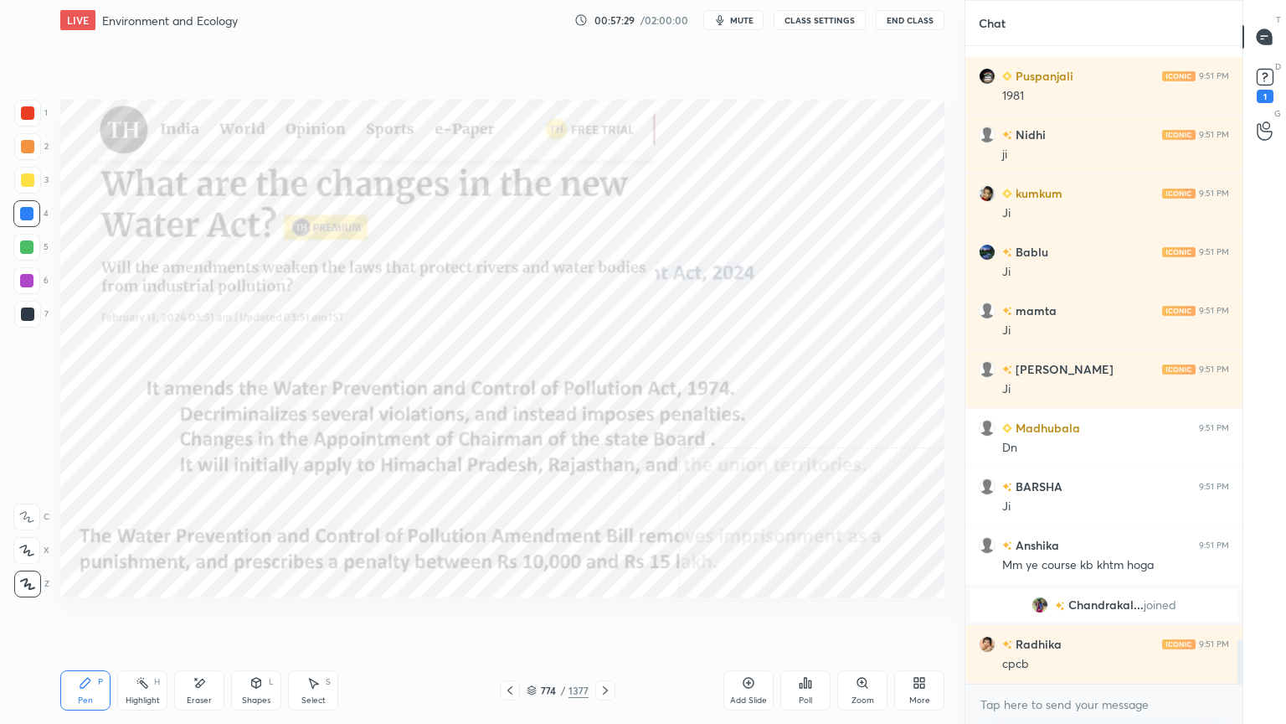
click at [605, 617] on icon at bounding box center [605, 689] width 13 height 13
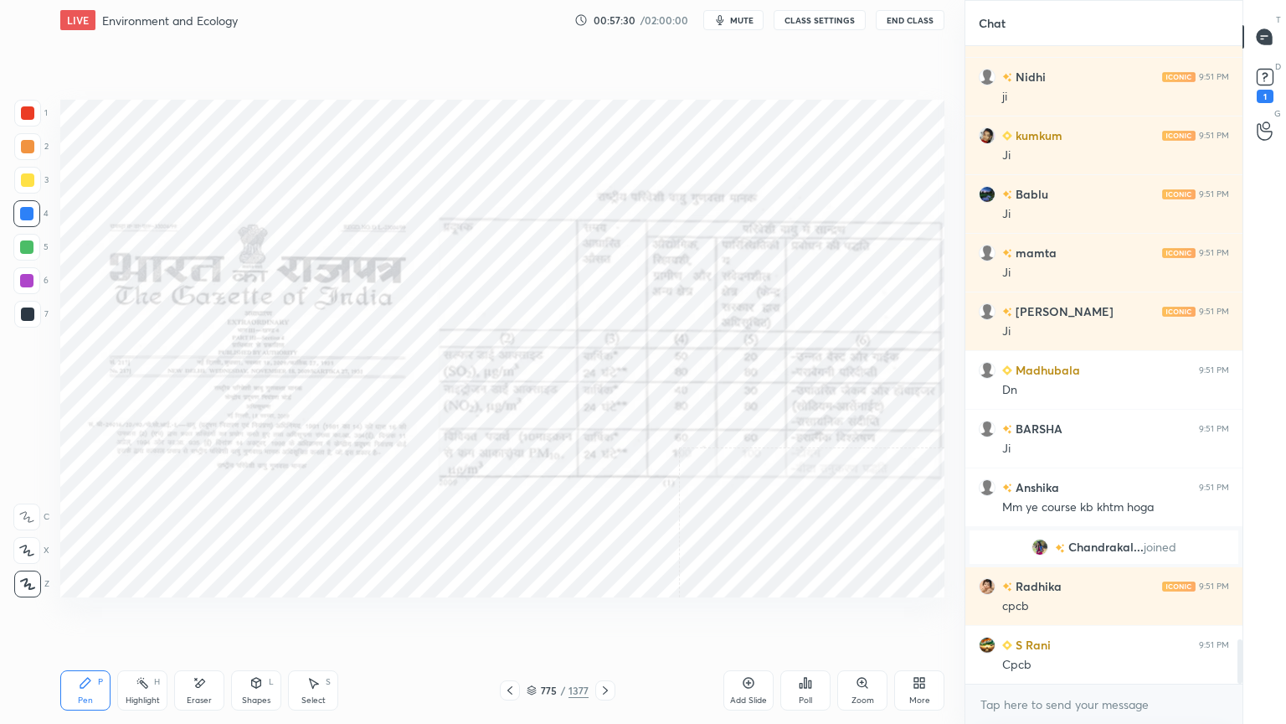
click at [600, 617] on icon at bounding box center [605, 689] width 13 height 13
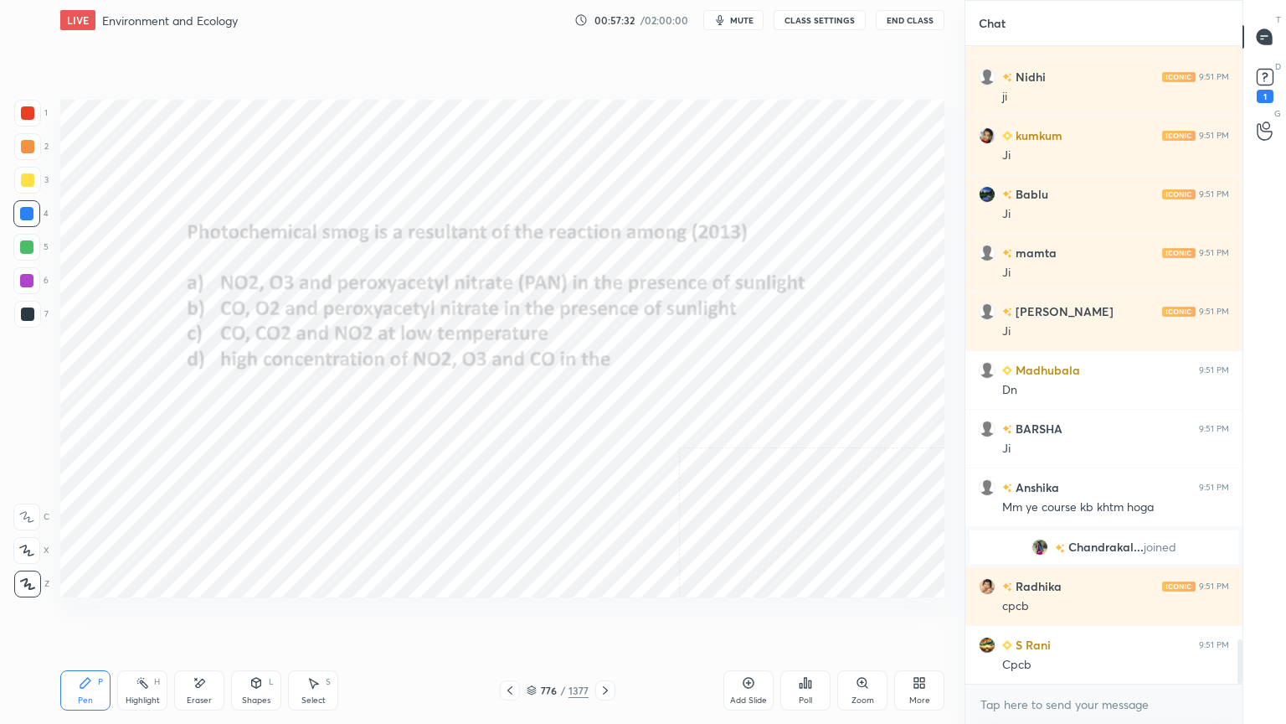
click at [602, 617] on icon at bounding box center [605, 689] width 13 height 13
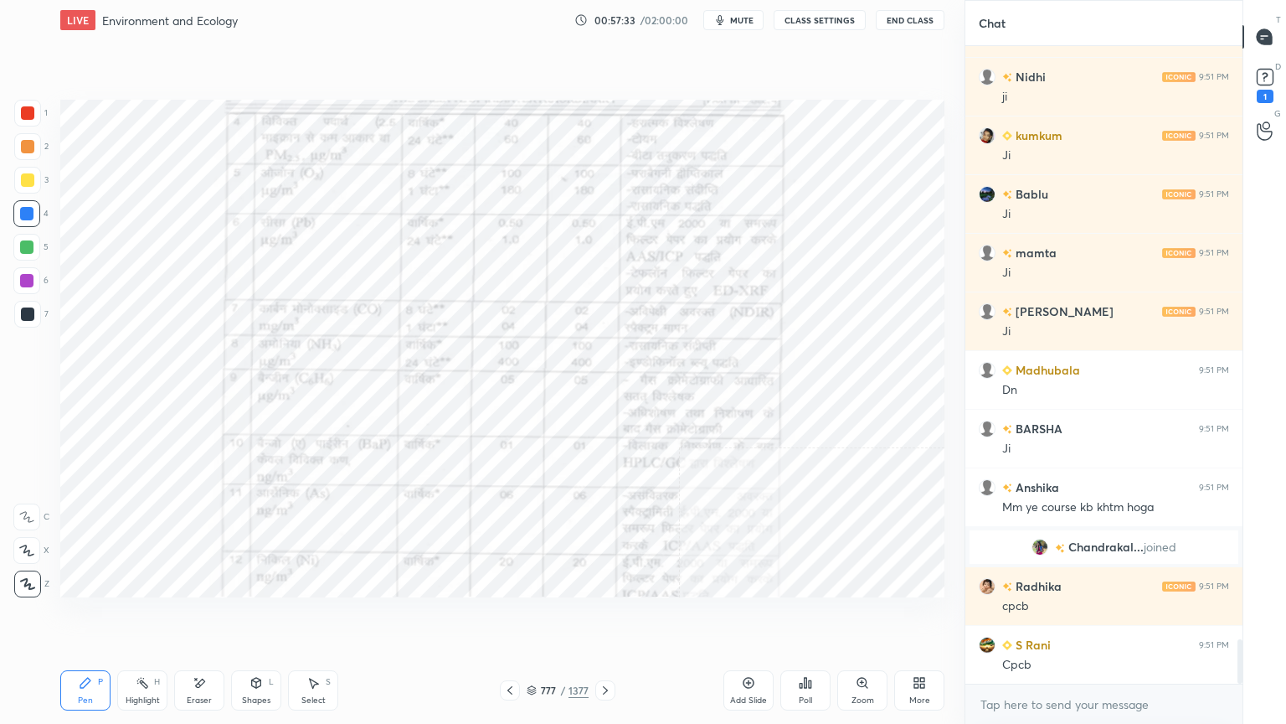
scroll to position [8572, 0]
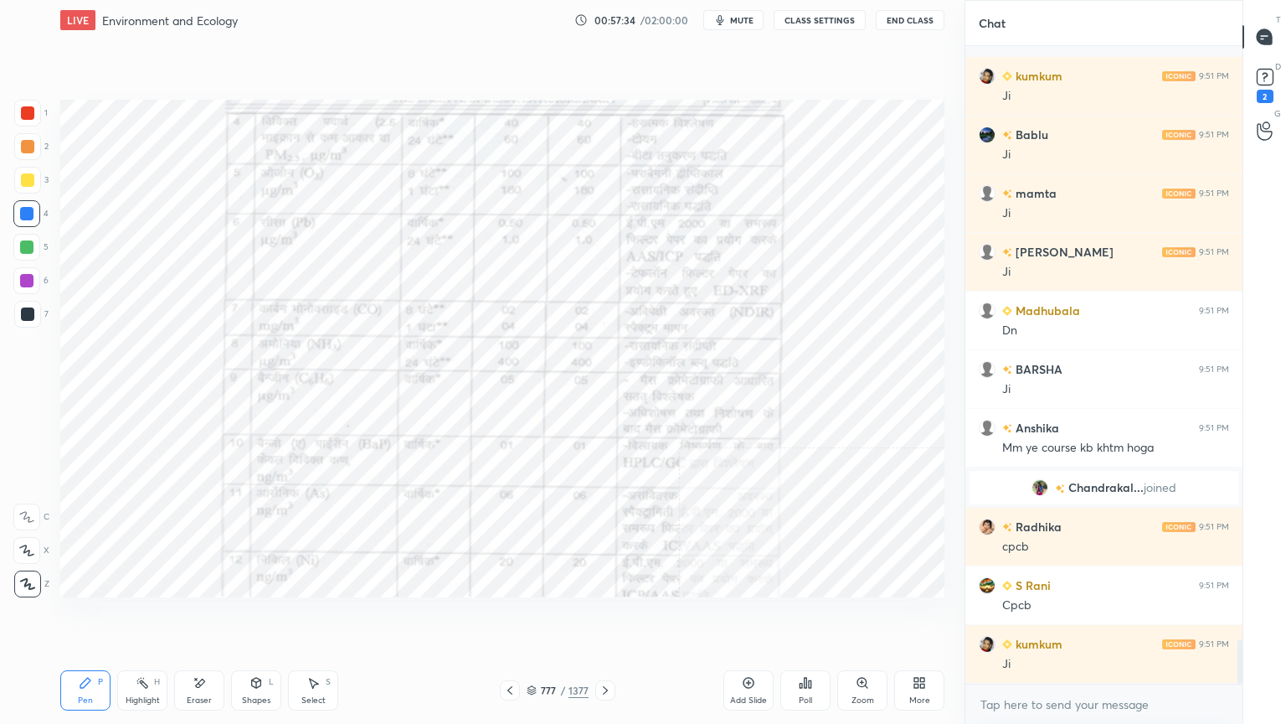
click at [36, 216] on div at bounding box center [26, 213] width 27 height 27
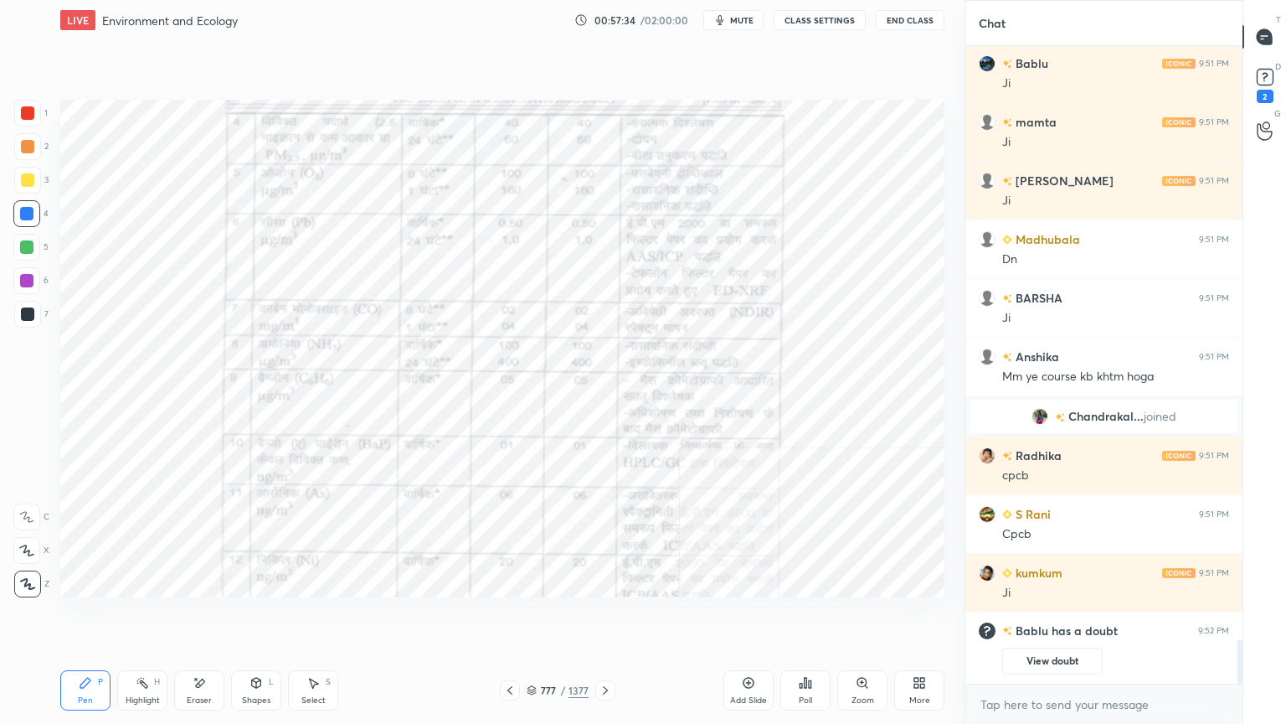
click at [33, 214] on div at bounding box center [26, 213] width 13 height 13
click at [32, 214] on div at bounding box center [26, 213] width 13 height 13
click at [600, 617] on icon at bounding box center [605, 689] width 13 height 13
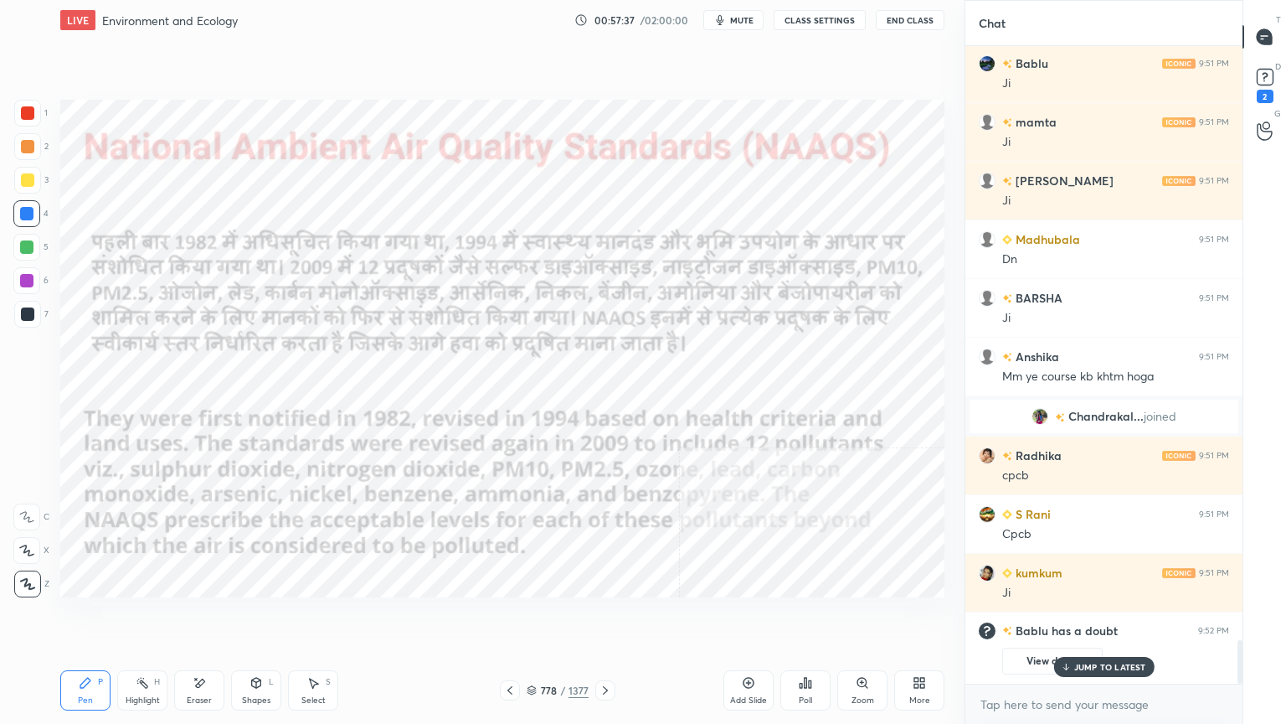
click at [603, 617] on icon at bounding box center [605, 689] width 13 height 13
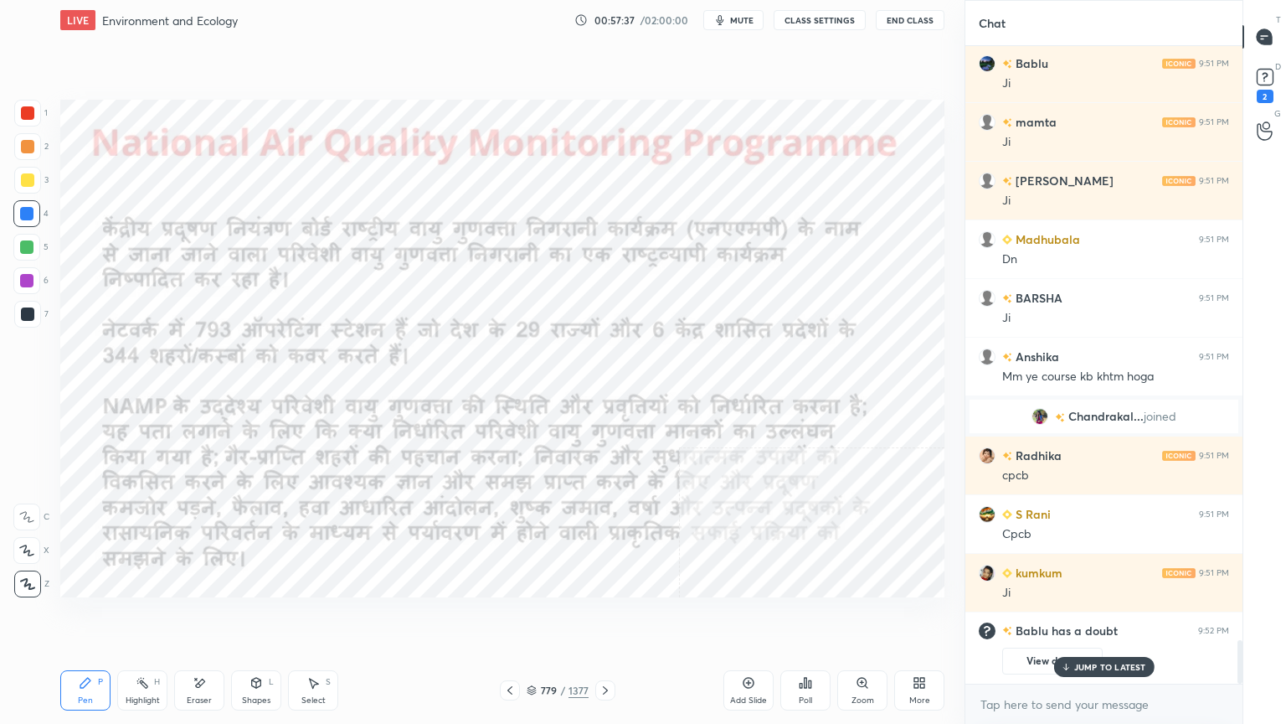
click at [603, 617] on icon at bounding box center [605, 689] width 13 height 13
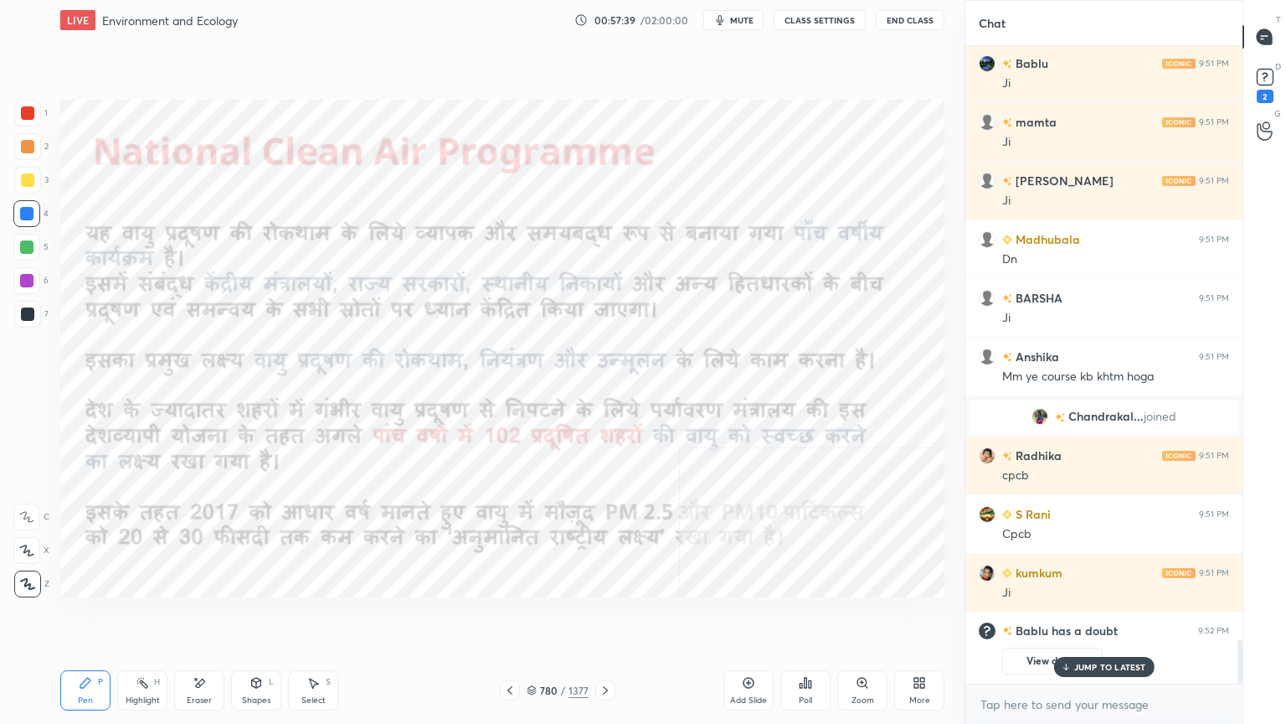
click at [600, 617] on icon at bounding box center [605, 689] width 13 height 13
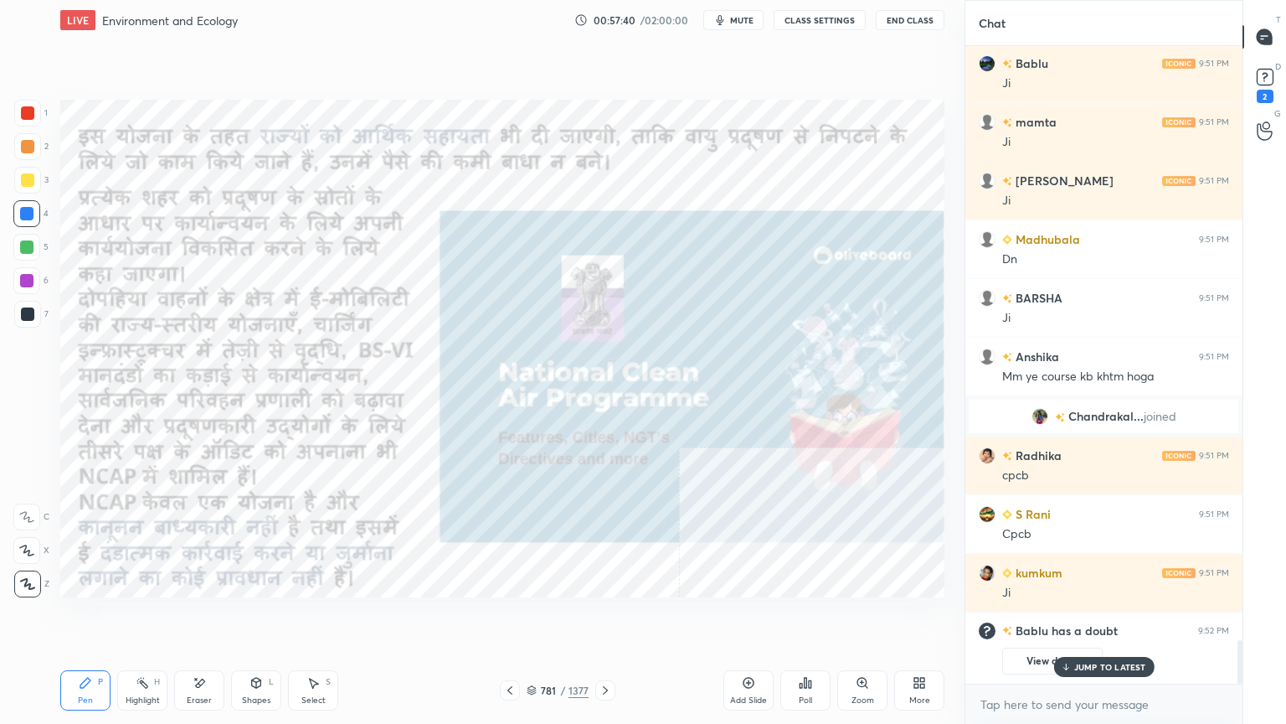
click at [605, 617] on icon at bounding box center [605, 690] width 5 height 8
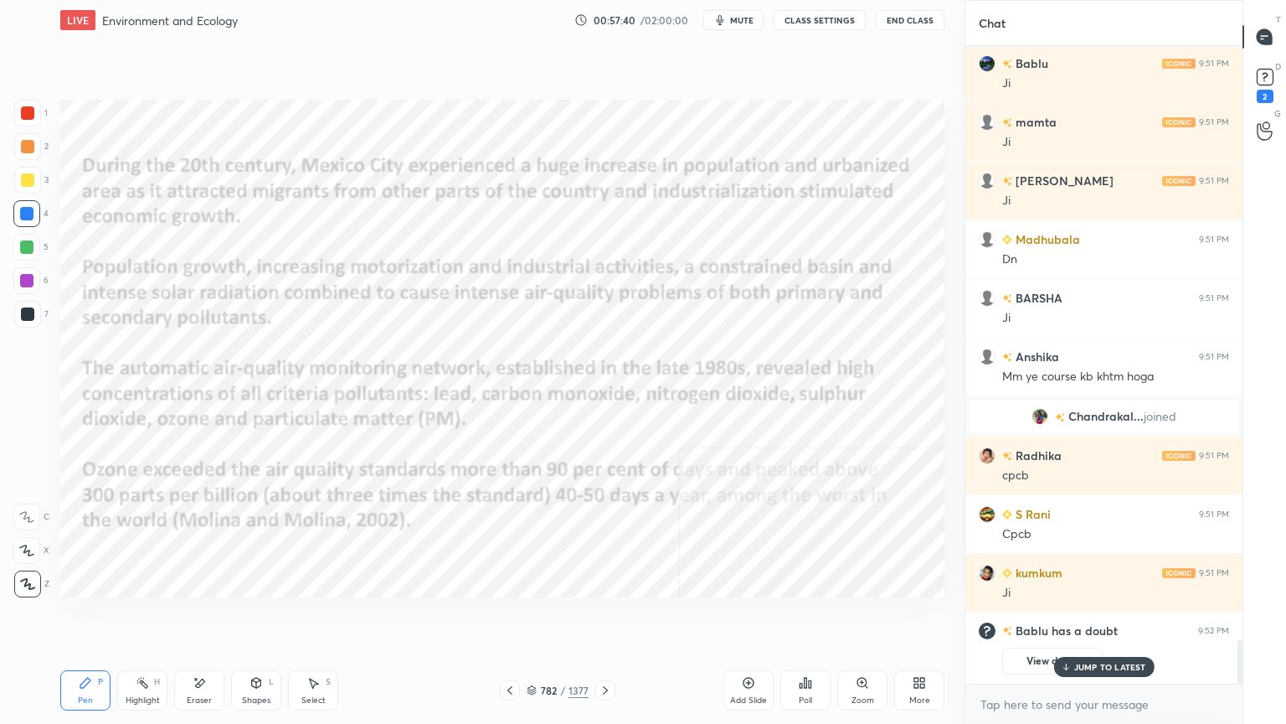
click at [611, 617] on icon at bounding box center [605, 689] width 13 height 13
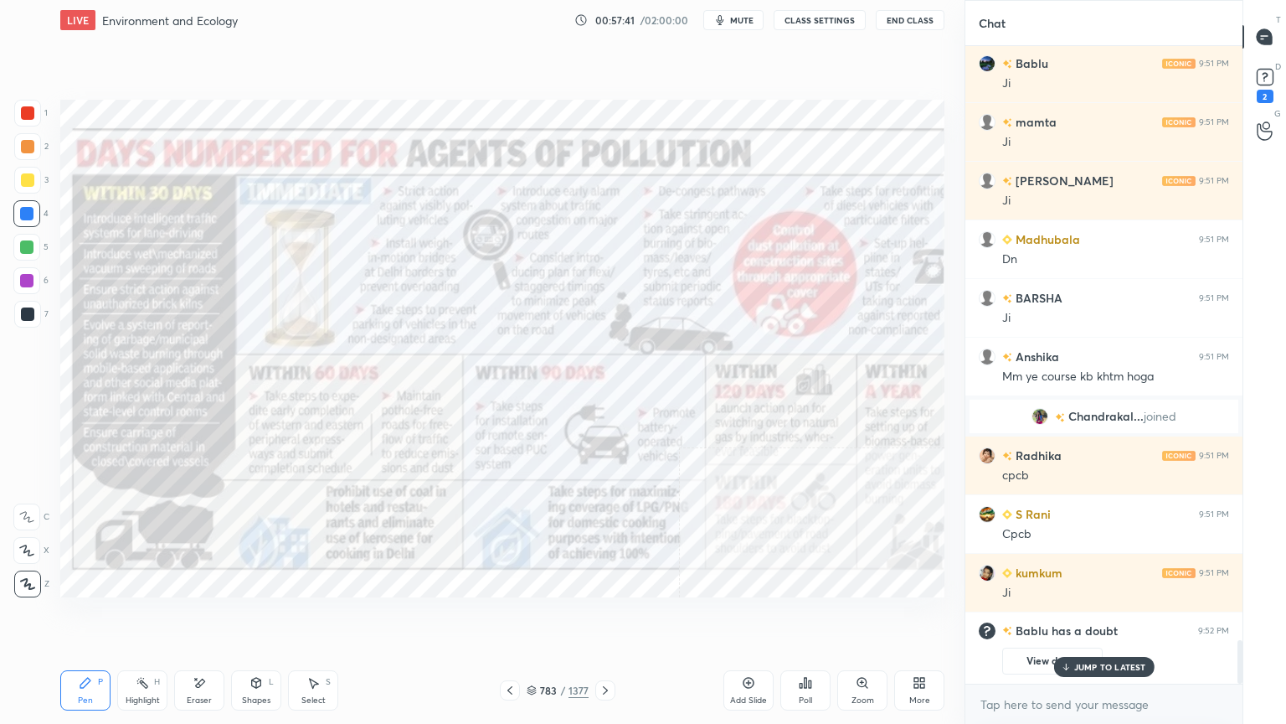
click at [913, 617] on icon at bounding box center [919, 682] width 13 height 13
click at [827, 567] on div "Slide theme" at bounding box center [824, 562] width 67 height 40
click at [827, 610] on div "Dark Blank" at bounding box center [824, 609] width 67 height 40
click at [714, 617] on div at bounding box center [643, 362] width 1286 height 724
click at [750, 617] on div "Add Slide" at bounding box center [749, 690] width 50 height 40
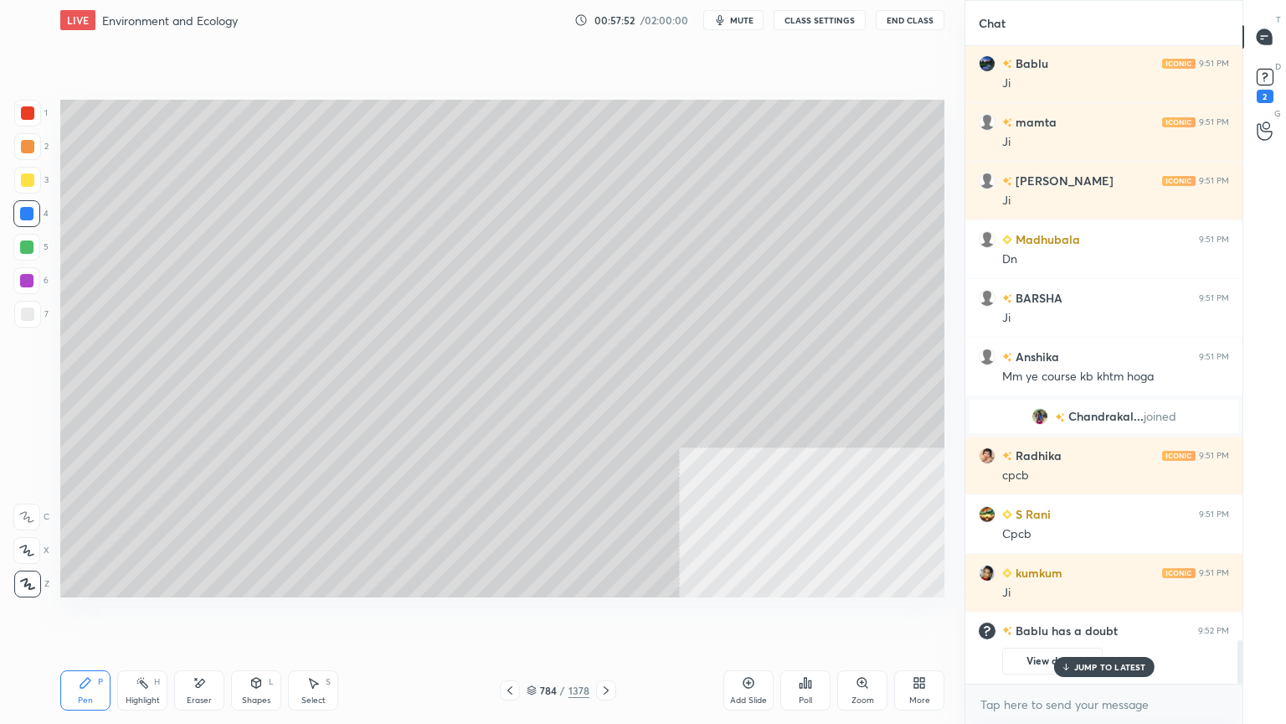
click at [33, 308] on div at bounding box center [27, 313] width 13 height 13
click at [33, 312] on div at bounding box center [27, 313] width 13 height 13
click at [201, 617] on div "Eraser" at bounding box center [199, 690] width 50 height 40
drag, startPoint x: 199, startPoint y: 688, endPoint x: 198, endPoint y: 666, distance: 21.8
click at [198, 617] on icon at bounding box center [199, 683] width 13 height 14
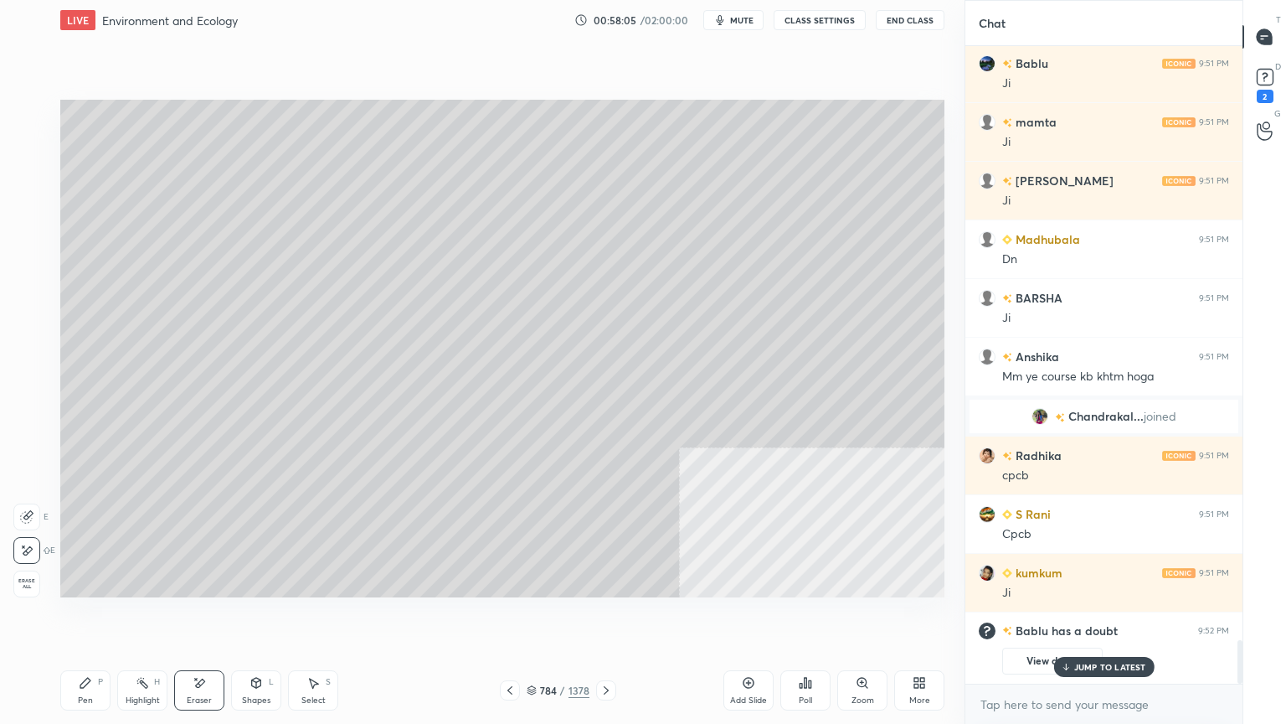
click at [98, 617] on div "Pen P" at bounding box center [85, 690] width 50 height 40
drag, startPoint x: 100, startPoint y: 693, endPoint x: 164, endPoint y: 603, distance: 111.1
click at [99, 617] on div "Pen P" at bounding box center [85, 690] width 50 height 40
click at [35, 184] on div at bounding box center [27, 180] width 27 height 27
click at [28, 189] on div at bounding box center [27, 180] width 27 height 27
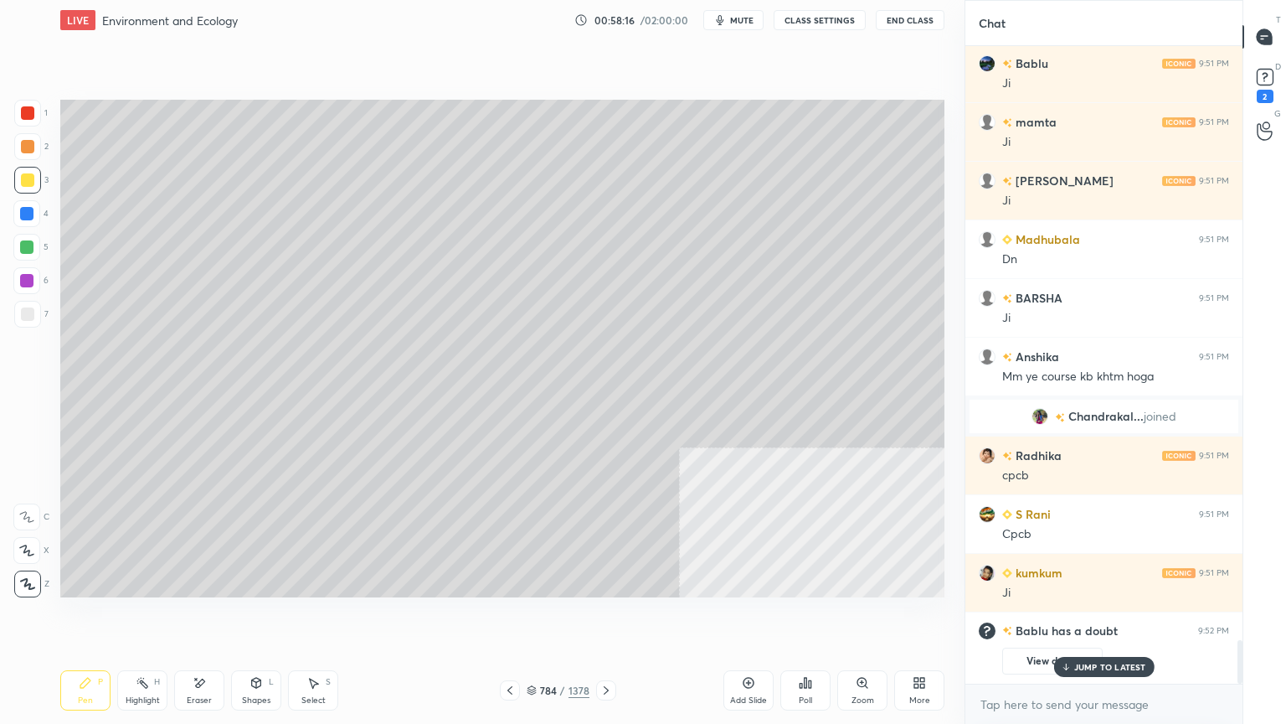
scroll to position [8536, 0]
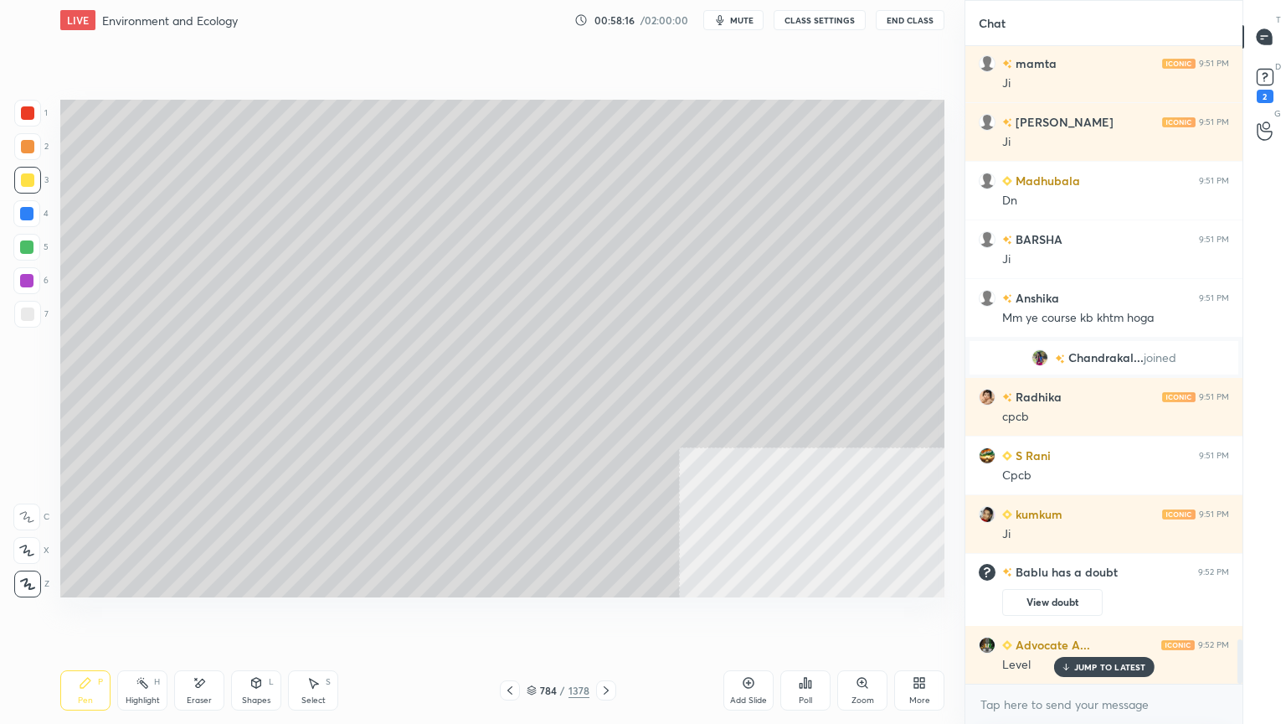
drag, startPoint x: 313, startPoint y: 698, endPoint x: 332, endPoint y: 611, distance: 89.0
click at [317, 617] on div "Select" at bounding box center [313, 700] width 24 height 8
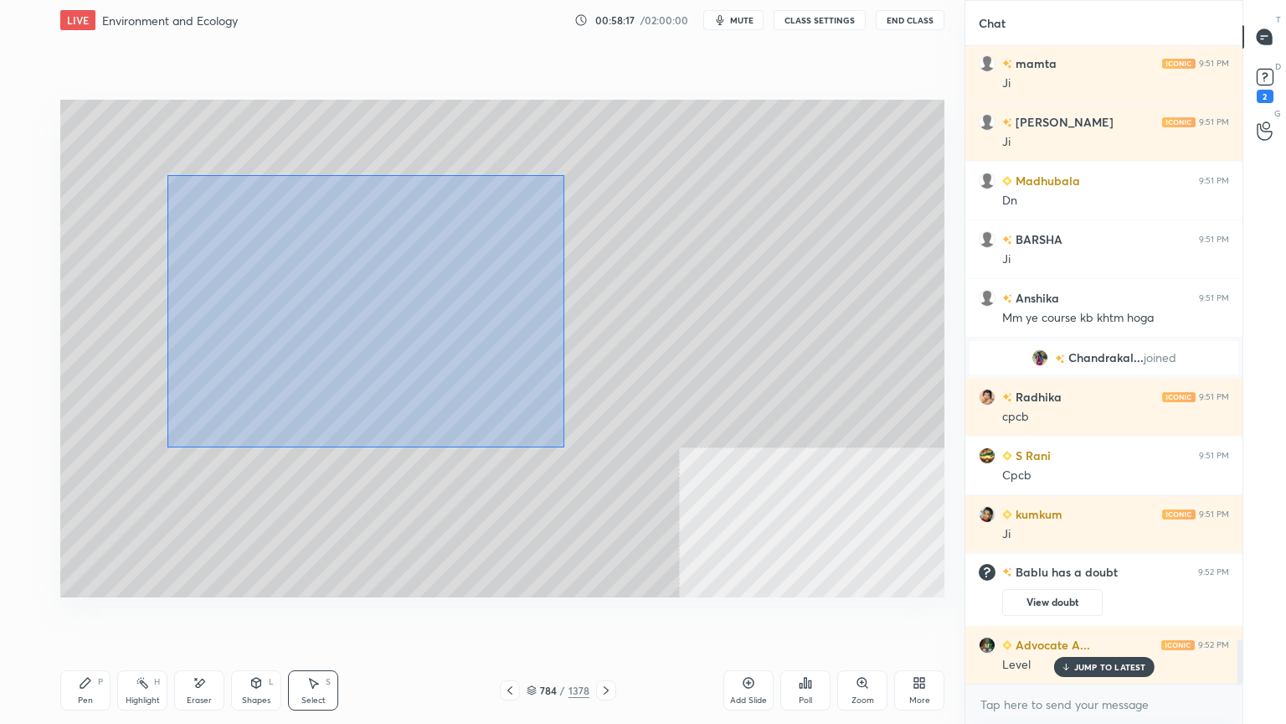
drag, startPoint x: 235, startPoint y: 219, endPoint x: 543, endPoint y: 429, distance: 371.9
click at [555, 439] on div "0 ° Undo Copy Duplicate Duplicate to new slide Delete" at bounding box center [502, 348] width 884 height 497
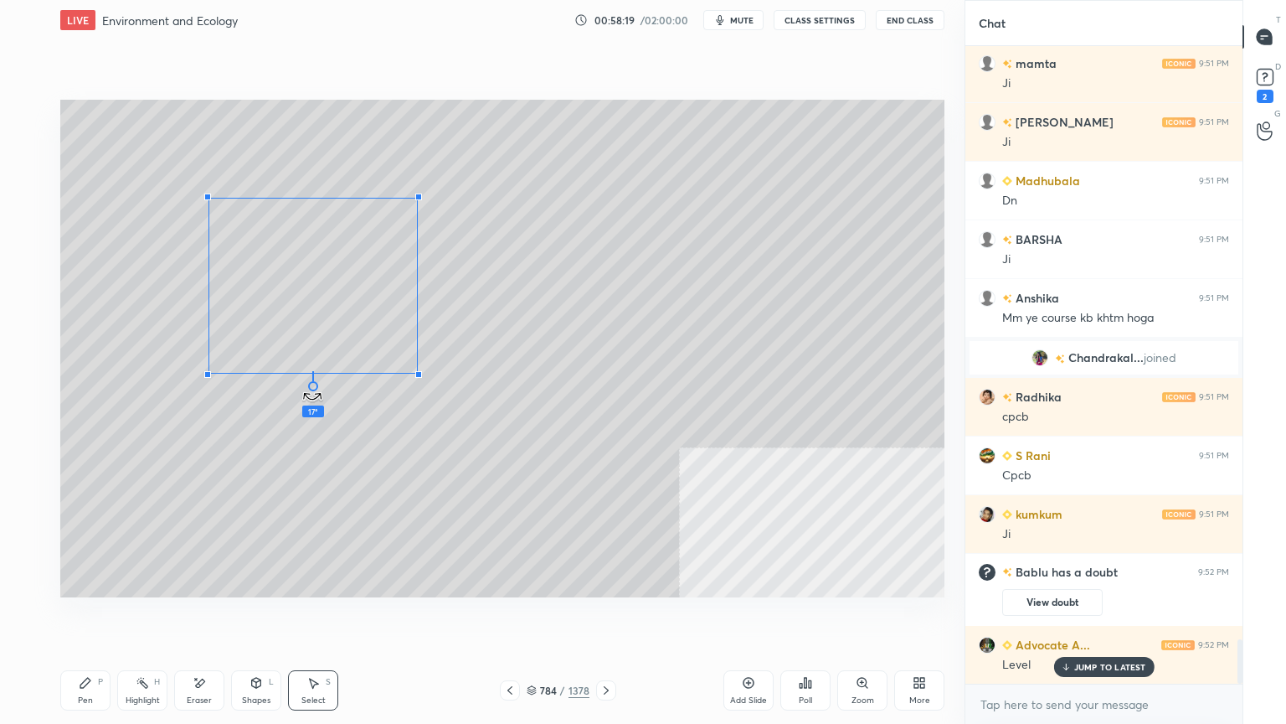
drag, startPoint x: 312, startPoint y: 400, endPoint x: 379, endPoint y: 298, distance: 121.7
click at [265, 379] on div "17 ° Undo Copy Duplicate Duplicate to new slide Delete" at bounding box center [502, 348] width 884 height 497
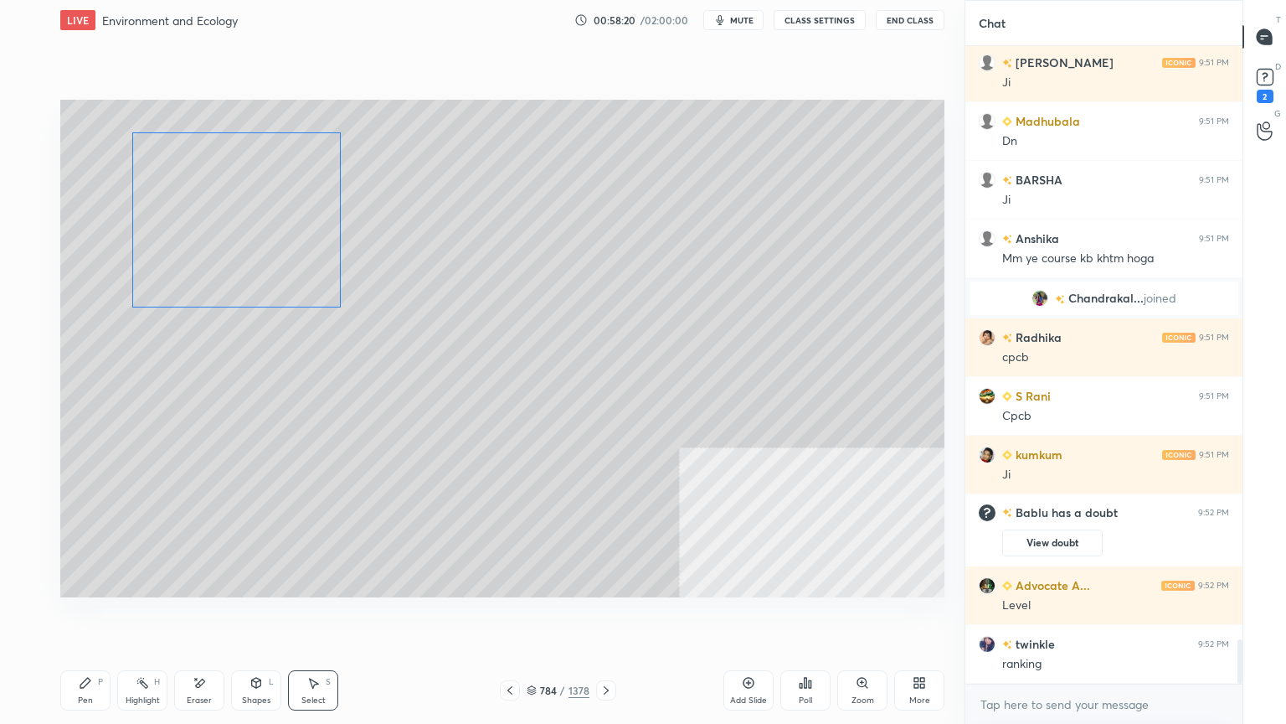
drag, startPoint x: 354, startPoint y: 274, endPoint x: 281, endPoint y: 232, distance: 84.0
click at [286, 229] on div "0 ° Undo Copy Duplicate Duplicate to new slide Delete" at bounding box center [502, 348] width 884 height 497
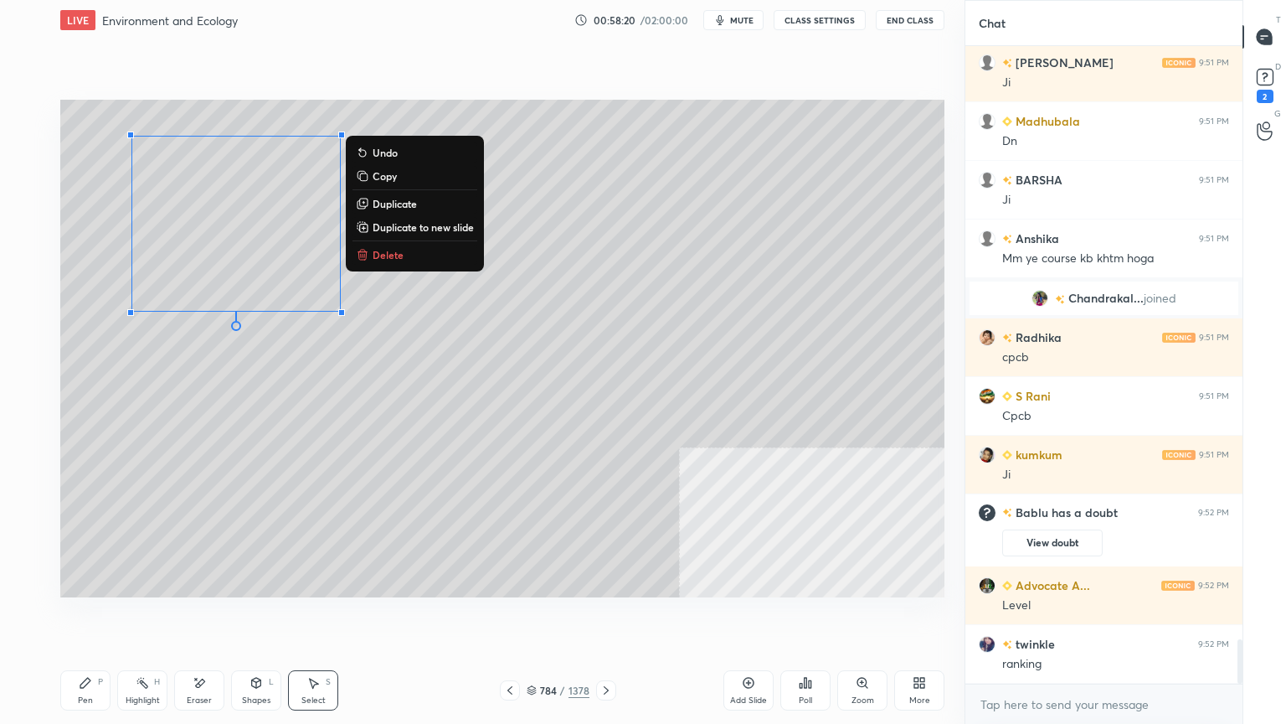
click at [90, 617] on icon at bounding box center [85, 682] width 13 height 13
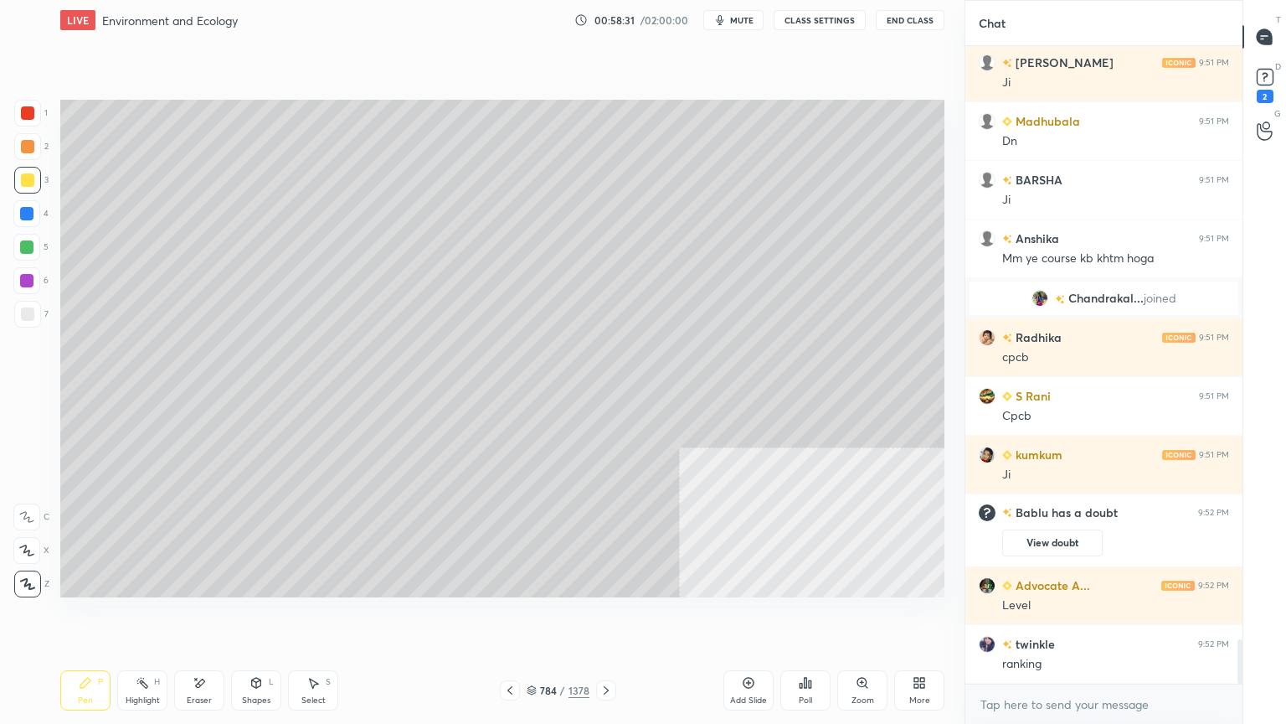
scroll to position [8653, 0]
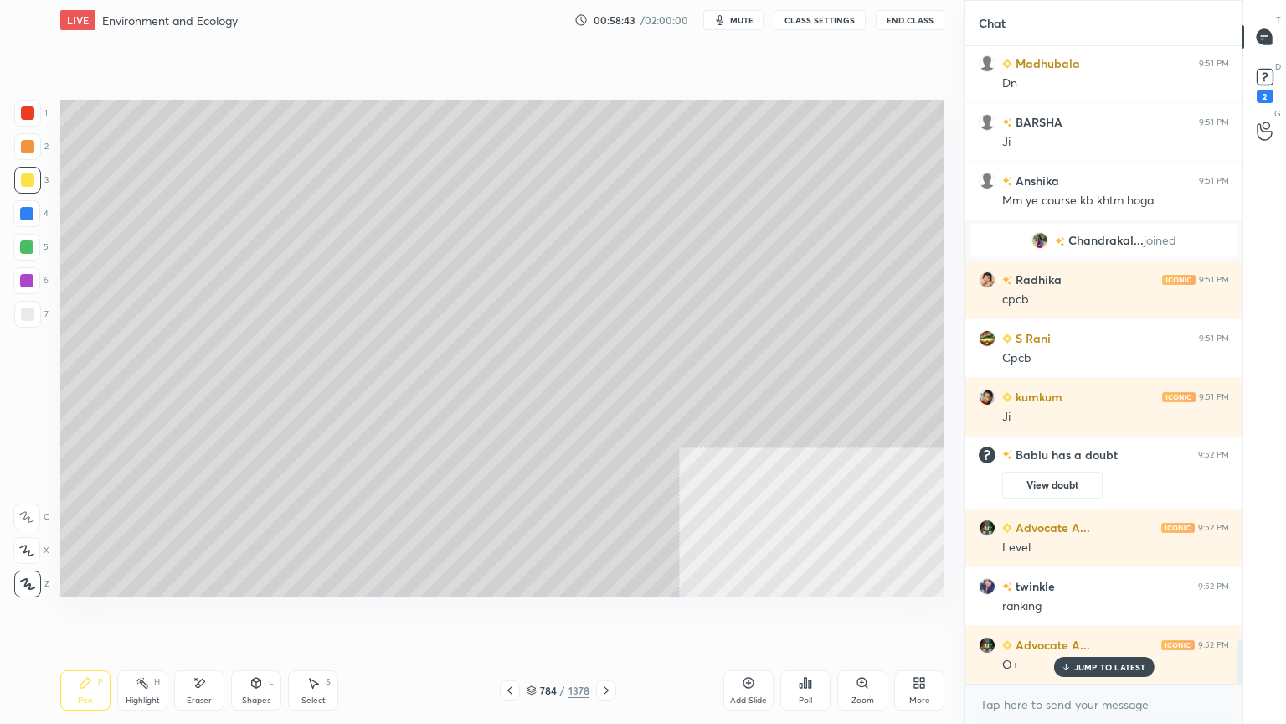
click at [331, 617] on div "Select S" at bounding box center [313, 690] width 50 height 40
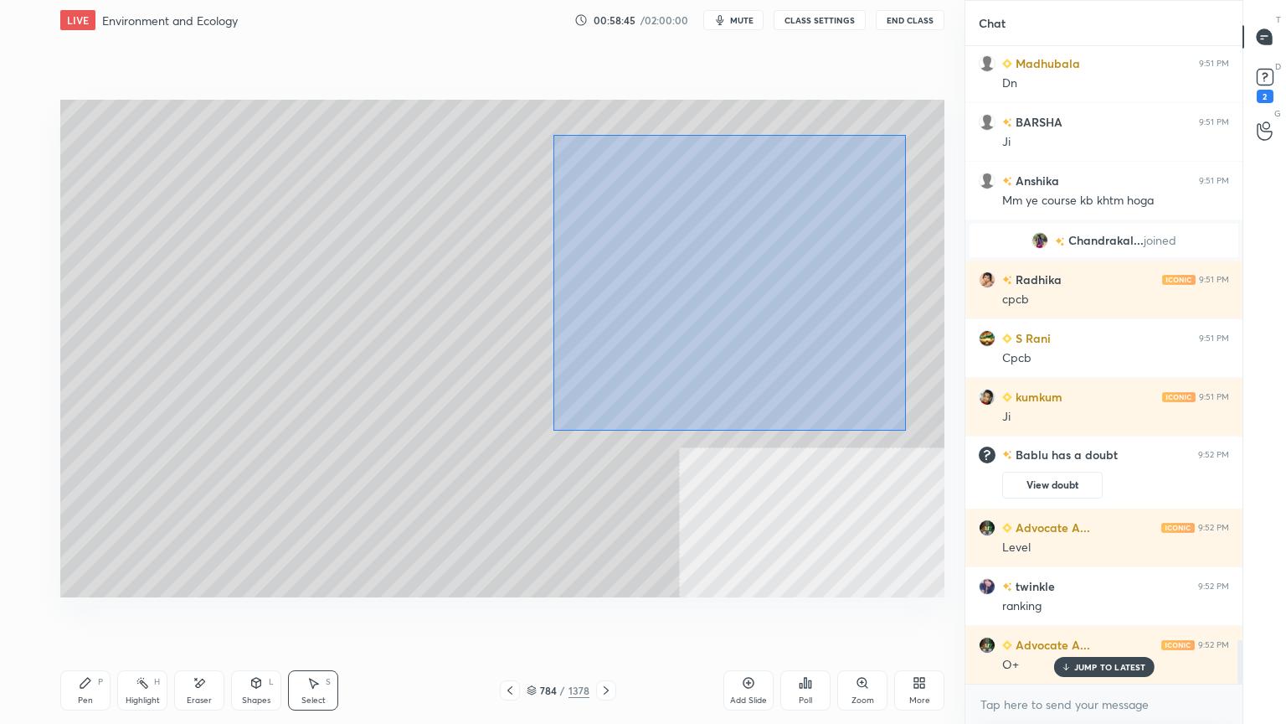
drag, startPoint x: 554, startPoint y: 136, endPoint x: 836, endPoint y: 415, distance: 397.4
click at [901, 425] on div "0 ° Undo Copy Duplicate Duplicate to new slide Delete" at bounding box center [502, 348] width 884 height 497
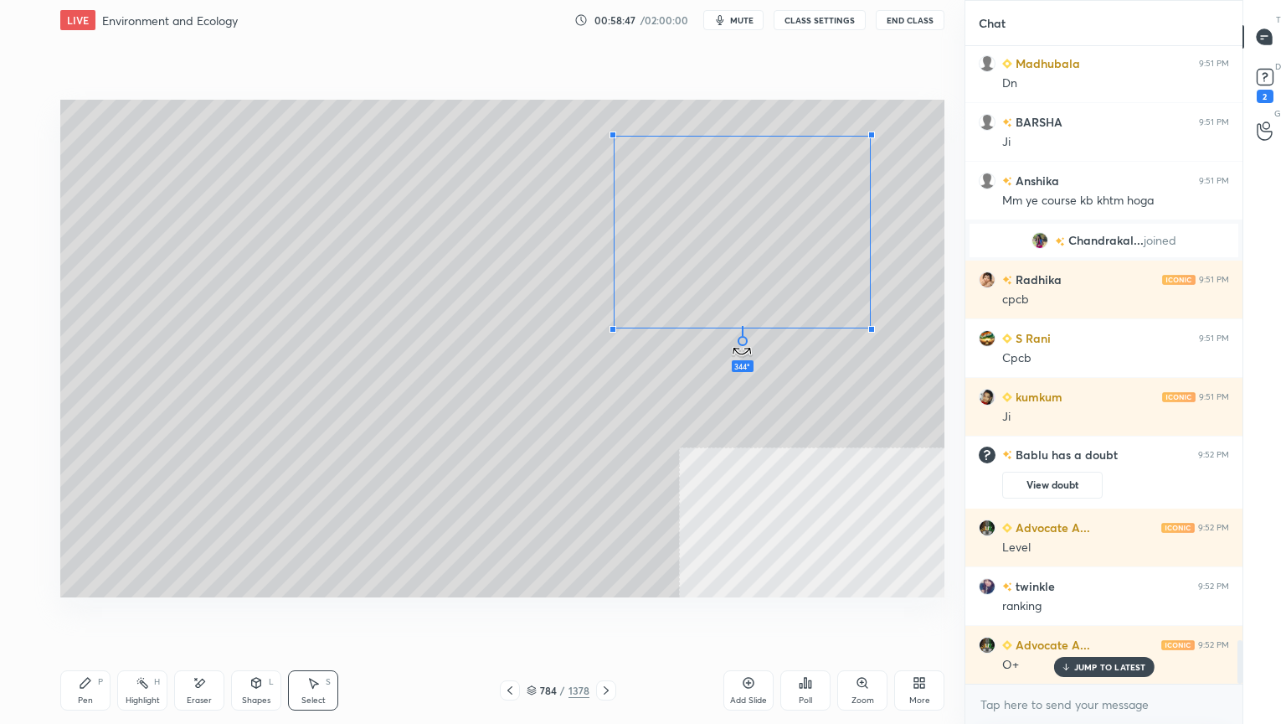
drag, startPoint x: 740, startPoint y: 369, endPoint x: 765, endPoint y: 299, distance: 74.7
click at [688, 365] on div "344 ° Undo Copy Duplicate Duplicate to new slide Delete" at bounding box center [502, 348] width 884 height 497
drag, startPoint x: 777, startPoint y: 224, endPoint x: 554, endPoint y: 352, distance: 257.3
click at [785, 241] on div "0 ° Undo Copy Duplicate Duplicate to new slide Delete" at bounding box center [502, 348] width 884 height 497
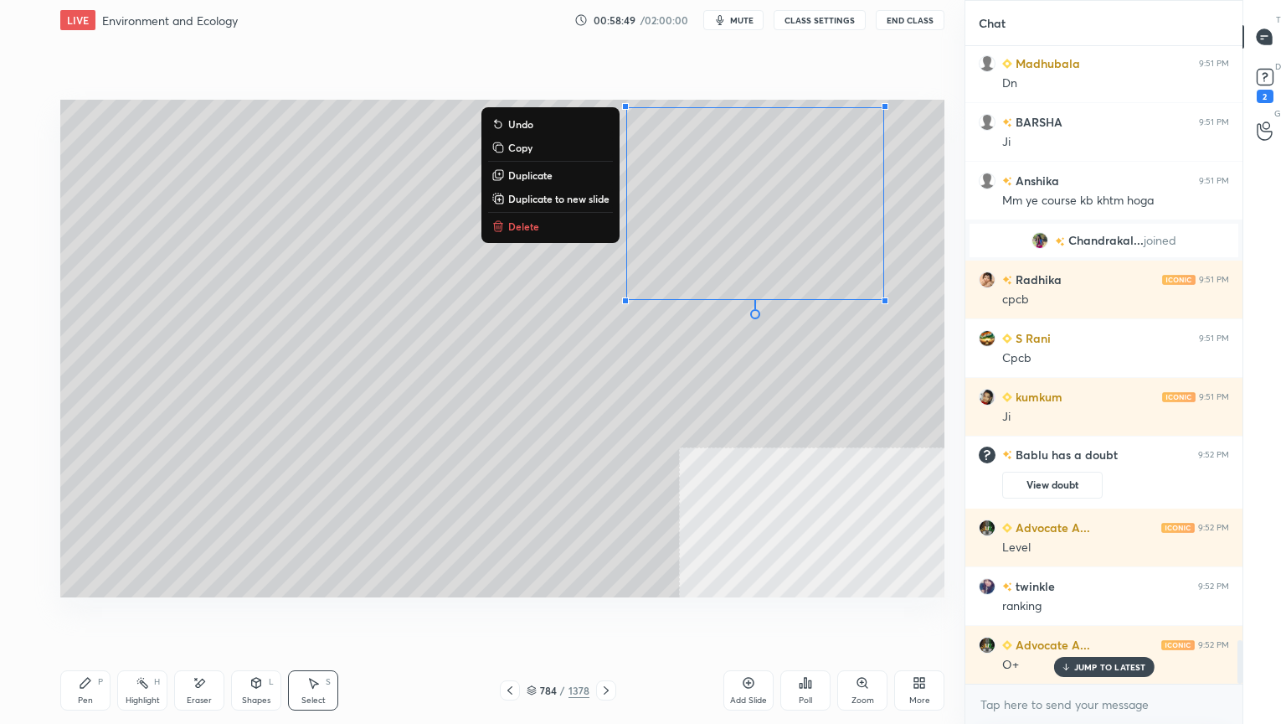
click at [84, 617] on div "Pen" at bounding box center [85, 700] width 15 height 8
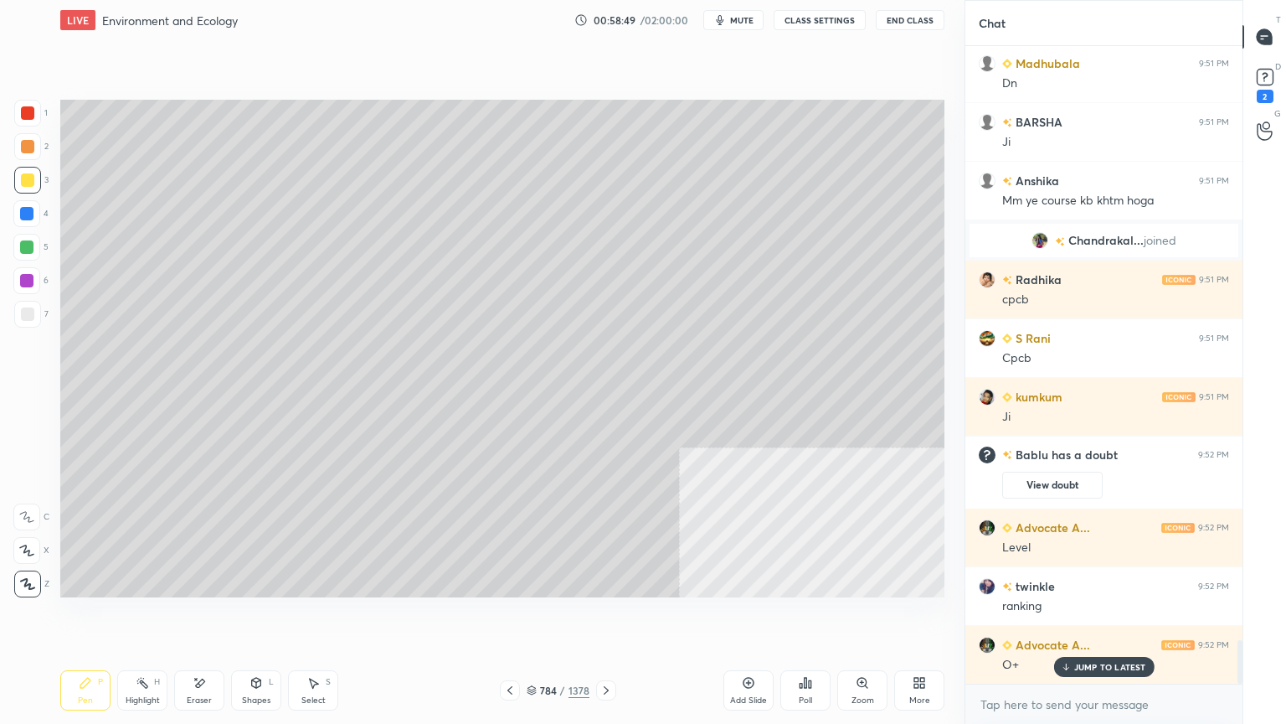
click at [23, 302] on div at bounding box center [27, 314] width 27 height 27
click at [29, 317] on div at bounding box center [27, 314] width 27 height 27
click at [194, 617] on icon at bounding box center [199, 683] width 13 height 14
click at [60, 617] on div "Pen P" at bounding box center [85, 690] width 50 height 40
click at [82, 617] on div "Pen P" at bounding box center [85, 690] width 50 height 40
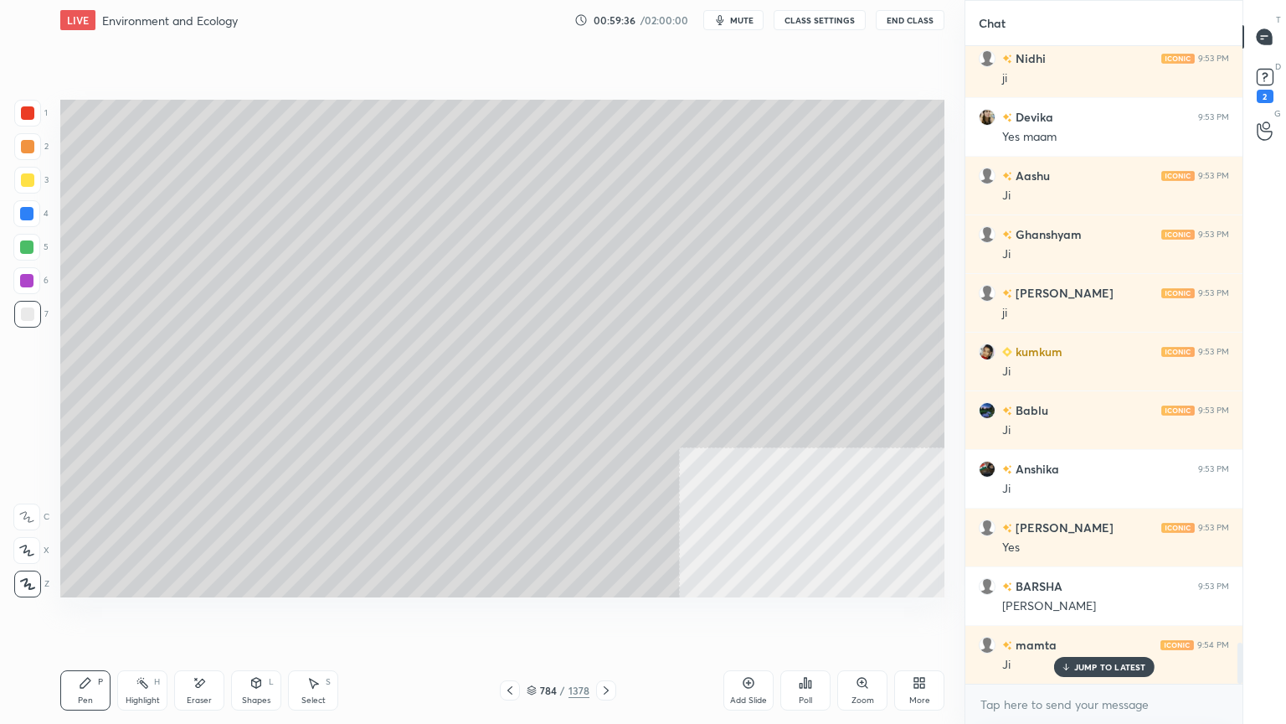
scroll to position [9416, 0]
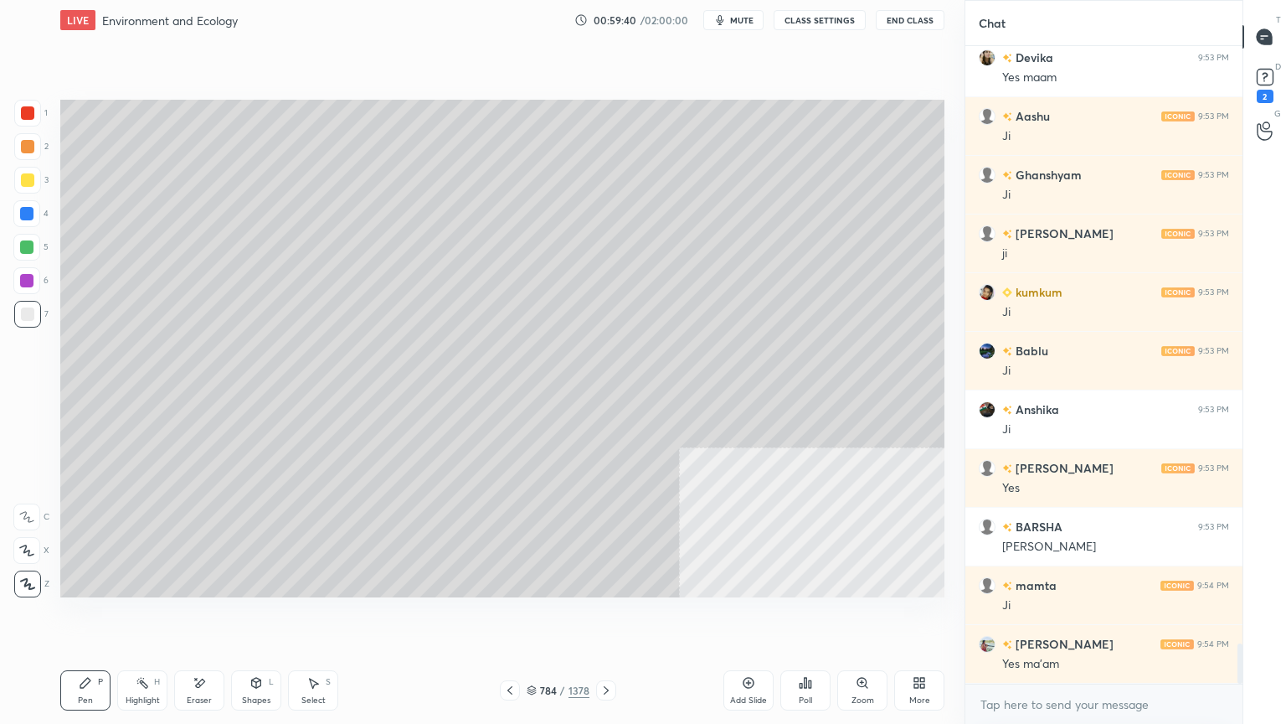
click at [526, 617] on div "784 / 1378" at bounding box center [558, 690] width 116 height 20
click at [538, 617] on div "784 / 1378" at bounding box center [558, 690] width 63 height 15
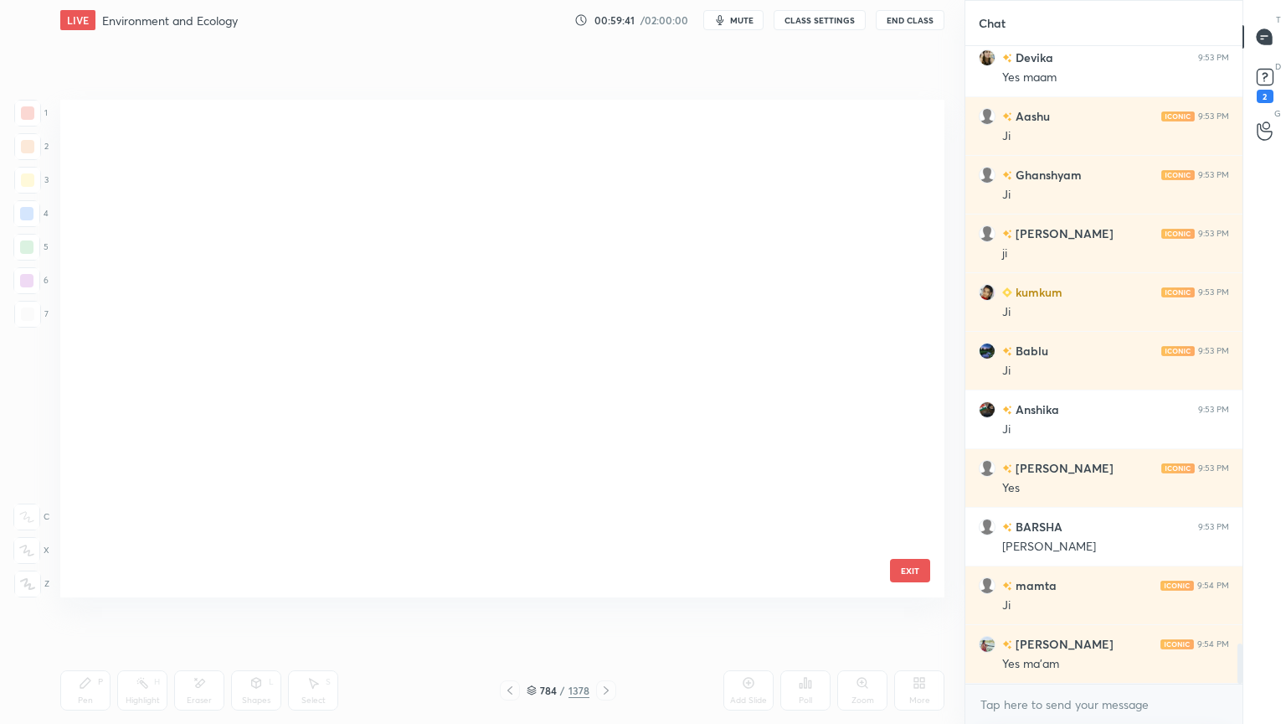
scroll to position [492, 876]
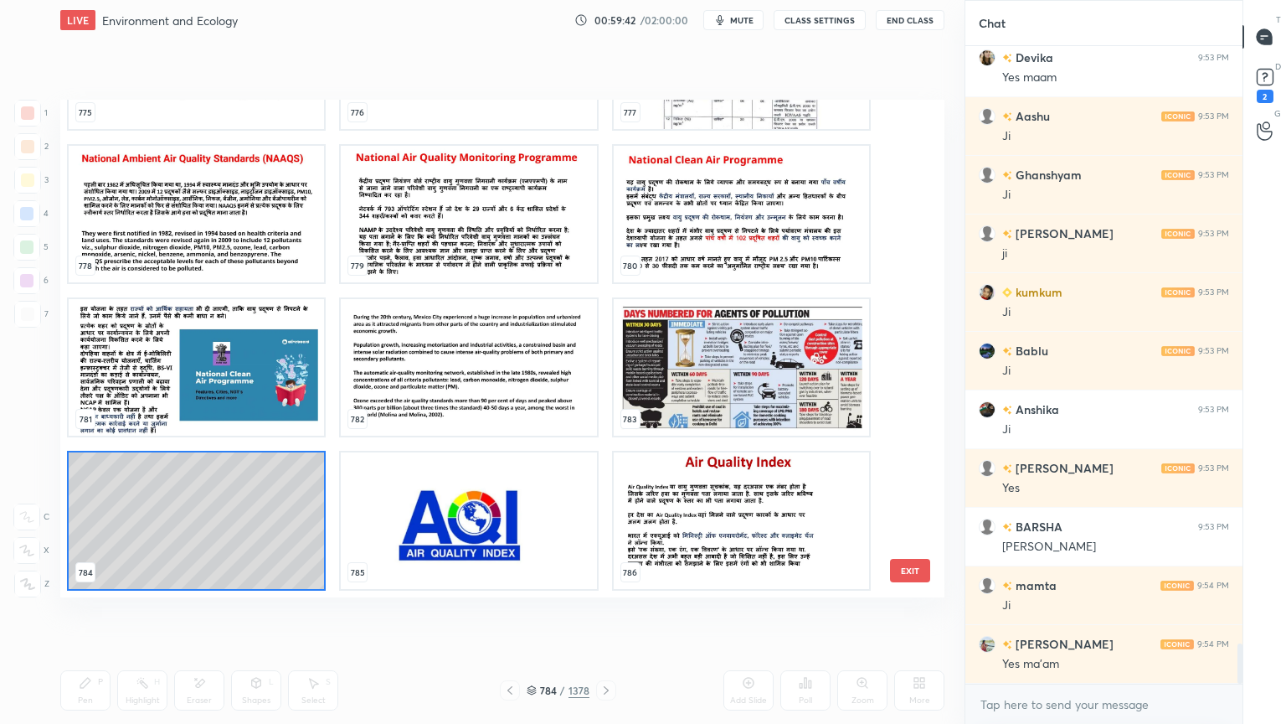
click at [901, 366] on div "775 776 777 778 779 780 781 782 783 784 785 786 787 788 789" at bounding box center [487, 348] width 855 height 497
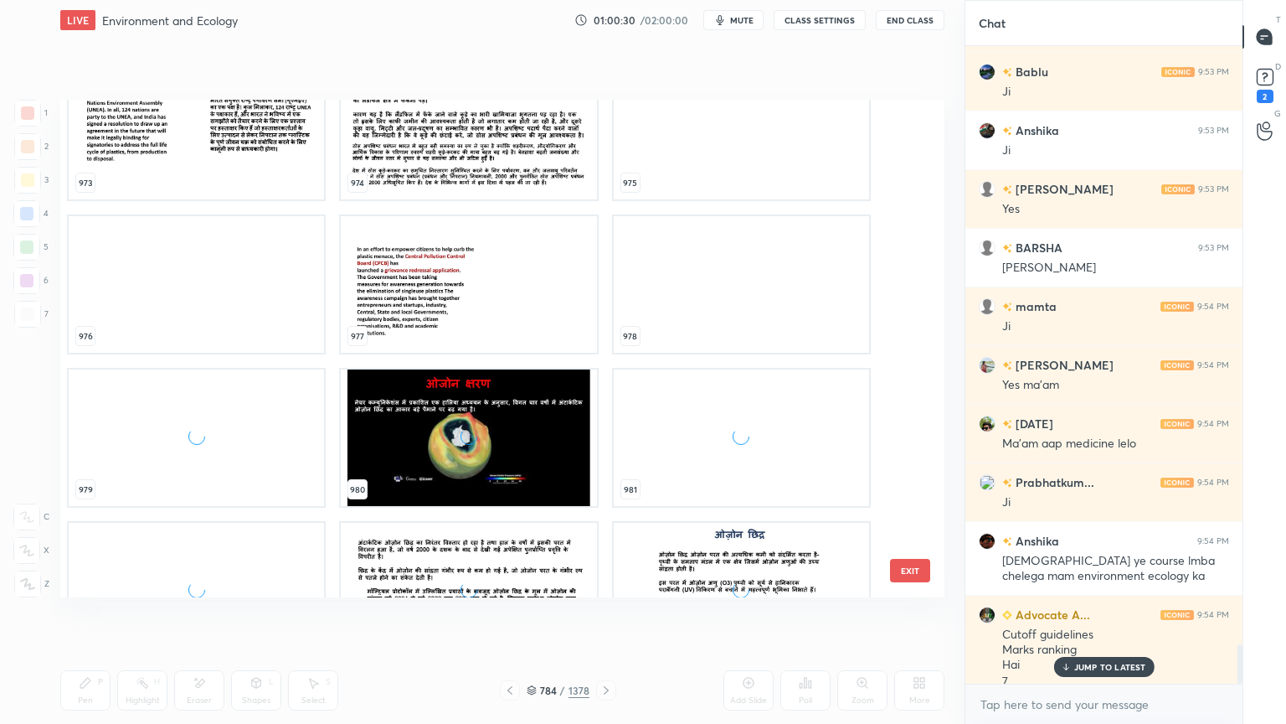
scroll to position [9711, 0]
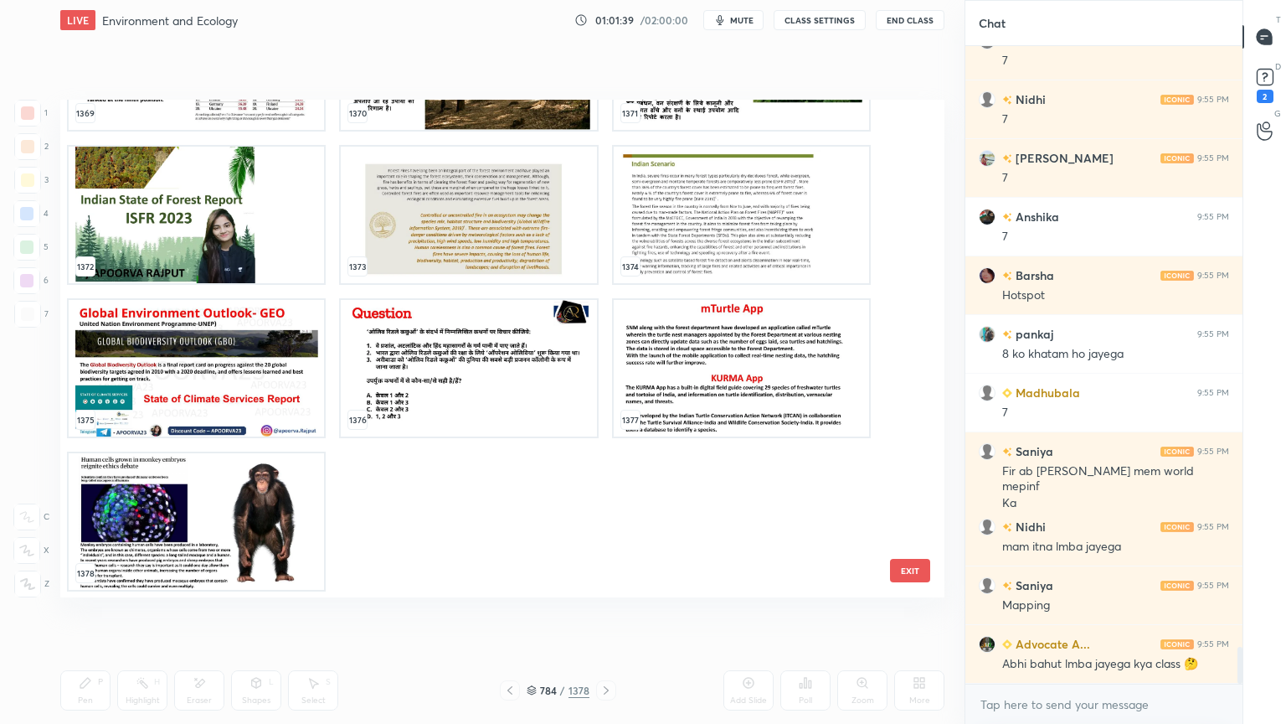
click at [909, 564] on button "EXIT" at bounding box center [910, 570] width 40 height 23
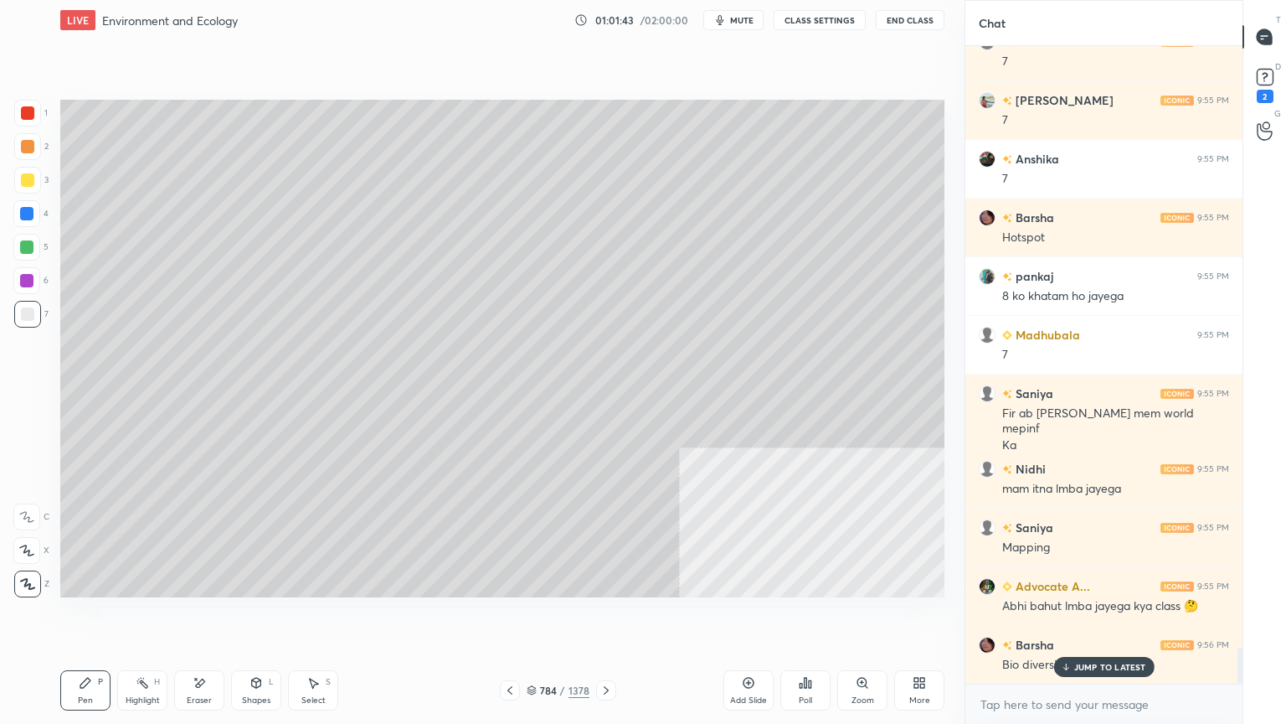
click at [1110, 617] on p "JUMP TO LATEST" at bounding box center [1110, 667] width 72 height 10
click at [1105, 617] on textarea at bounding box center [1104, 704] width 250 height 27
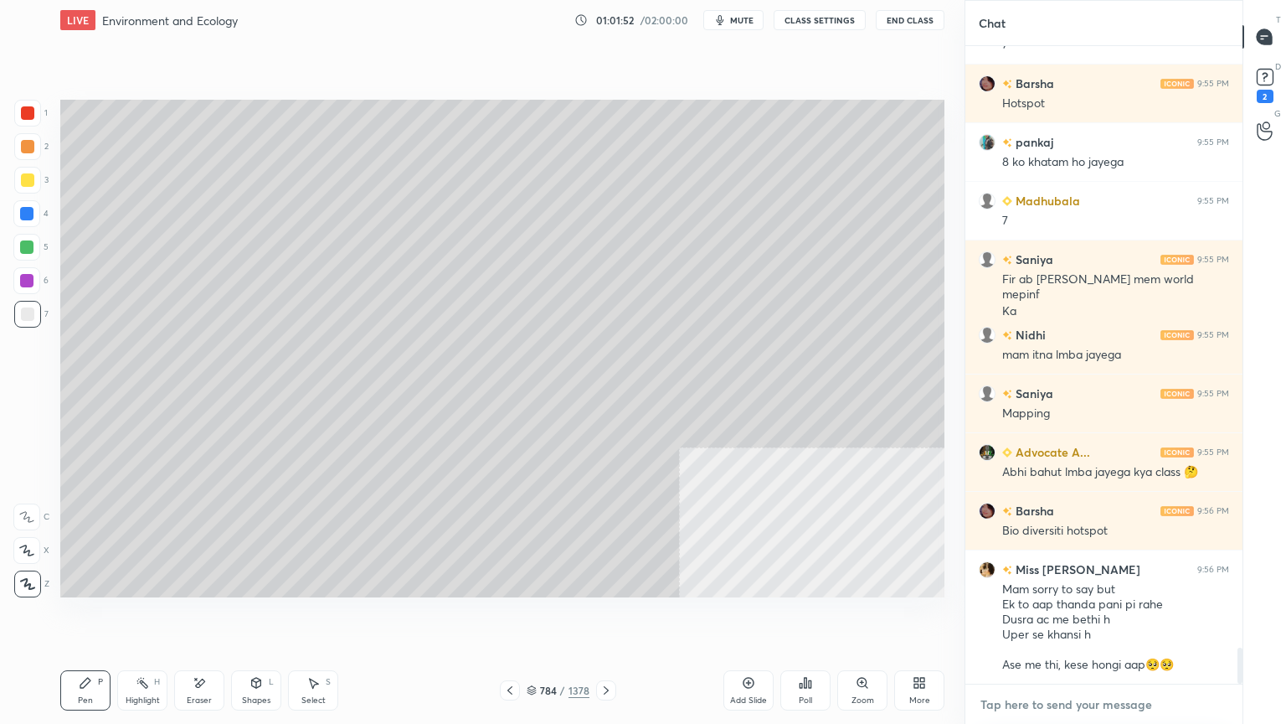
scroll to position [10742, 0]
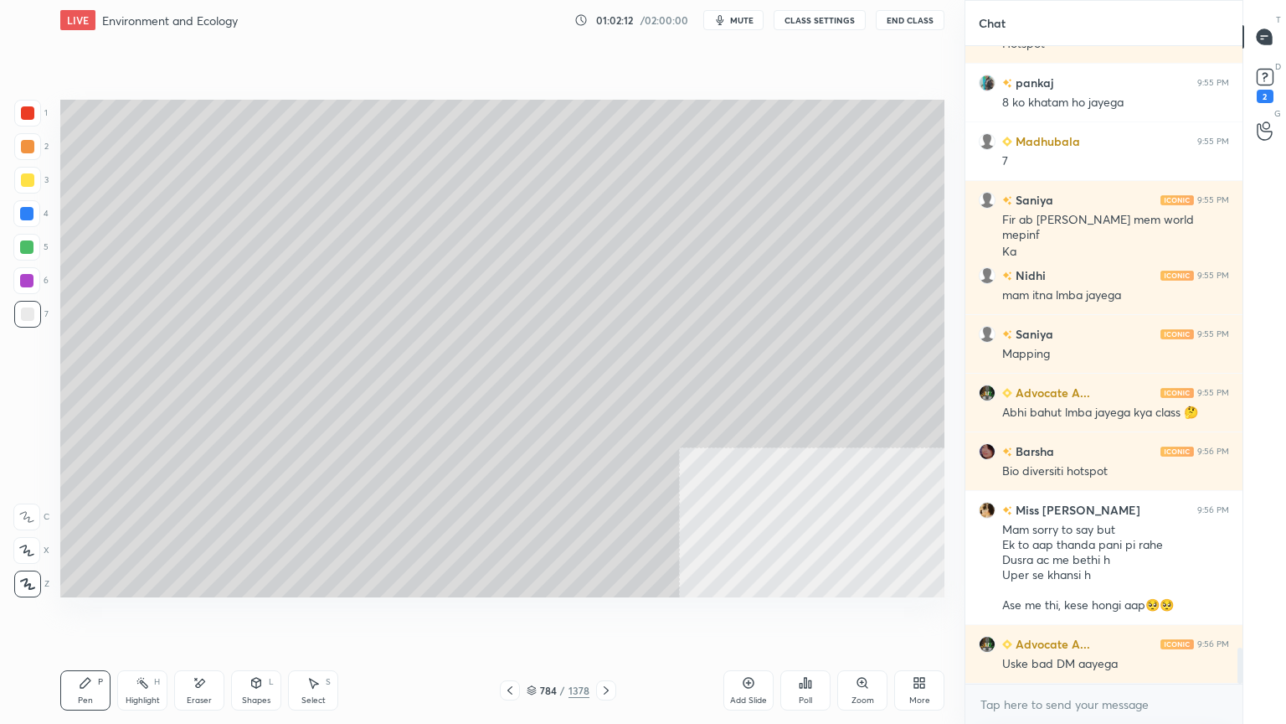
click at [33, 317] on div at bounding box center [27, 314] width 27 height 27
drag, startPoint x: 33, startPoint y: 313, endPoint x: 31, endPoint y: 295, distance: 18.6
click at [33, 312] on div at bounding box center [27, 313] width 13 height 13
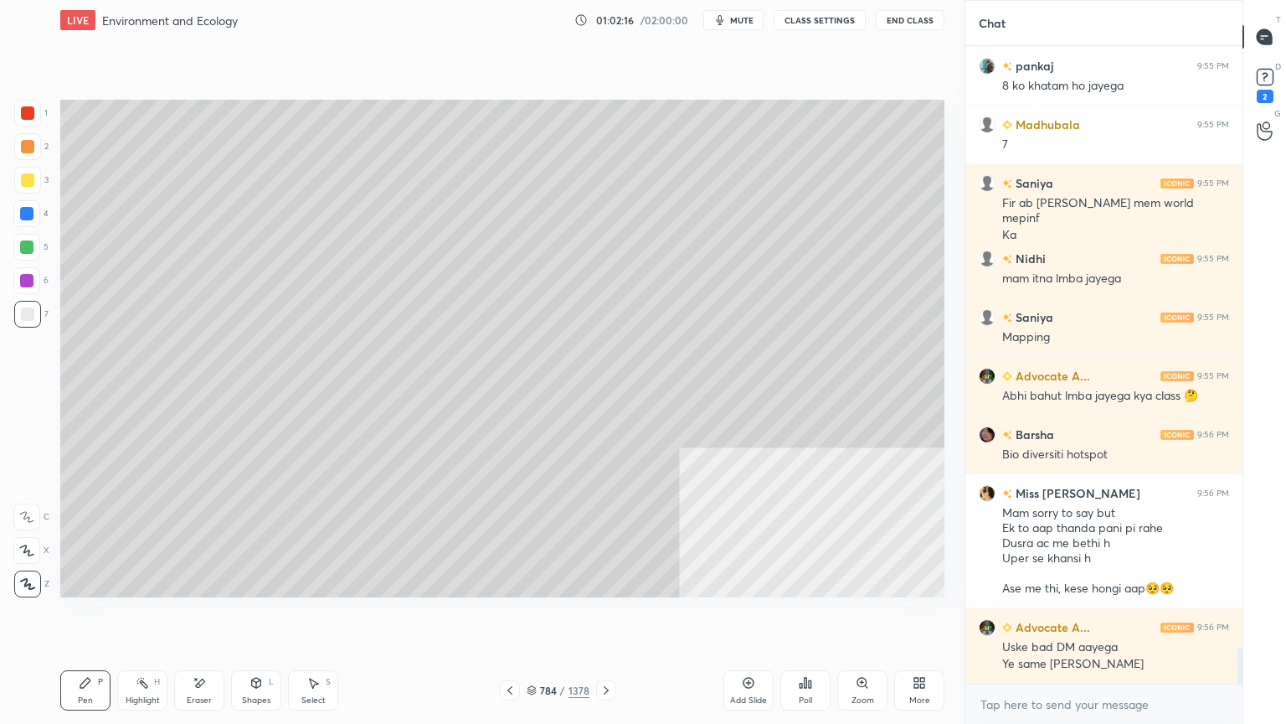
click at [28, 218] on div at bounding box center [26, 213] width 13 height 13
click at [23, 218] on div at bounding box center [26, 213] width 13 height 13
drag, startPoint x: 24, startPoint y: 214, endPoint x: 59, endPoint y: 214, distance: 34.3
click at [24, 215] on div at bounding box center [26, 213] width 13 height 13
click at [523, 617] on div "Setting up your live class Poll for secs No correct answer Start poll" at bounding box center [503, 348] width 898 height 616
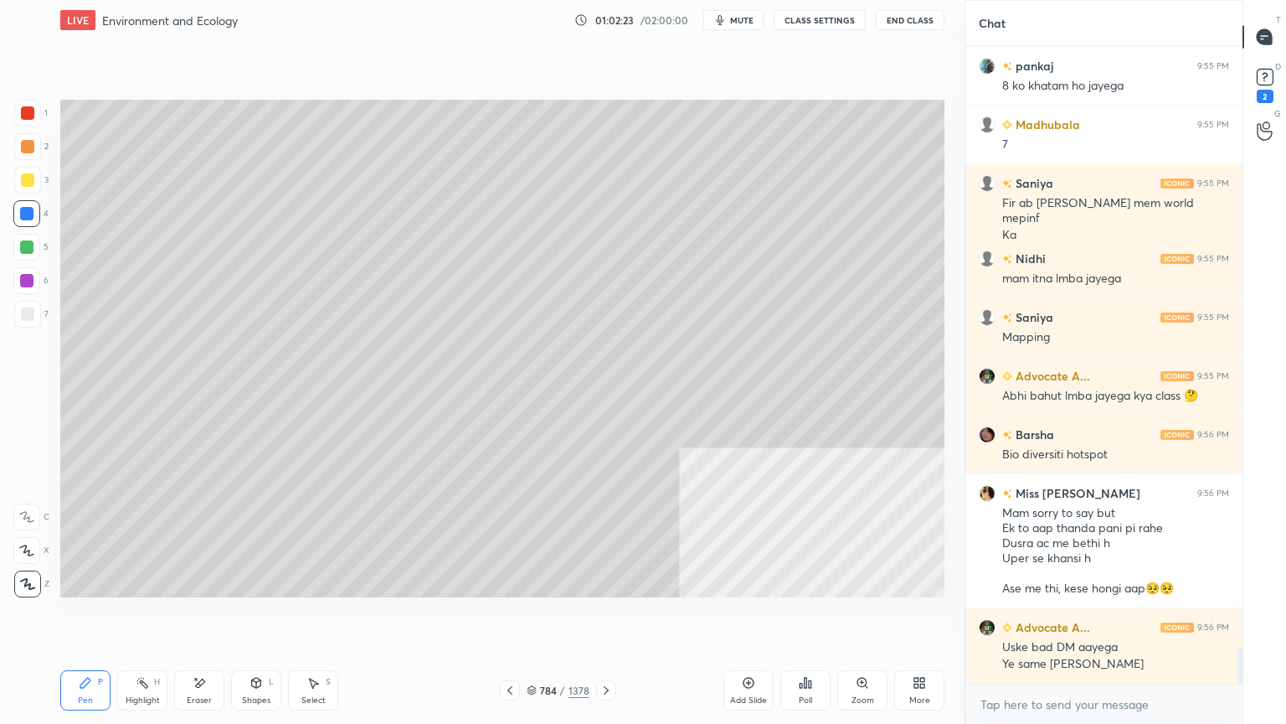
click at [527, 617] on div "Setting up your live class Poll for secs No correct answer Start poll" at bounding box center [503, 348] width 898 height 616
click at [544, 617] on div "Setting up your live class Poll for secs No correct answer Start poll" at bounding box center [503, 348] width 898 height 616
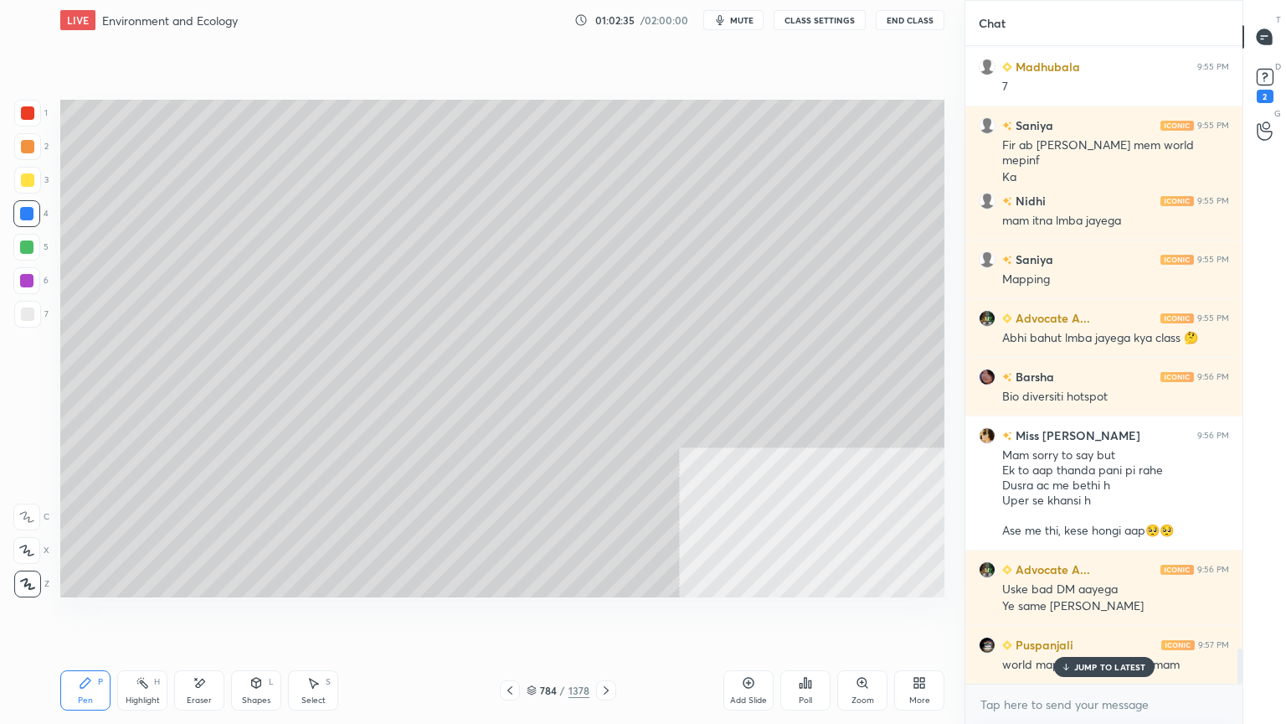
drag, startPoint x: 1126, startPoint y: 670, endPoint x: 1121, endPoint y: 687, distance: 17.5
click at [1126, 617] on div "JUMP TO LATEST" at bounding box center [1104, 667] width 100 height 20
click at [1114, 617] on div "x" at bounding box center [1104, 703] width 277 height 39
click at [561, 617] on div "Setting up your live class Poll for secs No correct answer Start poll" at bounding box center [503, 348] width 898 height 616
click at [540, 617] on div "784" at bounding box center [548, 690] width 17 height 10
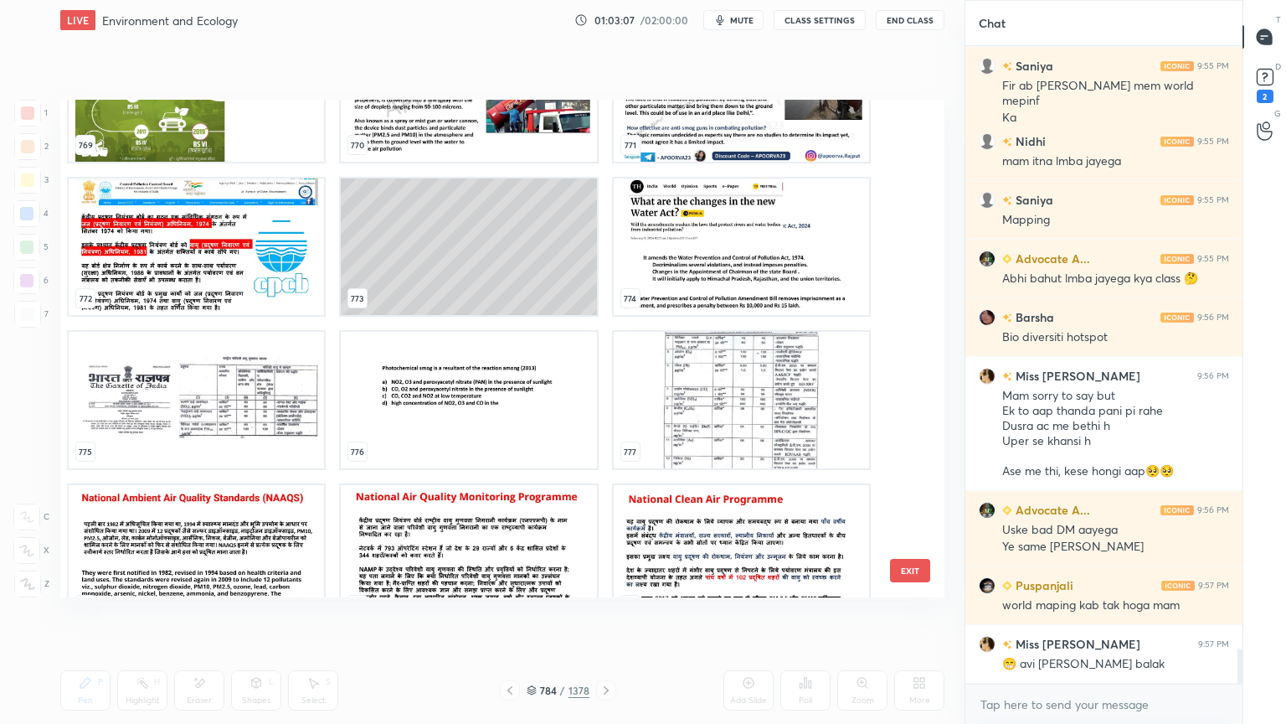
scroll to position [39666, 0]
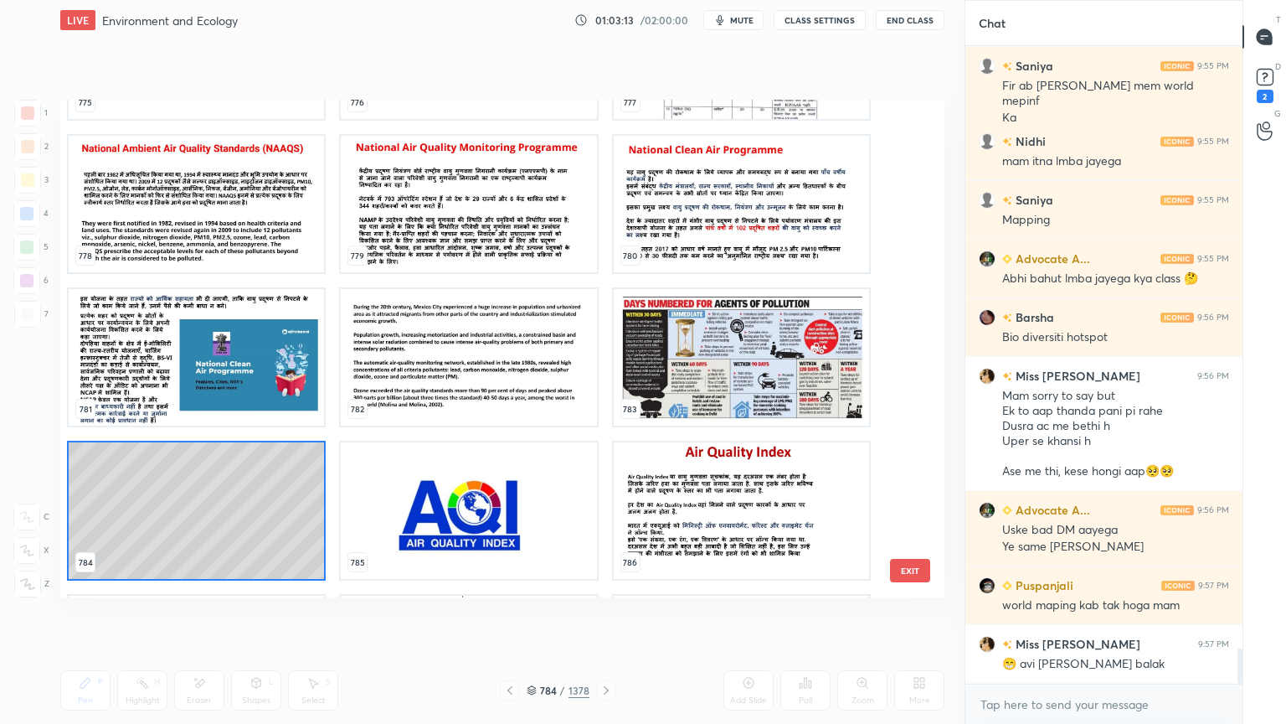
click at [908, 559] on button "EXIT" at bounding box center [910, 570] width 40 height 23
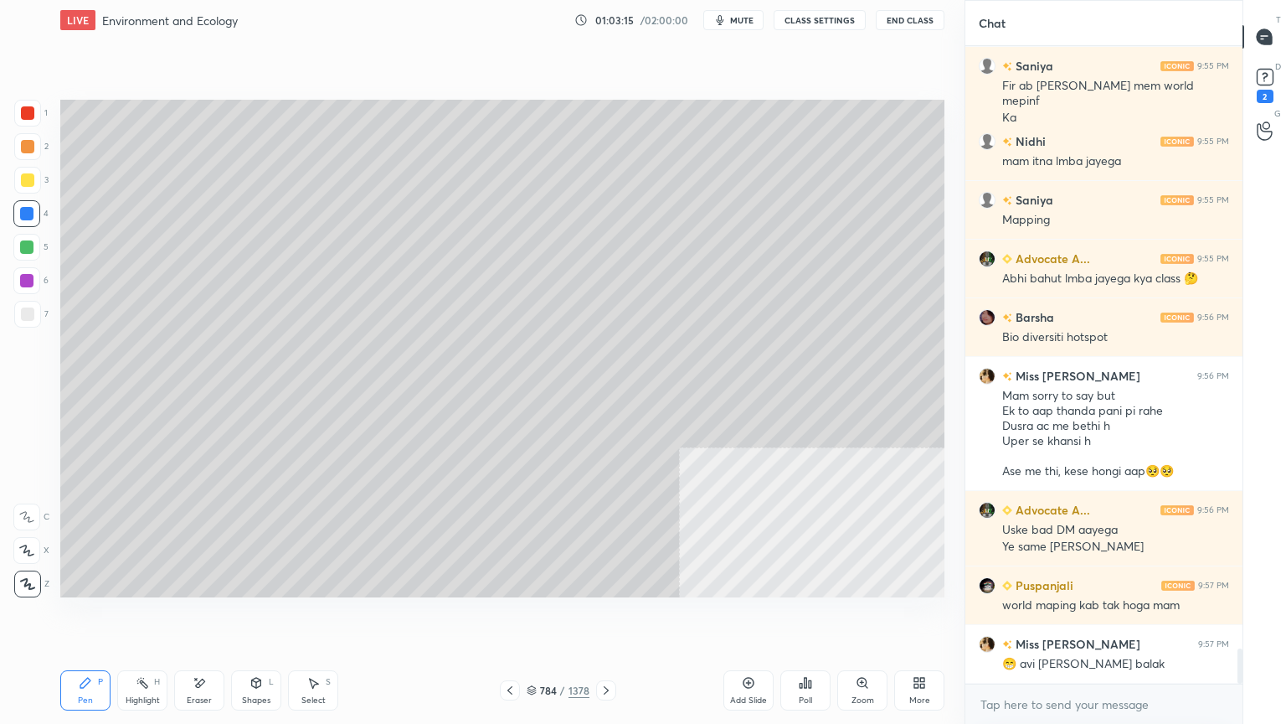
click at [544, 617] on div "784" at bounding box center [548, 690] width 17 height 10
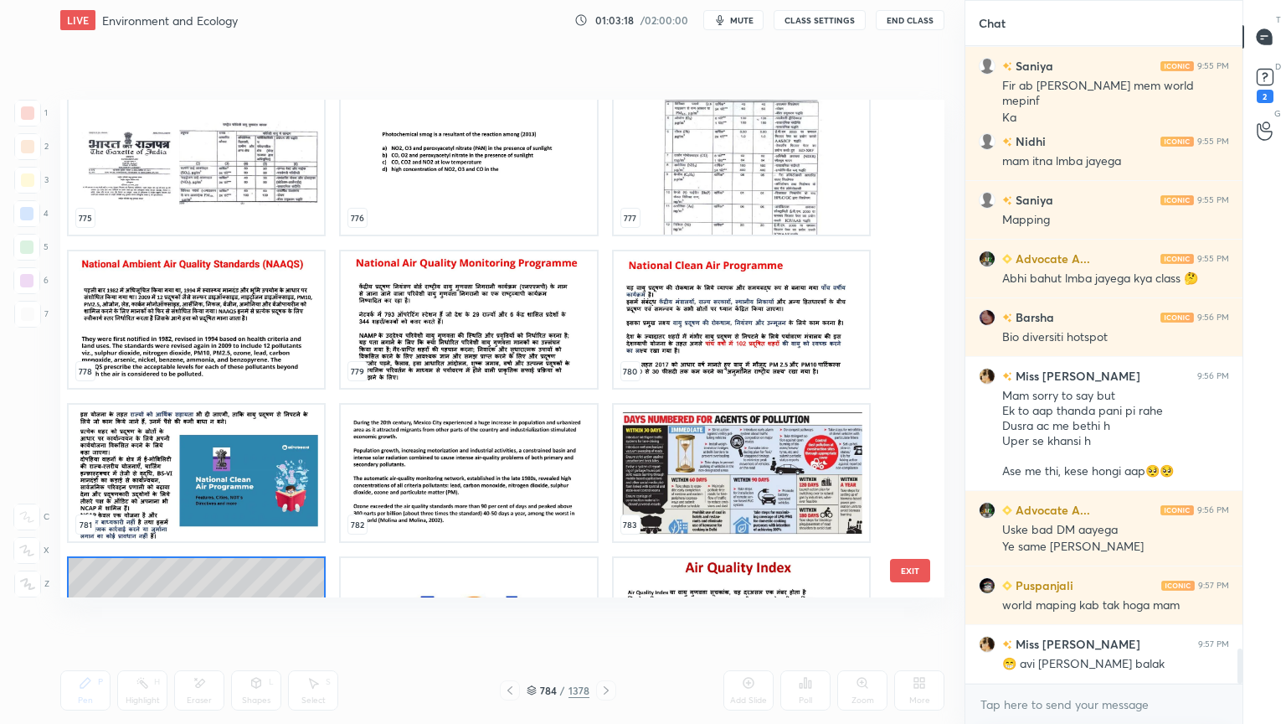
scroll to position [39433, 0]
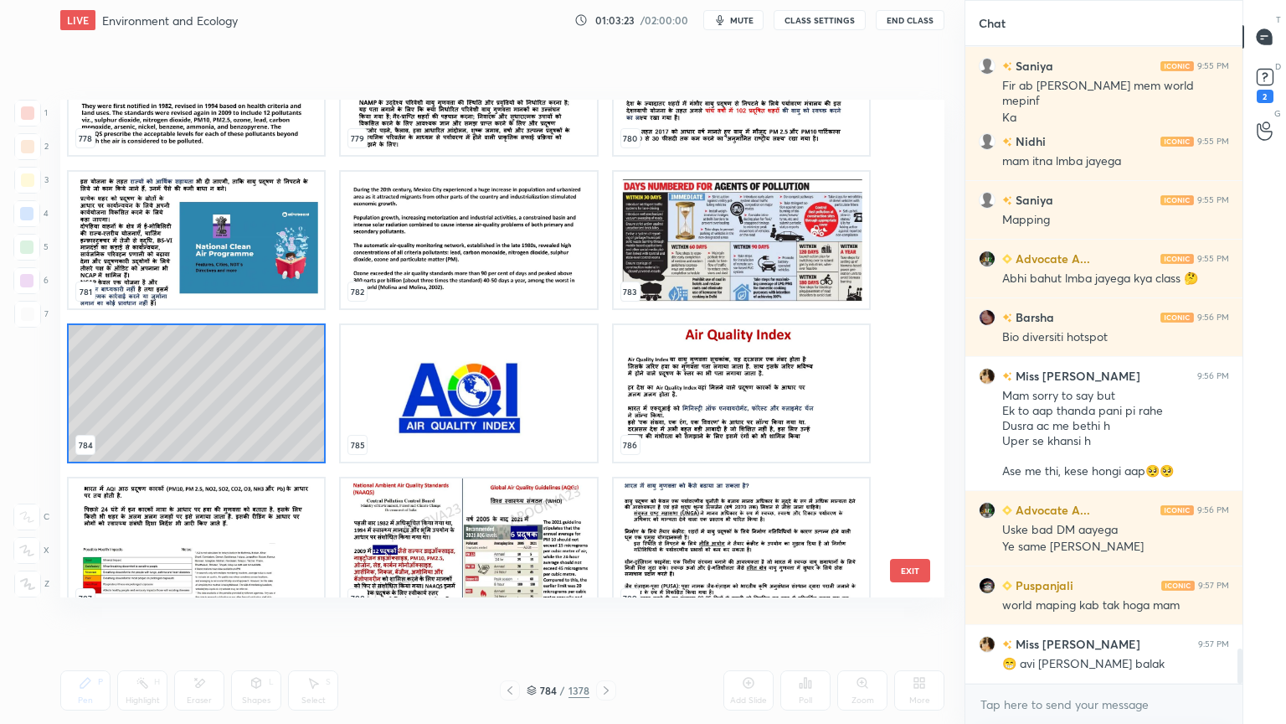
click at [529, 511] on img "grid" at bounding box center [468, 546] width 255 height 137
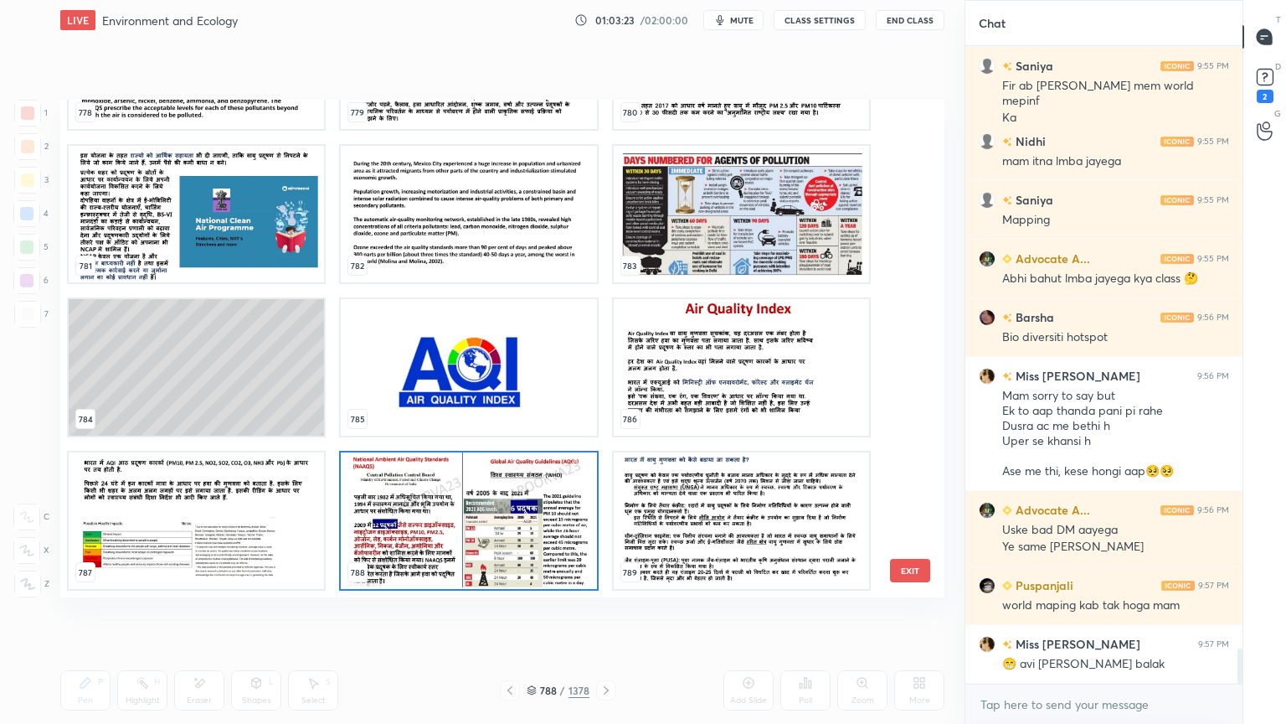
click at [529, 510] on div "778 779 780 781 782 783 784 785 786 787 788 789 790 791 792 793 794 795" at bounding box center [487, 348] width 855 height 497
click at [530, 510] on img "grid" at bounding box center [468, 520] width 255 height 137
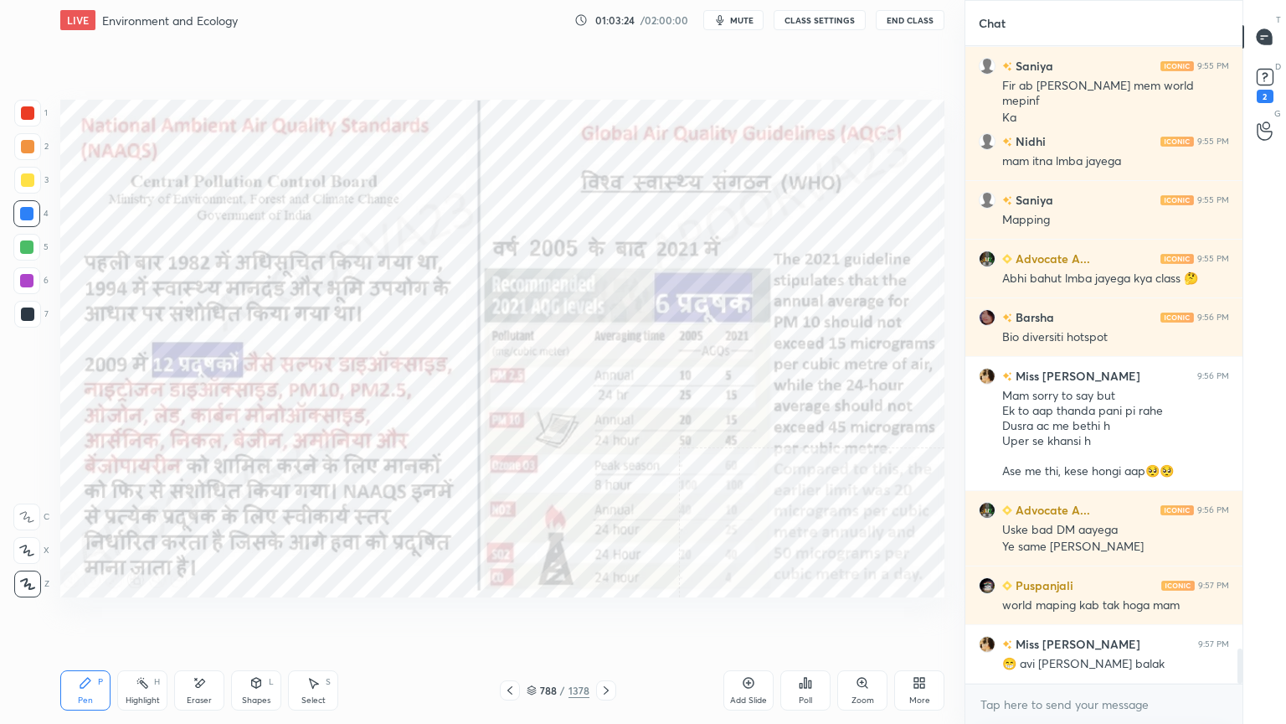
drag, startPoint x: 530, startPoint y: 510, endPoint x: 545, endPoint y: 507, distance: 15.4
click at [529, 510] on img "grid" at bounding box center [468, 520] width 255 height 137
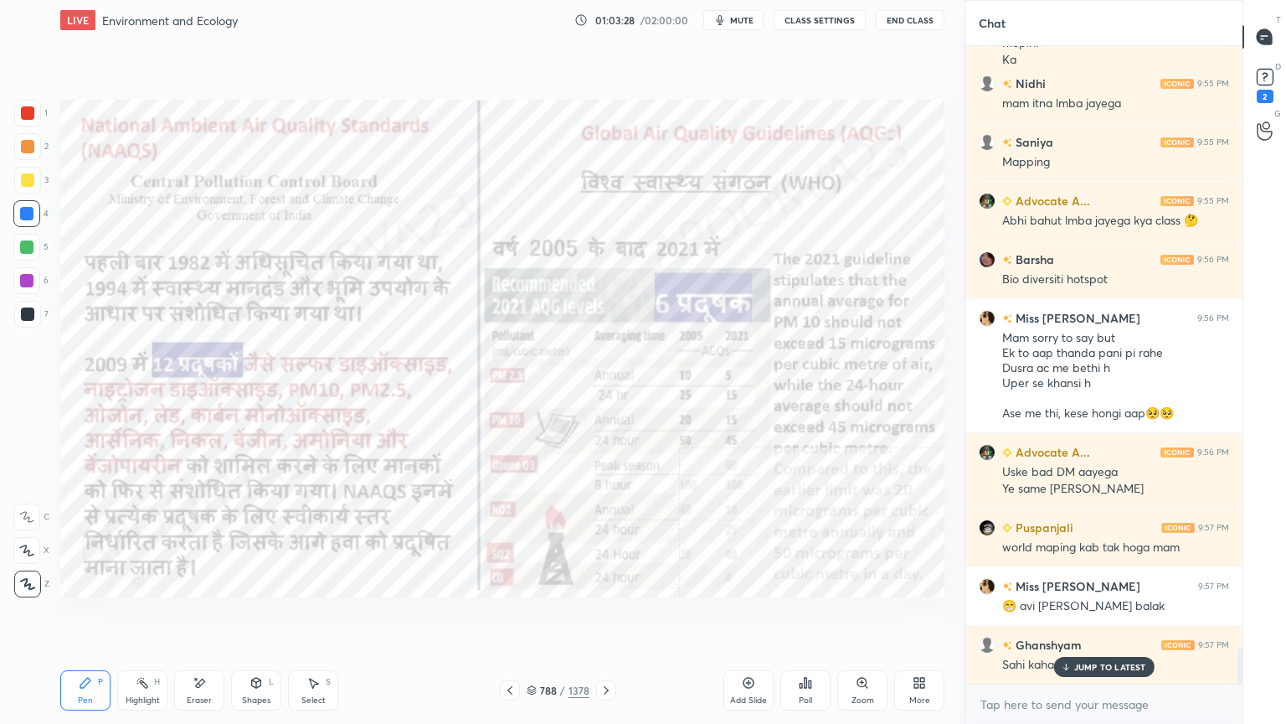
click at [1119, 617] on p "JUMP TO LATEST" at bounding box center [1110, 667] width 72 height 10
click at [1120, 617] on div "x" at bounding box center [1104, 703] width 277 height 39
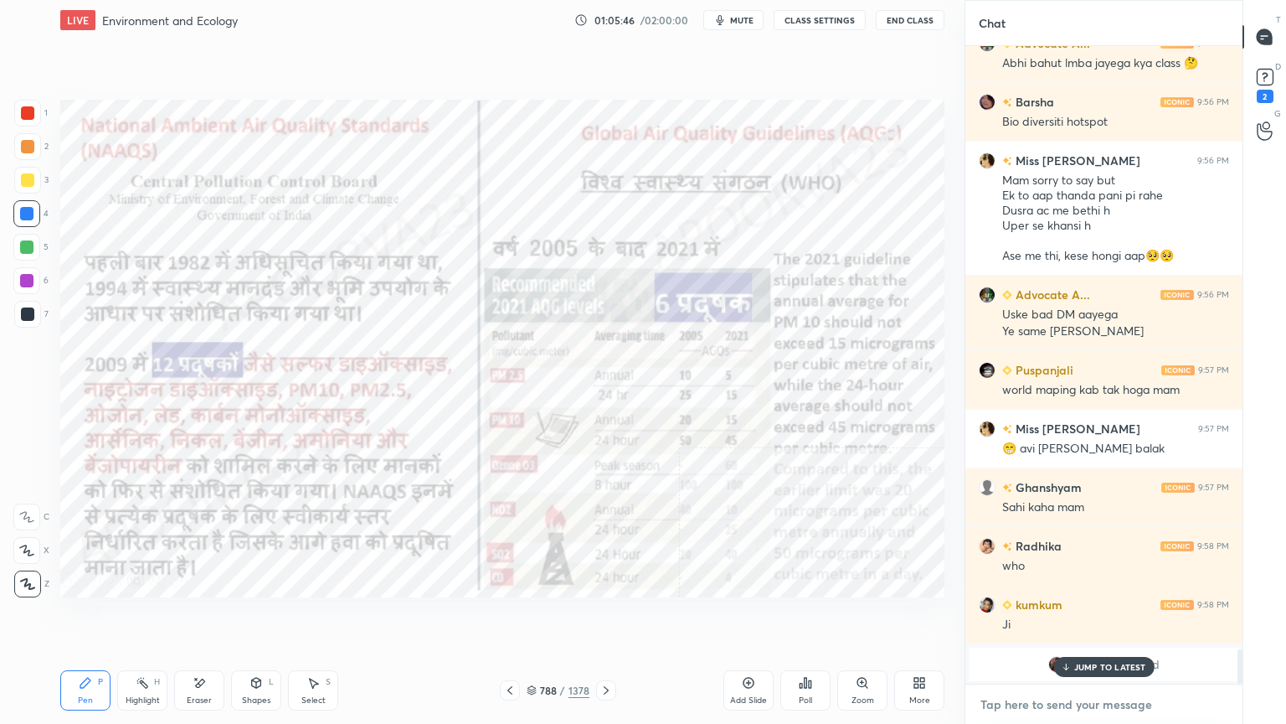
scroll to position [11151, 0]
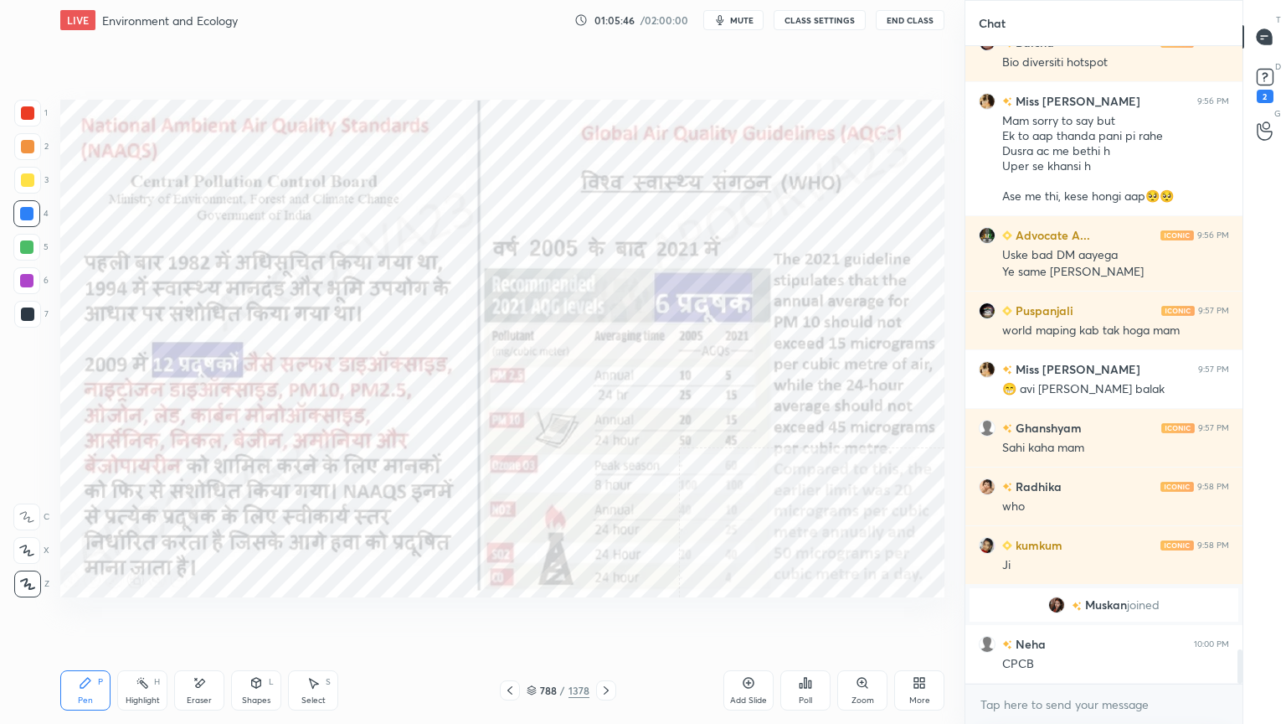
click at [1069, 617] on div "x" at bounding box center [1104, 703] width 277 height 39
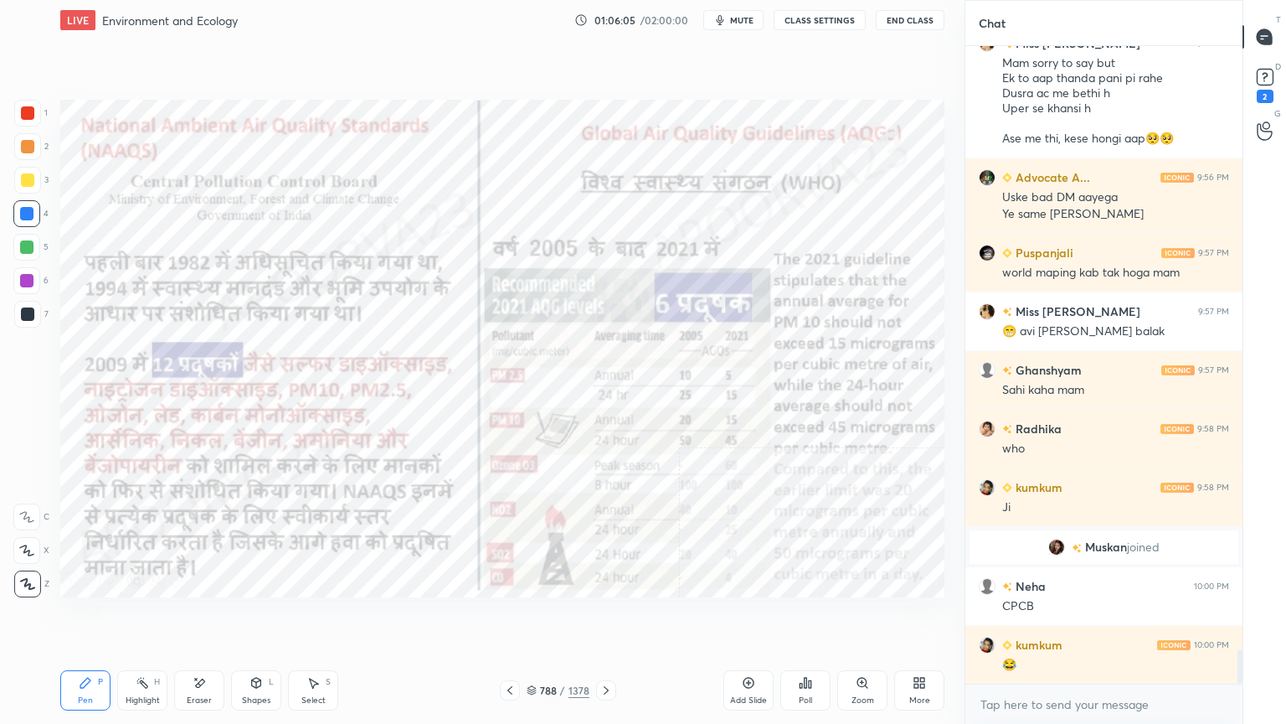
scroll to position [11268, 0]
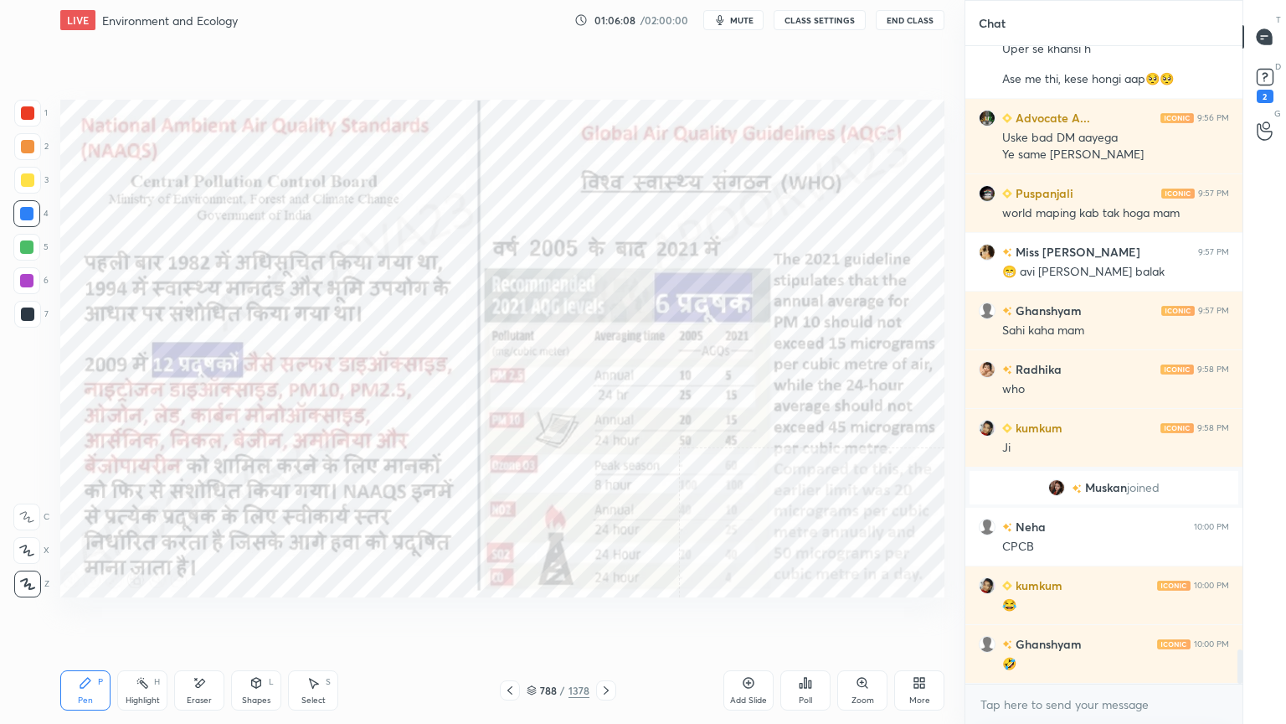
click at [191, 617] on div "Eraser" at bounding box center [199, 700] width 25 height 8
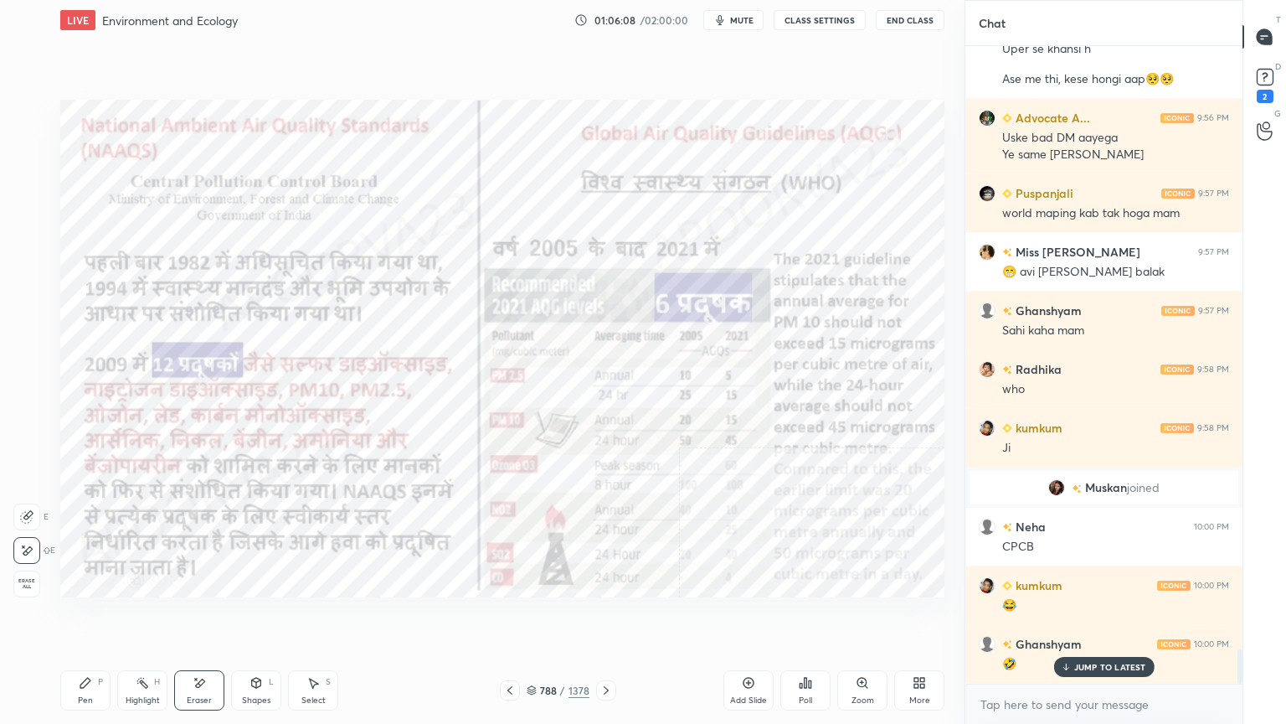
scroll to position [11326, 0]
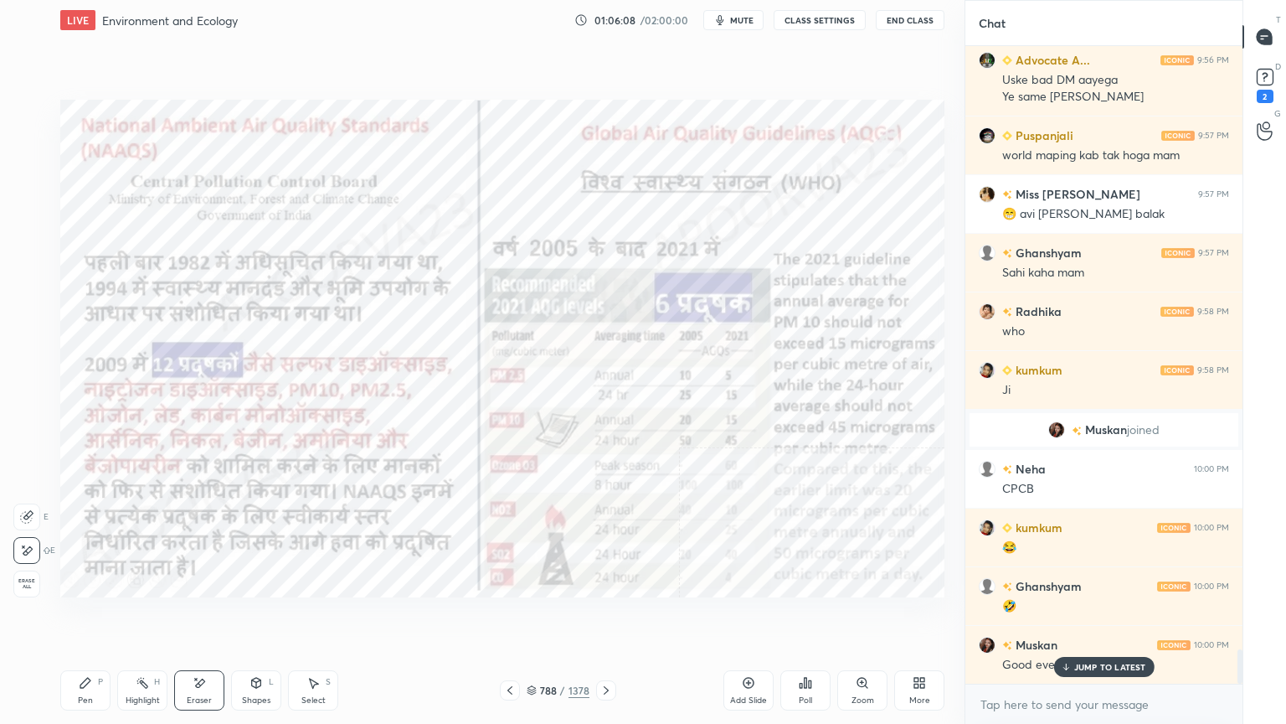
drag, startPoint x: 27, startPoint y: 585, endPoint x: 29, endPoint y: 574, distance: 12.0
click at [27, 583] on span "Erase all" at bounding box center [26, 584] width 25 height 12
click at [214, 617] on div "Eraser" at bounding box center [199, 690] width 50 height 40
click at [30, 580] on span "Erase all" at bounding box center [26, 584] width 25 height 12
drag, startPoint x: 33, startPoint y: 576, endPoint x: 54, endPoint y: 546, distance: 36.2
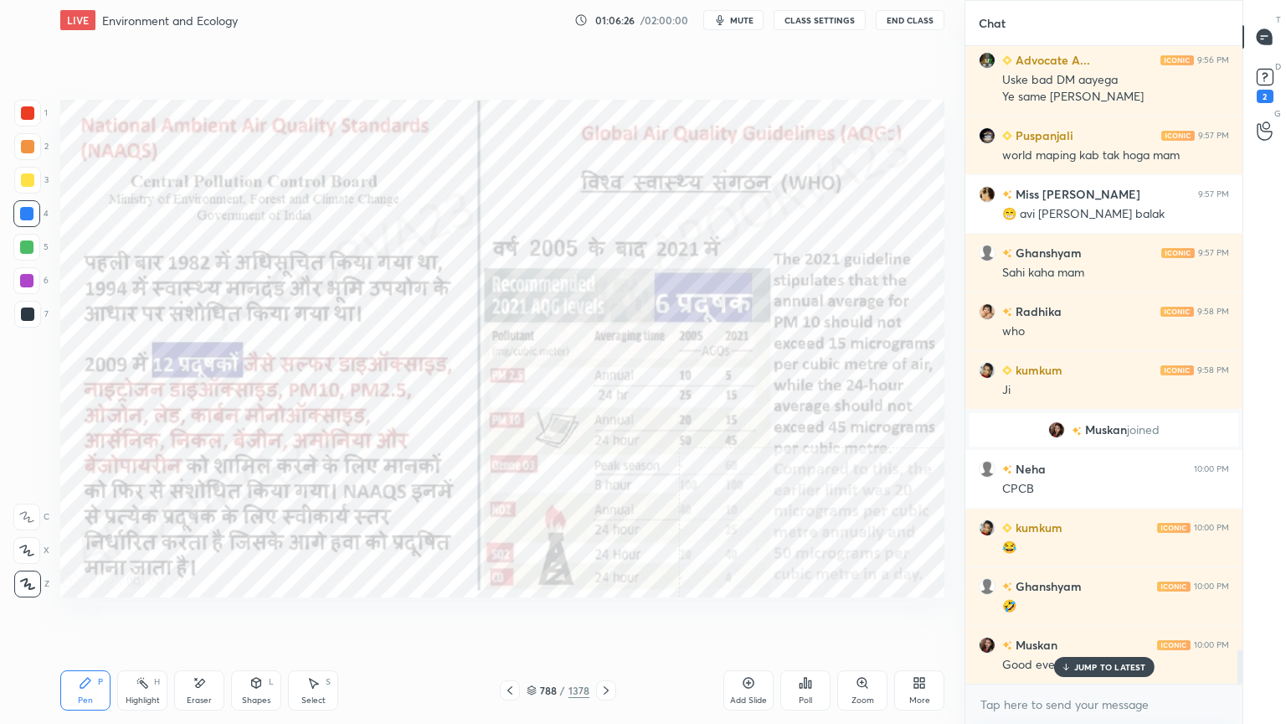
click at [30, 572] on div "1 2 3 4 5 6 7 C X Z E E Erase all H H" at bounding box center [27, 348] width 54 height 497
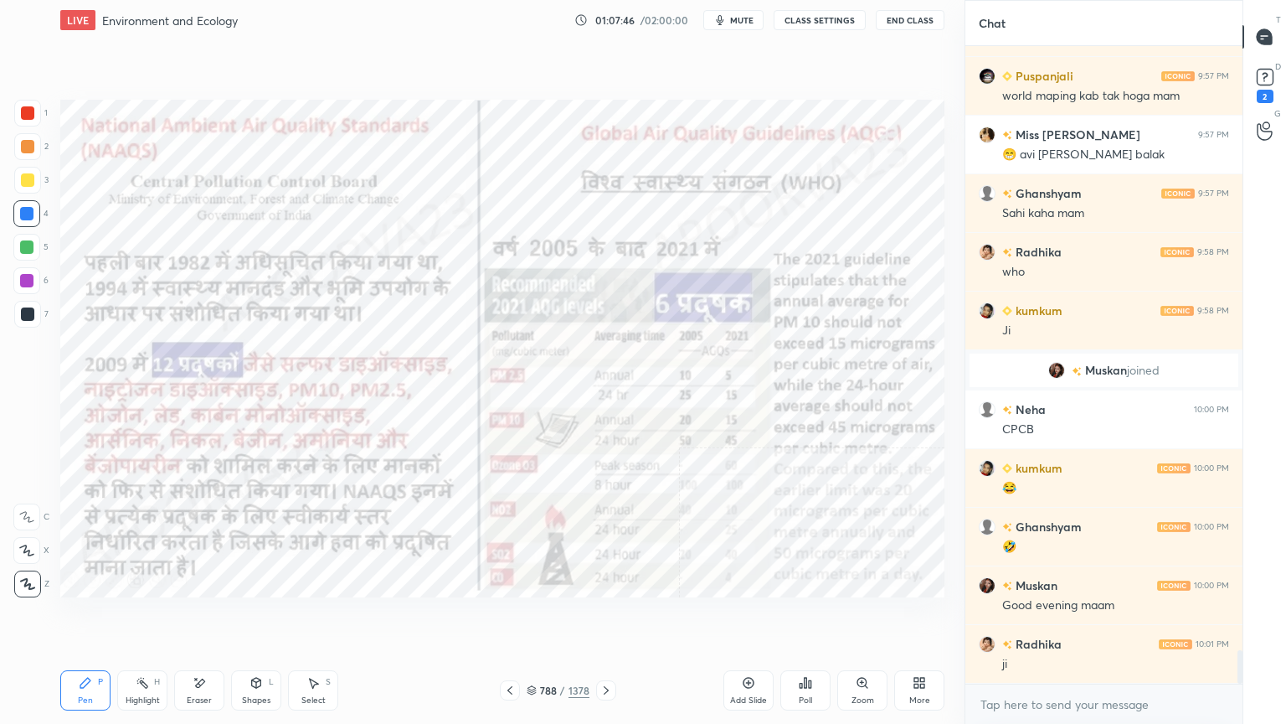
click at [218, 617] on div "Eraser" at bounding box center [199, 690] width 50 height 40
click at [32, 570] on div "Erase all" at bounding box center [26, 583] width 27 height 27
click at [40, 575] on div "1 2 3 4 5 6 7 C X Z E E Erase all H H" at bounding box center [27, 348] width 54 height 497
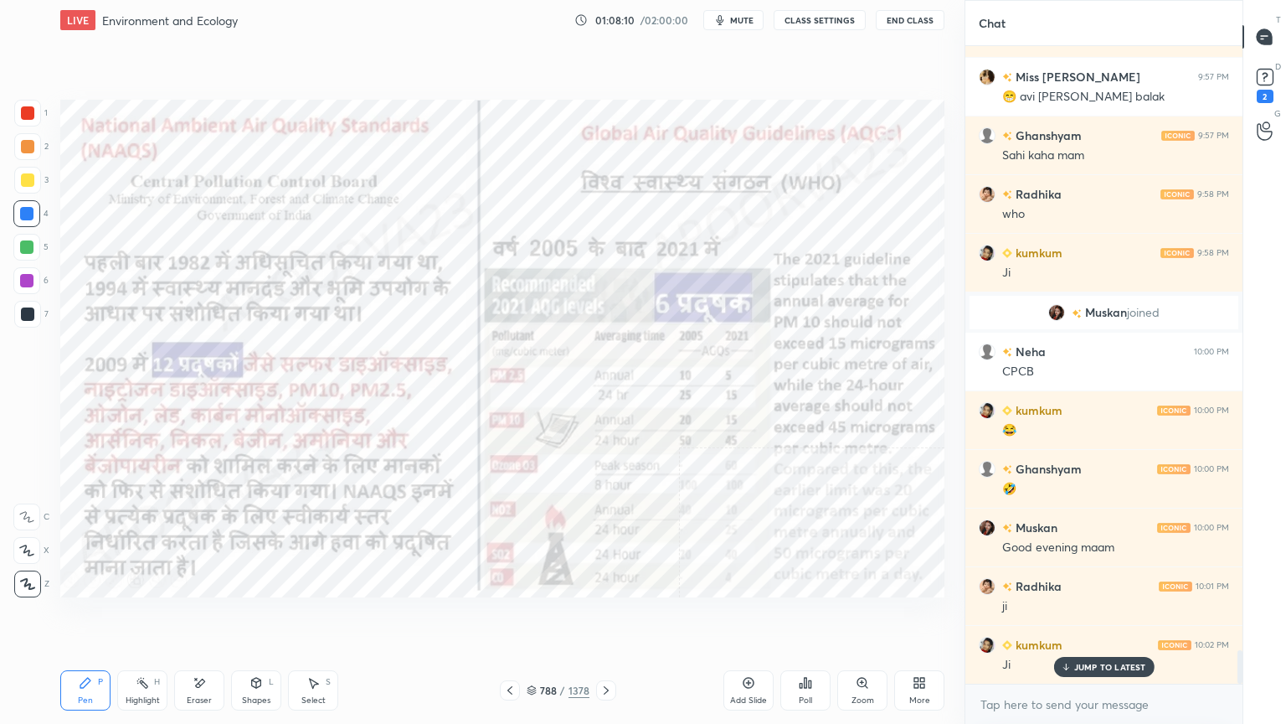
drag, startPoint x: 208, startPoint y: 685, endPoint x: 237, endPoint y: 639, distance: 54.6
click at [207, 617] on div "Eraser" at bounding box center [199, 690] width 50 height 40
click at [22, 579] on span "Erase all" at bounding box center [26, 584] width 25 height 12
drag, startPoint x: 193, startPoint y: 697, endPoint x: 185, endPoint y: 675, distance: 23.0
click at [195, 617] on div "Eraser" at bounding box center [199, 690] width 50 height 40
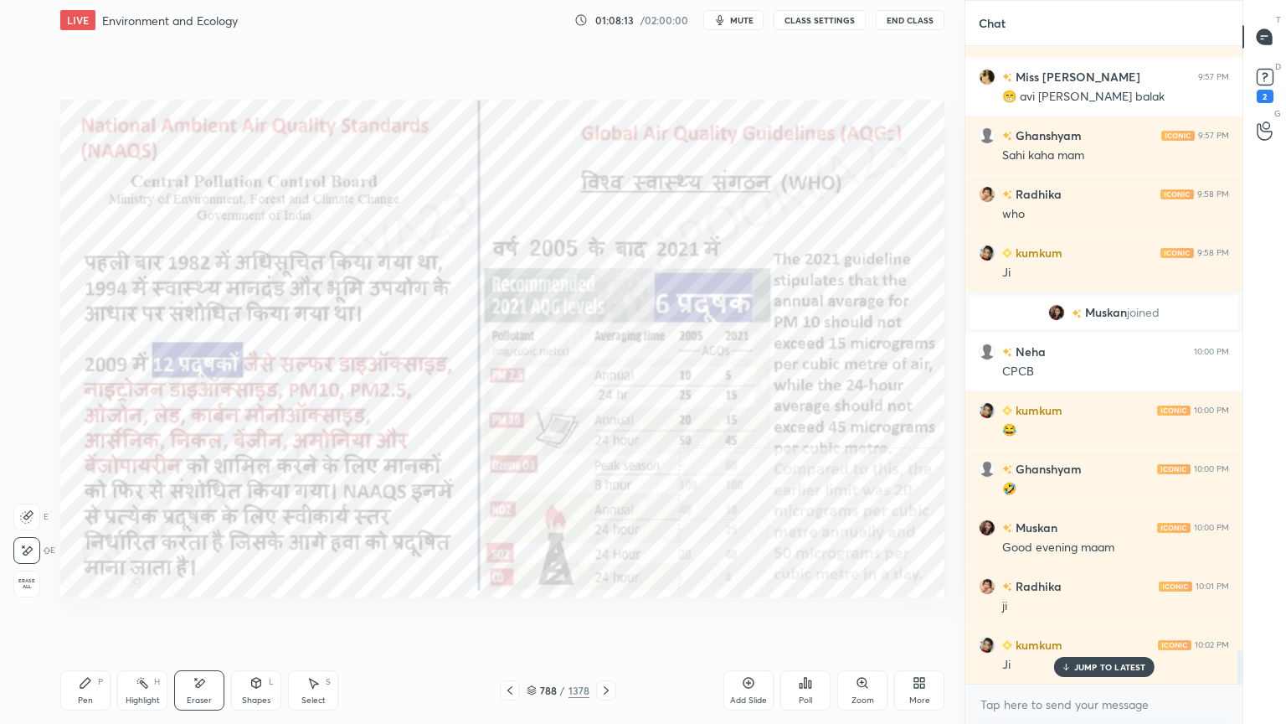
click at [22, 575] on div "Erase all" at bounding box center [26, 583] width 27 height 27
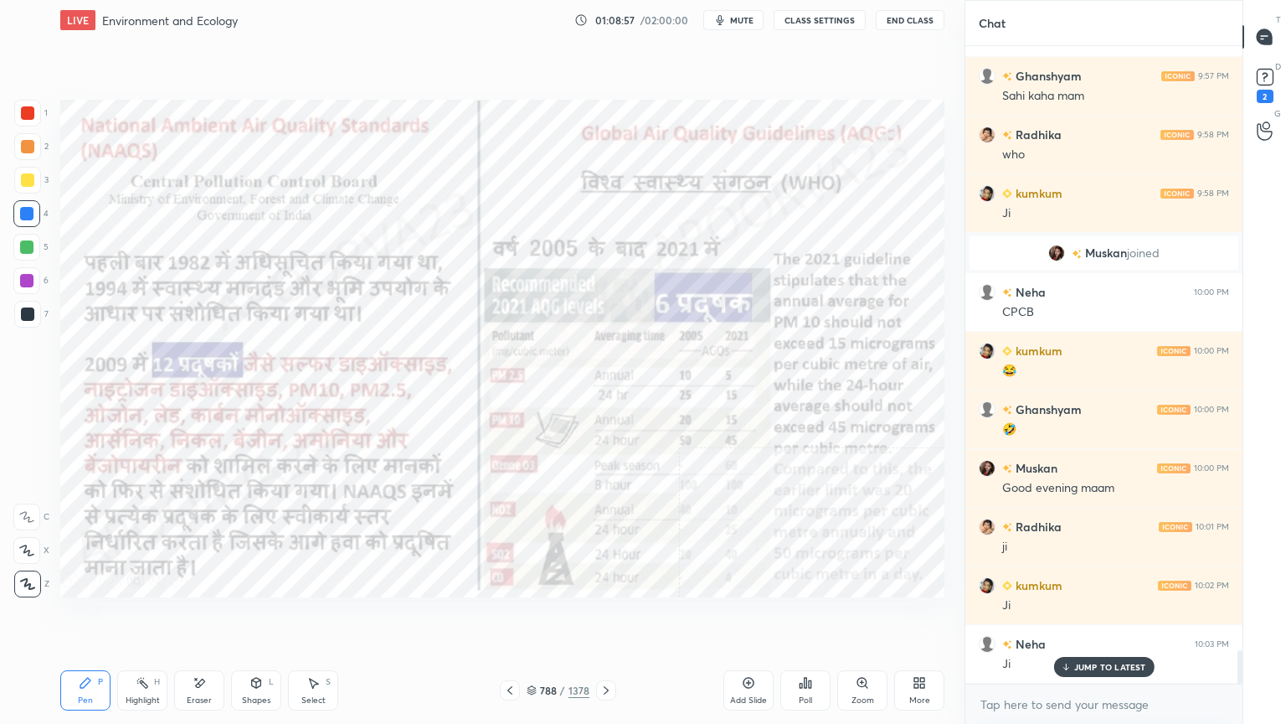
scroll to position [11561, 0]
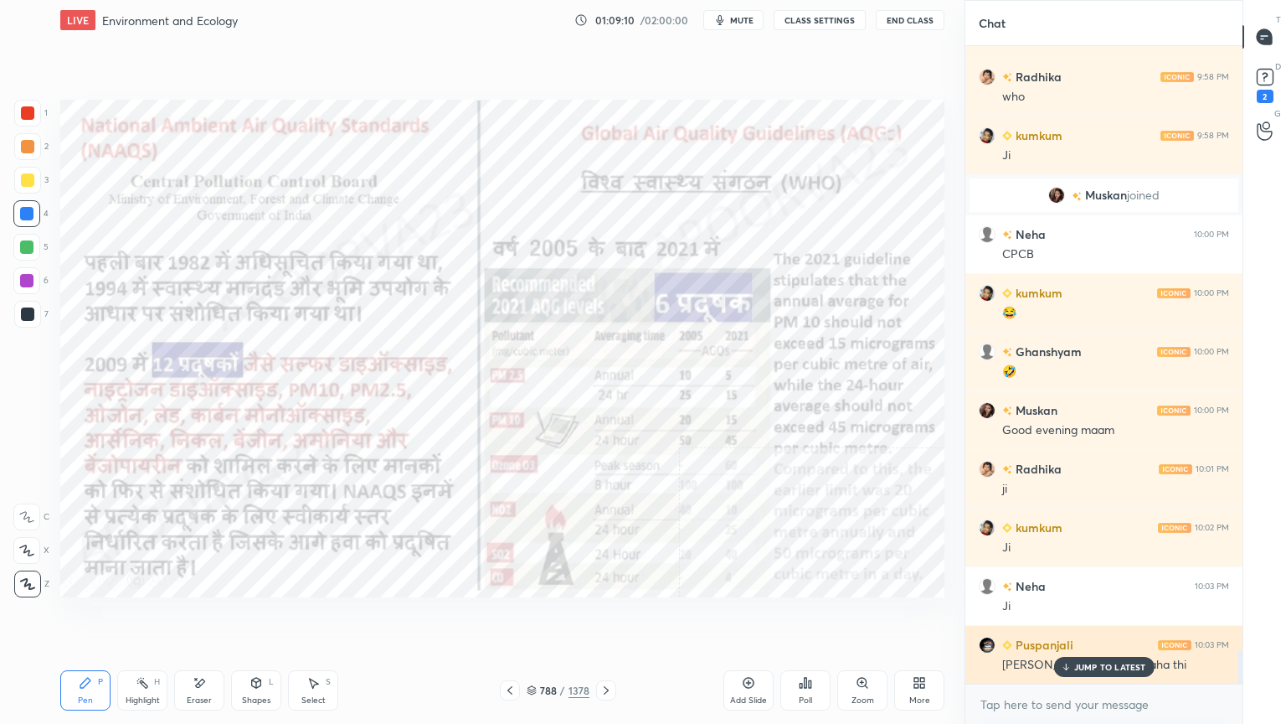
drag, startPoint x: 1109, startPoint y: 663, endPoint x: 1105, endPoint y: 677, distance: 13.8
click at [1109, 617] on p "JUMP TO LATEST" at bounding box center [1110, 667] width 72 height 10
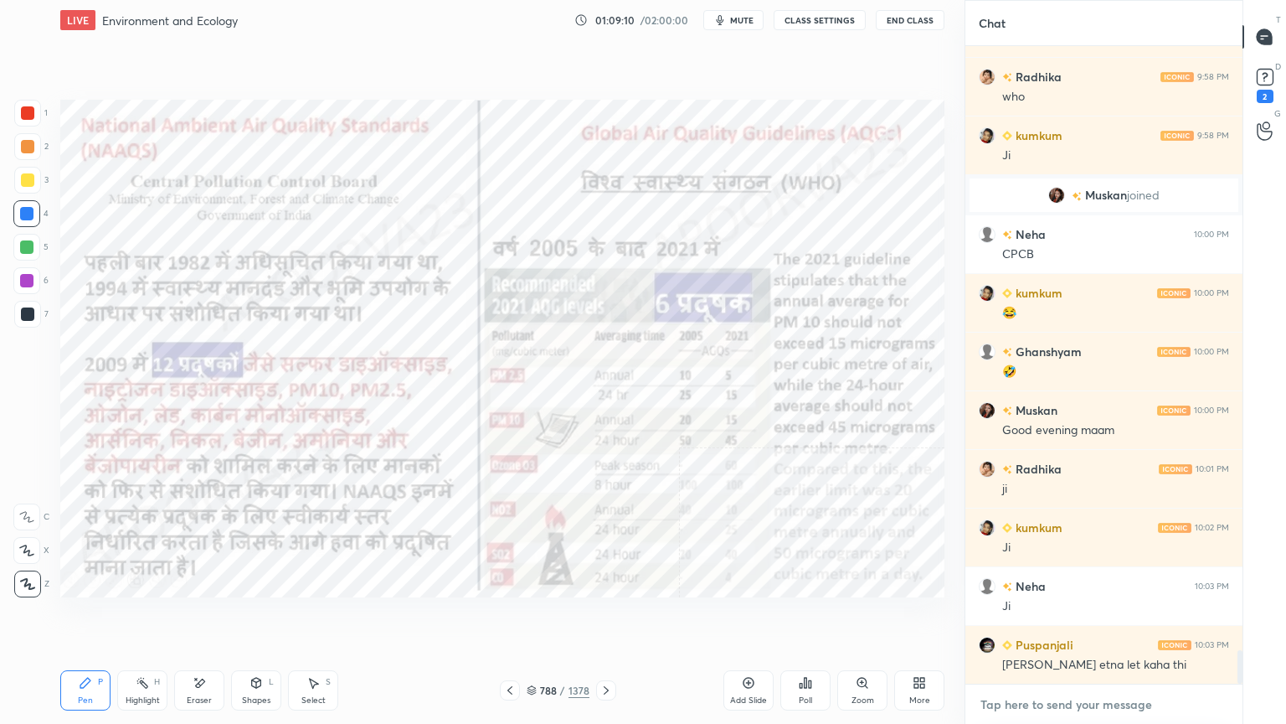
click at [1105, 617] on textarea at bounding box center [1104, 704] width 250 height 27
drag, startPoint x: 219, startPoint y: 689, endPoint x: 211, endPoint y: 684, distance: 9.8
click at [218, 617] on div "Eraser" at bounding box center [199, 690] width 50 height 40
click at [37, 580] on span "Erase all" at bounding box center [26, 584] width 25 height 12
drag, startPoint x: 33, startPoint y: 575, endPoint x: 59, endPoint y: 550, distance: 36.7
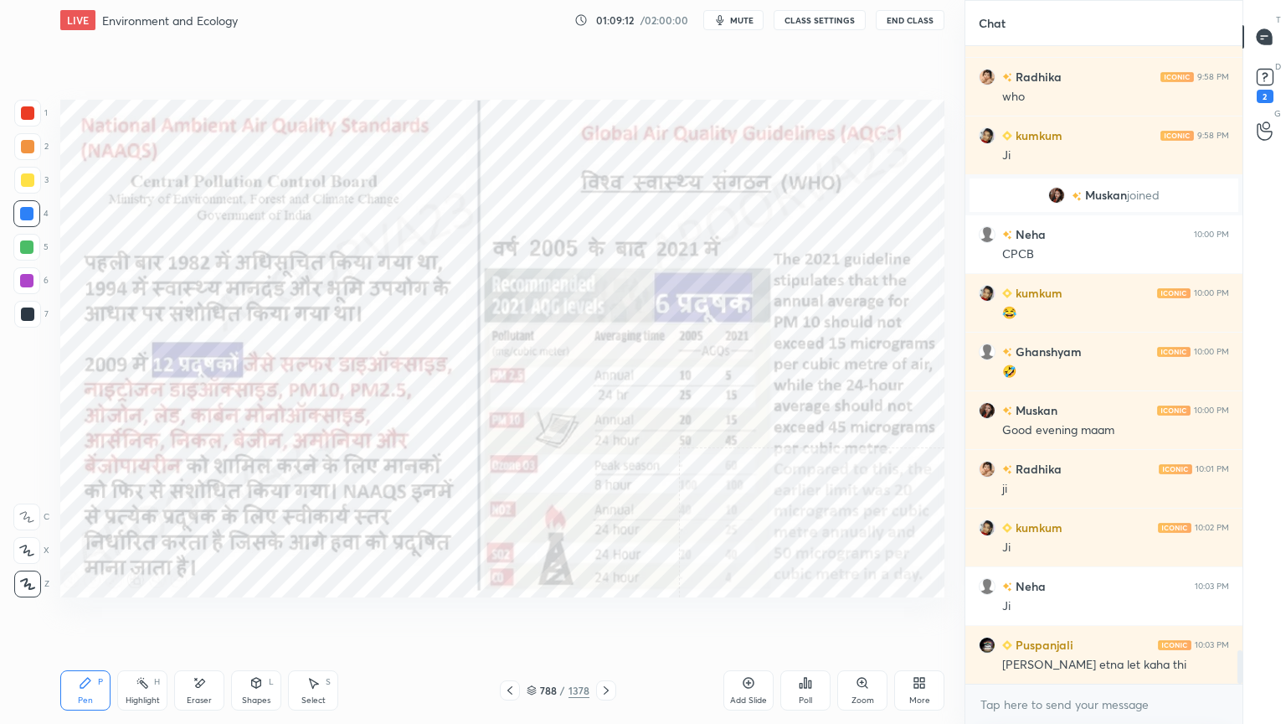
click at [33, 576] on div "1 2 3 4 5 6 7 C X Z E E Erase all H H" at bounding box center [27, 348] width 54 height 497
click at [200, 617] on div "Eraser" at bounding box center [199, 690] width 50 height 40
click at [23, 576] on div "Erase all" at bounding box center [26, 583] width 27 height 27
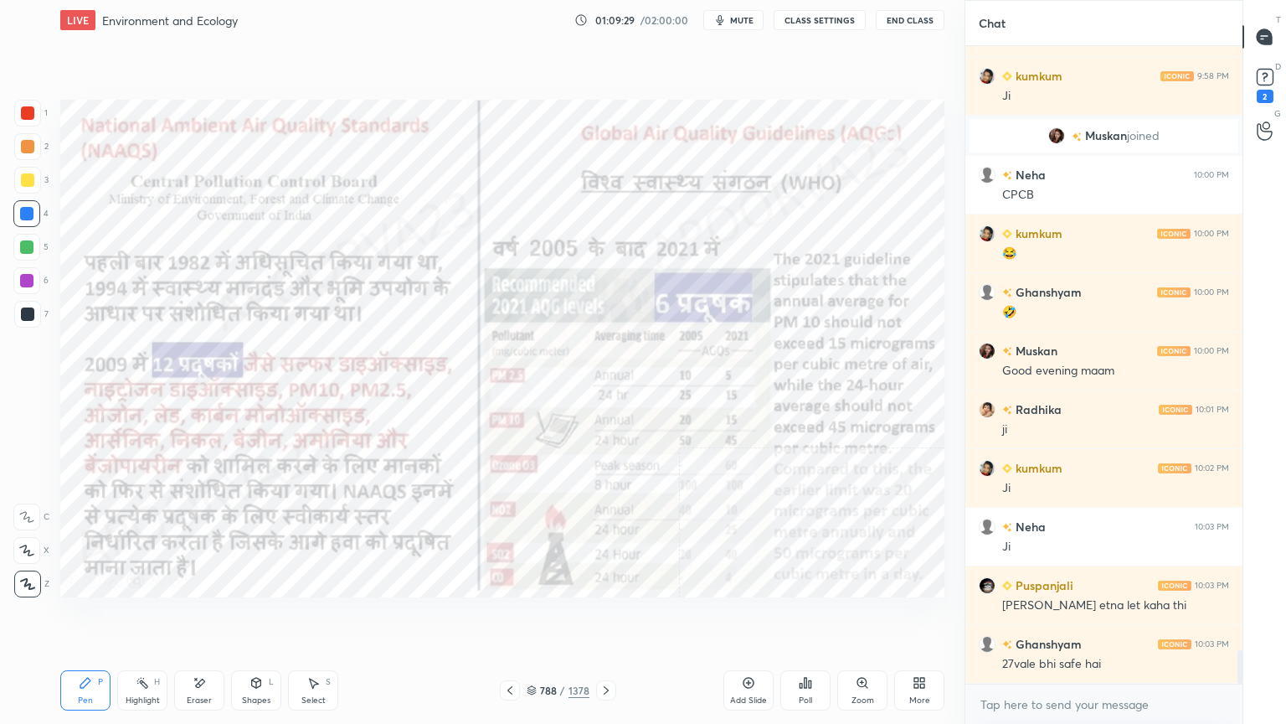
drag, startPoint x: 535, startPoint y: 694, endPoint x: 559, endPoint y: 683, distance: 26.6
click at [535, 617] on icon at bounding box center [532, 690] width 10 height 10
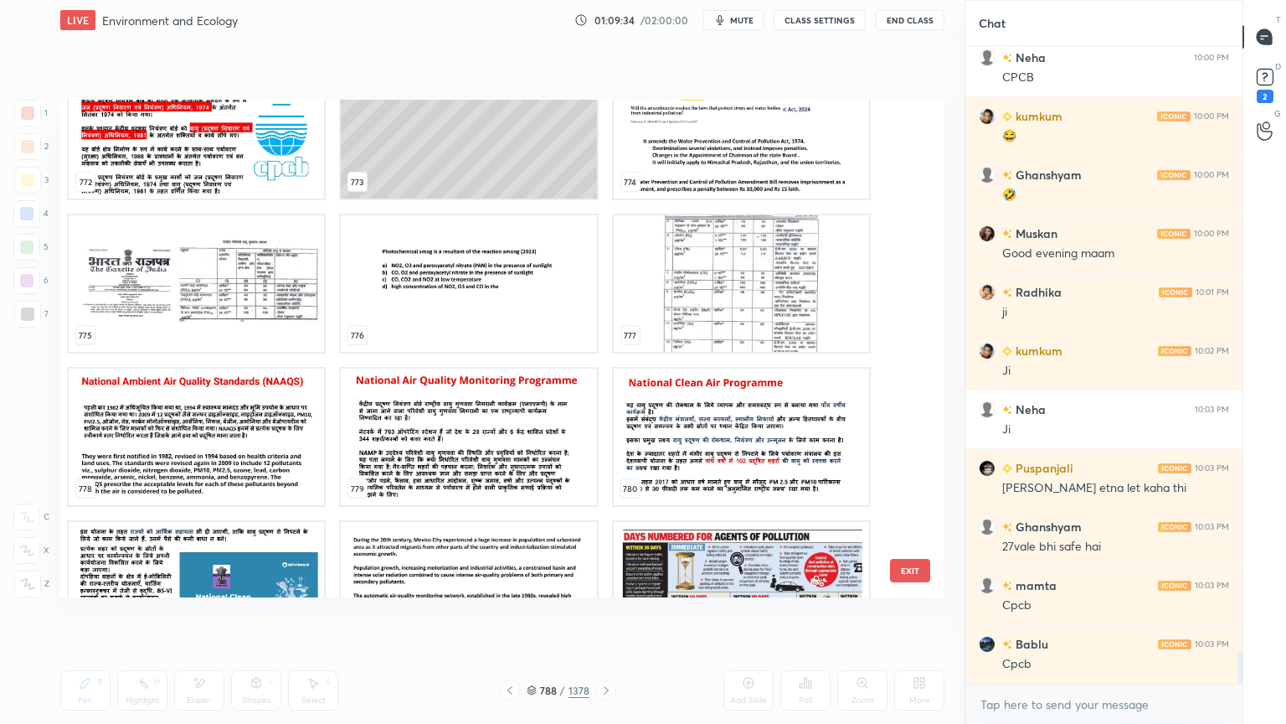
scroll to position [39551, 0]
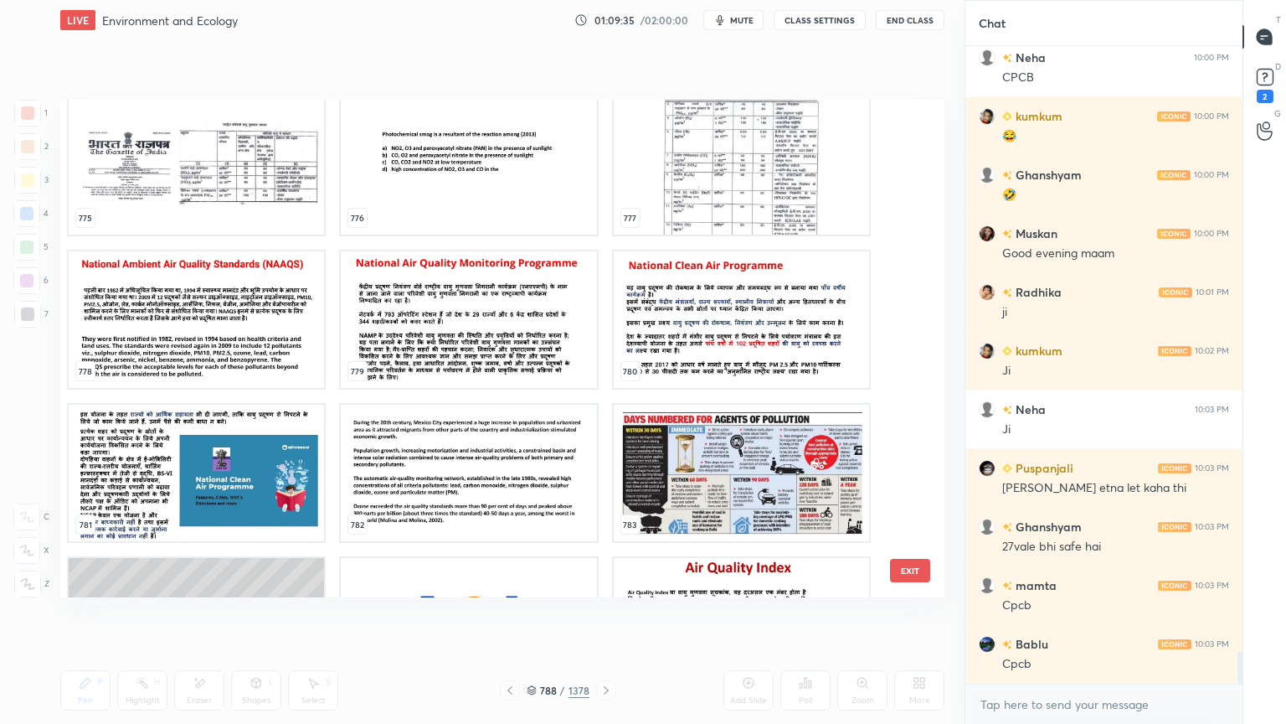
click at [271, 341] on img "grid" at bounding box center [196, 319] width 255 height 137
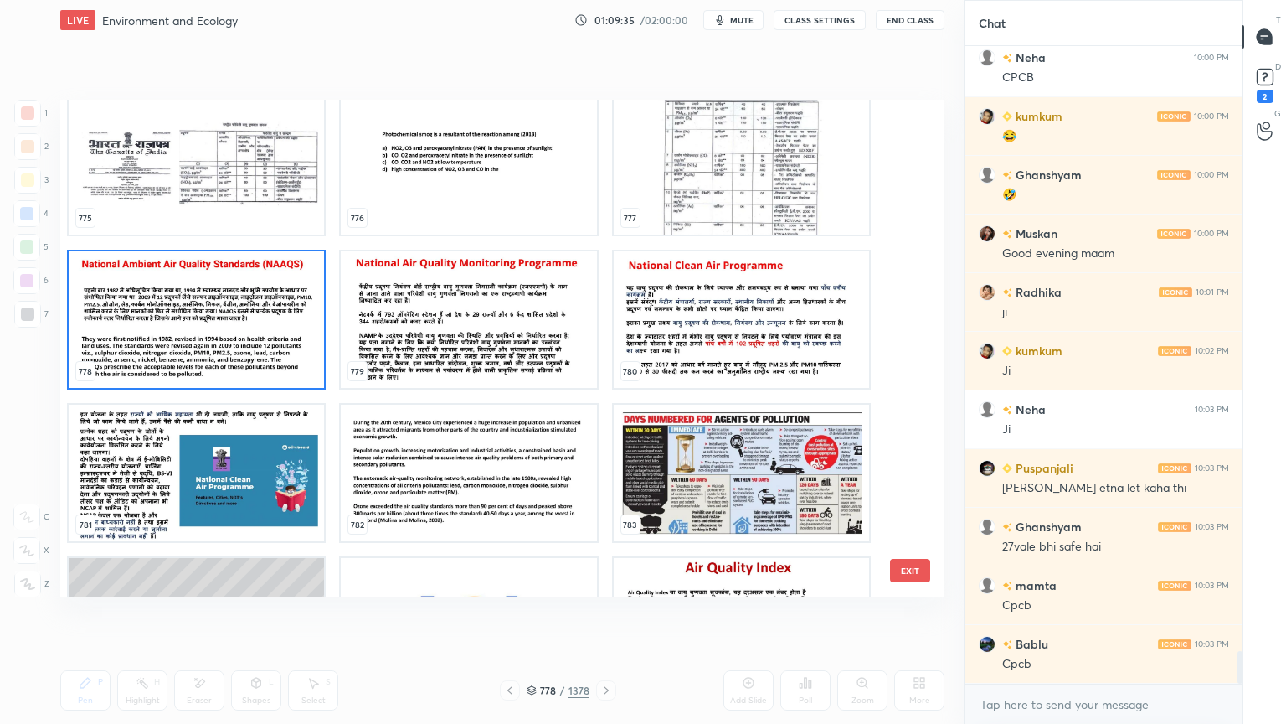
click at [271, 340] on img "grid" at bounding box center [196, 319] width 255 height 137
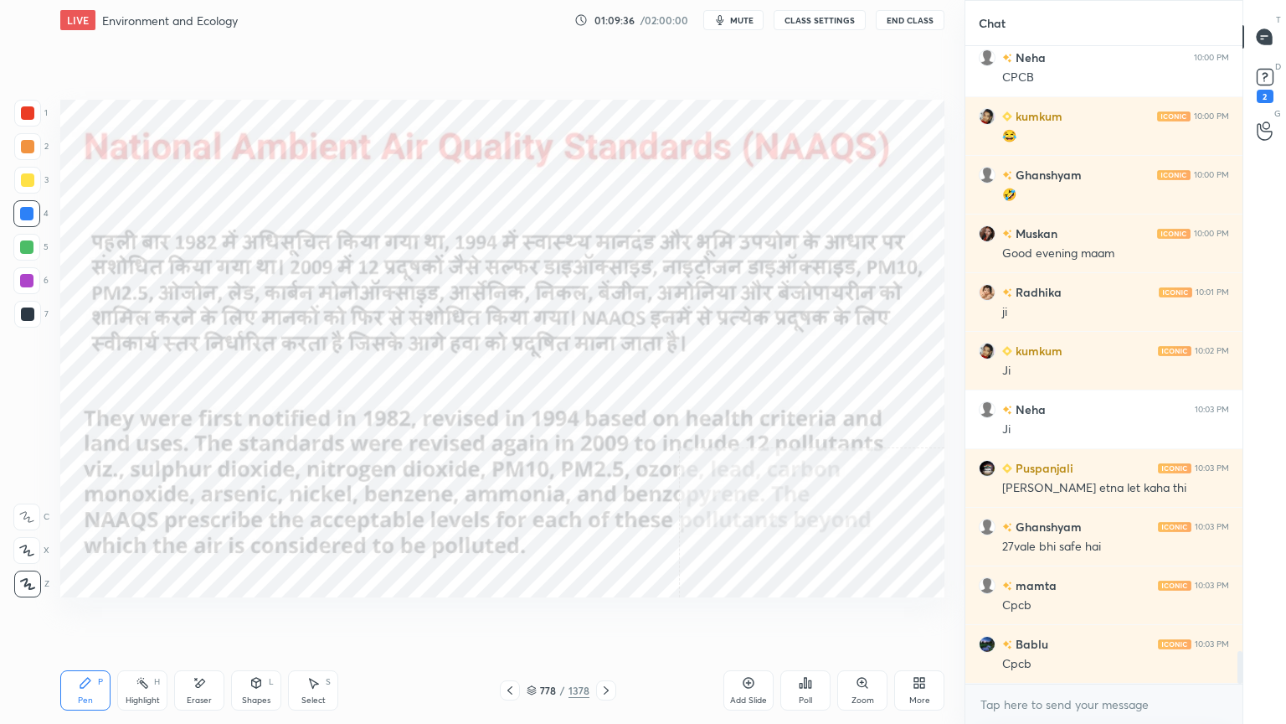
drag, startPoint x: 270, startPoint y: 340, endPoint x: 280, endPoint y: 336, distance: 10.9
click at [269, 340] on img "grid" at bounding box center [196, 319] width 255 height 137
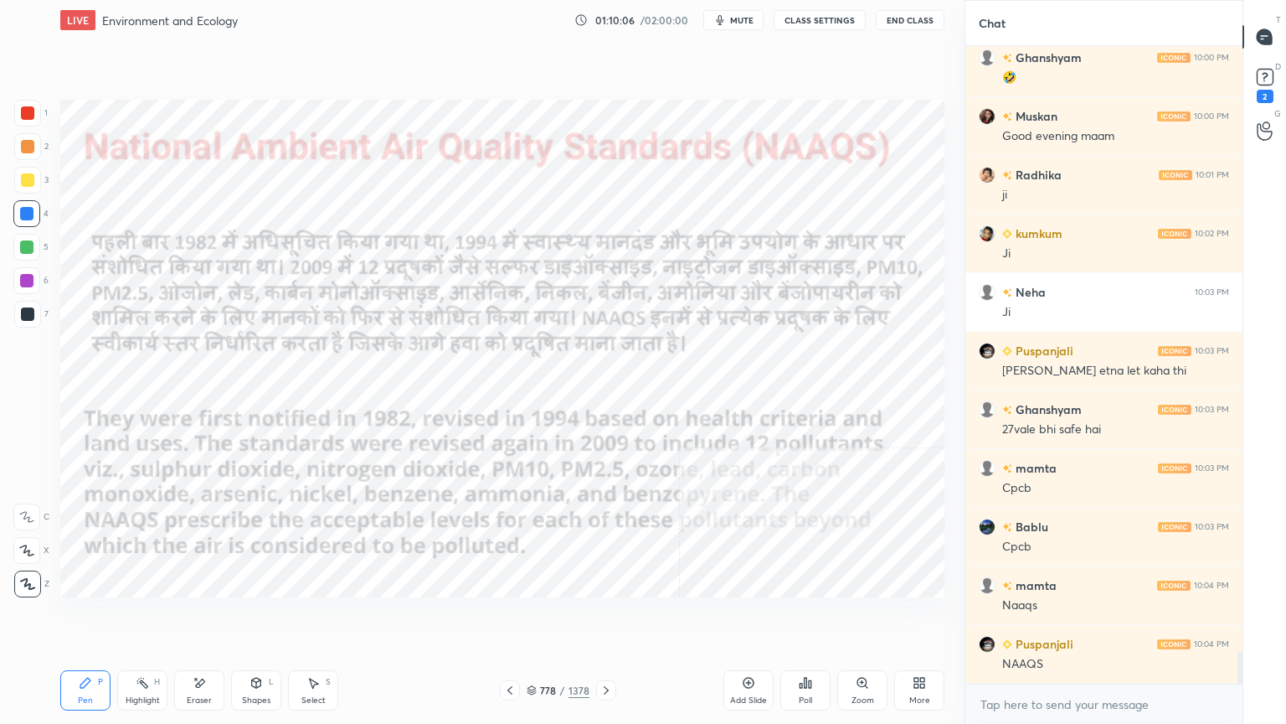
scroll to position [11912, 0]
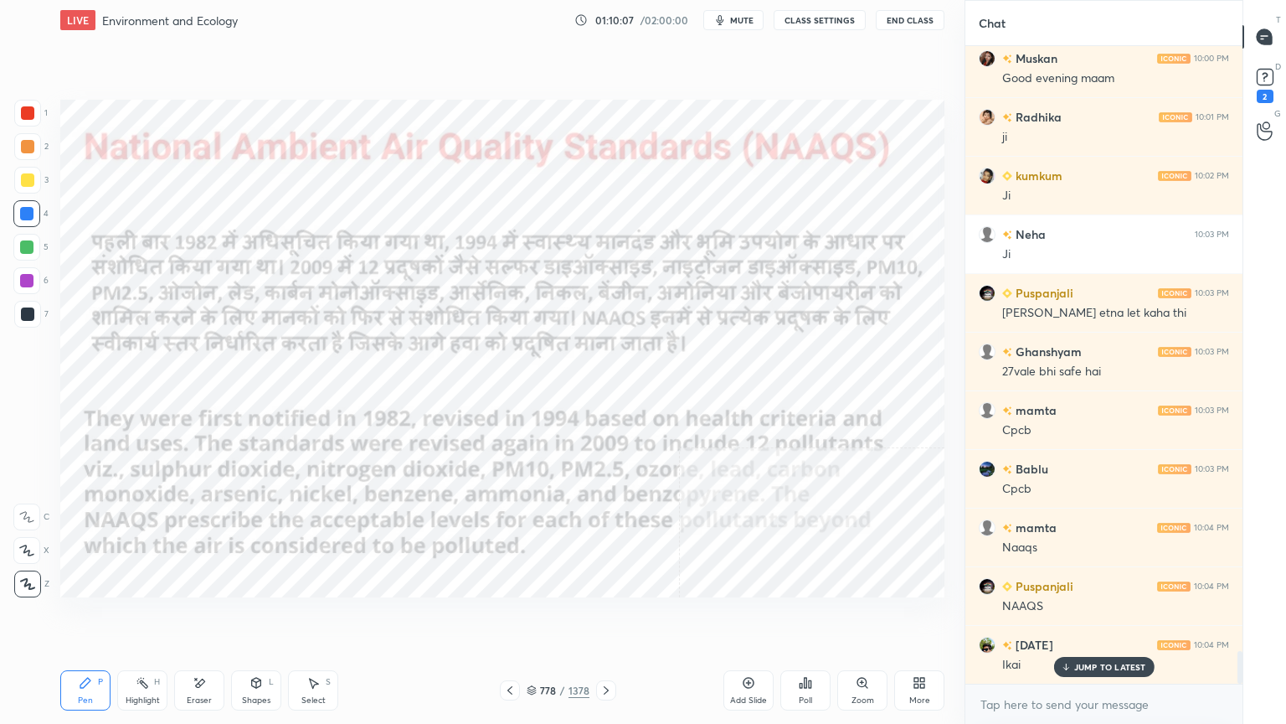
click at [203, 617] on icon at bounding box center [200, 682] width 9 height 8
click at [33, 576] on div "Erase all" at bounding box center [26, 583] width 27 height 27
click at [202, 617] on icon at bounding box center [199, 683] width 13 height 14
click at [30, 573] on div "Erase all" at bounding box center [26, 583] width 27 height 27
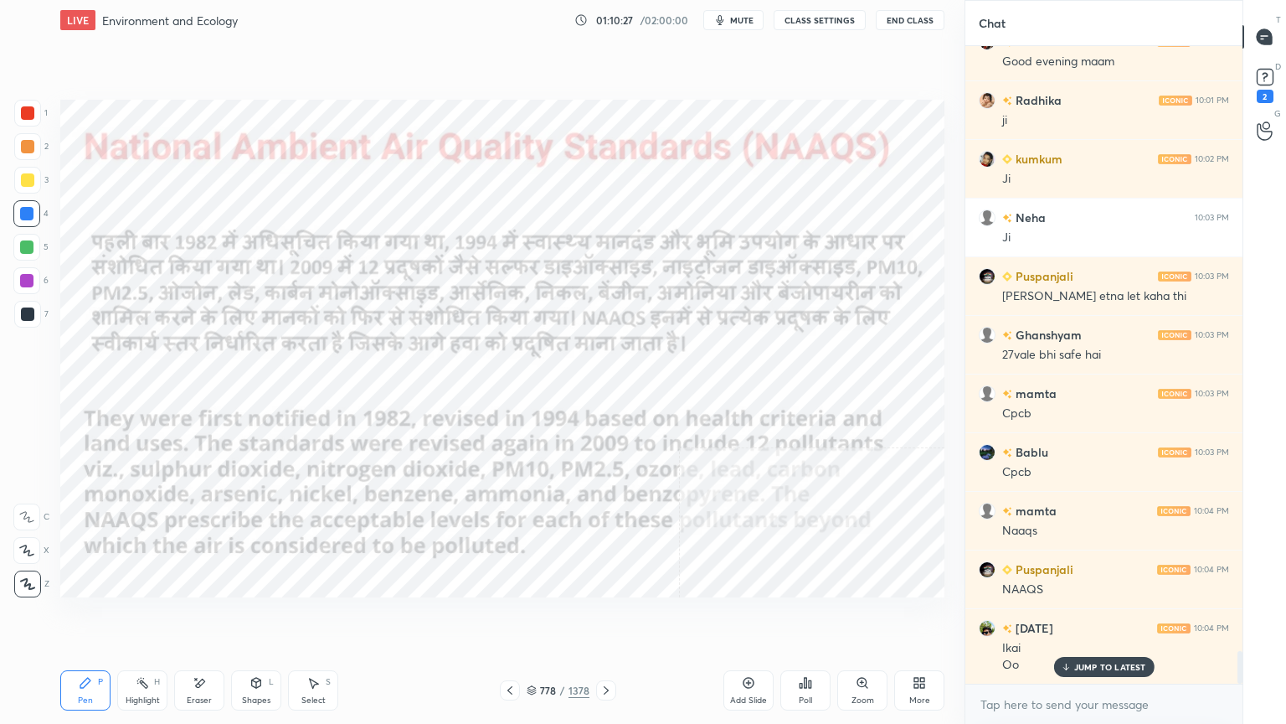
click at [535, 617] on icon at bounding box center [532, 690] width 10 height 10
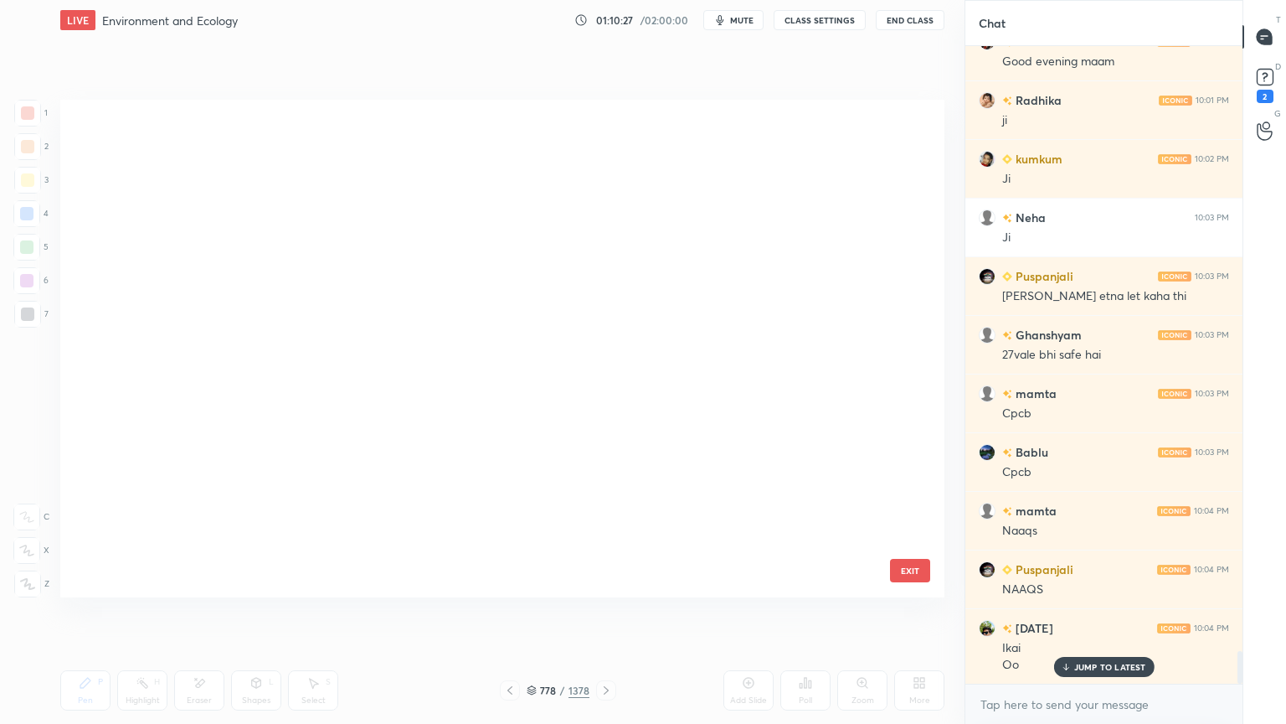
scroll to position [492, 876]
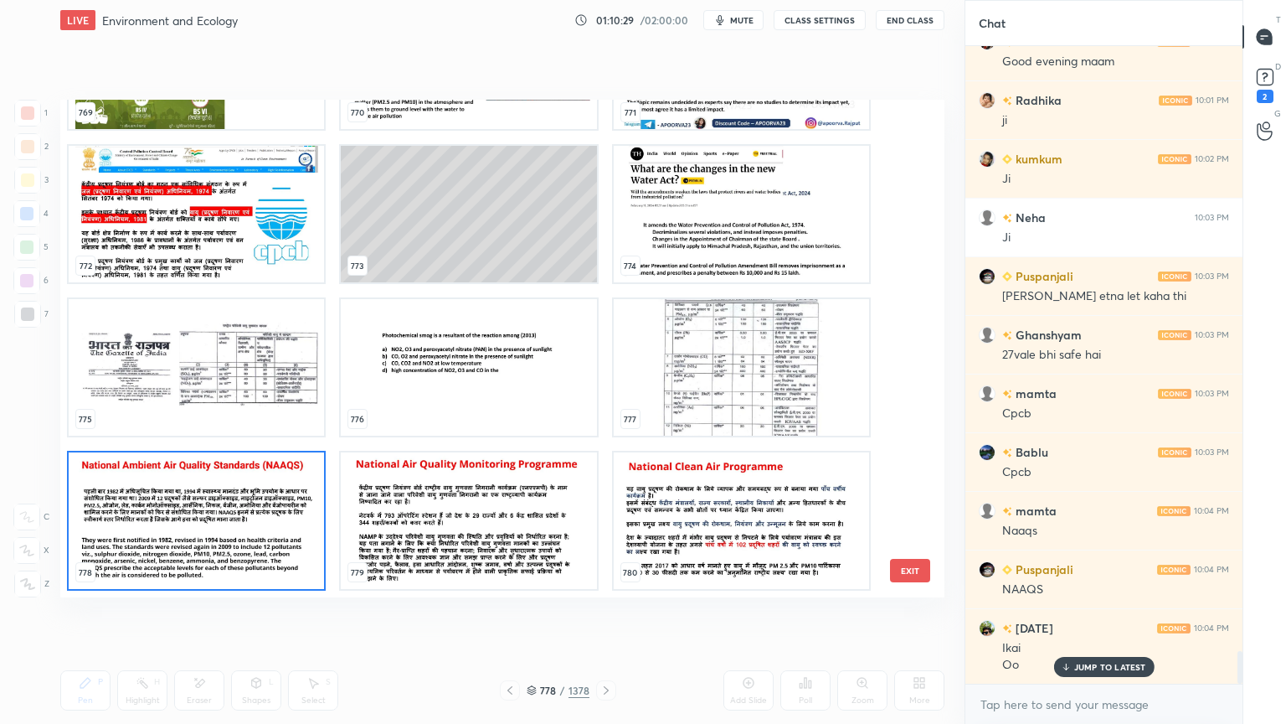
click at [249, 410] on img "grid" at bounding box center [196, 367] width 255 height 137
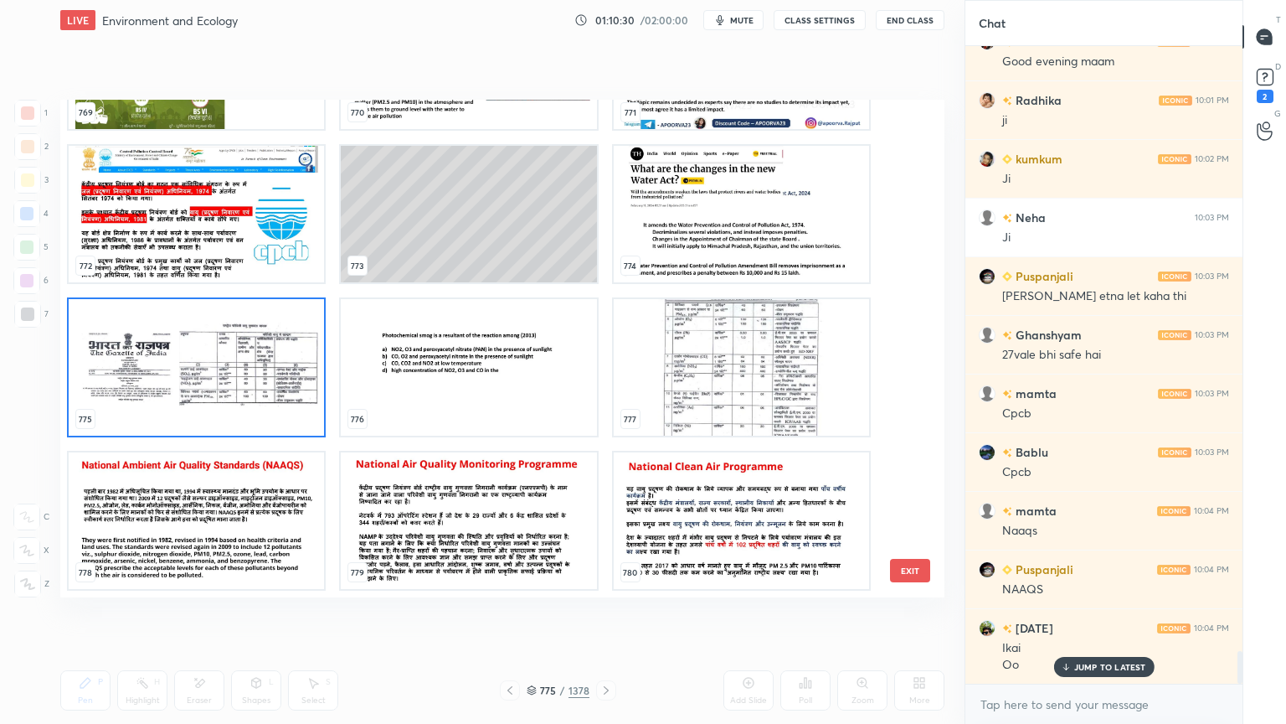
click at [250, 411] on img "grid" at bounding box center [196, 367] width 255 height 137
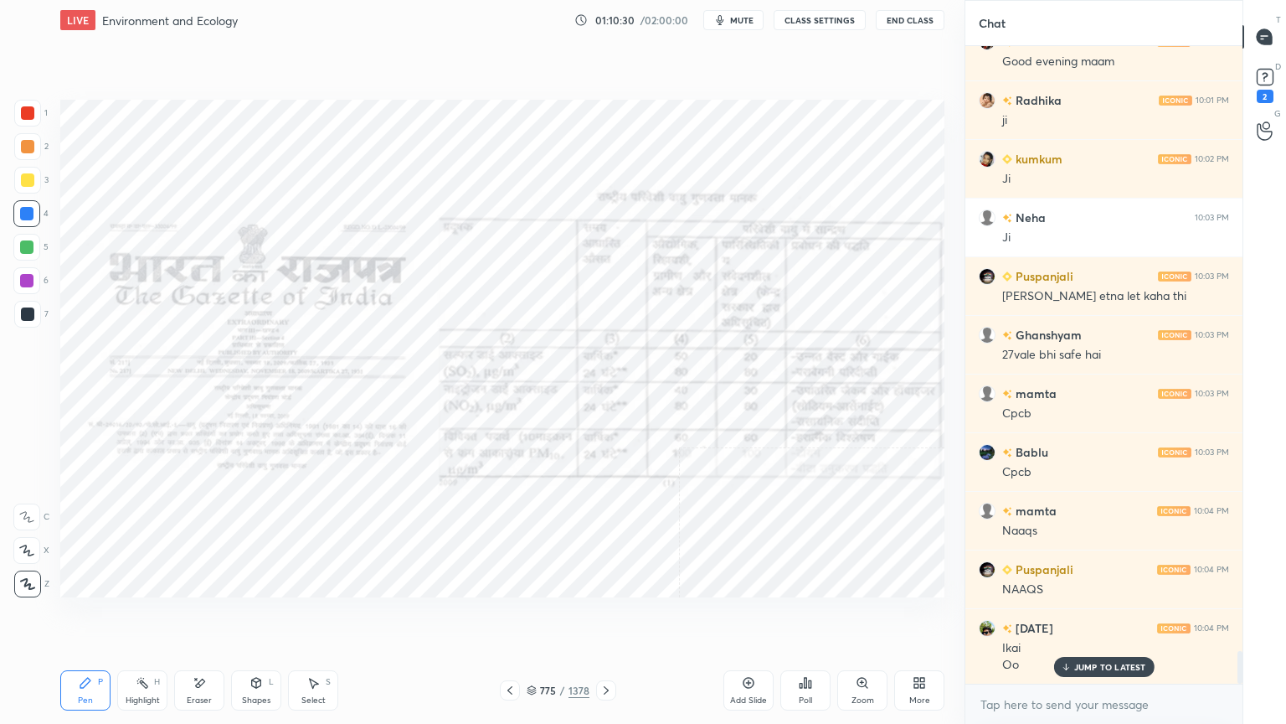
click at [251, 410] on img "grid" at bounding box center [196, 367] width 255 height 137
click at [201, 617] on icon at bounding box center [199, 683] width 13 height 14
click at [22, 578] on span "Erase all" at bounding box center [26, 584] width 25 height 12
click at [602, 617] on icon at bounding box center [606, 689] width 13 height 13
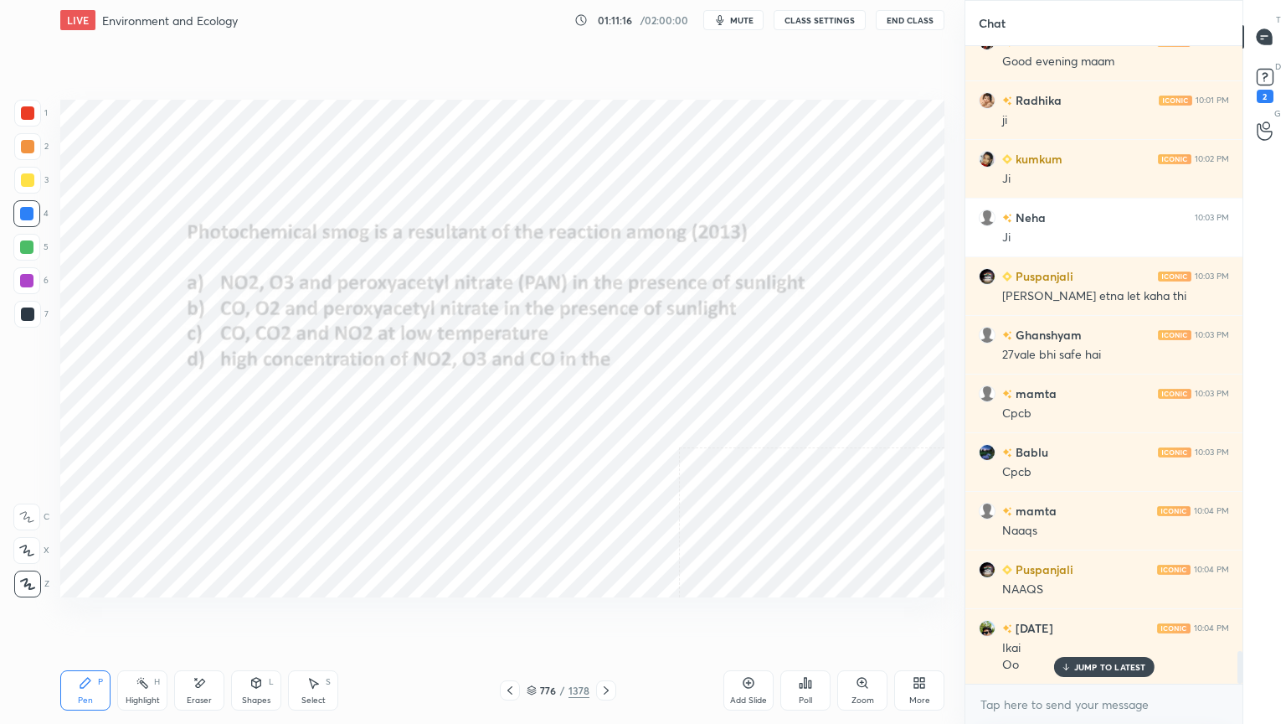
click at [603, 617] on icon at bounding box center [606, 689] width 13 height 13
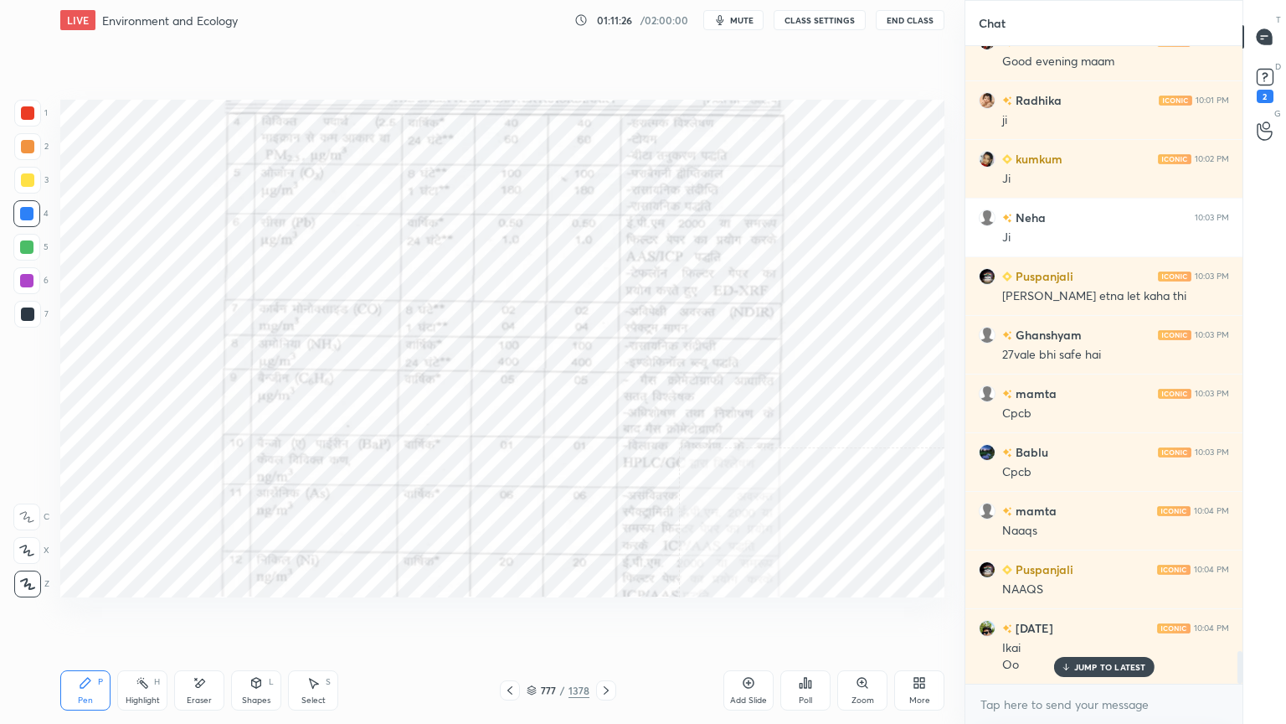
click at [212, 617] on div "Eraser" at bounding box center [199, 690] width 50 height 40
click at [26, 574] on div "Erase all" at bounding box center [26, 583] width 27 height 27
click at [606, 617] on icon at bounding box center [606, 689] width 13 height 13
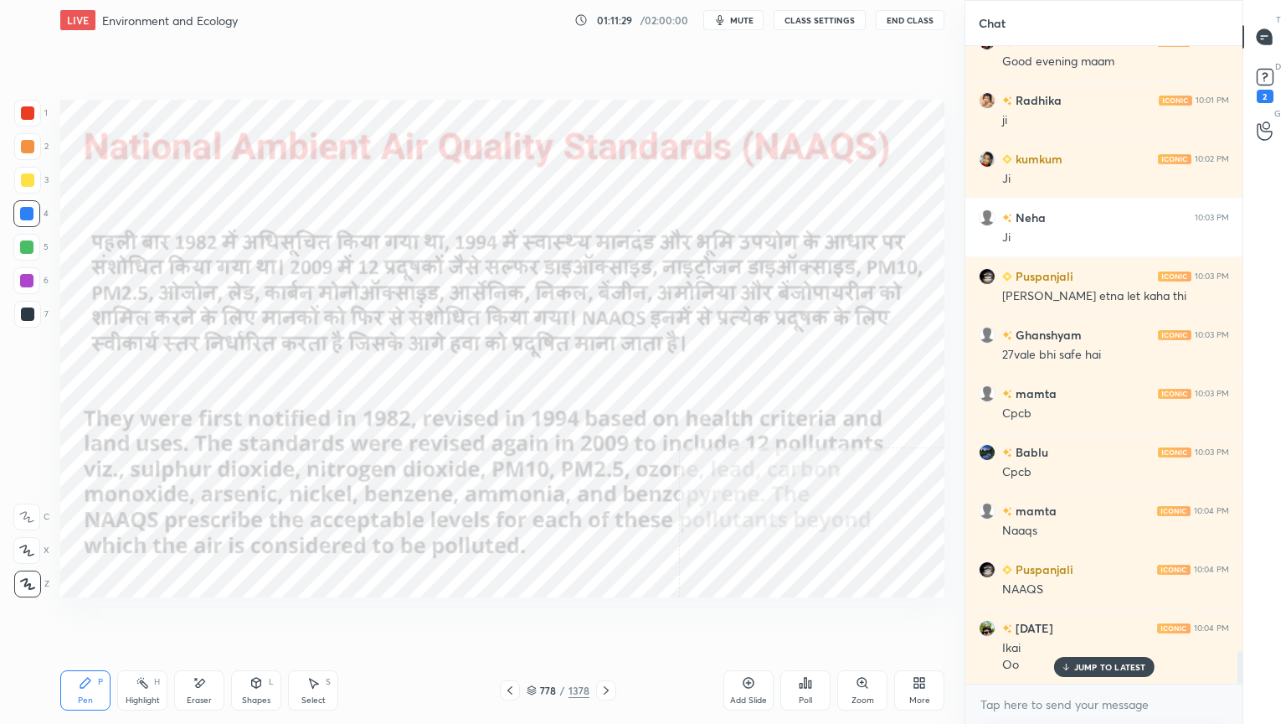
click at [603, 617] on icon at bounding box center [606, 689] width 13 height 13
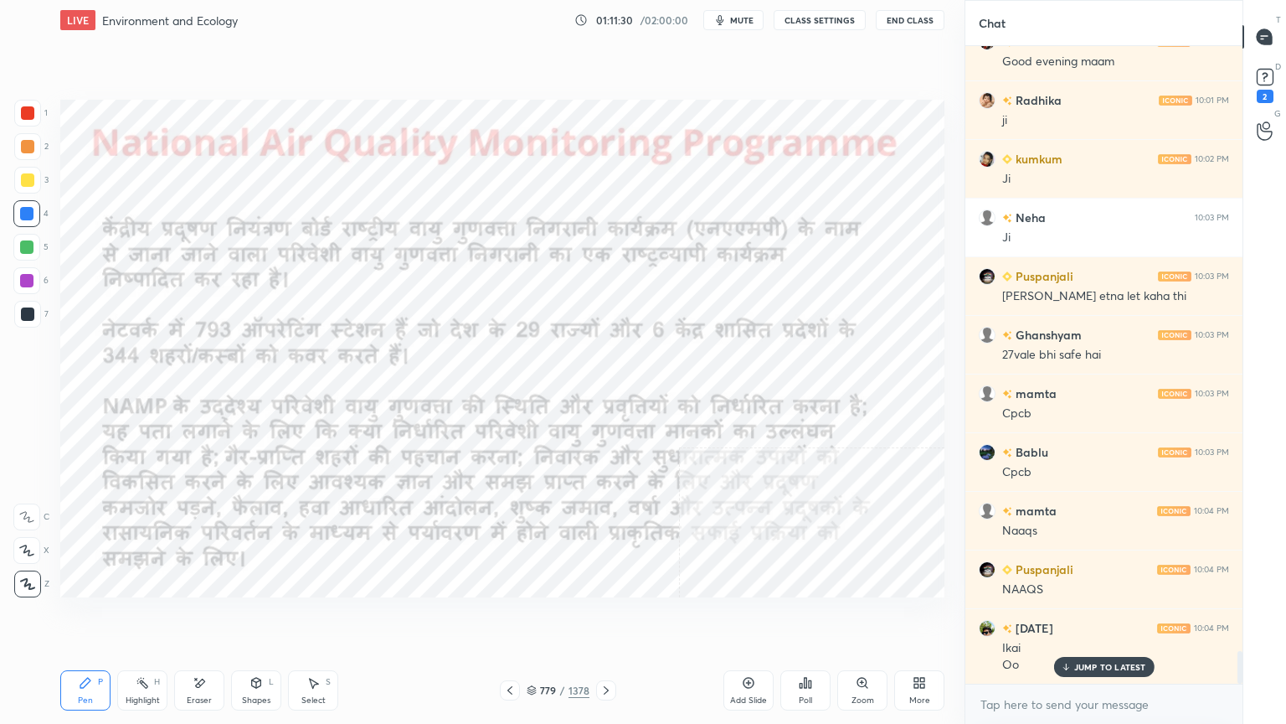
click at [607, 617] on icon at bounding box center [606, 689] width 13 height 13
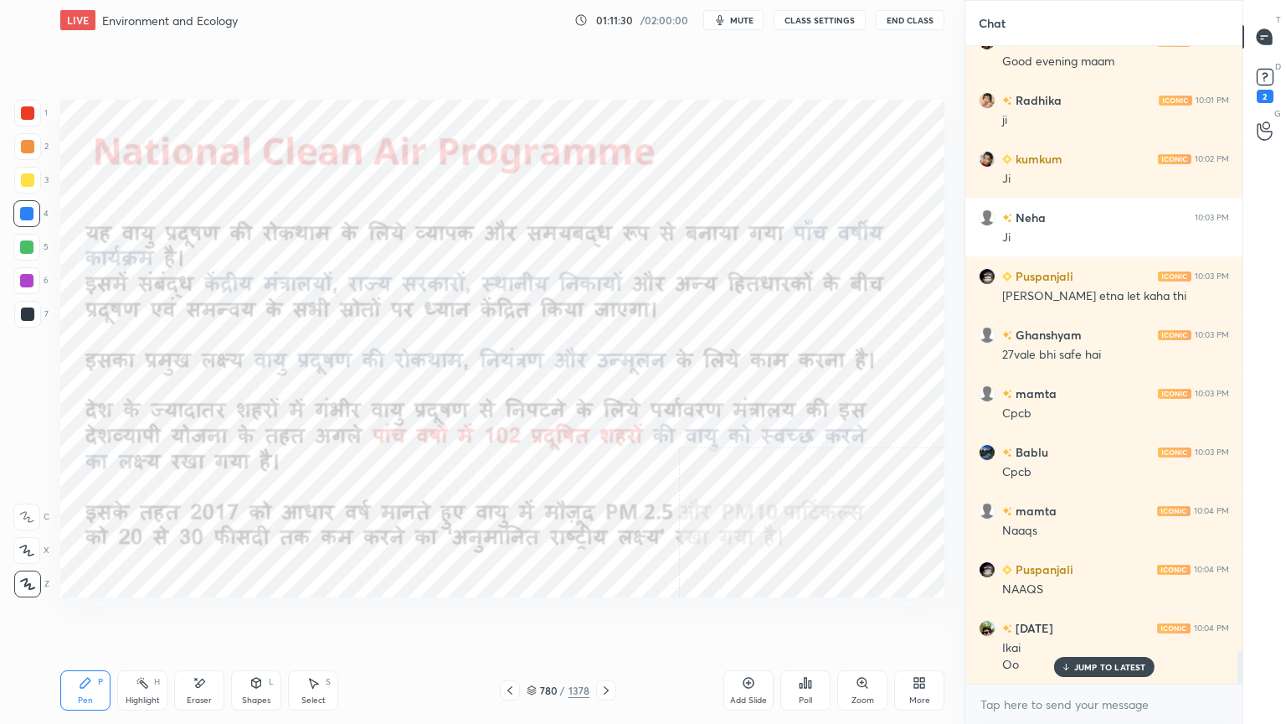
click at [606, 617] on icon at bounding box center [606, 689] width 13 height 13
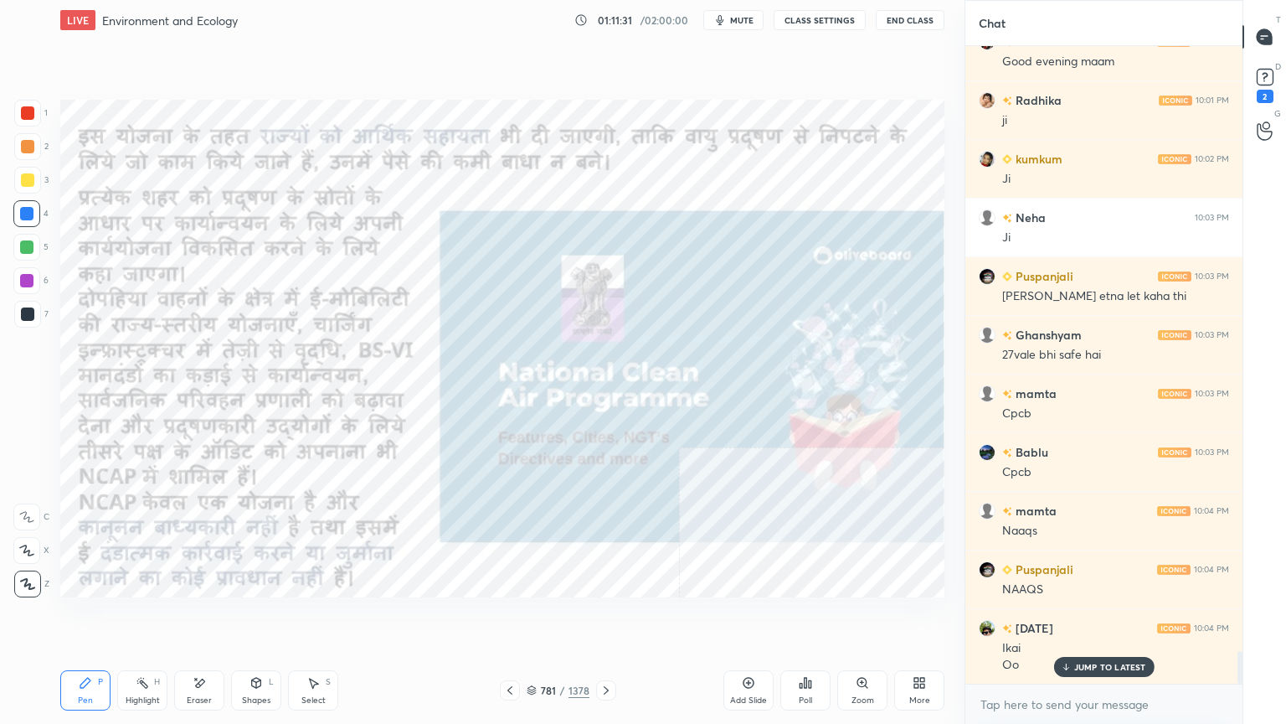
click at [606, 617] on icon at bounding box center [606, 689] width 13 height 13
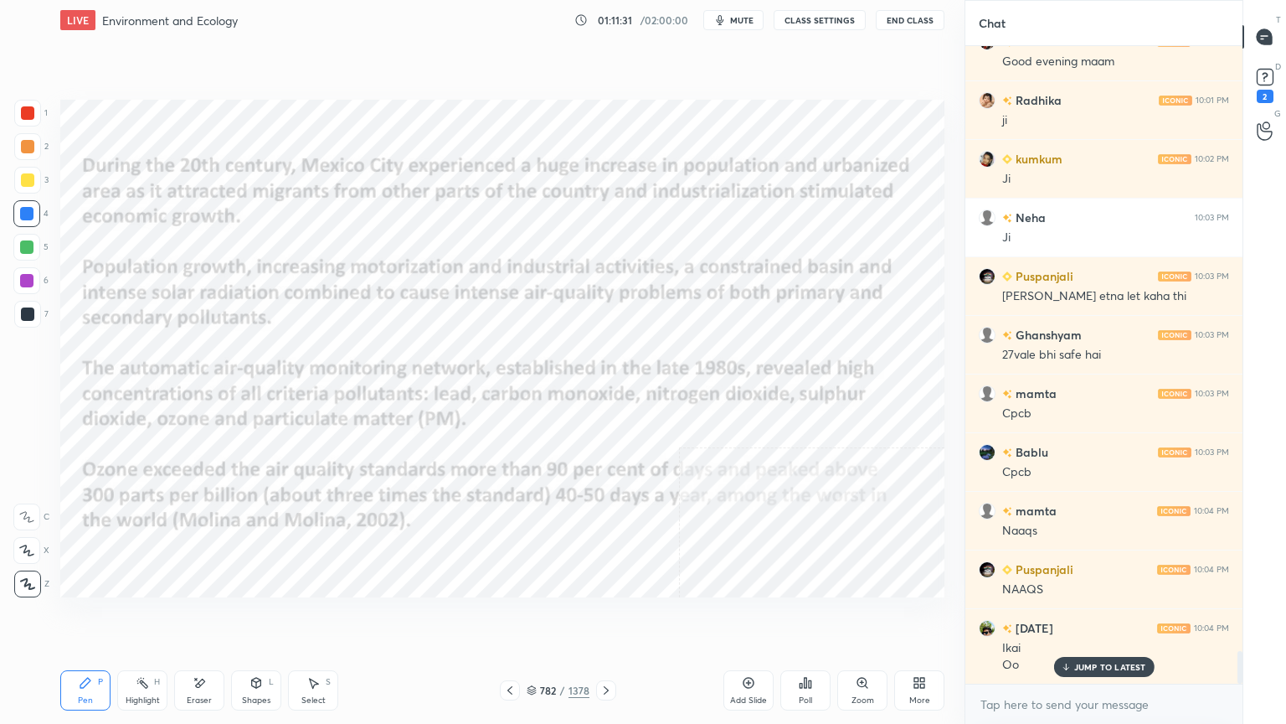
click at [606, 617] on icon at bounding box center [606, 689] width 13 height 13
click at [607, 617] on icon at bounding box center [606, 689] width 13 height 13
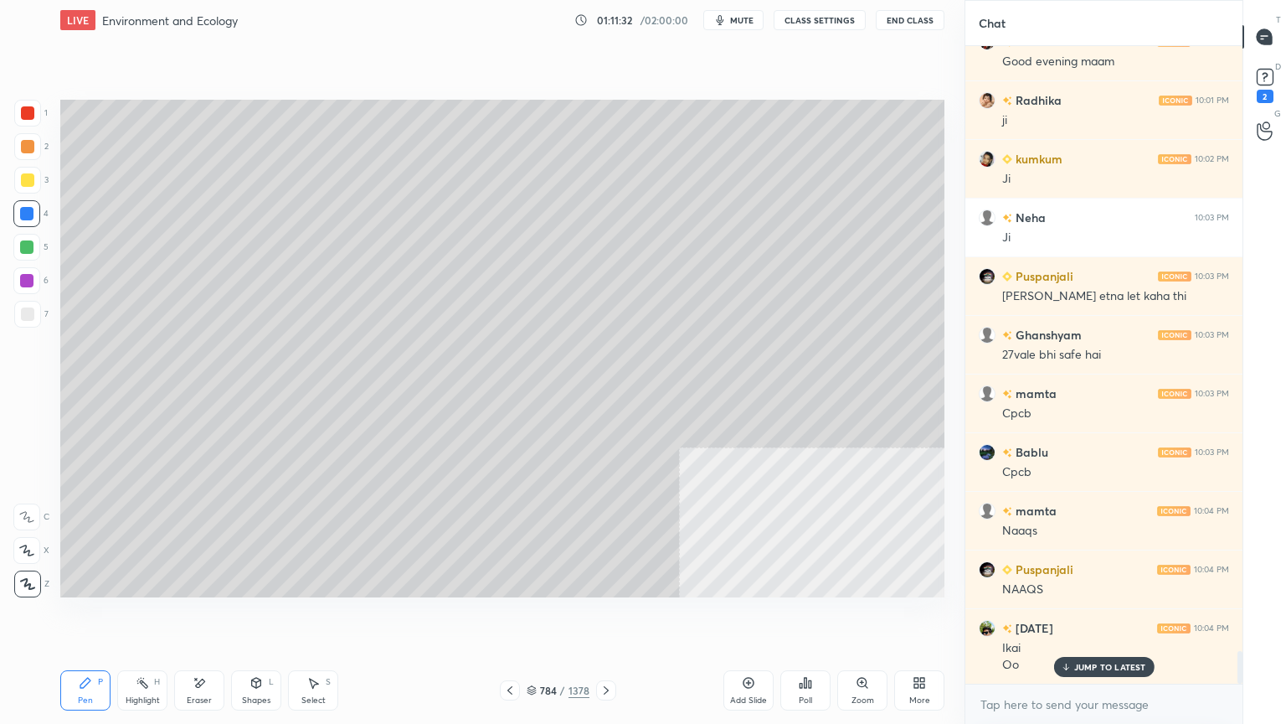
click at [606, 617] on icon at bounding box center [606, 689] width 13 height 13
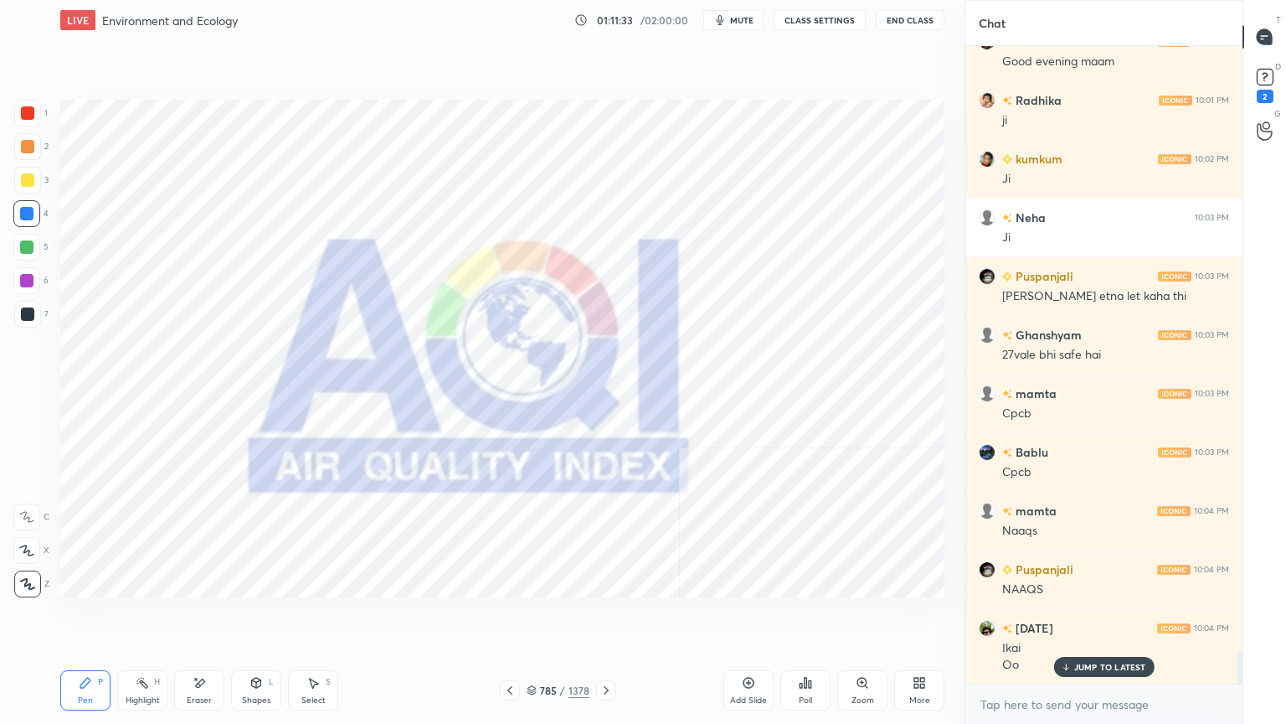
click at [512, 617] on icon at bounding box center [509, 689] width 13 height 13
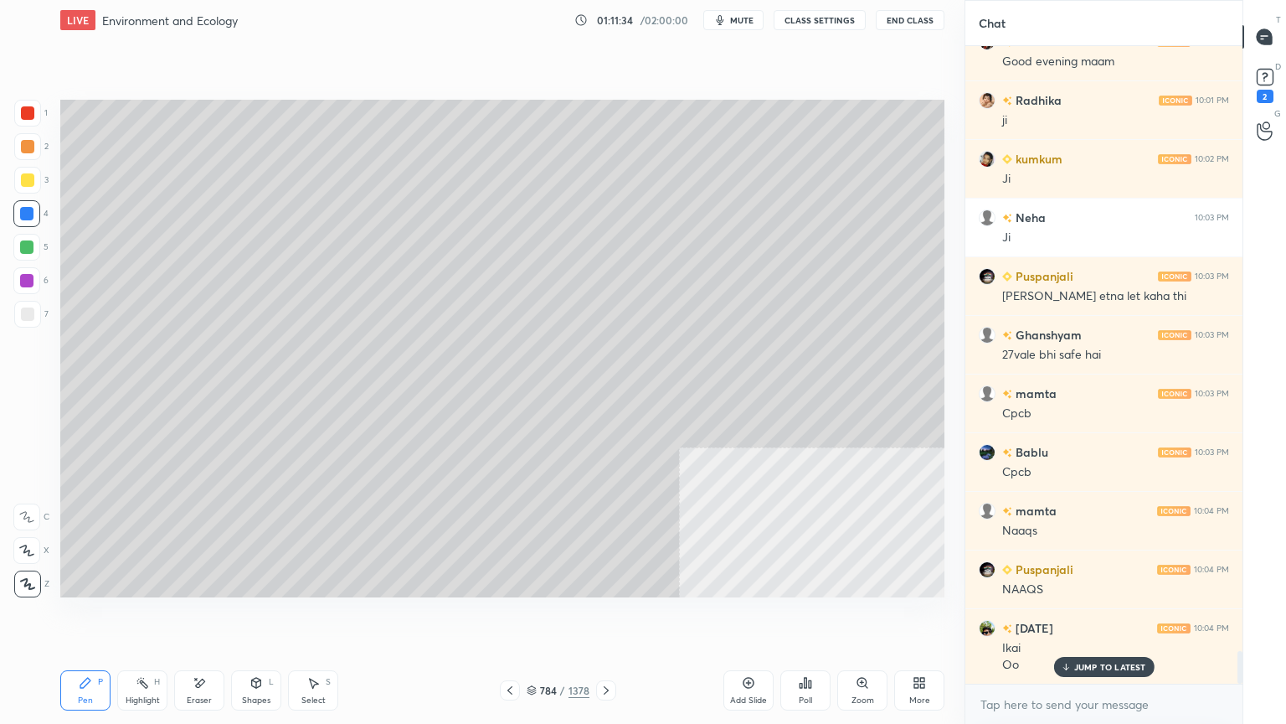
click at [193, 617] on div "Eraser" at bounding box center [199, 700] width 25 height 8
drag, startPoint x: 30, startPoint y: 580, endPoint x: 48, endPoint y: 580, distance: 17.6
click at [30, 579] on span "Erase all" at bounding box center [26, 584] width 25 height 12
click at [536, 617] on icon at bounding box center [532, 690] width 10 height 10
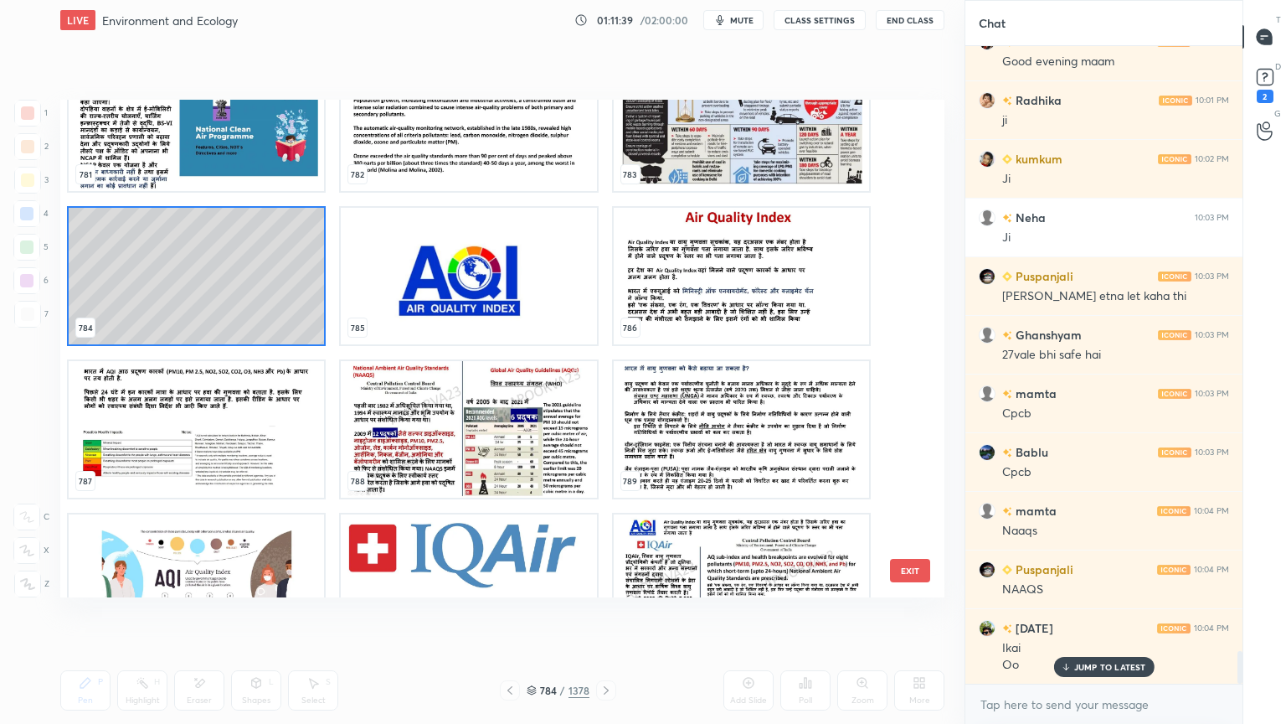
scroll to position [40017, 0]
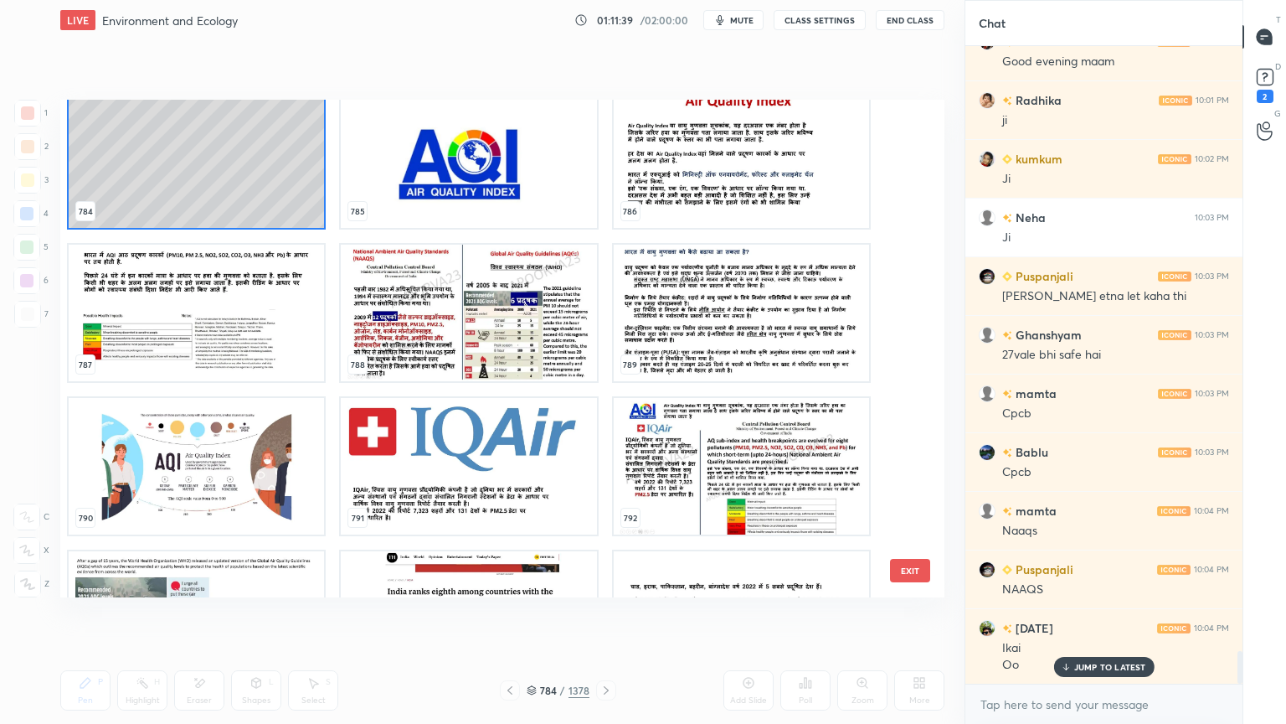
click at [432, 348] on img "grid" at bounding box center [468, 313] width 255 height 137
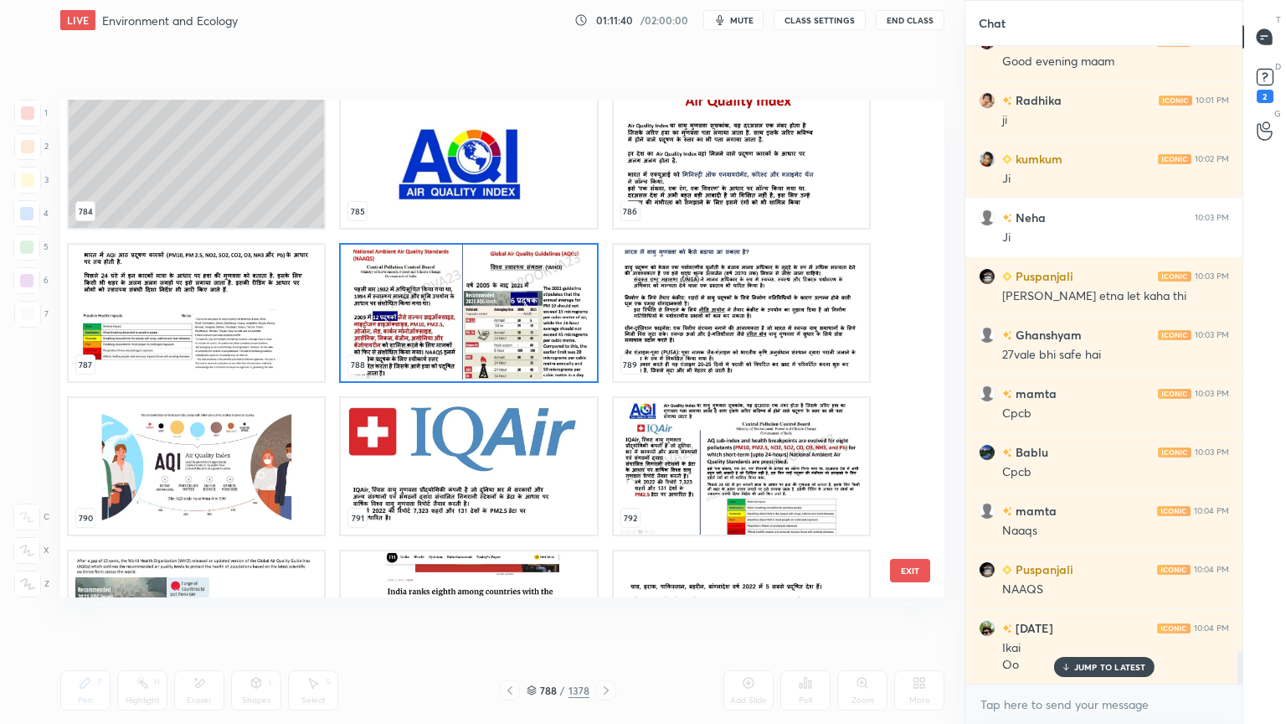
click at [435, 347] on img "grid" at bounding box center [468, 313] width 255 height 137
click at [435, 346] on img "grid" at bounding box center [468, 313] width 255 height 137
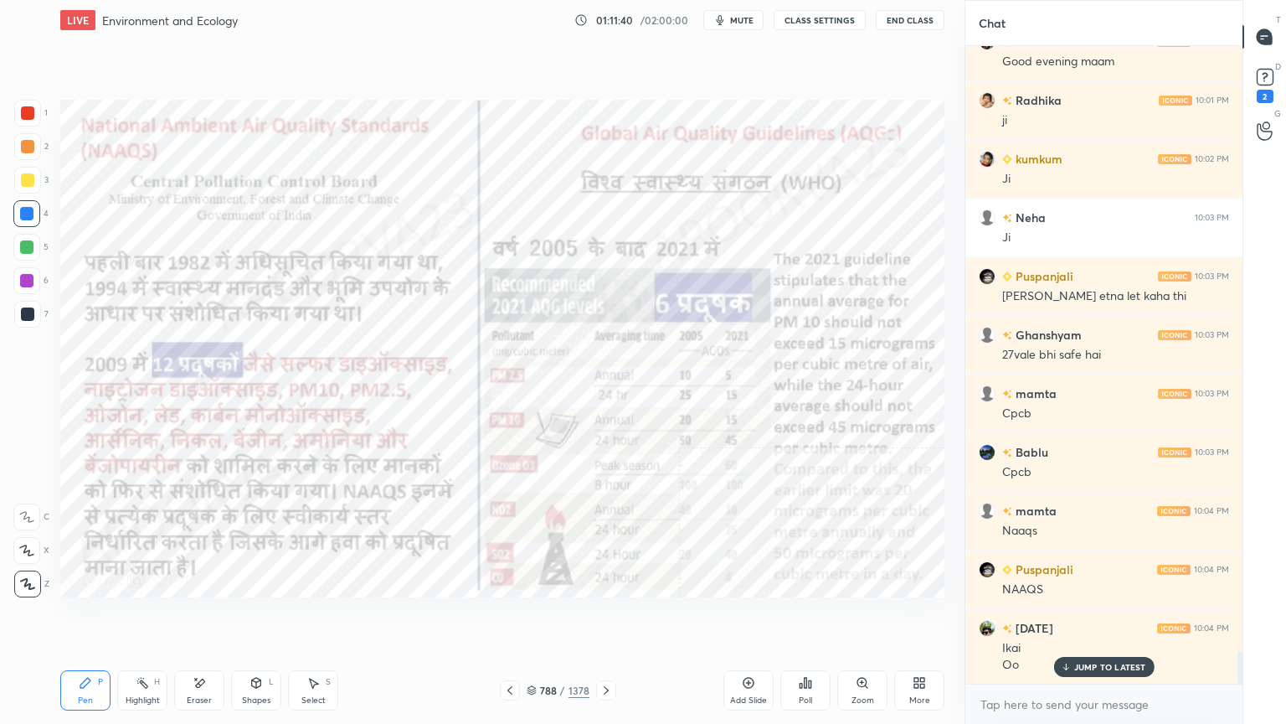
click at [435, 346] on img "grid" at bounding box center [468, 313] width 255 height 137
click at [529, 617] on div "788 / 1378" at bounding box center [558, 690] width 63 height 15
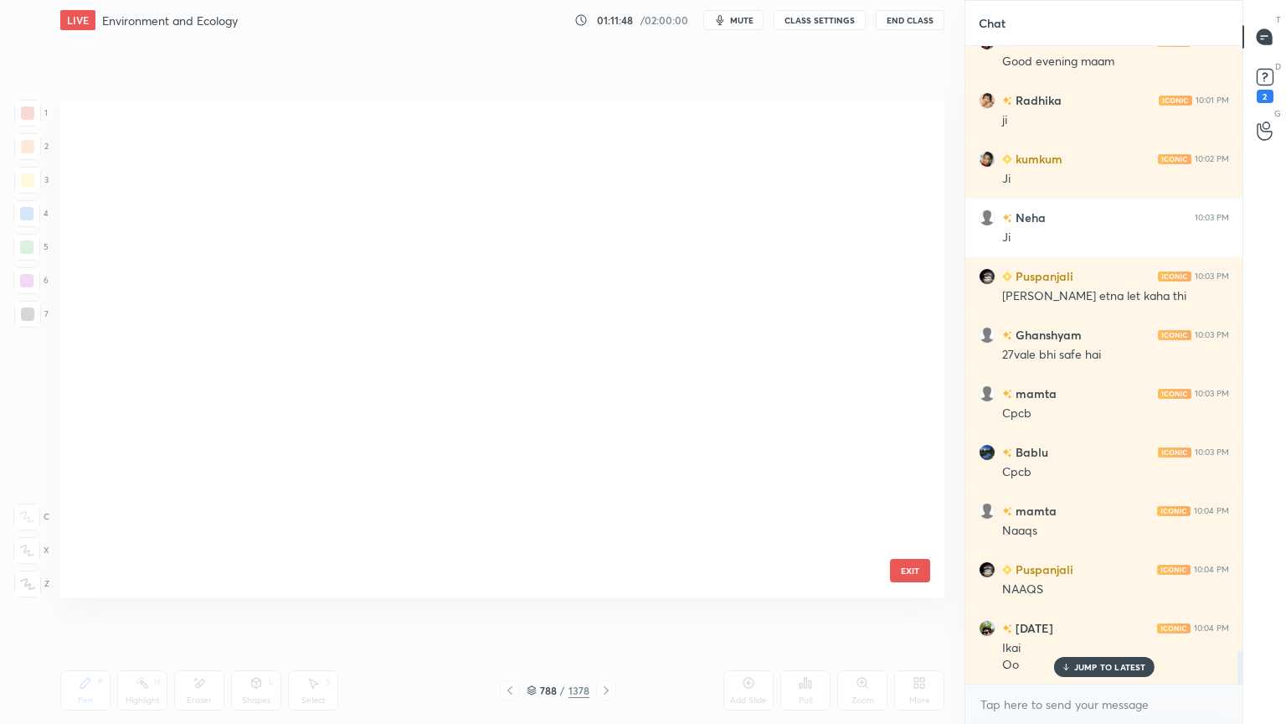
scroll to position [492, 876]
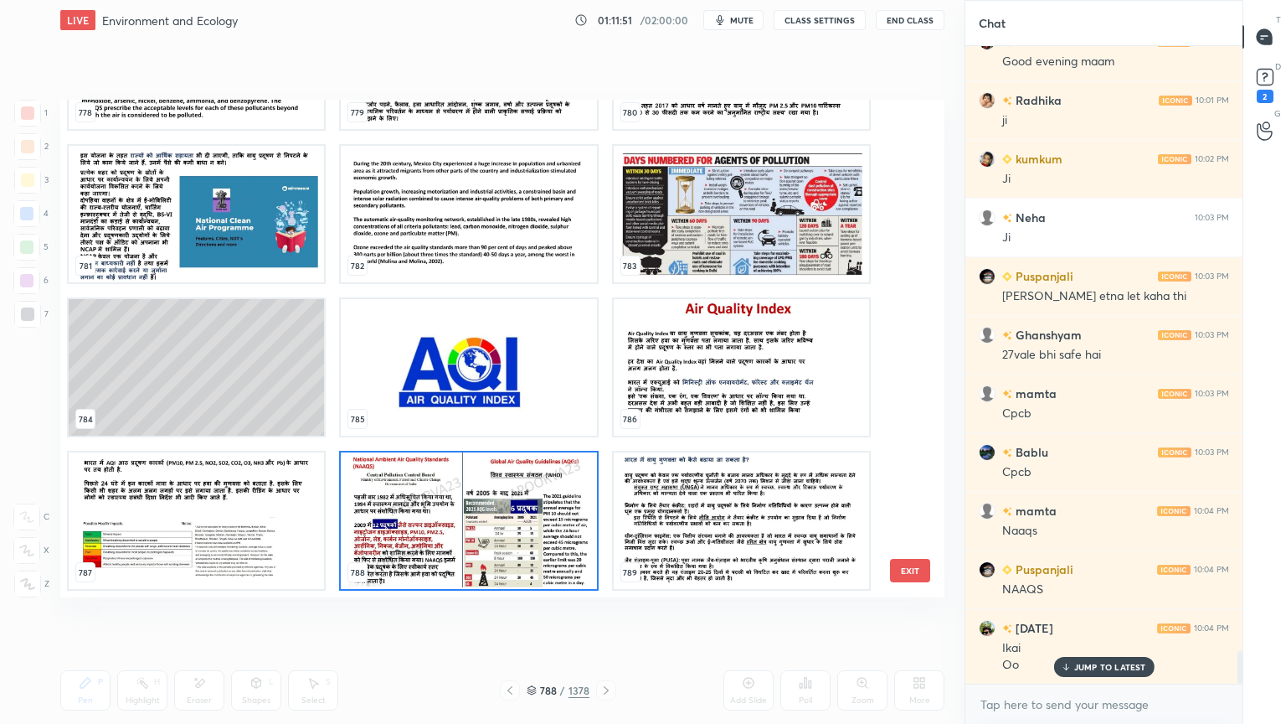
click at [462, 535] on img "grid" at bounding box center [468, 520] width 255 height 137
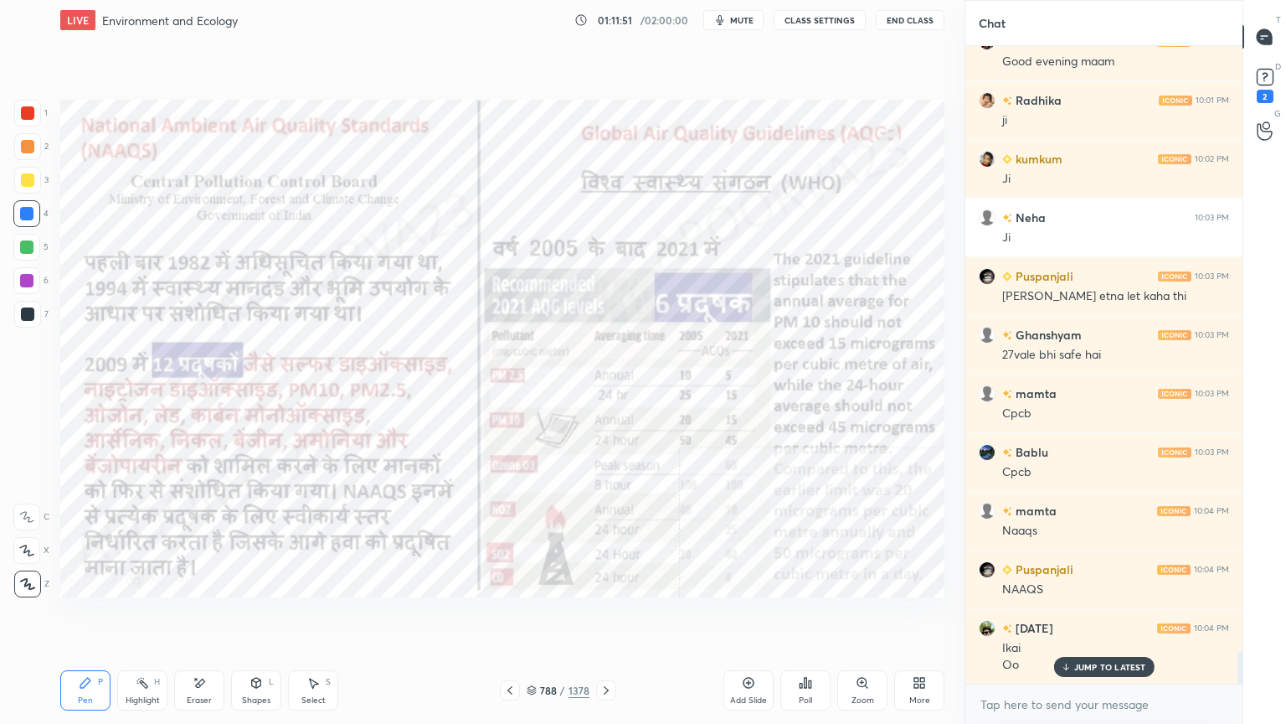
click at [463, 535] on img "grid" at bounding box center [468, 520] width 255 height 137
click at [533, 617] on icon at bounding box center [532, 690] width 10 height 10
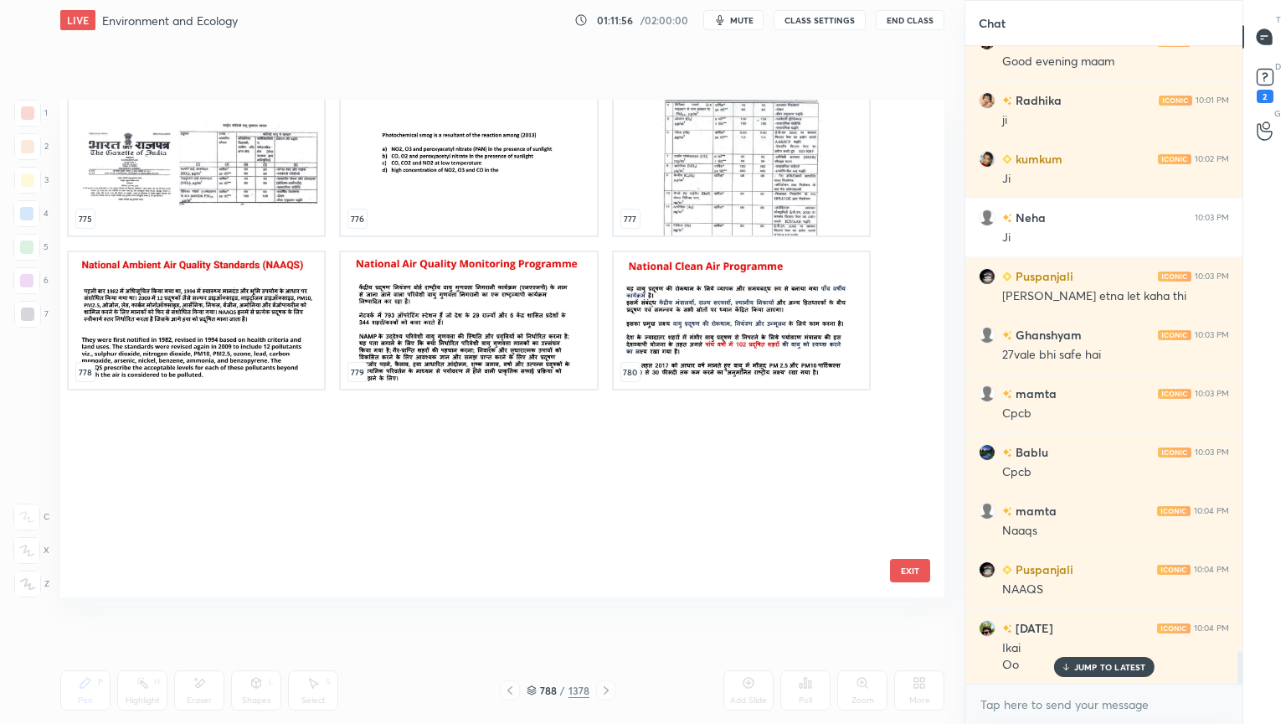
scroll to position [39317, 0]
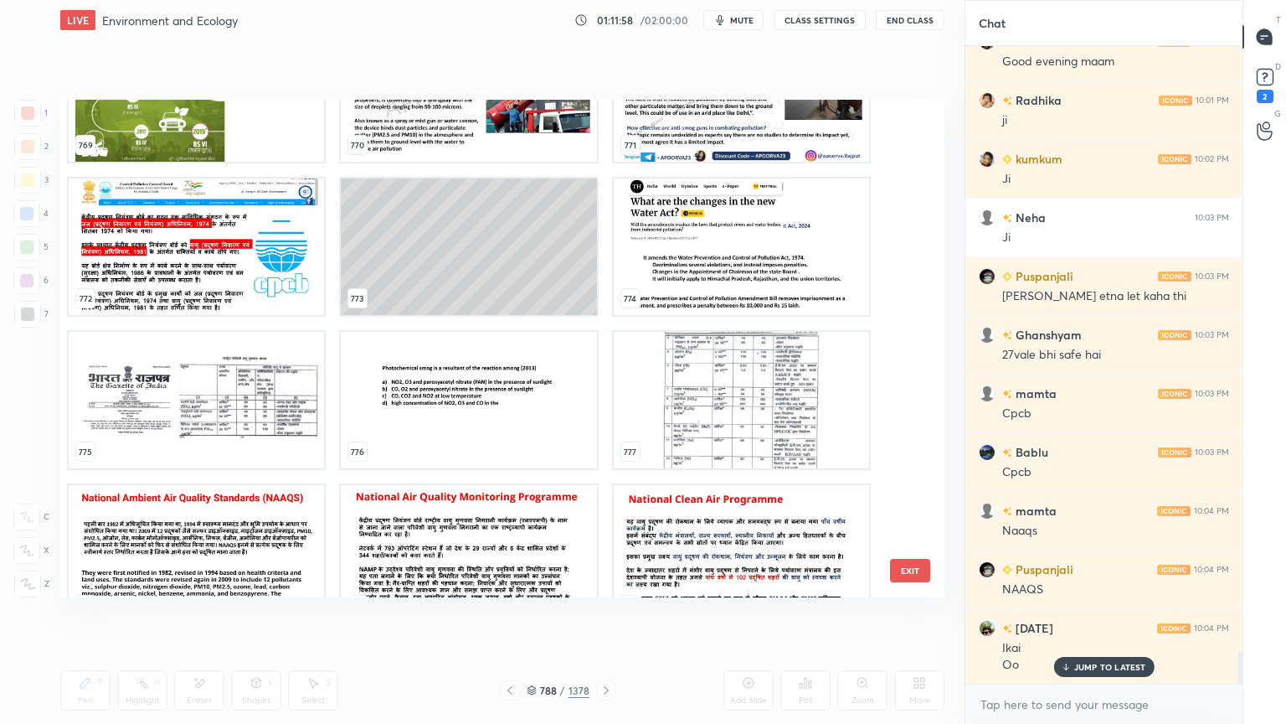
click at [213, 456] on img "grid" at bounding box center [196, 400] width 255 height 137
click at [214, 456] on img "grid" at bounding box center [196, 400] width 255 height 137
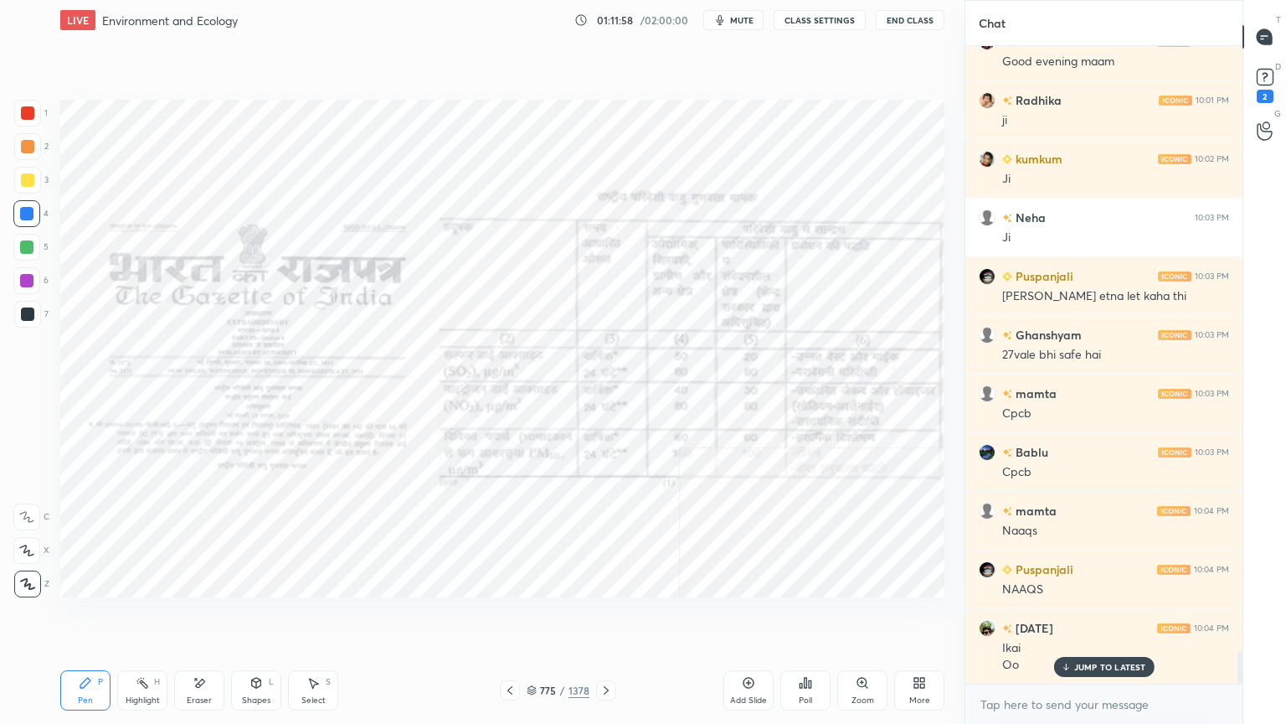
click at [214, 456] on img "grid" at bounding box center [196, 400] width 255 height 137
click at [597, 617] on div at bounding box center [606, 690] width 20 height 20
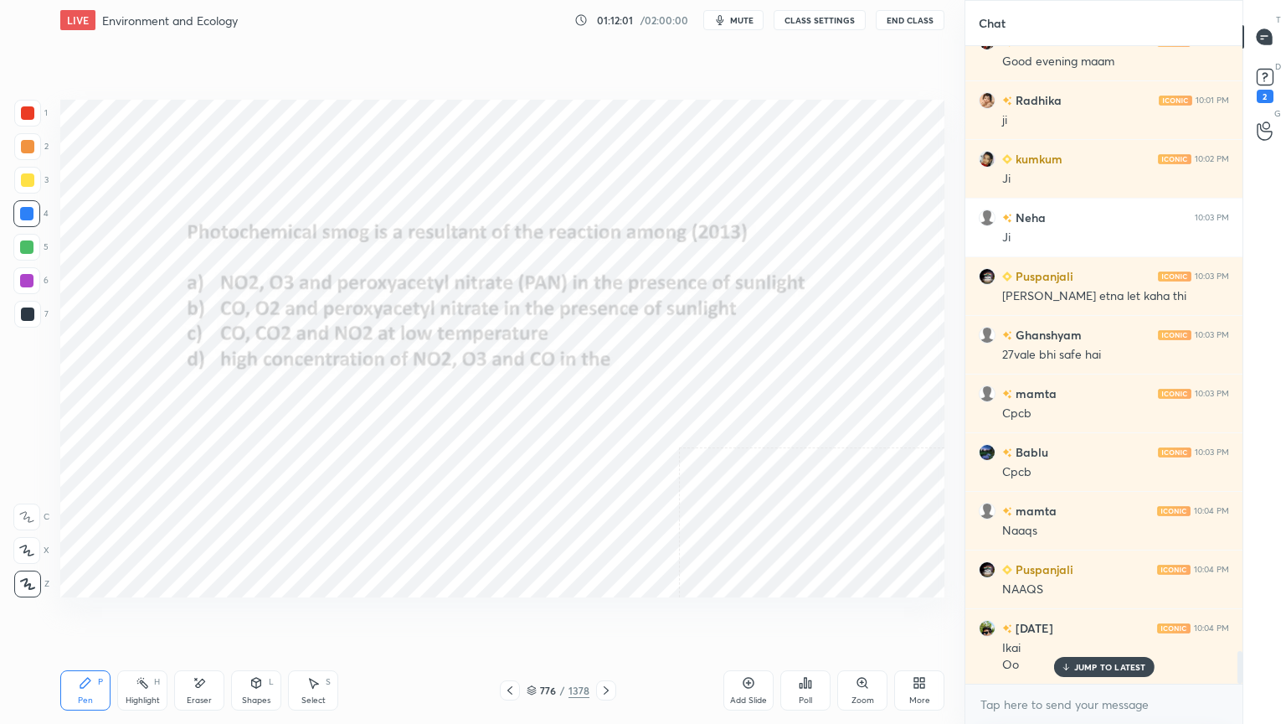
click at [607, 617] on icon at bounding box center [606, 689] width 13 height 13
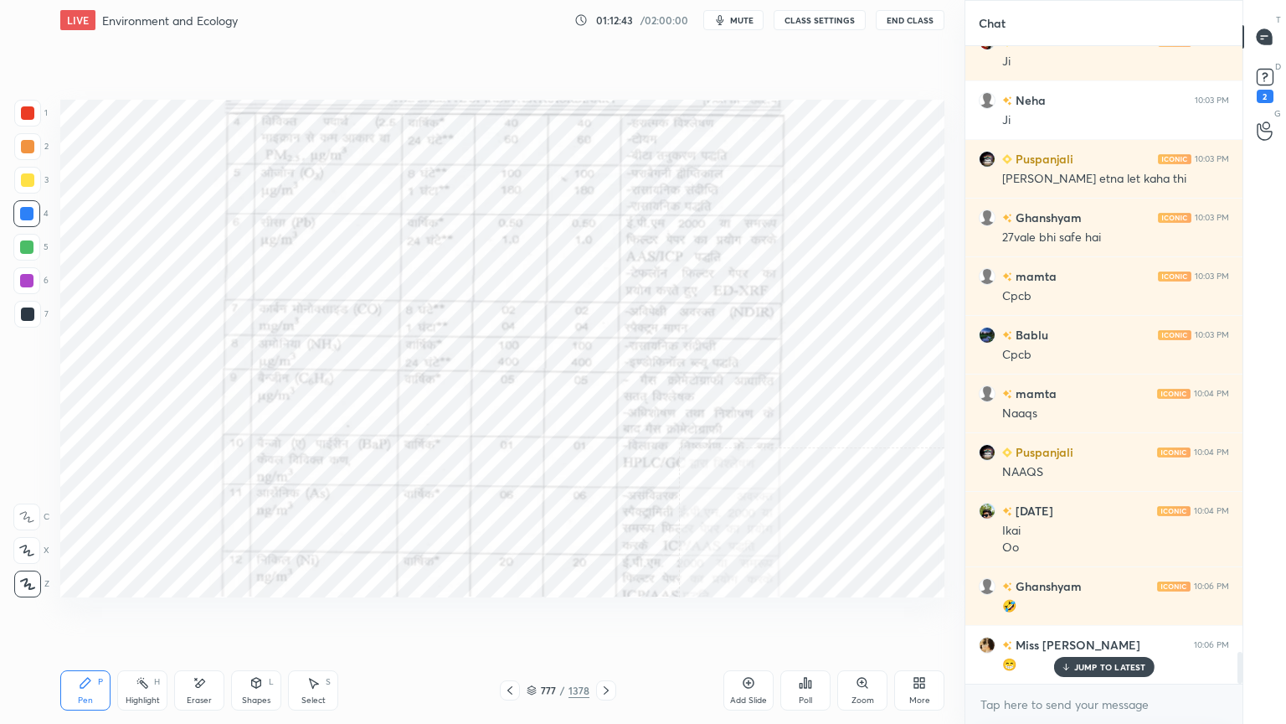
scroll to position [12106, 0]
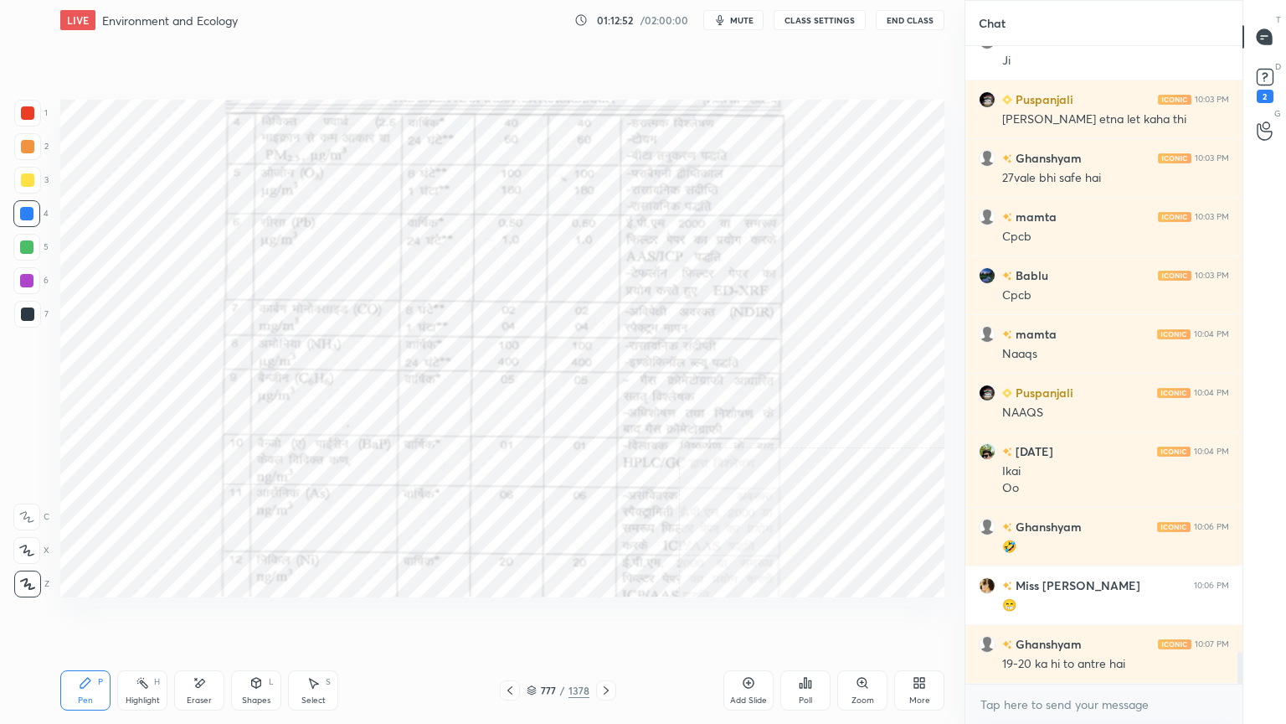
drag, startPoint x: 197, startPoint y: 689, endPoint x: 144, endPoint y: 649, distance: 66.3
click at [196, 617] on icon at bounding box center [199, 683] width 13 height 14
click at [29, 576] on div "Erase all" at bounding box center [26, 583] width 27 height 27
click at [202, 617] on div "Eraser" at bounding box center [199, 700] width 25 height 8
click at [27, 564] on div "Erase all" at bounding box center [28, 580] width 30 height 33
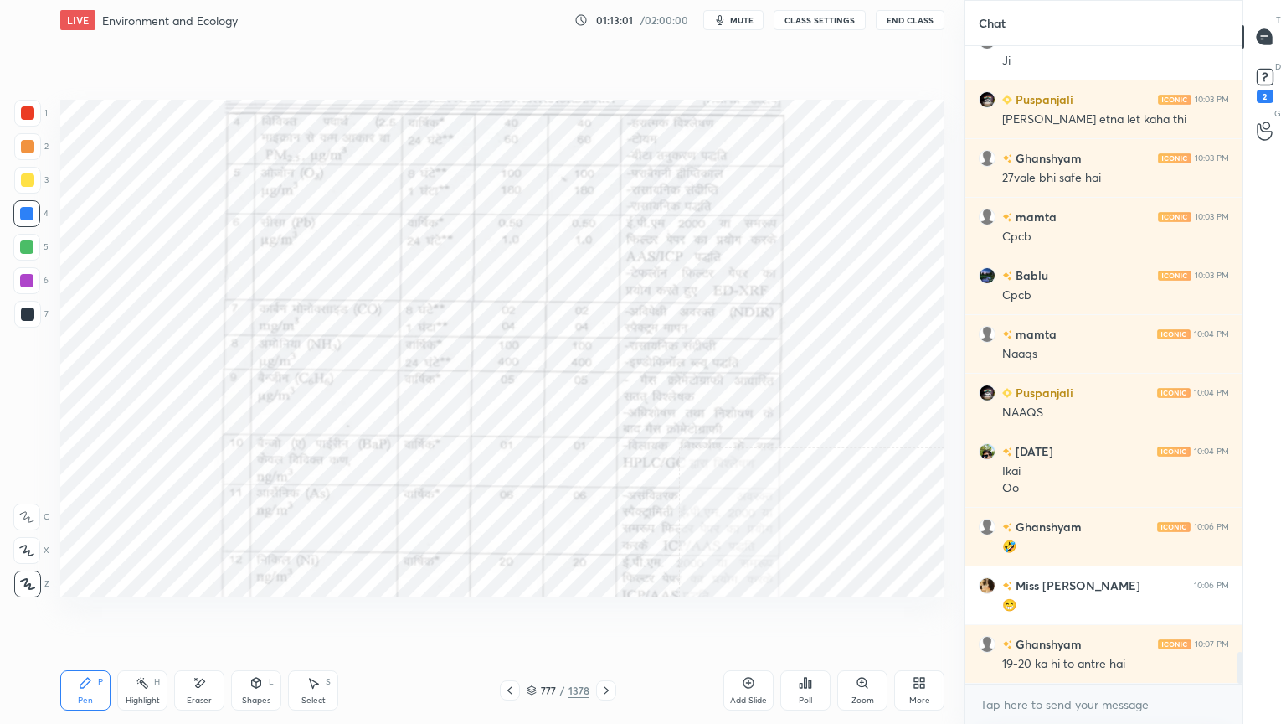
click at [508, 617] on icon at bounding box center [509, 689] width 13 height 13
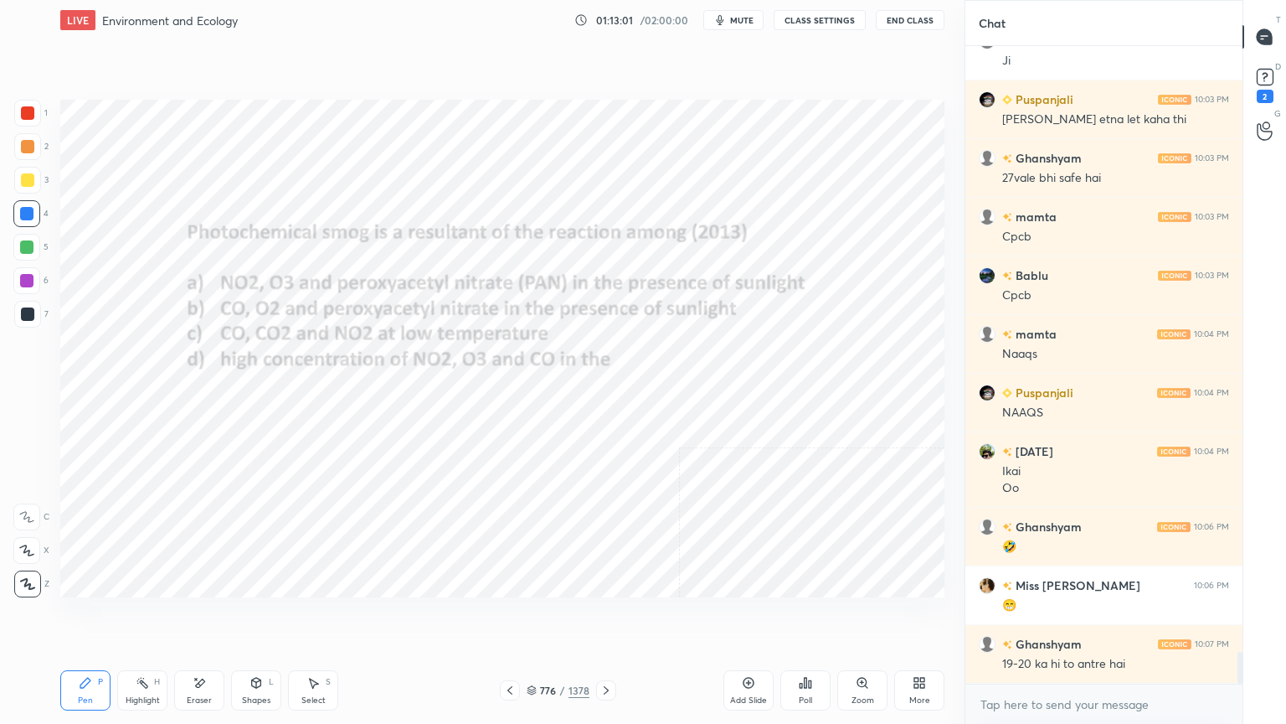
click at [516, 617] on div at bounding box center [510, 690] width 20 height 20
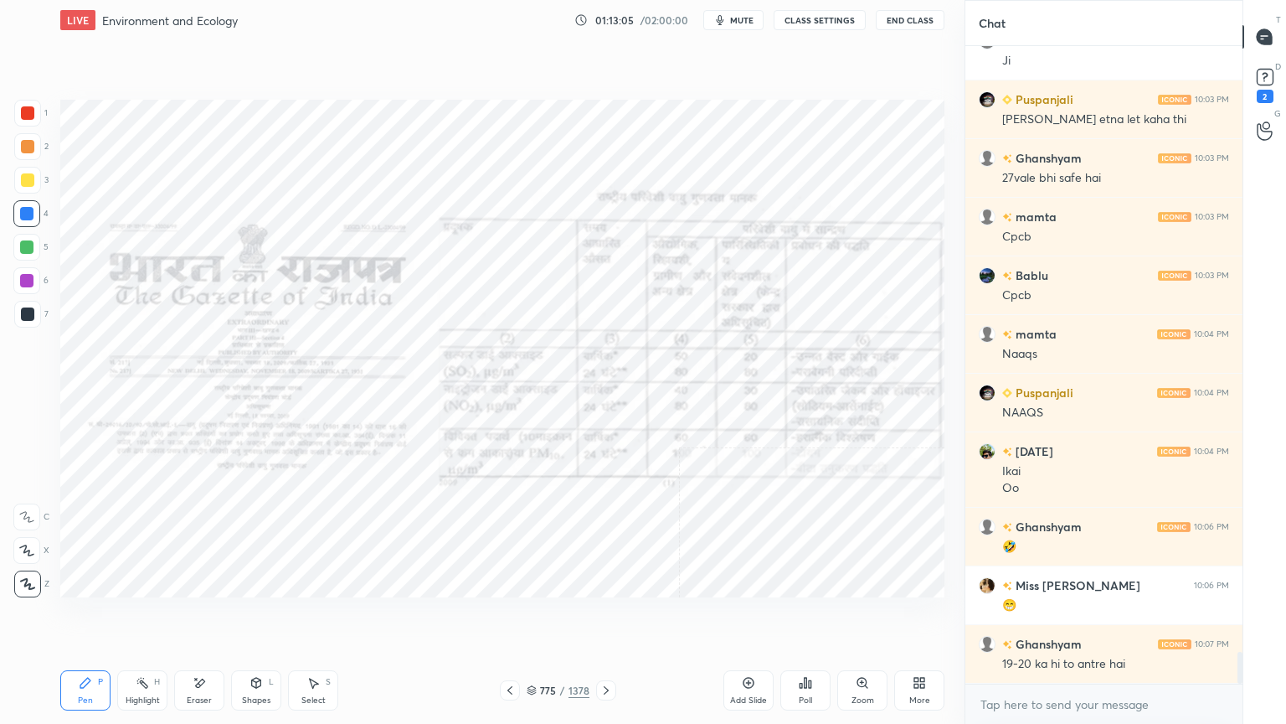
click at [506, 617] on icon at bounding box center [509, 689] width 13 height 13
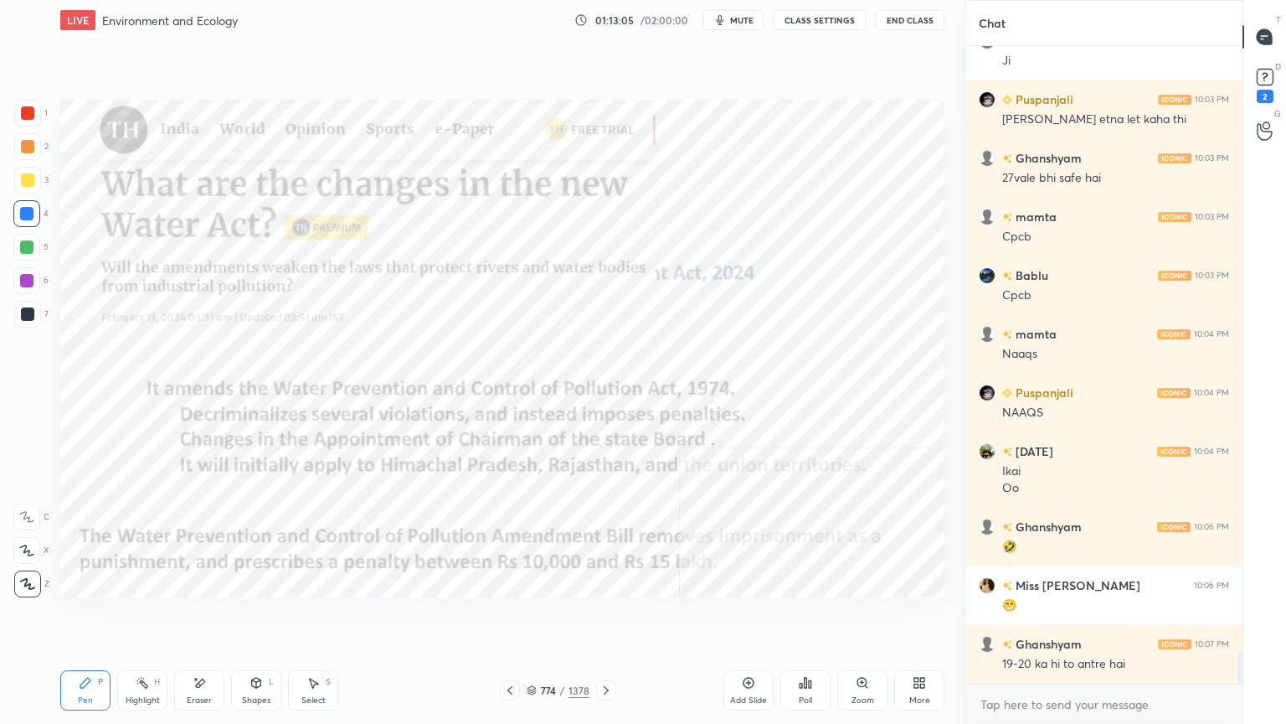
scroll to position [12164, 0]
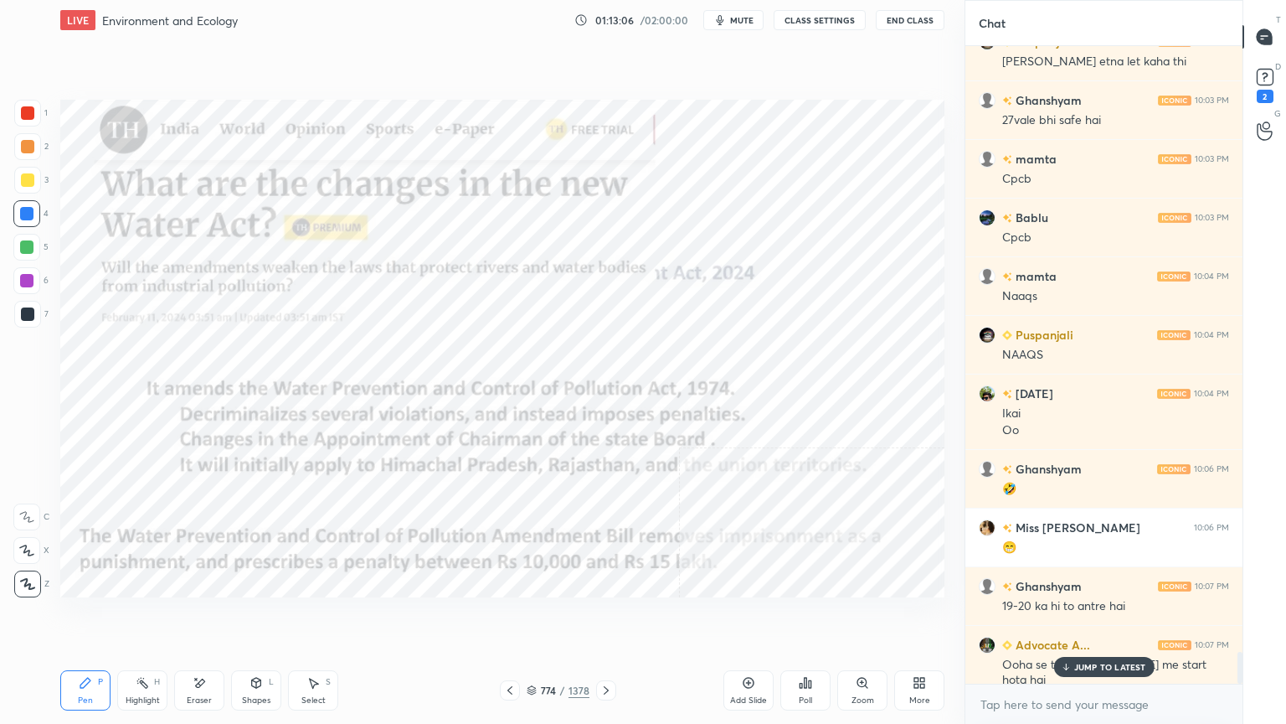
click at [601, 617] on div at bounding box center [606, 690] width 20 height 20
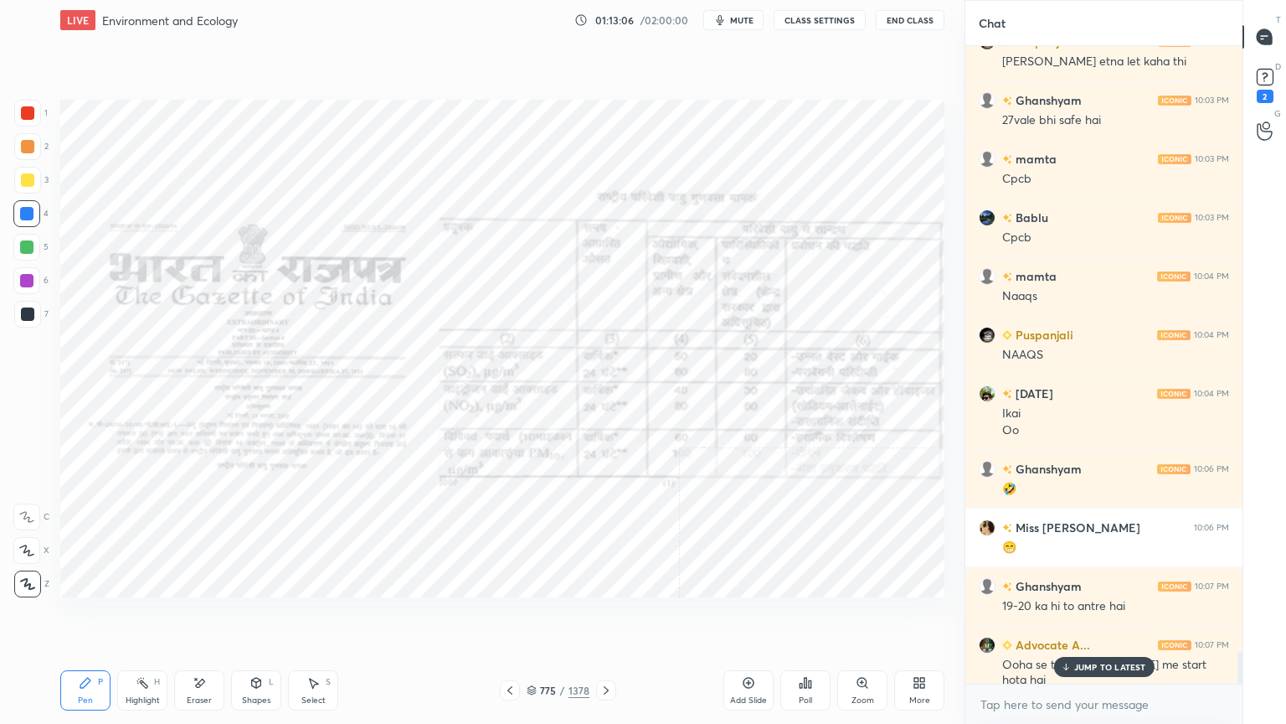
click at [537, 617] on div "775 / 1378" at bounding box center [558, 690] width 63 height 15
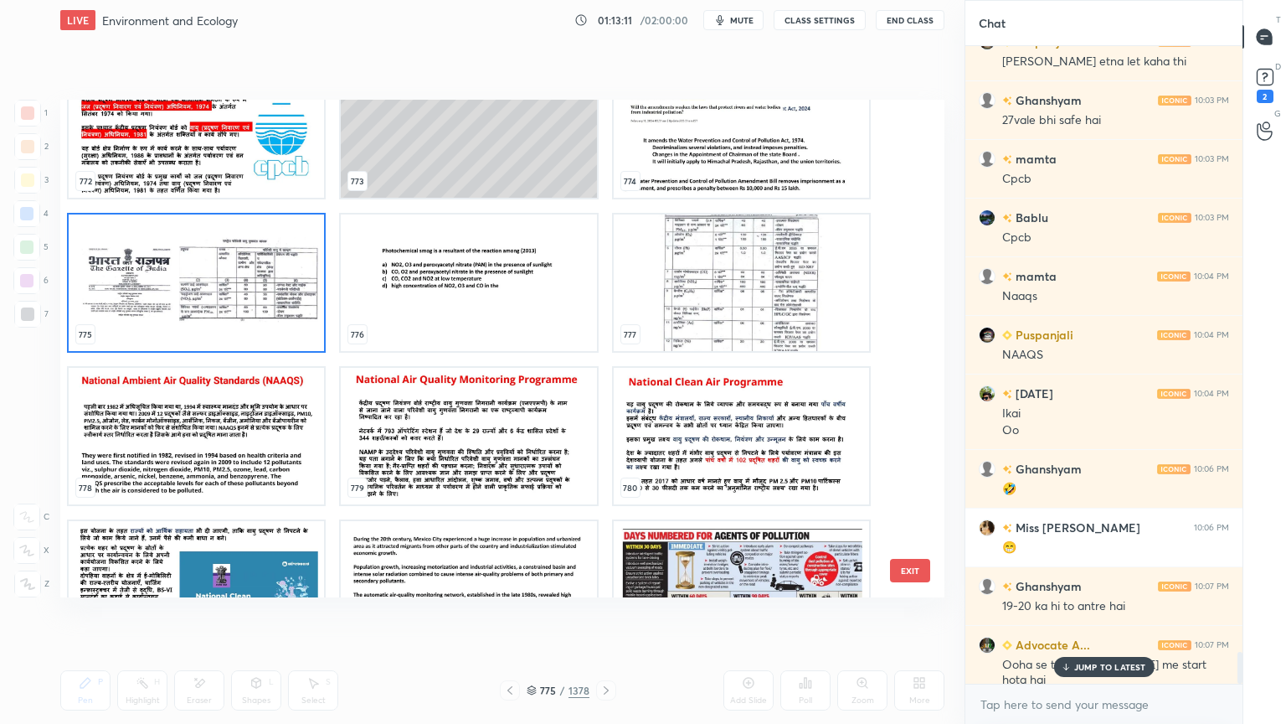
scroll to position [39666, 0]
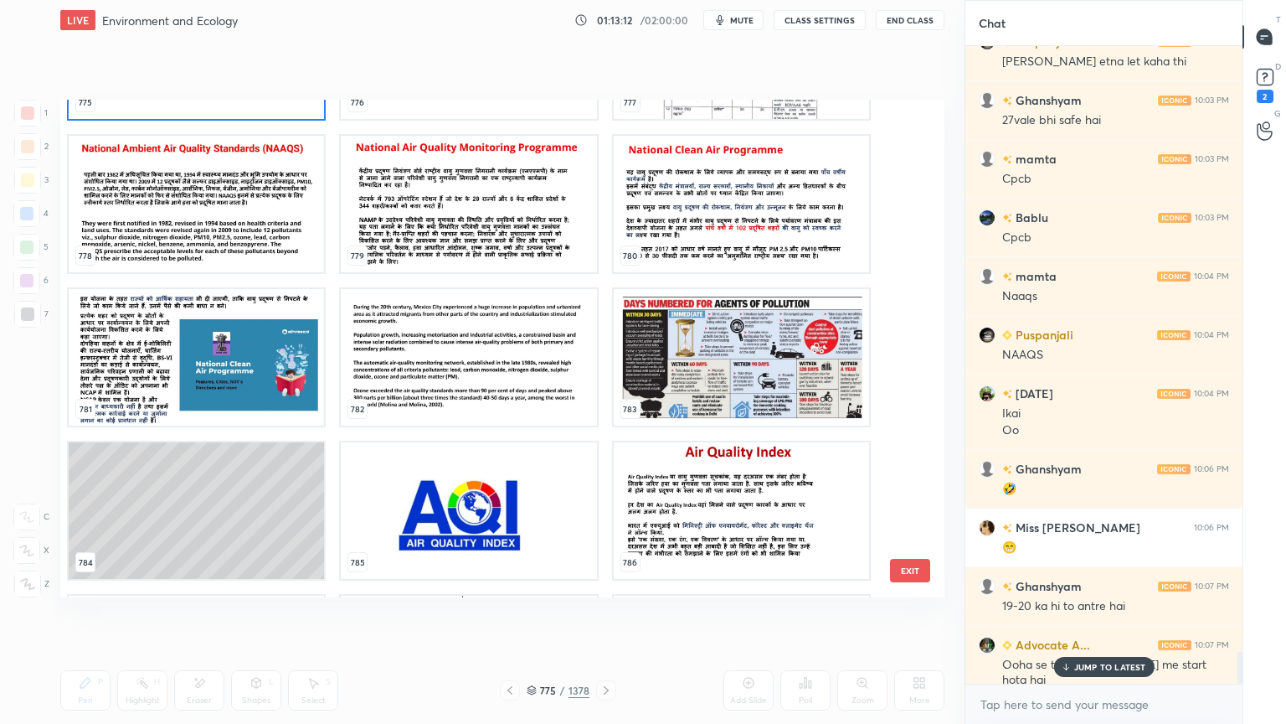
click at [244, 251] on img "grid" at bounding box center [196, 204] width 255 height 137
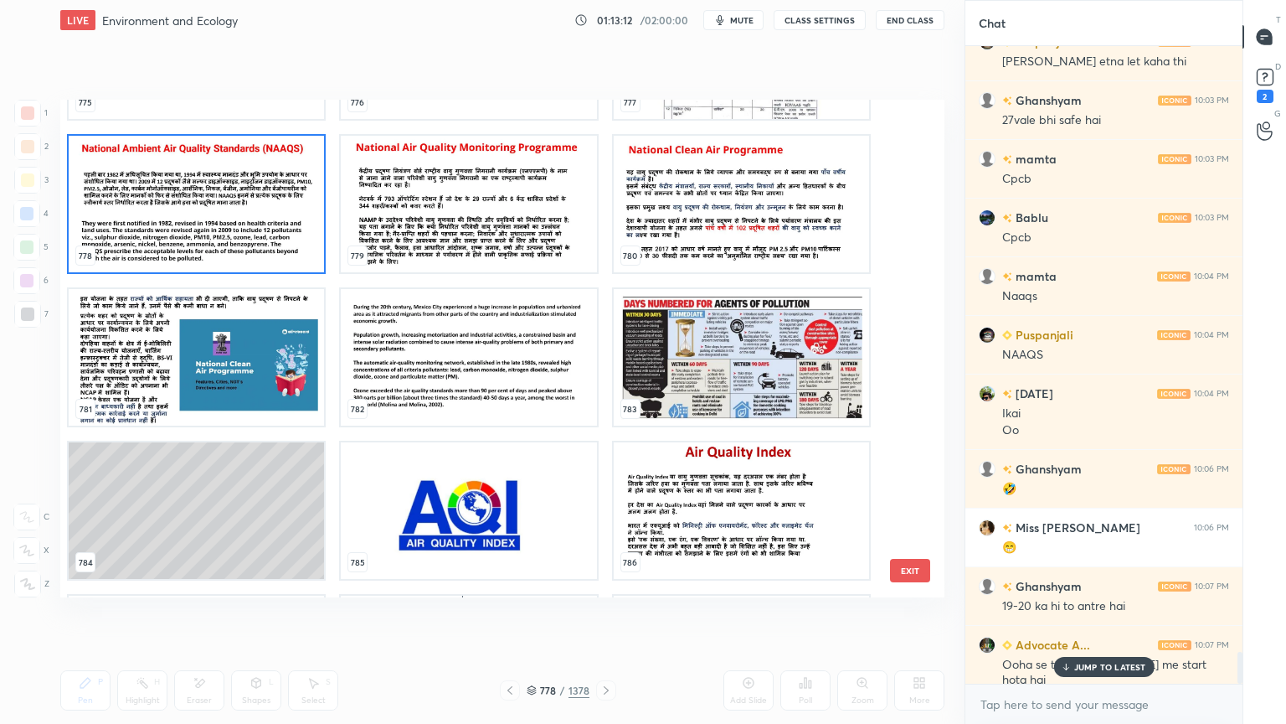
click at [243, 251] on img "grid" at bounding box center [196, 204] width 255 height 137
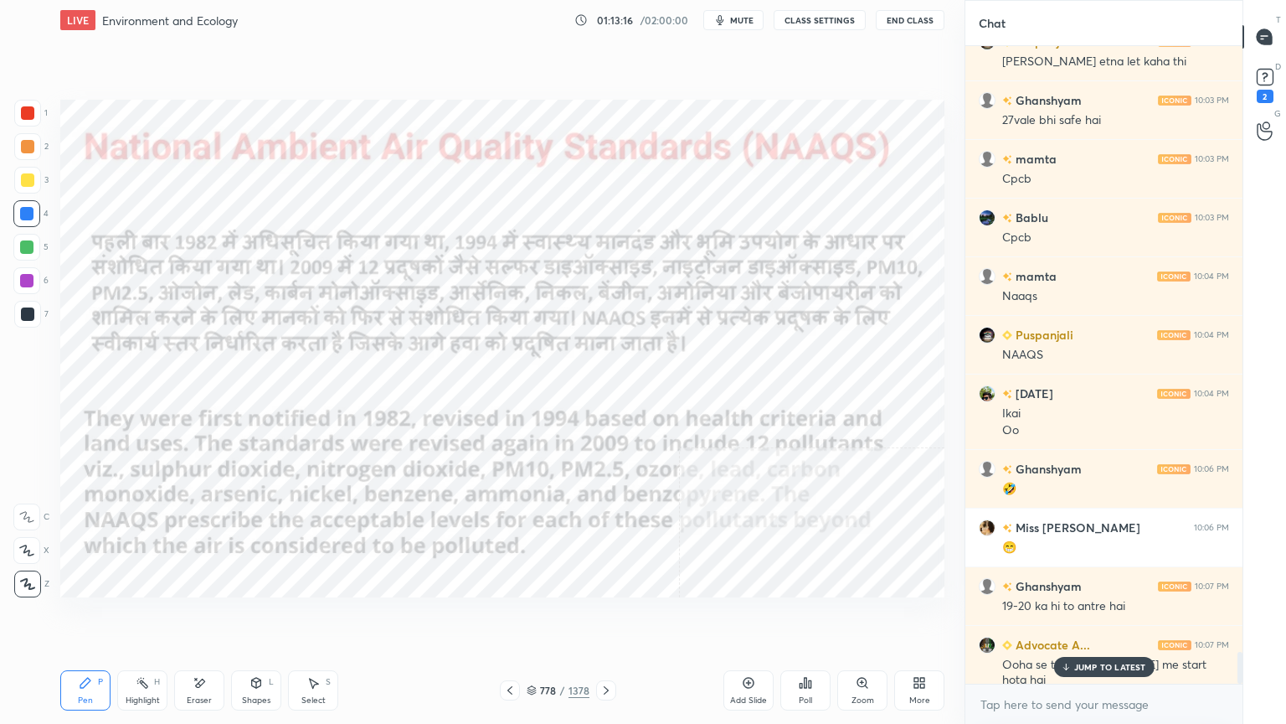
click at [1100, 617] on p "JUMP TO LATEST" at bounding box center [1110, 667] width 72 height 10
click at [1100, 617] on textarea at bounding box center [1104, 704] width 250 height 27
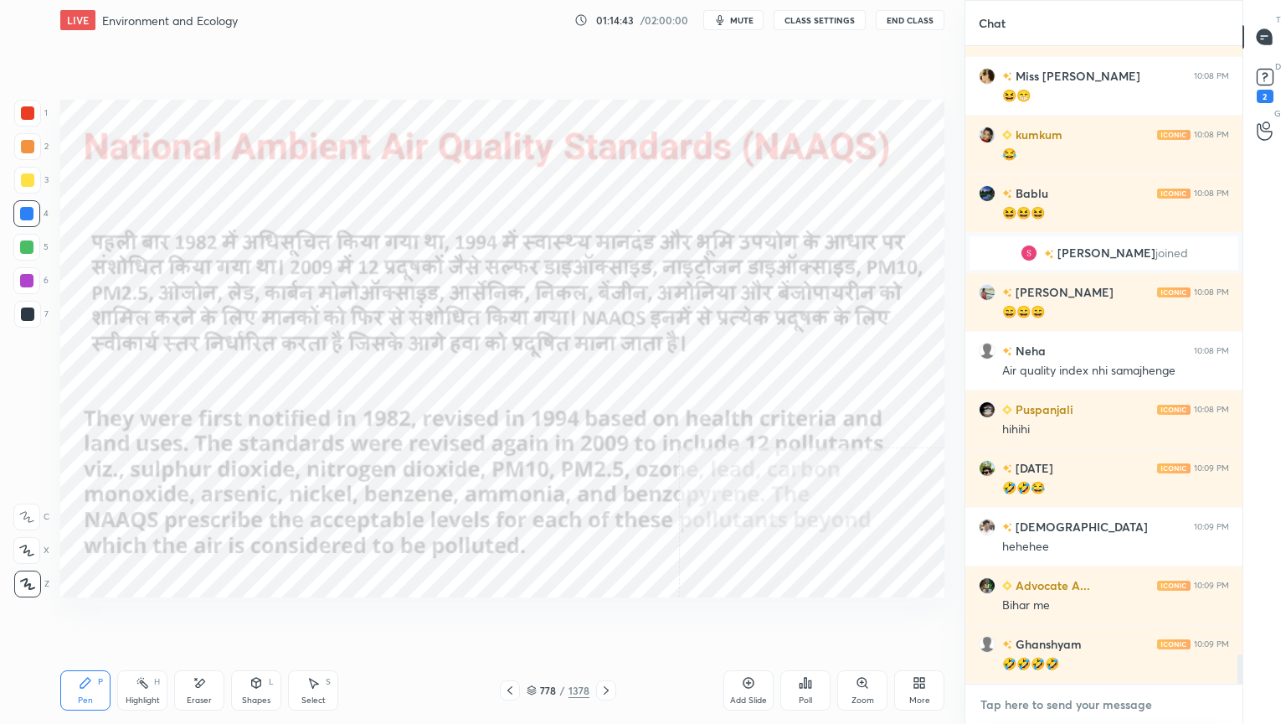
scroll to position [13289, 0]
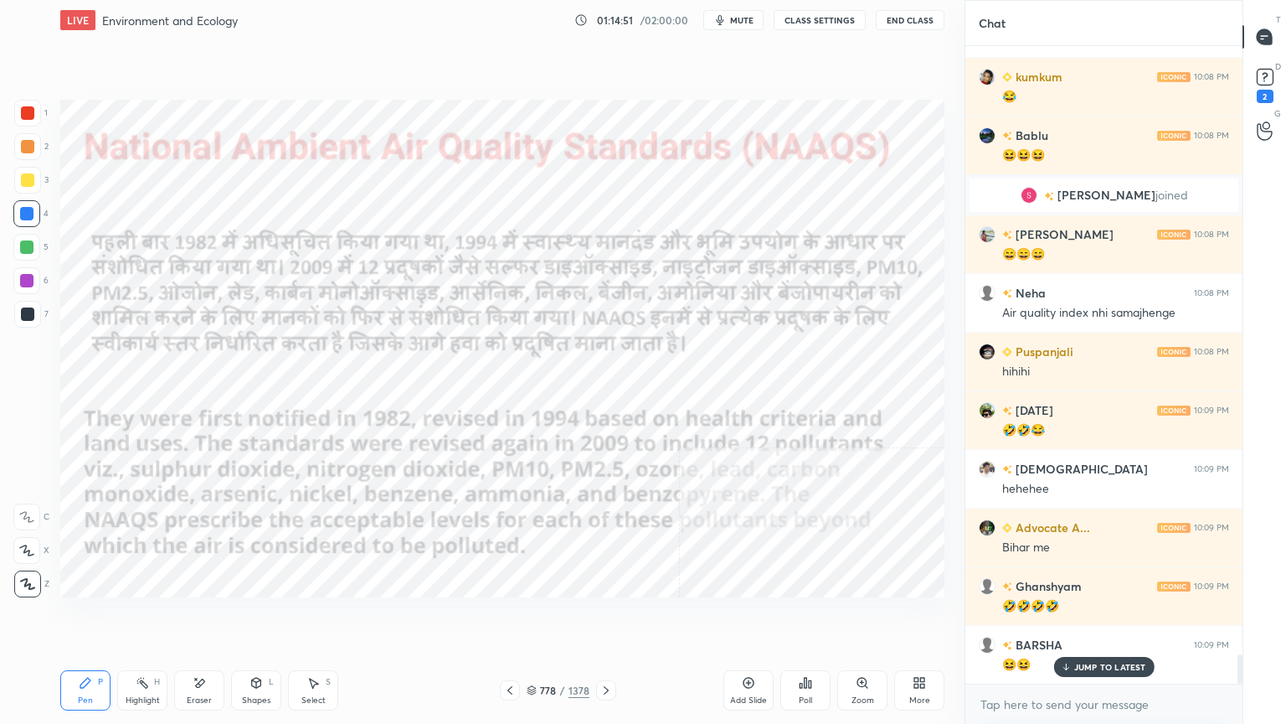
click at [211, 617] on div "Eraser" at bounding box center [199, 690] width 50 height 40
click at [23, 580] on span "Erase all" at bounding box center [26, 584] width 25 height 12
click at [1097, 617] on p "JUMP TO LATEST" at bounding box center [1110, 667] width 72 height 10
click at [1091, 617] on textarea at bounding box center [1104, 704] width 250 height 27
drag, startPoint x: 201, startPoint y: 685, endPoint x: 188, endPoint y: 676, distance: 16.3
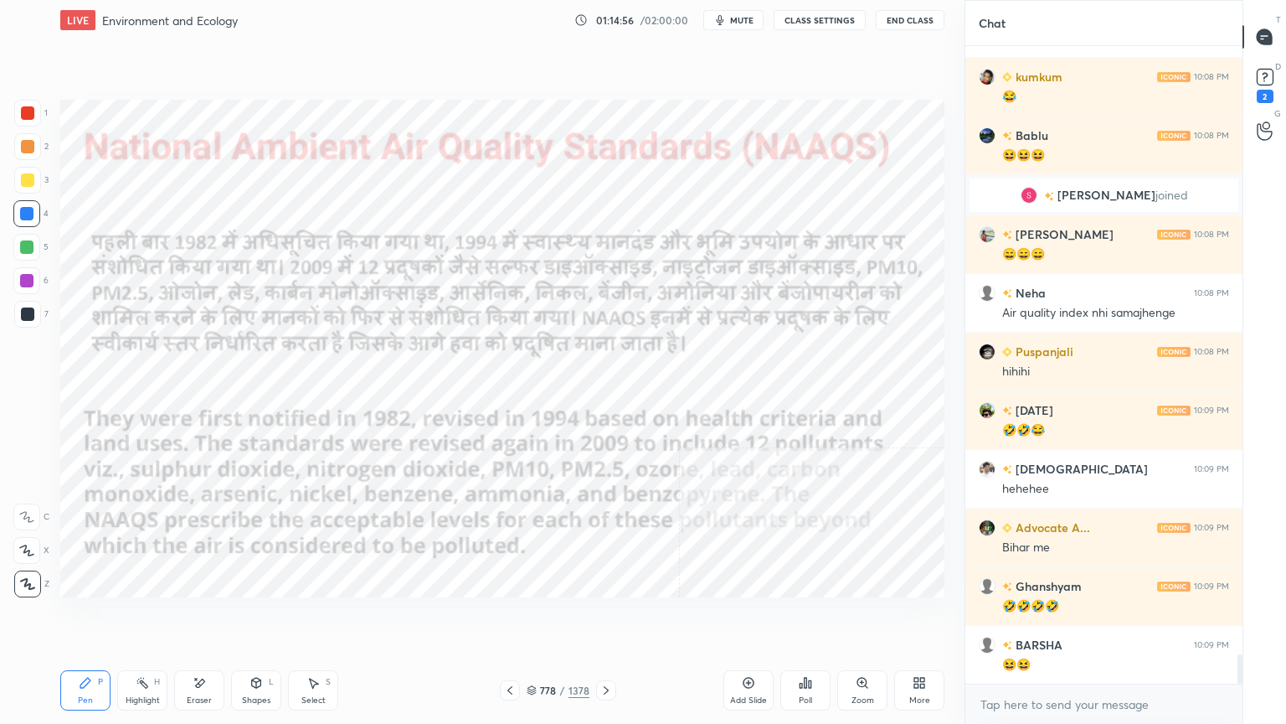
click at [204, 617] on icon at bounding box center [199, 683] width 13 height 14
drag, startPoint x: 25, startPoint y: 580, endPoint x: 33, endPoint y: 583, distance: 8.7
click at [25, 582] on span "Erase all" at bounding box center [26, 584] width 25 height 12
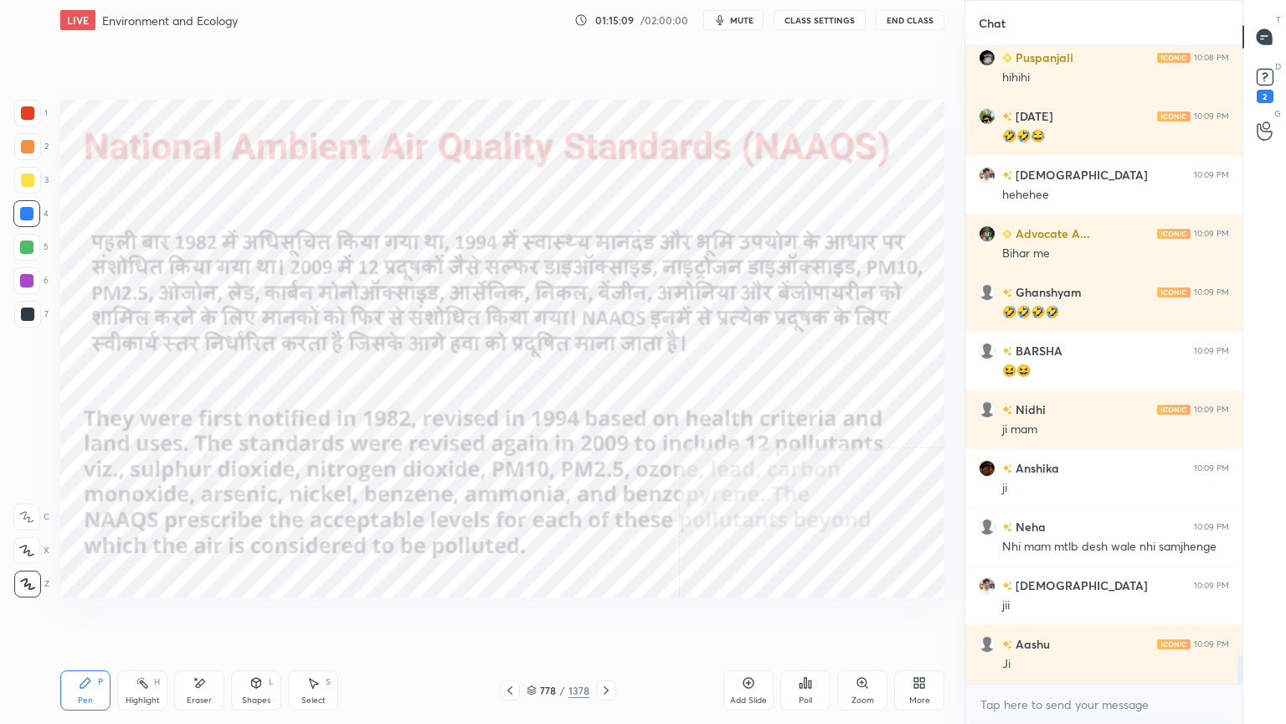
scroll to position [13671, 0]
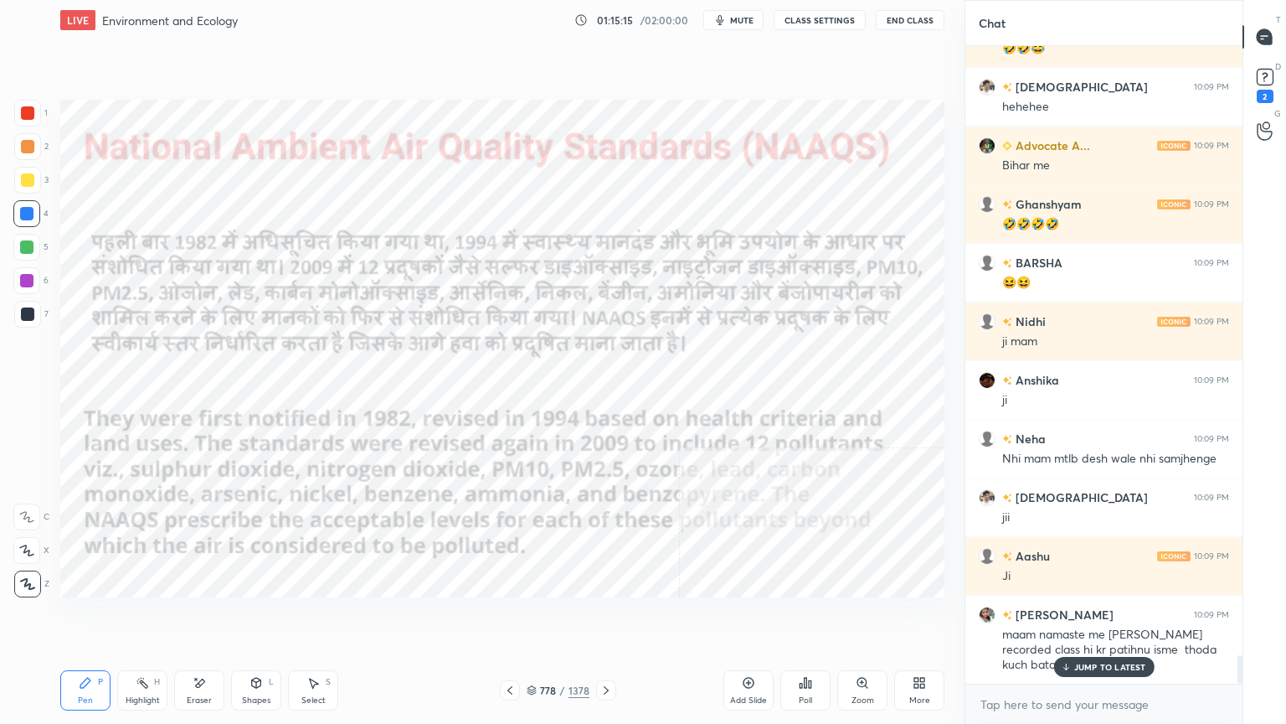
click at [1120, 617] on p "JUMP TO LATEST" at bounding box center [1110, 667] width 72 height 10
click at [1103, 617] on div "x" at bounding box center [1104, 703] width 277 height 39
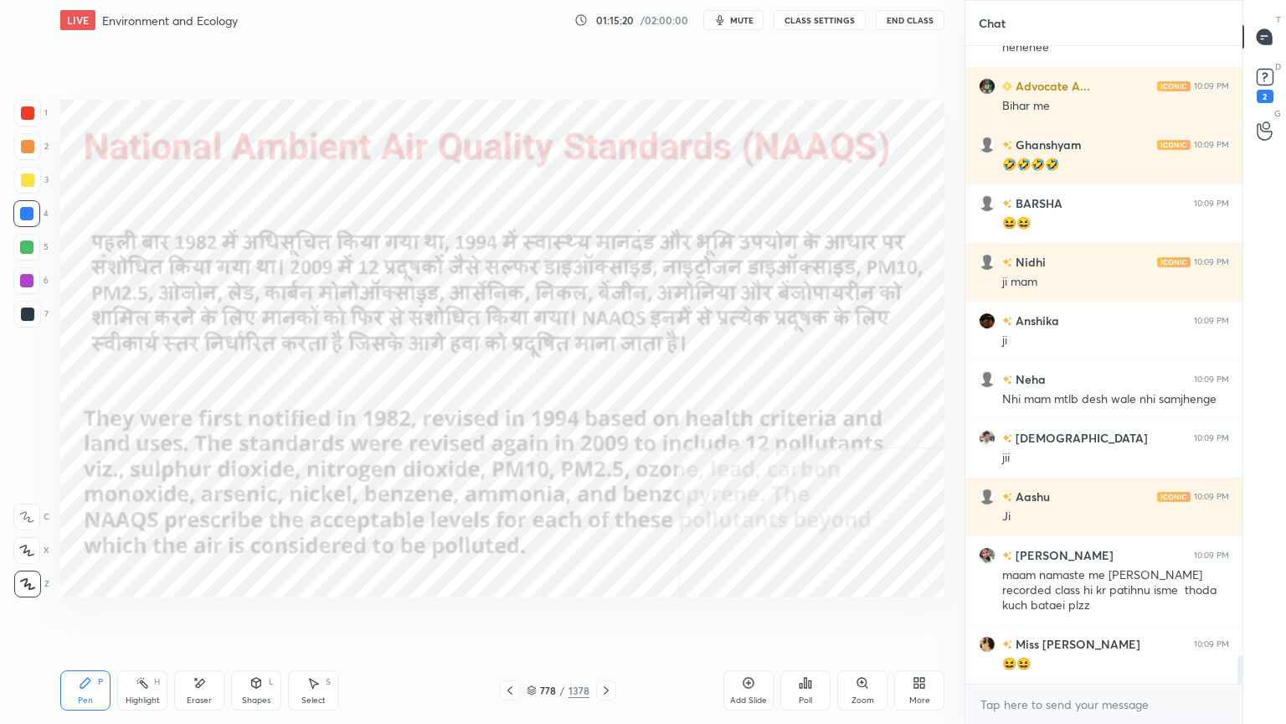
click at [1076, 617] on div "x" at bounding box center [1104, 703] width 277 height 39
click at [1075, 617] on div "x" at bounding box center [1104, 703] width 277 height 39
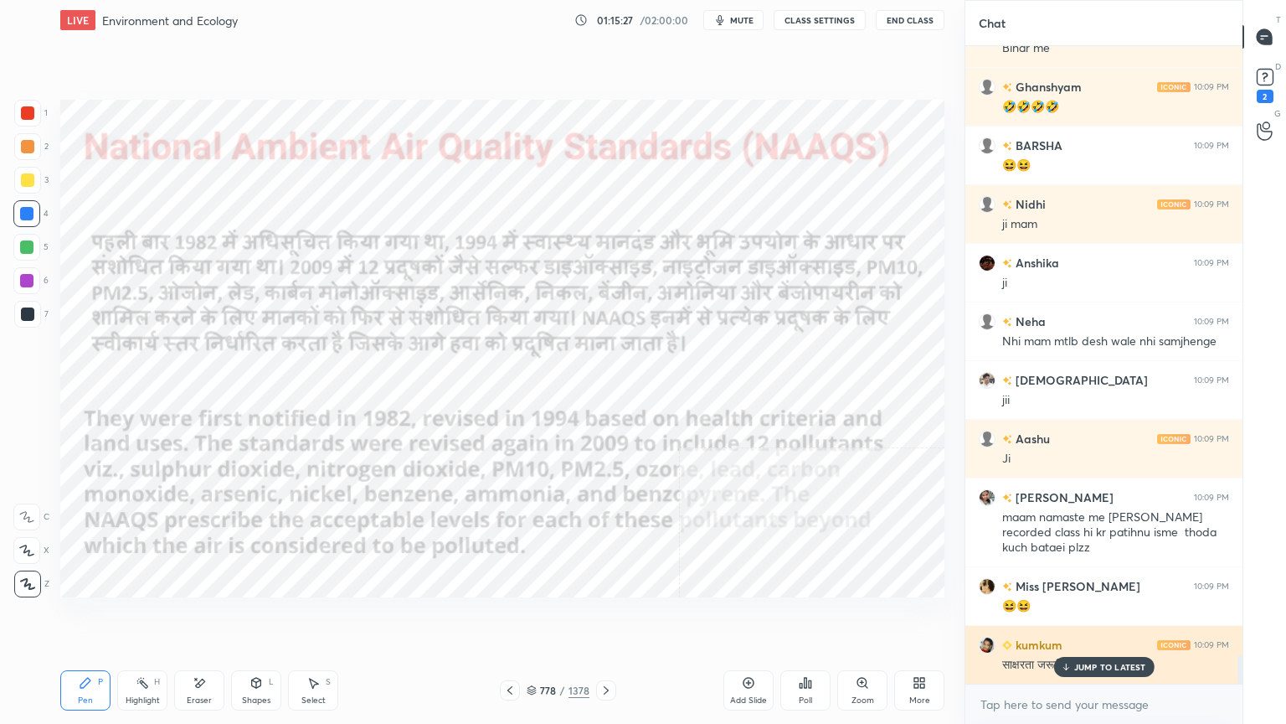
click at [1082, 617] on p "JUMP TO LATEST" at bounding box center [1110, 667] width 72 height 10
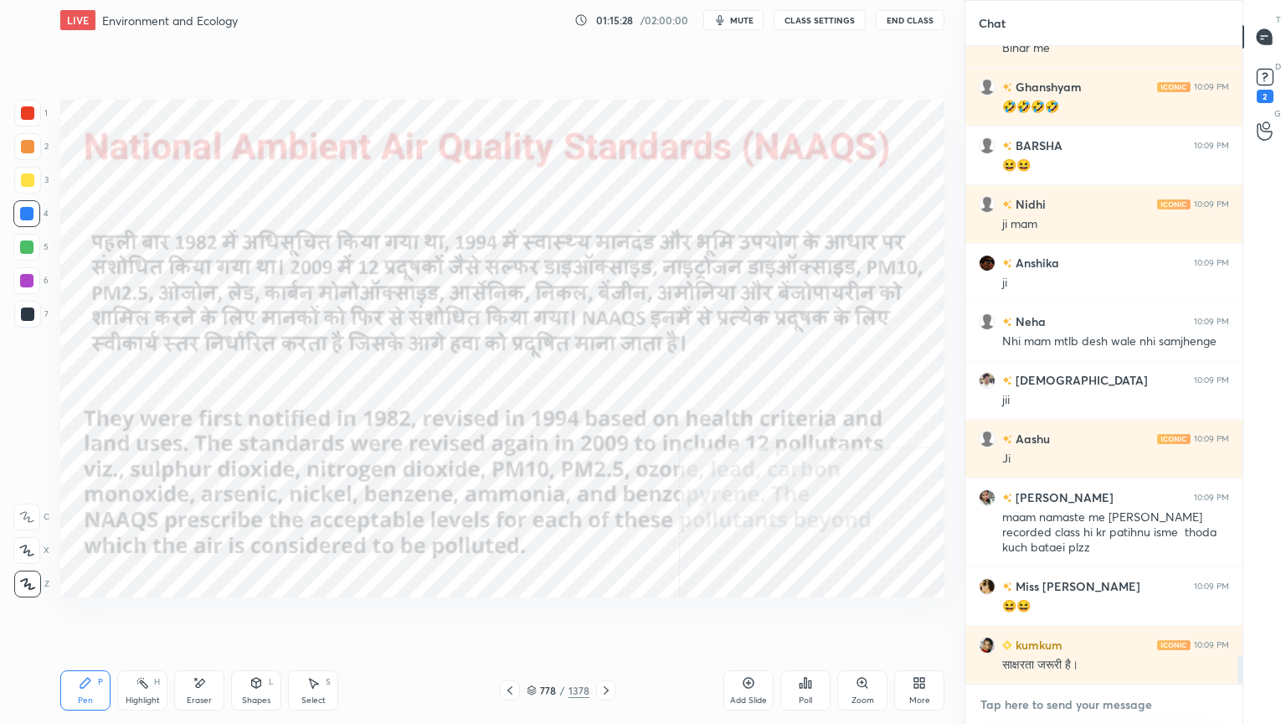
click at [1090, 617] on textarea at bounding box center [1104, 704] width 250 height 27
click at [603, 617] on icon at bounding box center [606, 689] width 13 height 13
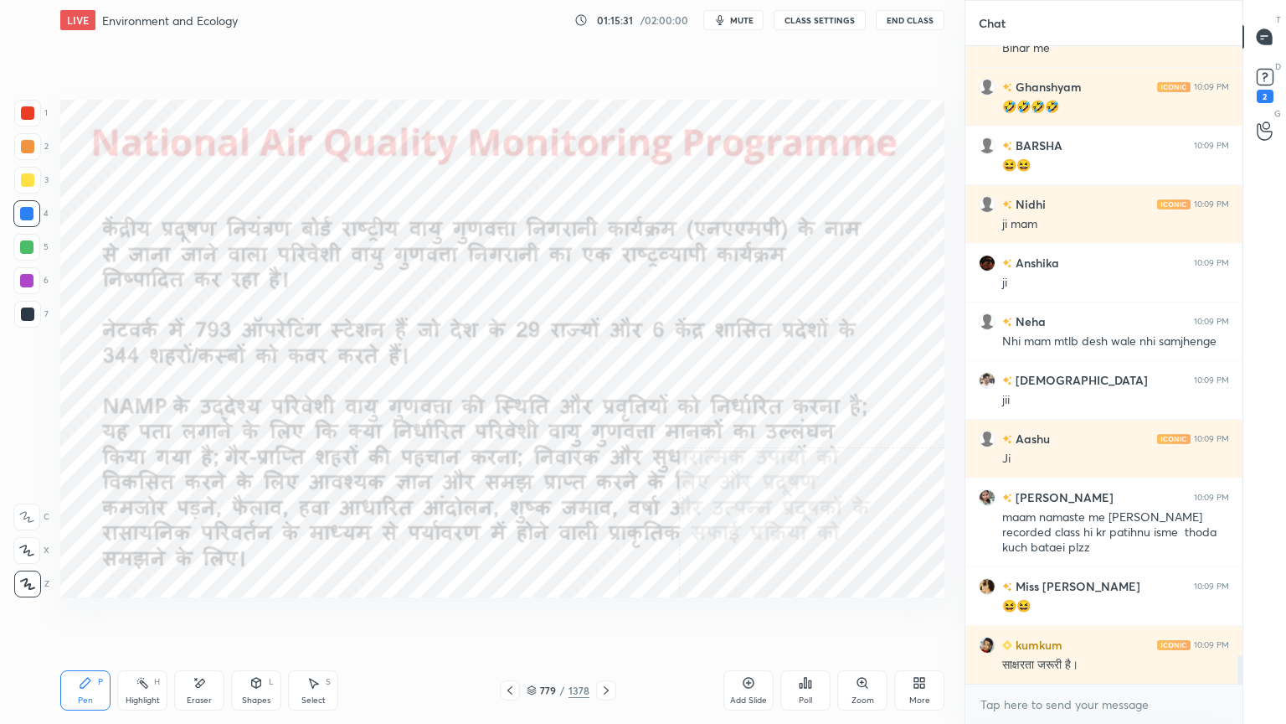
click at [508, 617] on icon at bounding box center [509, 689] width 13 height 13
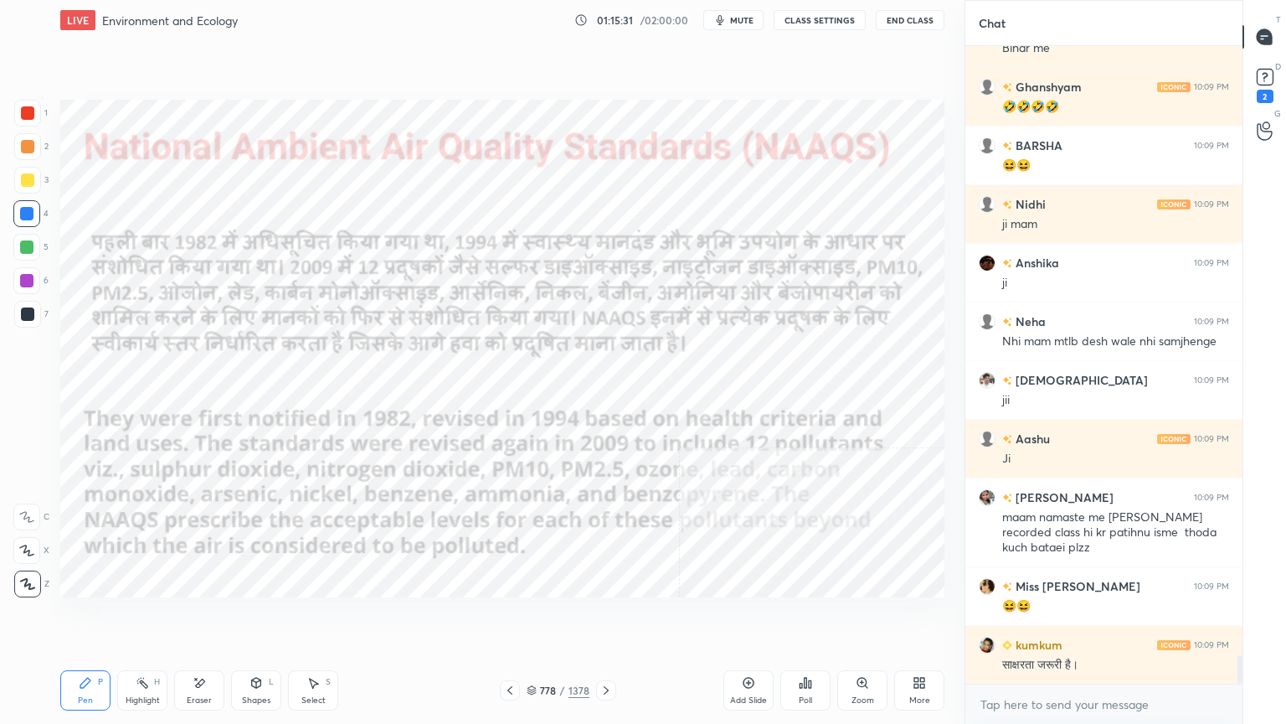
click at [537, 617] on div "778 / 1378" at bounding box center [558, 690] width 63 height 15
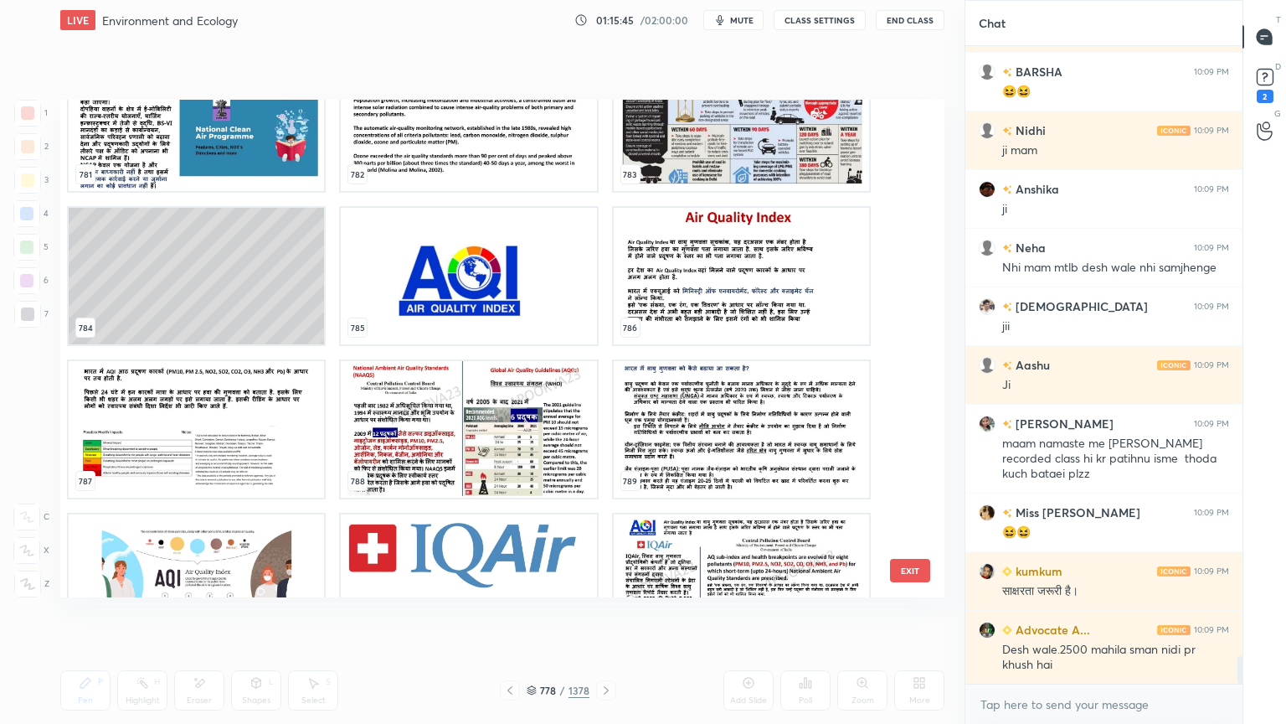
scroll to position [13921, 0]
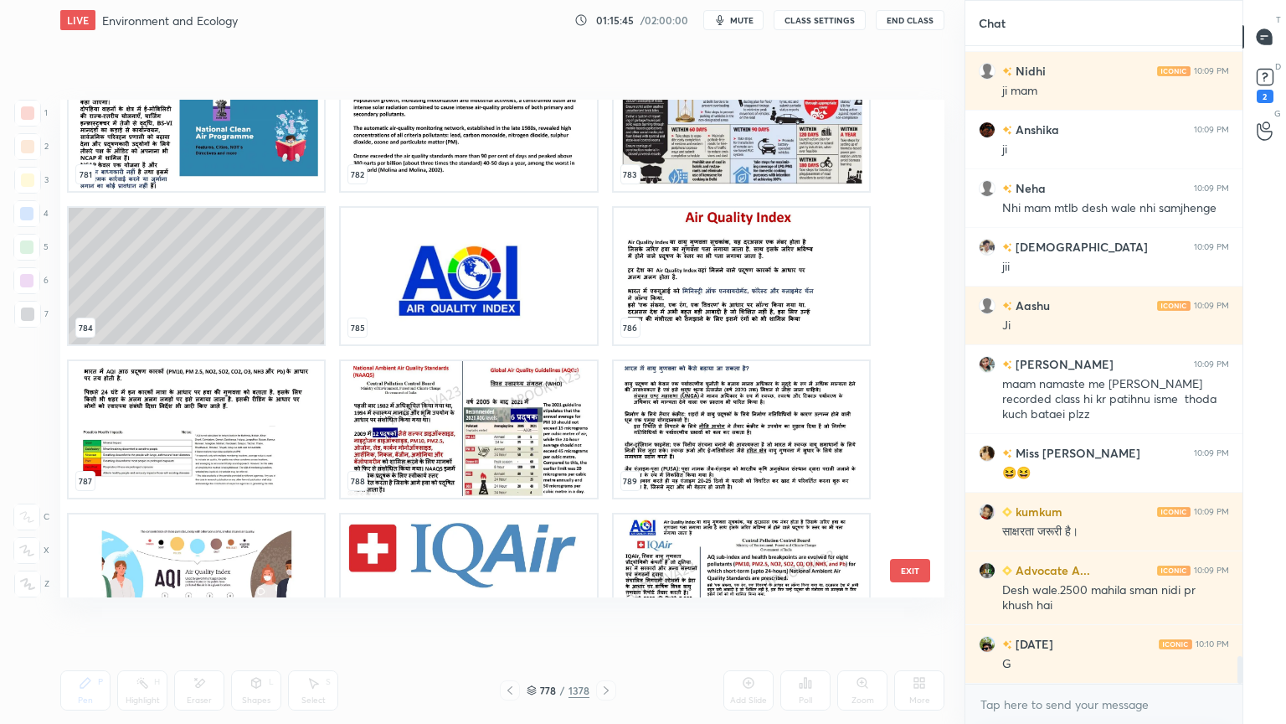
click at [447, 468] on img "grid" at bounding box center [468, 429] width 255 height 137
click at [442, 469] on img "grid" at bounding box center [468, 429] width 255 height 137
click at [444, 469] on img "grid" at bounding box center [468, 429] width 255 height 137
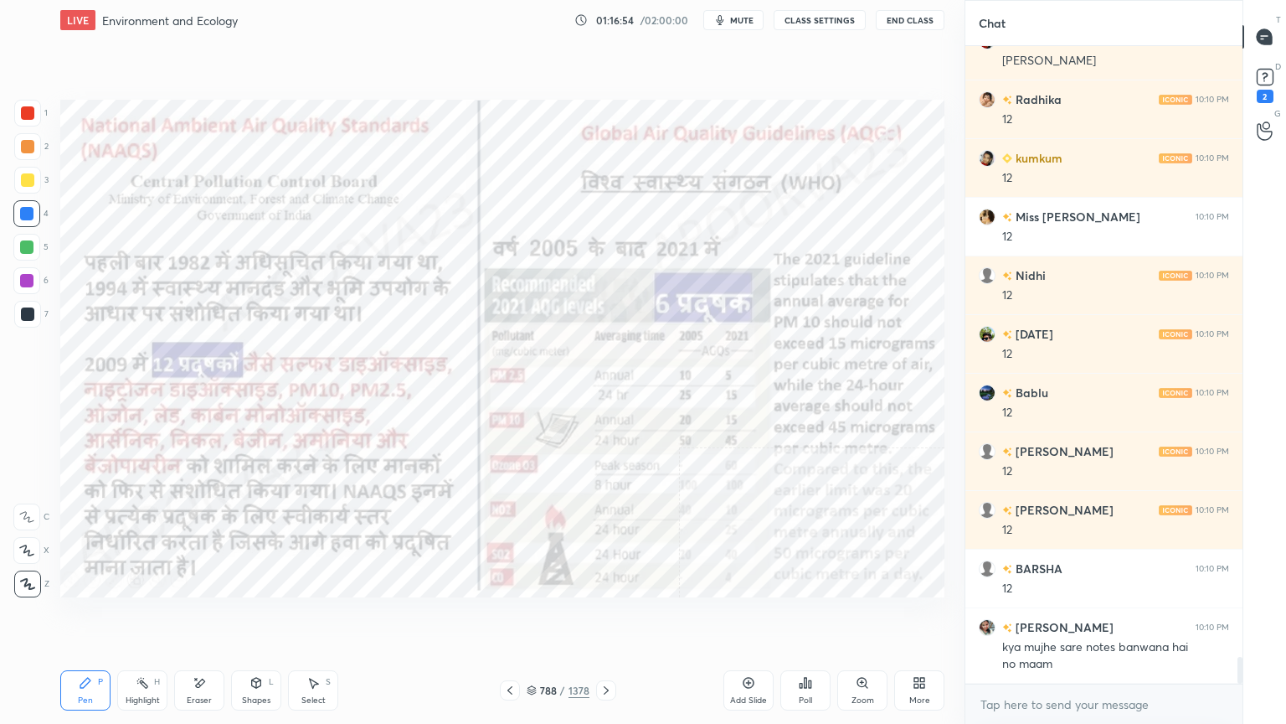
scroll to position [14699, 0]
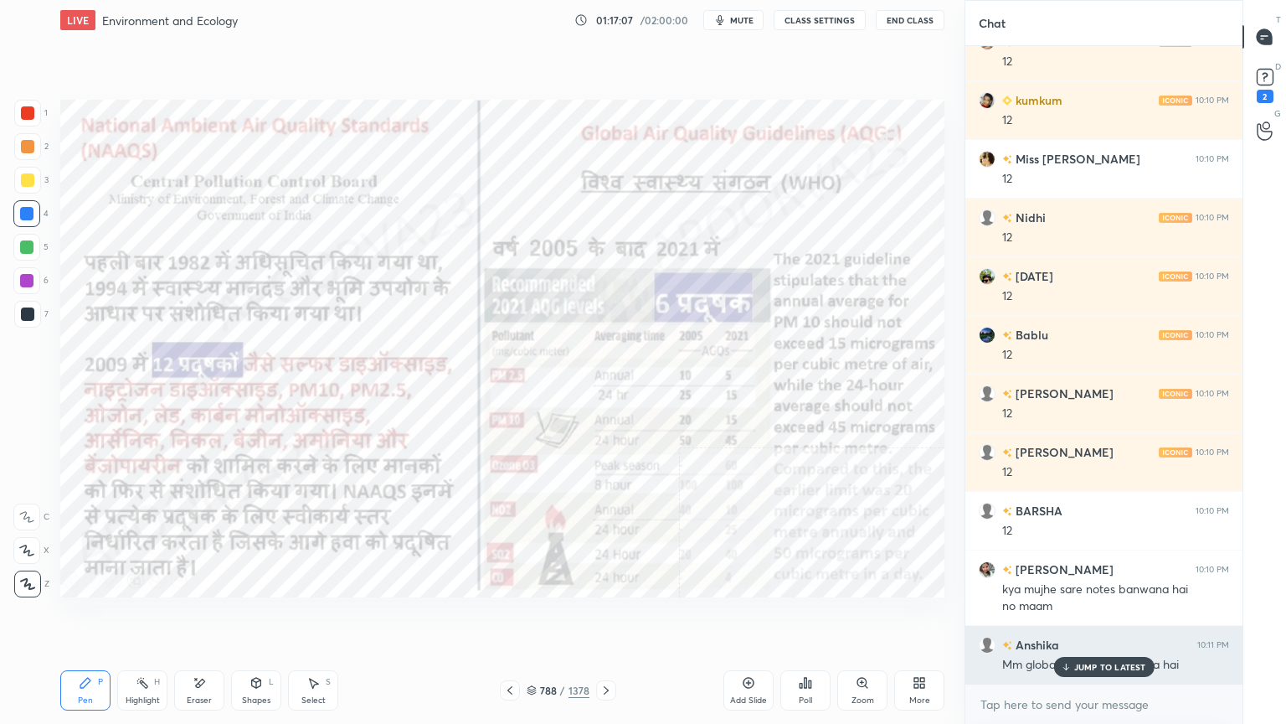
click at [1103, 617] on p "JUMP TO LATEST" at bounding box center [1110, 667] width 72 height 10
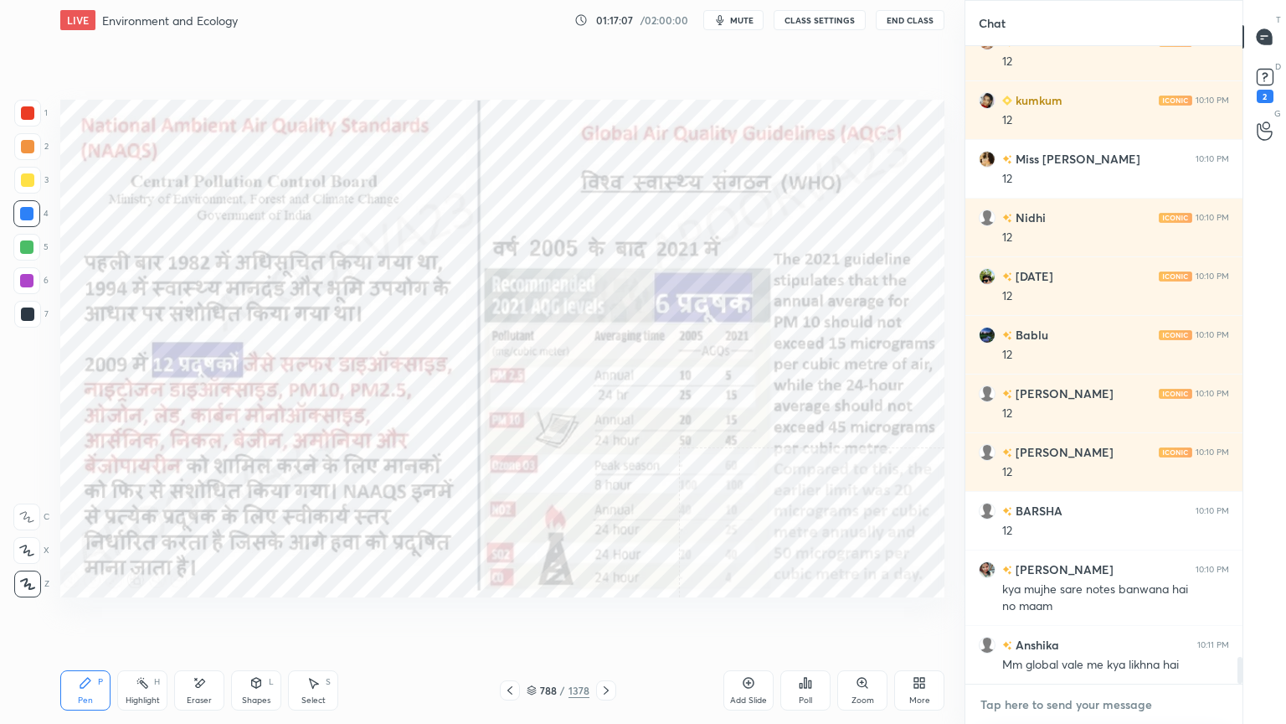
click at [1093, 617] on textarea at bounding box center [1104, 704] width 250 height 27
click at [24, 214] on div at bounding box center [26, 213] width 13 height 13
click at [27, 212] on div at bounding box center [26, 213] width 13 height 13
click at [27, 211] on div at bounding box center [26, 213] width 13 height 13
drag, startPoint x: 212, startPoint y: 687, endPoint x: 198, endPoint y: 683, distance: 14.6
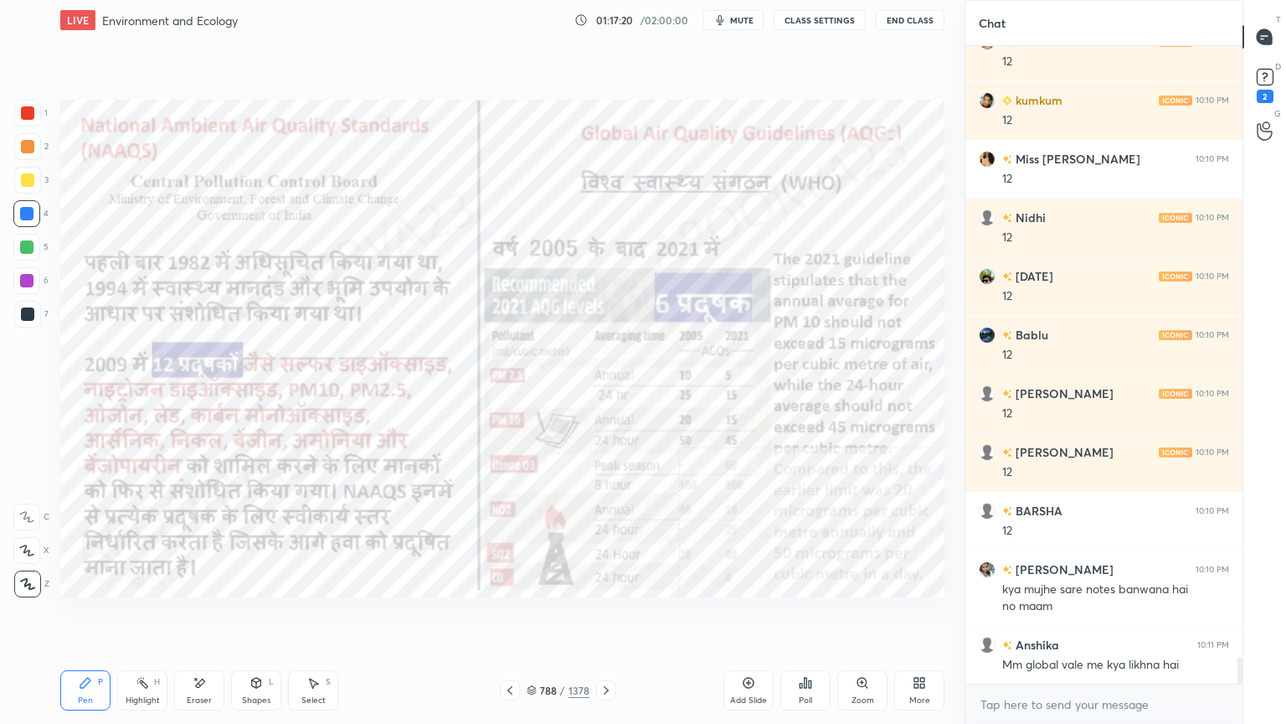
click at [212, 617] on div "Eraser" at bounding box center [199, 690] width 50 height 40
click at [39, 569] on div "Erase all" at bounding box center [28, 580] width 30 height 33
click at [36, 572] on div "1 2 3 4 5 6 7 C X Z E E Erase all H H" at bounding box center [27, 348] width 54 height 497
click at [533, 617] on icon at bounding box center [532, 690] width 10 height 10
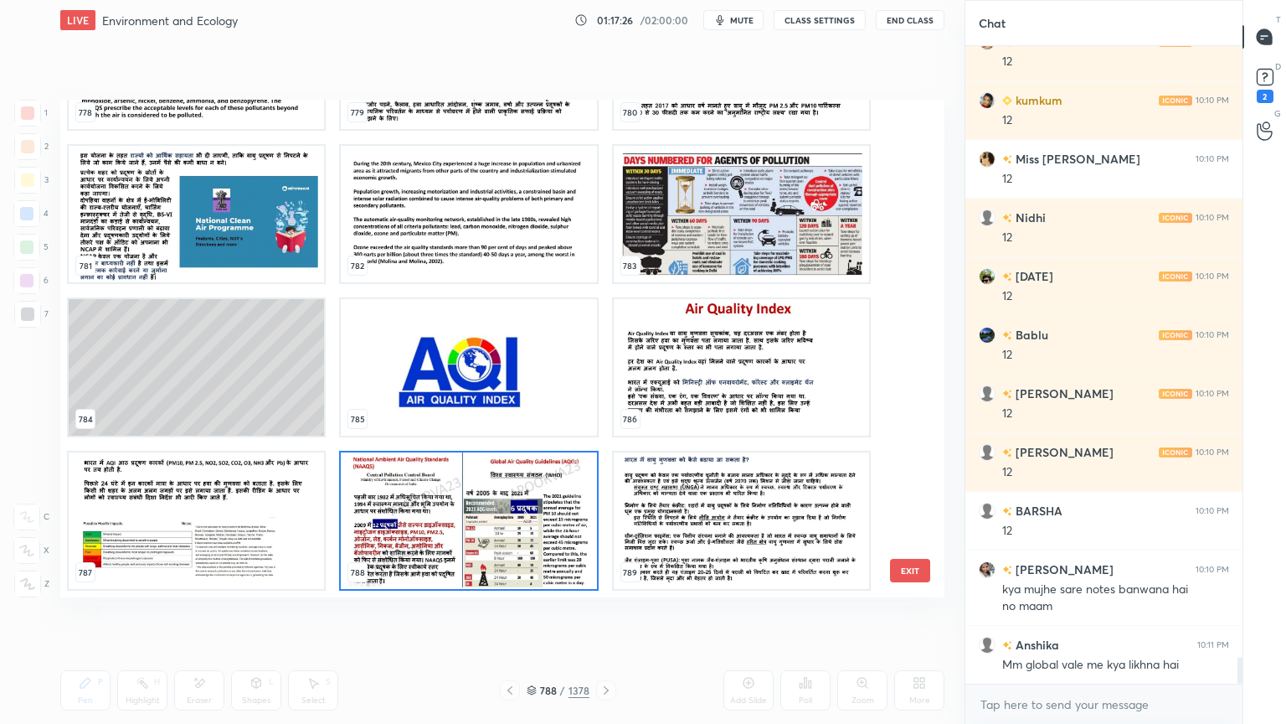
scroll to position [14759, 0]
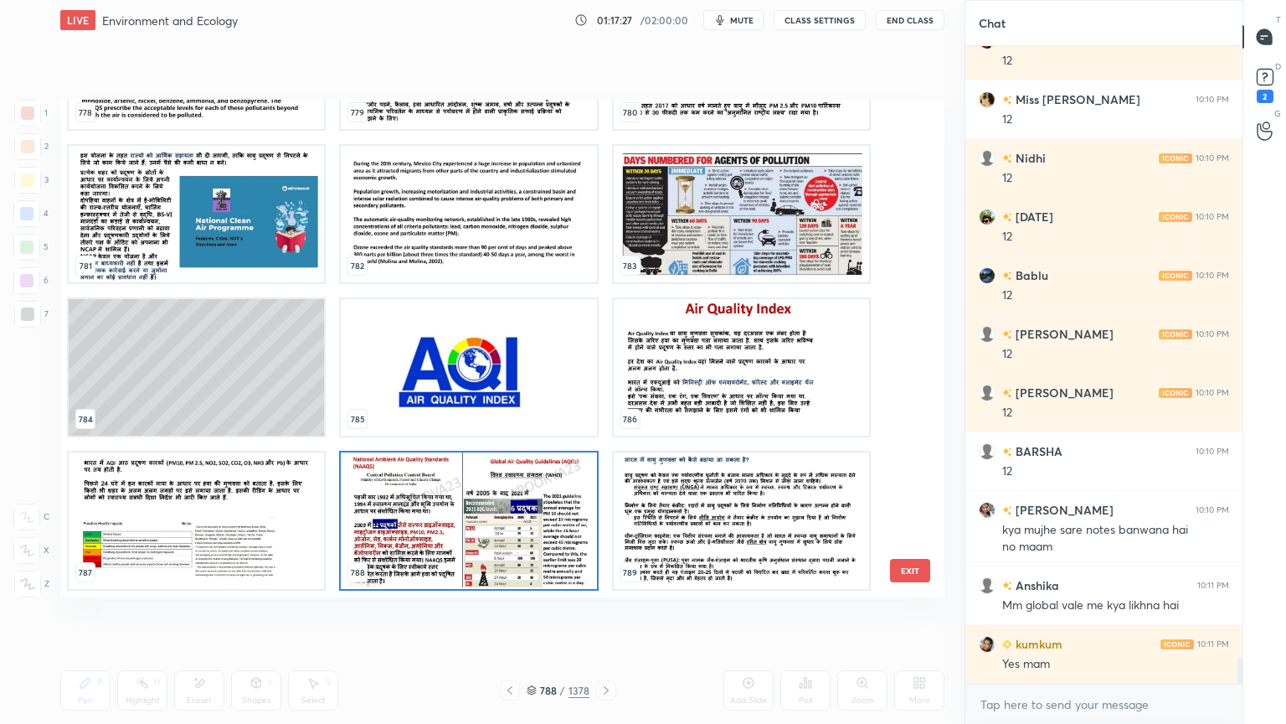
click at [480, 519] on img "grid" at bounding box center [468, 520] width 255 height 137
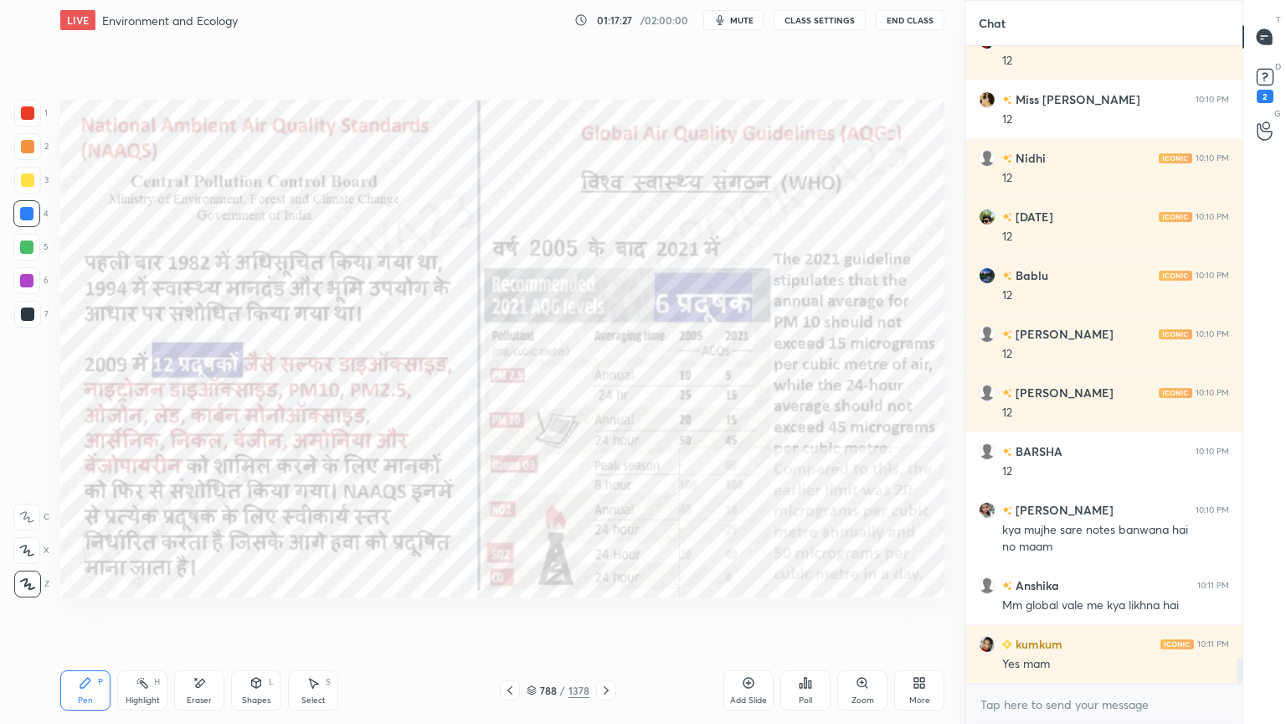
click at [478, 516] on img "grid" at bounding box center [468, 520] width 255 height 137
click at [480, 513] on img "grid" at bounding box center [468, 520] width 255 height 137
click at [530, 617] on icon at bounding box center [532, 690] width 10 height 10
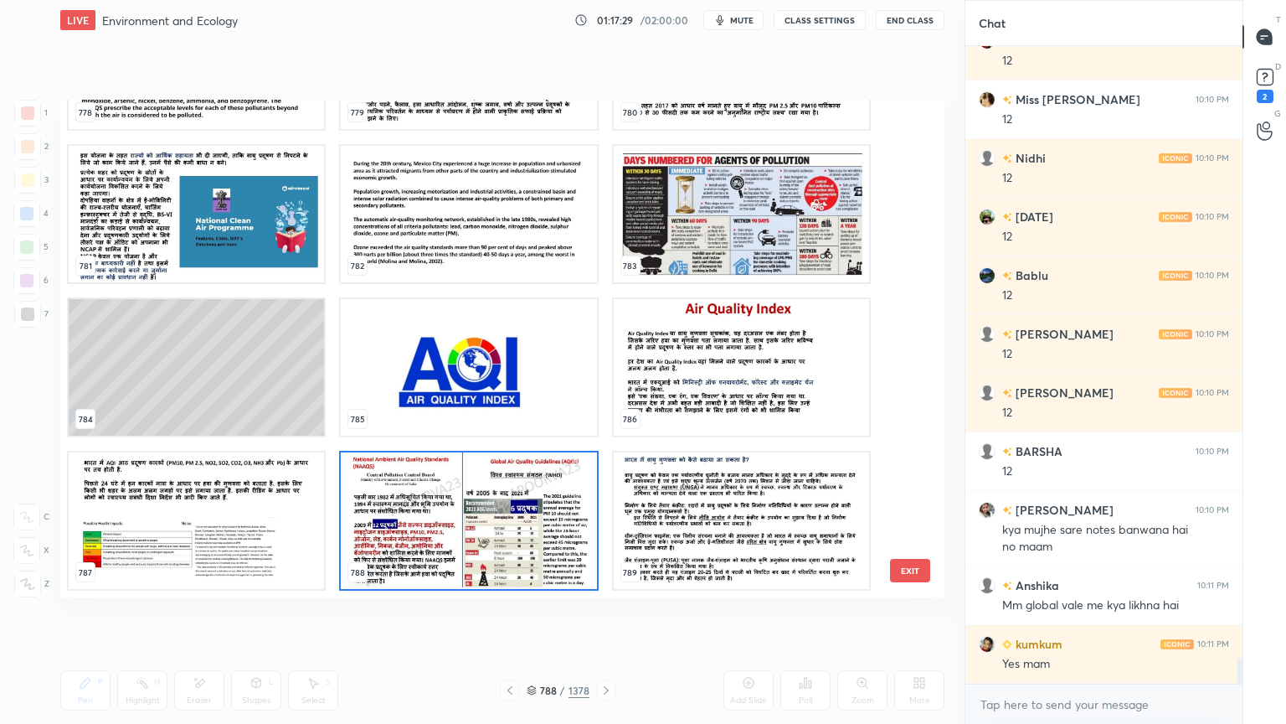
scroll to position [14817, 0]
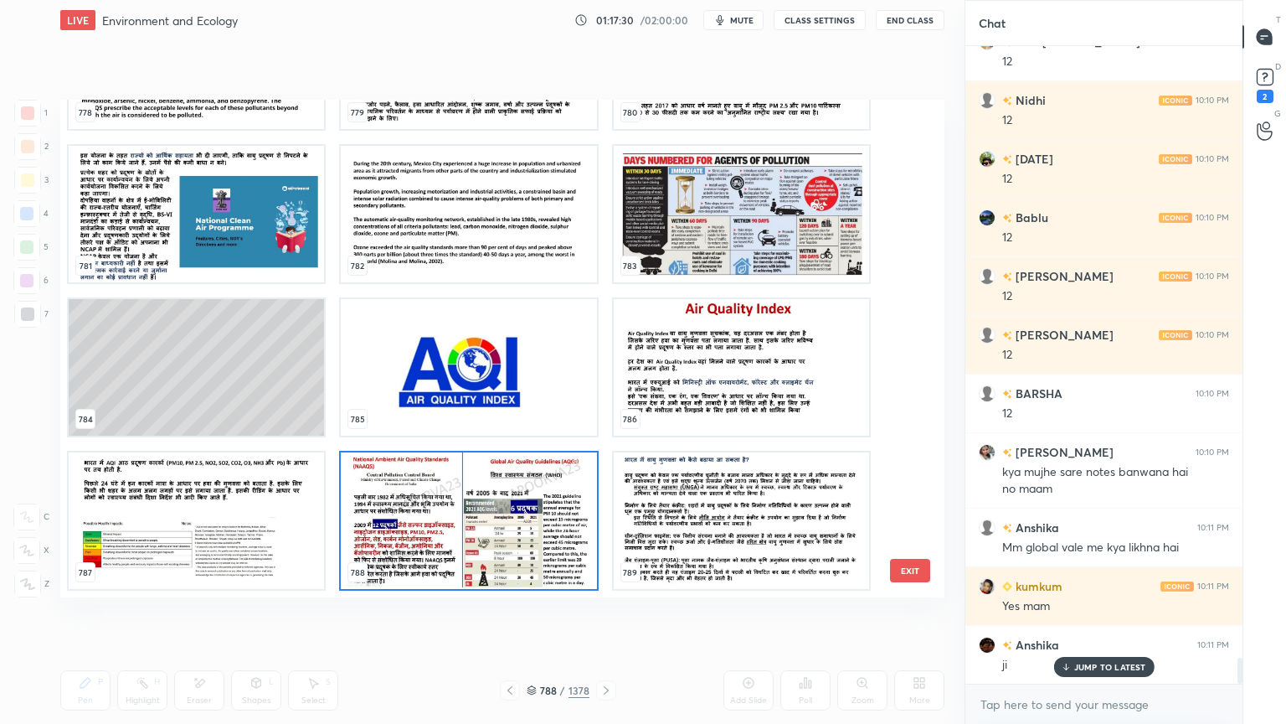
click at [456, 375] on img "grid" at bounding box center [468, 367] width 255 height 137
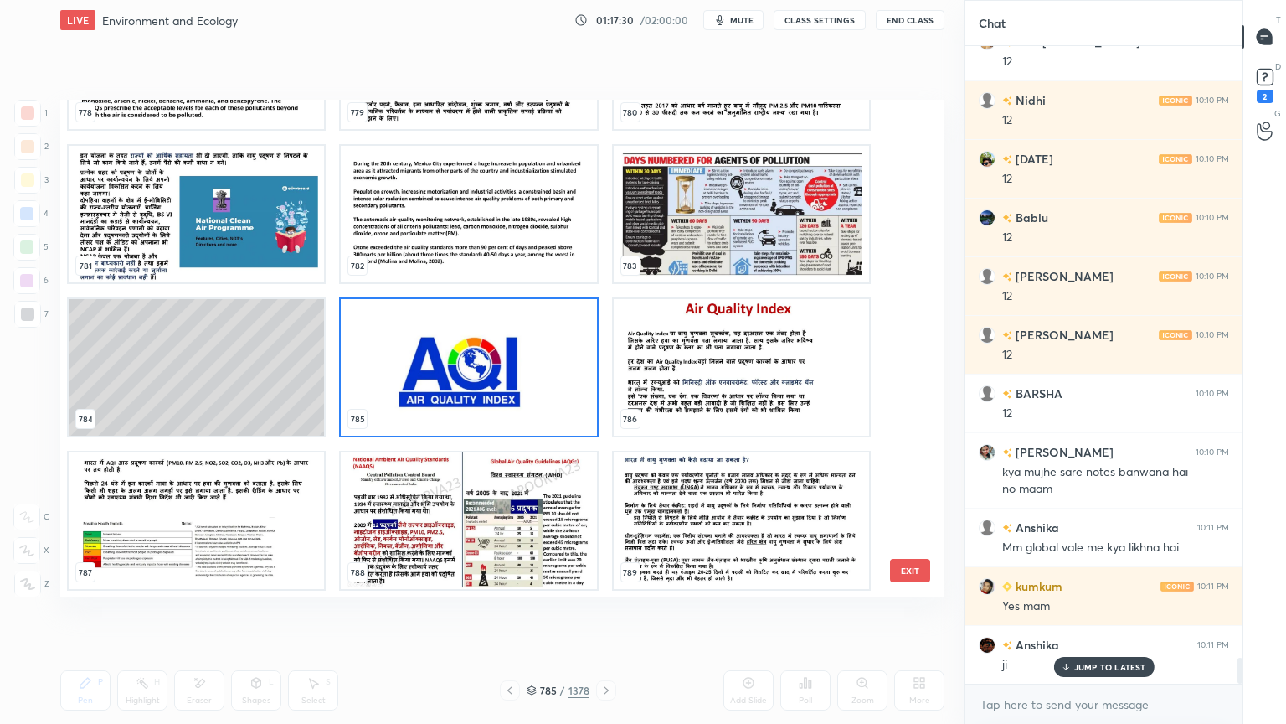
click at [452, 376] on img "grid" at bounding box center [468, 367] width 255 height 137
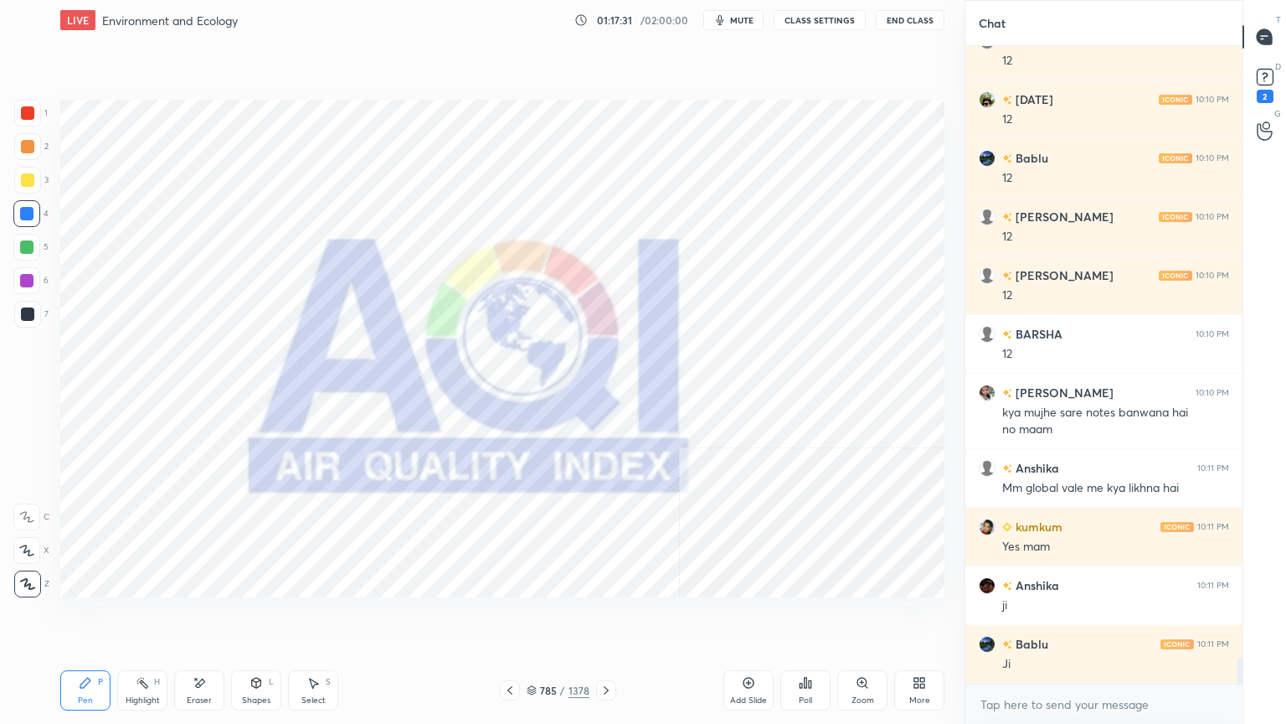
scroll to position [14934, 0]
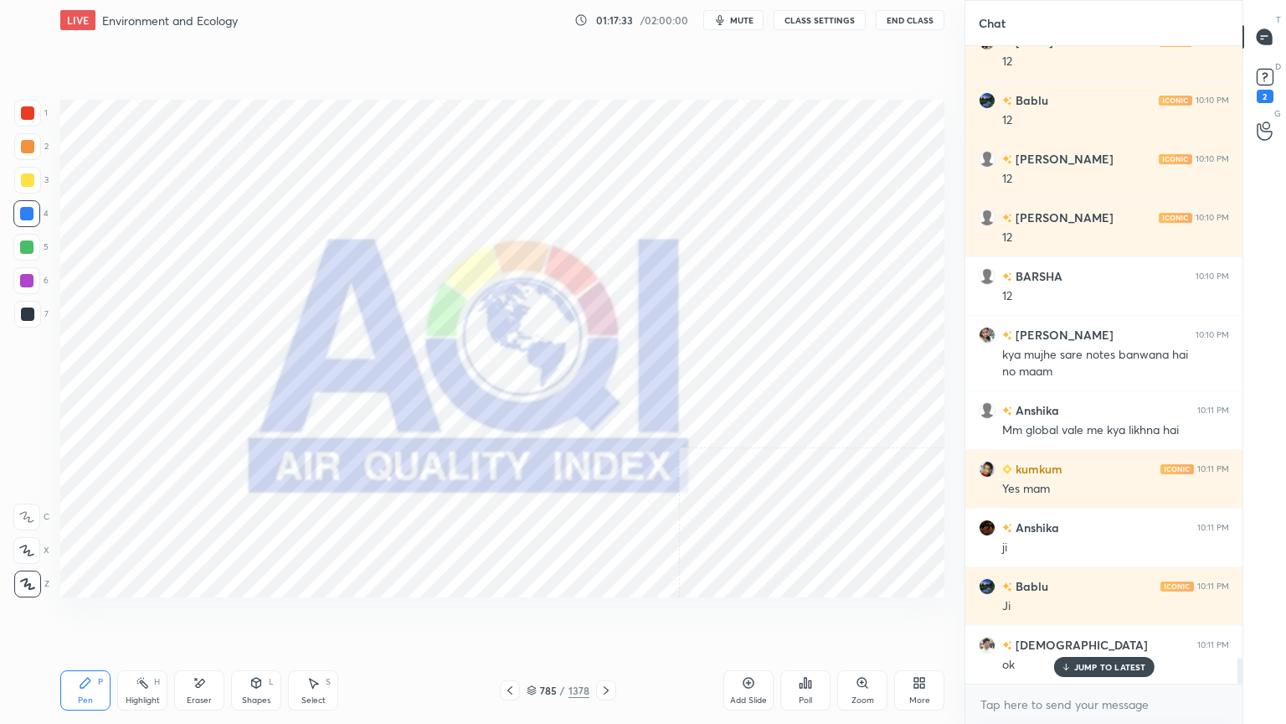
click at [199, 617] on icon at bounding box center [200, 682] width 9 height 8
click at [29, 578] on span "Erase all" at bounding box center [26, 584] width 25 height 12
click at [30, 572] on div "1 2 3 4 5 6 7 C X Z E E Erase all H H" at bounding box center [27, 348] width 54 height 497
drag, startPoint x: 529, startPoint y: 696, endPoint x: 542, endPoint y: 690, distance: 13.9
click at [529, 617] on div "785 / 1378" at bounding box center [558, 690] width 63 height 15
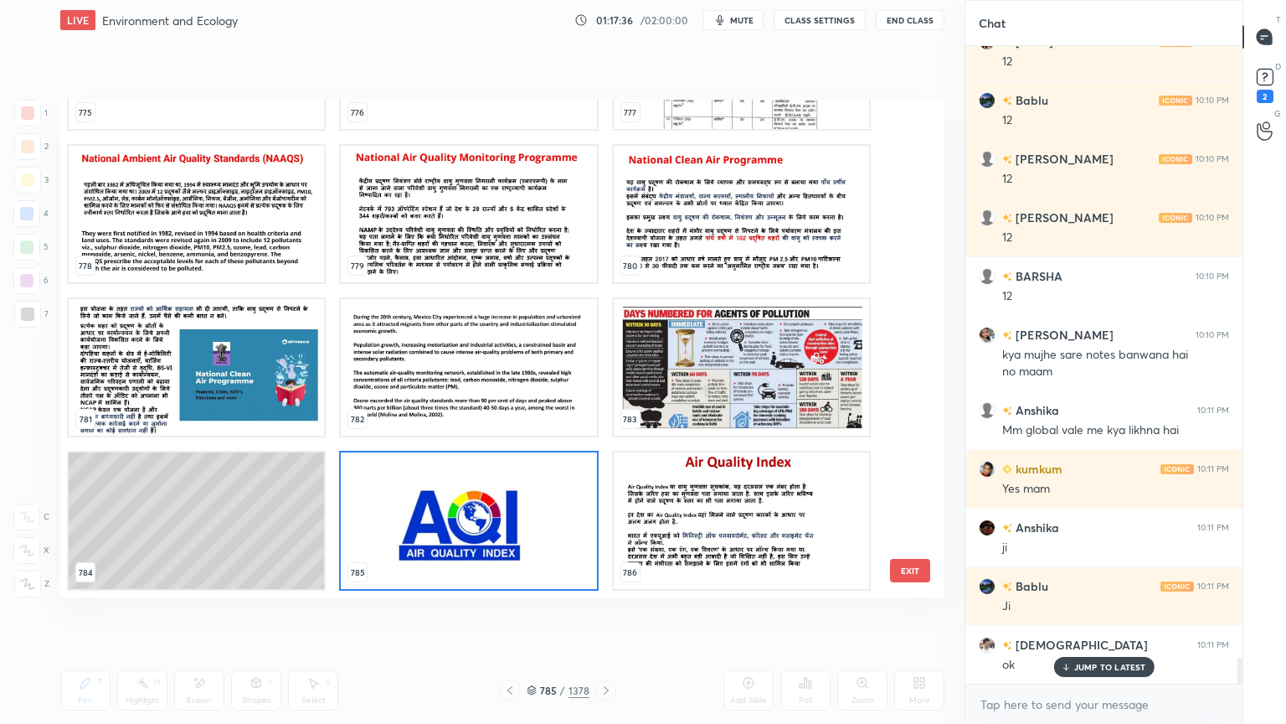
scroll to position [14993, 0]
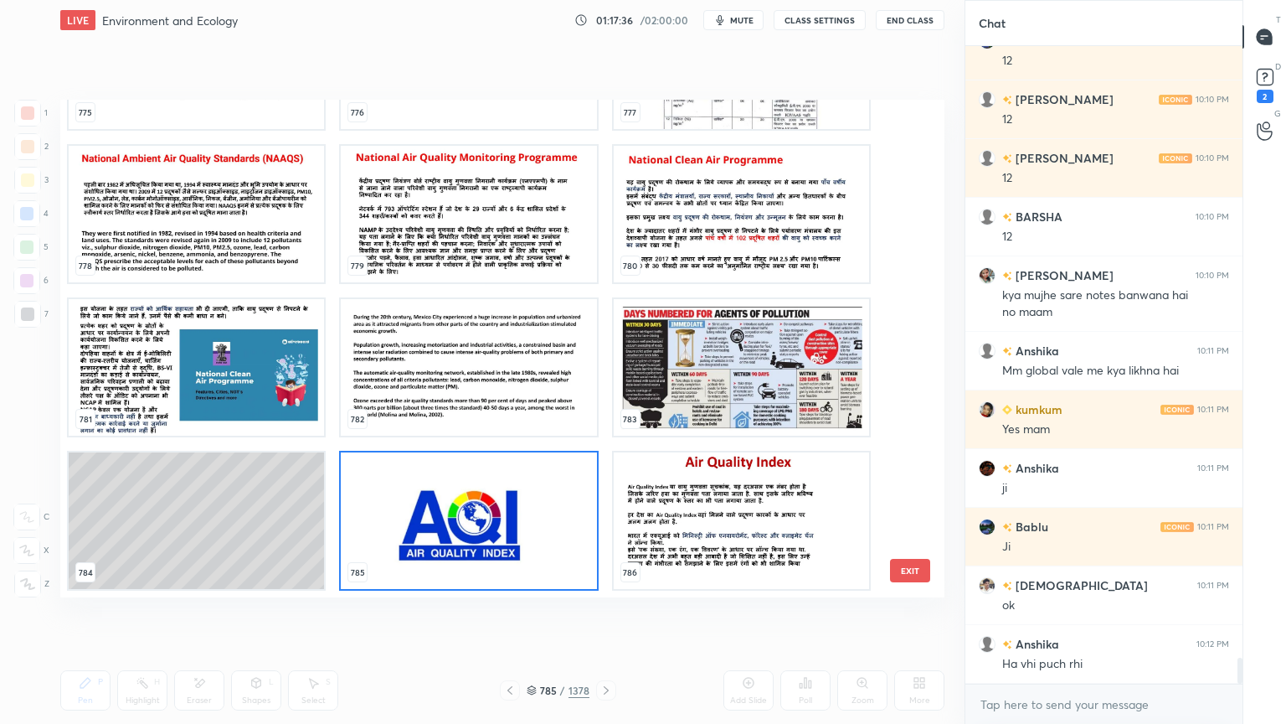
click at [548, 530] on img "grid" at bounding box center [468, 520] width 255 height 137
click at [546, 530] on img "grid" at bounding box center [468, 520] width 255 height 137
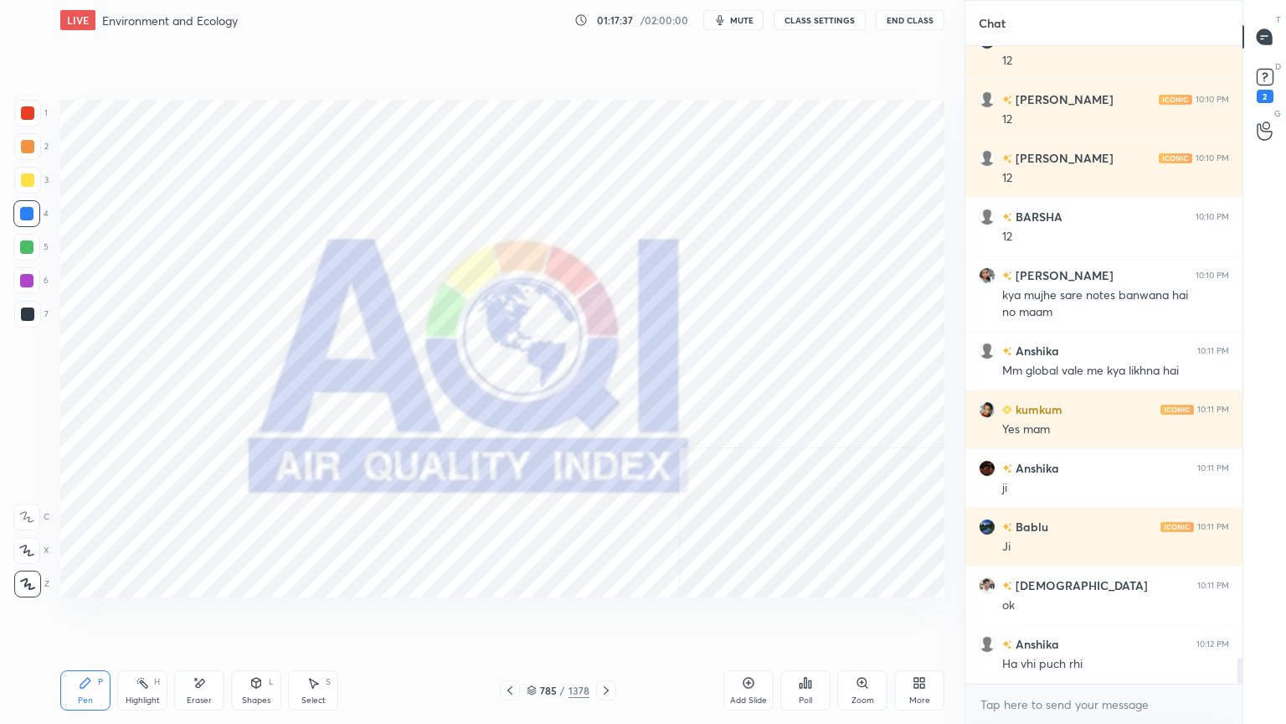
click at [546, 529] on img "grid" at bounding box center [468, 520] width 255 height 137
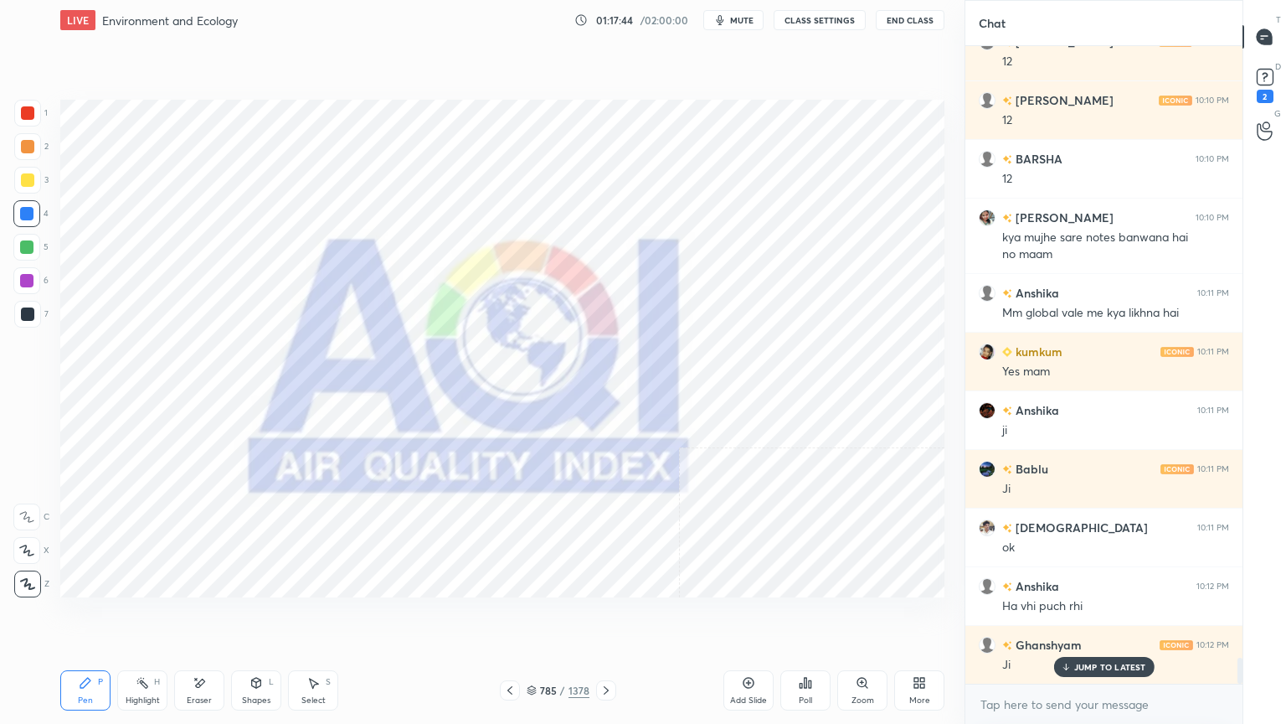
drag, startPoint x: 533, startPoint y: 684, endPoint x: 550, endPoint y: 676, distance: 19.5
click at [533, 617] on div "785 / 1378" at bounding box center [558, 690] width 63 height 15
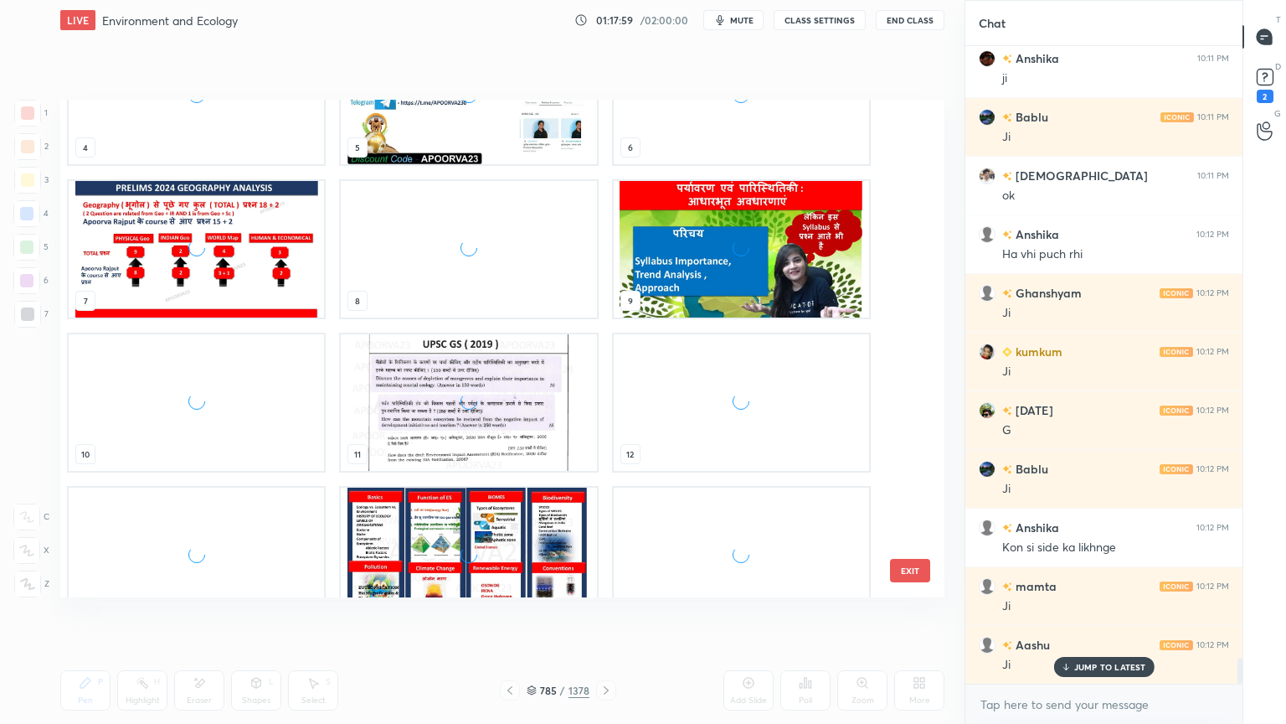
scroll to position [0, 0]
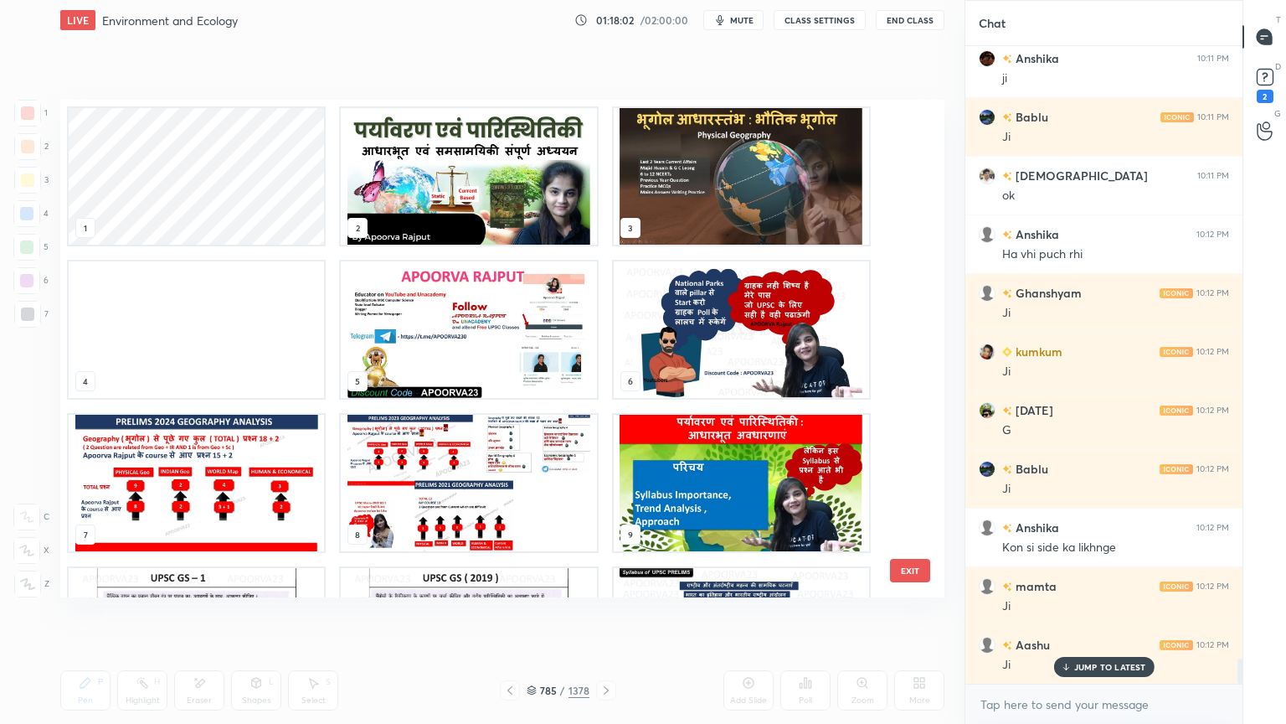
click at [476, 224] on img "grid" at bounding box center [468, 176] width 255 height 137
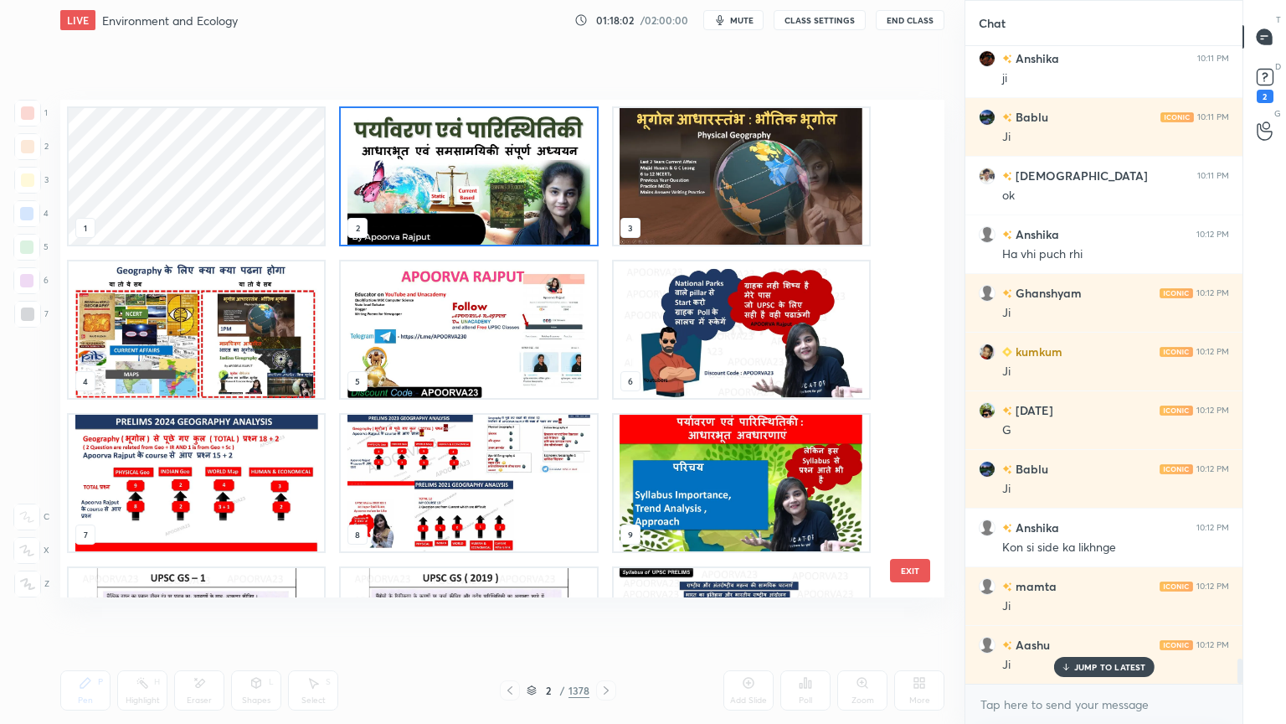
click at [474, 220] on img "grid" at bounding box center [468, 176] width 255 height 137
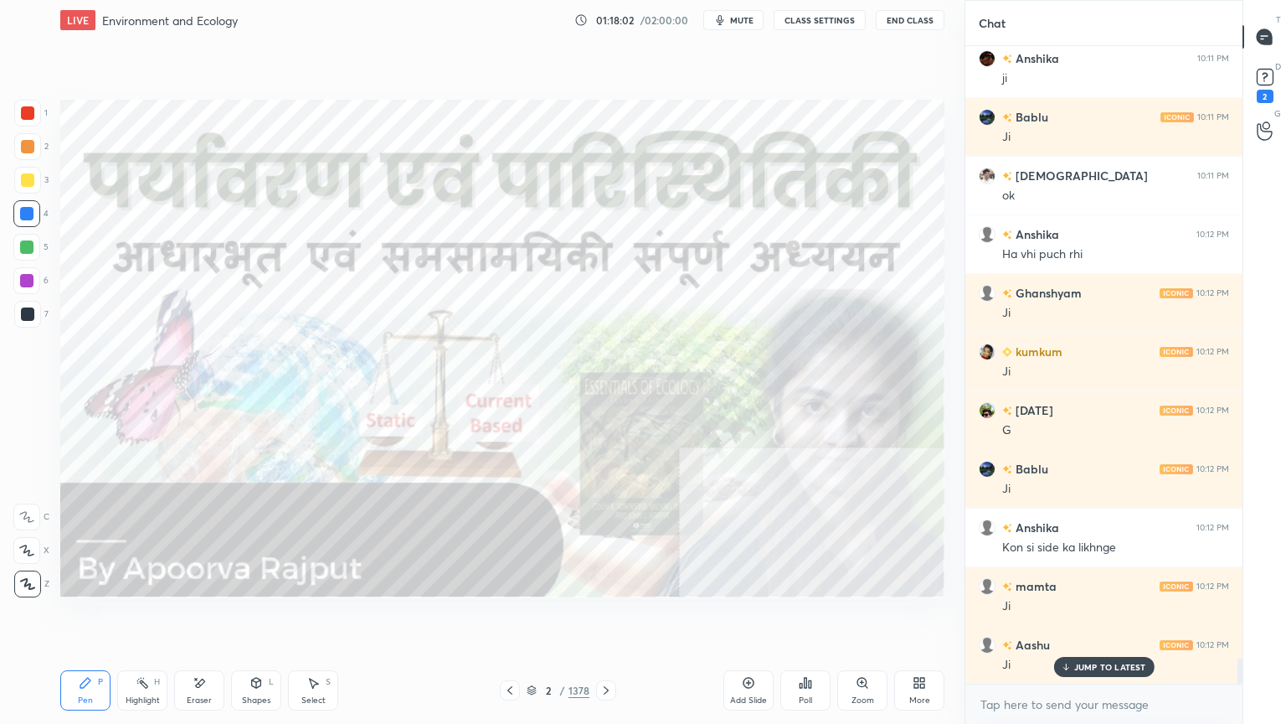
scroll to position [15462, 0]
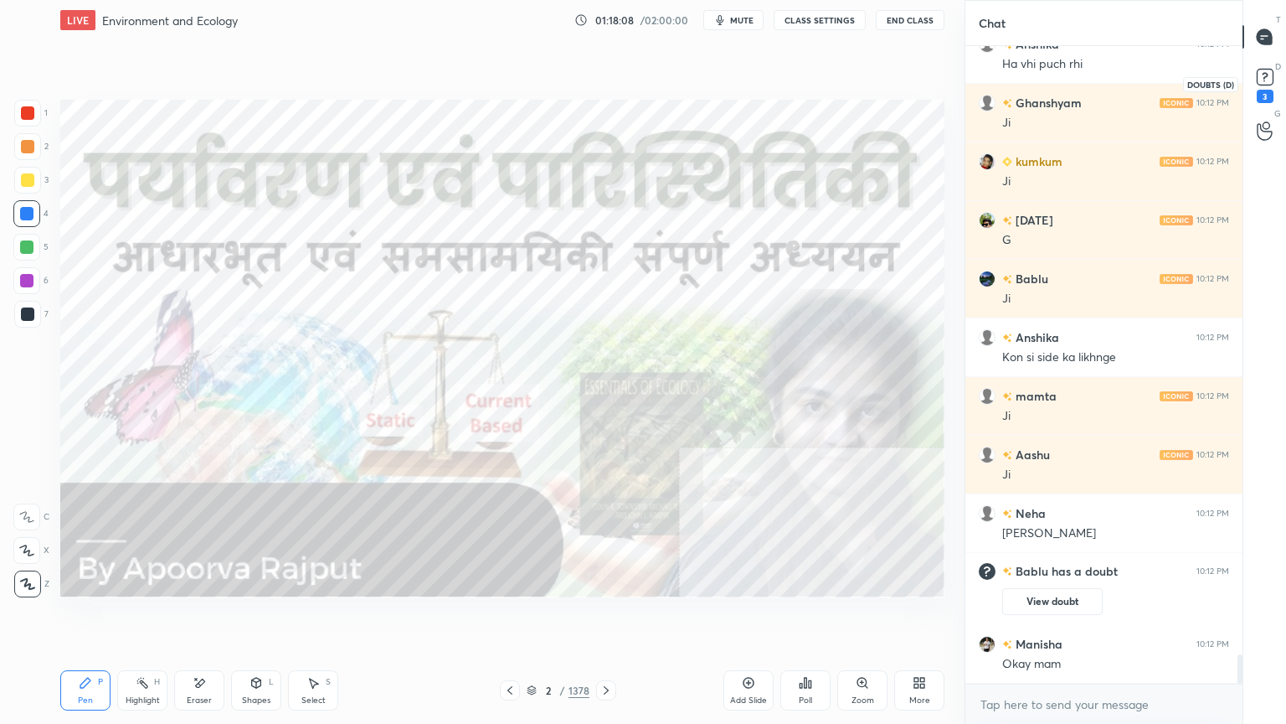
click at [1270, 85] on icon at bounding box center [1265, 76] width 25 height 25
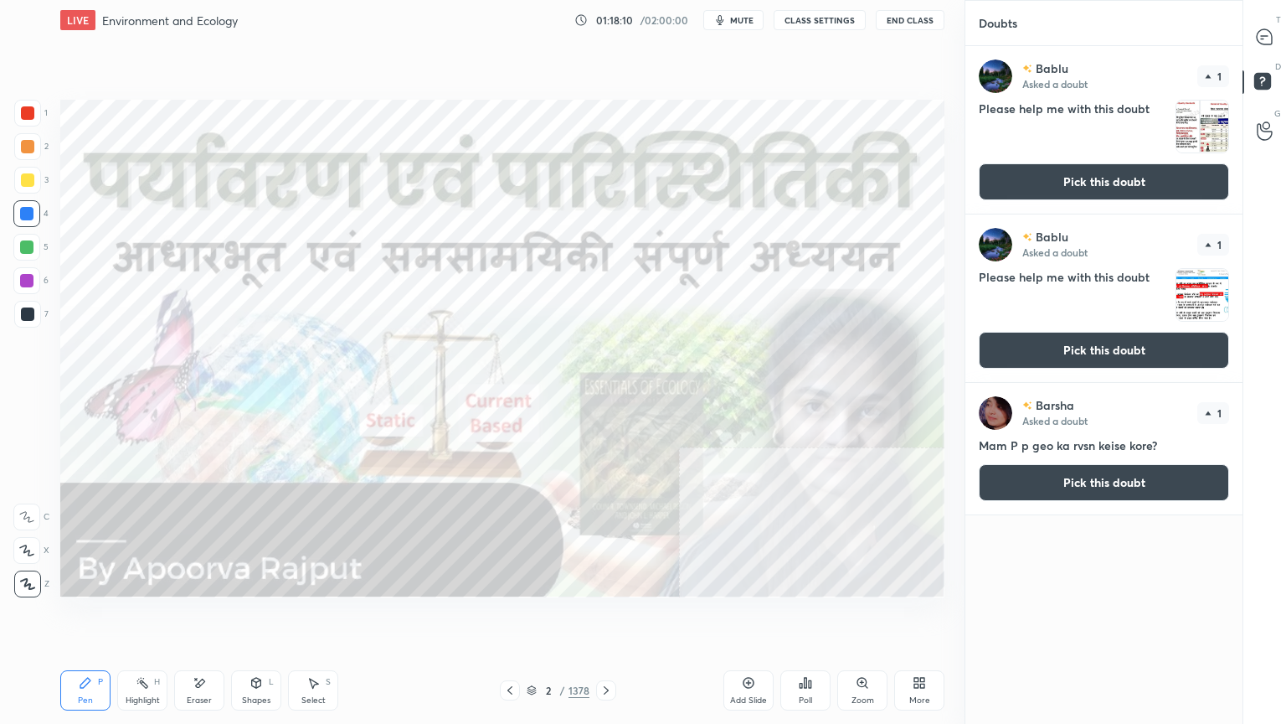
click at [1136, 176] on button "Pick this doubt" at bounding box center [1104, 181] width 250 height 37
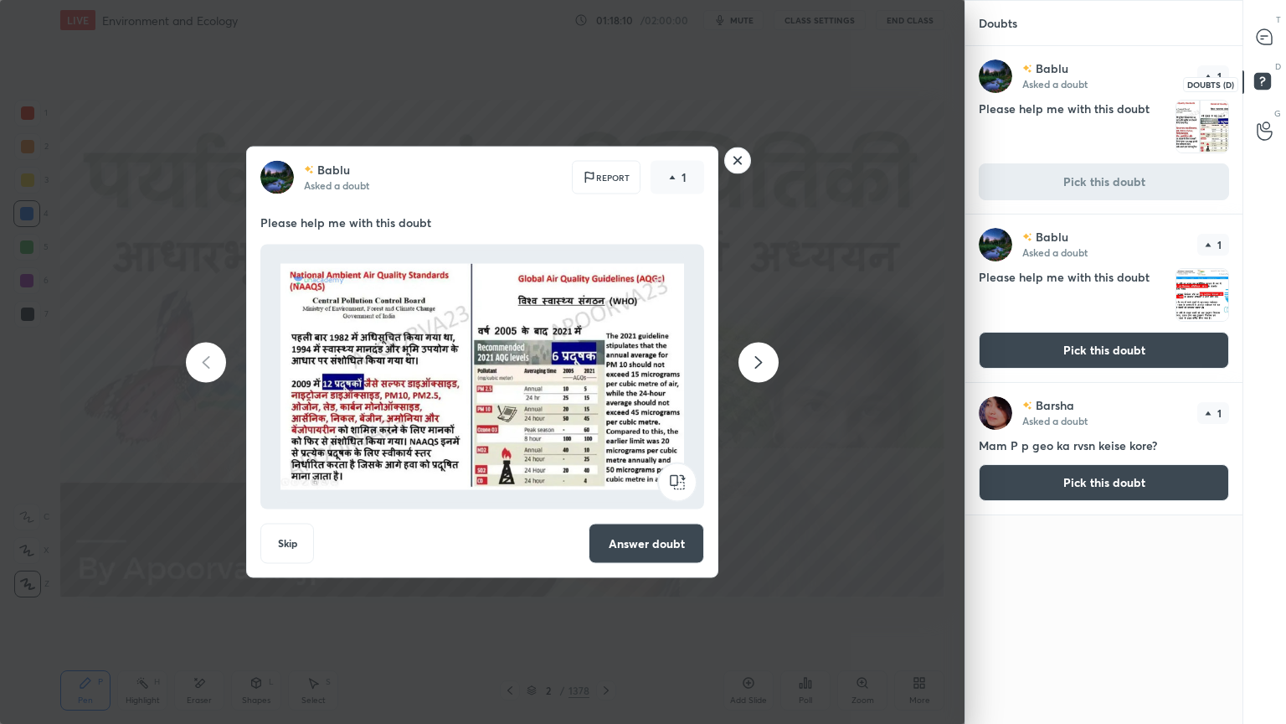
click at [1276, 53] on div "T Messages (T)" at bounding box center [1265, 36] width 43 height 47
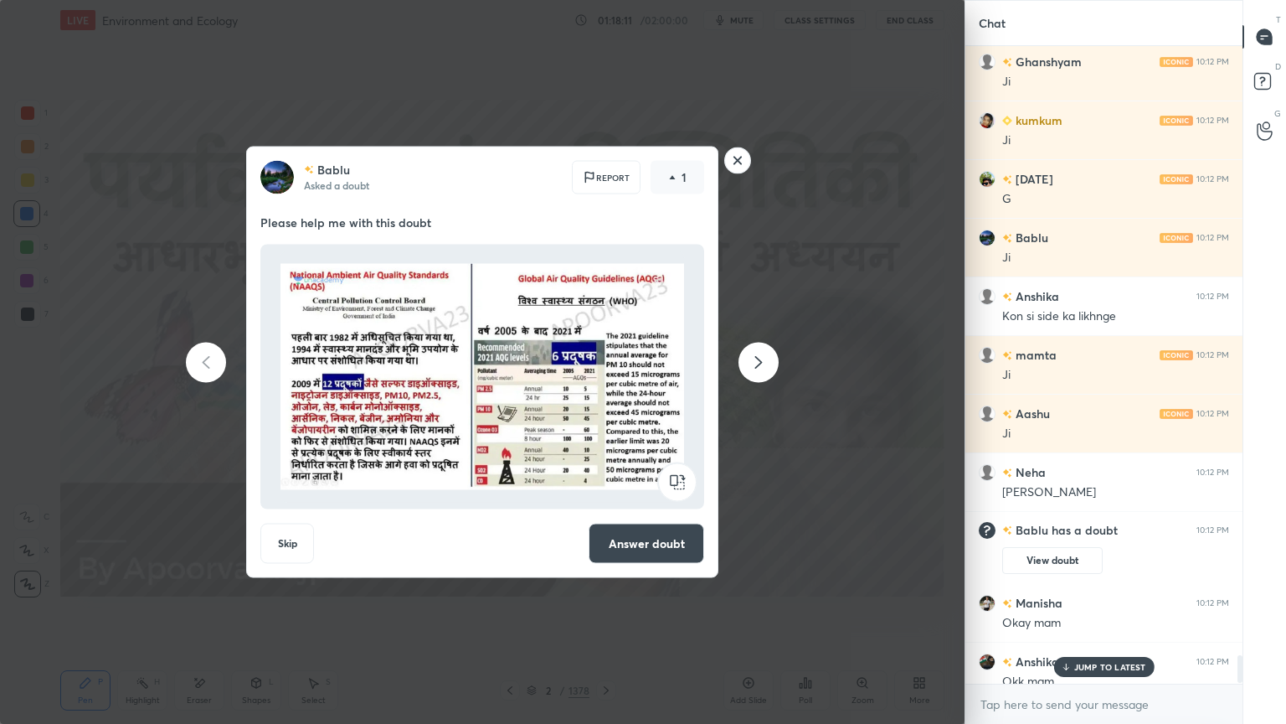
click at [737, 157] on rect at bounding box center [738, 160] width 26 height 26
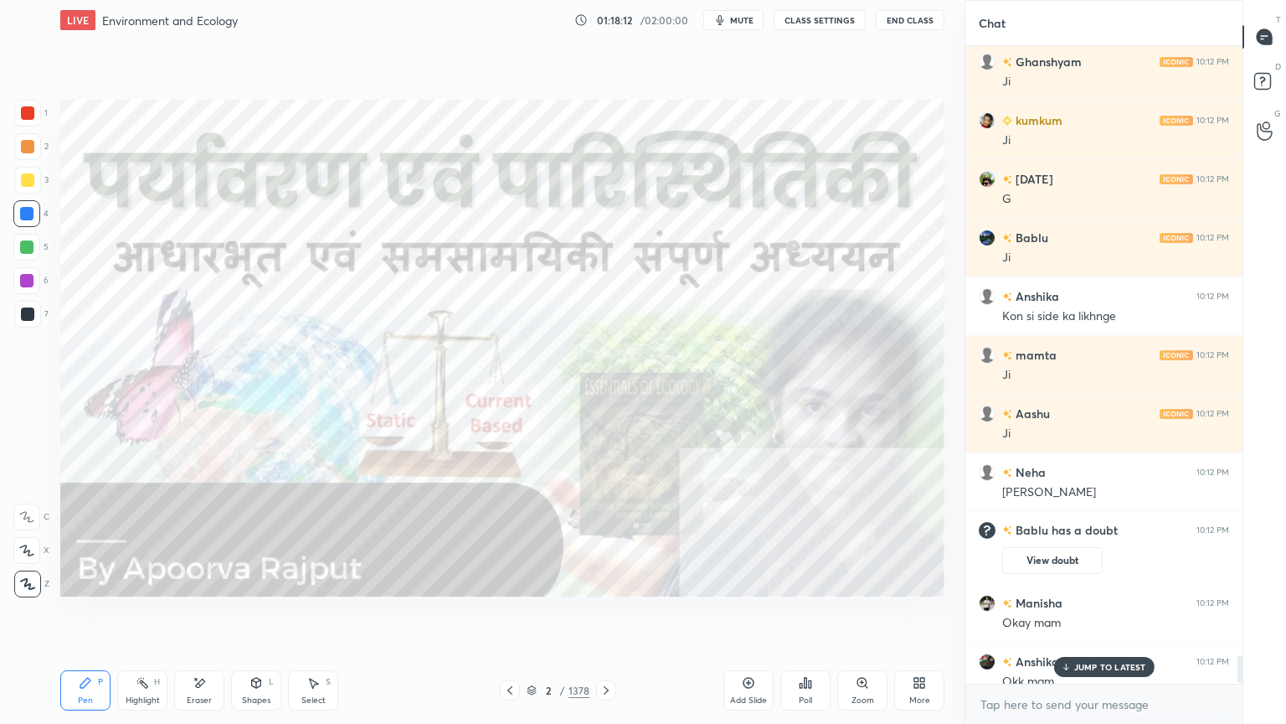
click at [1111, 617] on p "JUMP TO LATEST" at bounding box center [1110, 667] width 72 height 10
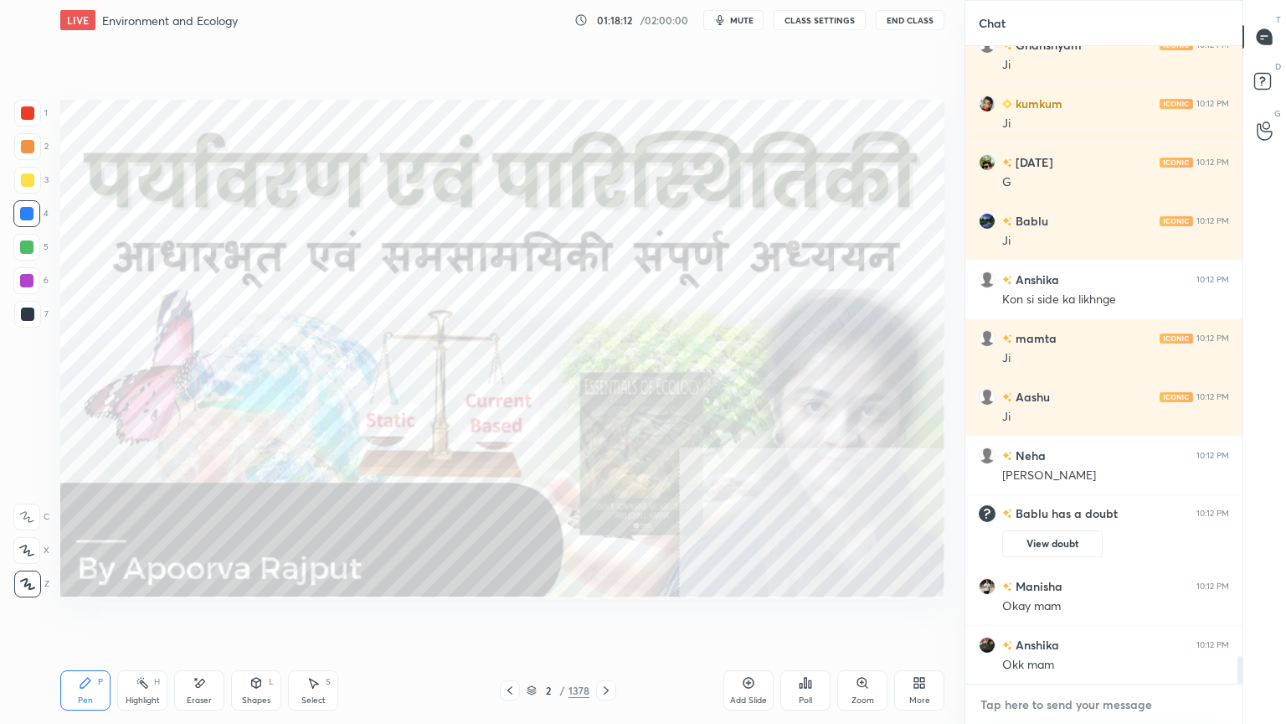
click at [1106, 617] on textarea at bounding box center [1104, 704] width 250 height 27
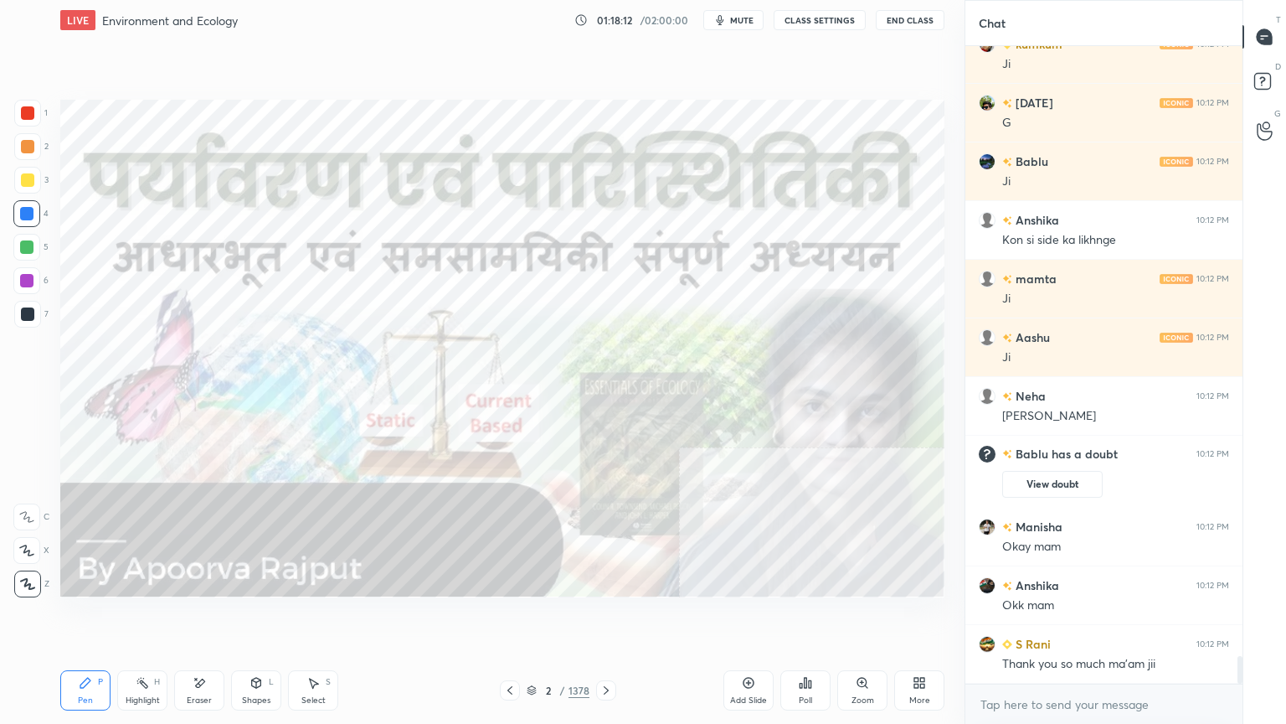
click at [1109, 617] on div "x" at bounding box center [1104, 703] width 277 height 39
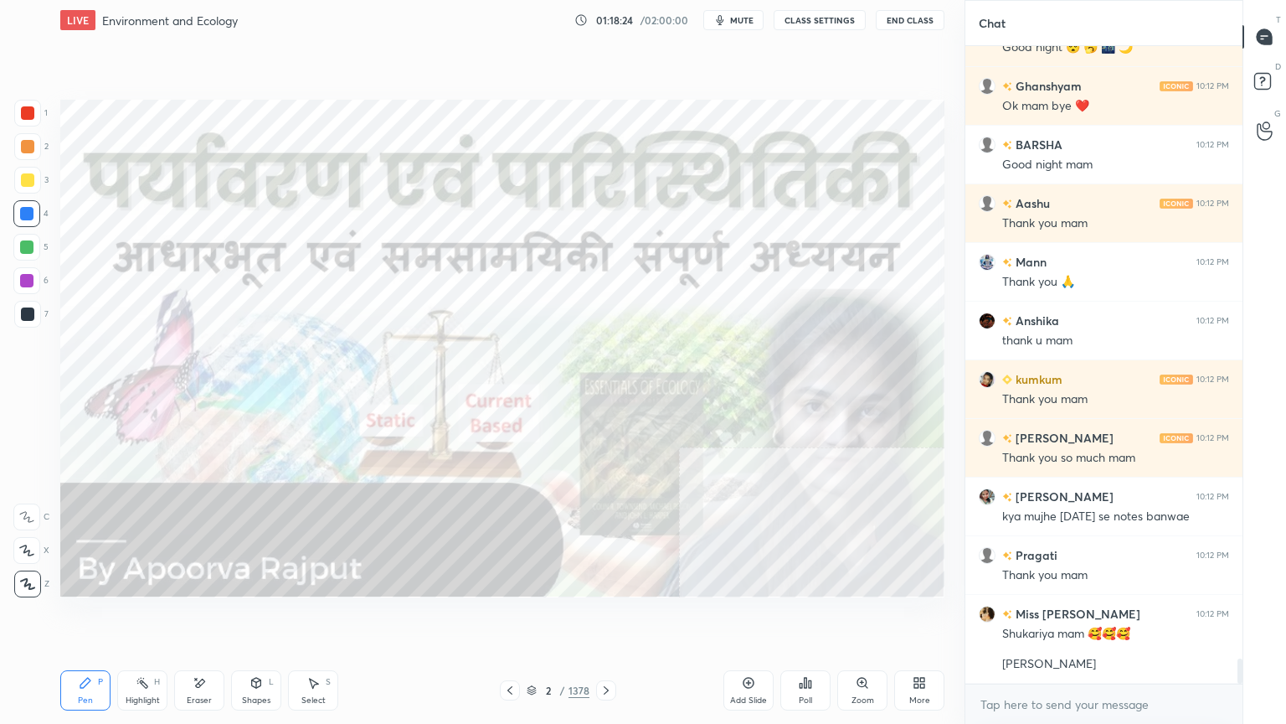
click at [908, 18] on button "End Class" at bounding box center [910, 20] width 69 height 20
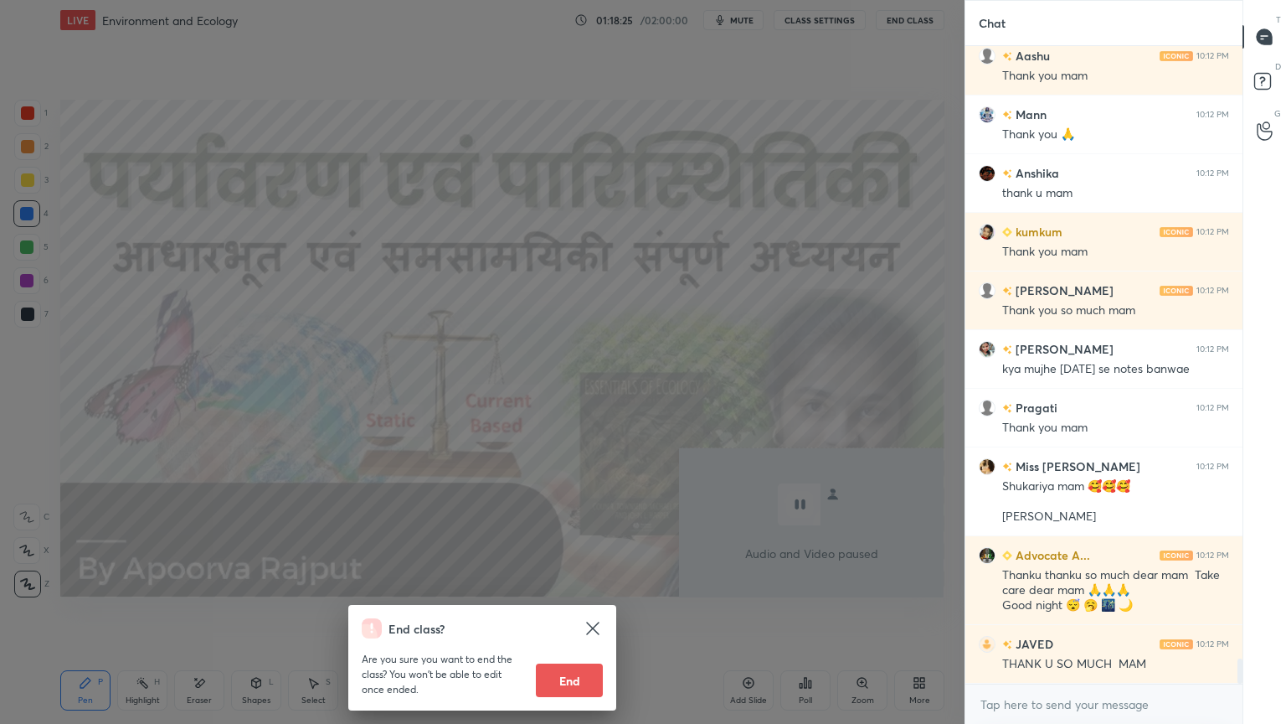
drag, startPoint x: 583, startPoint y: 676, endPoint x: 615, endPoint y: 629, distance: 56.7
click at [583, 617] on button "End" at bounding box center [569, 679] width 67 height 33
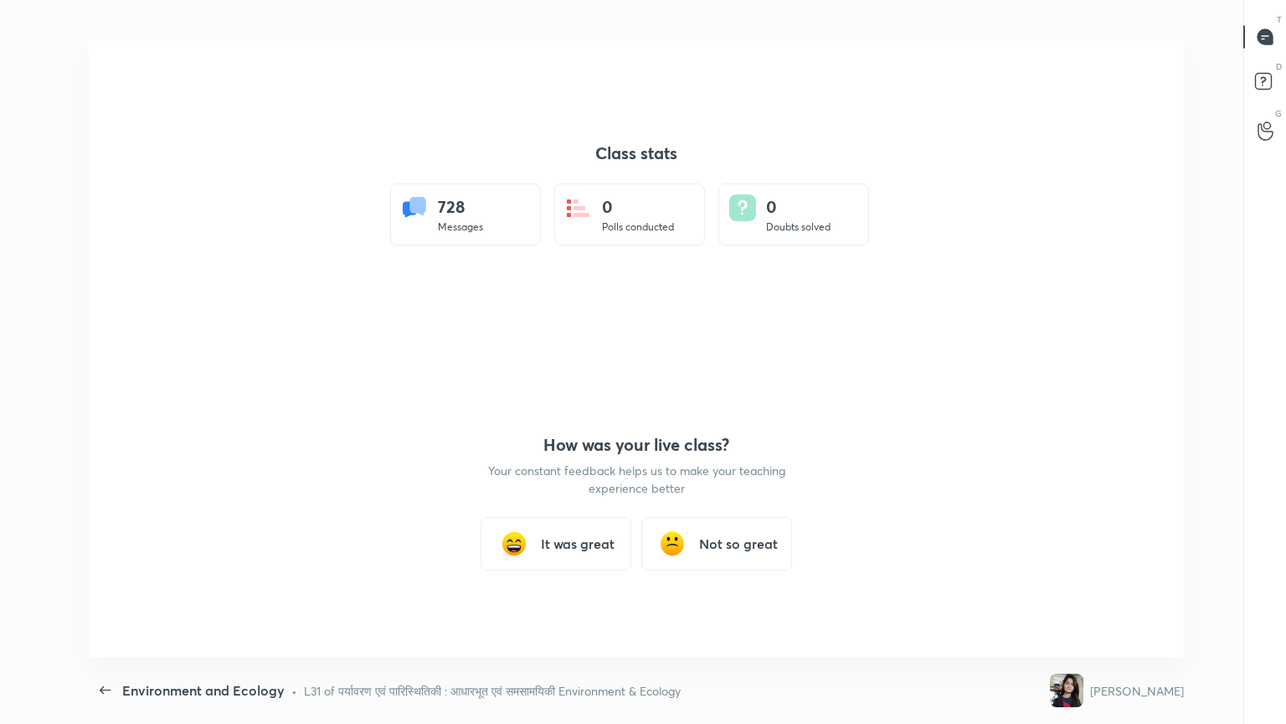
click at [559, 546] on h3 "It was great" at bounding box center [578, 543] width 74 height 20
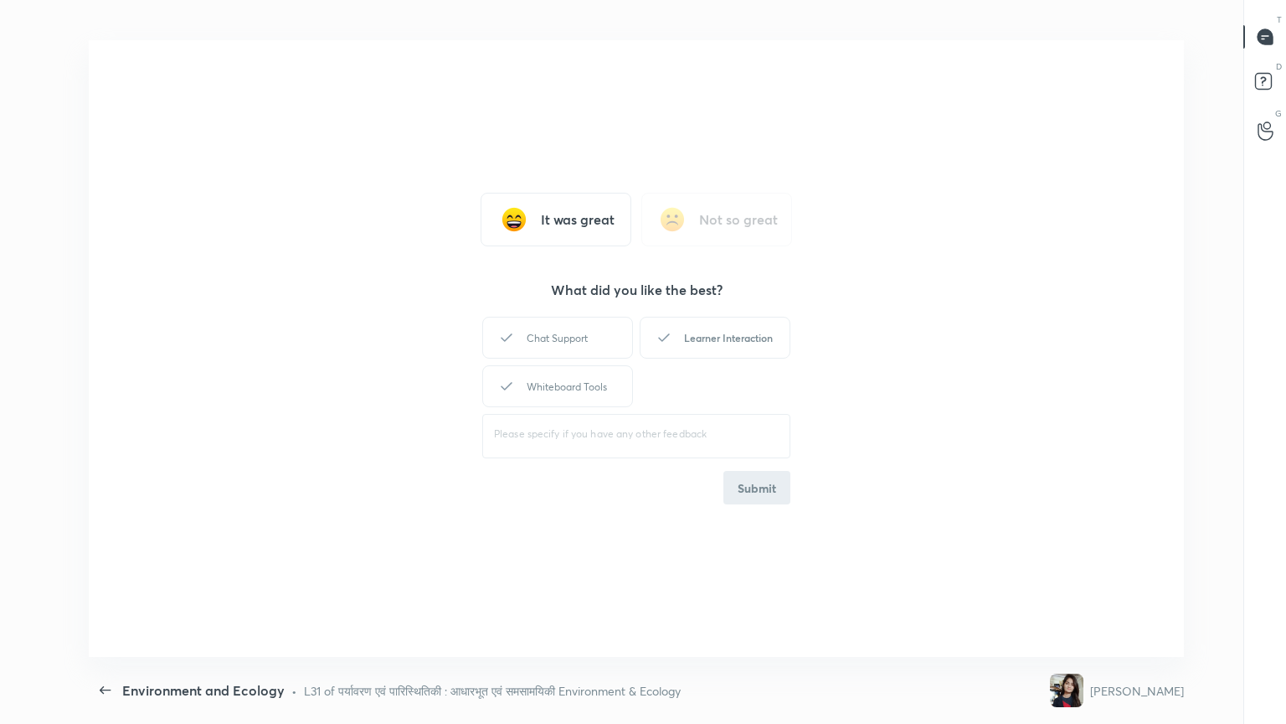
drag, startPoint x: 749, startPoint y: 344, endPoint x: 760, endPoint y: 445, distance: 101.1
click at [750, 348] on div "Learner Interaction" at bounding box center [715, 338] width 151 height 42
click at [769, 477] on button "Submit" at bounding box center [757, 487] width 67 height 33
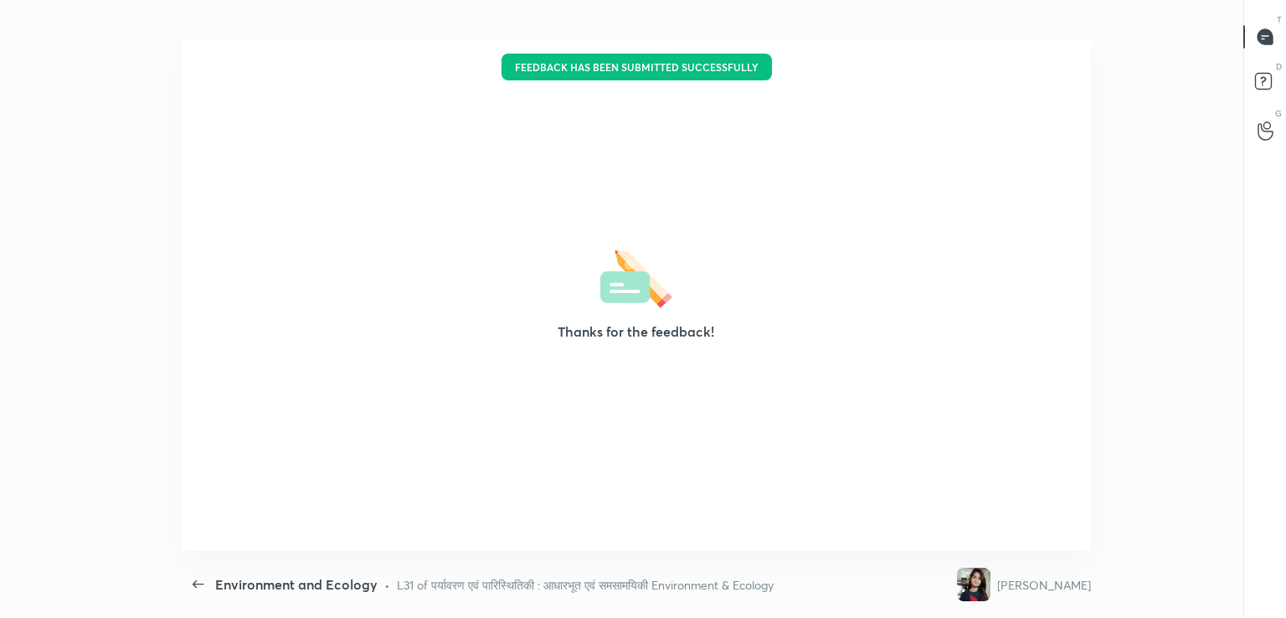
type textarea "x"
click at [1028, 51] on div "Thanks for the feedback!" at bounding box center [636, 295] width 909 height 511
click at [1030, 51] on div "Thanks for the feedback!" at bounding box center [636, 295] width 909 height 511
